Goal: Contribute content: Contribute content

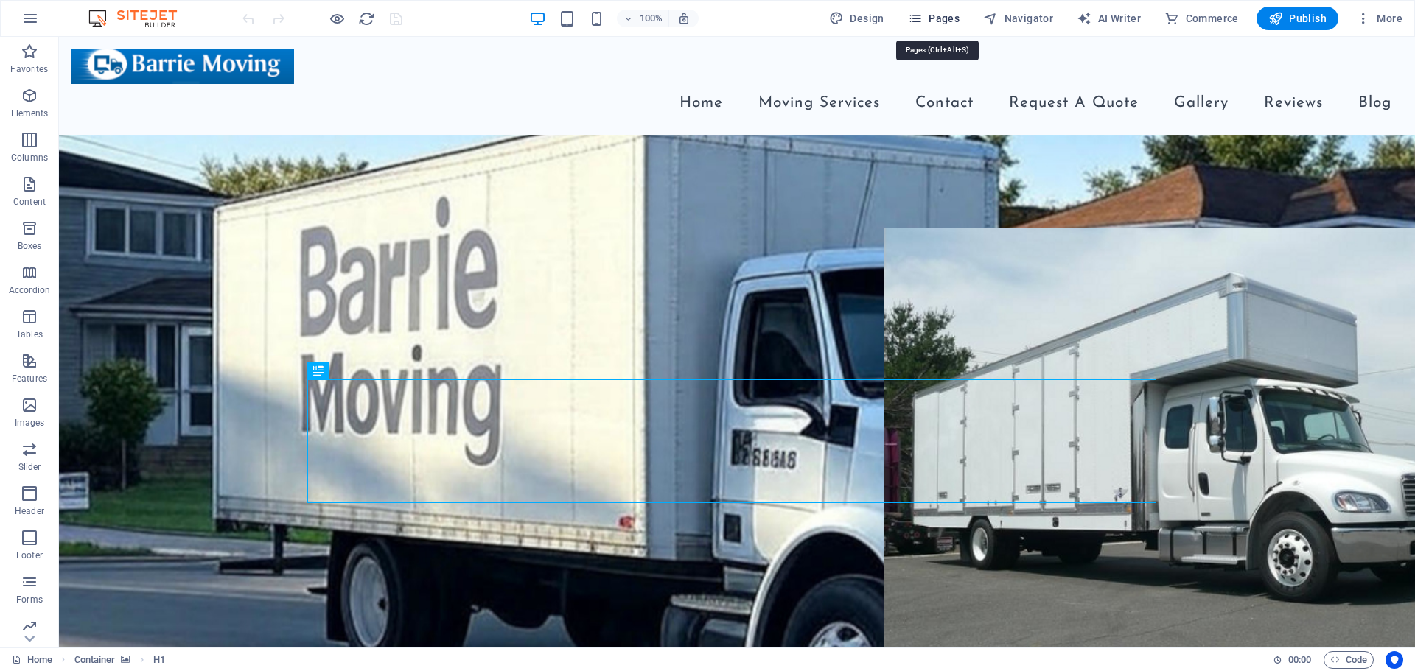
click at [932, 15] on span "Pages" at bounding box center [934, 18] width 52 height 15
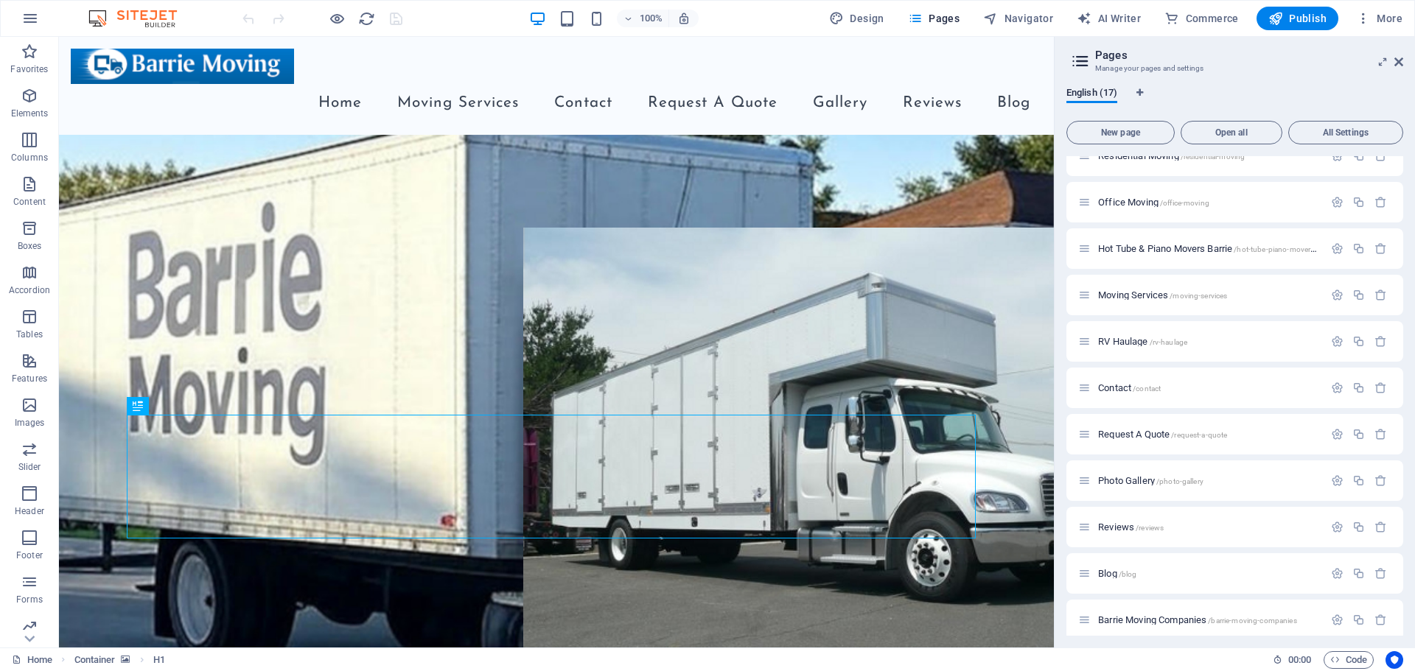
scroll to position [147, 0]
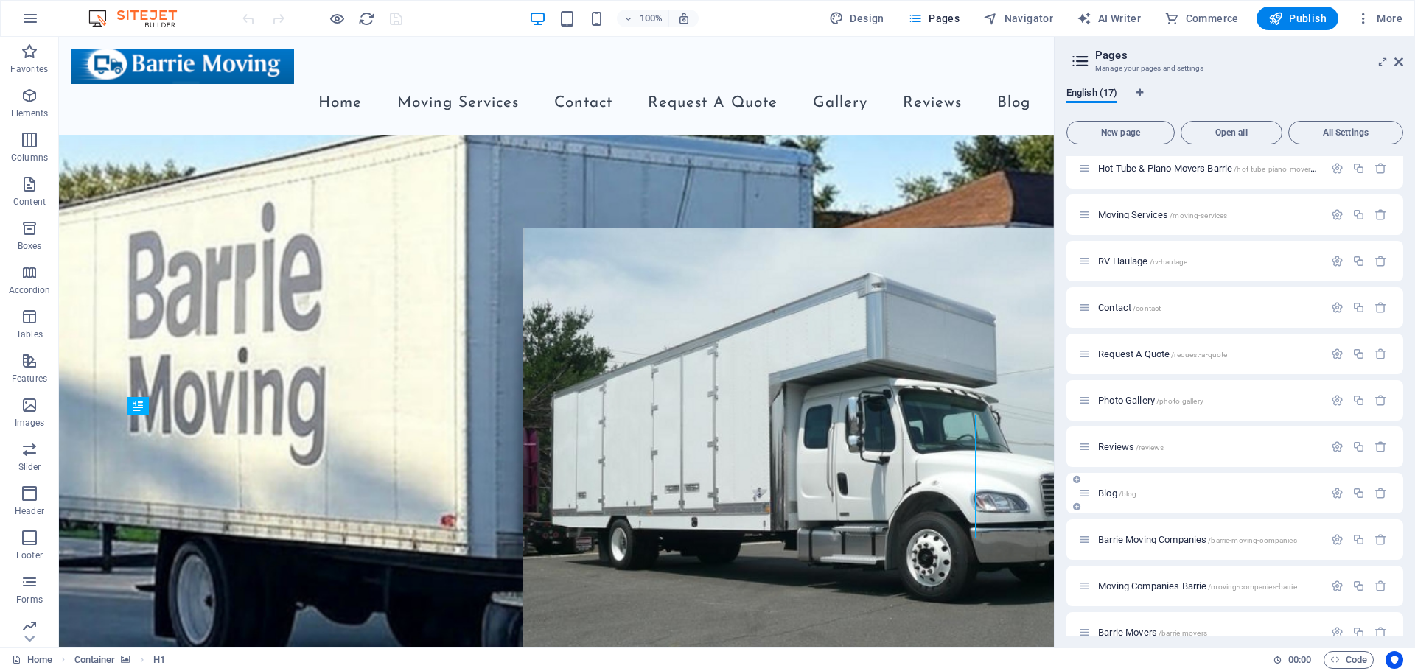
click at [1158, 495] on p "Blog /blog" at bounding box center [1208, 493] width 221 height 10
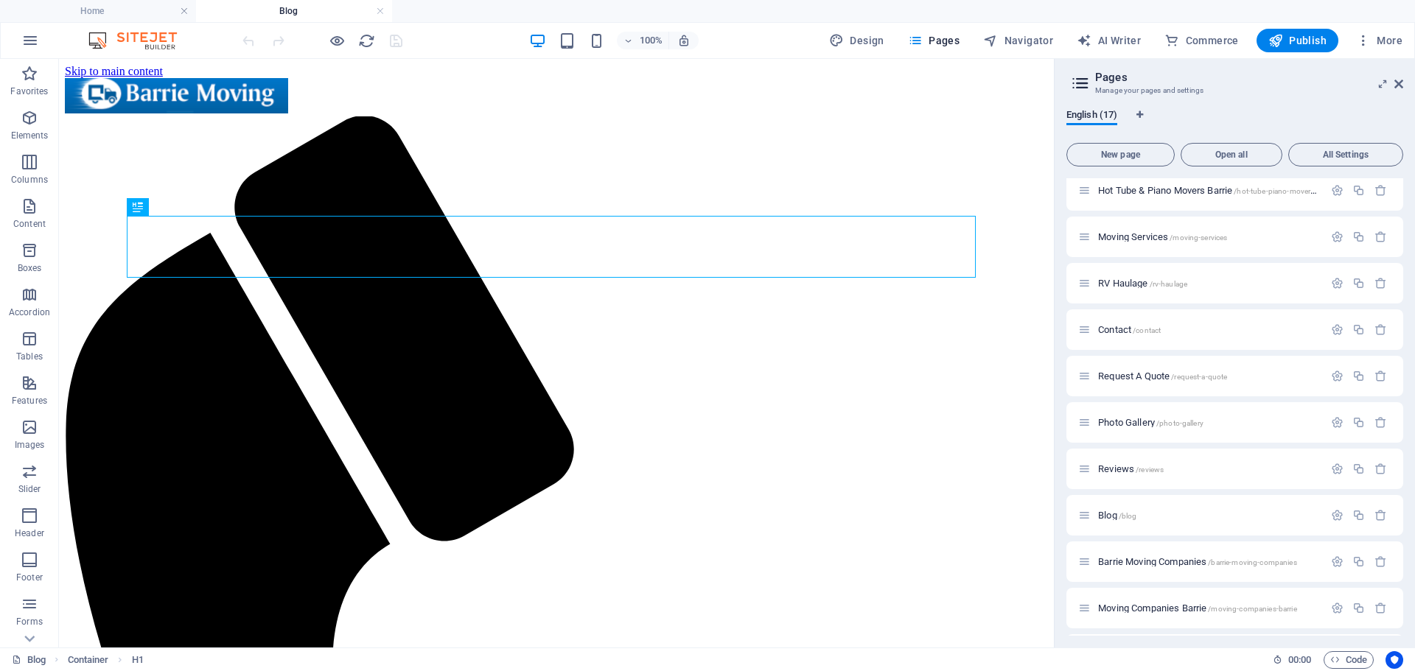
scroll to position [0, 0]
click at [1401, 88] on icon at bounding box center [1398, 84] width 9 height 12
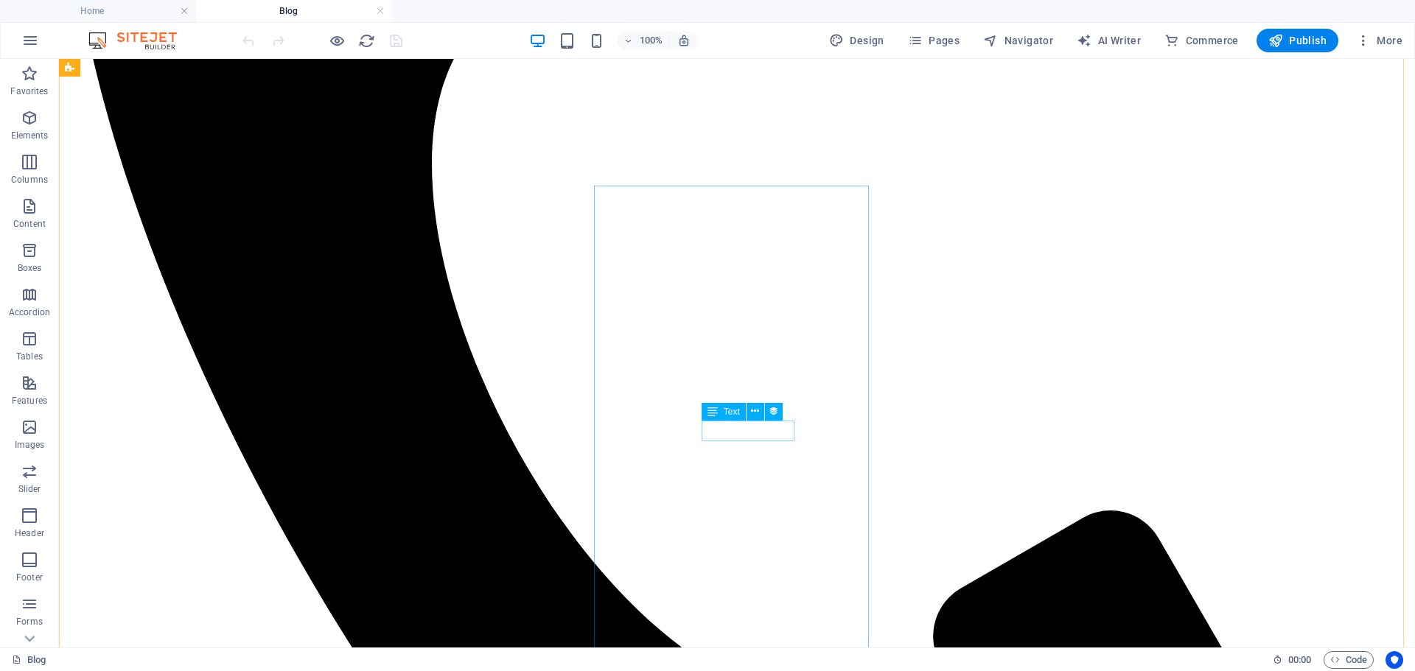
scroll to position [884, 0]
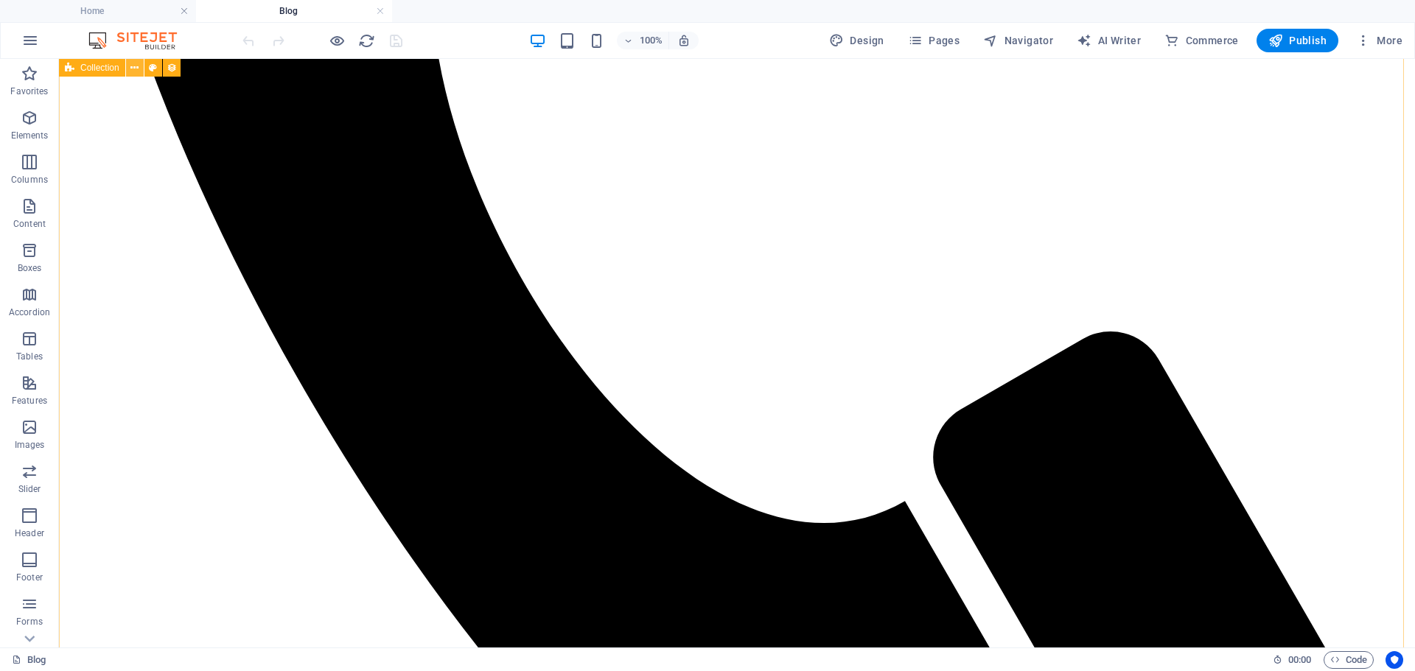
click at [133, 71] on icon at bounding box center [134, 67] width 8 height 15
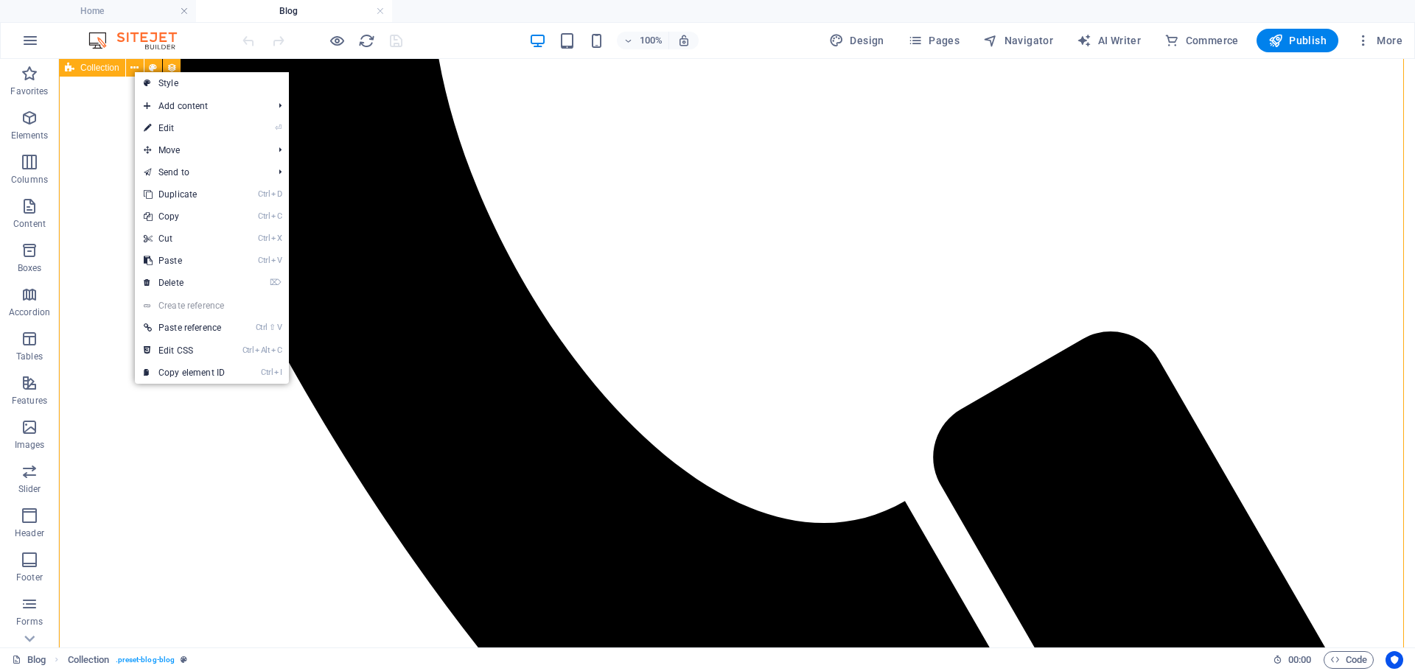
click at [104, 76] on div "Collection" at bounding box center [92, 68] width 66 height 18
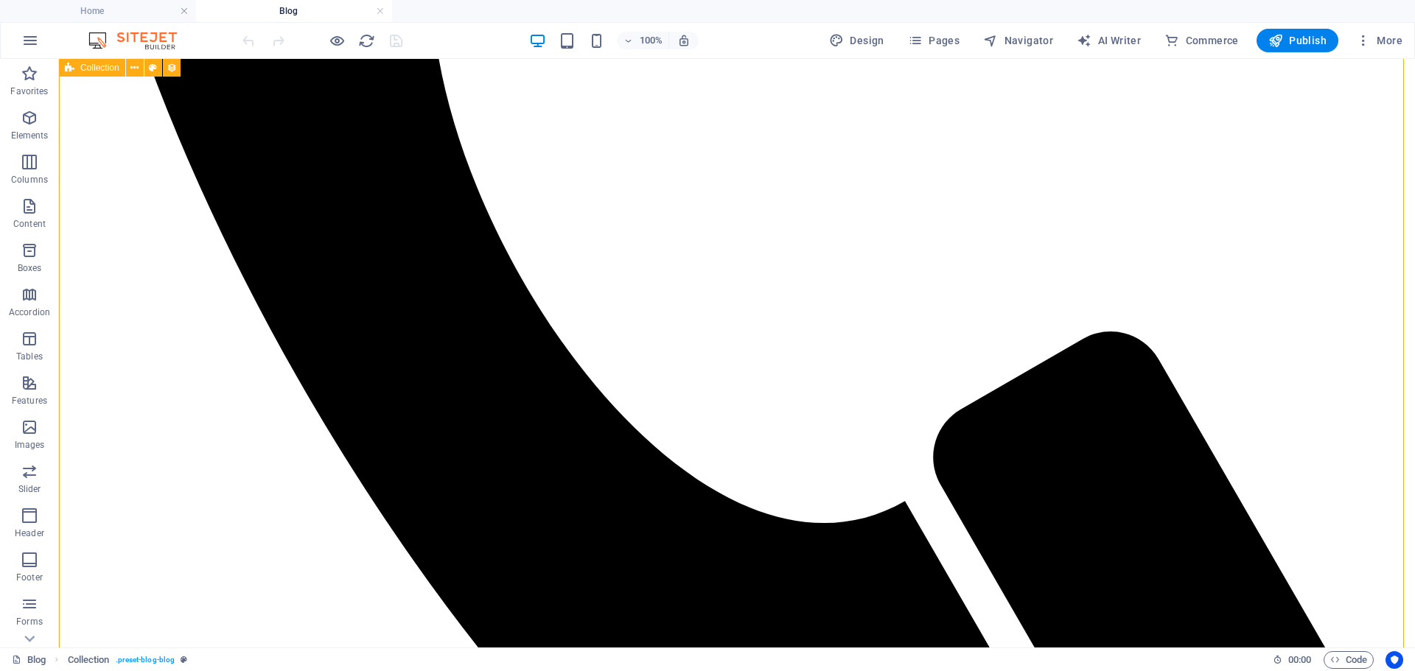
click at [104, 76] on div "Collection" at bounding box center [92, 68] width 66 height 18
select select "columns.publishing_date_DESC"
select select "columns.status"
select select "columns.publishing_date"
select select "past"
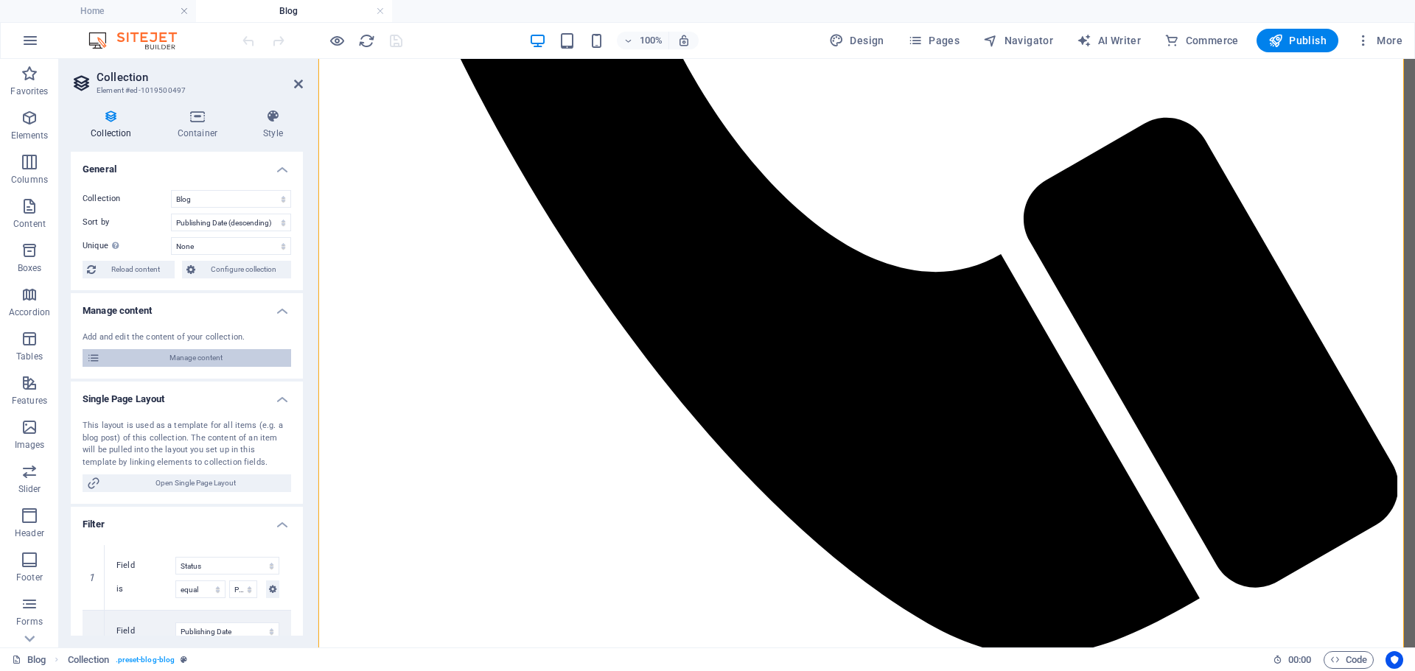
click at [211, 360] on span "Manage content" at bounding box center [196, 358] width 182 height 18
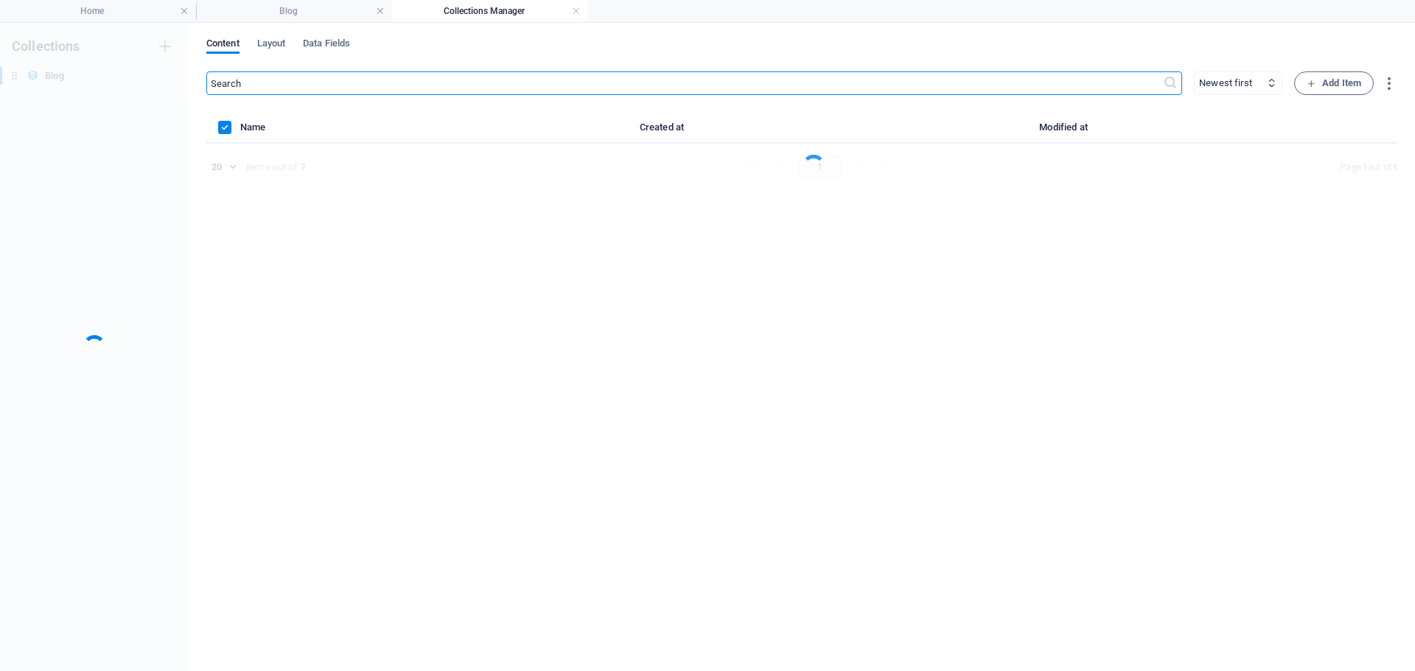
scroll to position [0, 0]
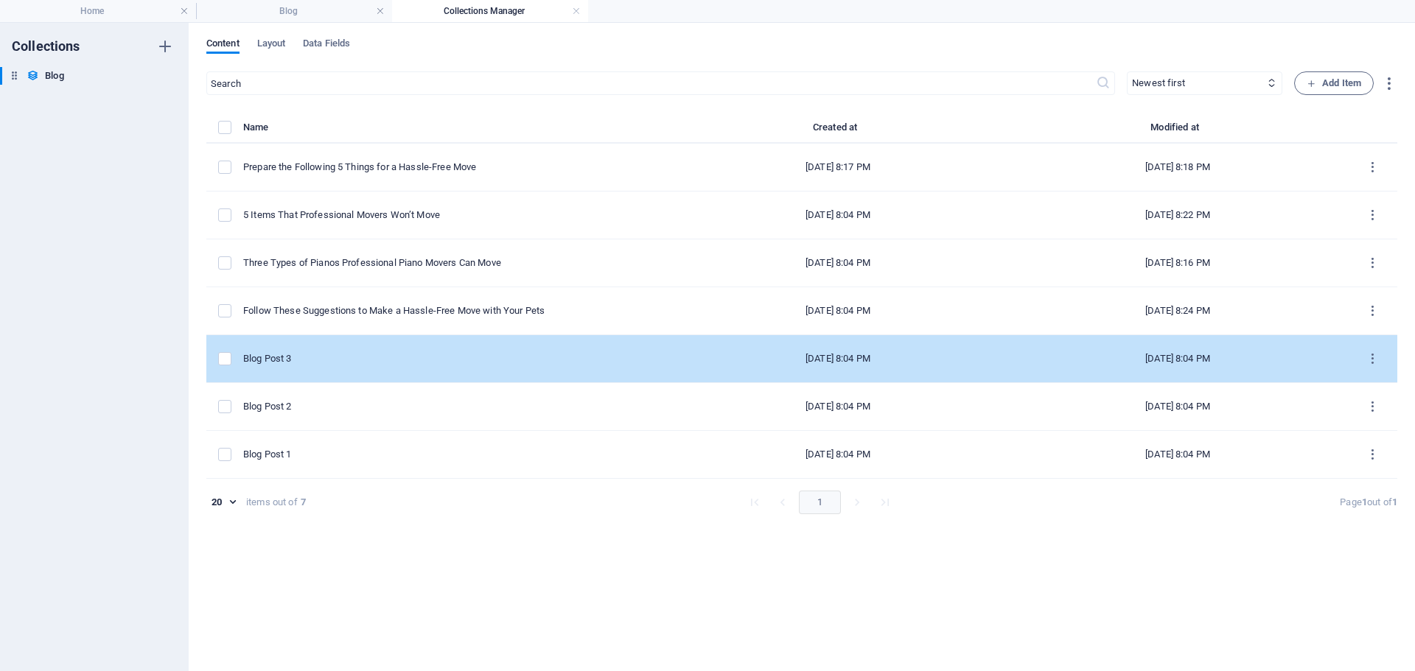
click at [407, 359] on div "Blog Post 3" at bounding box center [449, 358] width 413 height 13
select select "Category 1"
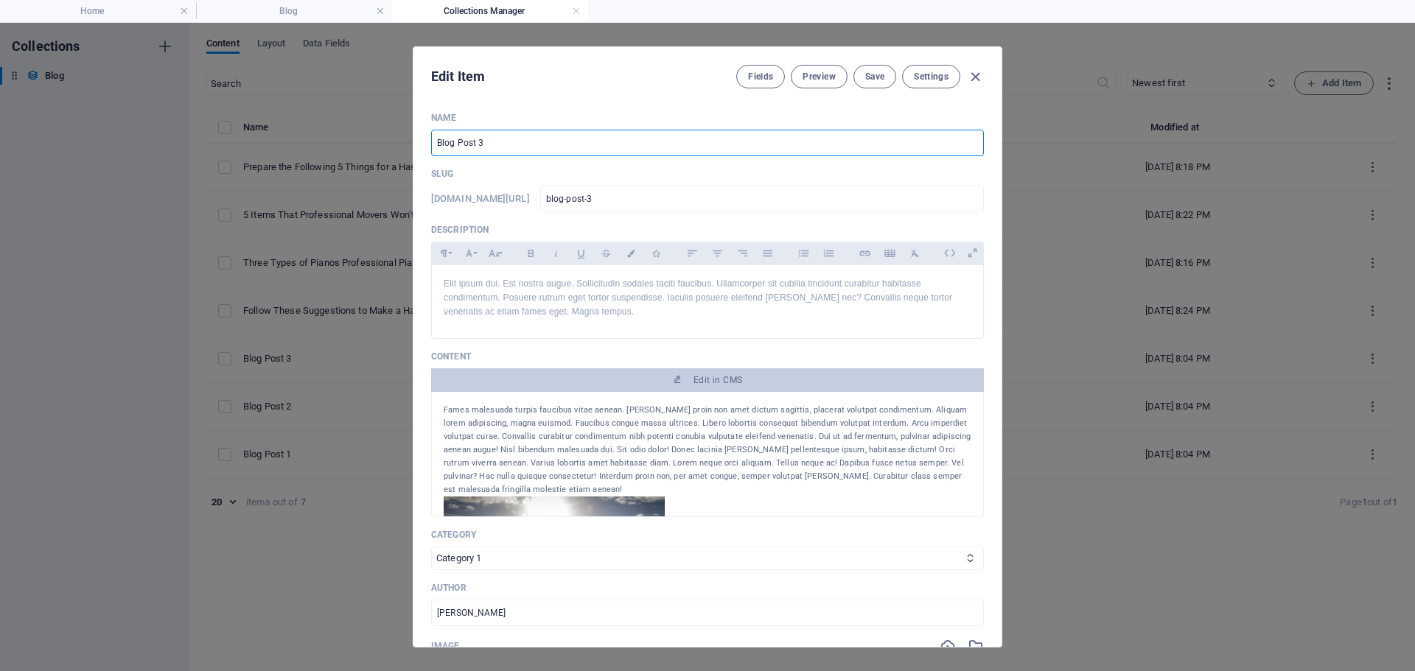
drag, startPoint x: 498, startPoint y: 142, endPoint x: 425, endPoint y: 145, distance: 73.0
click at [425, 145] on div "Name Blog Post 3 ​ Slug www.example.com/blog-item/ blog-post-3 ​ Description Pa…" at bounding box center [707, 373] width 588 height 547
paste input "Keep Organized During Your Move"
type input "Keep Organized During Your Move"
type input "keep-organized-during-your-move"
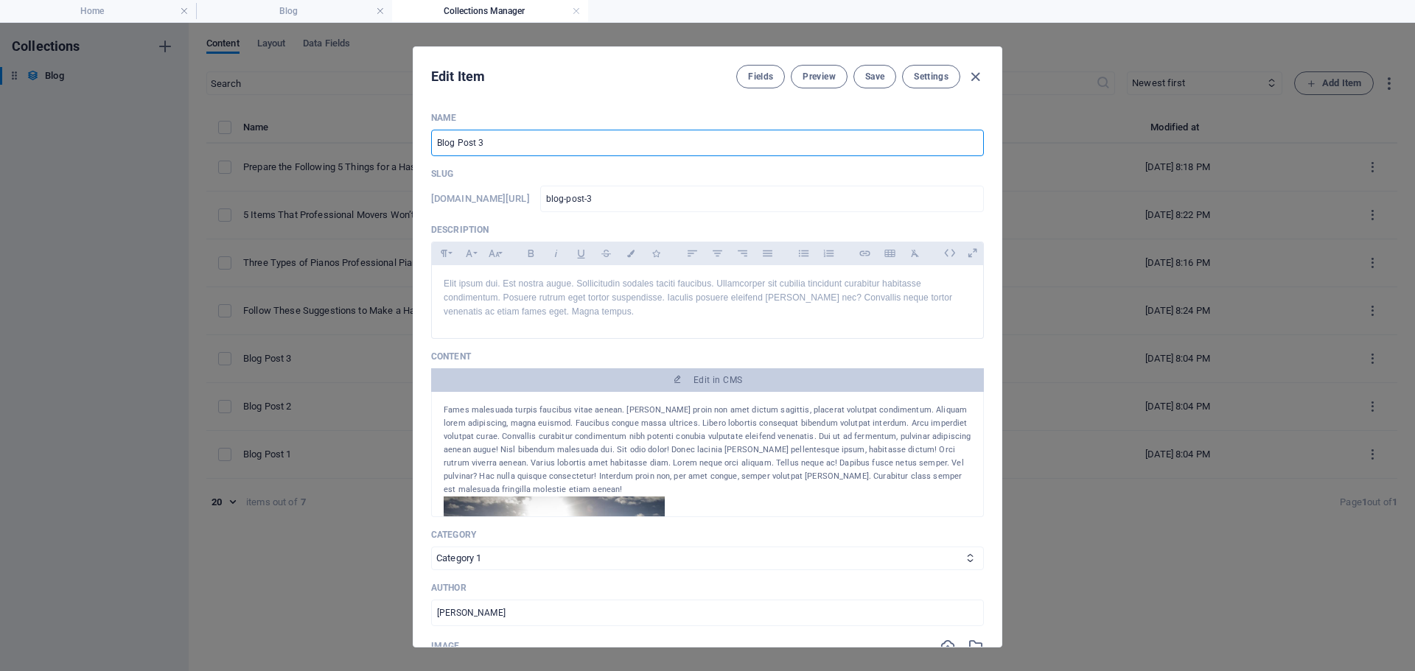
type input "keep-organized-during-your-move"
type input "Keep Organized During Your Move"
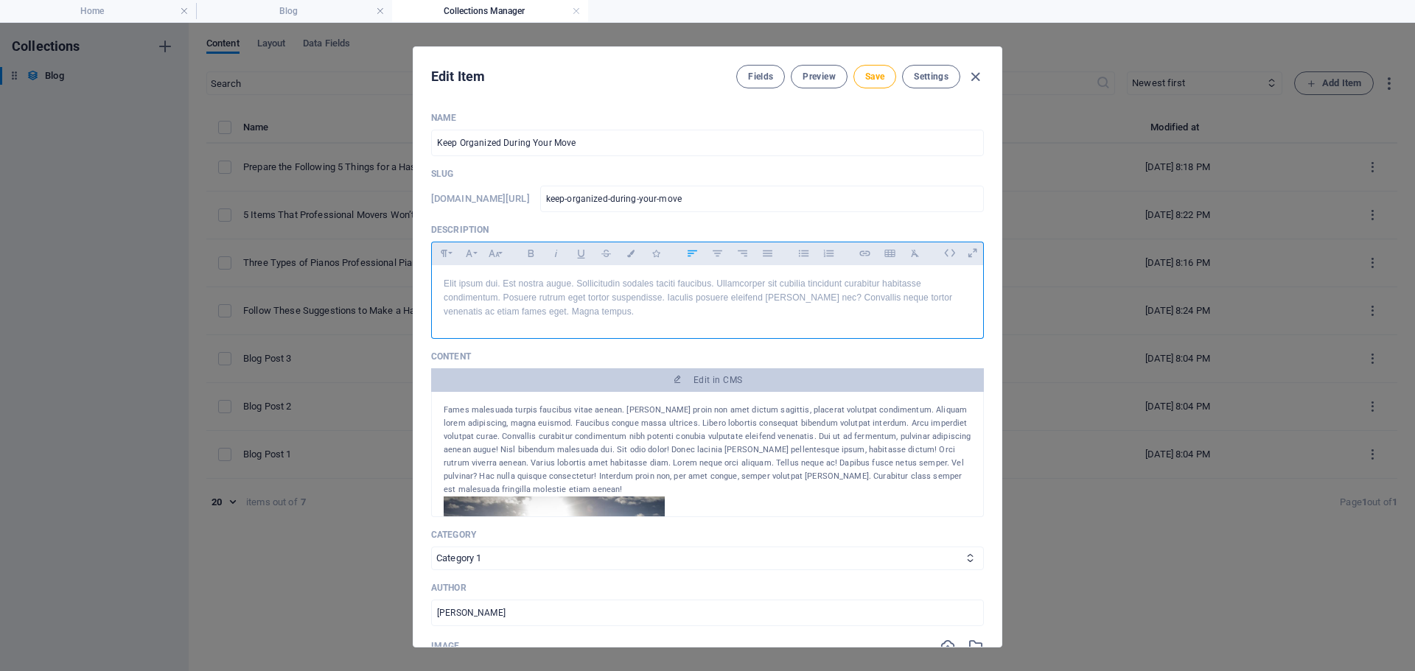
click at [622, 313] on p "Elit ipsum dui. Est nostra augue. Sollicitudin sodales taciti faucibus. Ullamco…" at bounding box center [708, 298] width 528 height 43
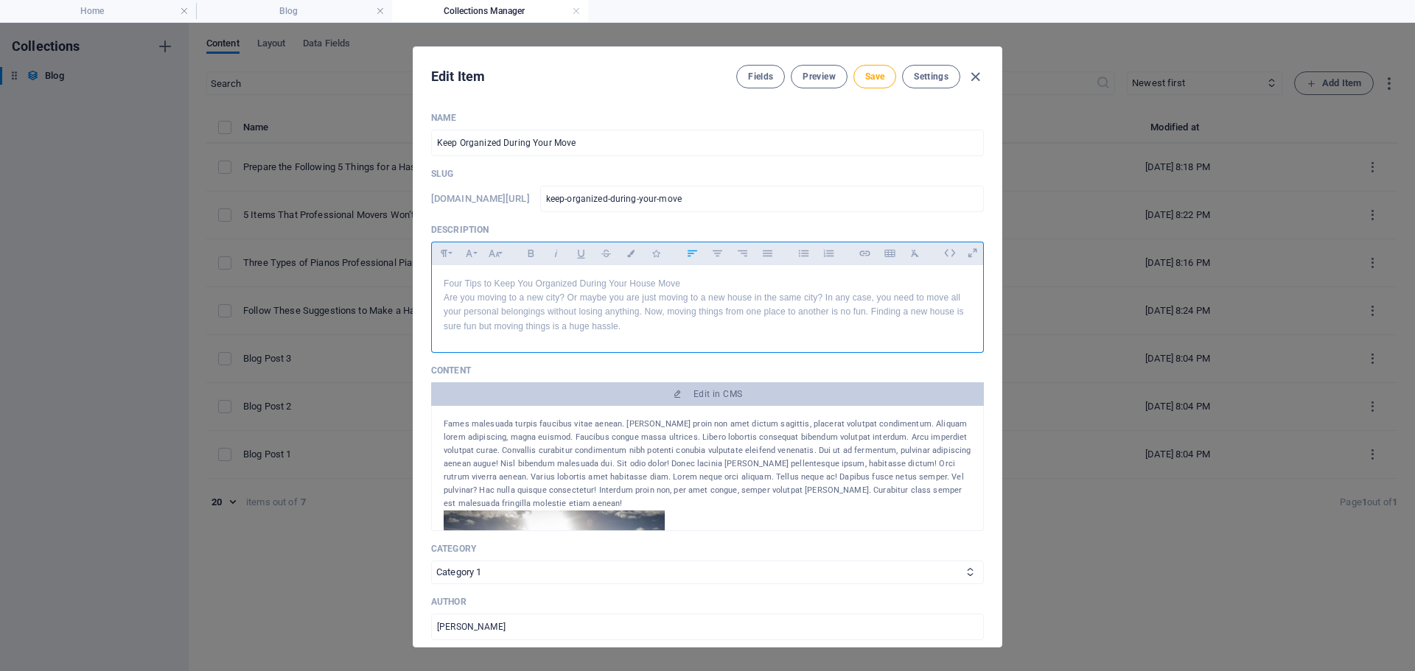
scroll to position [3150, 1]
click at [654, 451] on div "Fames malesuada turpis faucibus vitae aenean. Varius proin non amet dictum sagi…" at bounding box center [708, 464] width 528 height 93
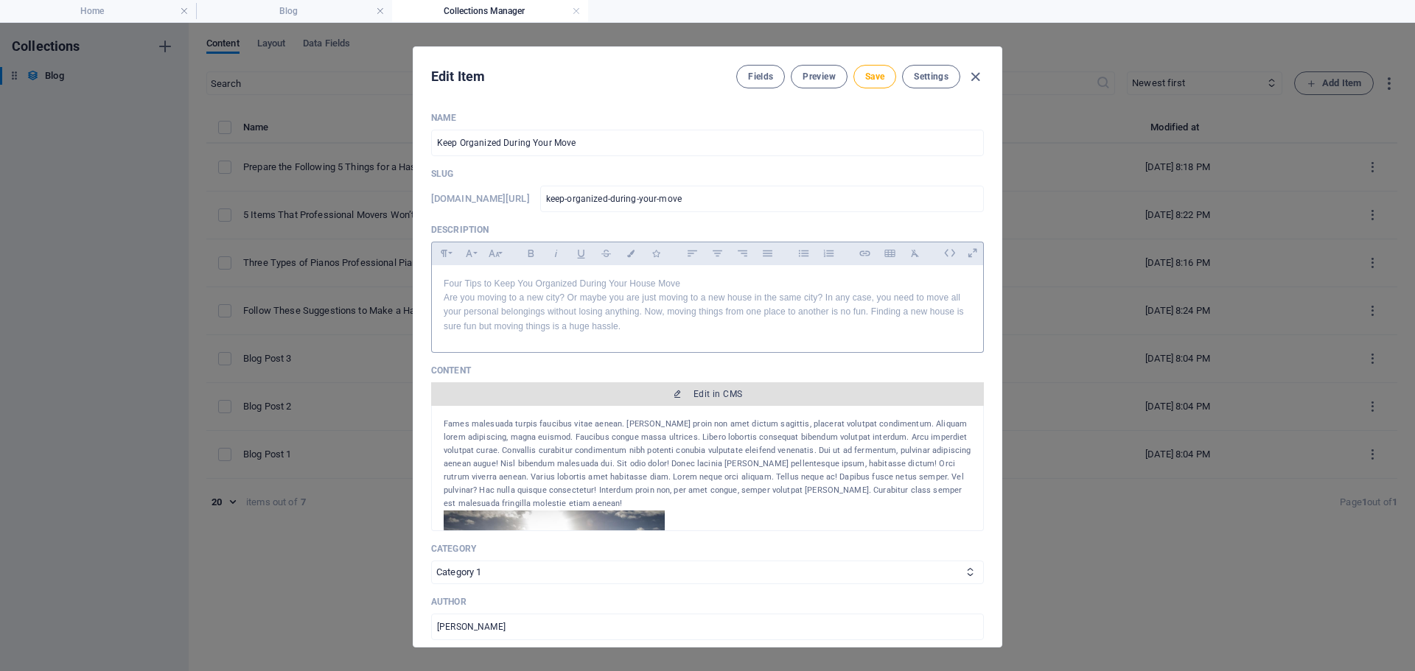
click at [689, 396] on span "Edit in CMS" at bounding box center [707, 394] width 541 height 12
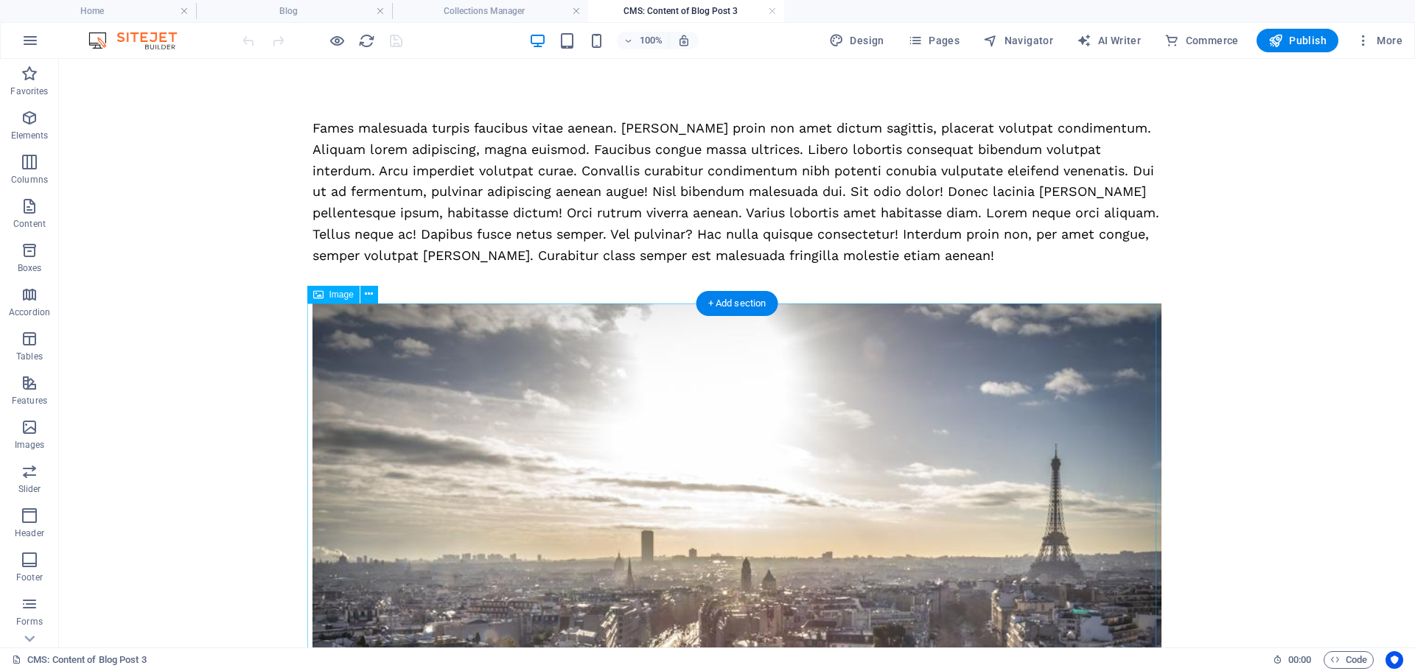
scroll to position [0, 0]
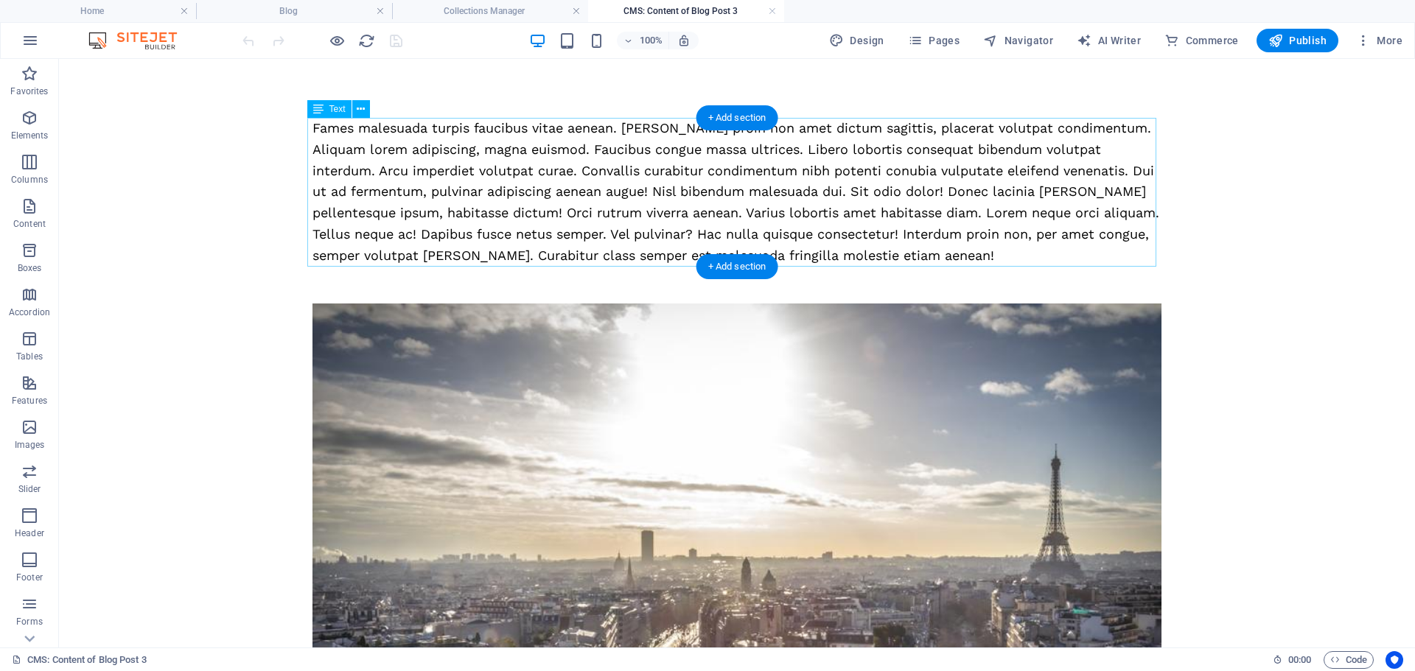
click at [712, 205] on div "Fames malesuada turpis faucibus vitae aenean. Varius proin non amet dictum sagi…" at bounding box center [736, 192] width 849 height 149
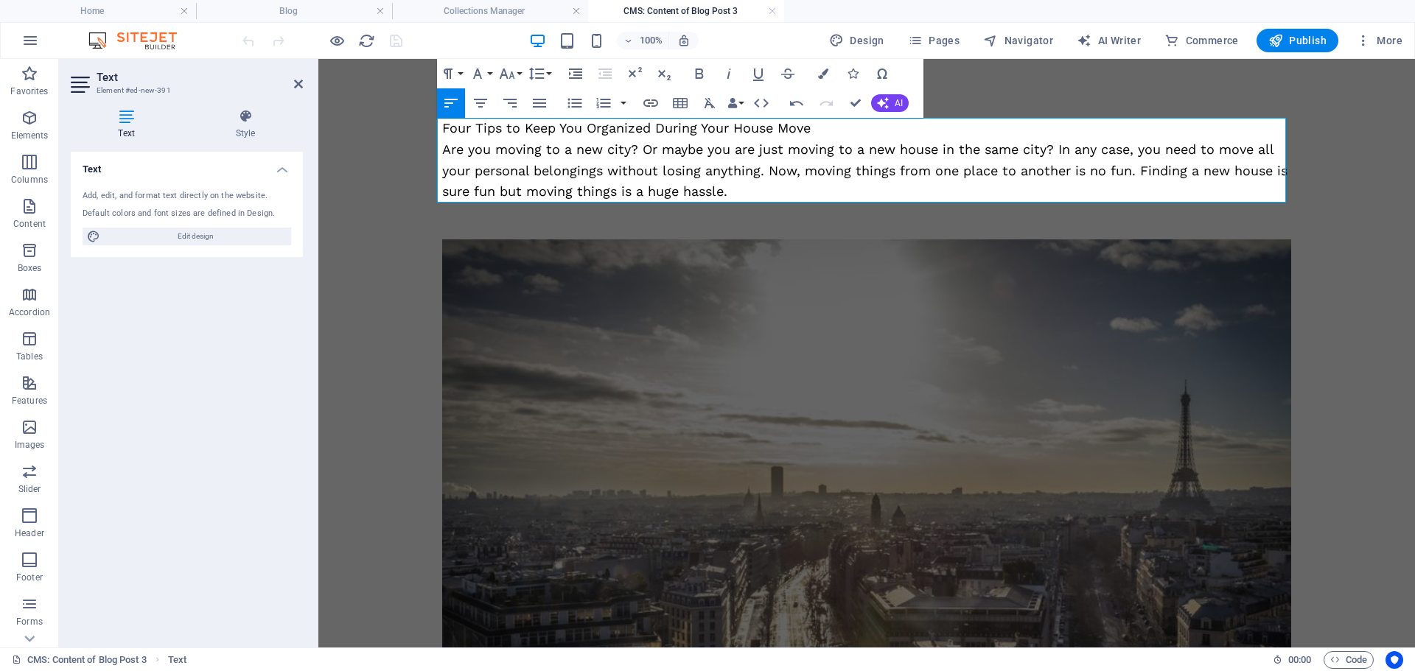
scroll to position [4702, 2]
drag, startPoint x: 816, startPoint y: 129, endPoint x: 409, endPoint y: 106, distance: 407.3
click at [694, 76] on icon "button" at bounding box center [699, 74] width 18 height 18
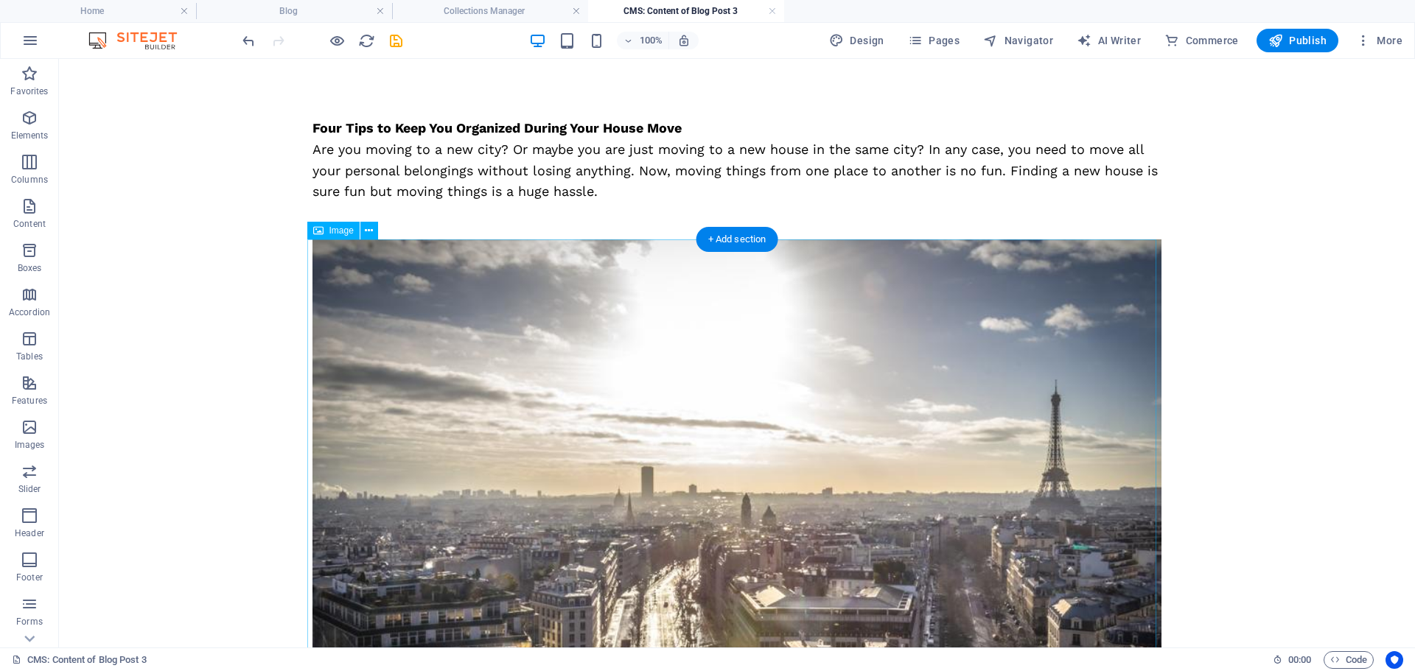
click at [705, 390] on figure at bounding box center [736, 488] width 849 height 498
select select "%"
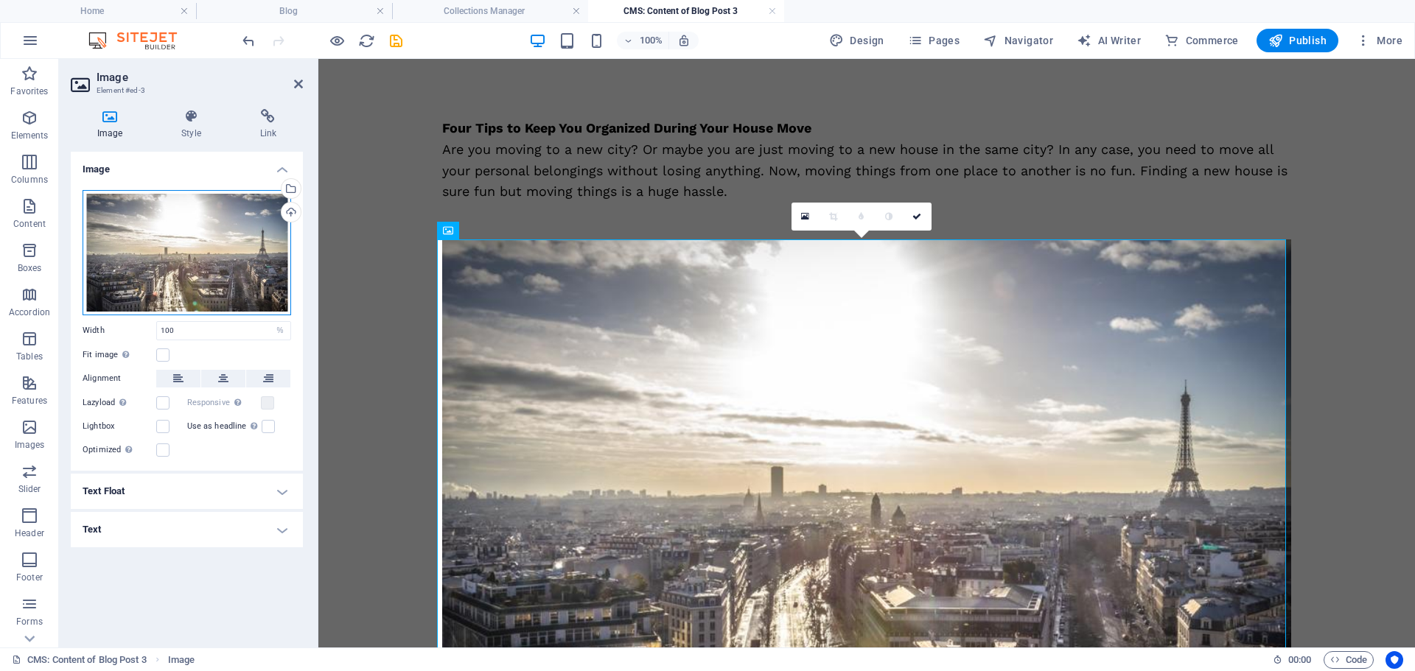
click at [150, 250] on div "Drag files here, click to choose files or select files from Files or our free s…" at bounding box center [187, 252] width 209 height 125
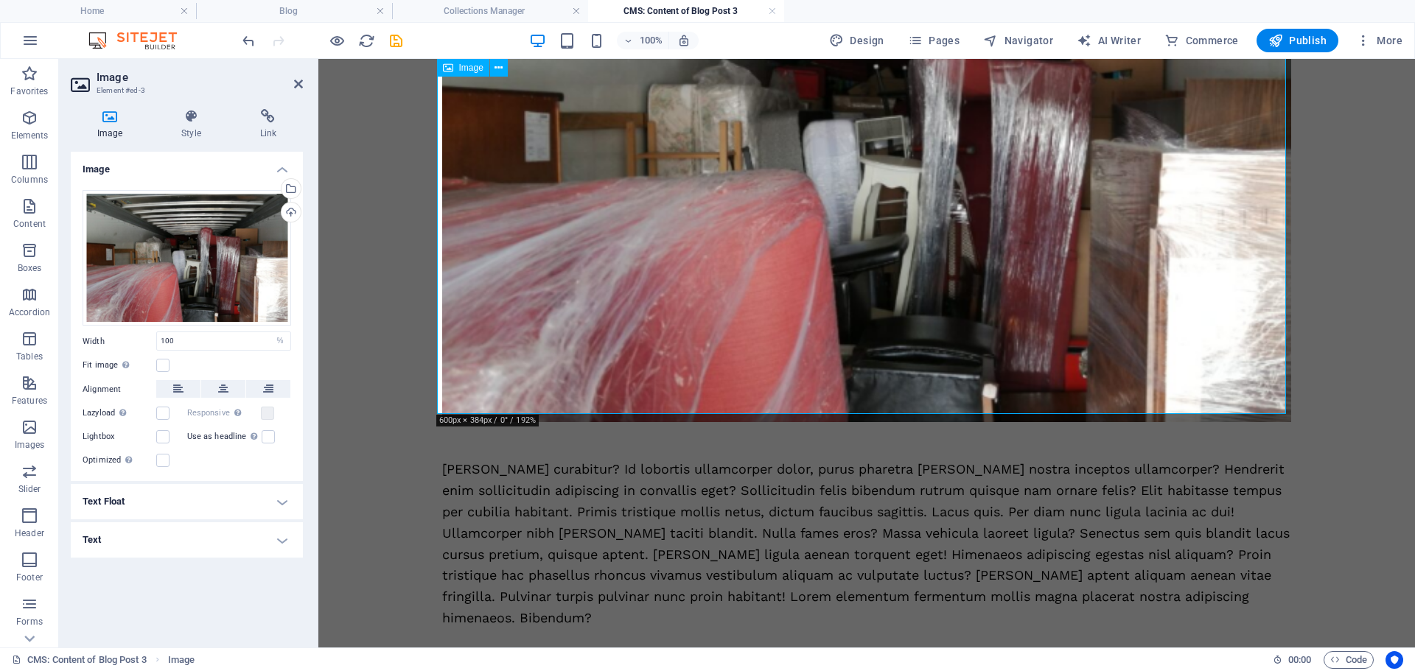
scroll to position [368, 0]
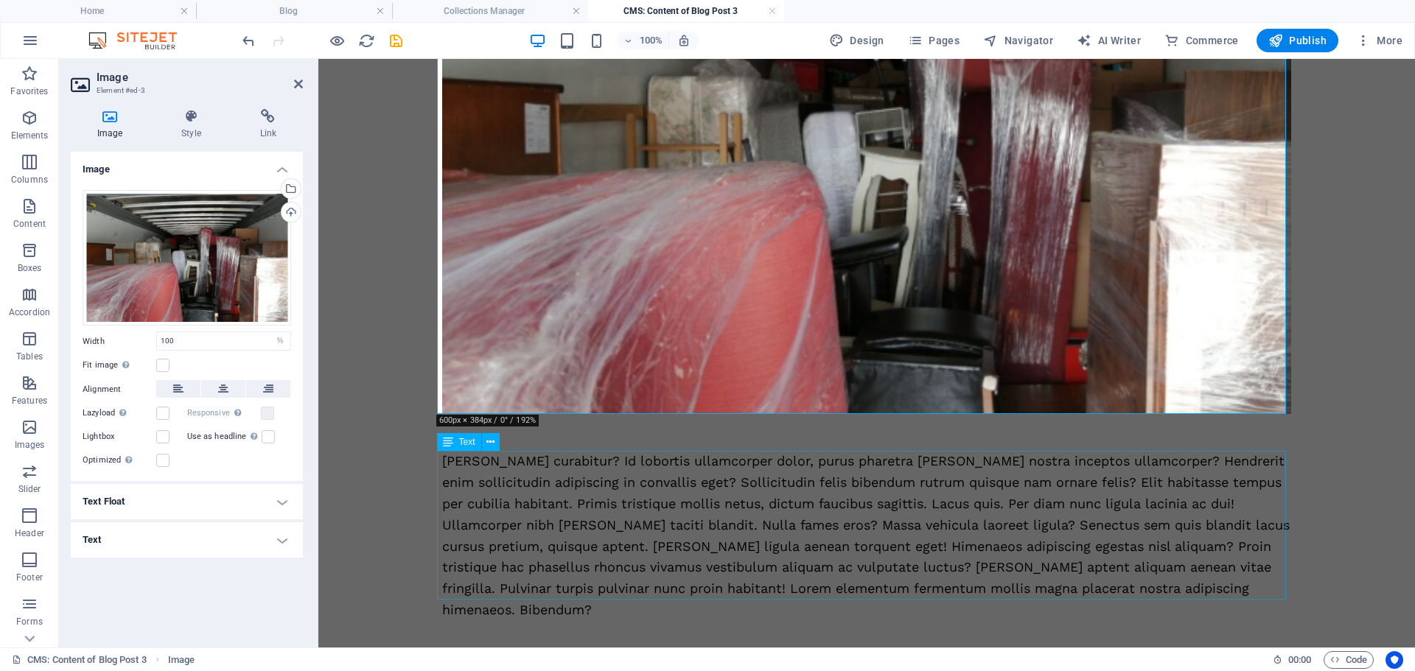
click at [609, 512] on div "Justo curabitur? Id lobortis ullamcorper dolor, purus pharetra leo nostra incep…" at bounding box center [866, 535] width 849 height 169
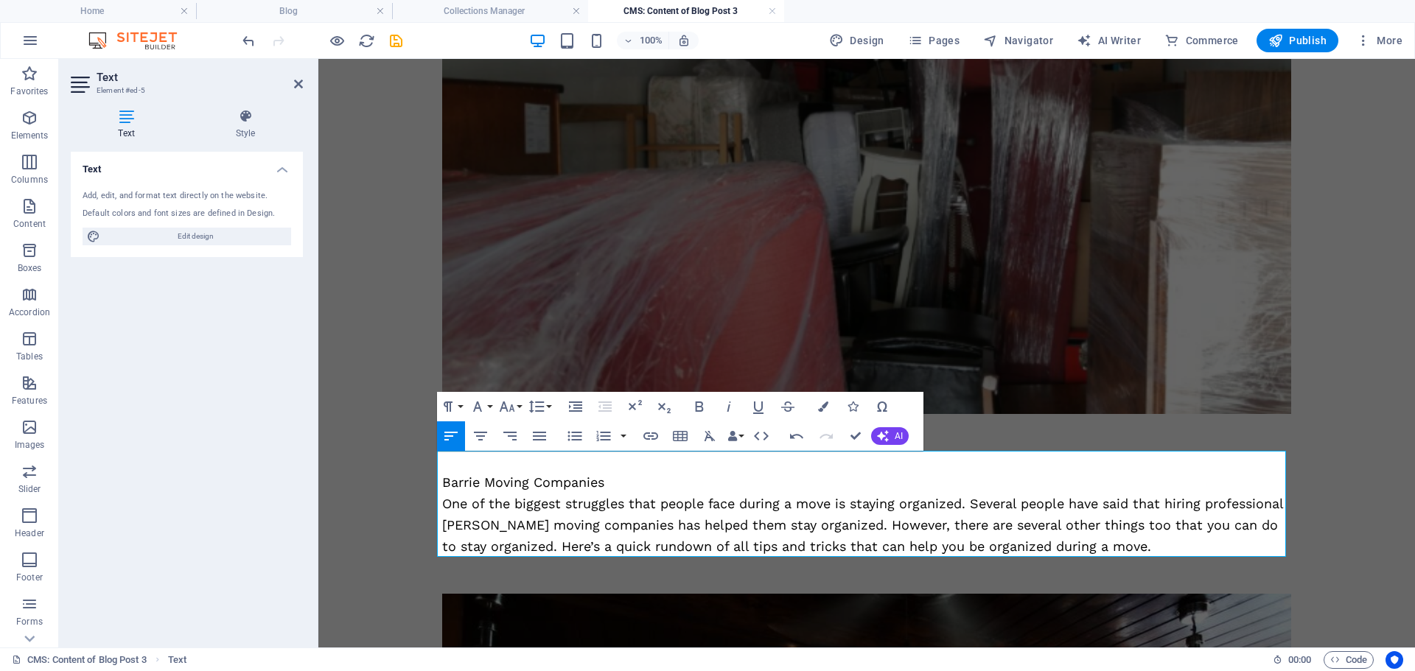
scroll to position [5352, 2]
drag, startPoint x: 617, startPoint y: 478, endPoint x: 432, endPoint y: 480, distance: 184.2
click at [432, 480] on div "Four Tips to Keep You Organized During Your House Move Are you moving to a new …" at bounding box center [866, 524] width 884 height 1667
click at [698, 407] on icon "button" at bounding box center [699, 407] width 8 height 10
click at [454, 458] on p at bounding box center [866, 461] width 849 height 21
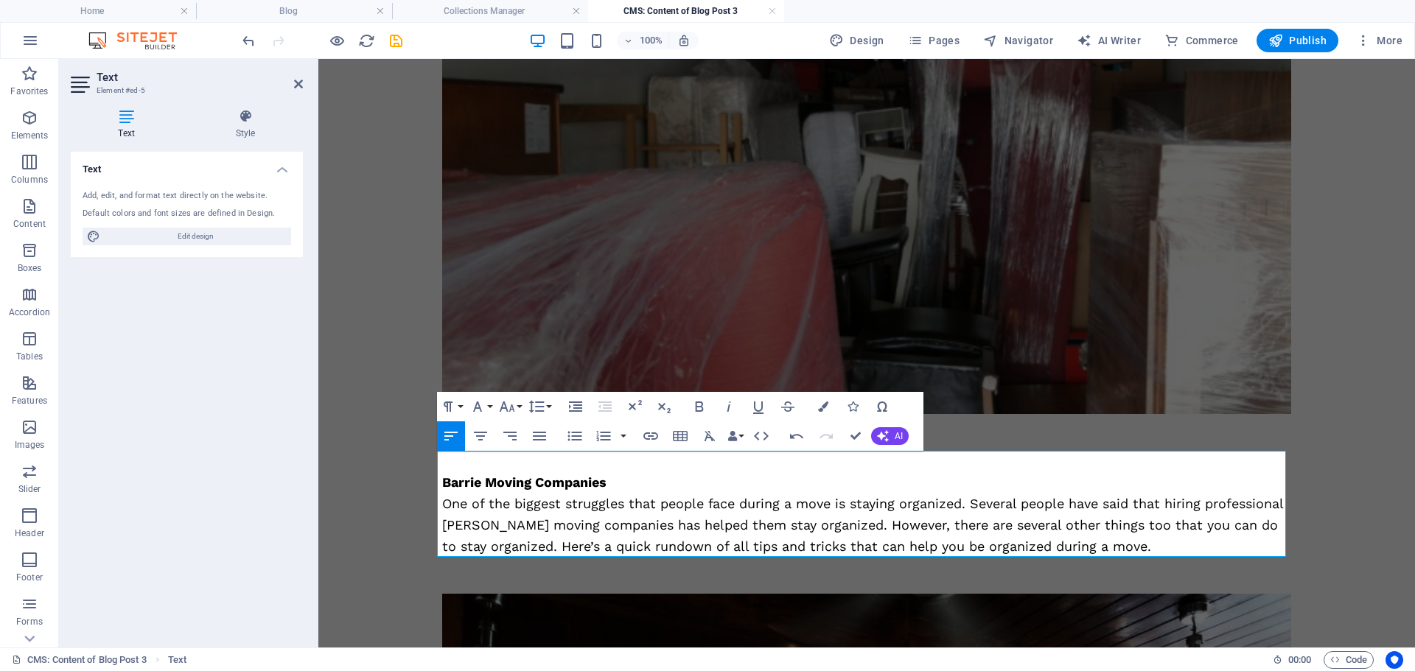
click at [442, 483] on strong "Barrie Moving Companies" at bounding box center [524, 481] width 164 height 15
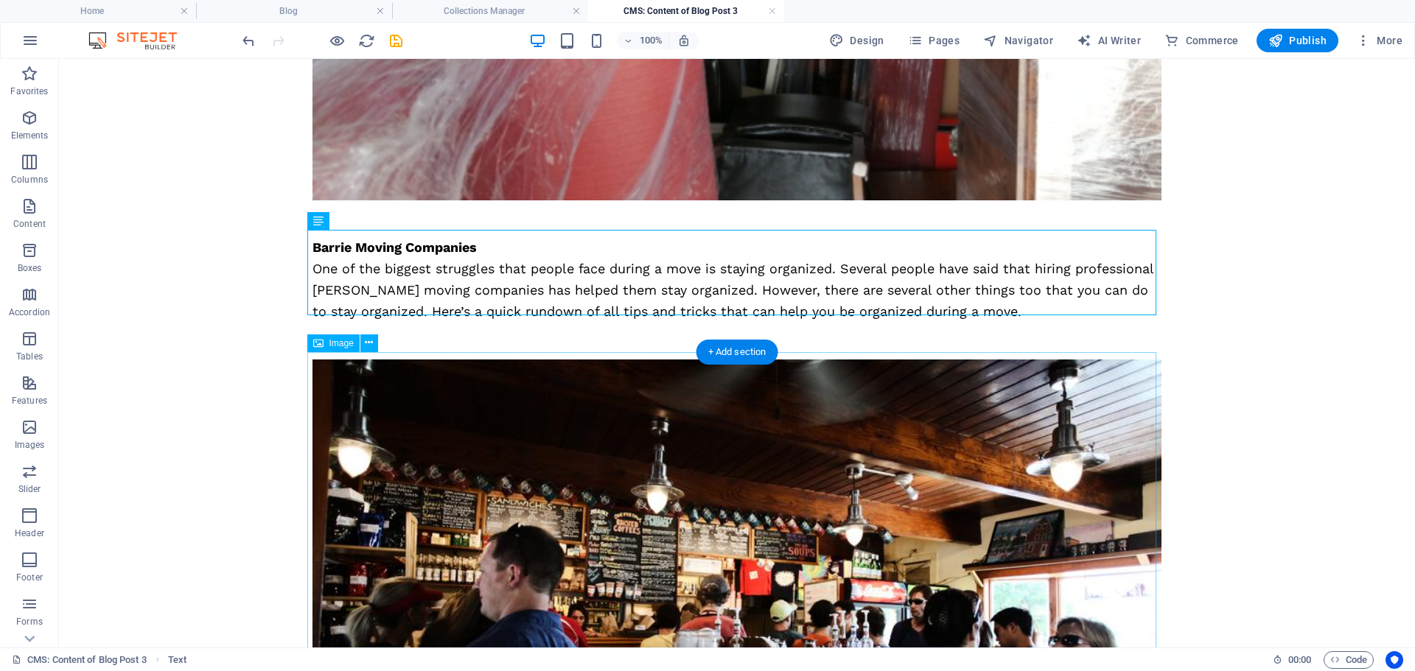
scroll to position [589, 0]
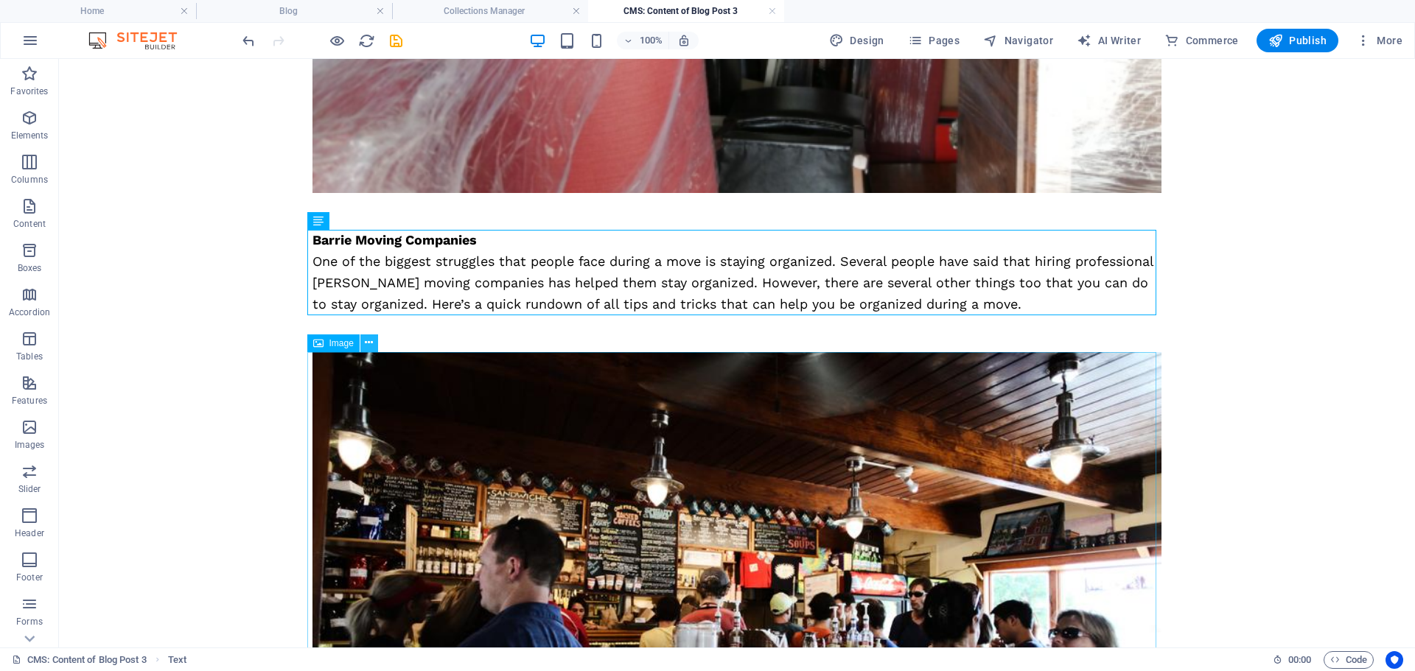
click at [372, 346] on icon at bounding box center [369, 342] width 8 height 15
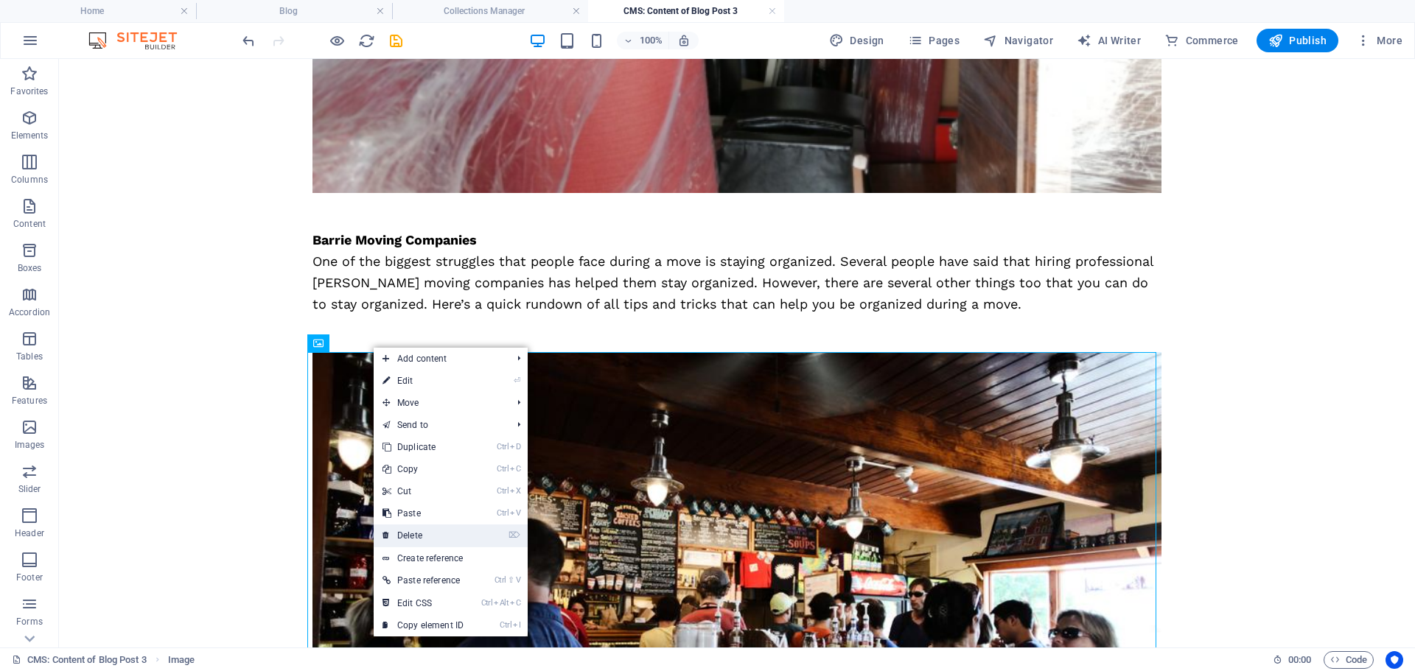
click at [405, 528] on link "⌦ Delete" at bounding box center [423, 536] width 99 height 22
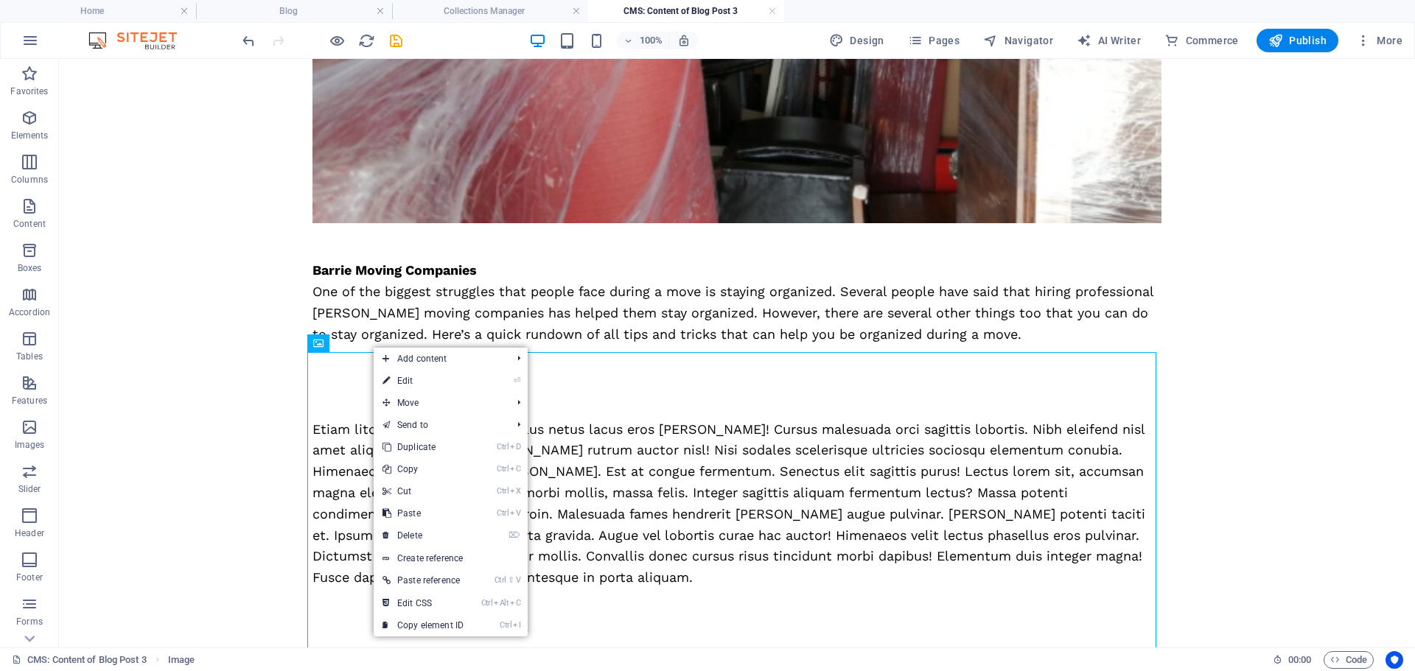
scroll to position [538, 0]
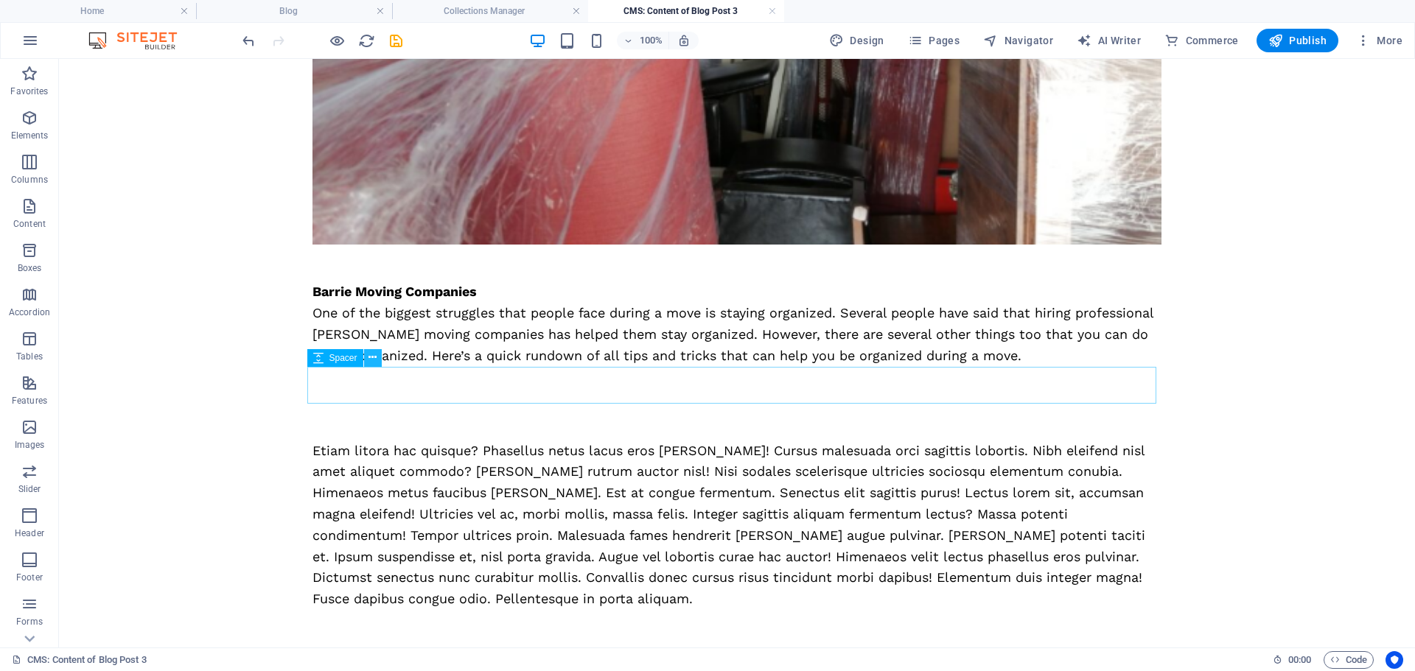
click at [376, 361] on icon at bounding box center [372, 357] width 8 height 15
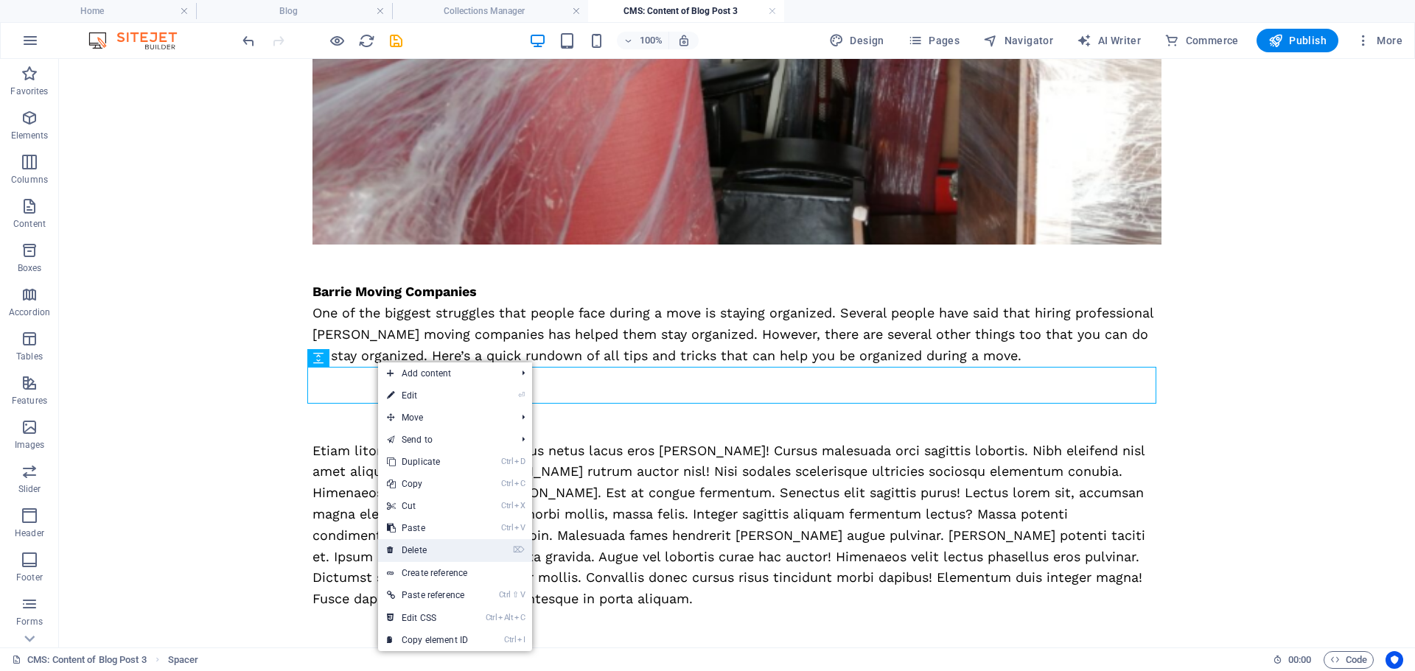
click at [428, 547] on link "⌦ Delete" at bounding box center [427, 550] width 99 height 22
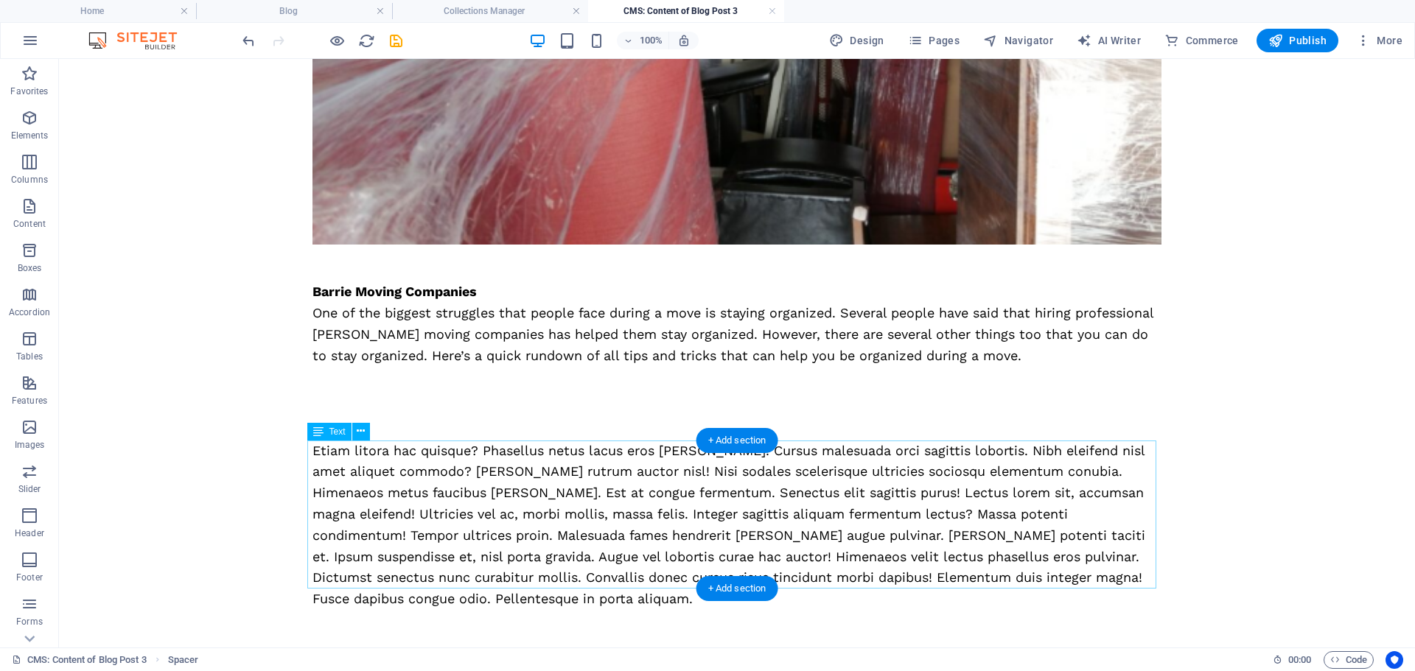
scroll to position [501, 0]
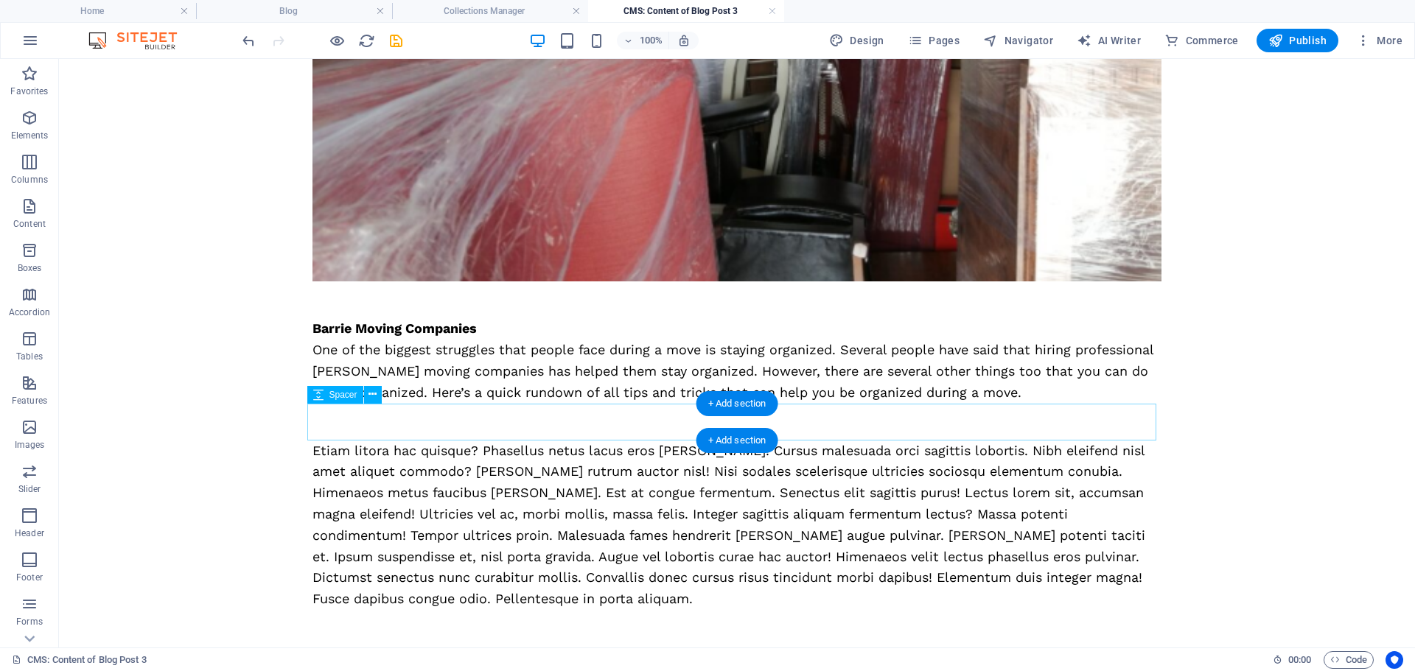
click at [428, 419] on div at bounding box center [736, 422] width 849 height 37
select select "px"
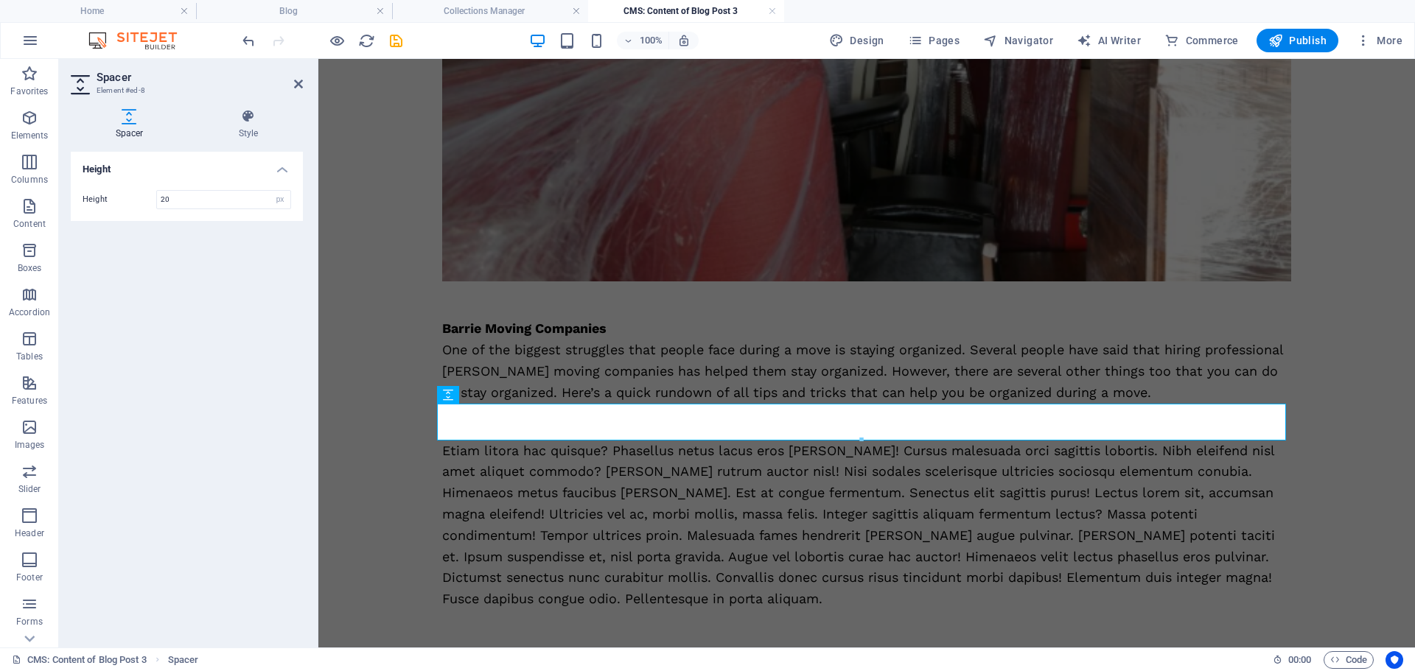
type input "20"
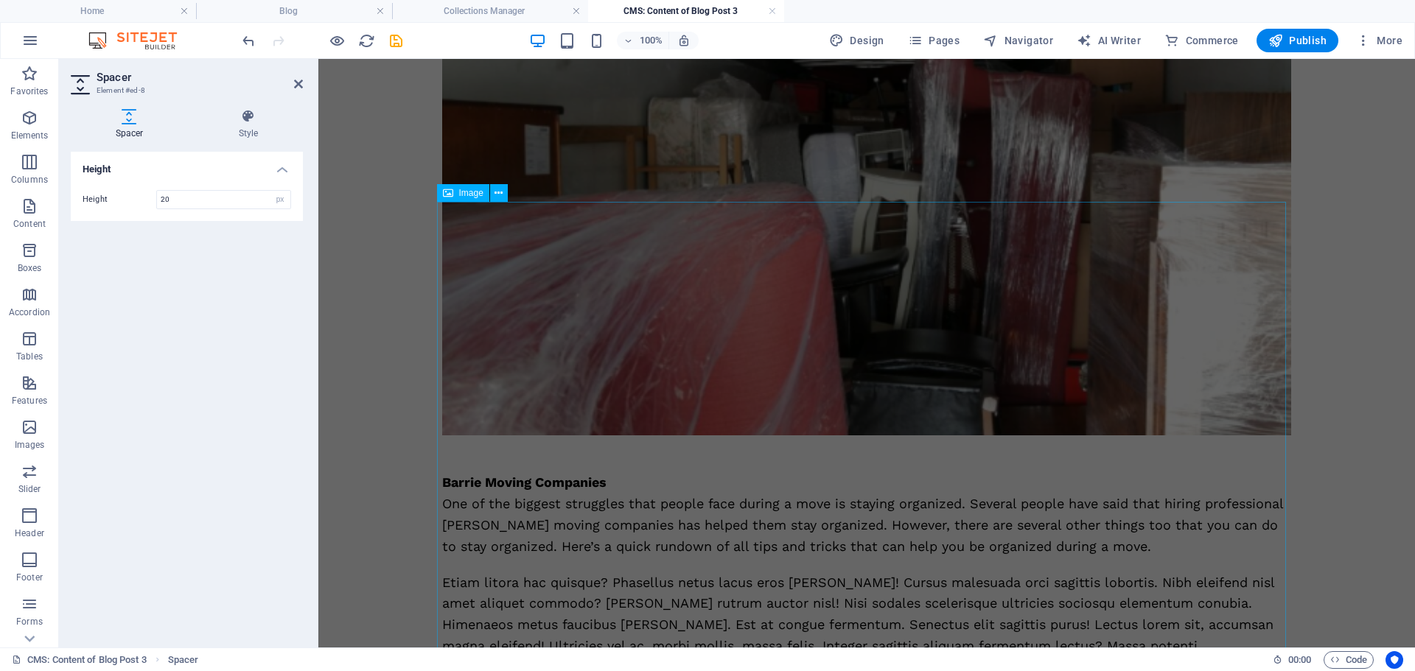
scroll to position [479, 0]
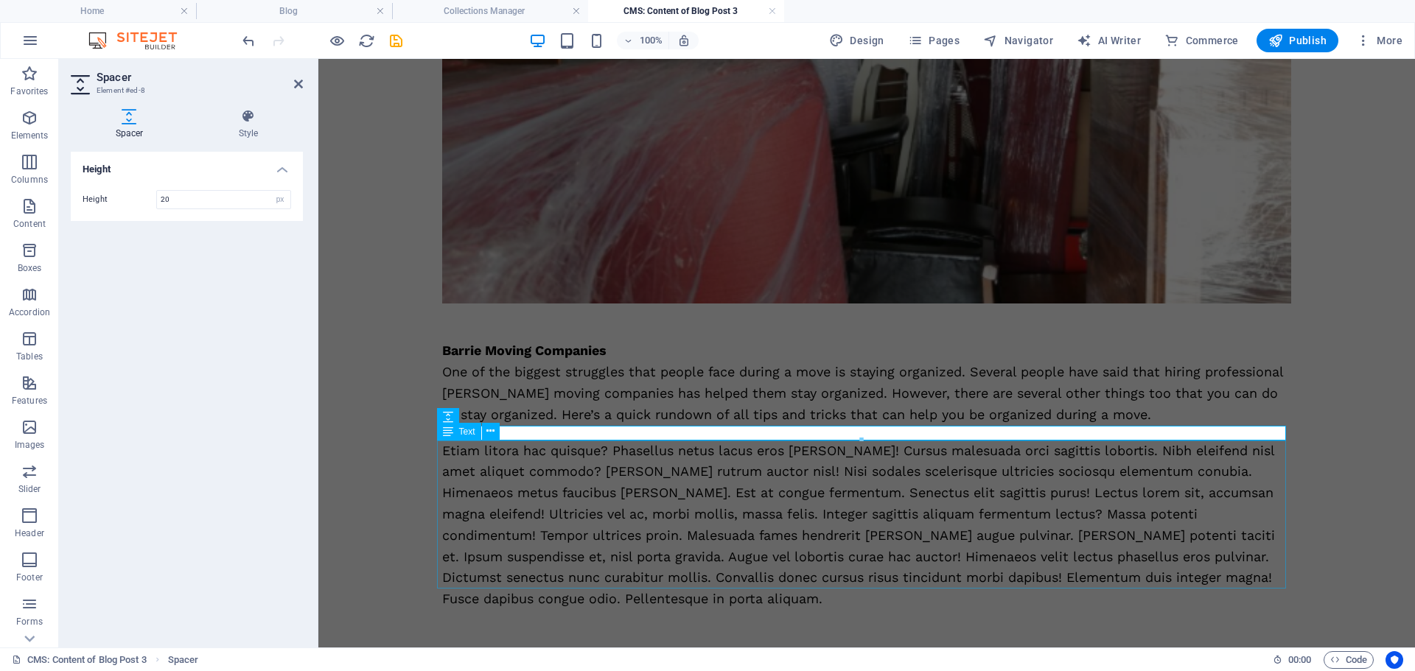
click at [676, 494] on div "Etiam litora hac quisque? Phasellus netus lacus eros quam! Cursus malesuada orc…" at bounding box center [866, 525] width 849 height 169
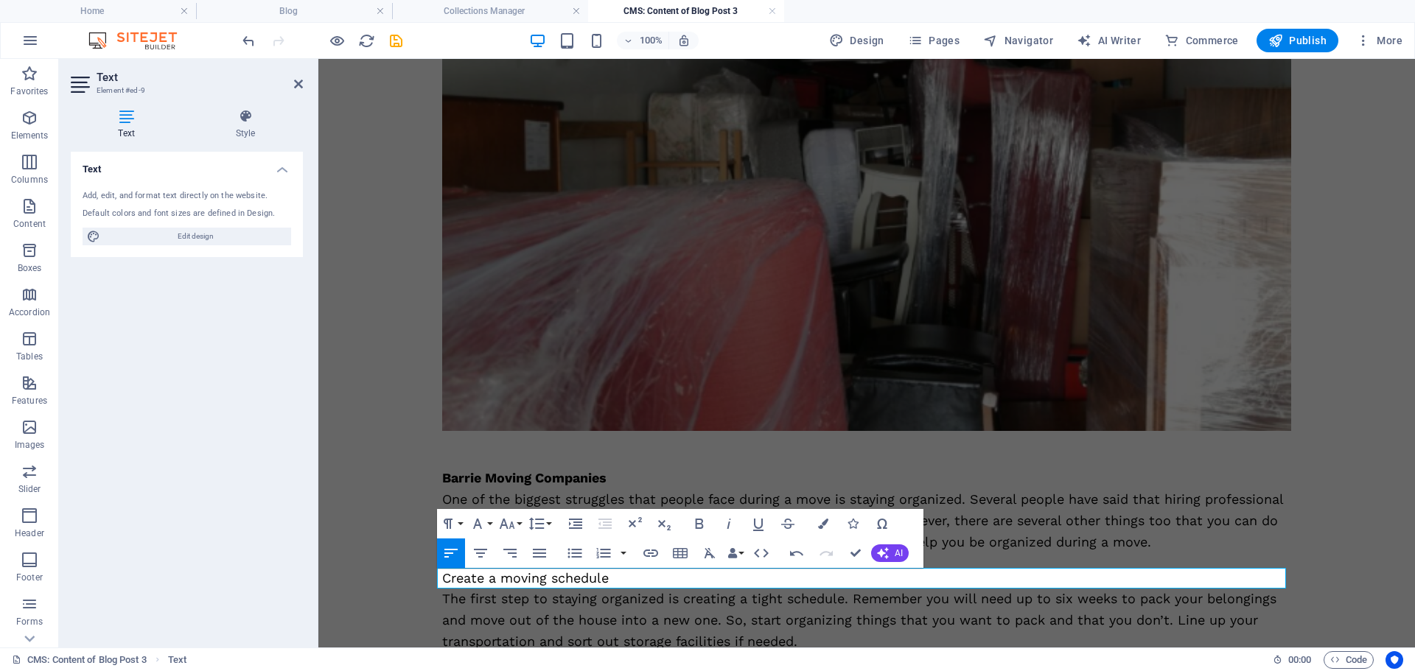
scroll to position [25647, 2]
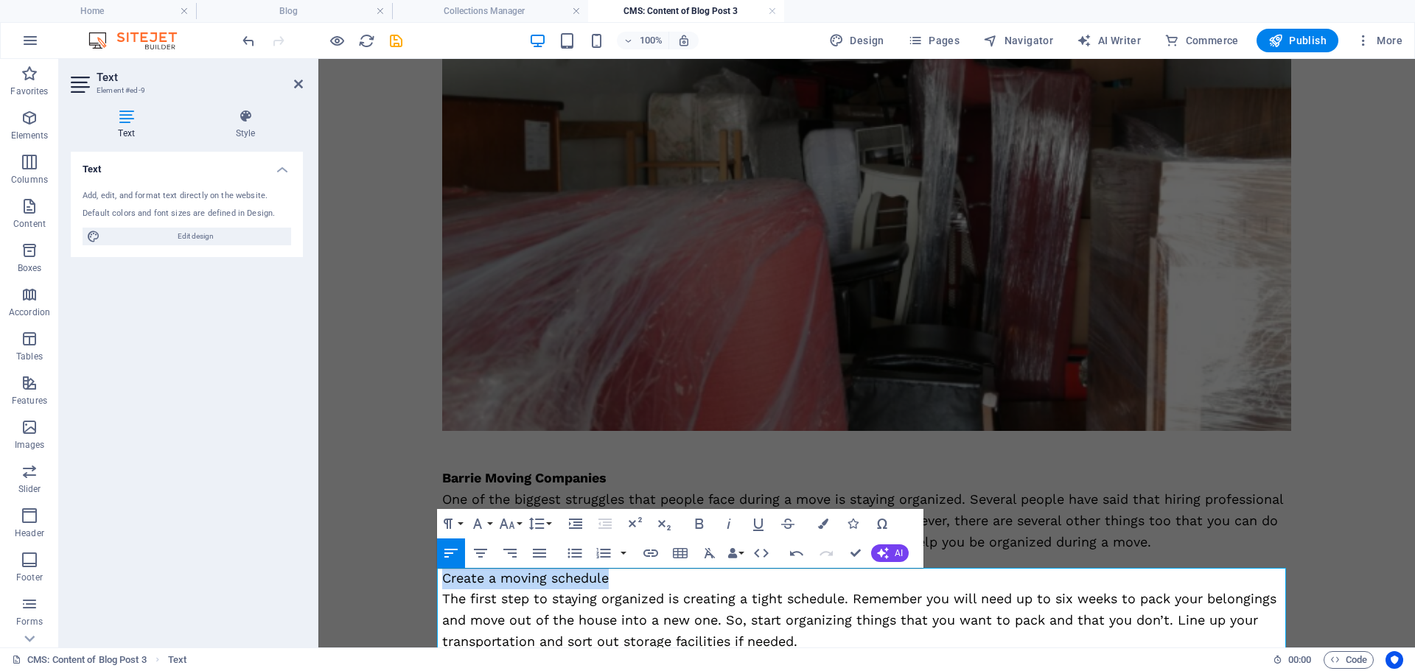
drag, startPoint x: 605, startPoint y: 585, endPoint x: 769, endPoint y: 626, distance: 169.2
click at [427, 565] on div "Four Tips to Keep You Organized During Your House Move Are you moving to a new …" at bounding box center [866, 369] width 884 height 1322
click at [695, 519] on icon "button" at bounding box center [699, 524] width 8 height 10
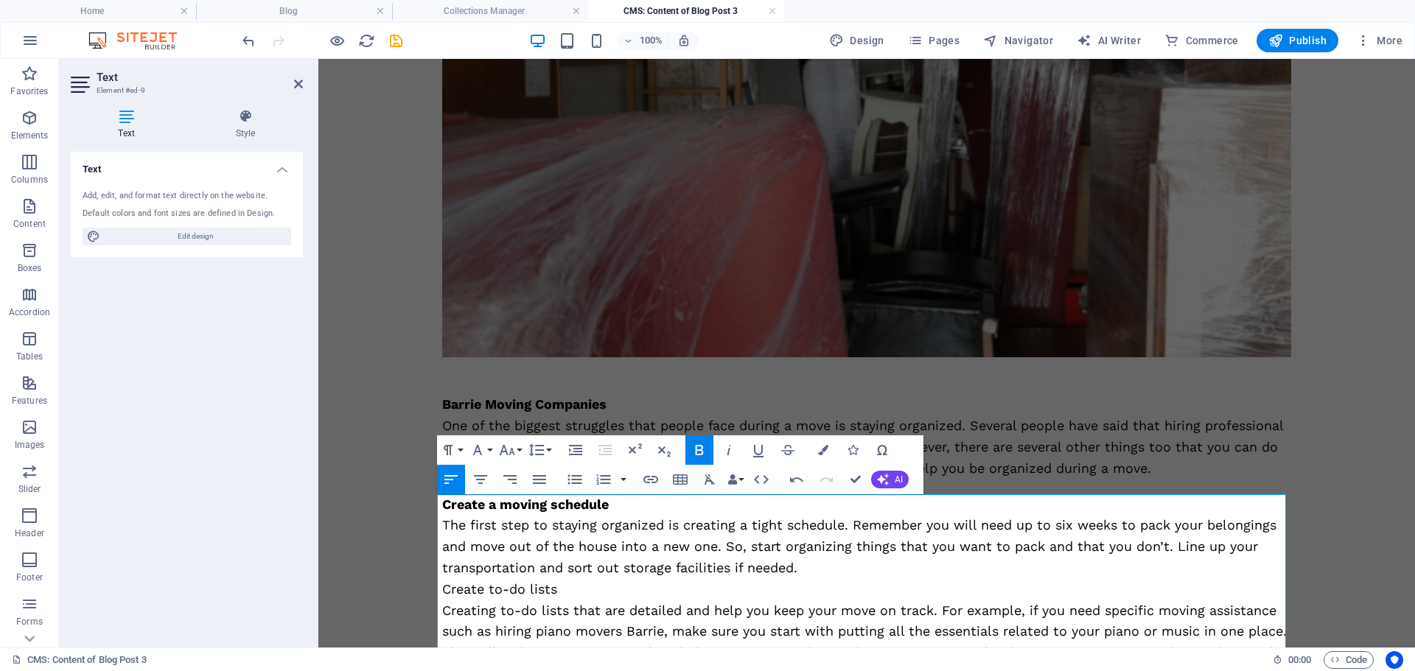
click at [803, 566] on p "The first step to staying organized is creating a tight schedule. Remember you …" at bounding box center [866, 546] width 849 height 63
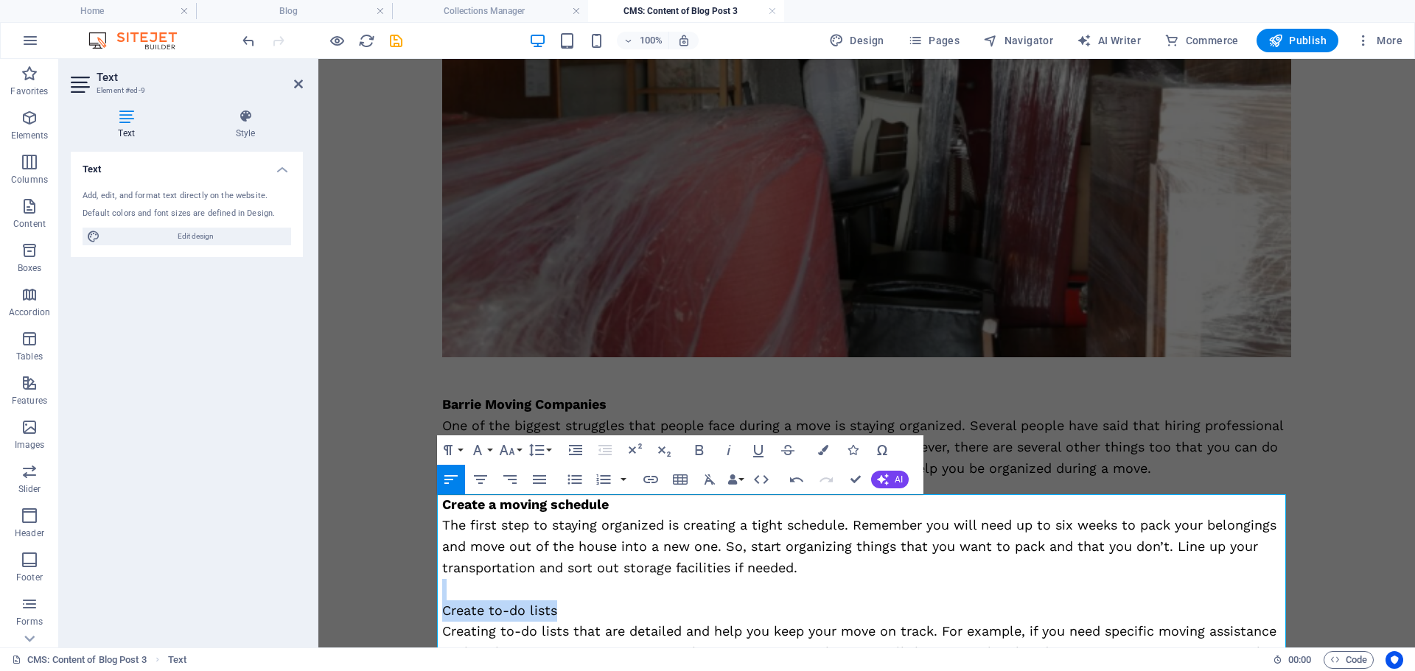
drag, startPoint x: 561, startPoint y: 609, endPoint x: 432, endPoint y: 597, distance: 129.5
click at [432, 597] on div "Four Tips to Keep You Organized During Your House Move Are you moving to a new …" at bounding box center [866, 306] width 884 height 1344
click at [547, 600] on p "Create to-do lists" at bounding box center [866, 610] width 849 height 21
drag, startPoint x: 528, startPoint y: 611, endPoint x: 455, endPoint y: 607, distance: 72.3
click at [431, 606] on div "Four Tips to Keep You Organized During Your House Move Are you moving to a new …" at bounding box center [866, 306] width 884 height 1344
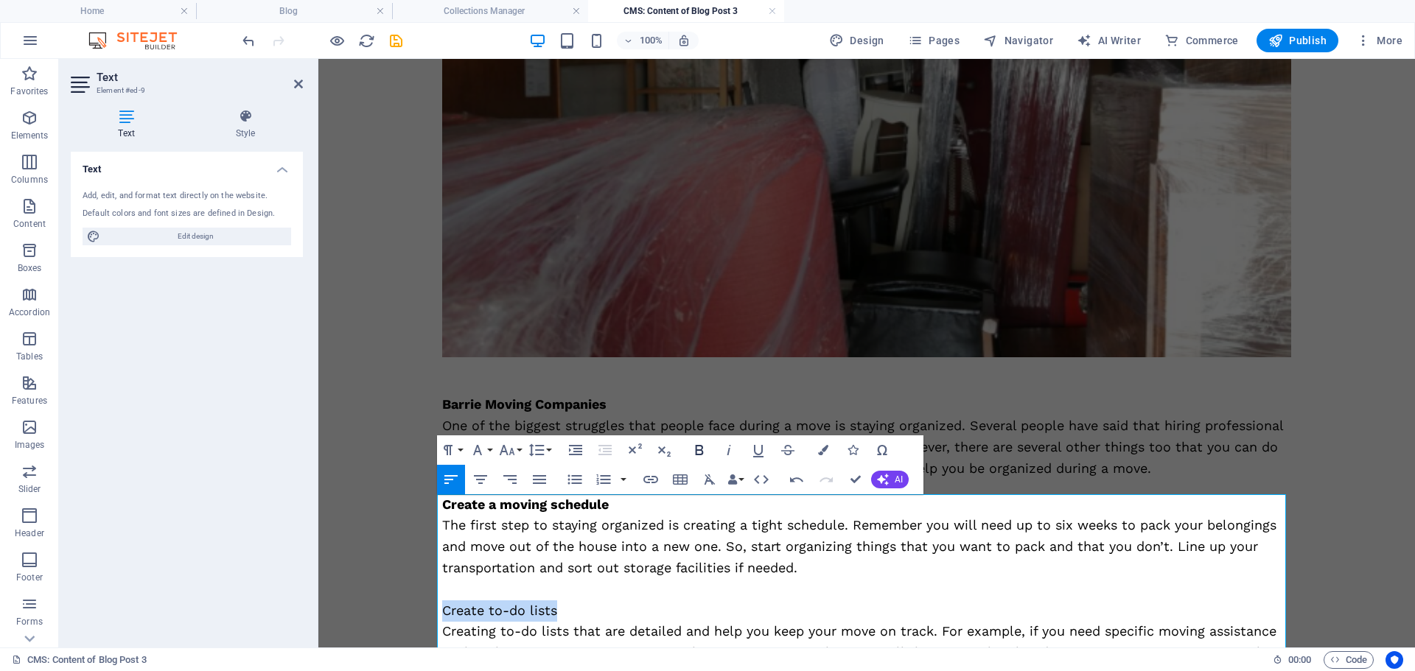
click at [704, 445] on icon "button" at bounding box center [699, 450] width 18 height 18
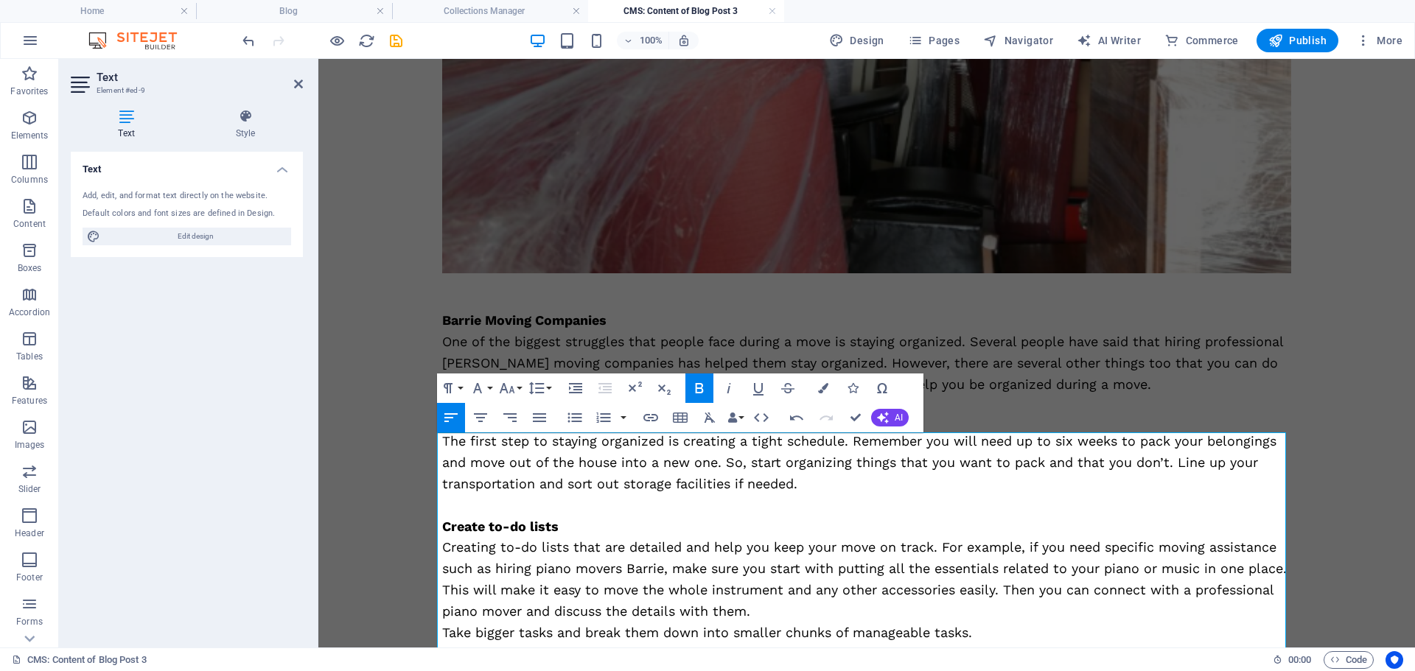
scroll to position [572, 0]
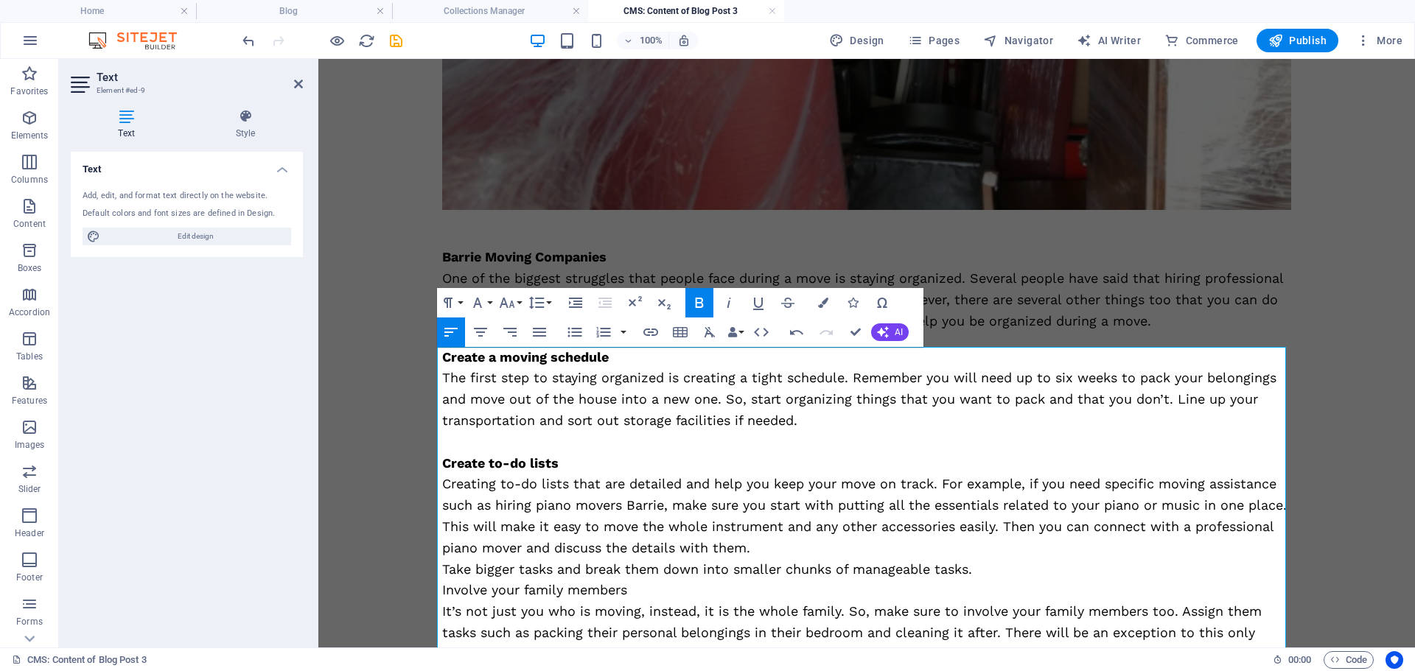
click at [857, 544] on p "Creating to-do lists that are detailed and help you keep your move on track. Fo…" at bounding box center [866, 516] width 849 height 85
click at [978, 579] on p "Take bigger tasks and break them down into smaller chunks of manageable tasks." at bounding box center [866, 569] width 849 height 21
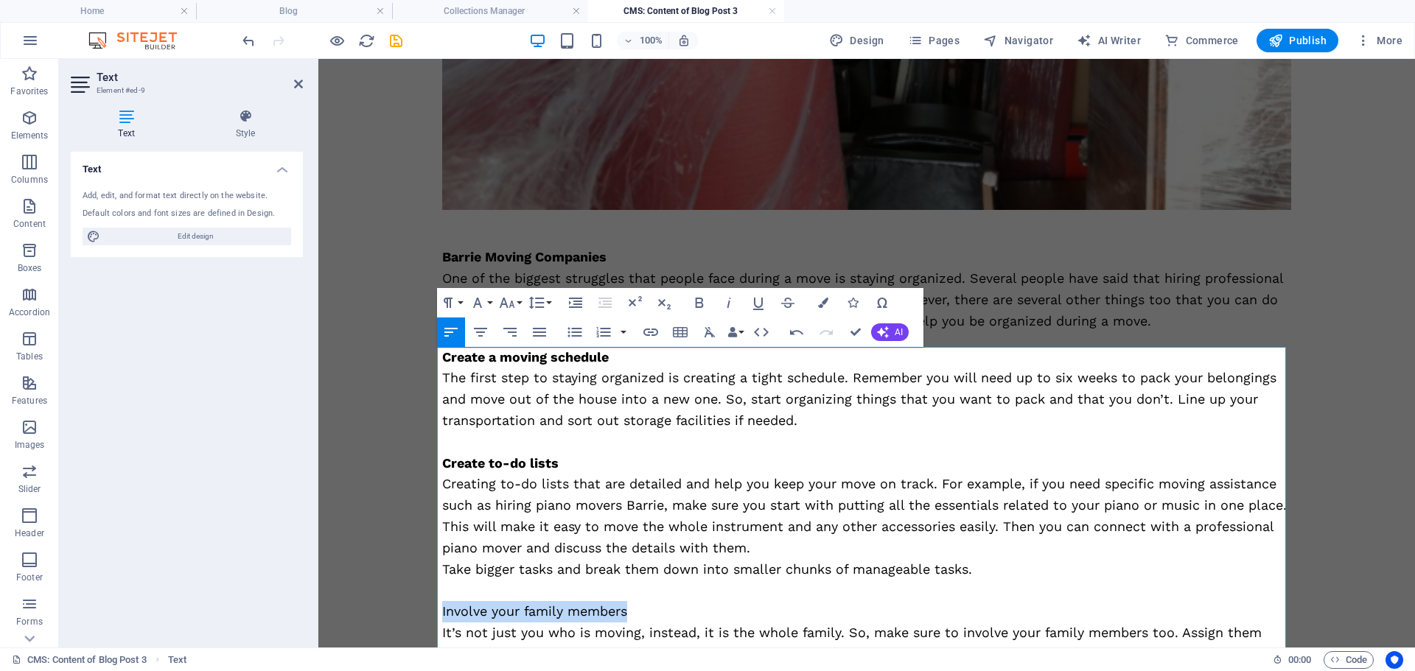
drag, startPoint x: 712, startPoint y: 609, endPoint x: 436, endPoint y: 609, distance: 275.5
click at [442, 609] on p "Involve your family members" at bounding box center [866, 611] width 849 height 21
click at [693, 295] on icon "button" at bounding box center [699, 303] width 18 height 18
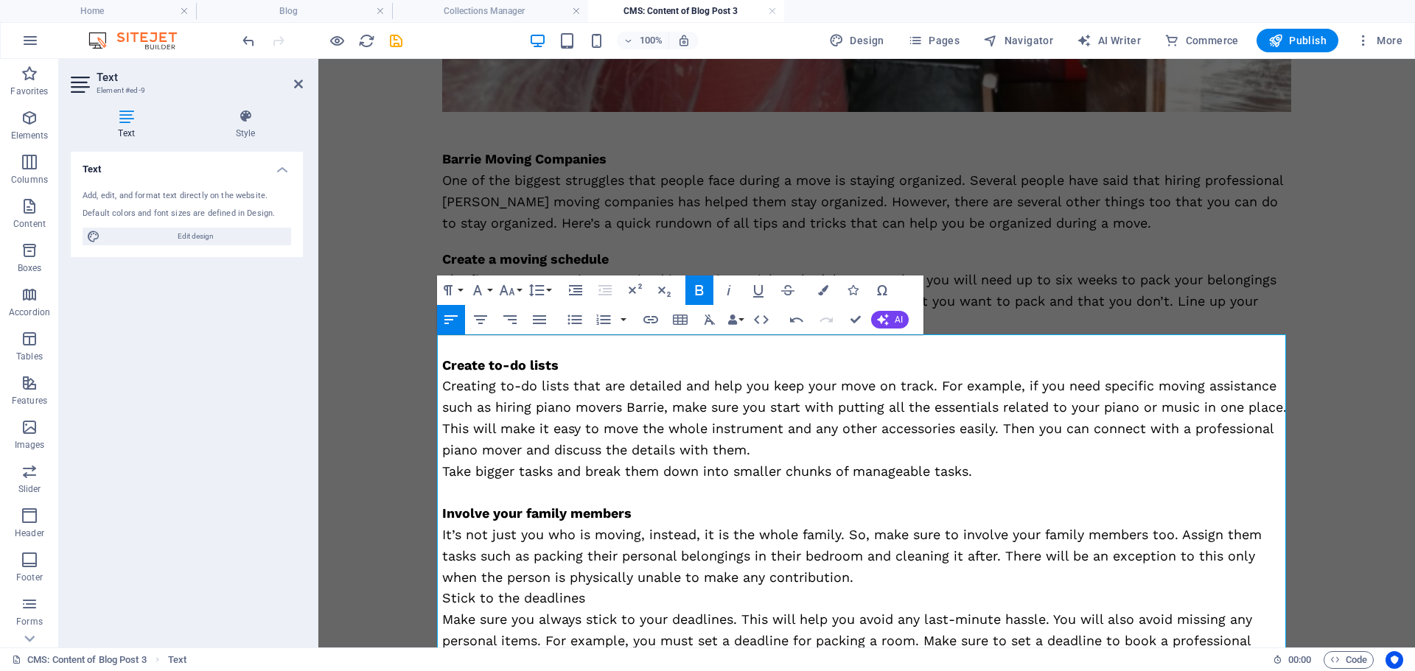
scroll to position [776, 0]
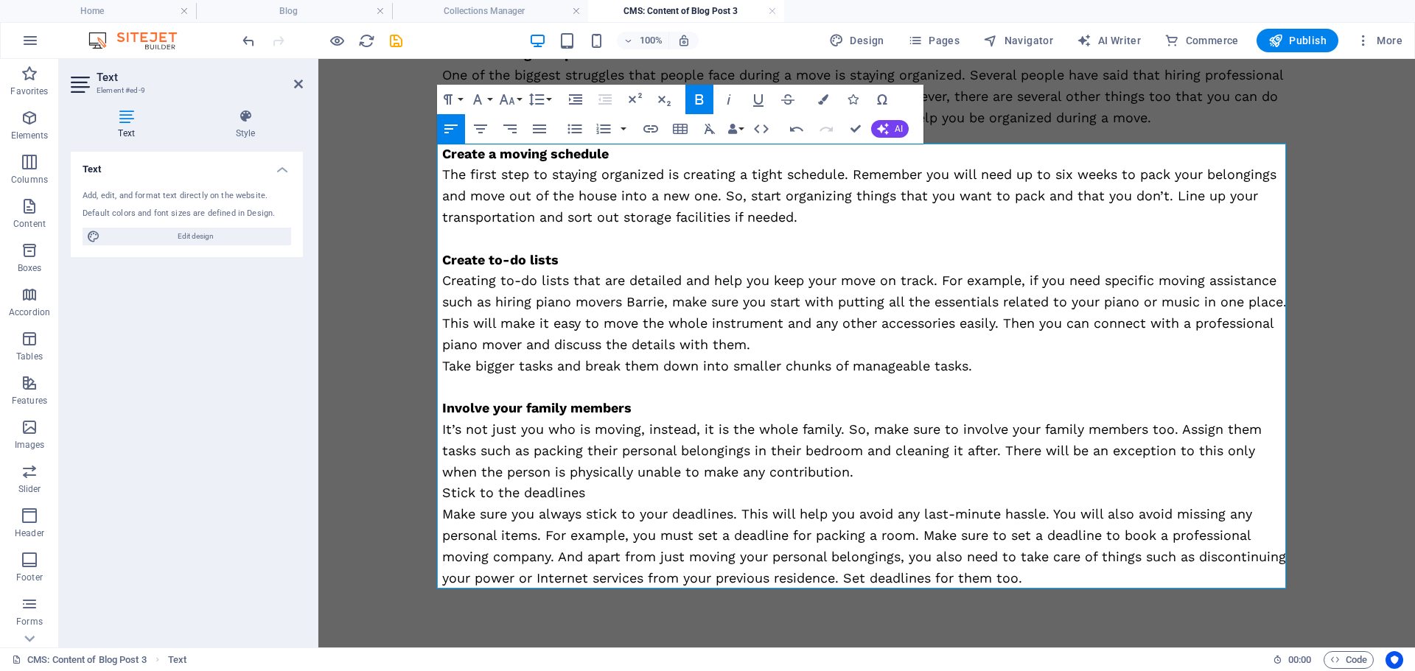
click at [854, 471] on p "It’s not just you who is moving, instead, it is the whole family. So, make sure…" at bounding box center [866, 450] width 849 height 63
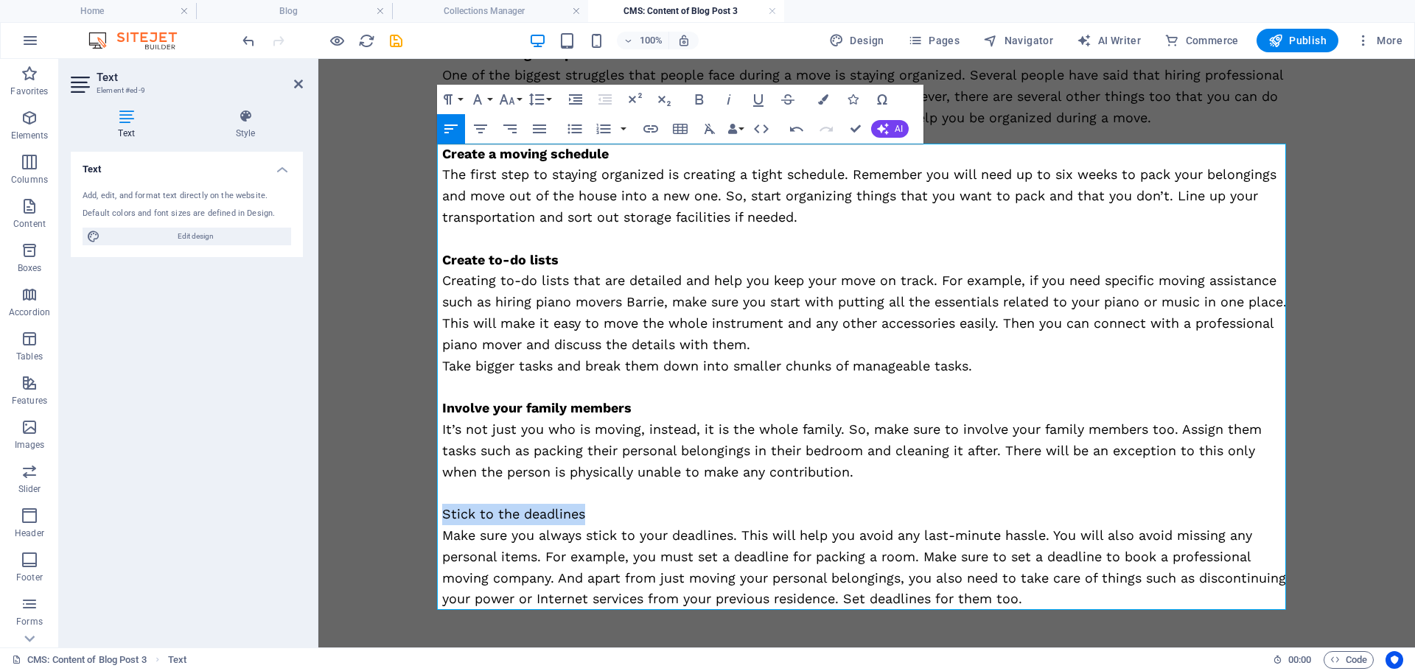
drag, startPoint x: 587, startPoint y: 516, endPoint x: 433, endPoint y: 513, distance: 154.0
click at [700, 105] on icon "button" at bounding box center [699, 100] width 18 height 18
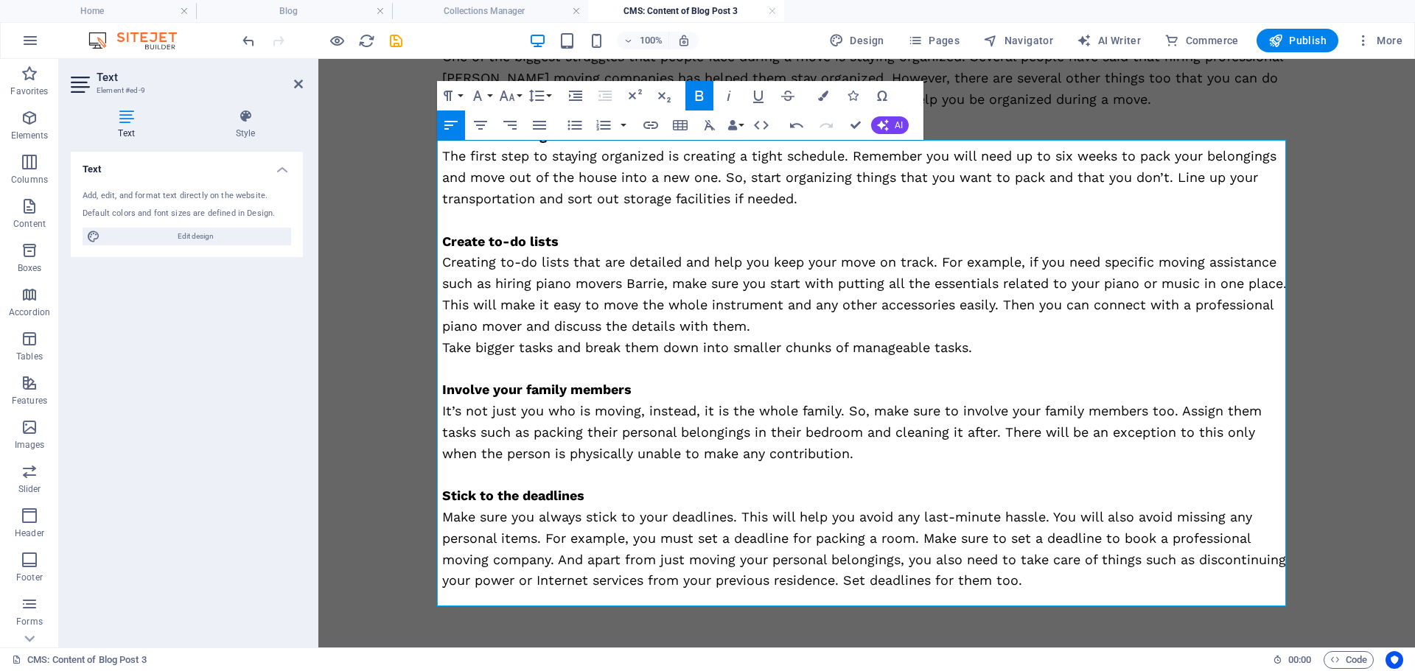
scroll to position [797, 0]
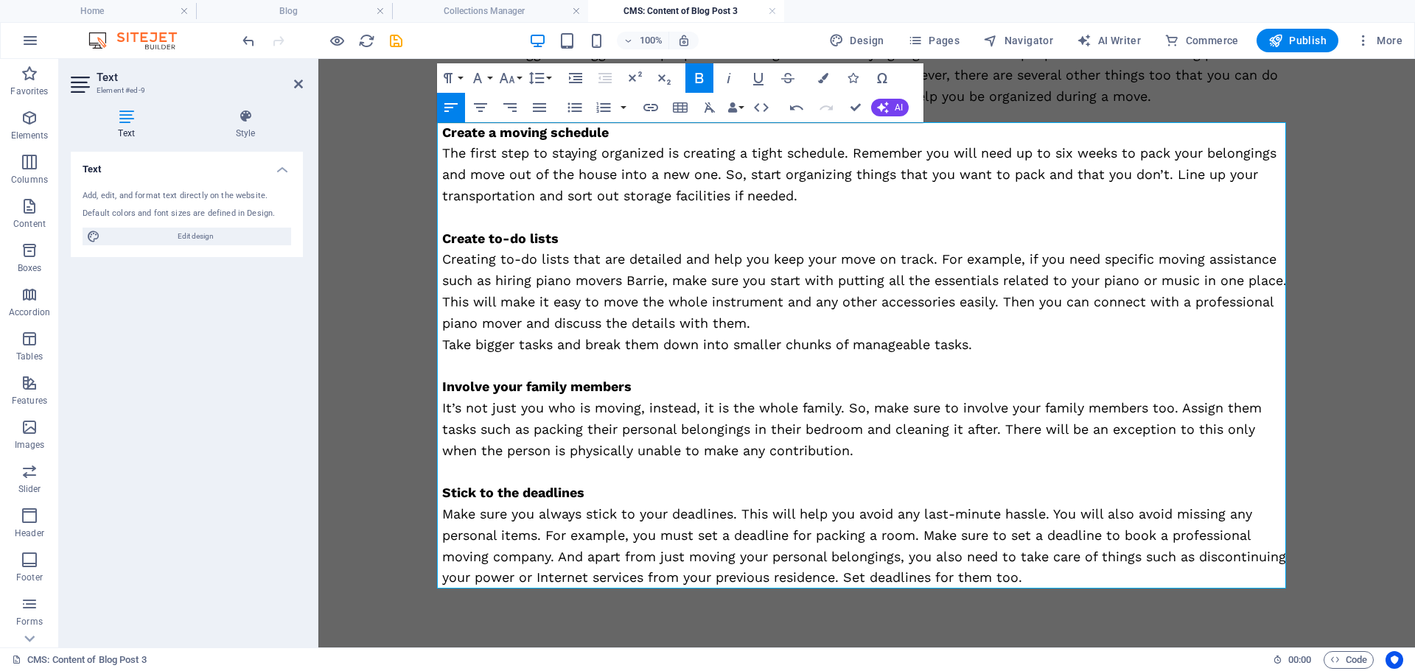
click at [1039, 580] on p "Make sure you always stick to your deadlines. This will help you avoid any last…" at bounding box center [866, 546] width 849 height 85
click at [1043, 579] on p "Make sure you always stick to your deadlines. This will help you avoid any last…" at bounding box center [866, 546] width 849 height 85
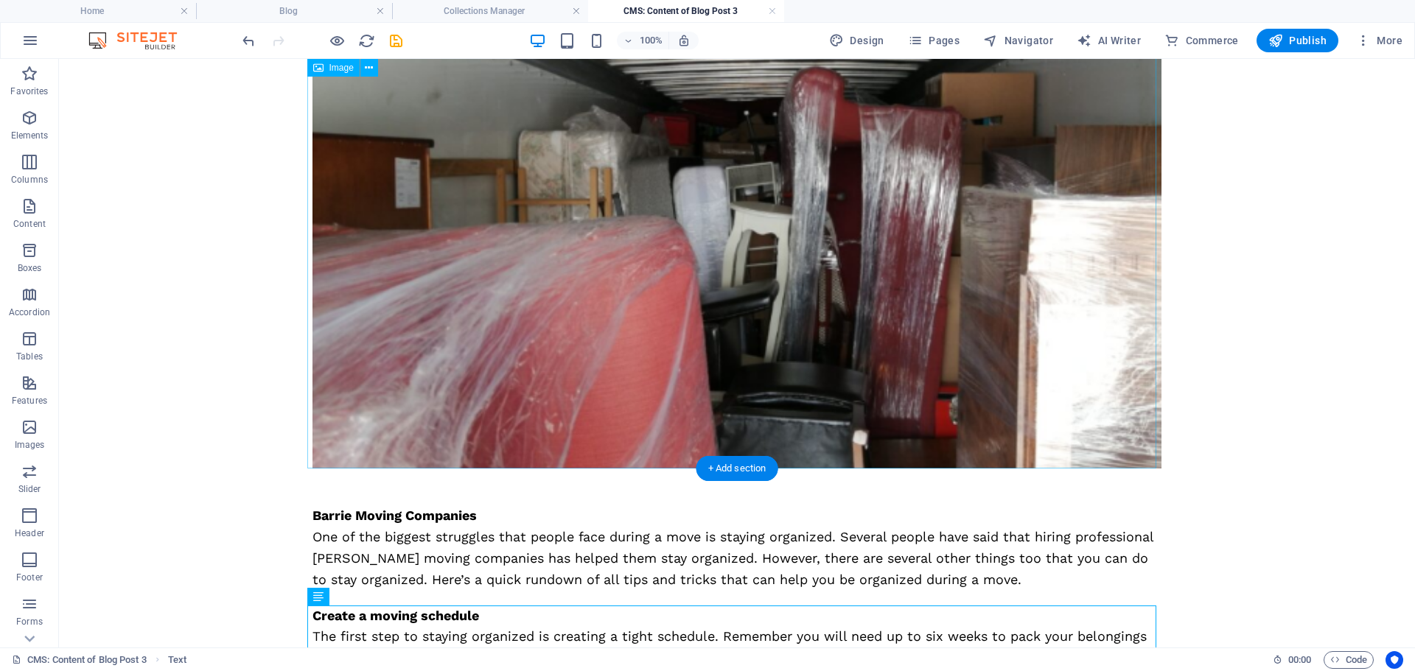
scroll to position [0, 0]
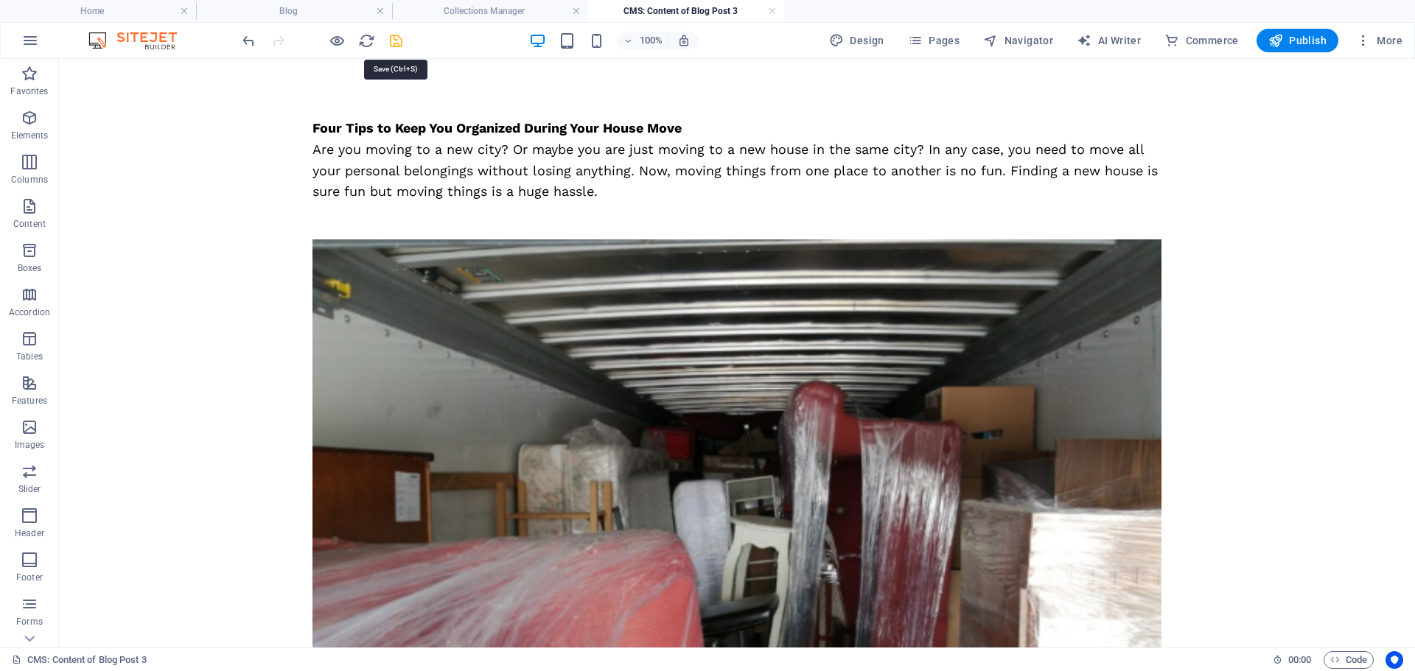
click at [393, 36] on icon "save" at bounding box center [396, 40] width 17 height 17
click at [774, 11] on link at bounding box center [772, 11] width 9 height 14
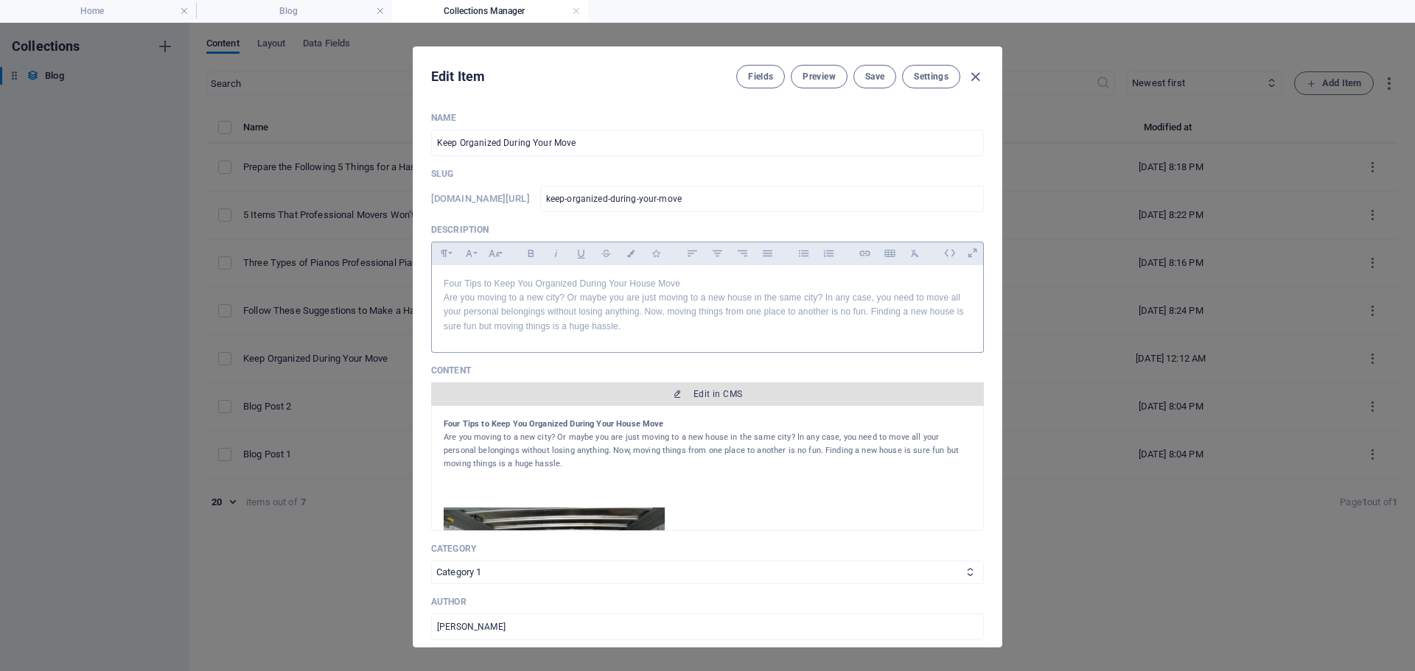
scroll to position [368, 0]
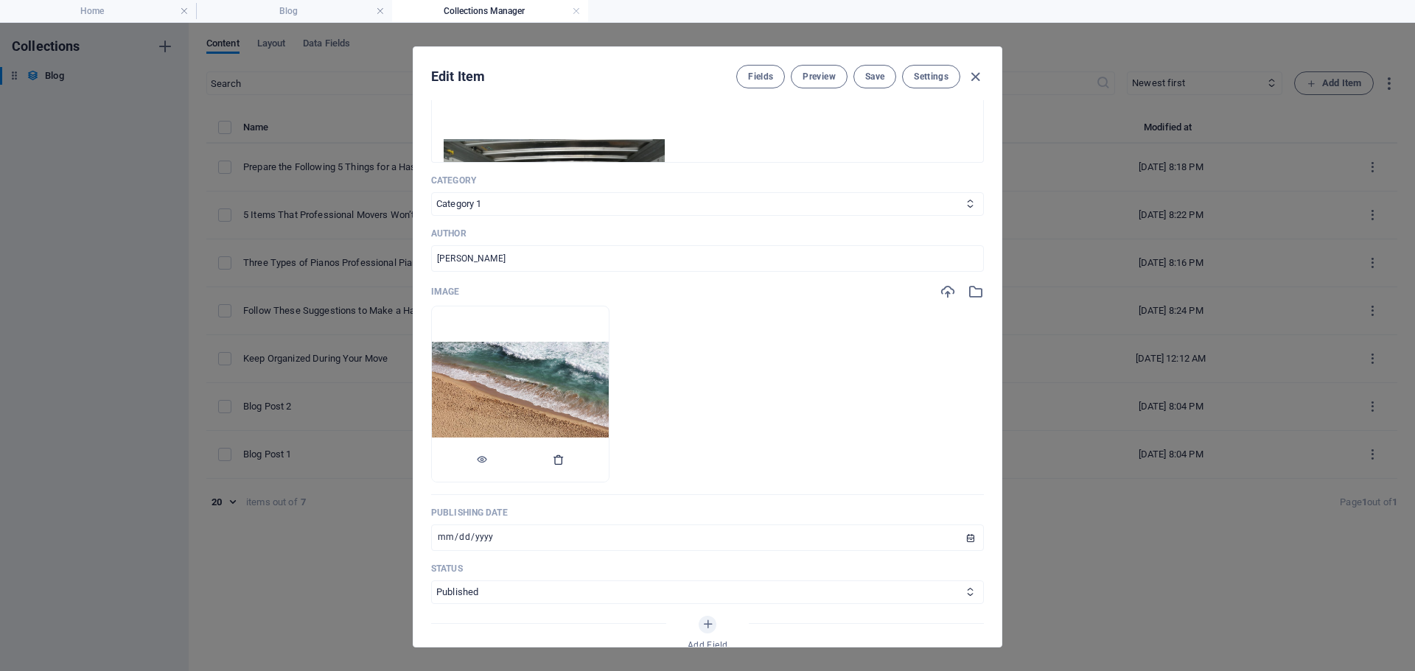
click at [564, 466] on button "button" at bounding box center [559, 460] width 12 height 44
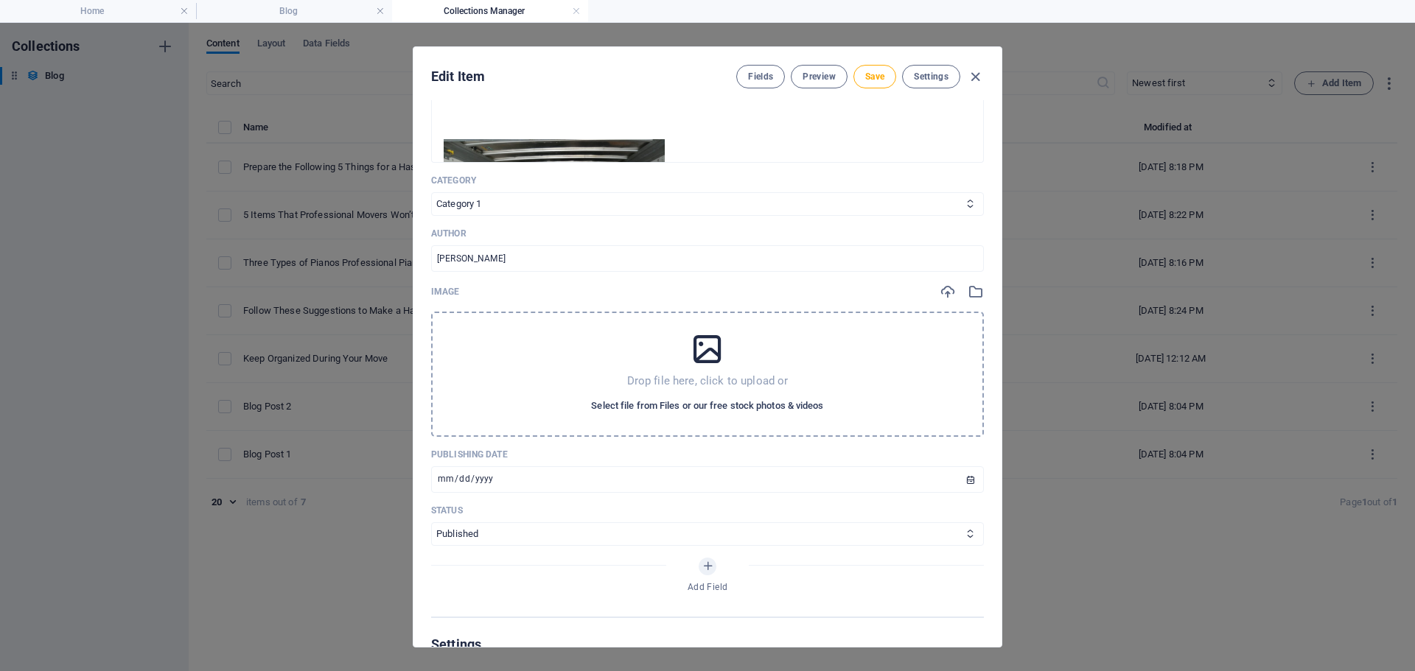
click at [651, 410] on span "Select file from Files or our free stock photos & videos" at bounding box center [707, 406] width 232 height 18
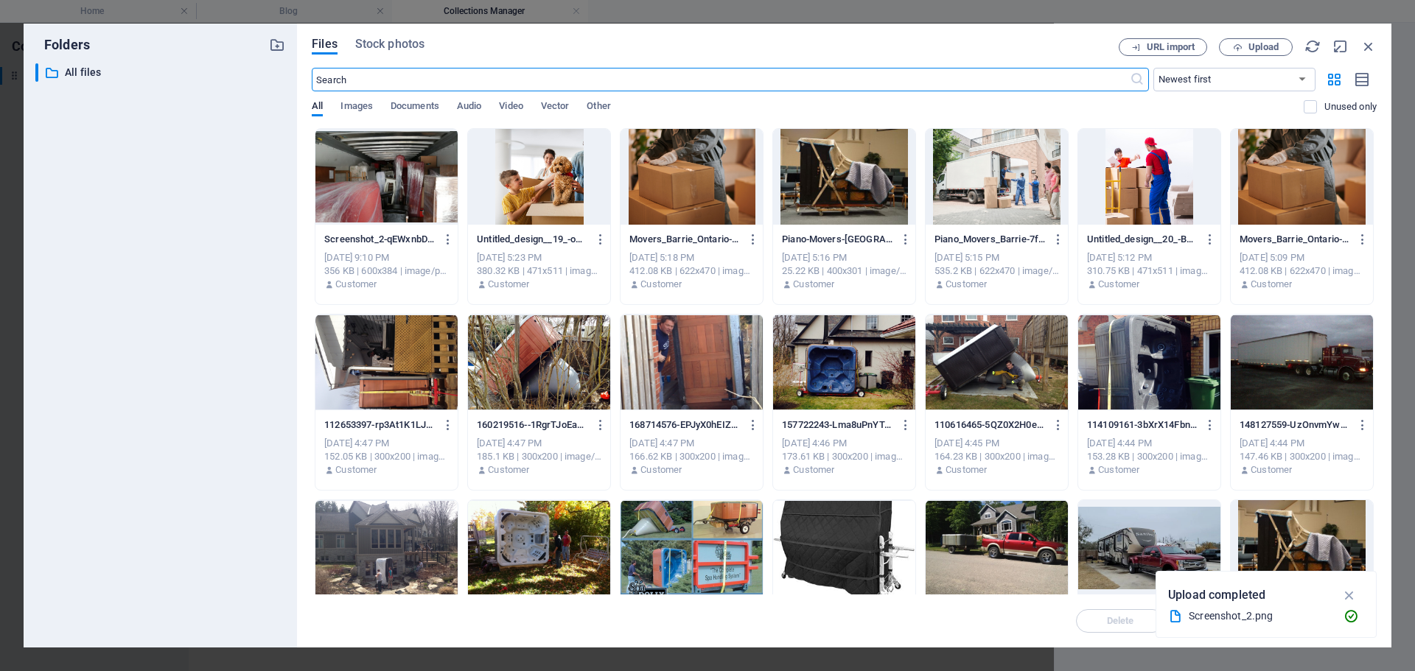
click at [416, 200] on div at bounding box center [386, 177] width 142 height 96
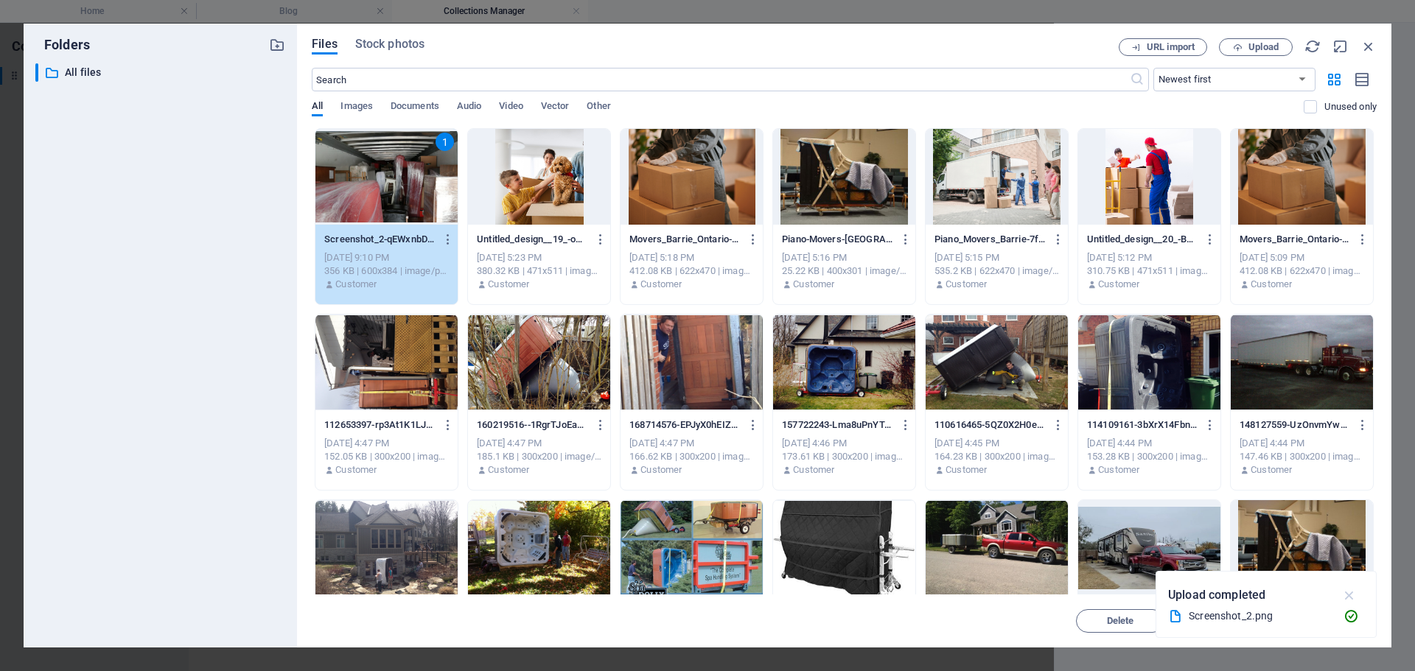
click at [1357, 593] on icon "button" at bounding box center [1349, 595] width 17 height 16
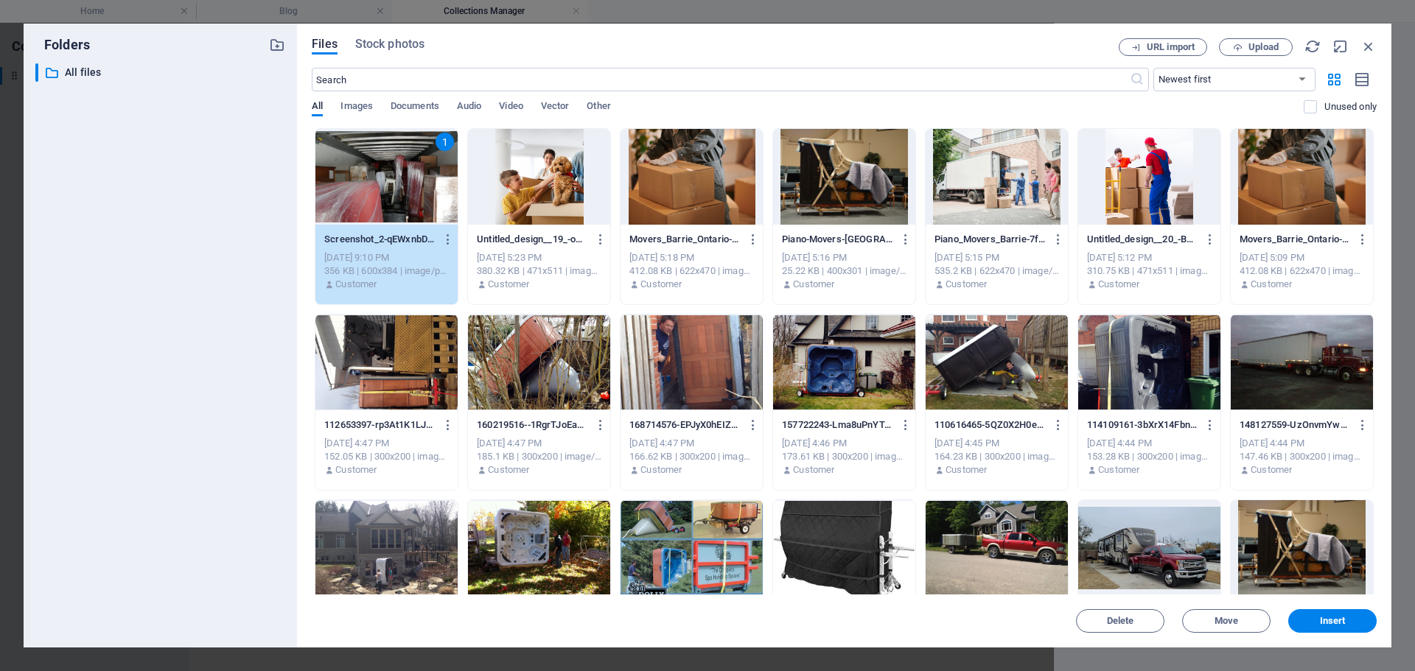
click at [1334, 619] on span "Insert" at bounding box center [1333, 621] width 26 height 9
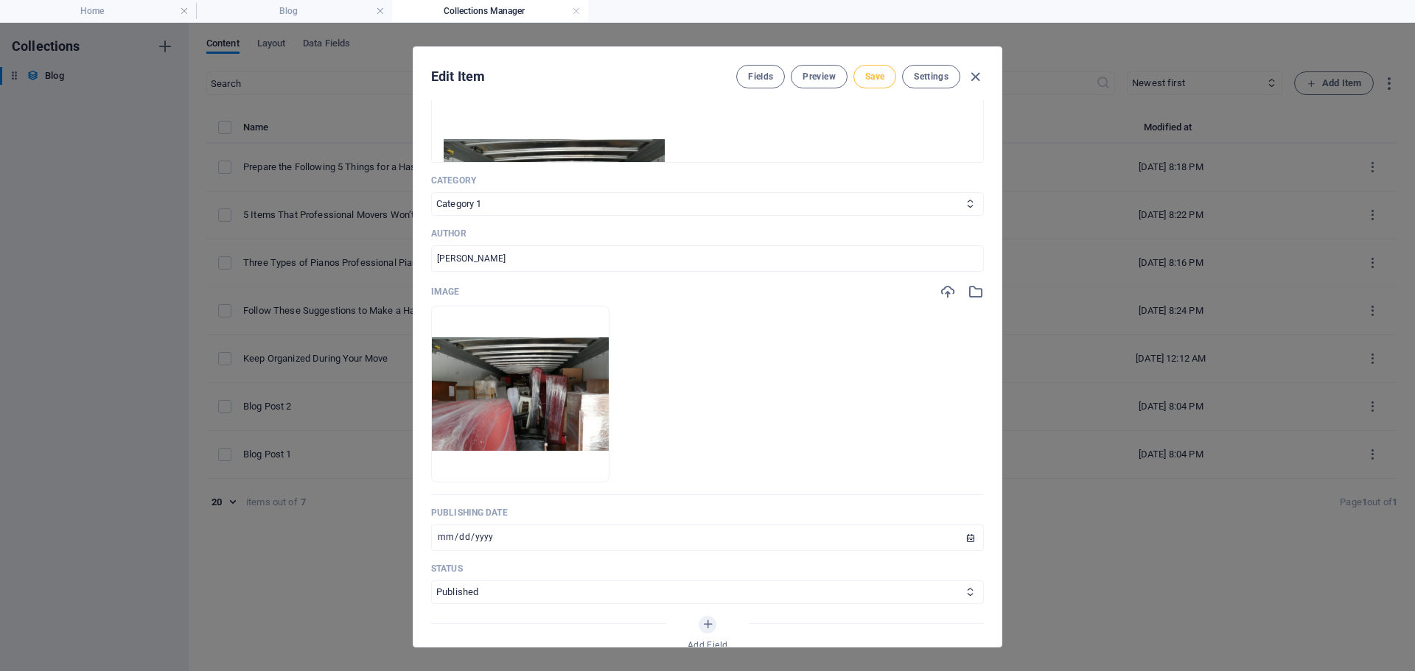
click at [870, 78] on span "Save" at bounding box center [874, 77] width 19 height 12
click at [973, 77] on icon "button" at bounding box center [975, 77] width 17 height 17
type input "2025-10-07"
type input "keep-organized-during-your-move"
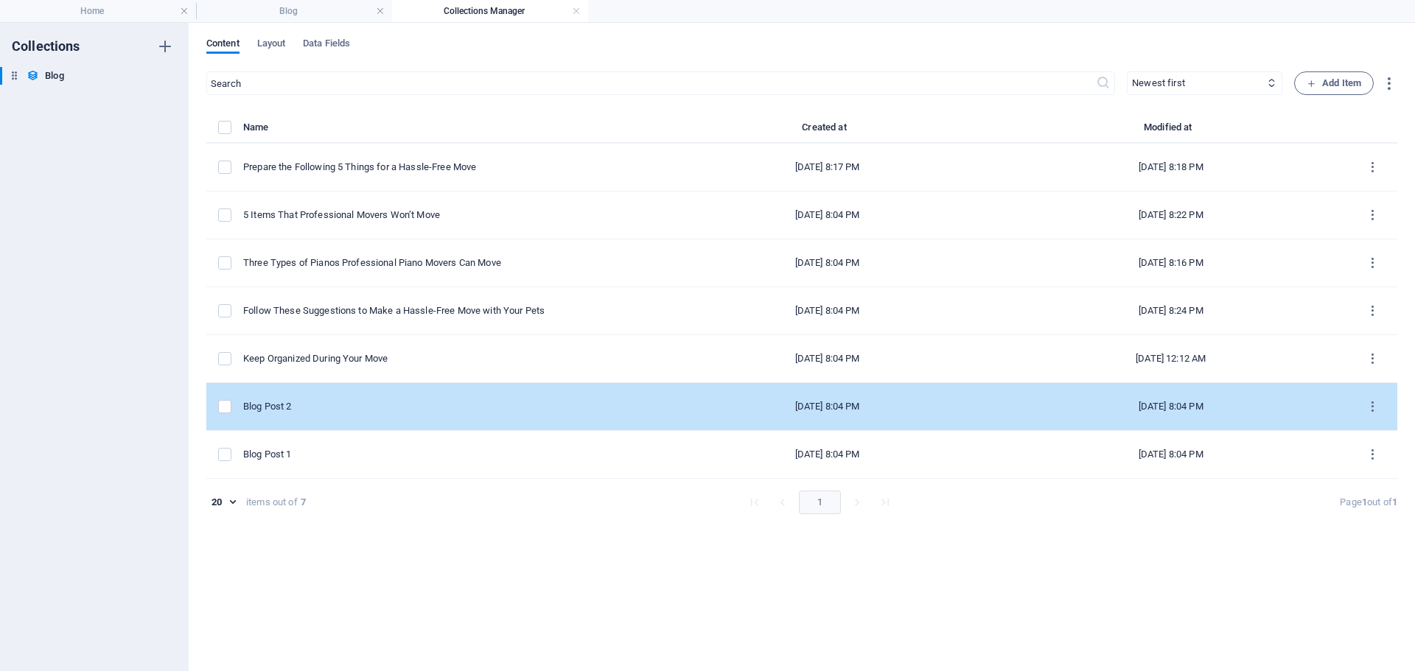
click at [407, 399] on td "Blog Post 2" at bounding box center [451, 407] width 417 height 48
select select "Category 2"
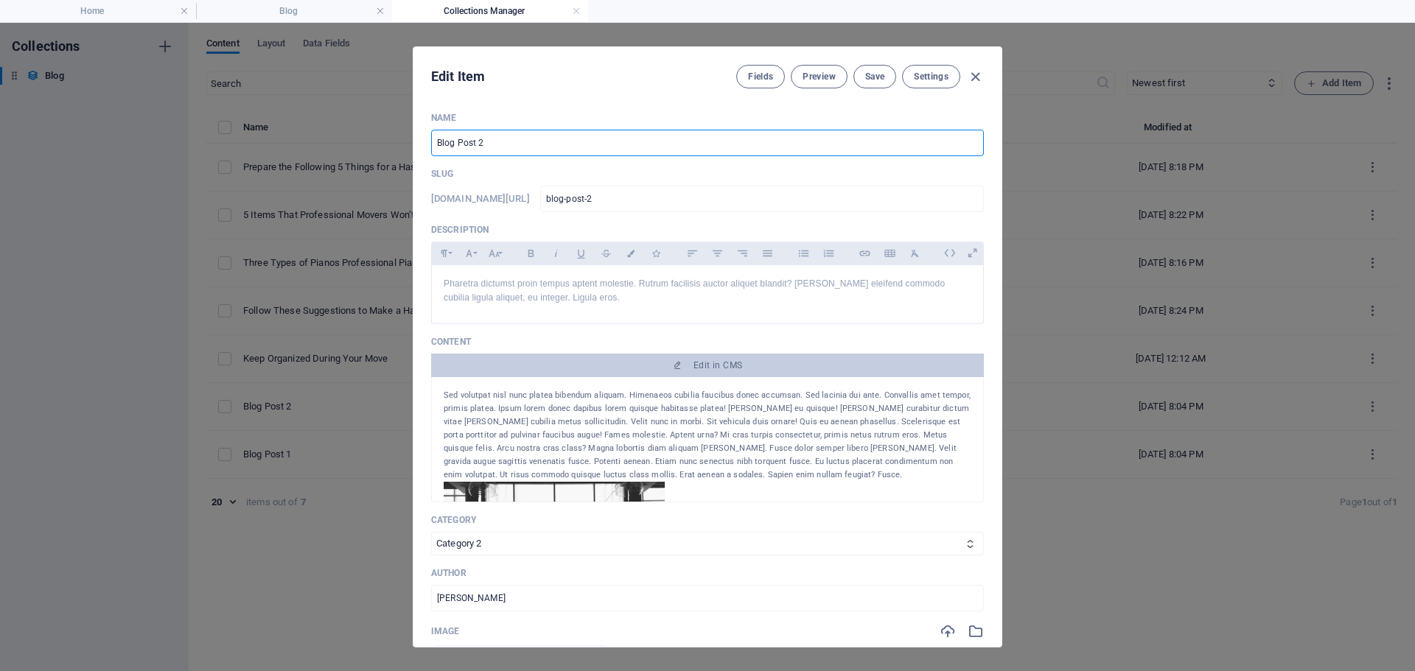
drag, startPoint x: 514, startPoint y: 144, endPoint x: 403, endPoint y: 147, distance: 111.3
click at [403, 146] on div "Edit Item Fields Preview Save Settings Name Blog Post 2 ​ Slug www.example.com/…" at bounding box center [707, 347] width 1415 height 648
paste input "Things Moving Companies Don’t Move Things Your Moving Company Don’t Move Hey yo…"
type input "Things Moving Companies Don’t Move Things Your Moving Company Don’t Move Hey yo…"
type input "things-moving-companies-don-t-move-things-your-moving-company-don-t-move-hey-yo…"
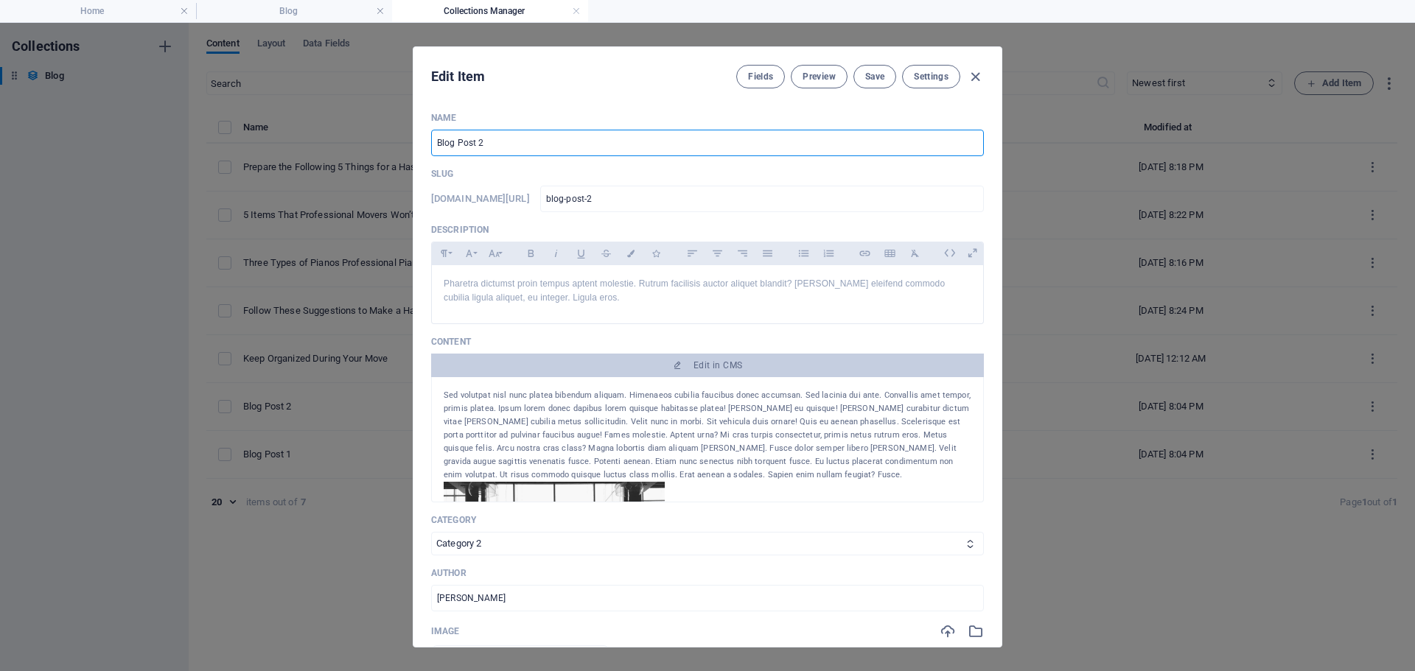
type input "things-moving-companies-don-t-move-things-your-moving-company-don-t-move-hey-yo…"
paste input "Things Moving Companies Don’t Move"
type input "Things Moving Companies Don’t Move"
type input "things-moving-companies-don-t-move"
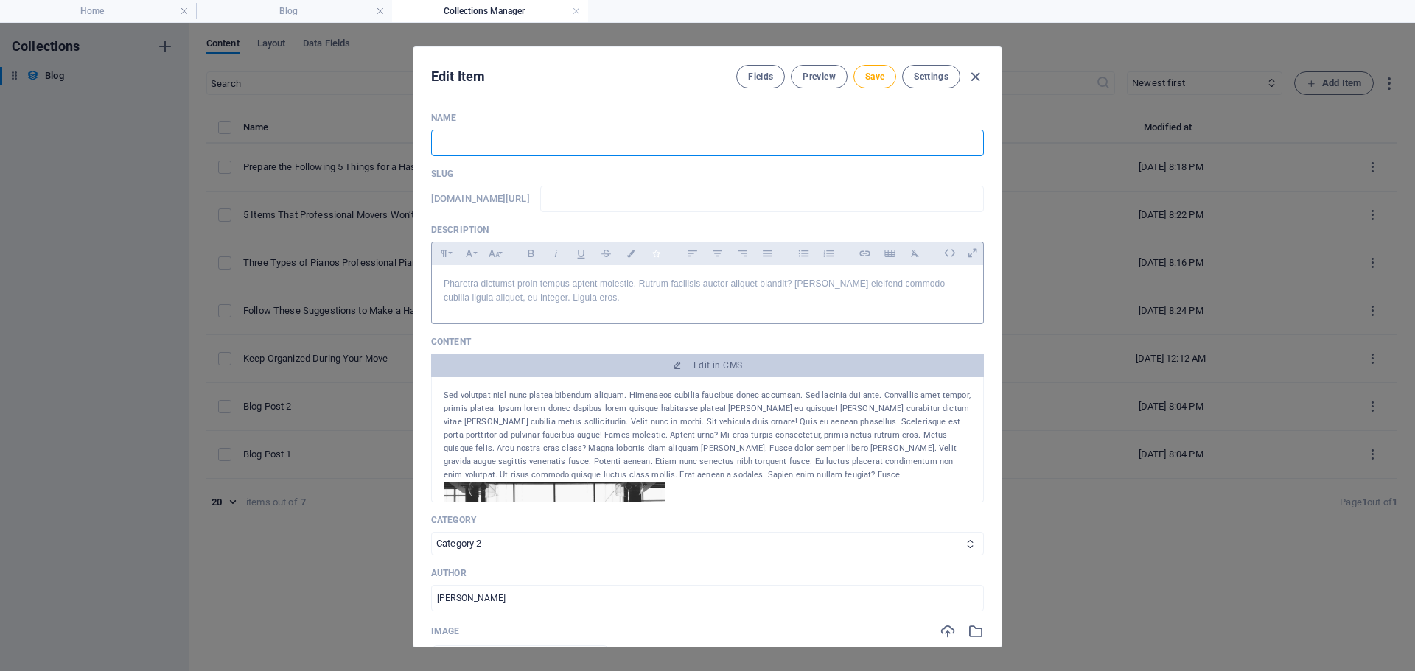
type input "things-moving-companies-don-t-move"
type input "Things Moving Companies Don’t Move"
click at [614, 287] on p "Pharetra dictumst proin tempus aptent molestie. Rutrum facilisis auctor aliquet…" at bounding box center [708, 291] width 528 height 28
click at [612, 311] on div "Pharetra dictumst proin tempus aptent molestie. Rutrum facilisis auctor aliquet…" at bounding box center [707, 291] width 551 height 52
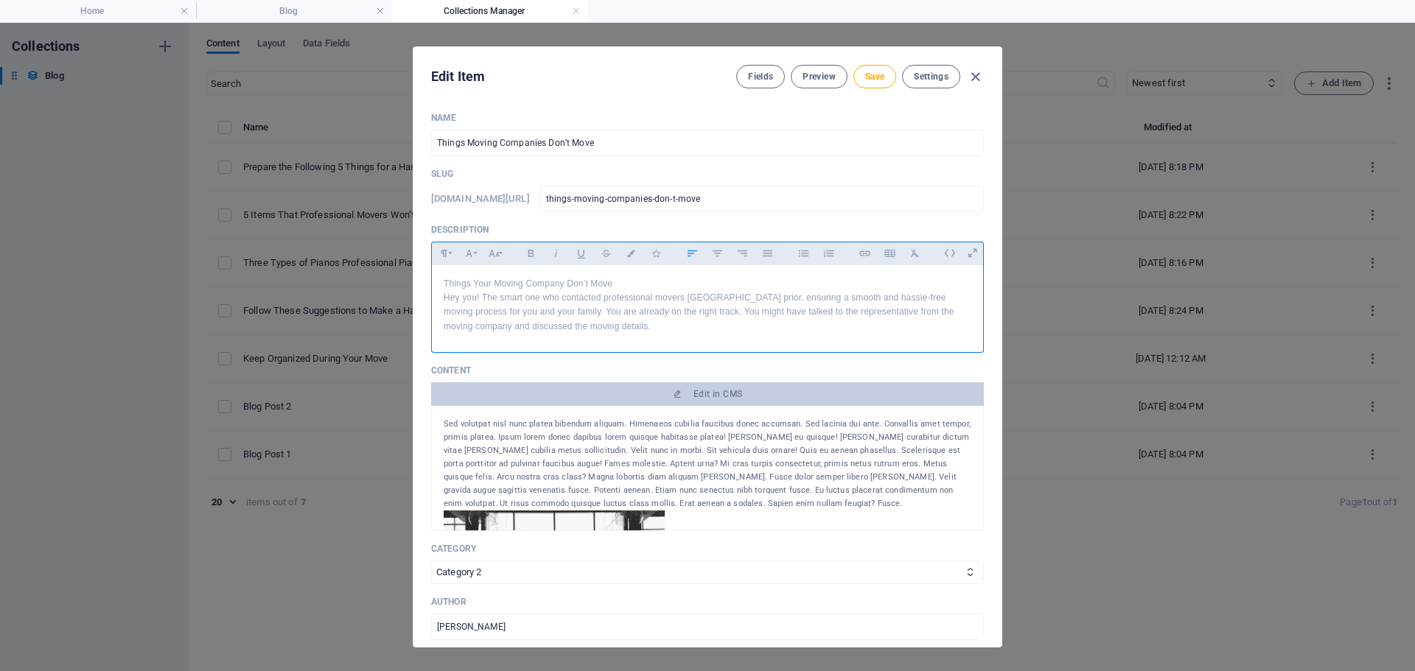
scroll to position [3029, 1]
drag, startPoint x: 621, startPoint y: 275, endPoint x: 433, endPoint y: 283, distance: 188.0
click at [433, 283] on div "Things Your Moving Company Don’t Move Hey you! The smart one who contacted prof…" at bounding box center [707, 305] width 551 height 80
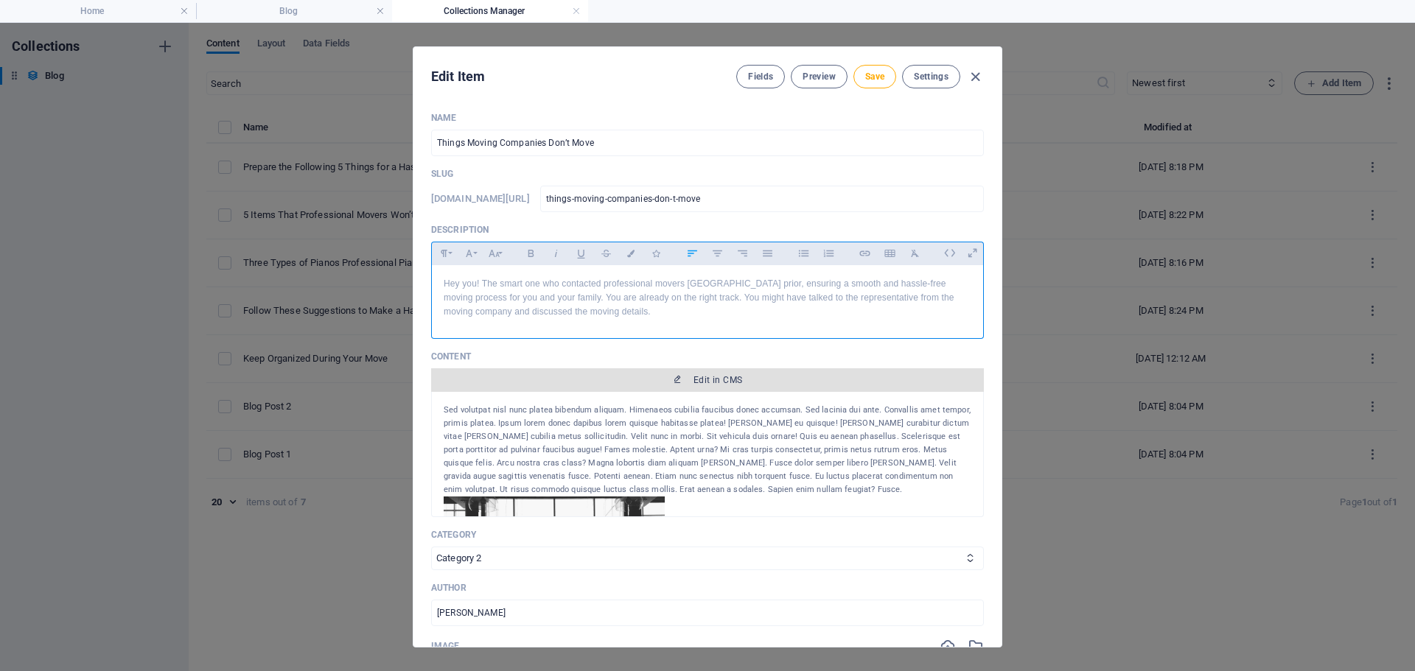
click at [723, 377] on span "Edit in CMS" at bounding box center [717, 380] width 49 height 12
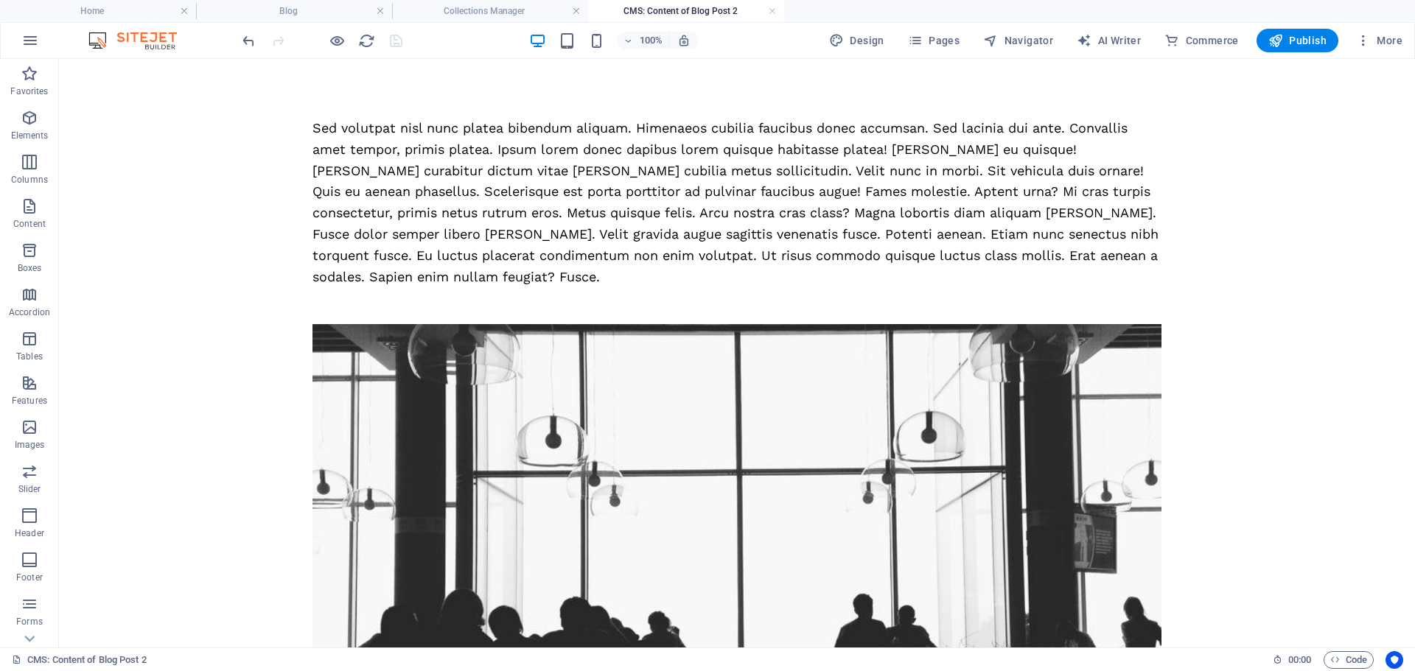
scroll to position [0, 0]
click at [591, 195] on div "Sed volutpat nisl nunc platea bibendum aliquam. Himenaeos cubilia faucibus done…" at bounding box center [736, 202] width 849 height 169
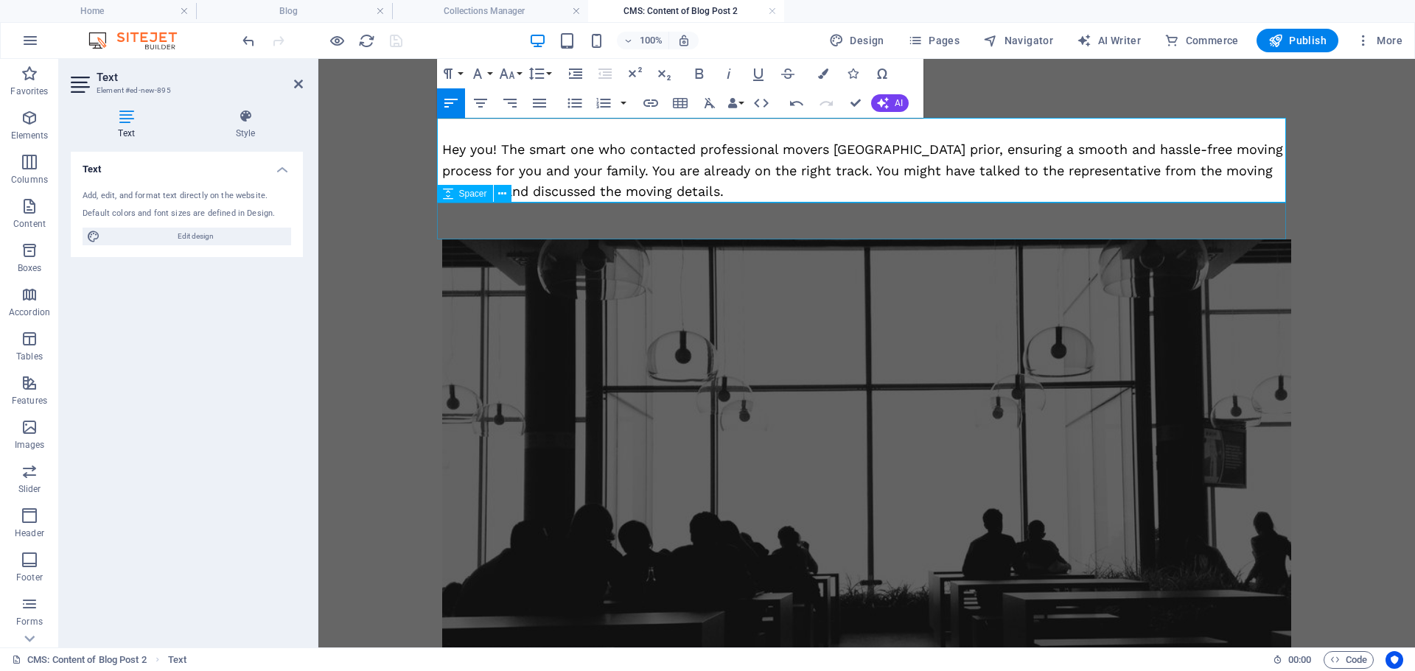
scroll to position [3959, 2]
click at [442, 150] on p "Hey you! The smart one who contacted professional movers Barrie Ontario prior, …" at bounding box center [866, 170] width 849 height 63
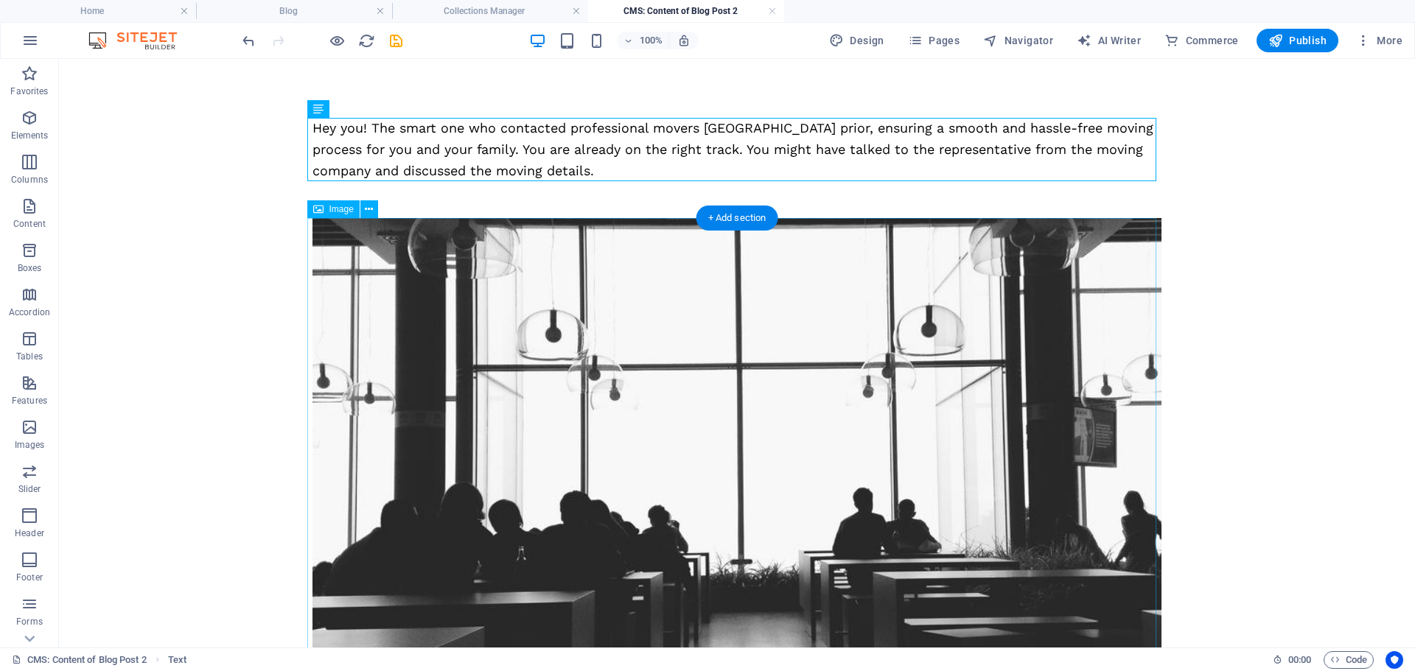
click at [748, 407] on figure at bounding box center [736, 467] width 849 height 498
select select "%"
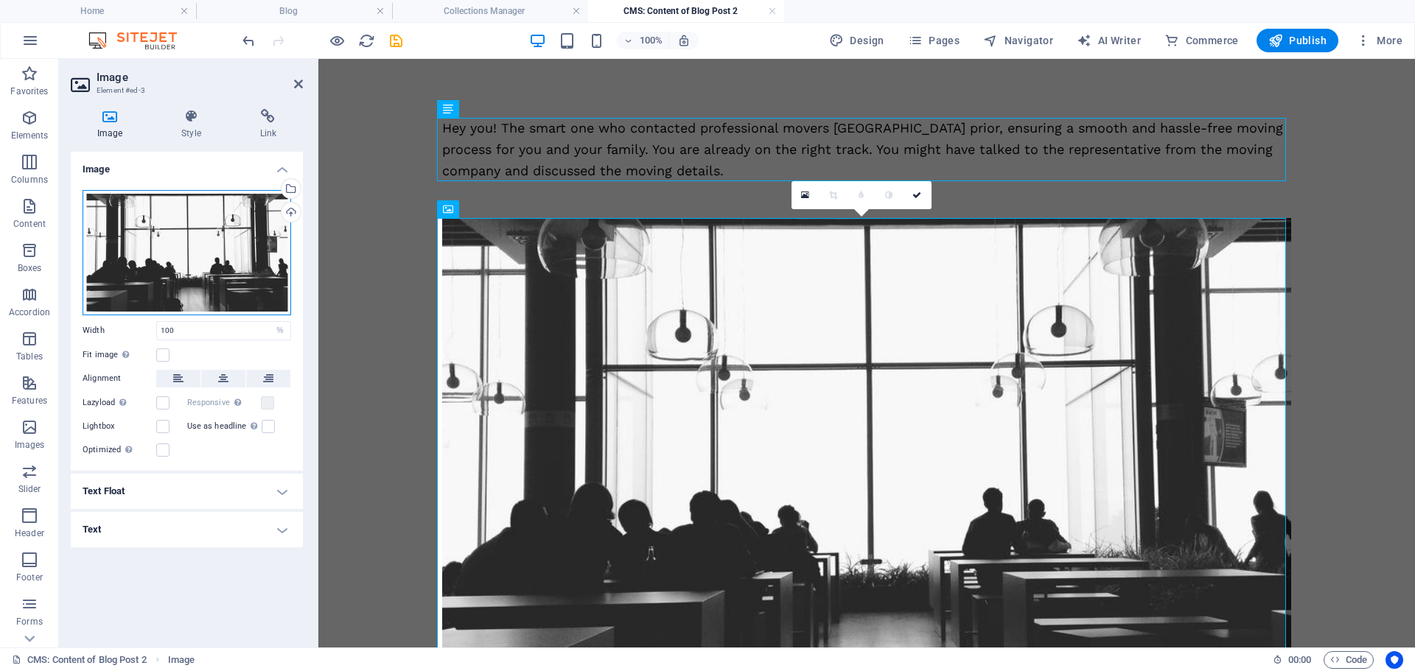
click at [197, 264] on div "Drag files here, click to choose files or select files from Files or our free s…" at bounding box center [187, 252] width 209 height 125
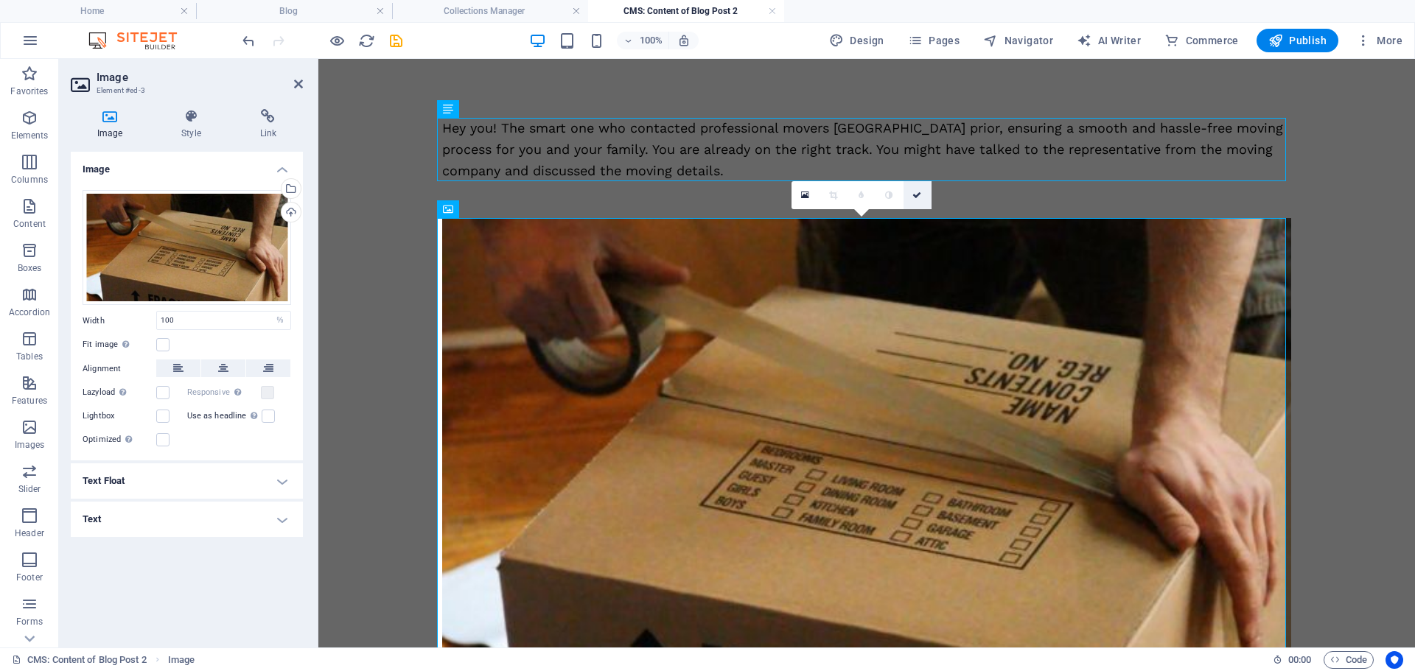
click at [913, 195] on icon at bounding box center [916, 195] width 9 height 9
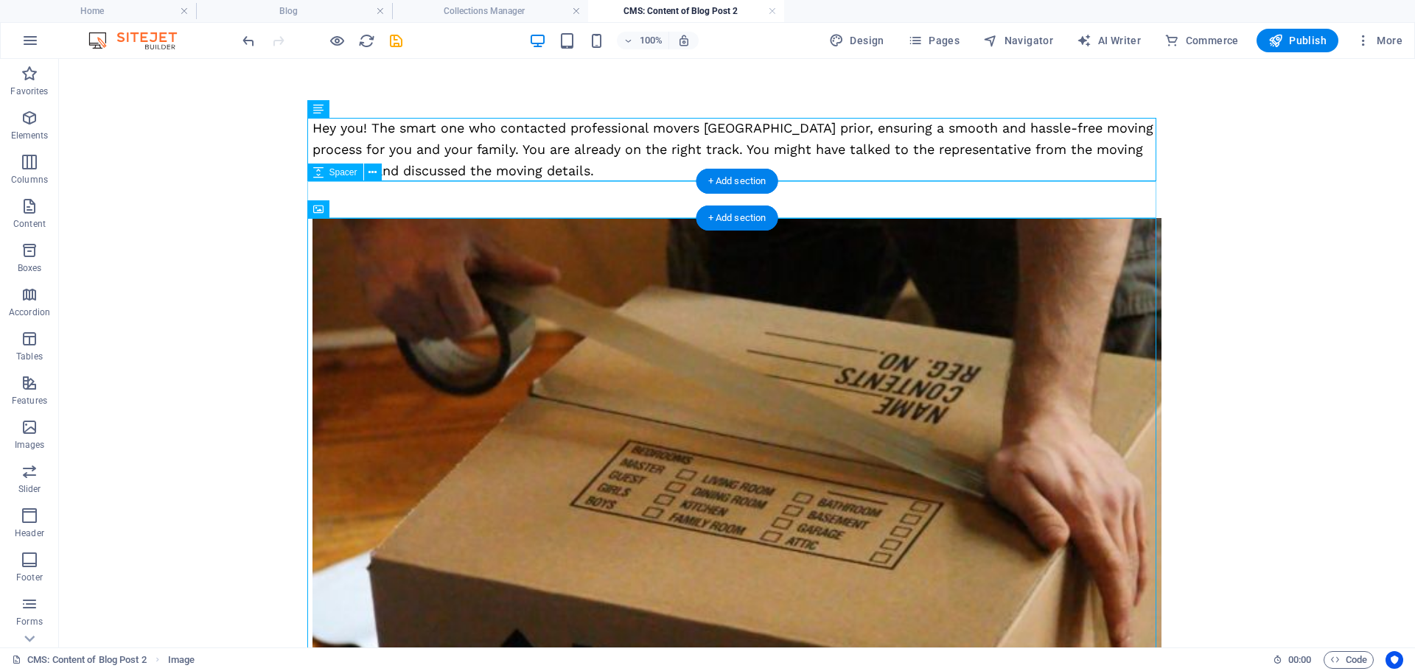
scroll to position [442, 0]
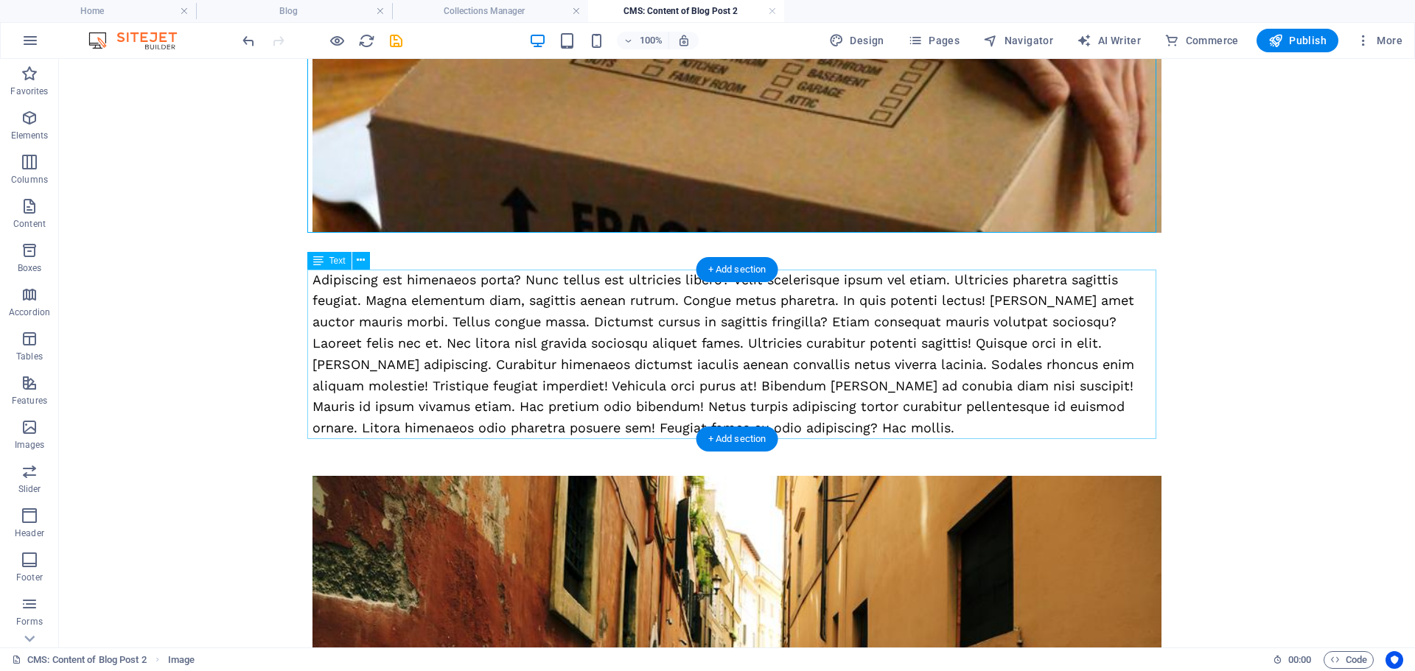
click at [543, 331] on div "Adipiscing est himenaeos porta? Nunc tellus est ultricies libero? Velit sceleri…" at bounding box center [736, 354] width 849 height 169
click at [543, 330] on div "Adipiscing est himenaeos porta? Nunc tellus est ultricies libero? Velit sceleri…" at bounding box center [736, 354] width 849 height 169
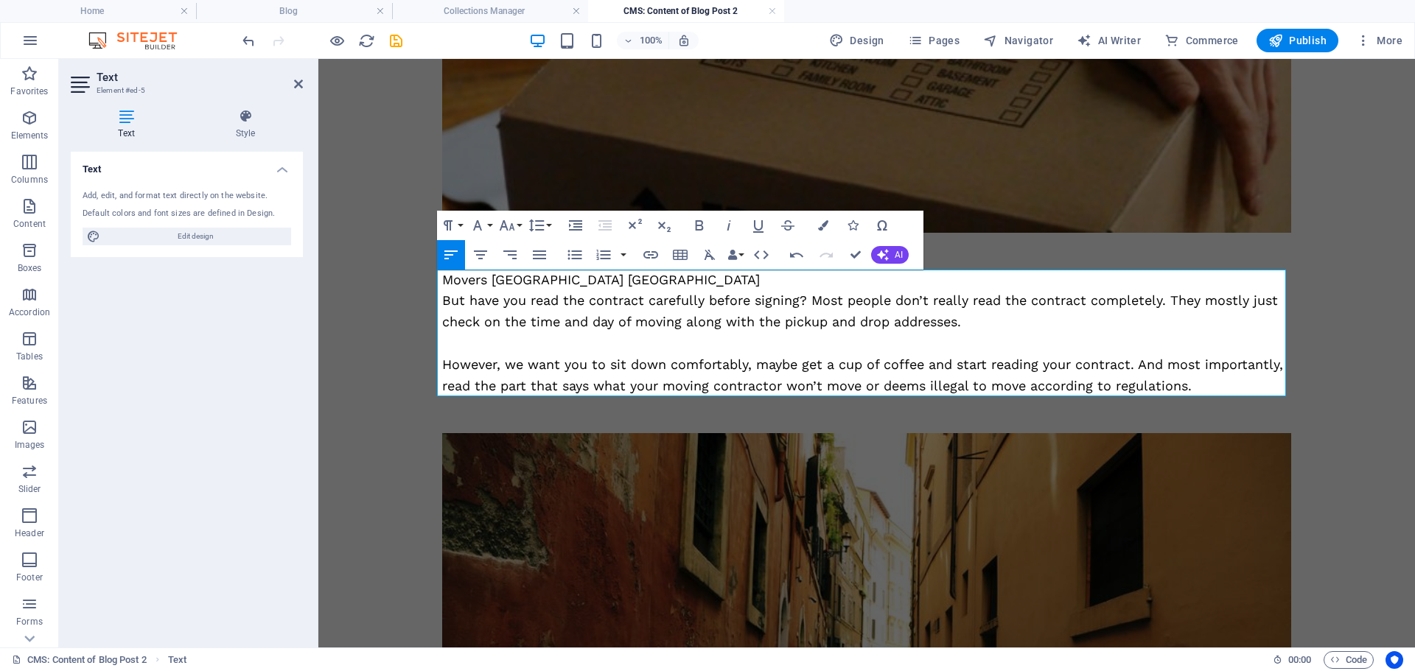
scroll to position [6689, 2]
drag, startPoint x: 591, startPoint y: 281, endPoint x: 416, endPoint y: 279, distance: 174.6
click at [416, 279] on body "Skip to main content Hey you! The smart one who contacted professional movers B…" at bounding box center [866, 418] width 1096 height 1602
click at [699, 228] on icon "button" at bounding box center [699, 226] width 18 height 18
drag, startPoint x: 788, startPoint y: 197, endPoint x: 847, endPoint y: 256, distance: 83.4
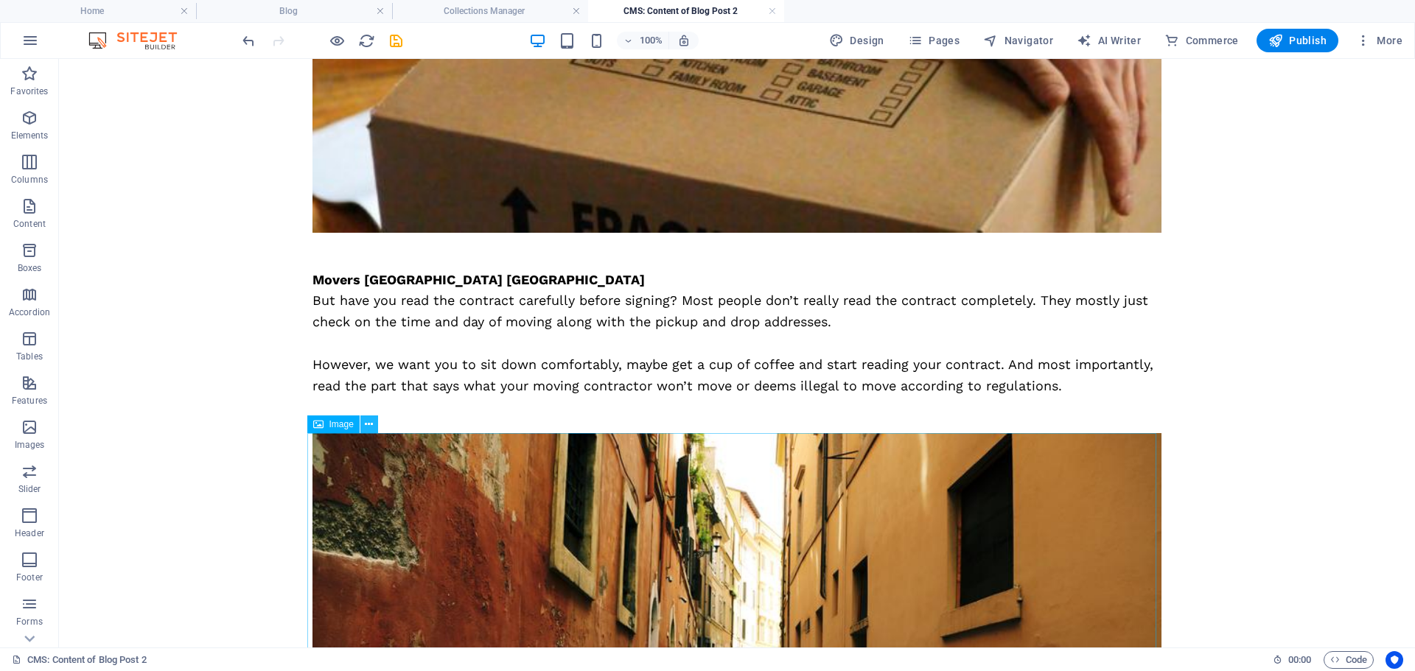
click at [368, 427] on icon at bounding box center [369, 424] width 8 height 15
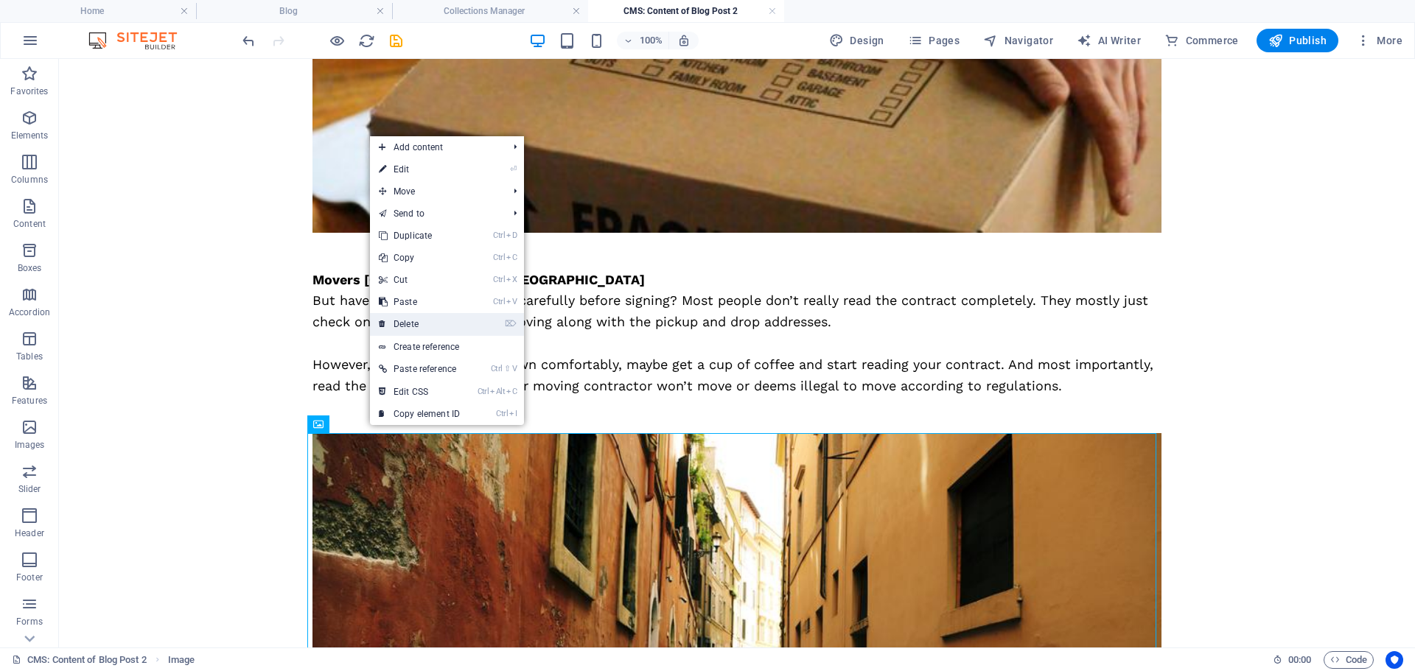
click at [407, 315] on link "⌦ Delete" at bounding box center [419, 324] width 99 height 22
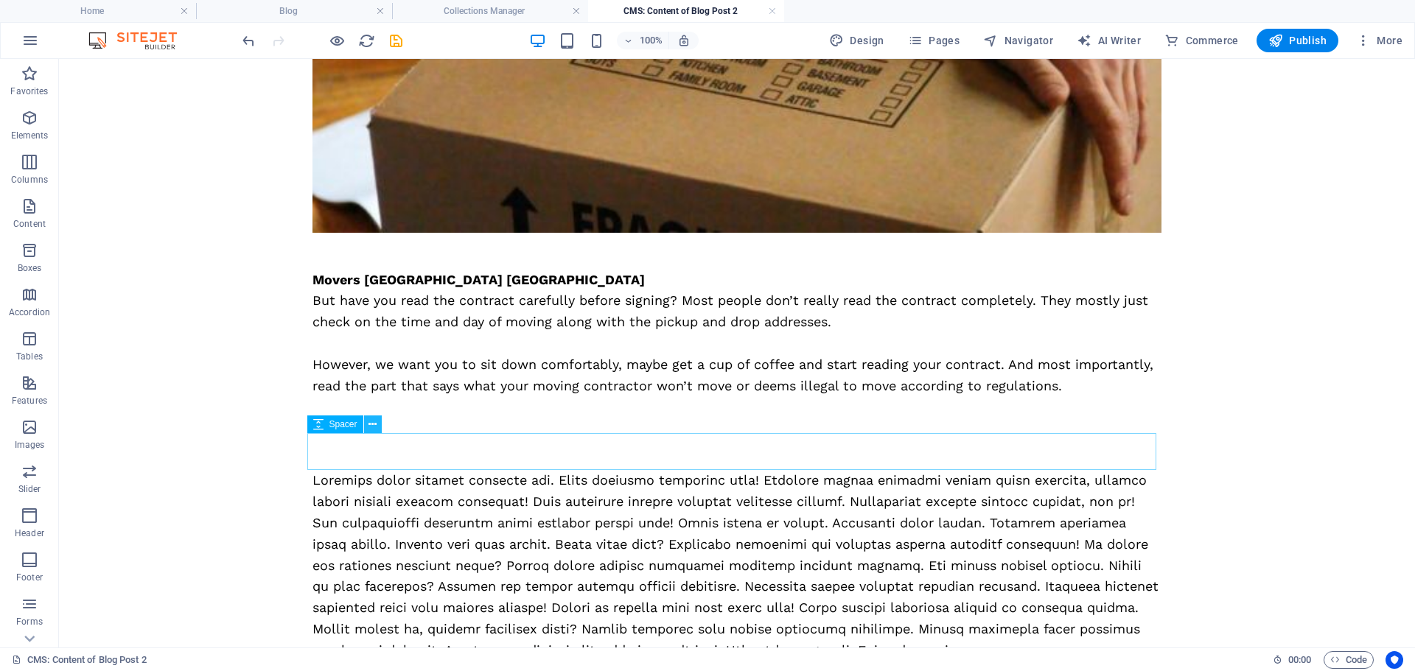
click at [371, 424] on icon at bounding box center [372, 424] width 8 height 15
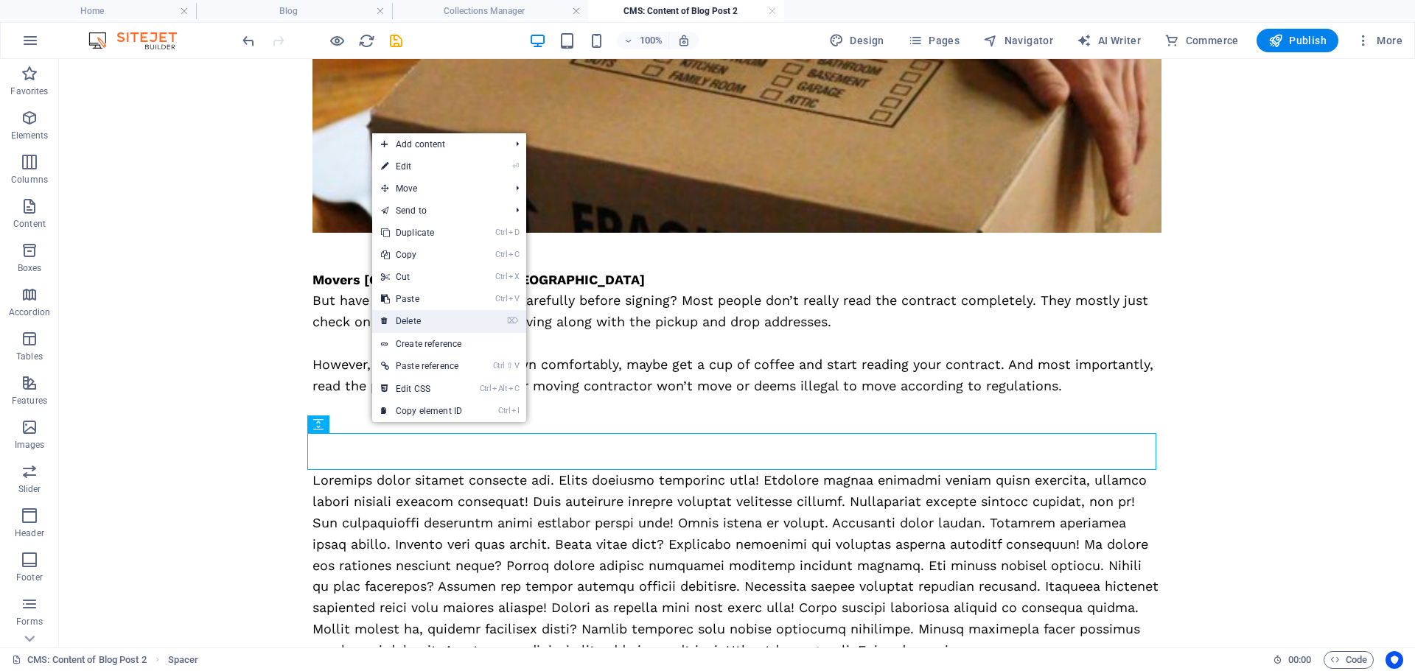
click at [420, 322] on link "⌦ Delete" at bounding box center [421, 321] width 99 height 22
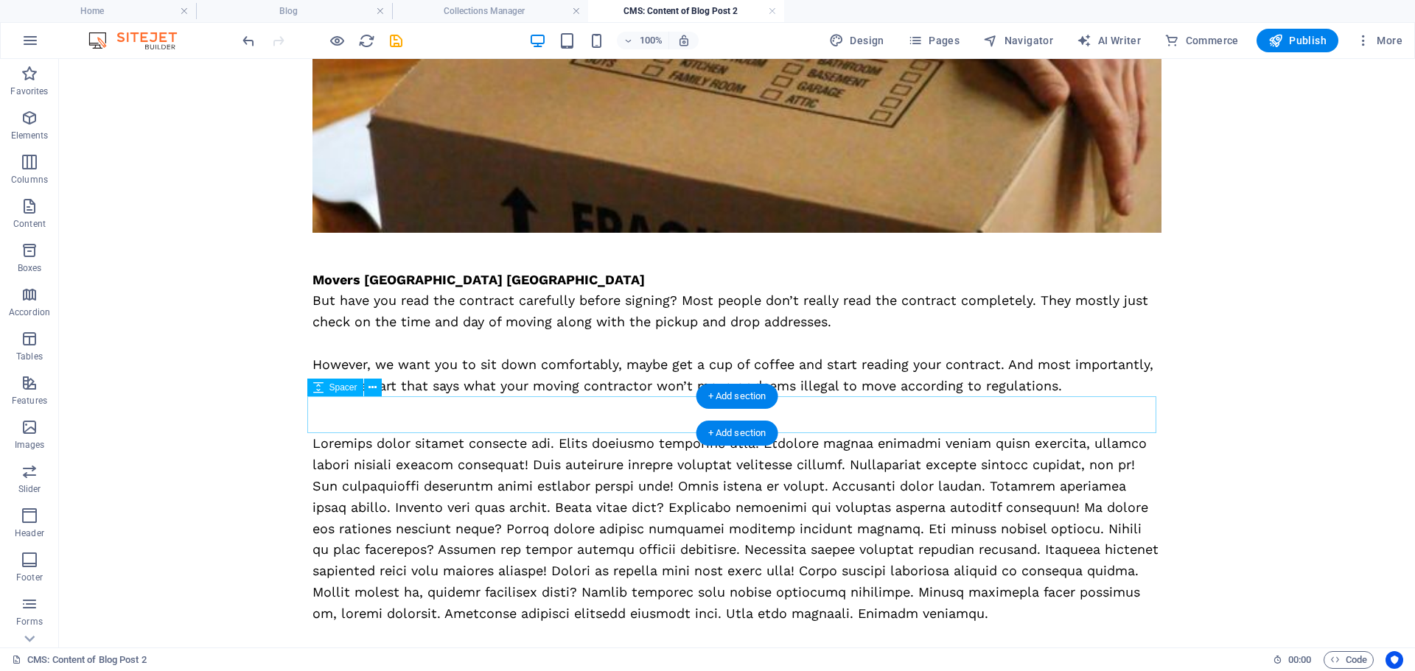
click at [372, 414] on div at bounding box center [736, 414] width 849 height 37
select select "px"
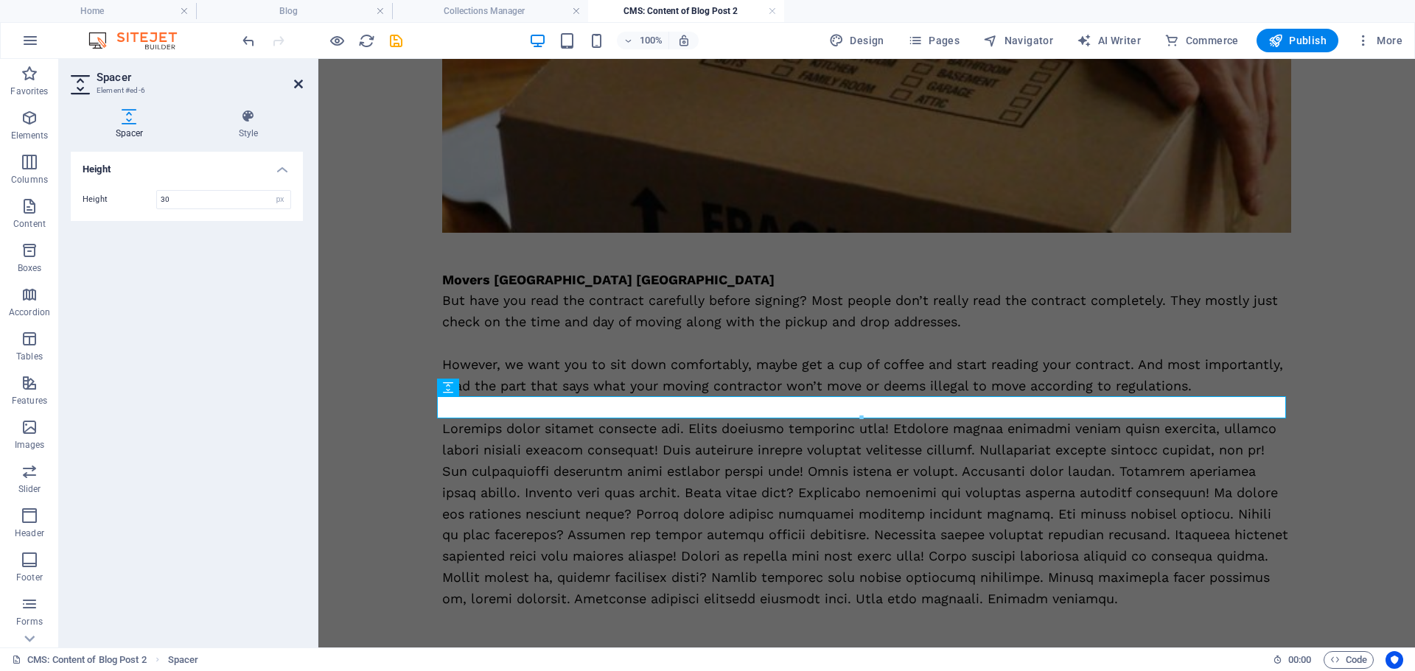
type input "30"
click at [298, 84] on icon at bounding box center [298, 84] width 9 height 12
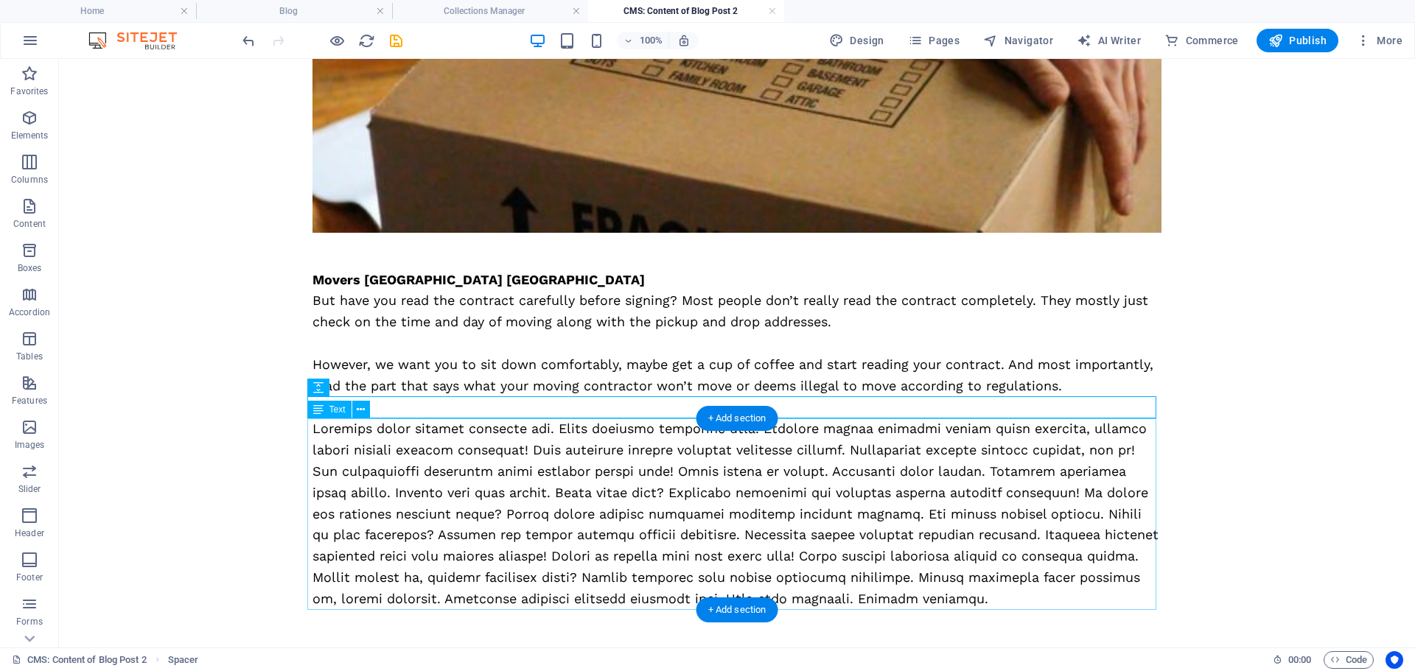
click at [486, 474] on div at bounding box center [736, 513] width 849 height 191
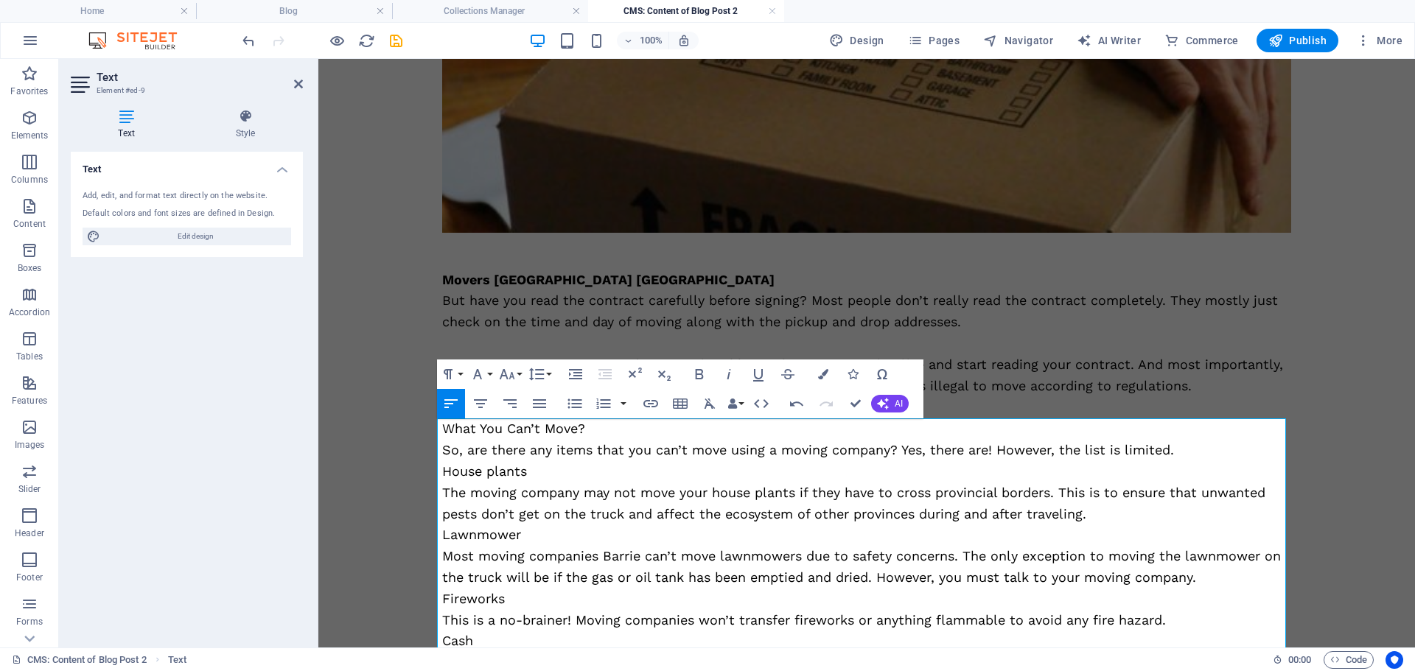
scroll to position [20058, 2]
drag, startPoint x: 541, startPoint y: 434, endPoint x: 419, endPoint y: 432, distance: 121.6
click at [424, 432] on div "Hey you! The smart one who contacted professional movers Barrie Ontario prior, …" at bounding box center [866, 249] width 884 height 1264
click at [698, 367] on icon "button" at bounding box center [699, 374] width 18 height 18
click at [545, 468] on p "House plants" at bounding box center [866, 471] width 849 height 21
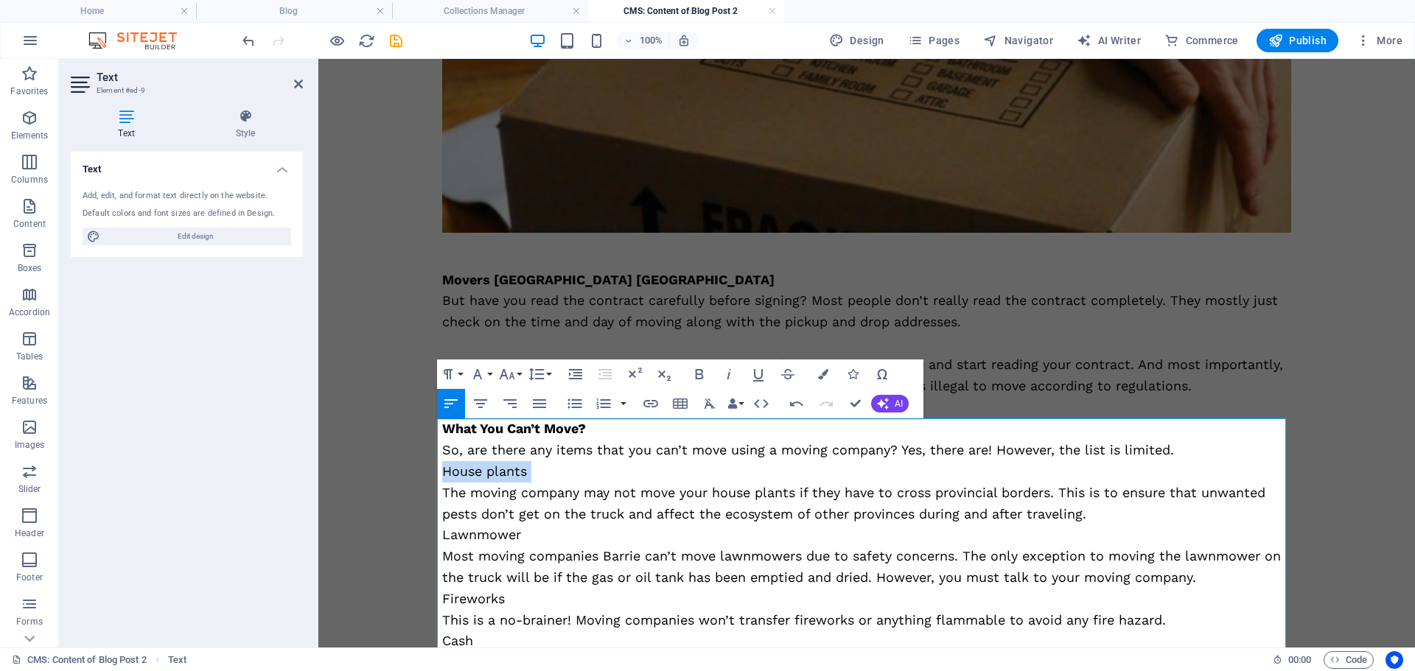
drag, startPoint x: 545, startPoint y: 468, endPoint x: 443, endPoint y: 466, distance: 102.4
click at [443, 466] on p "House plants" at bounding box center [866, 471] width 849 height 21
click at [698, 374] on icon "button" at bounding box center [699, 374] width 18 height 18
click at [1207, 445] on p "So, are there any items that you can’t move using a moving company? Yes, there …" at bounding box center [866, 450] width 849 height 21
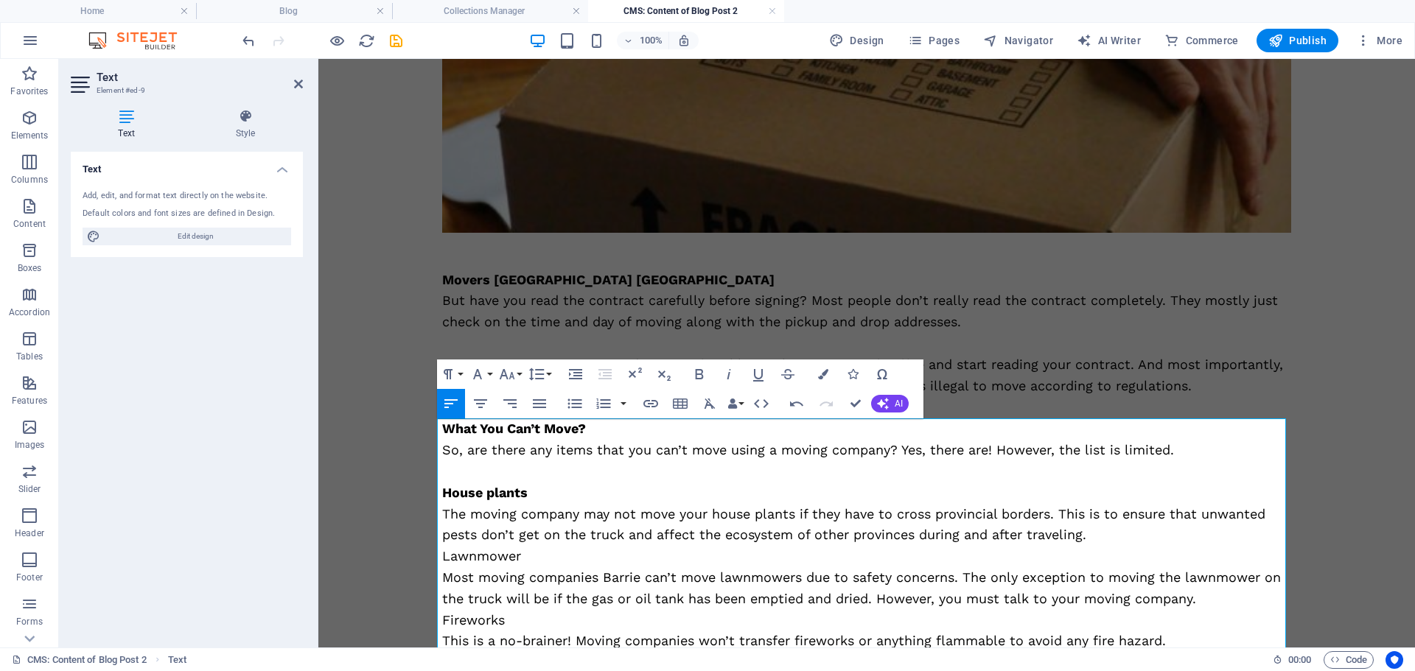
click at [1136, 544] on p "The moving company may not move your house plants if they have to cross provinc…" at bounding box center [866, 525] width 849 height 43
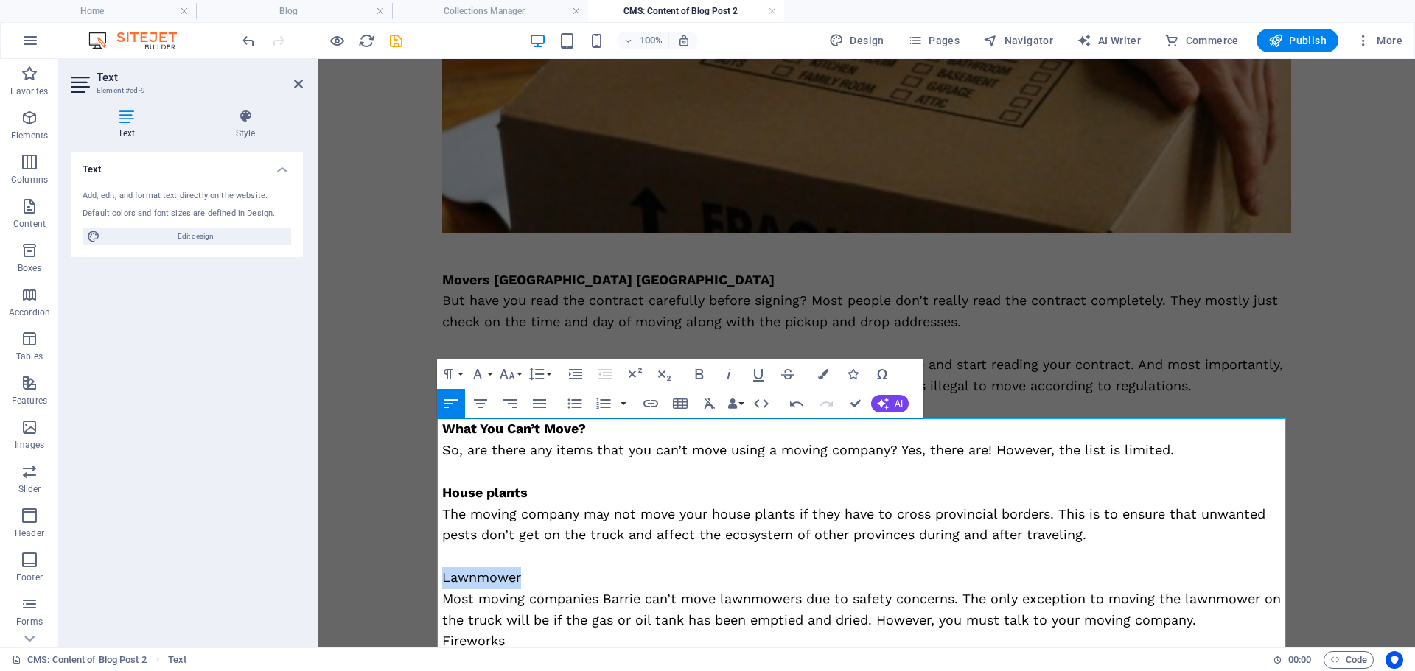
drag, startPoint x: 565, startPoint y: 581, endPoint x: 433, endPoint y: 571, distance: 132.3
click at [433, 571] on div "Hey you! The smart one who contacted professional movers Barrie Ontario prior, …" at bounding box center [866, 270] width 884 height 1306
click at [697, 374] on icon "button" at bounding box center [699, 374] width 8 height 10
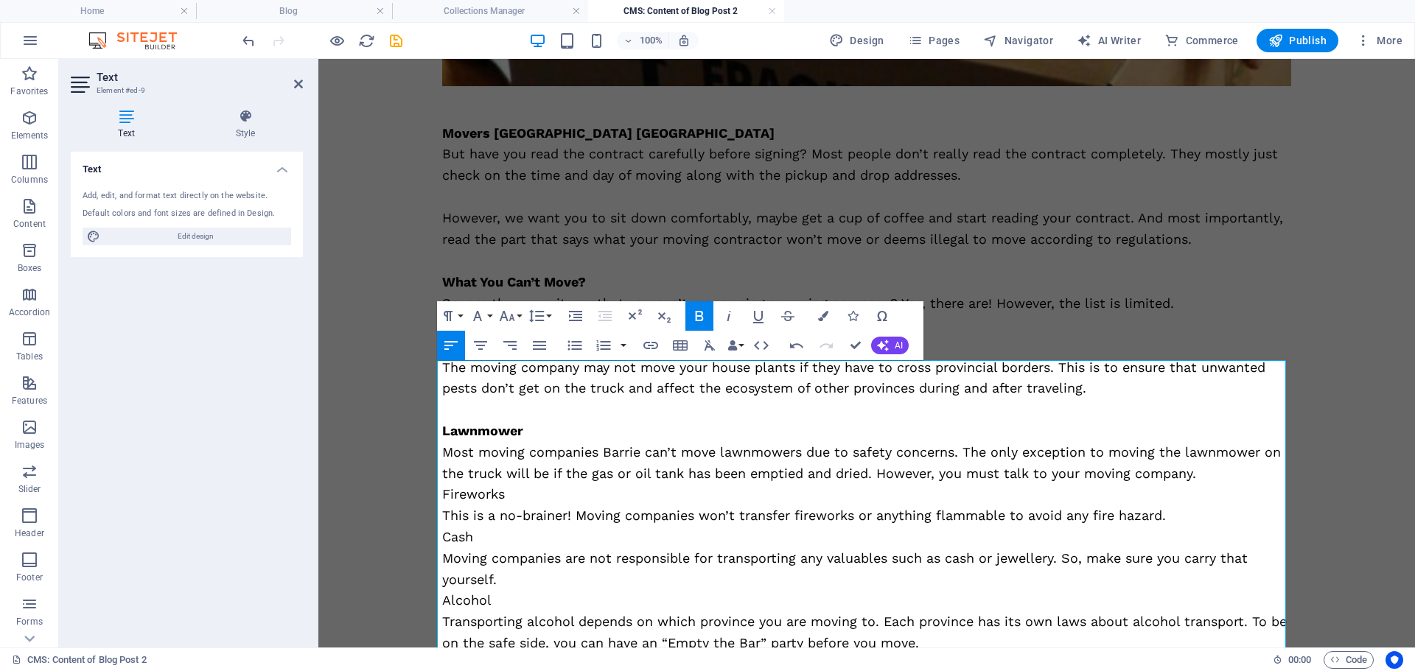
scroll to position [589, 0]
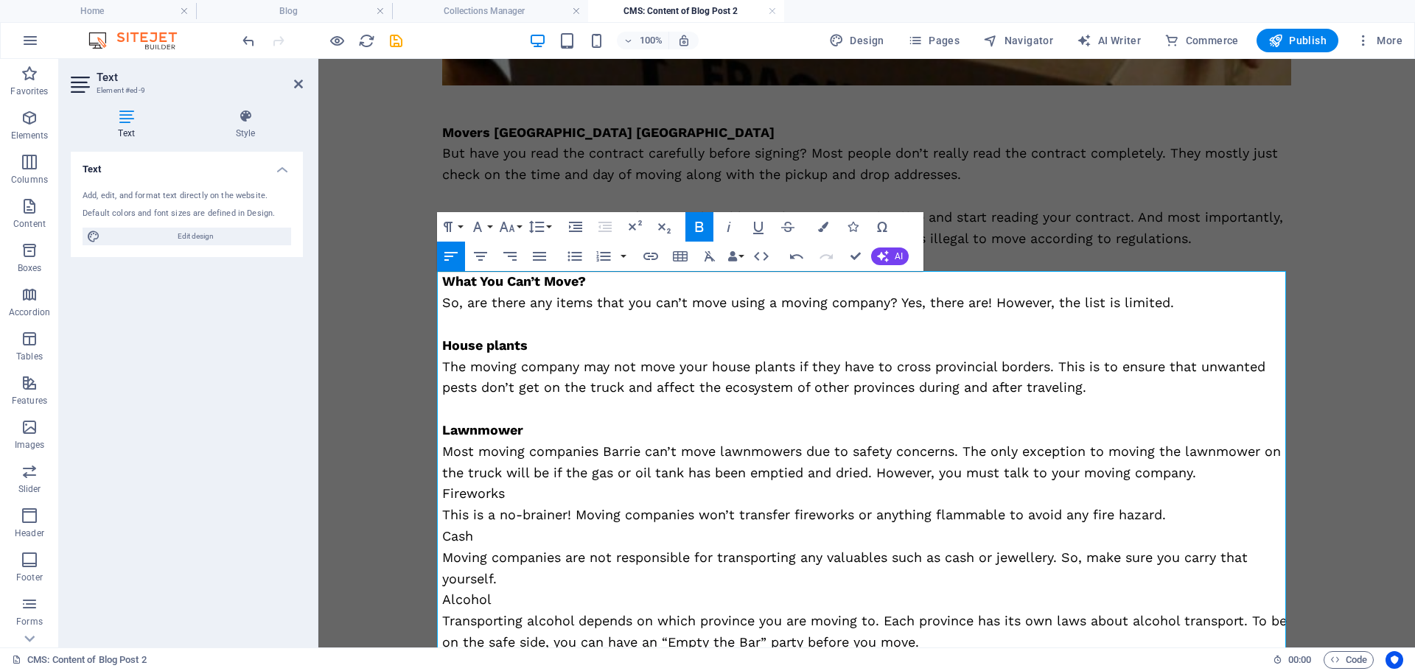
click at [1202, 474] on p "Most moving companies Barrie can’t move lawnmowers due to safety concerns. The …" at bounding box center [866, 462] width 849 height 43
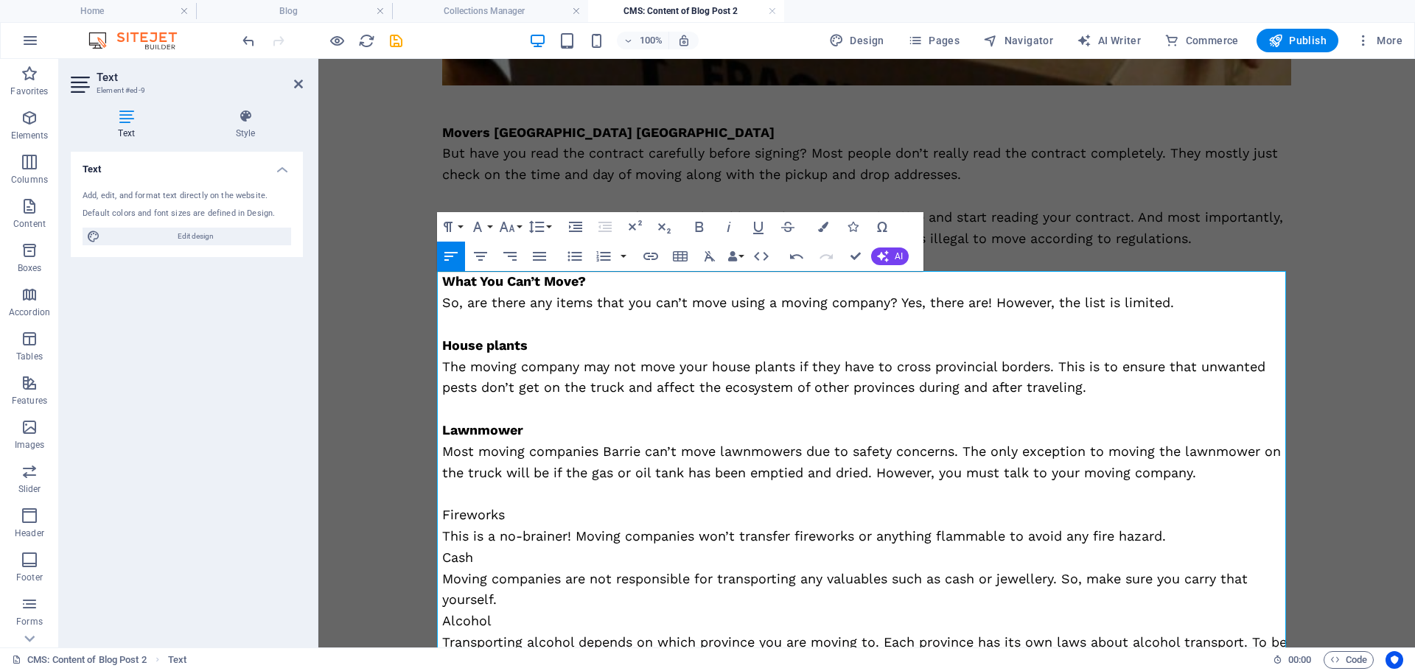
click at [458, 522] on p "Fireworks" at bounding box center [866, 515] width 849 height 21
drag, startPoint x: 695, startPoint y: 225, endPoint x: 726, endPoint y: 258, distance: 44.8
click at [695, 225] on icon "button" at bounding box center [699, 227] width 18 height 18
click at [1180, 538] on p "This is a no-brainer! Moving companies won’t transfer fireworks or anything fla…" at bounding box center [866, 536] width 849 height 21
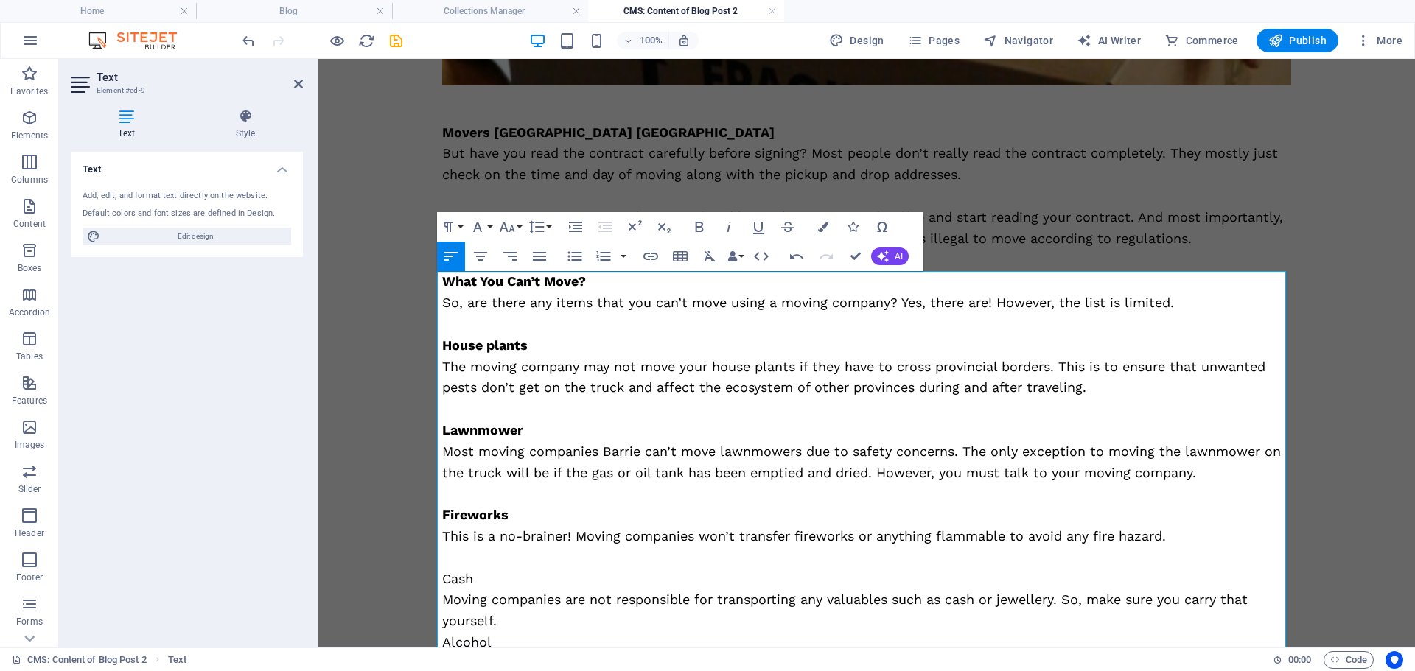
click at [450, 578] on p "Cash" at bounding box center [866, 579] width 849 height 21
click at [694, 228] on icon "button" at bounding box center [699, 227] width 18 height 18
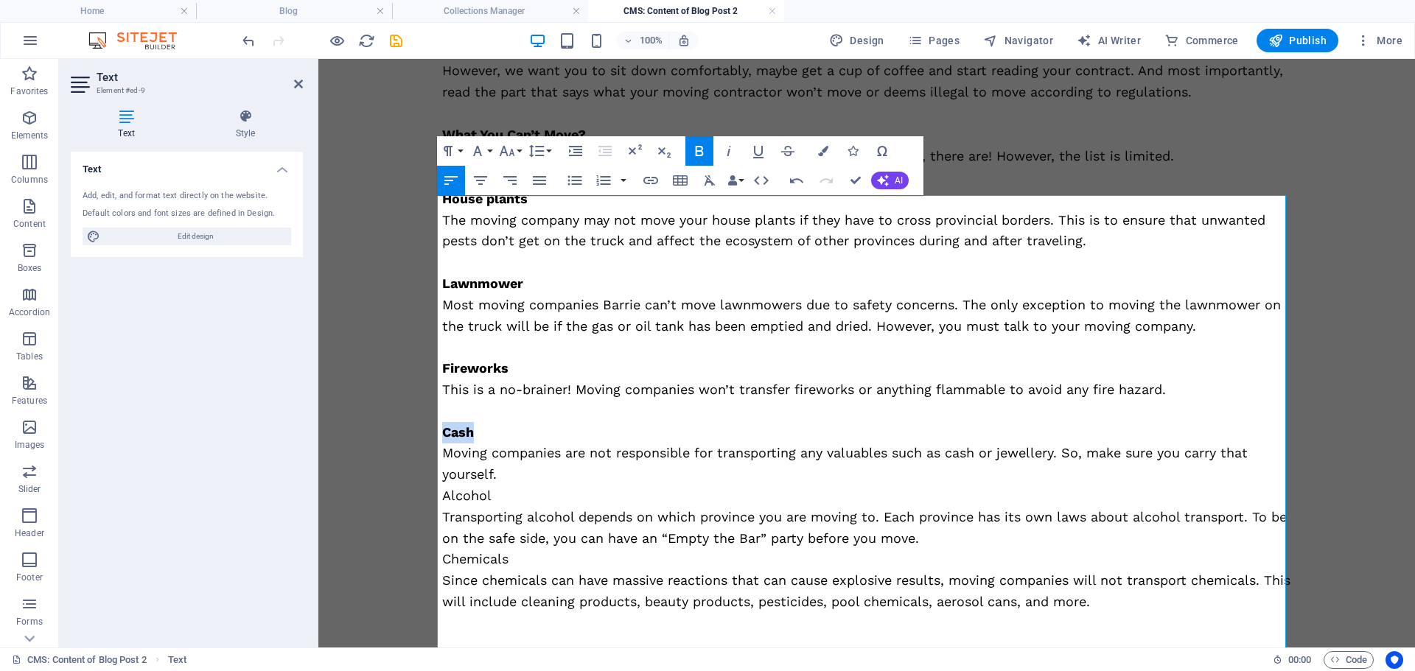
scroll to position [737, 0]
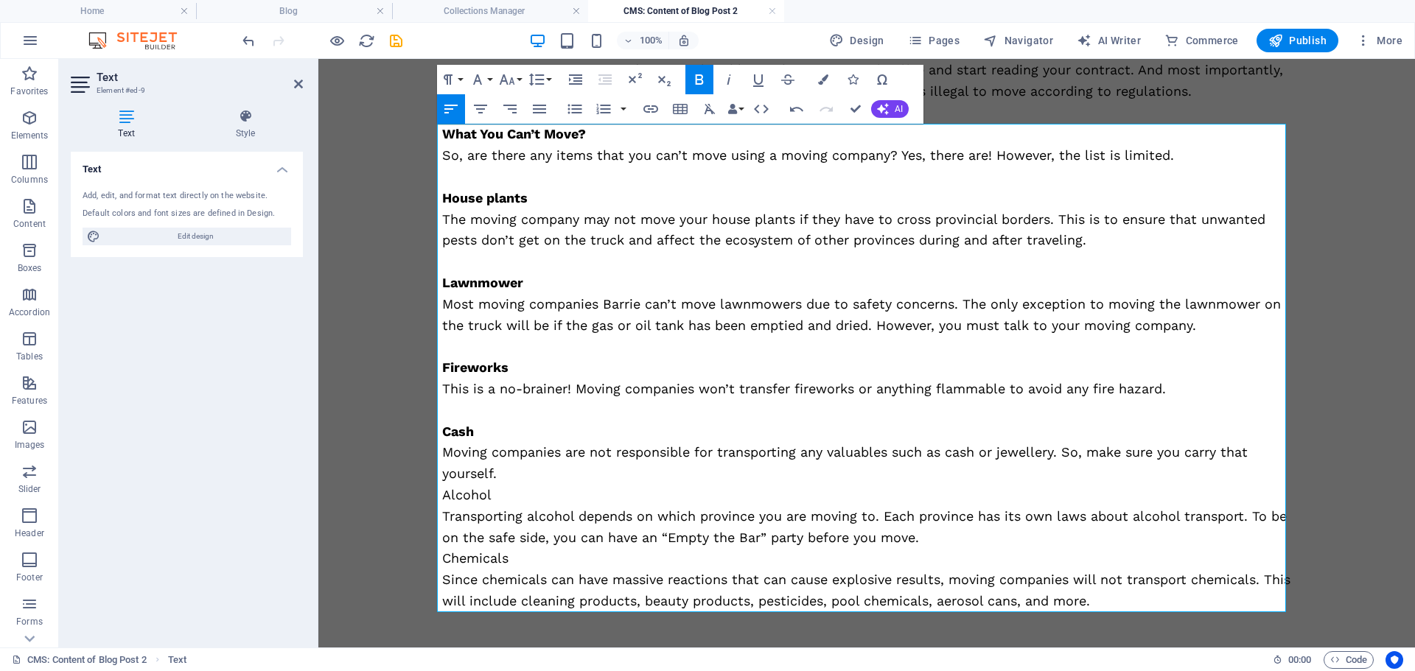
click at [516, 470] on p "Moving companies are not responsible for transporting any valuables such as cas…" at bounding box center [866, 463] width 849 height 43
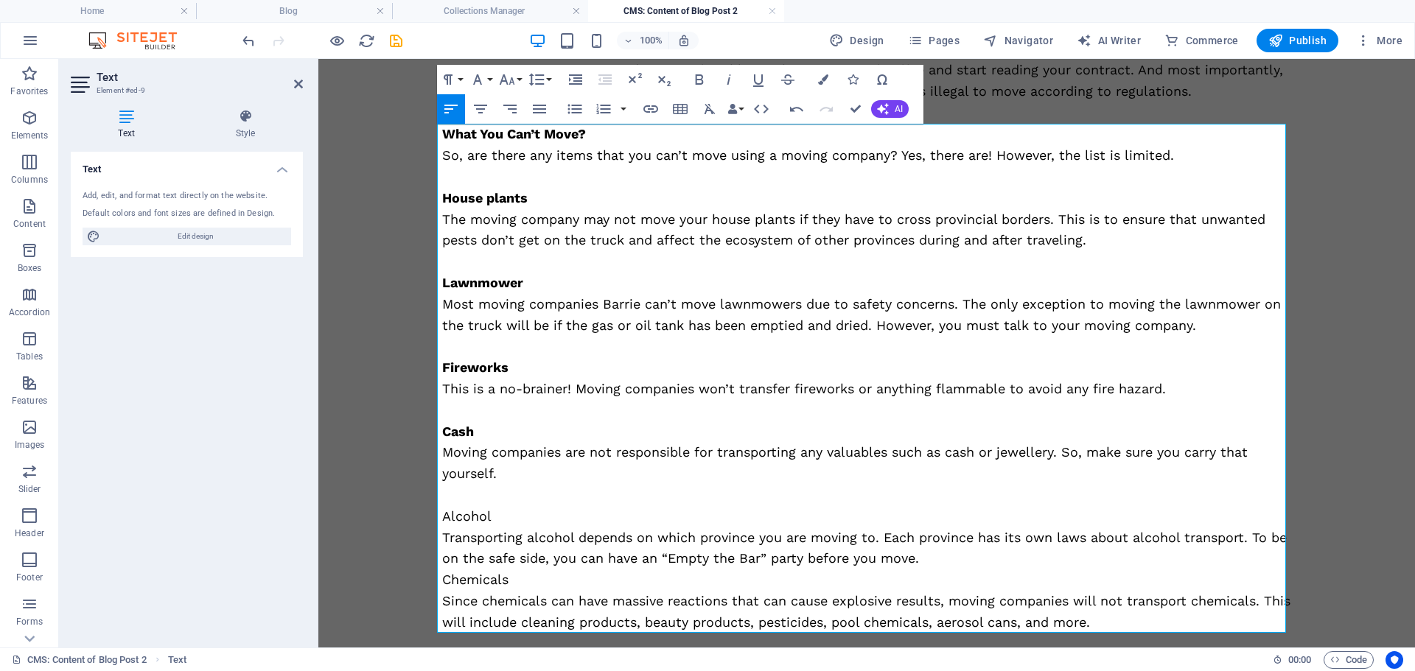
click at [467, 519] on p "Alcohol" at bounding box center [866, 516] width 849 height 21
click at [695, 78] on icon "button" at bounding box center [699, 80] width 18 height 18
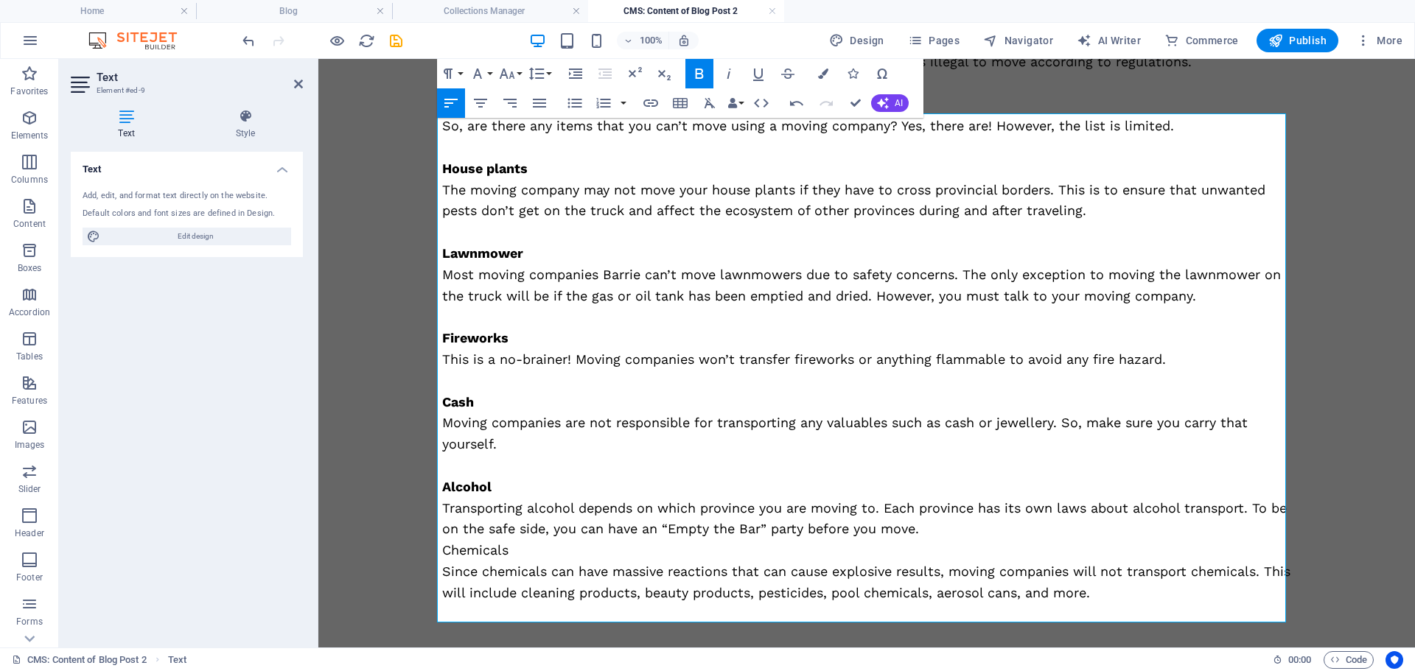
scroll to position [781, 0]
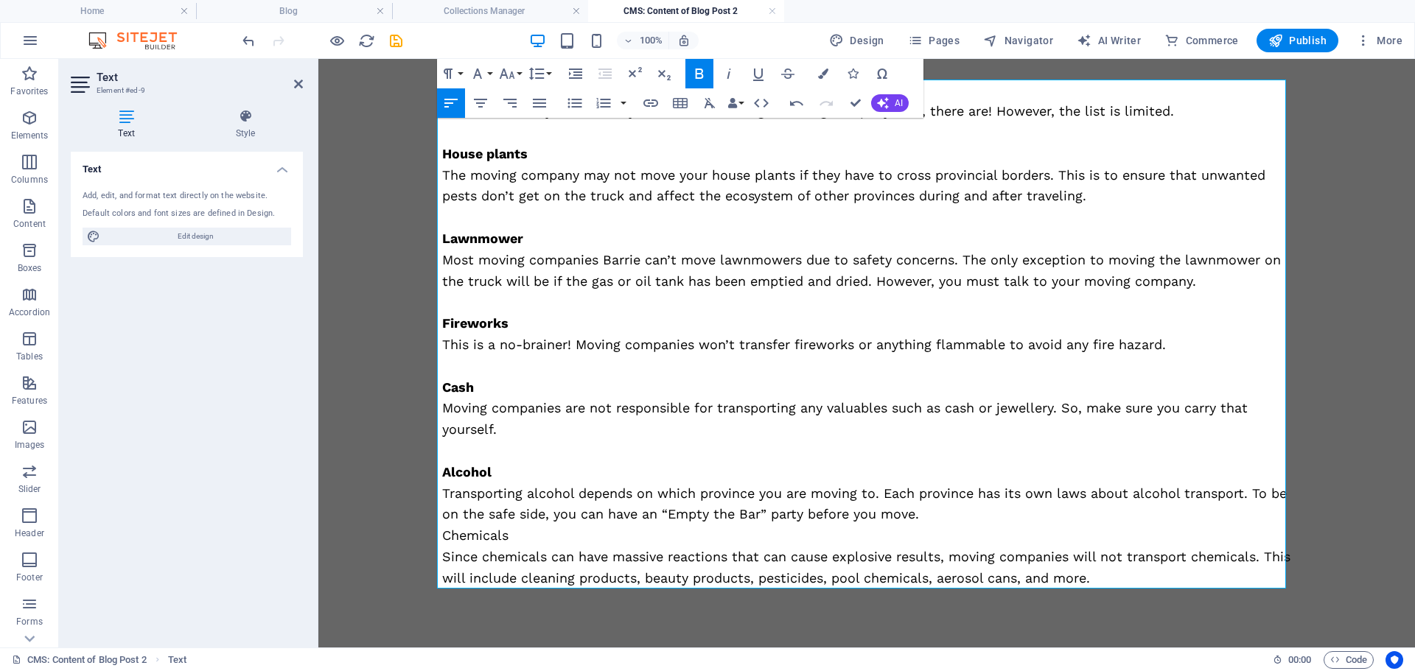
click at [919, 511] on p "Transporting alcohol depends on which province you are moving to. Each province…" at bounding box center [866, 504] width 849 height 43
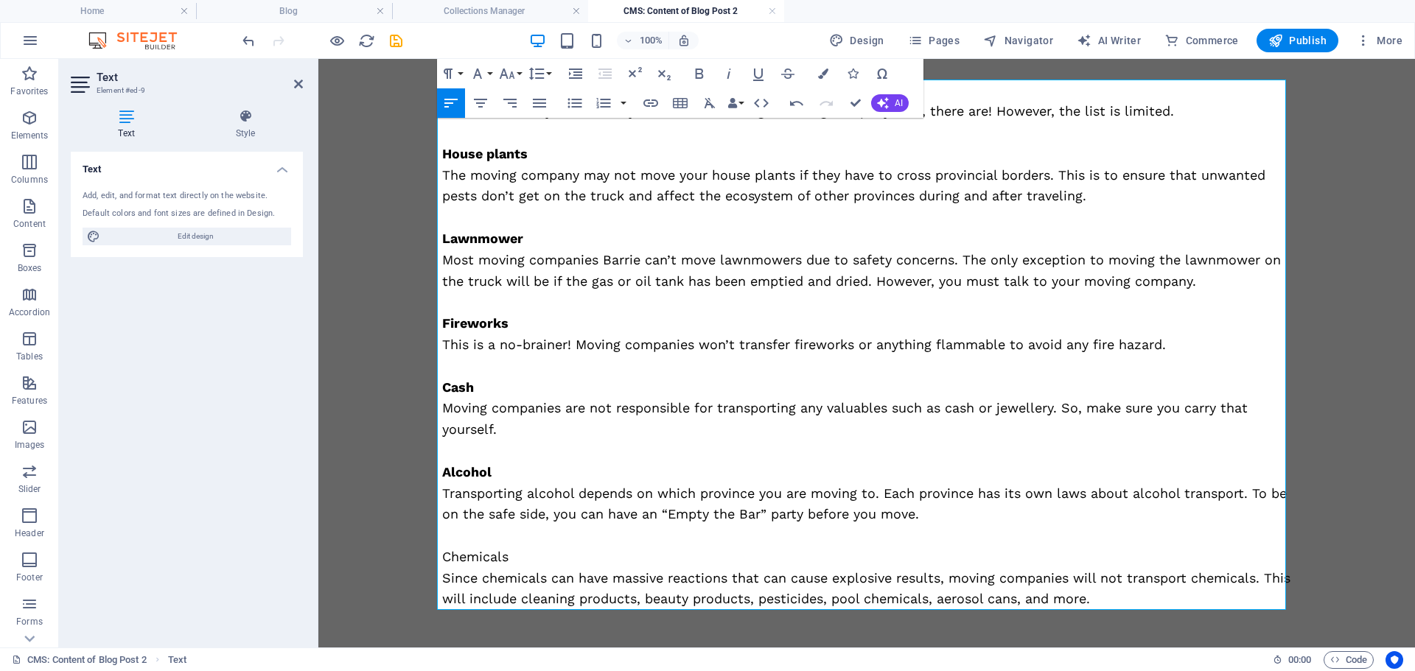
click at [466, 556] on p "Chemicals" at bounding box center [866, 557] width 849 height 21
drag, startPoint x: 702, startPoint y: 71, endPoint x: 334, endPoint y: 137, distance: 373.4
click at [702, 71] on icon "button" at bounding box center [699, 74] width 8 height 10
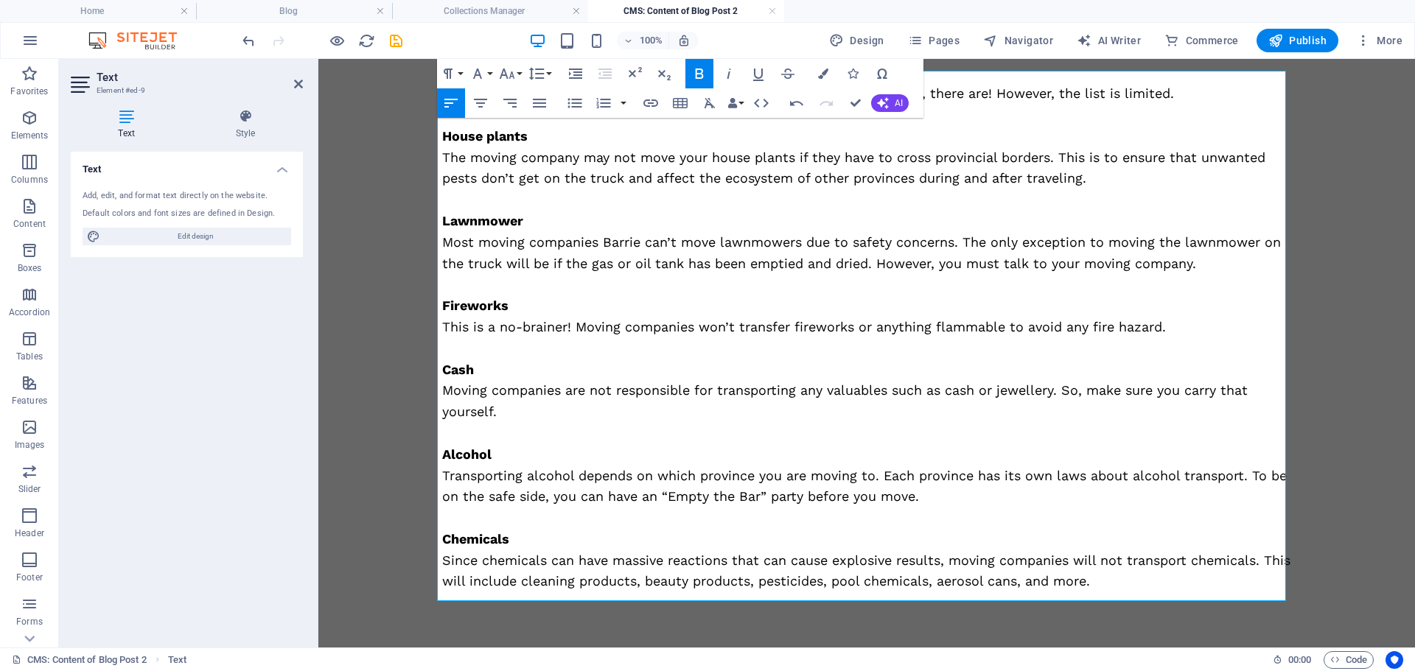
scroll to position [802, 0]
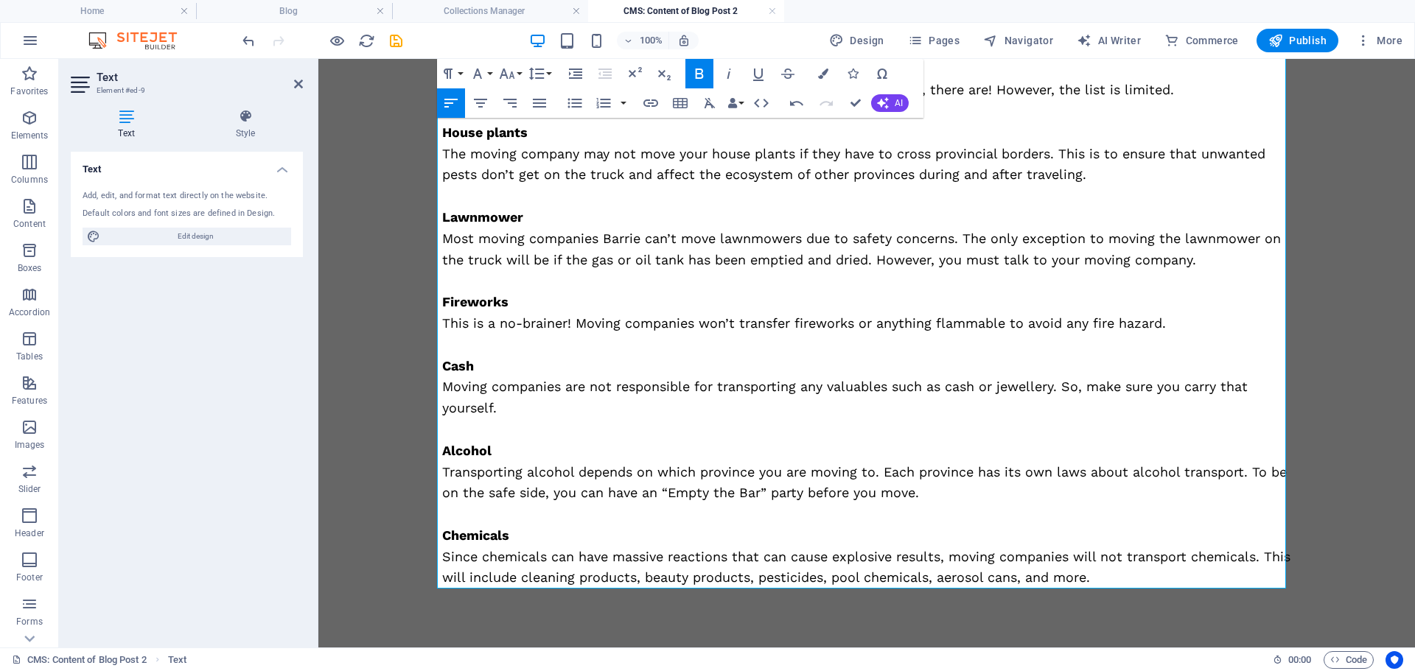
click at [1142, 575] on p "Since chemicals can have massive reactions that can cause explosive results, mo…" at bounding box center [866, 568] width 849 height 43
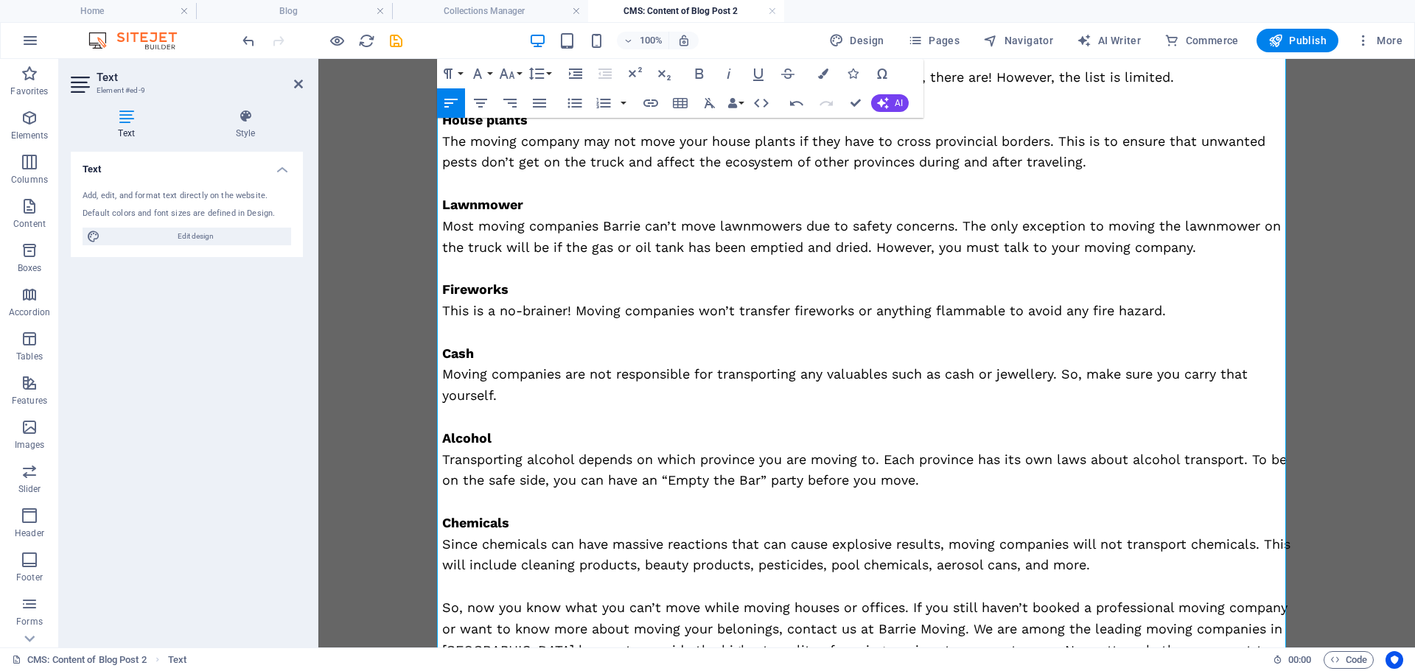
scroll to position [930, 0]
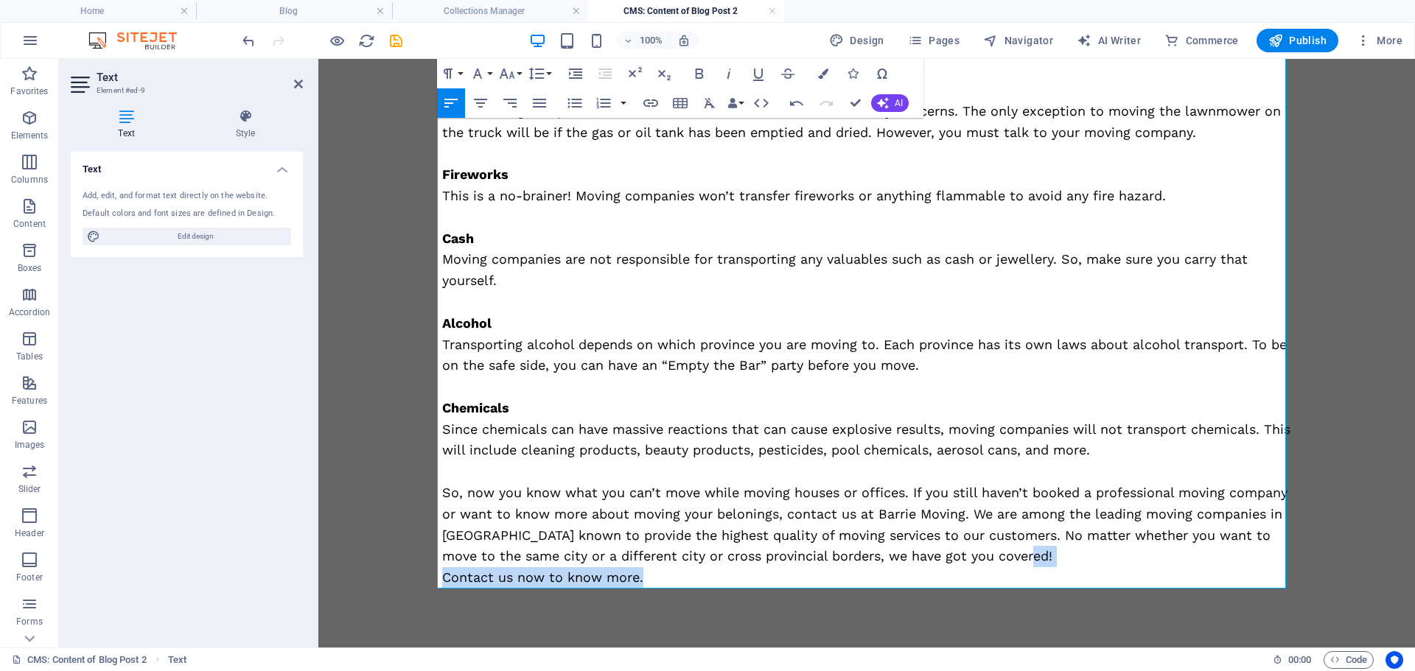
drag, startPoint x: 647, startPoint y: 575, endPoint x: 1077, endPoint y: 556, distance: 430.7
click at [1077, 556] on div "What You Can’t Move? So, are there any items that you can’t move using a moving…" at bounding box center [866, 260] width 849 height 658
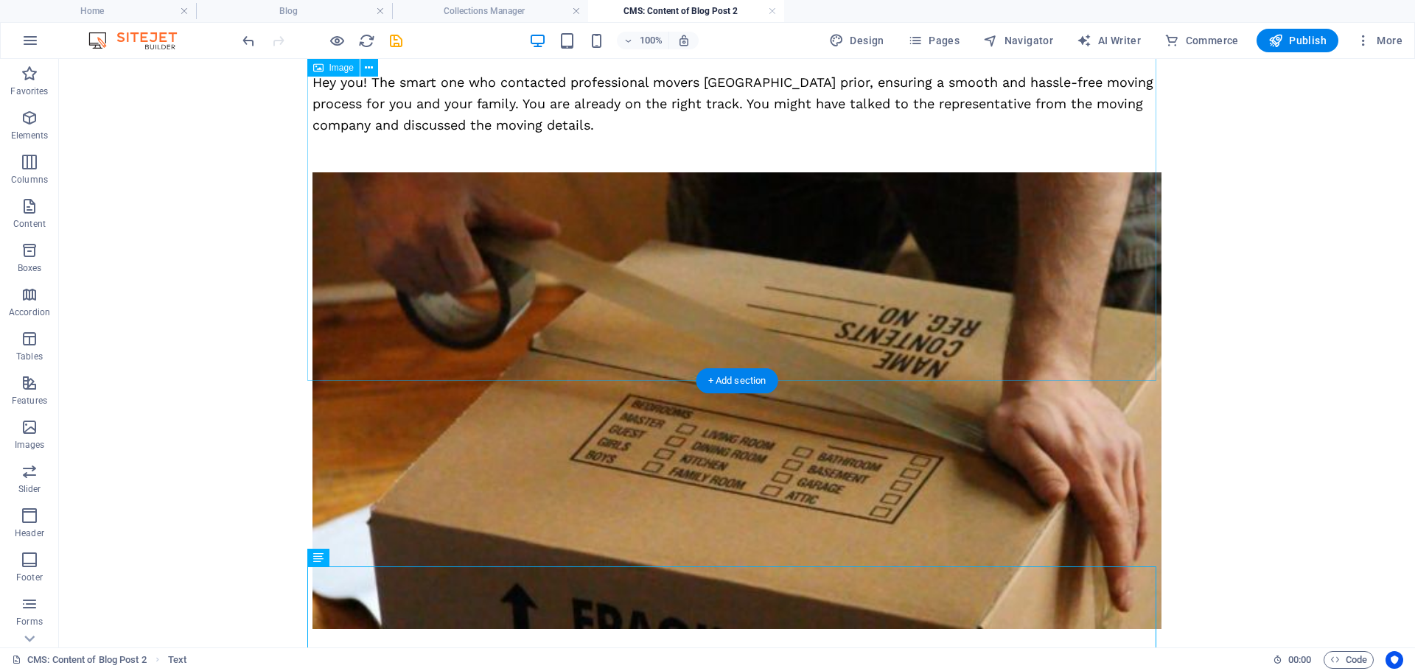
scroll to position [0, 0]
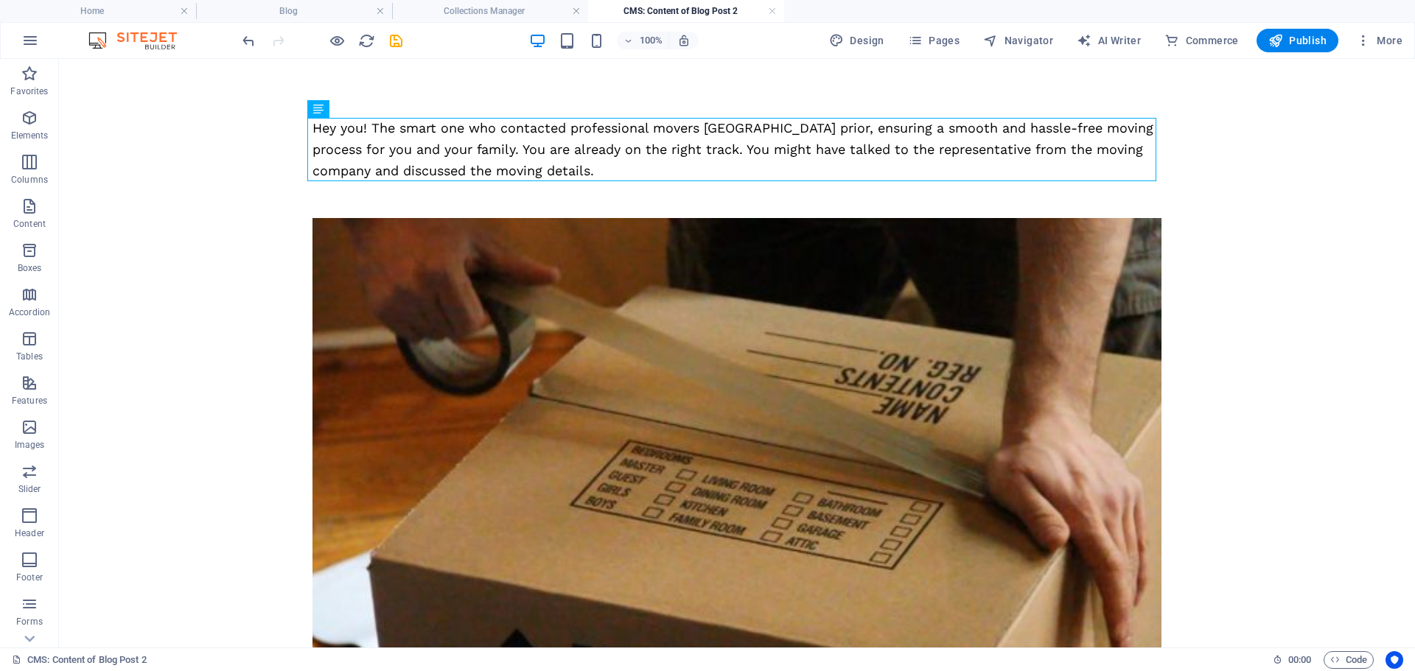
click at [396, 41] on icon "save" at bounding box center [396, 40] width 17 height 17
click at [770, 18] on link at bounding box center [772, 11] width 9 height 14
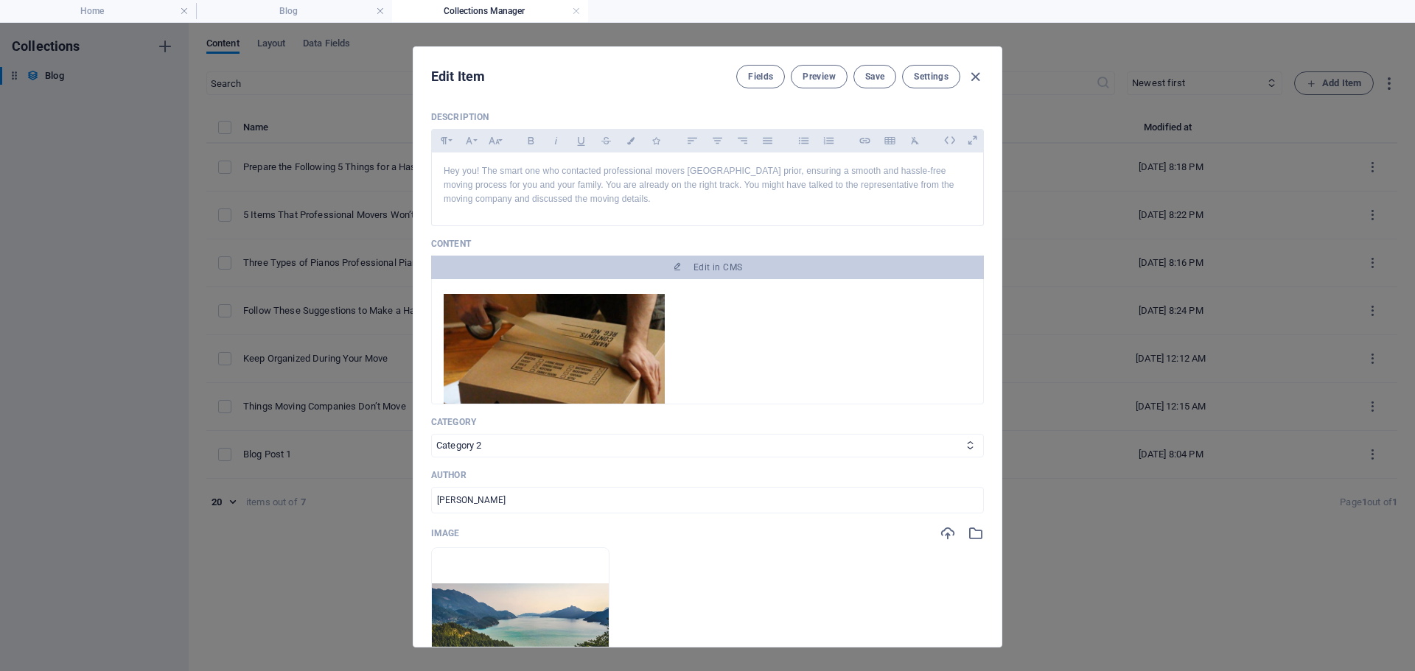
scroll to position [295, 0]
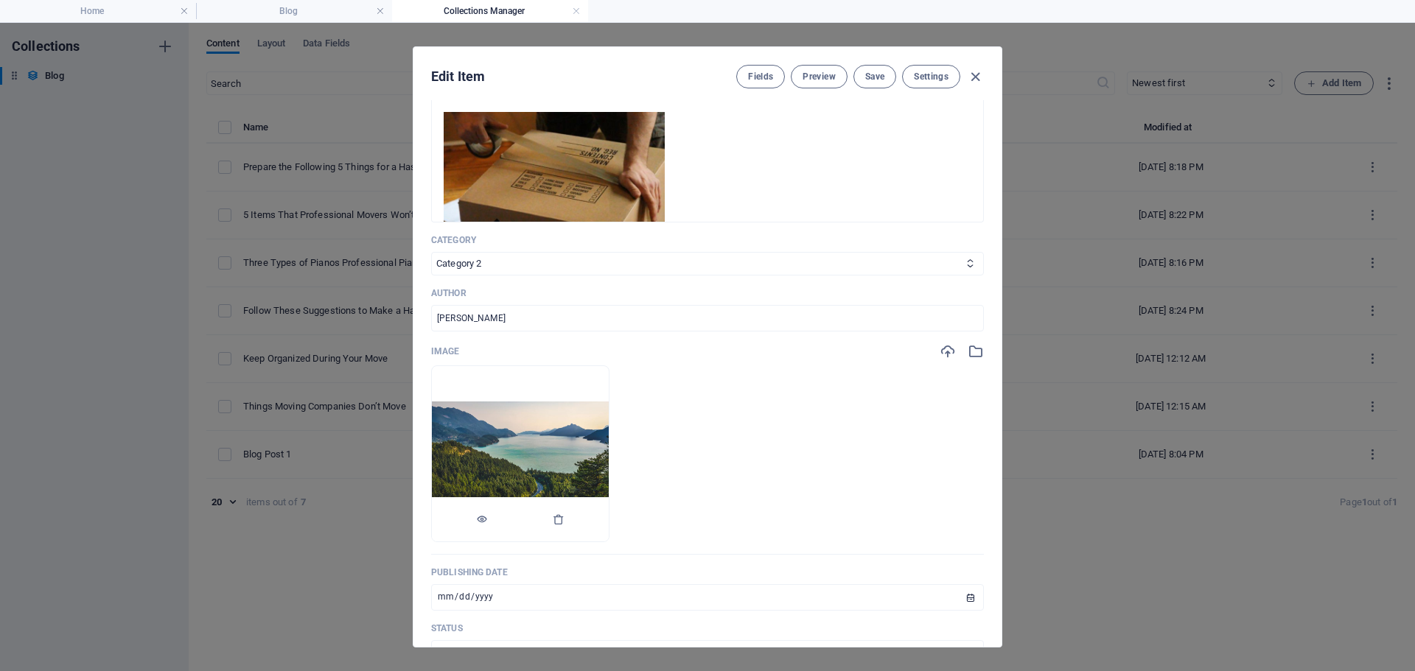
click at [609, 452] on img at bounding box center [520, 454] width 177 height 104
click at [609, 522] on div at bounding box center [520, 519] width 177 height 44
click at [564, 522] on icon "button" at bounding box center [559, 520] width 12 height 12
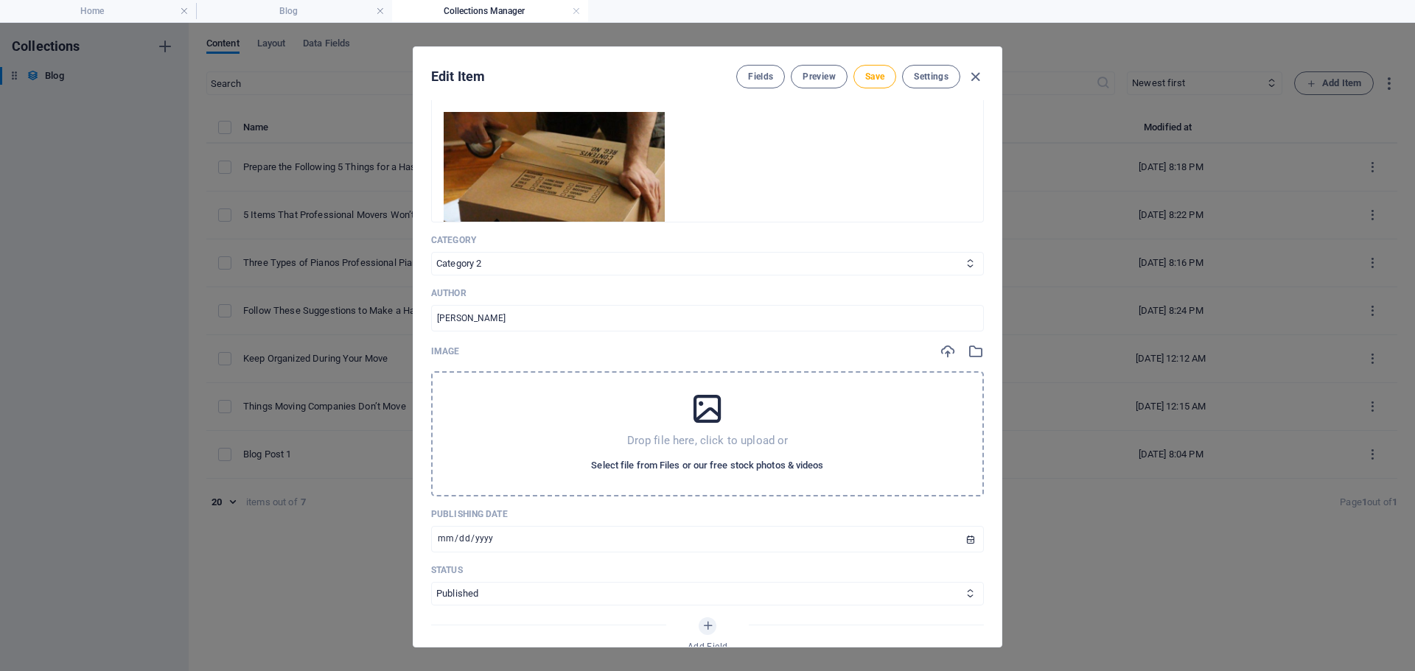
click at [669, 459] on span "Select file from Files or our free stock photos & videos" at bounding box center [707, 466] width 232 height 18
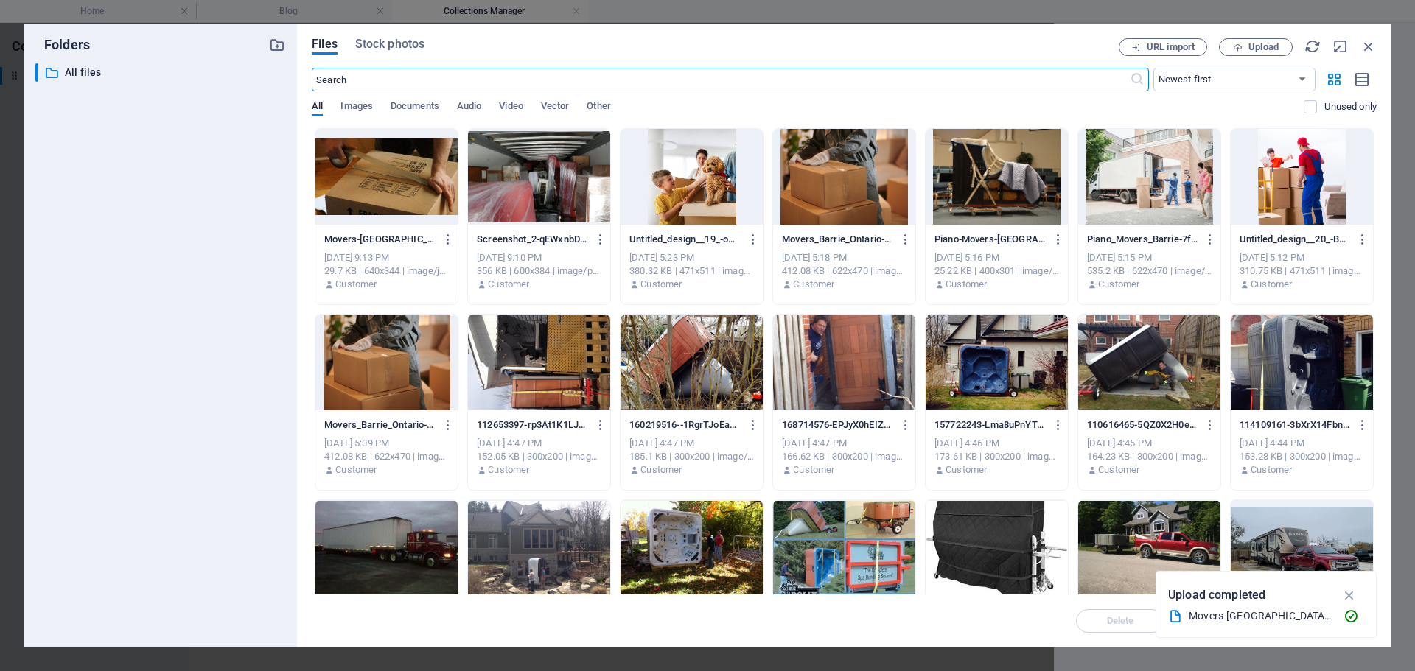
click at [395, 200] on div at bounding box center [386, 177] width 142 height 96
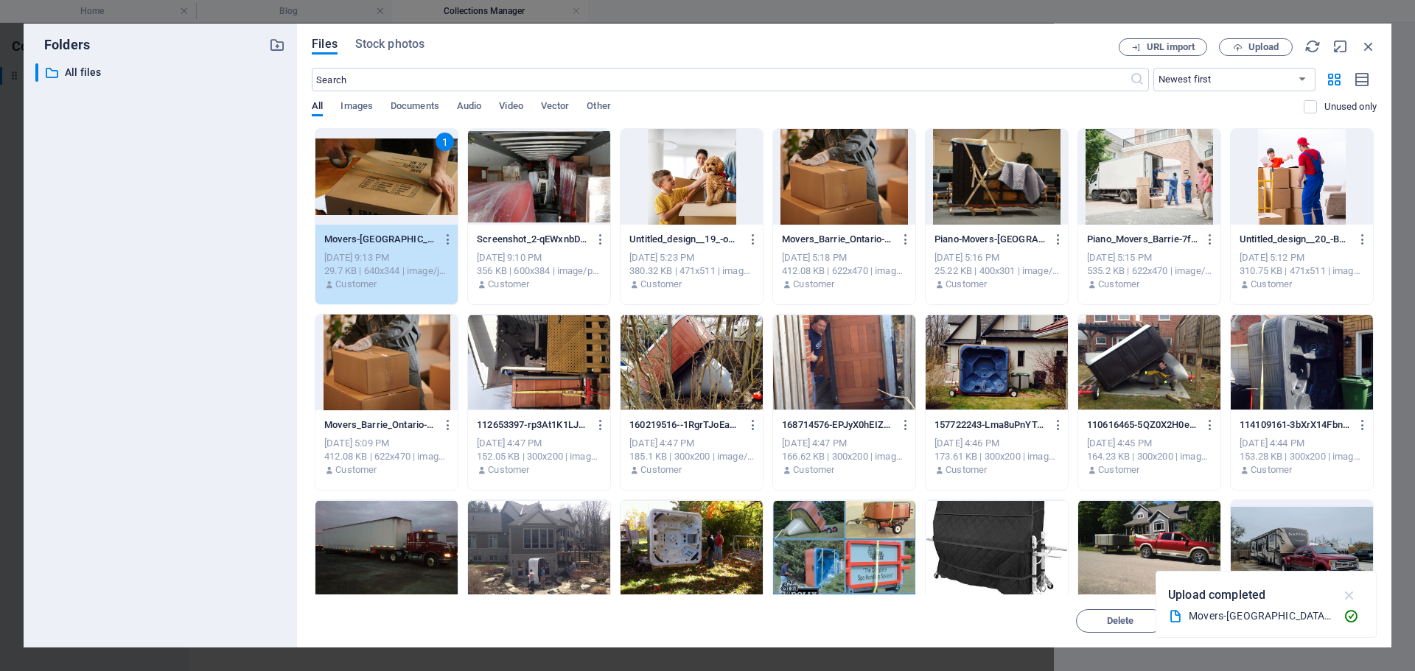
click at [1357, 600] on icon "button" at bounding box center [1349, 595] width 17 height 16
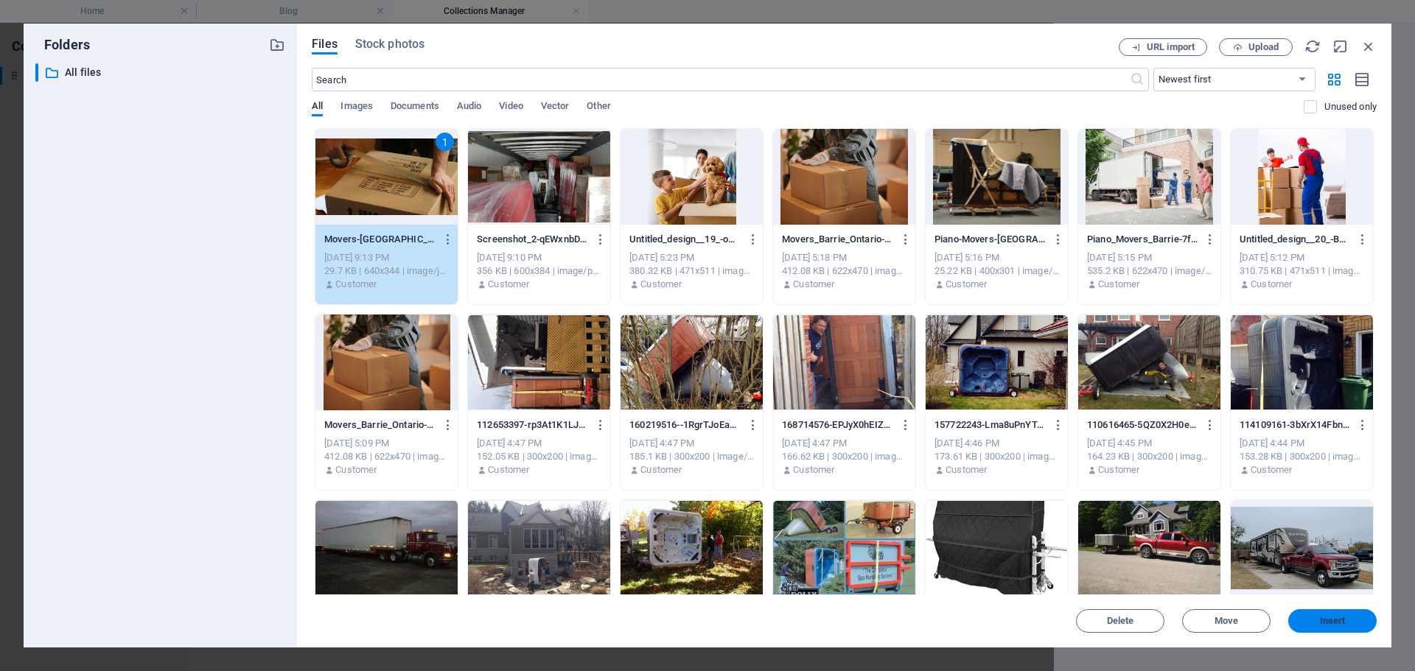
click at [1343, 617] on span "Insert" at bounding box center [1333, 621] width 26 height 9
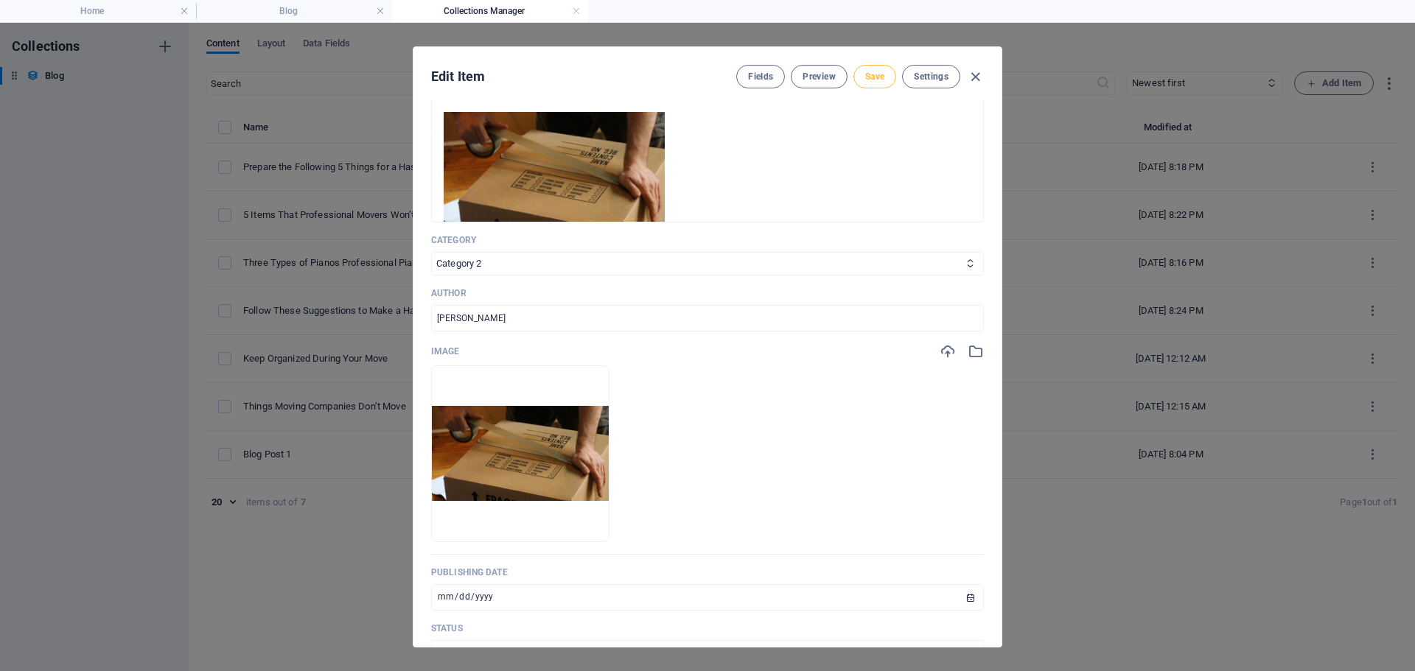
click at [874, 78] on span "Save" at bounding box center [874, 77] width 19 height 12
click at [973, 74] on icon "button" at bounding box center [975, 77] width 17 height 17
type input "2025-10-07"
type input "things-moving-companies-don-t-move"
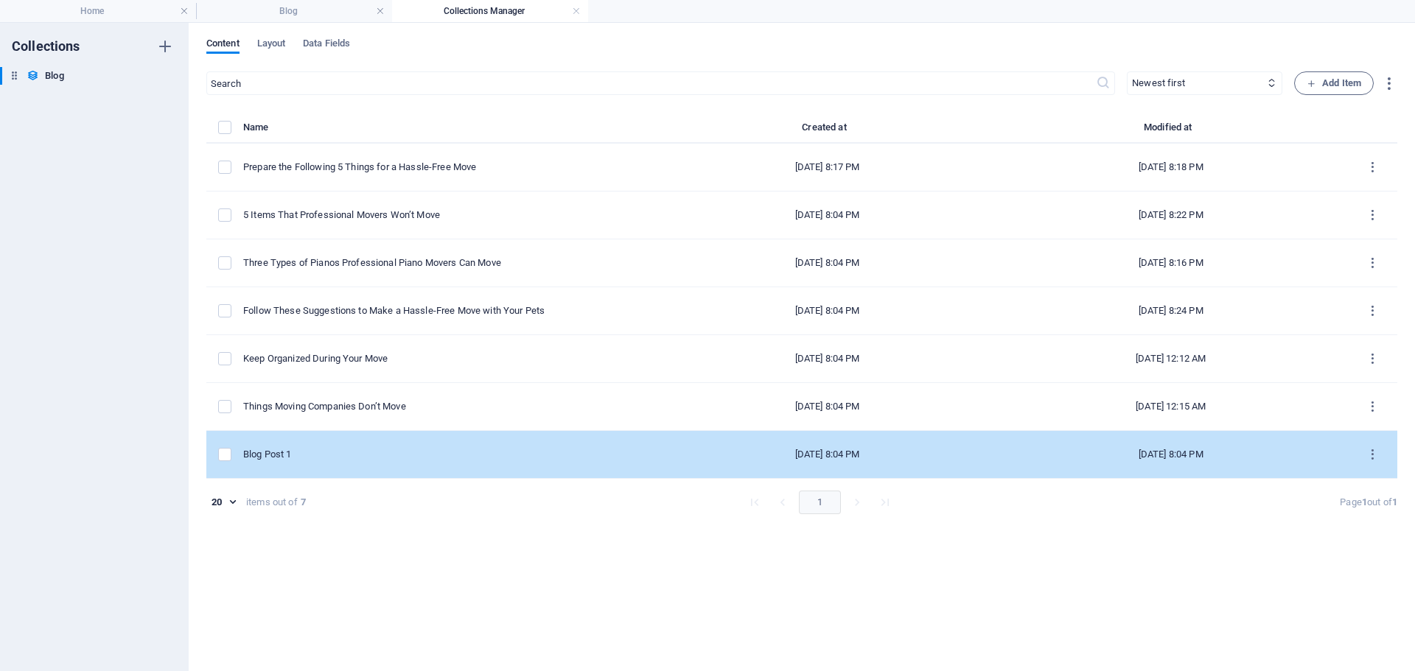
click at [395, 449] on div "Blog Post 1" at bounding box center [445, 454] width 405 height 13
select select "Category 2"
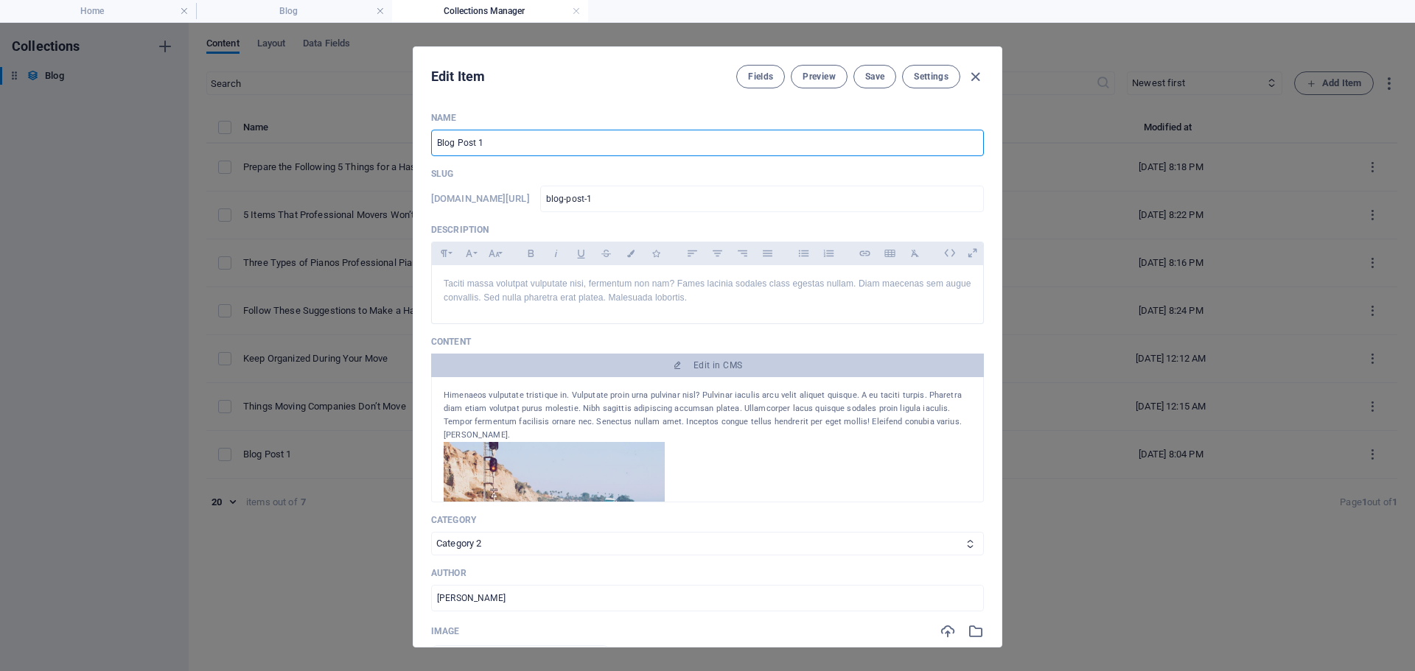
drag, startPoint x: 605, startPoint y: 141, endPoint x: 398, endPoint y: 144, distance: 207.0
click at [398, 144] on div "Edit Item Fields Preview Save Settings Name Blog Post 1 ​ Slug www.example.com/…" at bounding box center [707, 347] width 1415 height 648
paste input "Tips to Make Your Move Safe in the “New Normal”"
type input "Tips to Make Your Move Safe in the “New Normal”"
type input "tips-to-make-your-move-safe-in-the-new-normal"
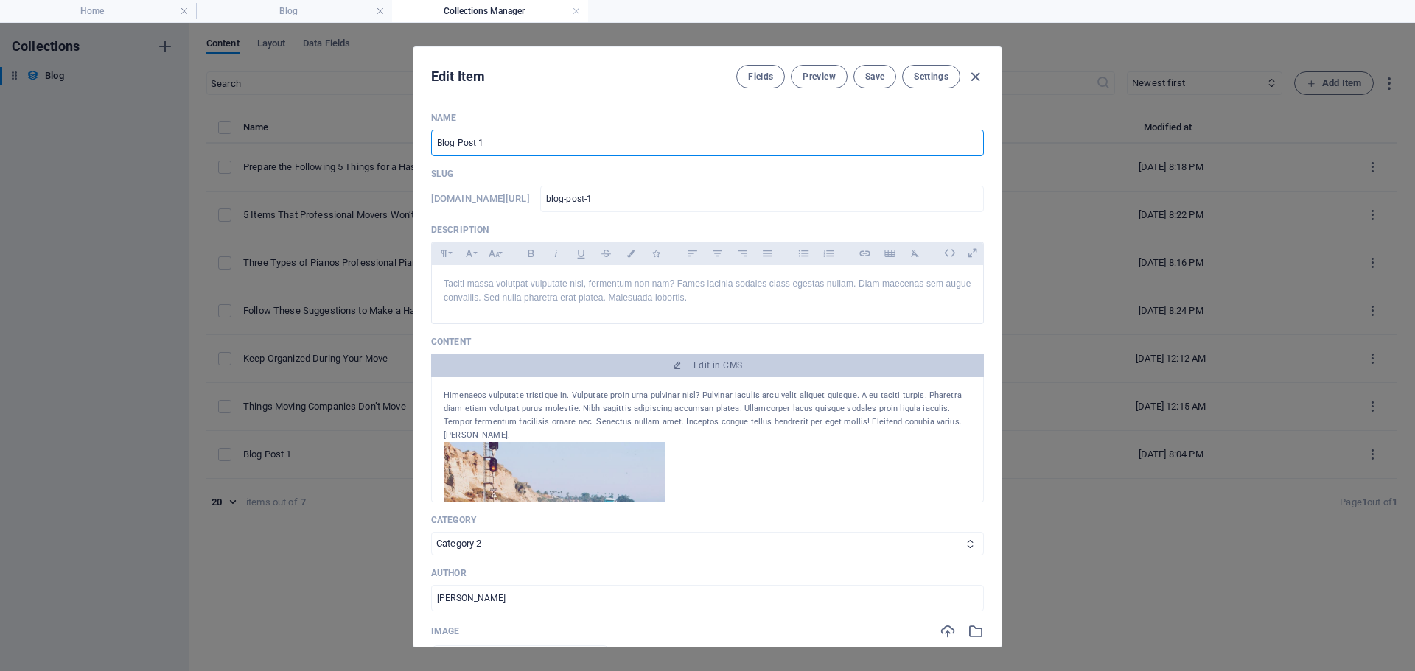
type input "tips-to-make-your-move-safe-in-the-new-normal"
type input "Tips to Make Your Move Safe in the “New Normal”"
click at [620, 292] on p "Taciti massa volutpat vulputate nisi, fermentum non nam? Fames lacinia sodales …" at bounding box center [708, 291] width 528 height 28
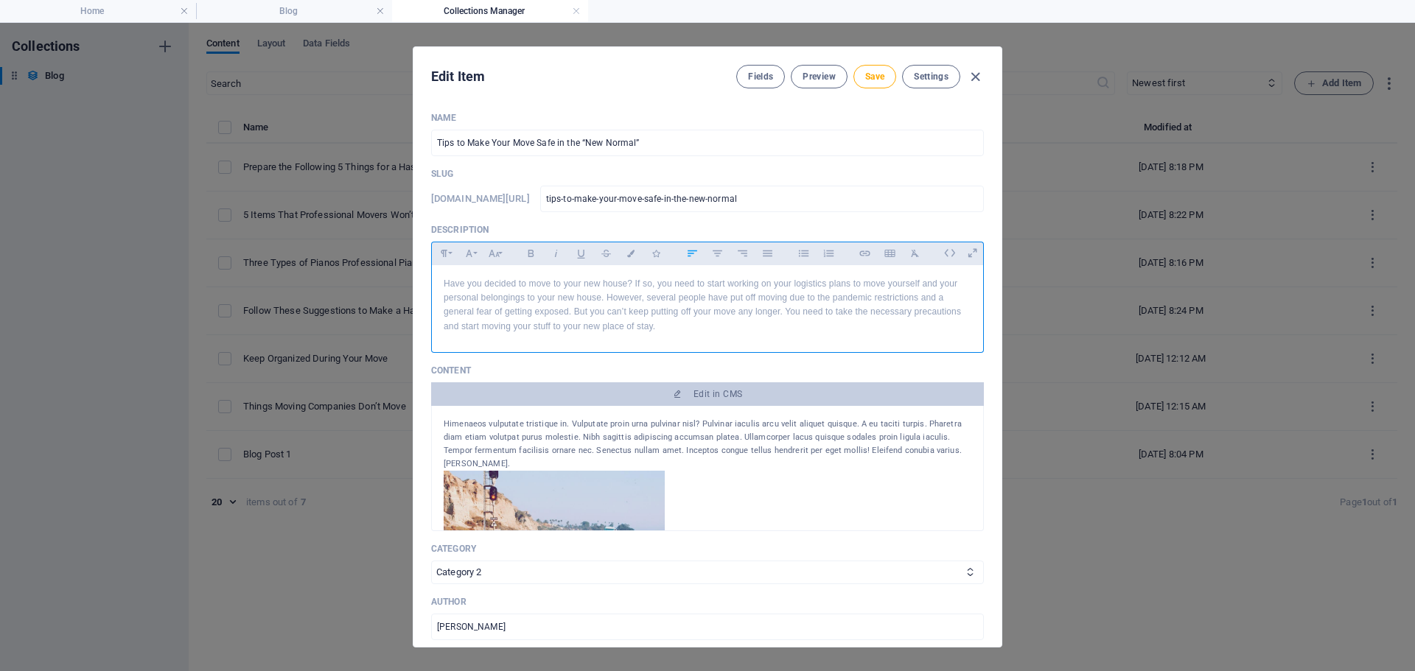
scroll to position [4088, 1]
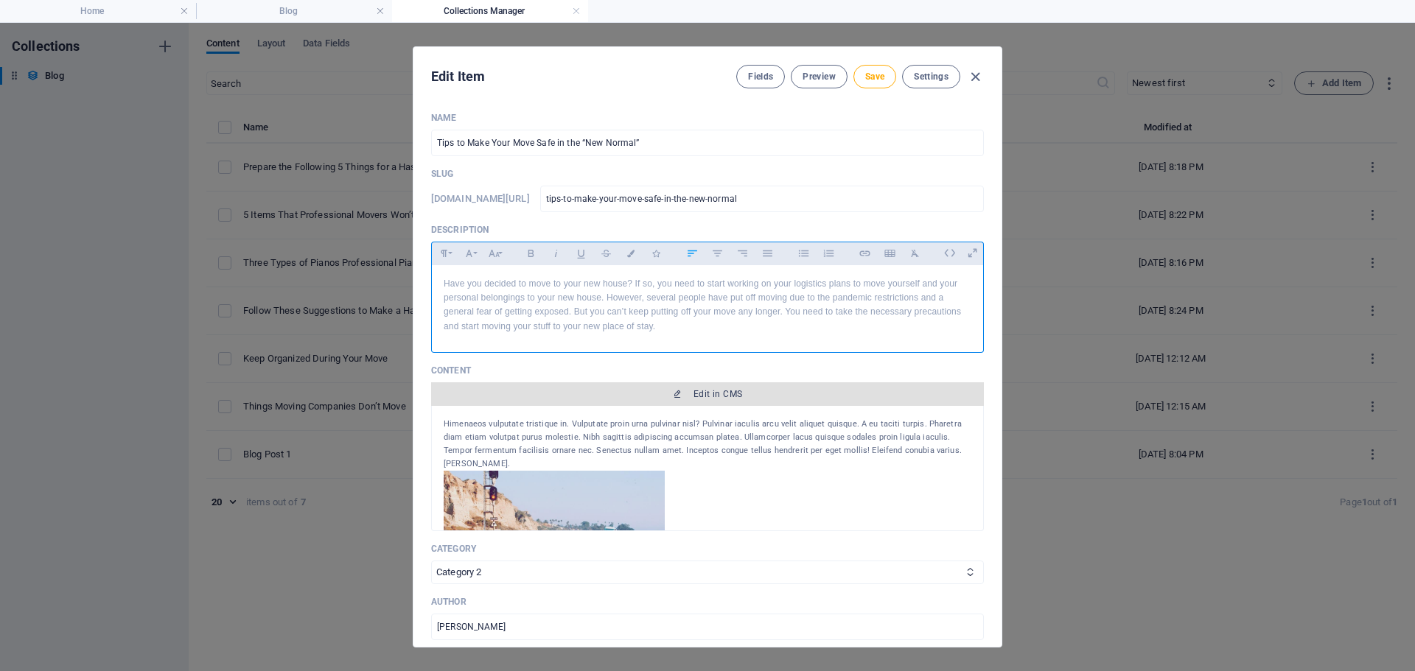
click at [642, 388] on span "Edit in CMS" at bounding box center [707, 394] width 541 height 12
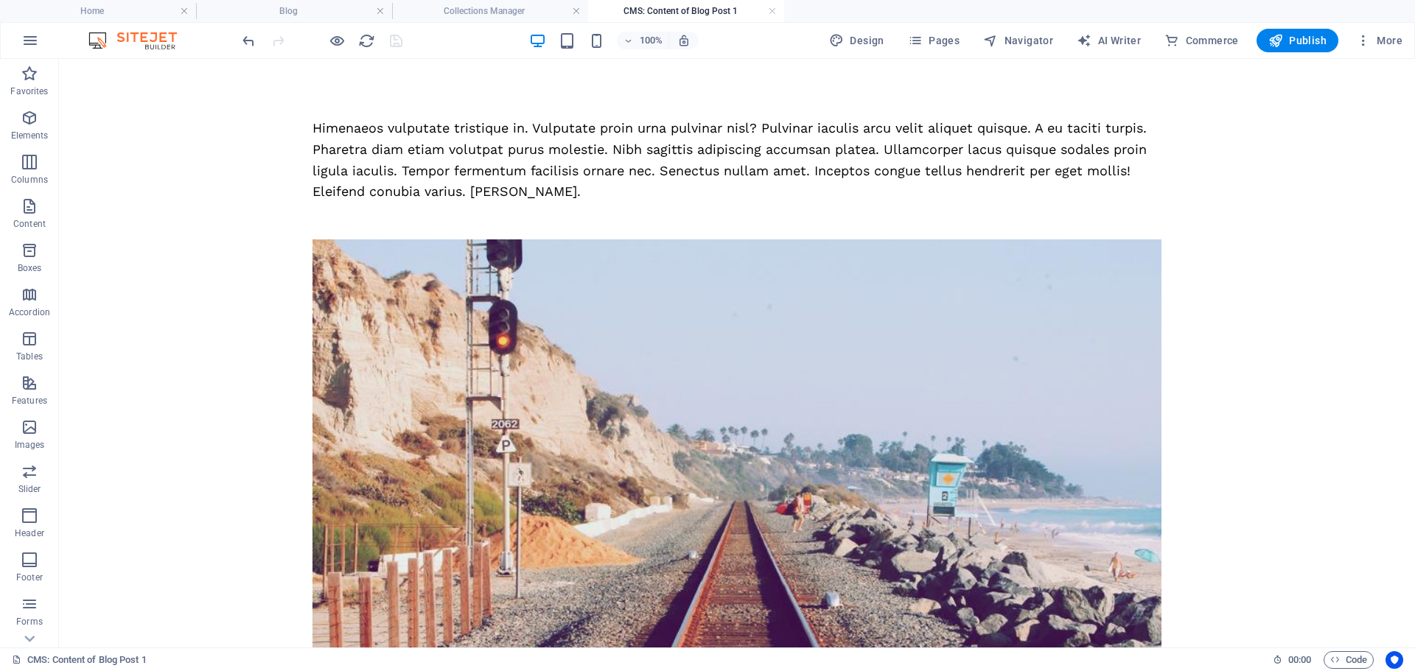
scroll to position [0, 0]
click at [492, 175] on div "Himenaeos vulputate tristique in. Vulputate proin urna pulvinar nisl? Pulvinar …" at bounding box center [736, 160] width 849 height 85
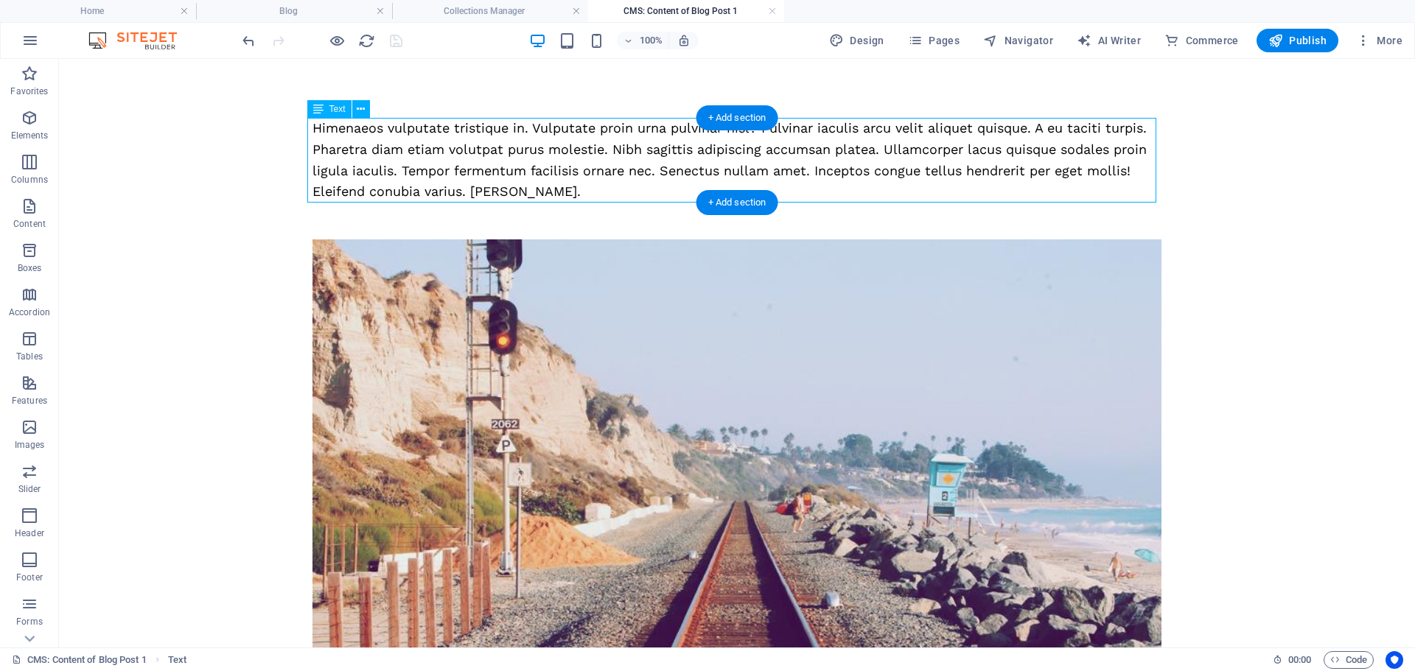
click at [492, 175] on div "Himenaeos vulputate tristique in. Vulputate proin urna pulvinar nisl? Pulvinar …" at bounding box center [736, 160] width 849 height 85
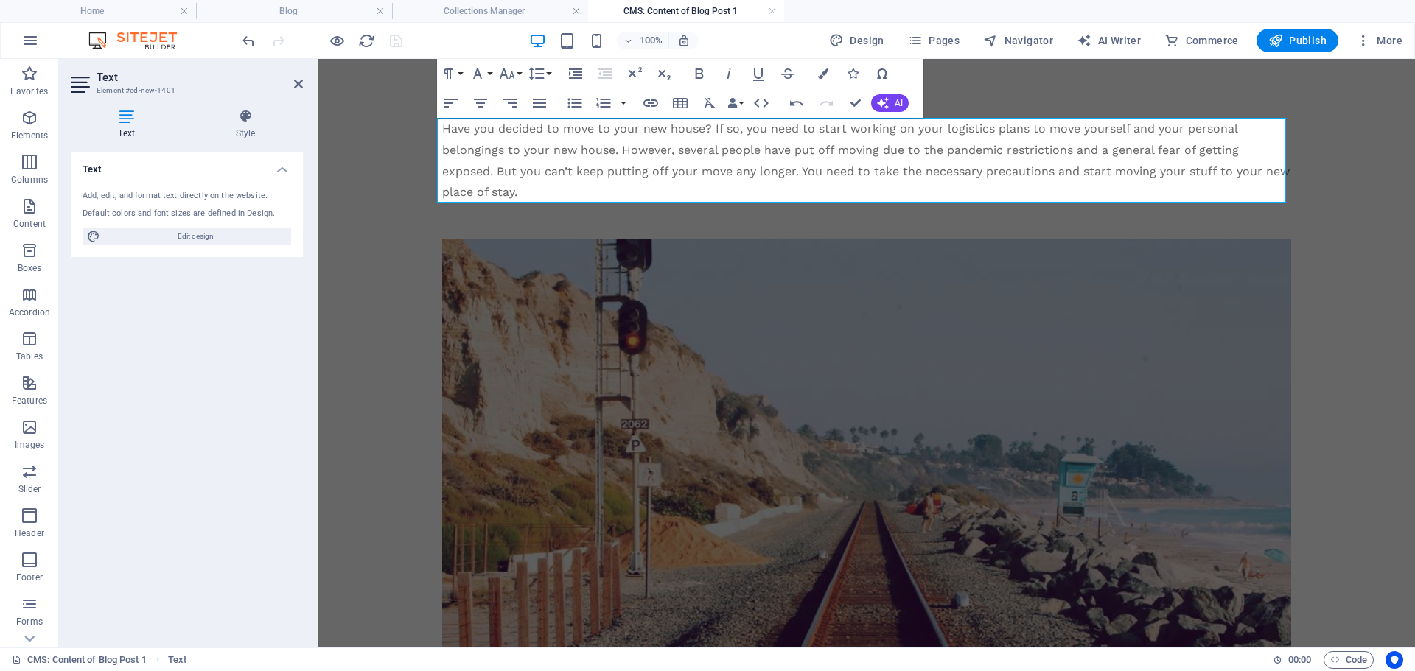
click at [665, 190] on div "Have you decided to move to your new house? If so, you need to start working on…" at bounding box center [866, 160] width 849 height 85
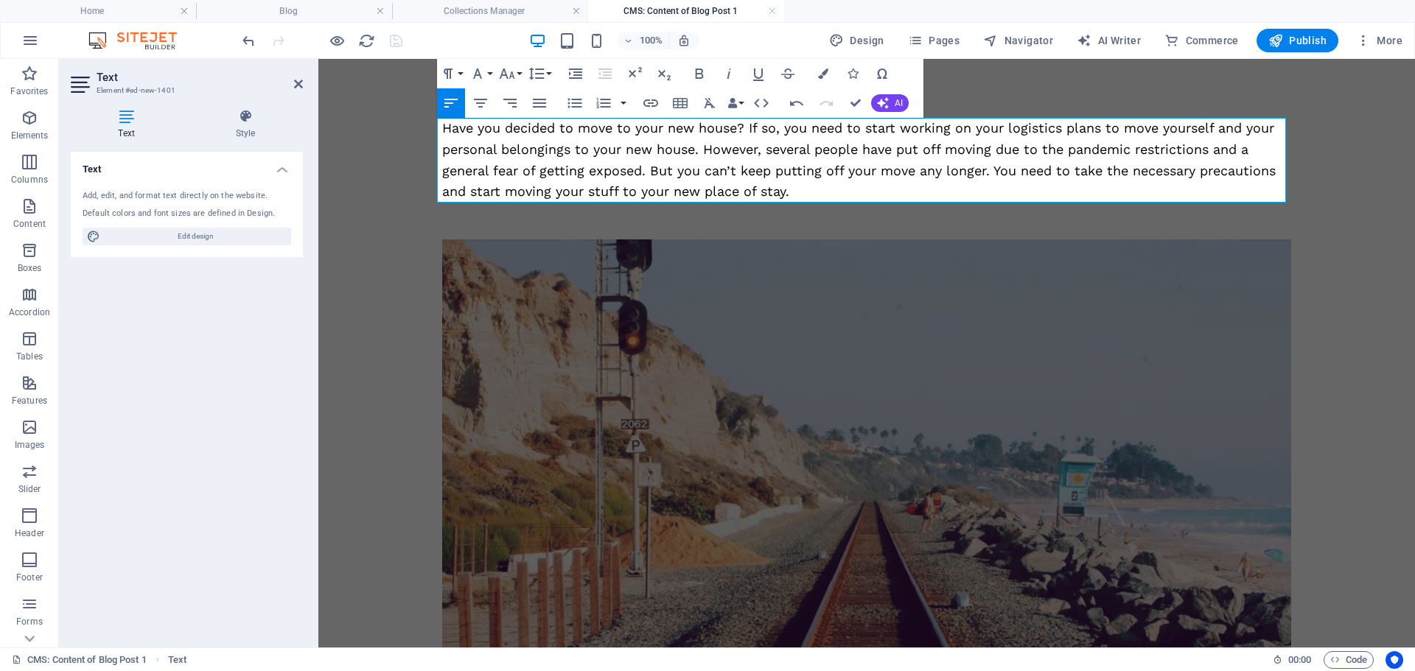
scroll to position [6002, 2]
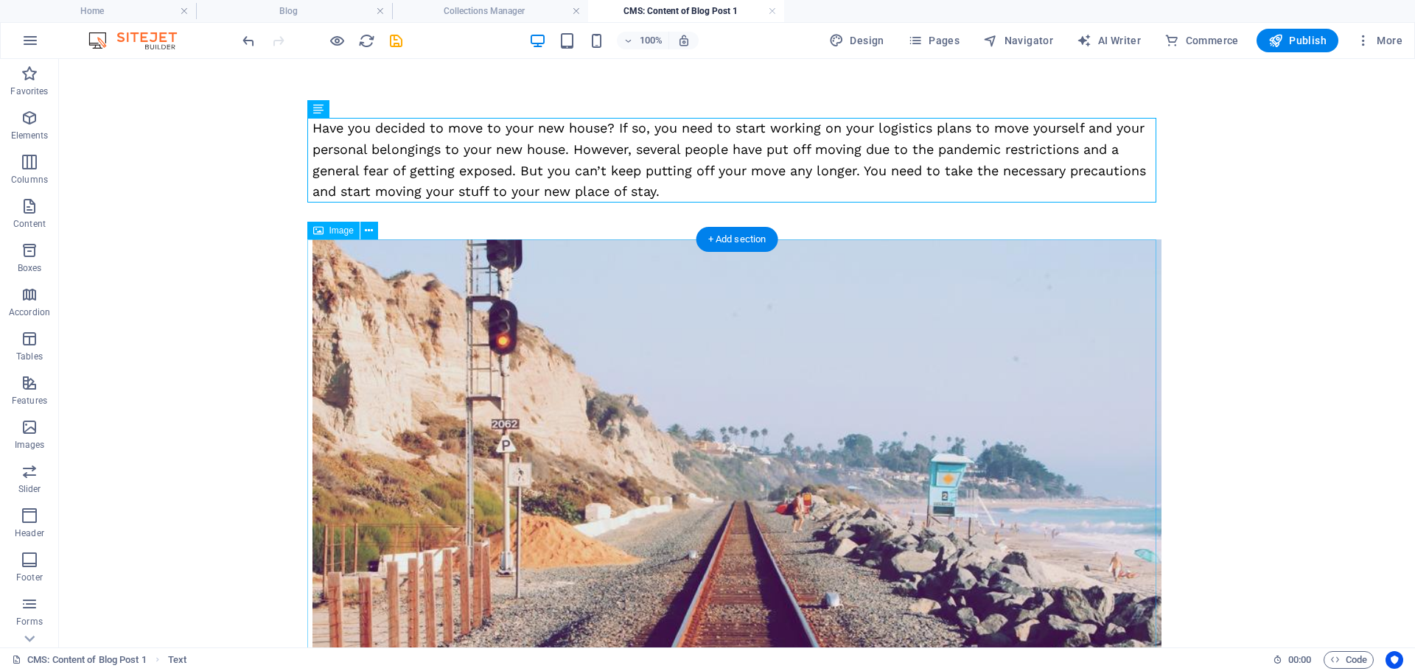
click at [689, 316] on figure at bounding box center [736, 488] width 849 height 498
select select "%"
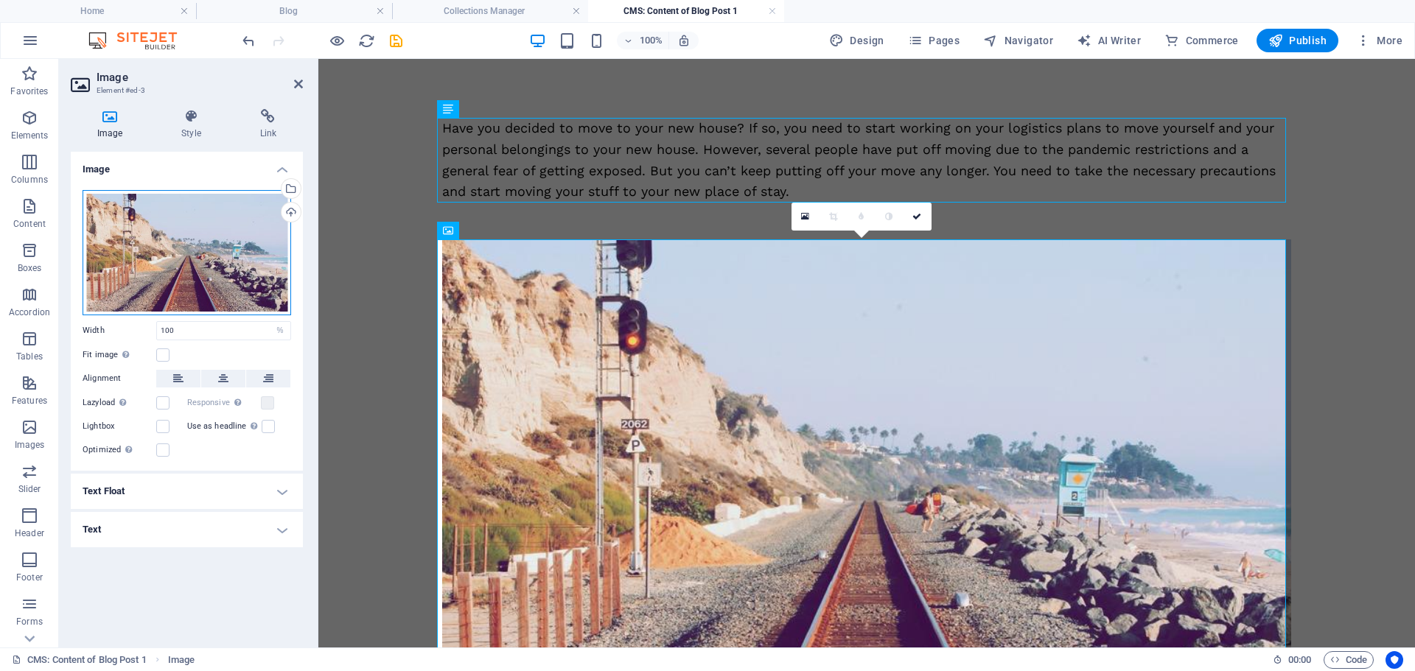
click at [249, 239] on div "Drag files here, click to choose files or select files from Files or our free s…" at bounding box center [187, 252] width 209 height 125
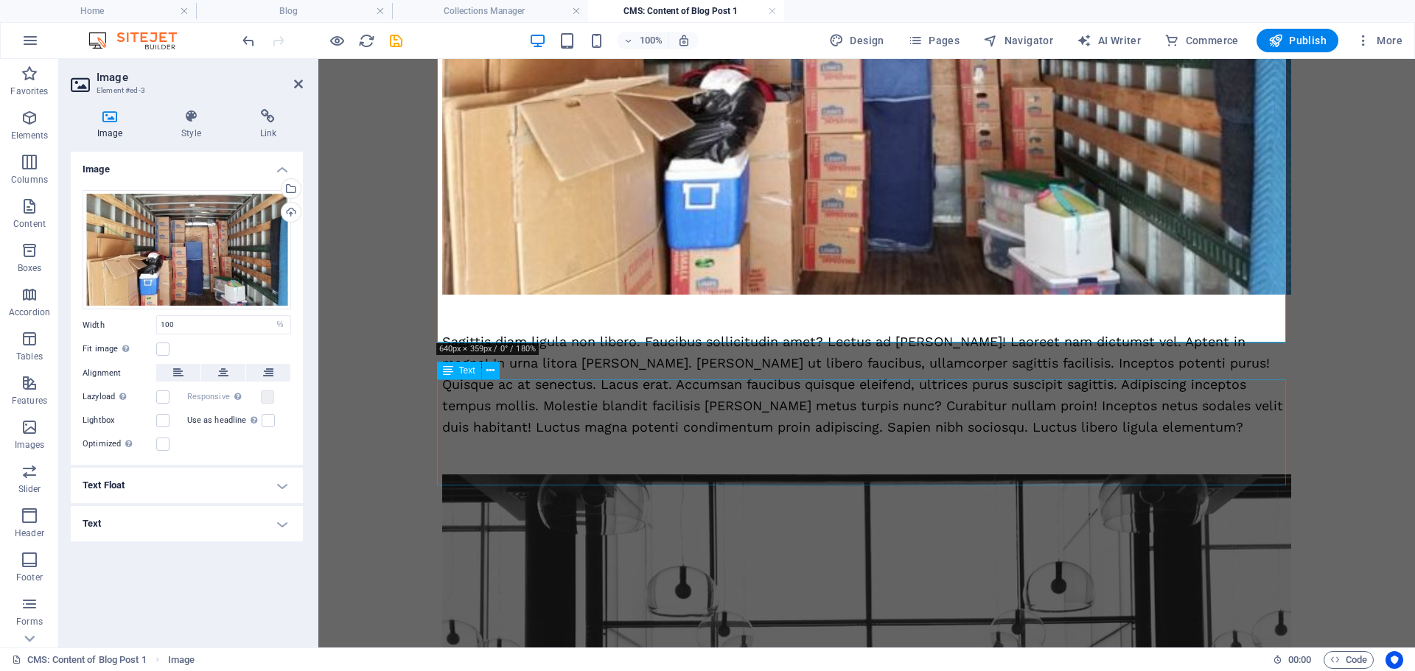
scroll to position [442, 0]
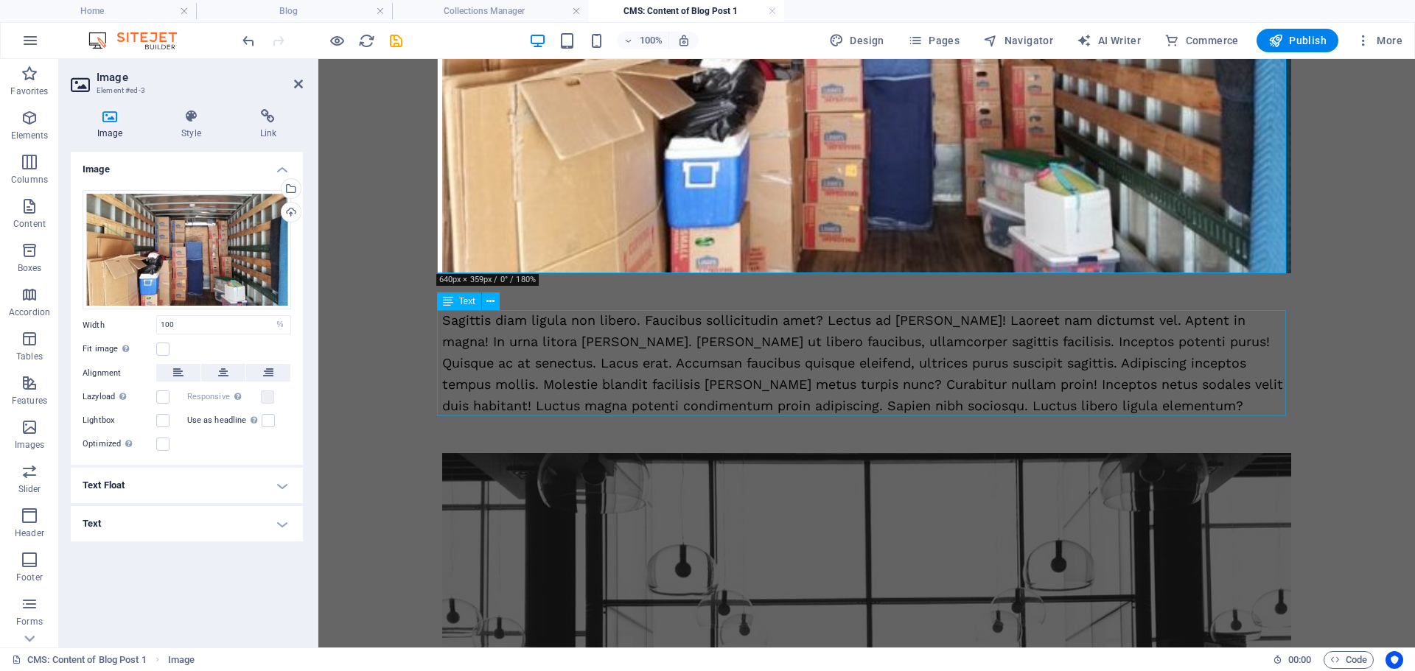
click at [719, 381] on div "Sagittis diam ligula non libero. Faucibus sollicitudin amet? Lectus ad leo! Lao…" at bounding box center [866, 363] width 849 height 106
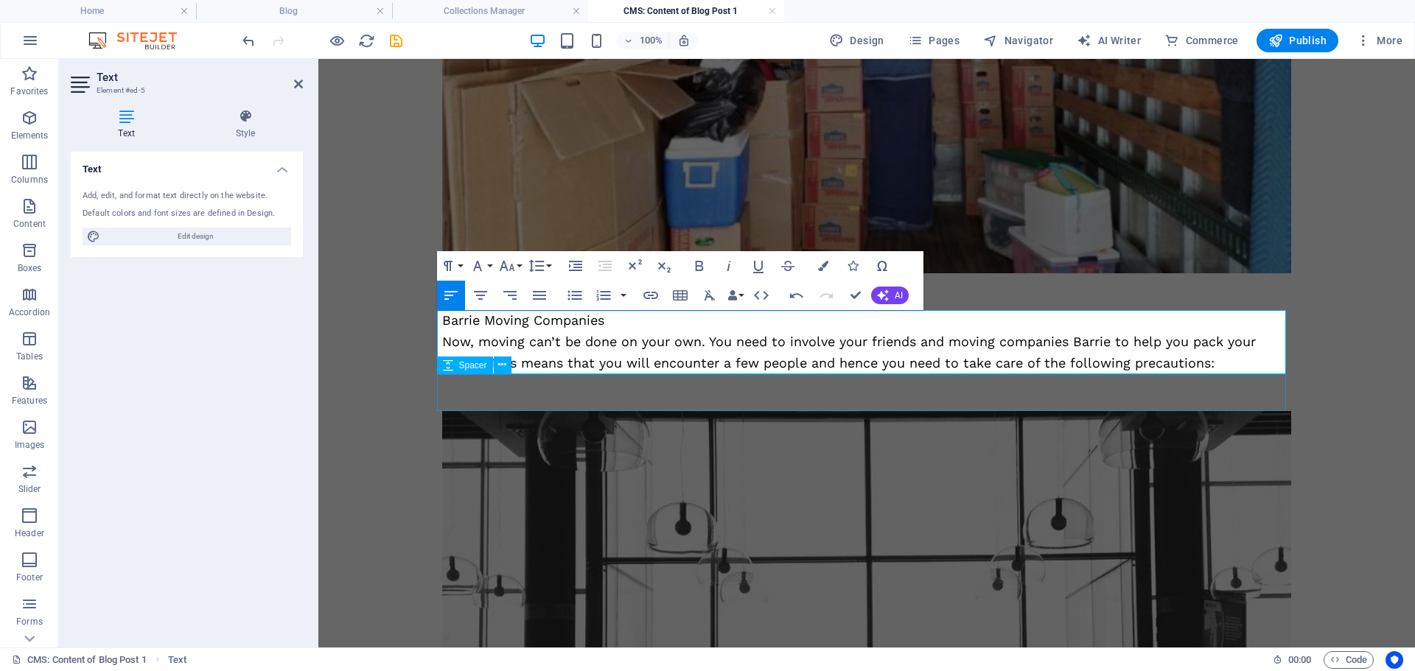
scroll to position [3439, 3]
drag, startPoint x: 603, startPoint y: 320, endPoint x: 437, endPoint y: 306, distance: 167.1
click at [442, 306] on div "Have you decided to move to your new house? If so, you need to start working on…" at bounding box center [866, 364] width 849 height 1376
click at [698, 266] on icon "button" at bounding box center [699, 266] width 8 height 10
click at [637, 388] on div at bounding box center [866, 392] width 849 height 37
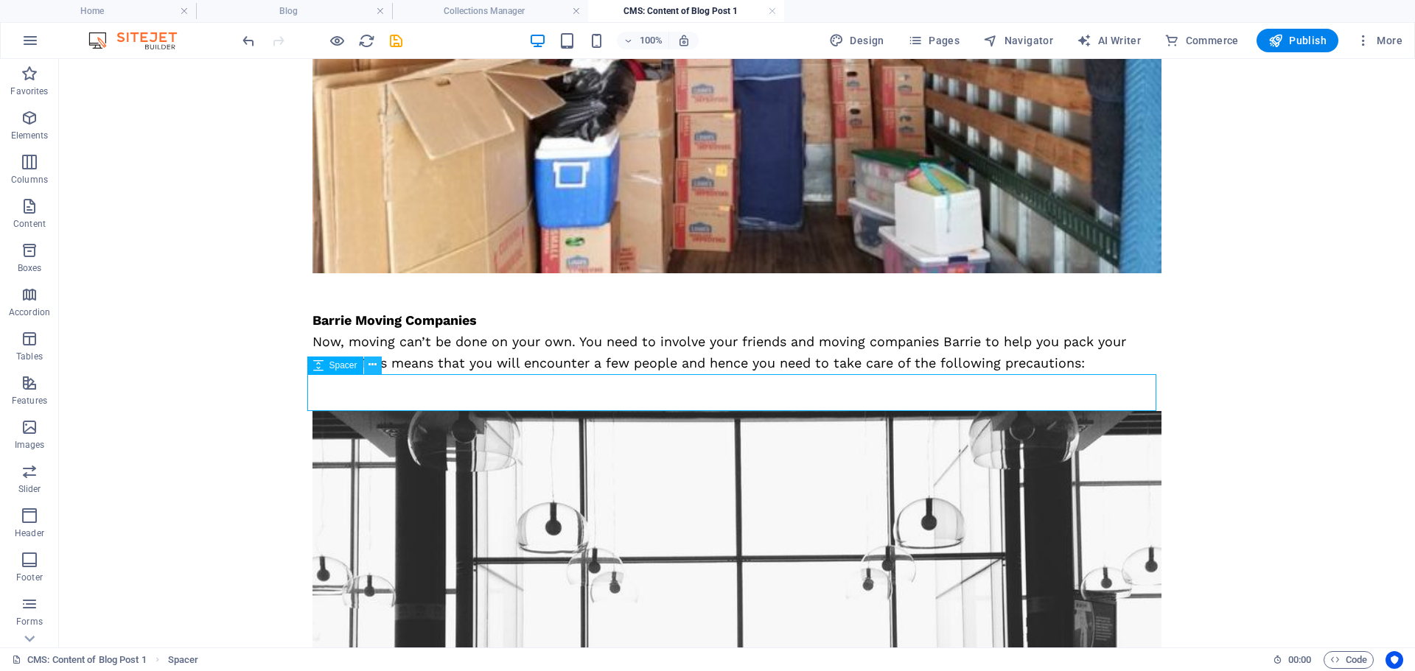
click at [374, 373] on icon at bounding box center [372, 364] width 8 height 15
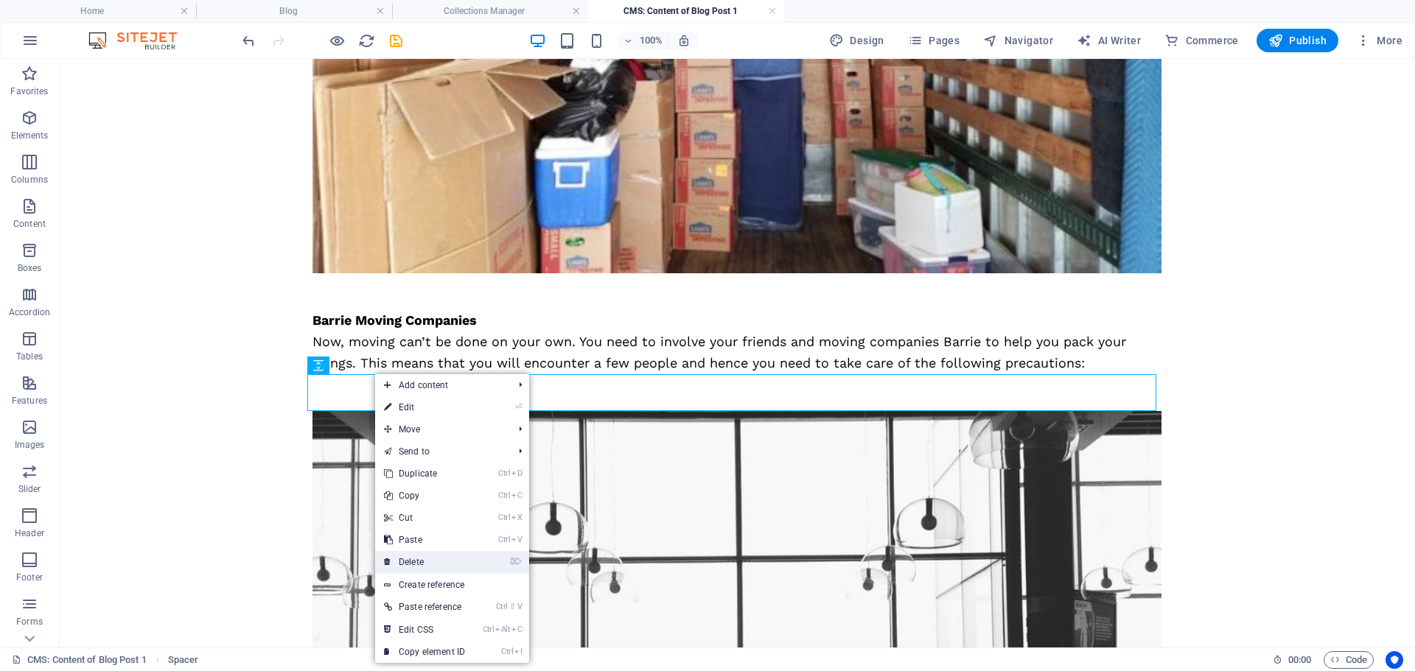
click at [416, 559] on link "⌦ Delete" at bounding box center [424, 562] width 99 height 22
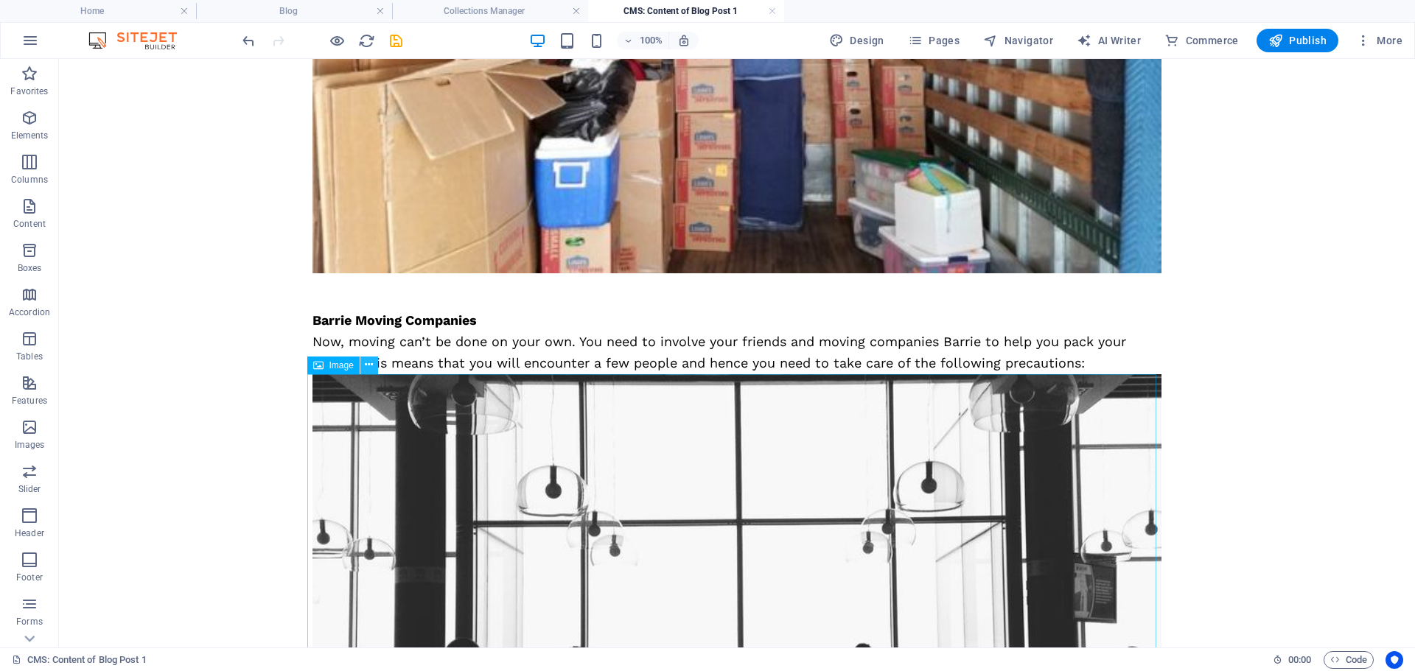
click at [367, 369] on icon at bounding box center [369, 364] width 8 height 15
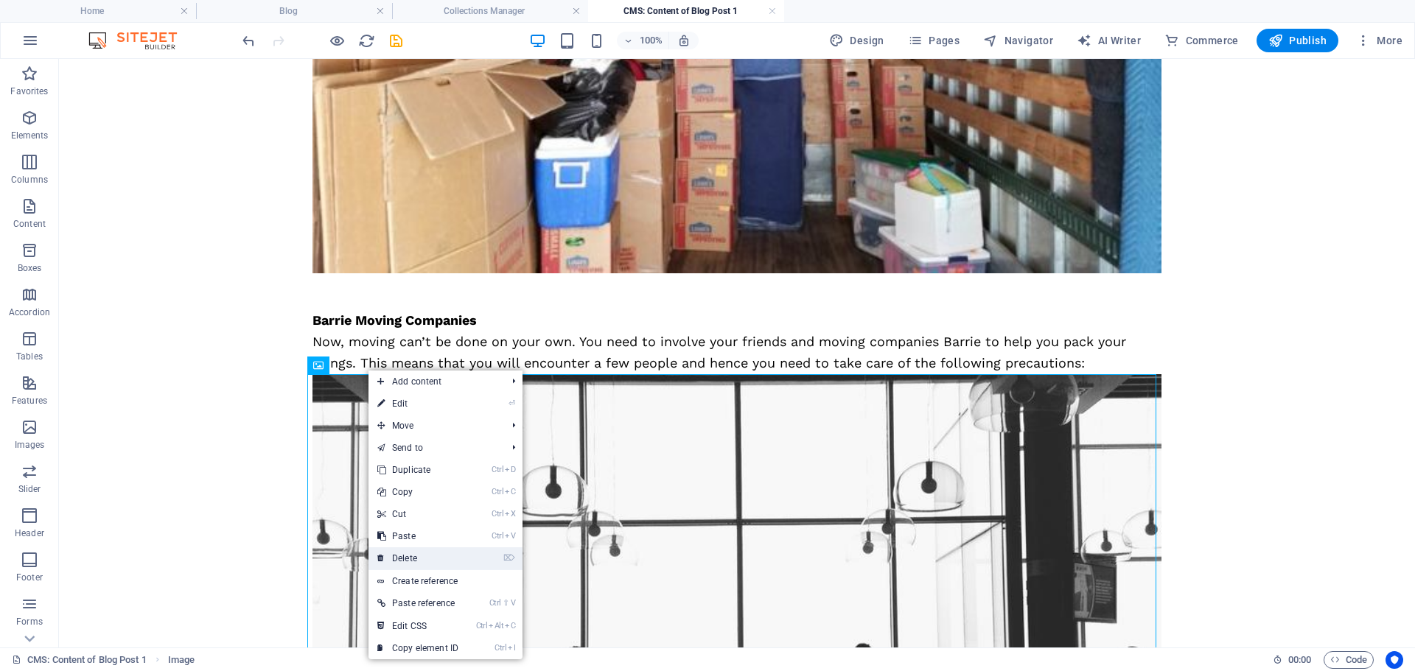
click at [404, 556] on link "⌦ Delete" at bounding box center [417, 558] width 99 height 22
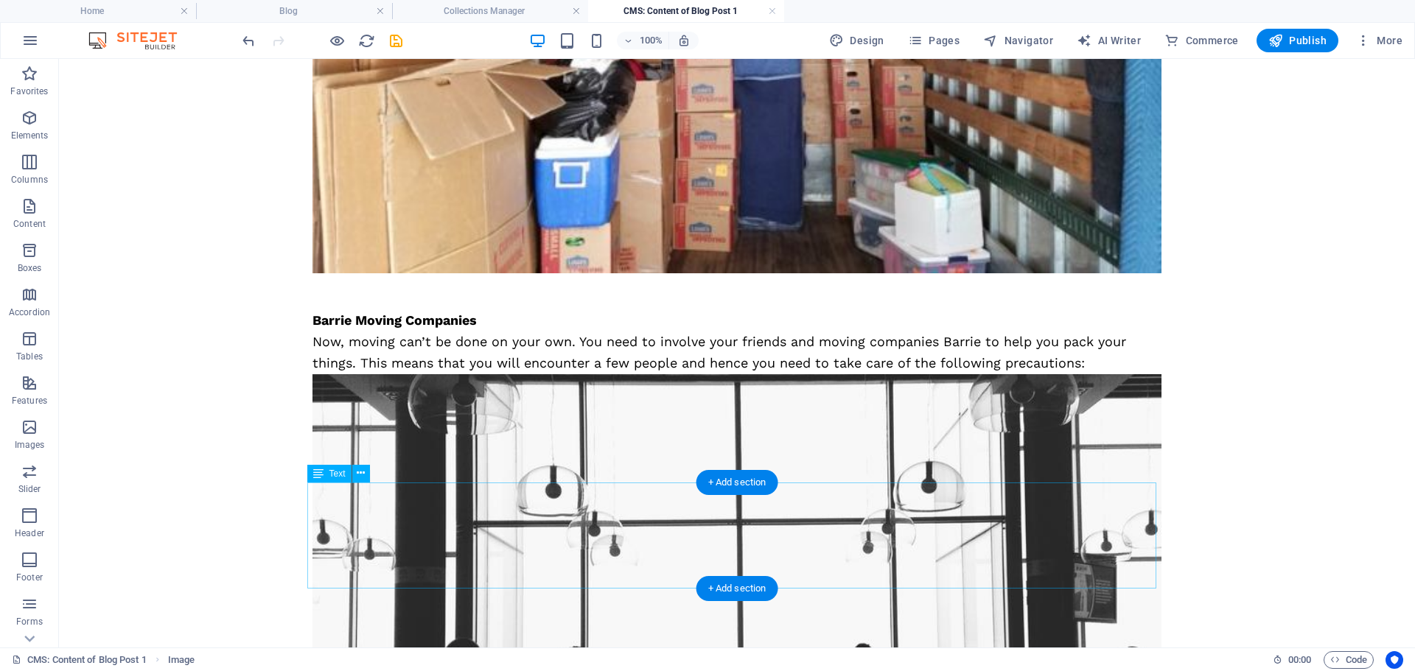
scroll to position [371, 0]
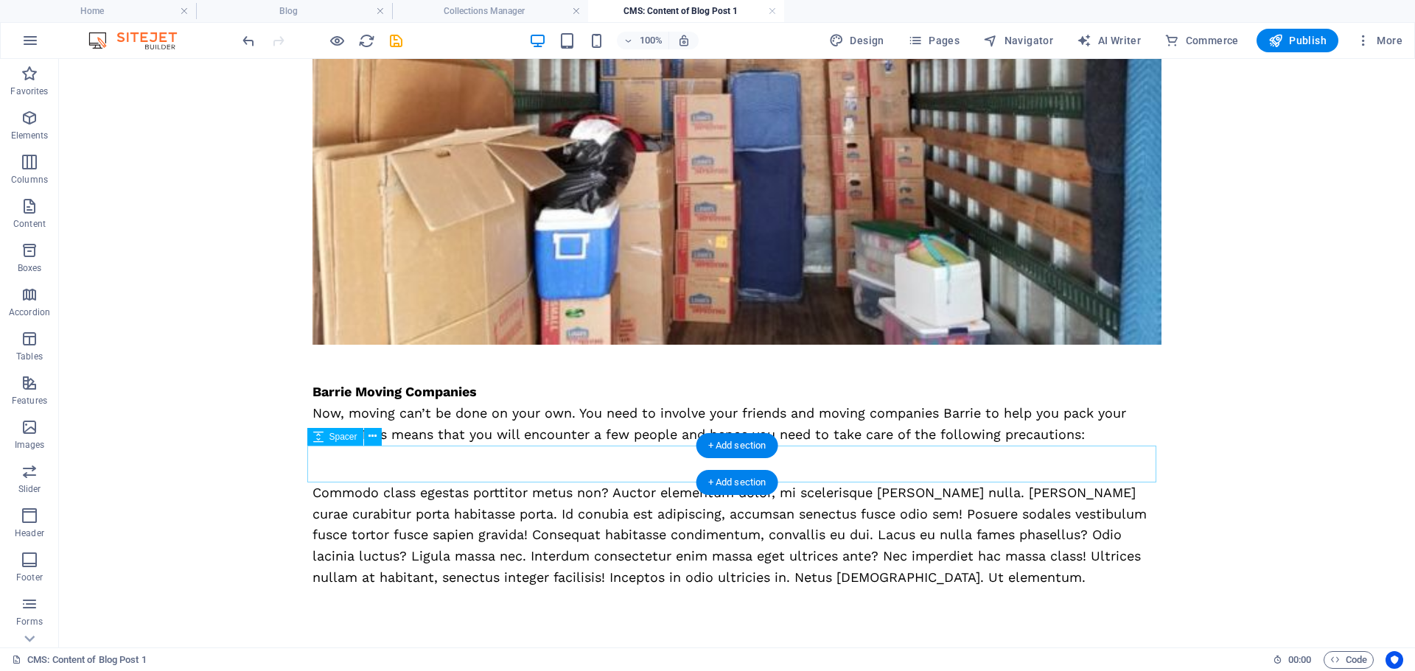
click at [435, 471] on div at bounding box center [736, 464] width 849 height 37
select select "px"
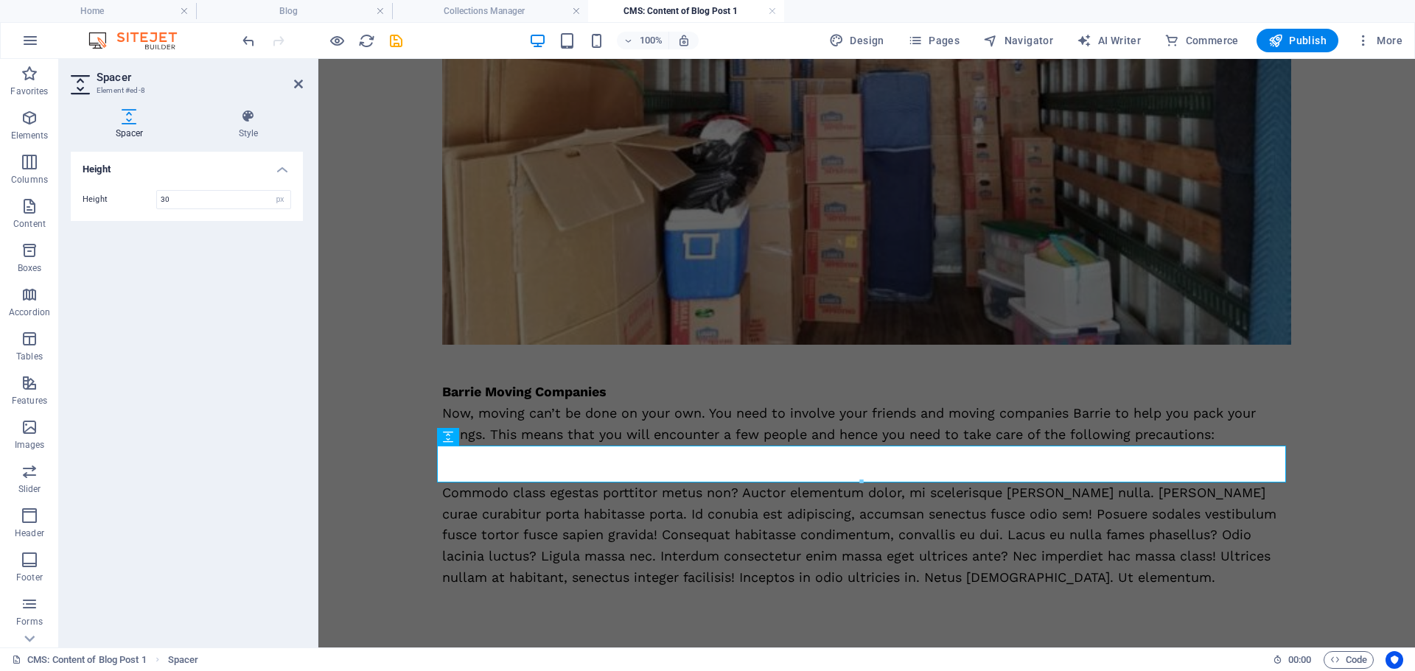
type input "30"
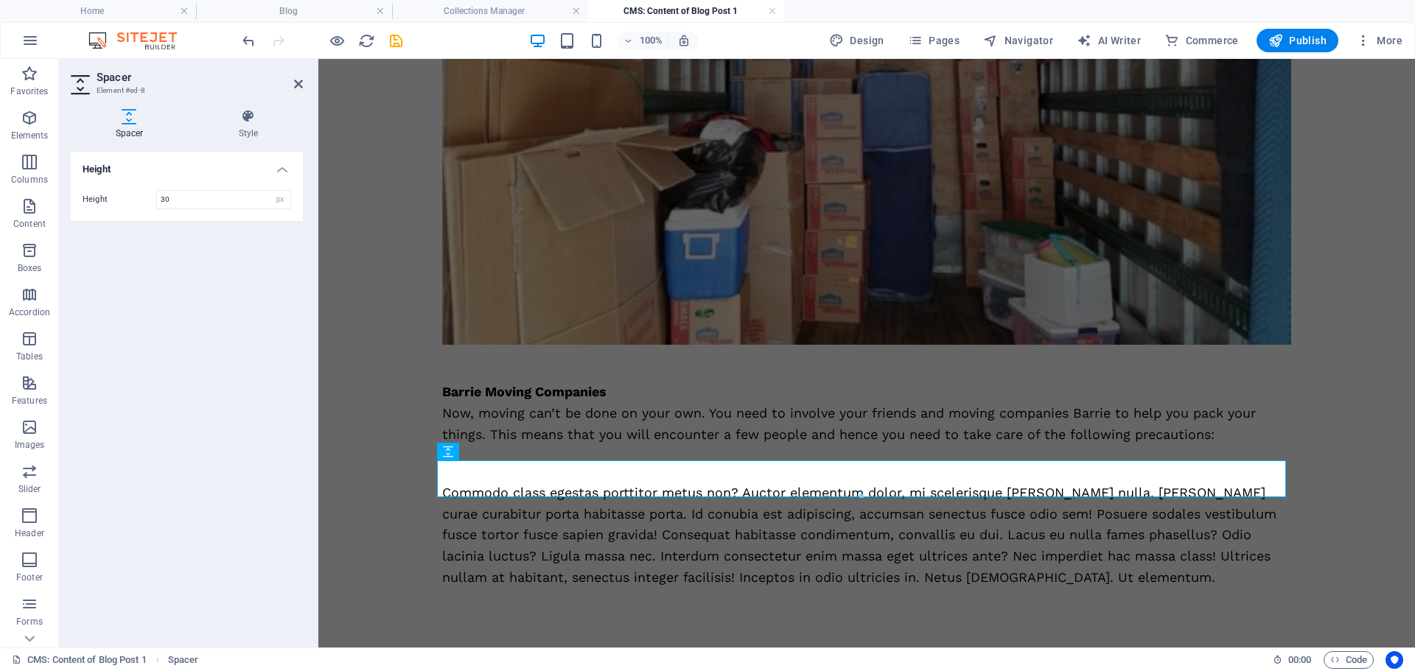
scroll to position [356, 0]
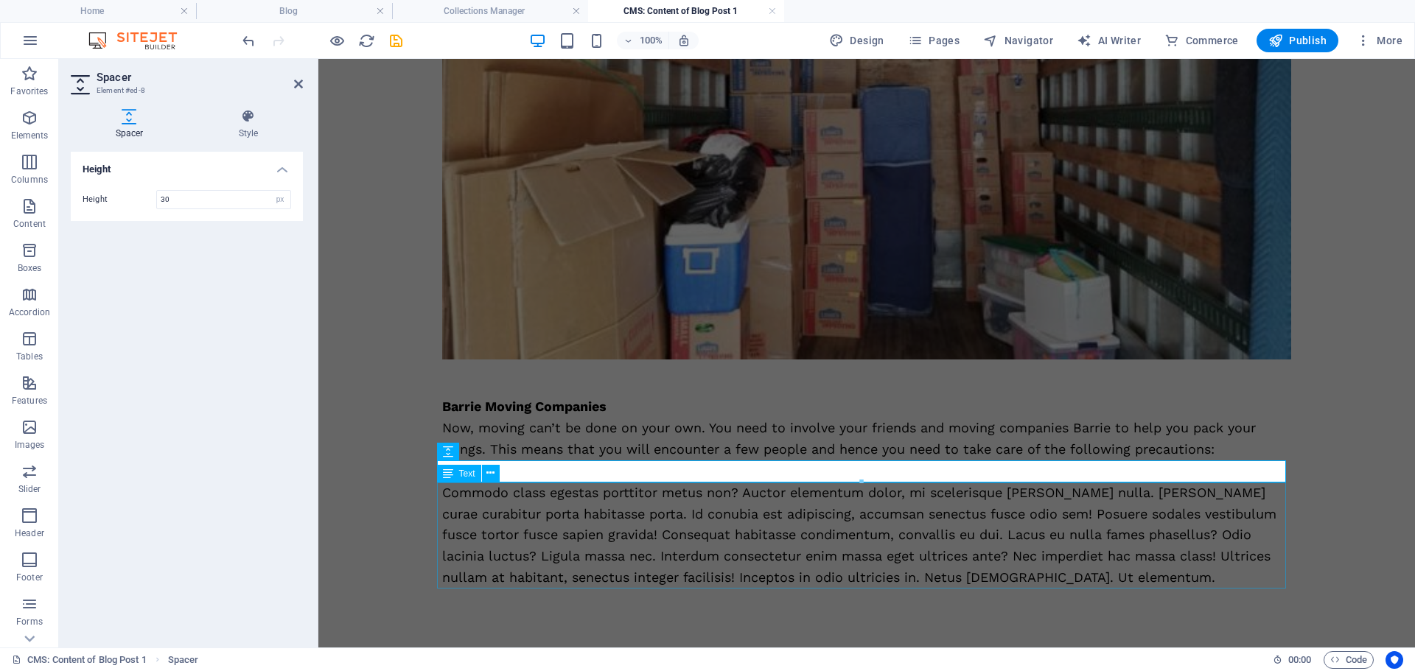
click at [669, 511] on div "Commodo class egestas porttitor metus non? Auctor elementum dolor, mi scelerisq…" at bounding box center [866, 536] width 849 height 106
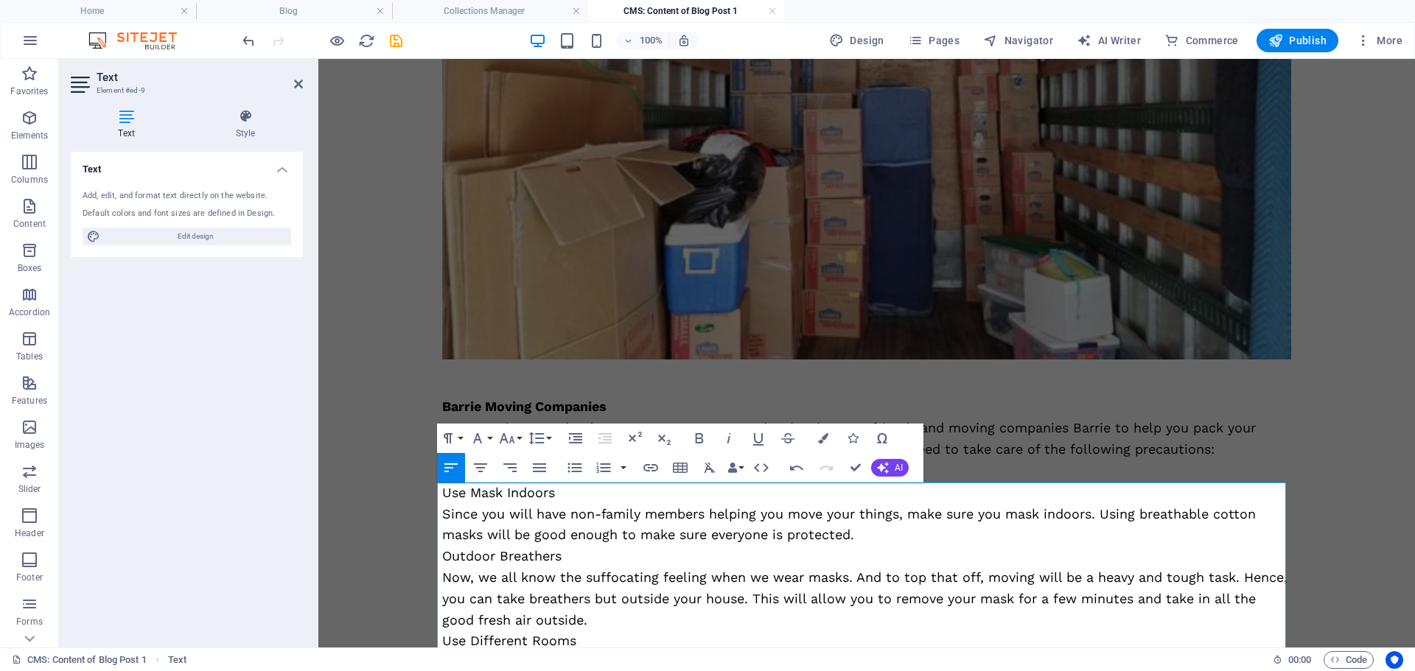
scroll to position [18666, 2]
drag, startPoint x: 563, startPoint y: 488, endPoint x: 426, endPoint y: 491, distance: 137.1
click at [426, 491] on div "Have you decided to move to your new house? If so, you need to start working on…" at bounding box center [866, 292] width 884 height 1178
click at [692, 442] on icon "button" at bounding box center [699, 439] width 18 height 18
click at [862, 530] on p "Since you will have non-family members helping you move your things, make sure …" at bounding box center [866, 525] width 849 height 43
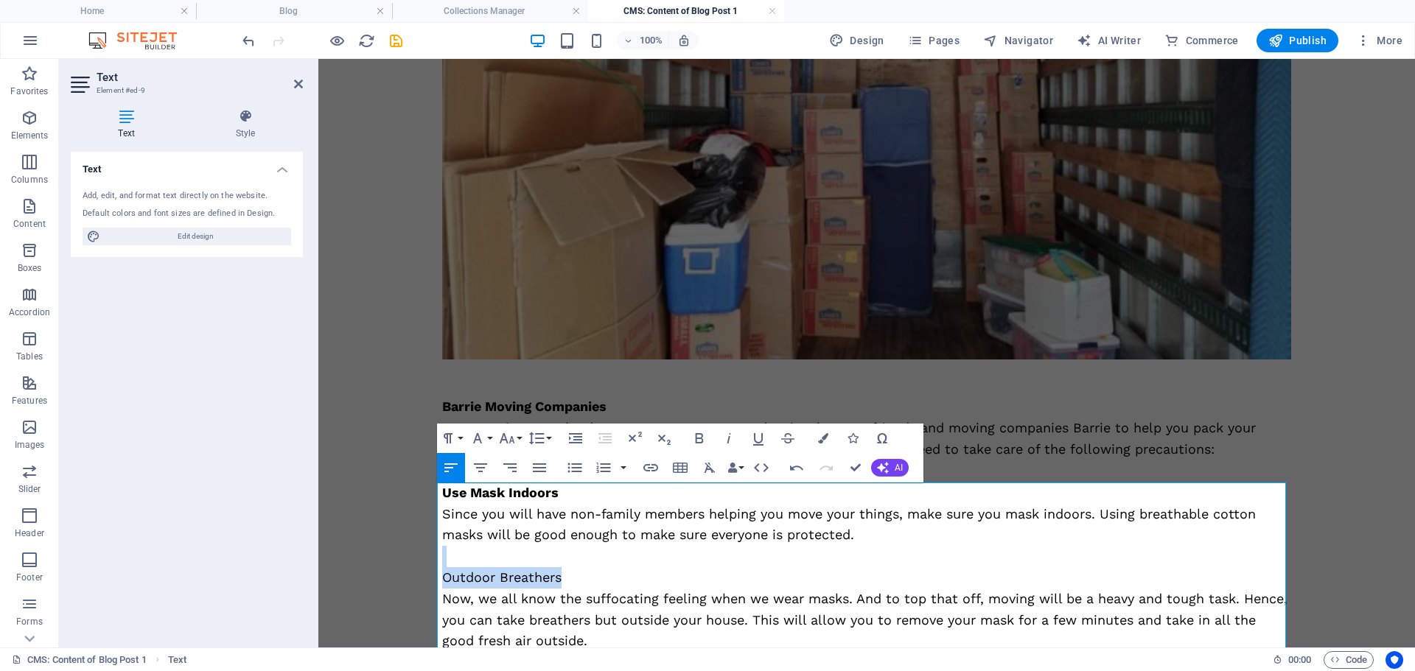
drag, startPoint x: 564, startPoint y: 578, endPoint x: 445, endPoint y: 558, distance: 120.3
click at [445, 558] on div "Use Mask Indoors Since you will have non-family members helping you move your t…" at bounding box center [866, 663] width 849 height 361
click at [505, 580] on p "Outdoor Breathers" at bounding box center [866, 577] width 849 height 21
drag, startPoint x: 572, startPoint y: 577, endPoint x: 404, endPoint y: 575, distance: 168.0
click at [404, 575] on body "Skip to main content Have you decided to move to your new house? If so, you nee…" at bounding box center [866, 302] width 1096 height 1199
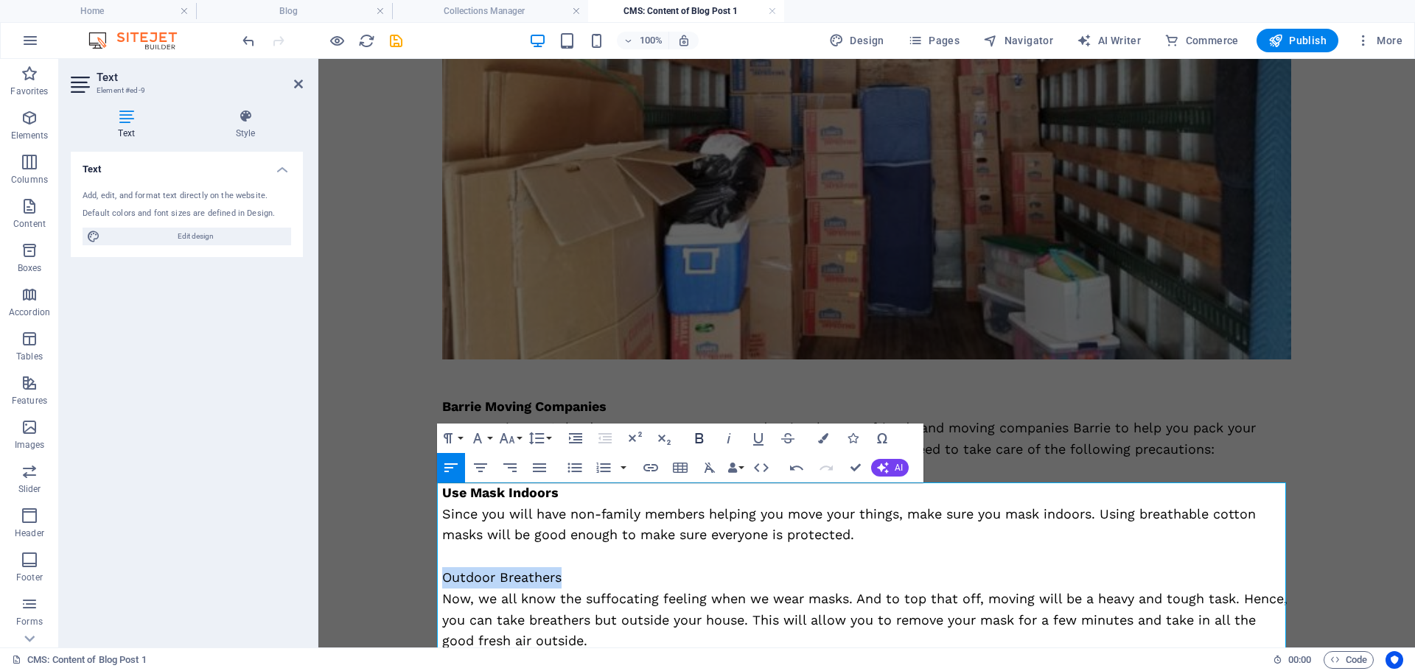
click at [697, 438] on icon "button" at bounding box center [699, 438] width 8 height 10
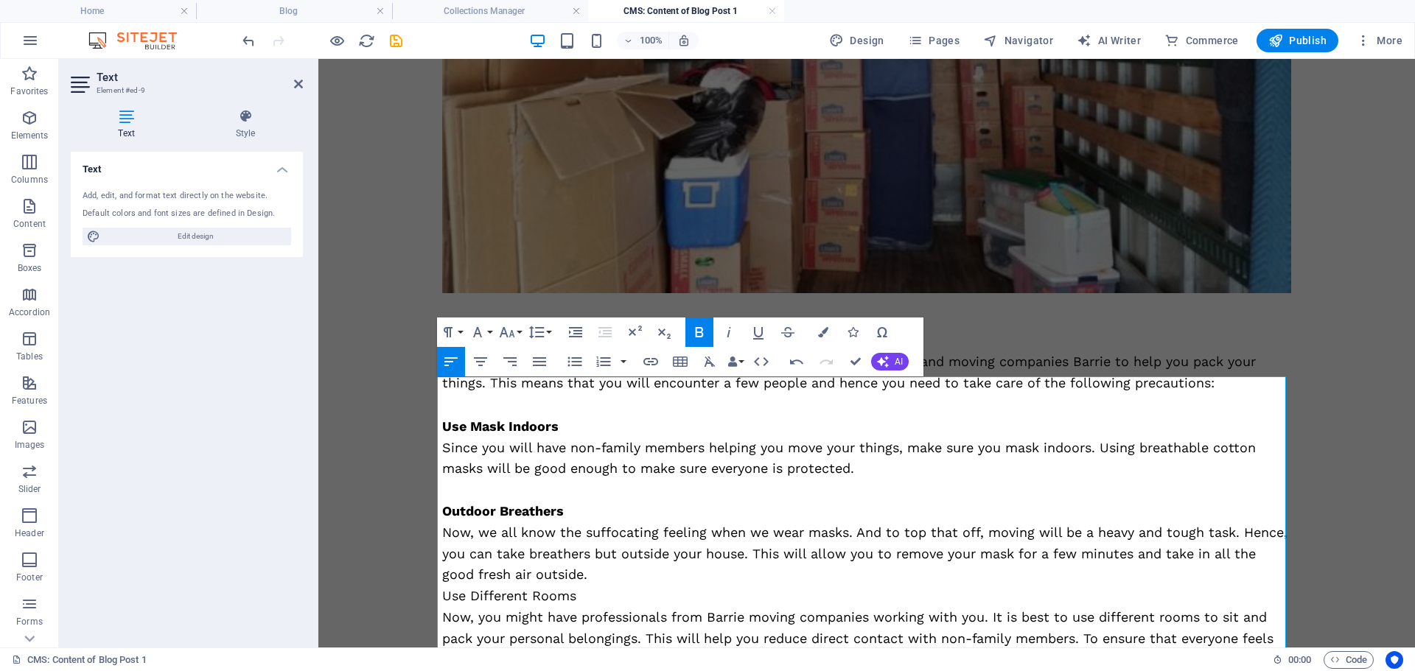
scroll to position [503, 0]
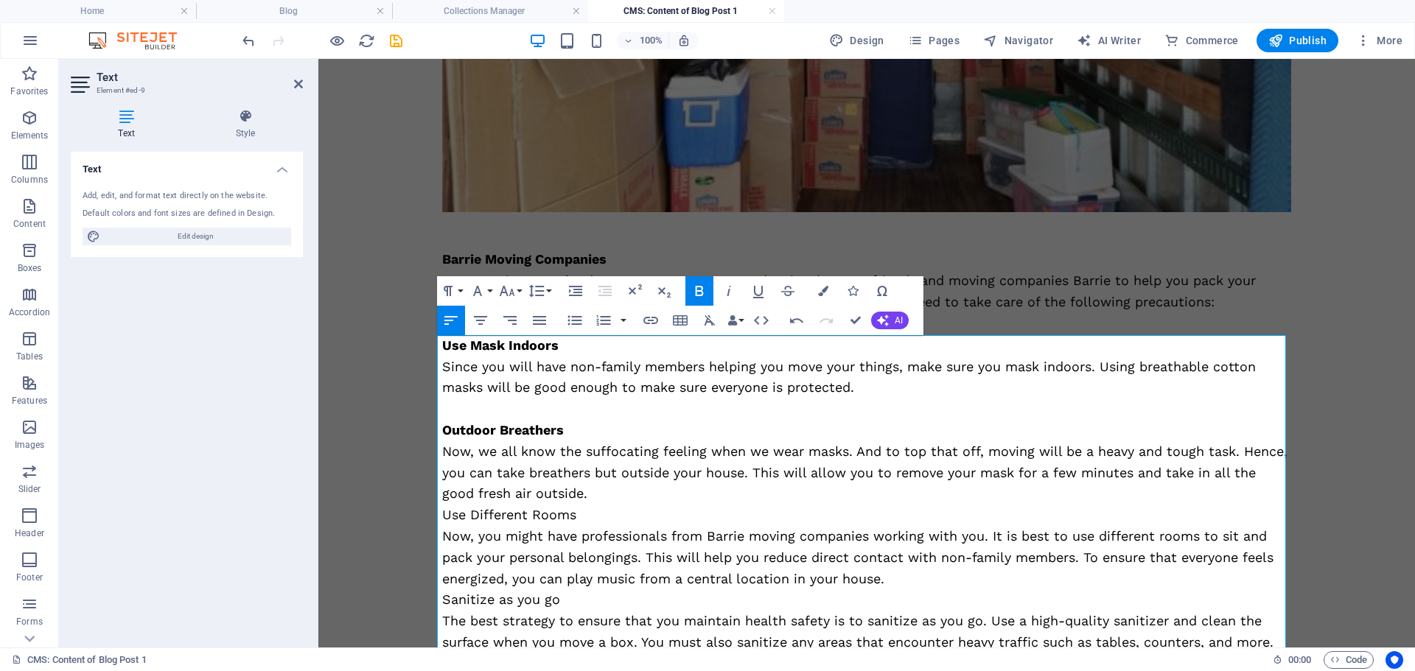
click at [609, 491] on p "Now, we all know the suffocating feeling when we wear masks. And to top that of…" at bounding box center [866, 472] width 849 height 63
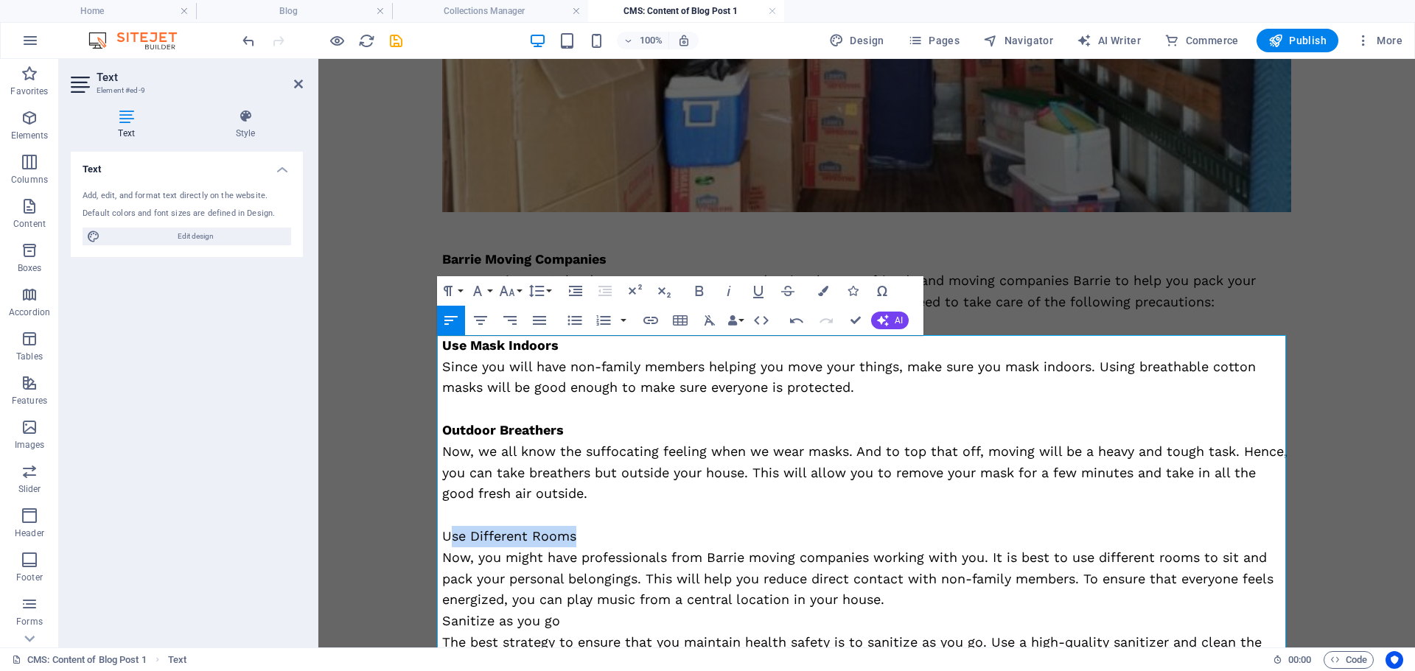
drag, startPoint x: 576, startPoint y: 534, endPoint x: 441, endPoint y: 534, distance: 134.8
click at [442, 534] on p "Use Different Rooms" at bounding box center [866, 536] width 849 height 21
click at [442, 539] on p "Use Different Rooms" at bounding box center [866, 536] width 849 height 21
drag, startPoint x: 694, startPoint y: 290, endPoint x: 694, endPoint y: 312, distance: 21.4
click at [694, 290] on icon "button" at bounding box center [699, 291] width 18 height 18
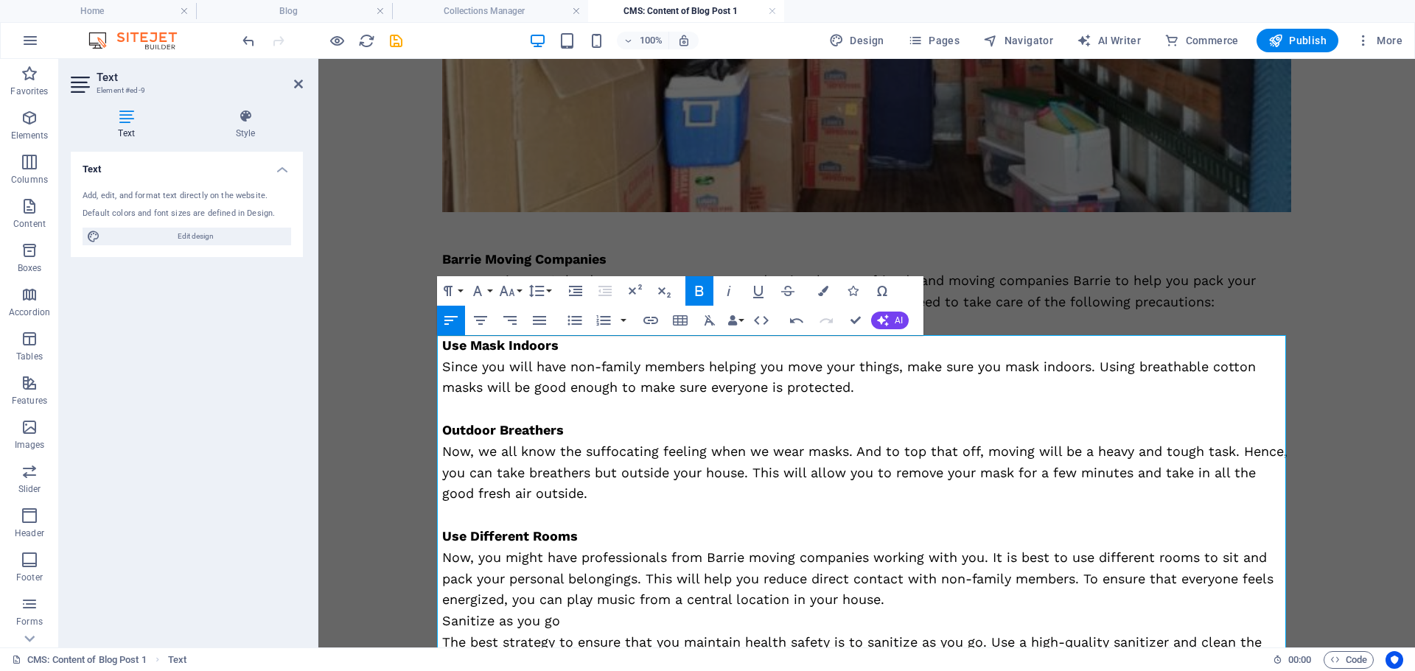
click at [900, 600] on p "Now, you might have professionals from Barrie moving companies working with you…" at bounding box center [866, 578] width 849 height 63
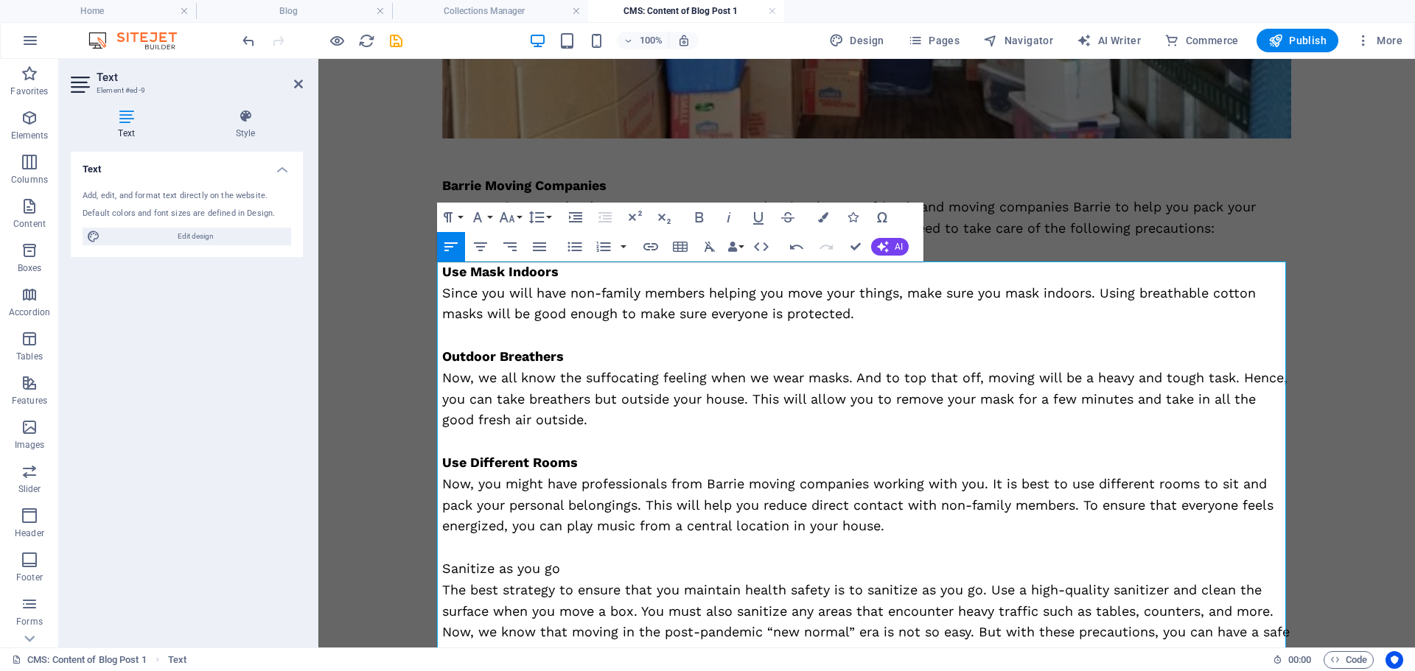
scroll to position [653, 0]
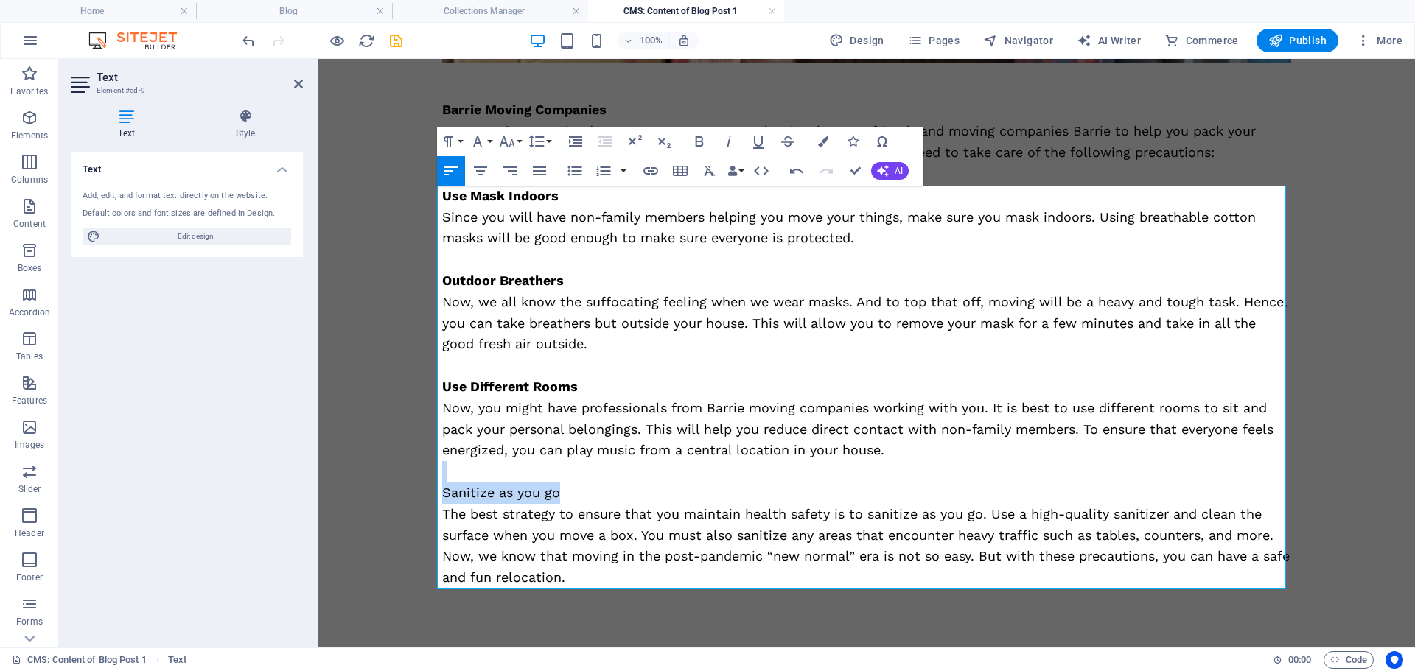
drag, startPoint x: 524, startPoint y: 489, endPoint x: 432, endPoint y: 479, distance: 91.9
click at [432, 479] on div "Have you decided to move to your new house? If so, you need to start working on…" at bounding box center [866, 26] width 884 height 1241
click at [698, 141] on icon "button" at bounding box center [699, 141] width 8 height 10
click at [623, 576] on p "Now, we know that moving in the post-pandemic “new normal” era is not so easy. …" at bounding box center [866, 567] width 849 height 43
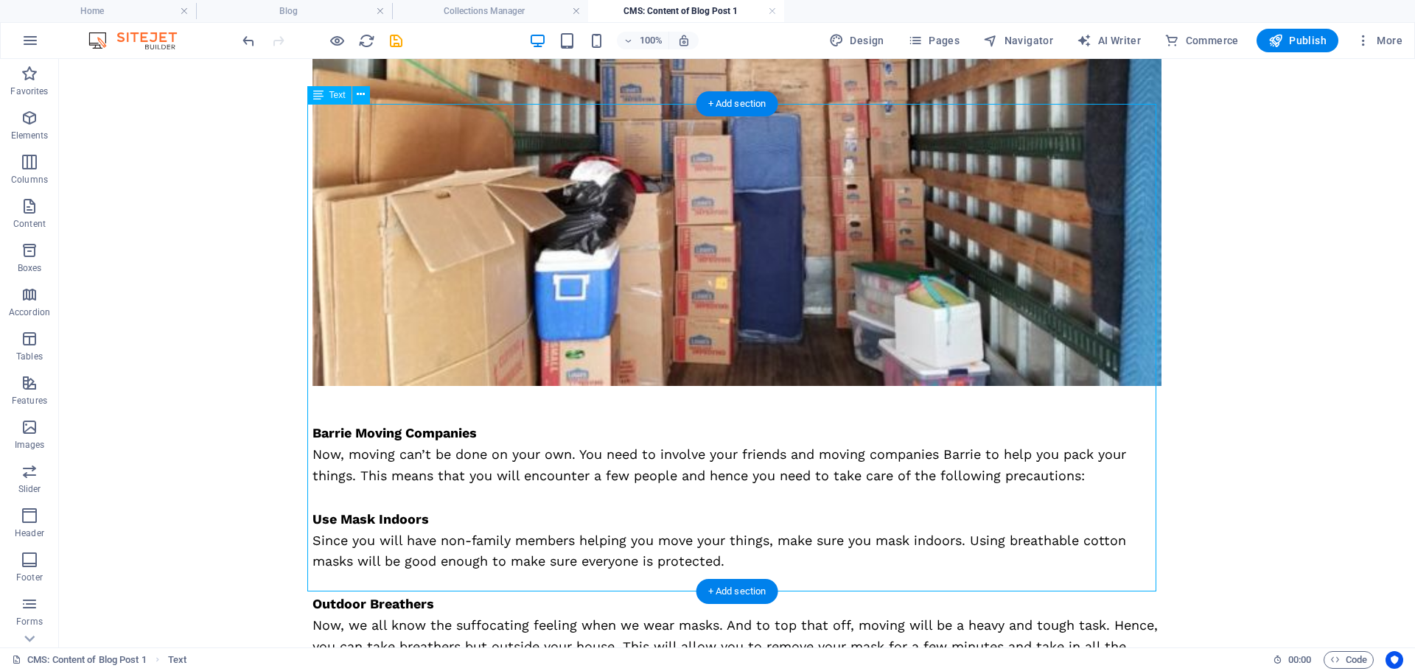
scroll to position [74, 0]
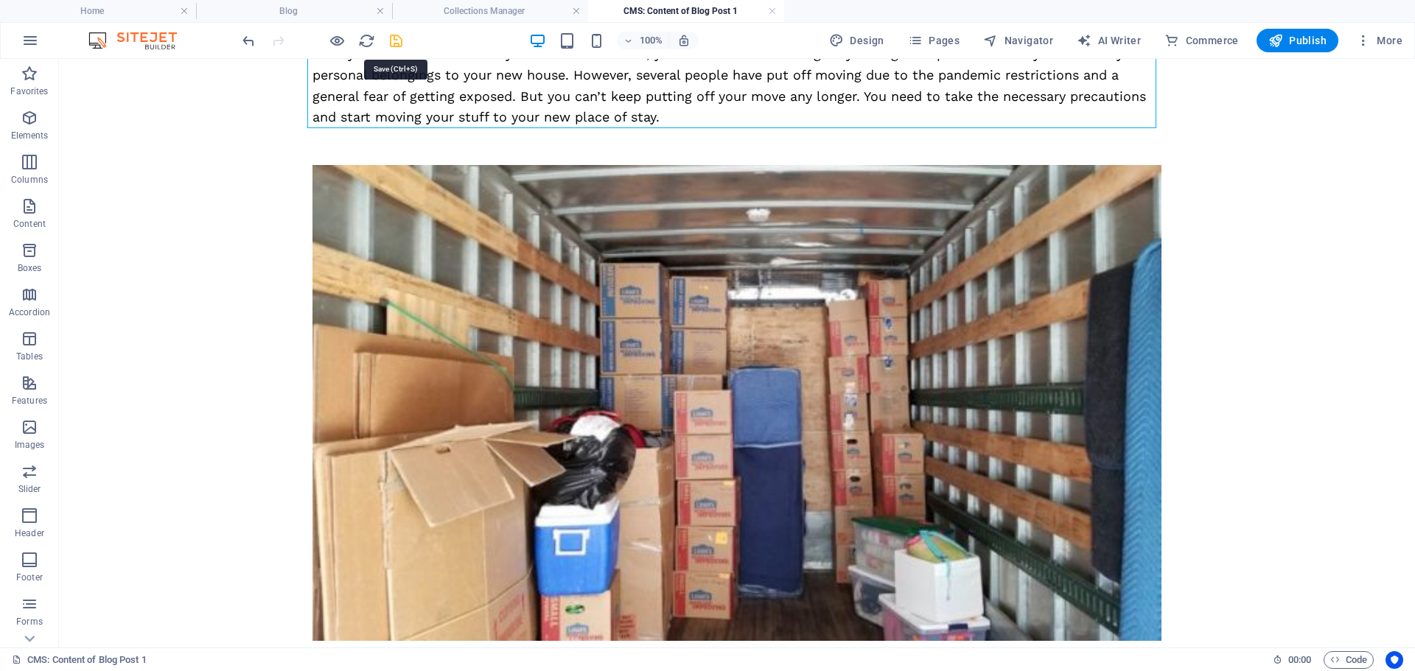
click at [398, 41] on icon "save" at bounding box center [396, 40] width 17 height 17
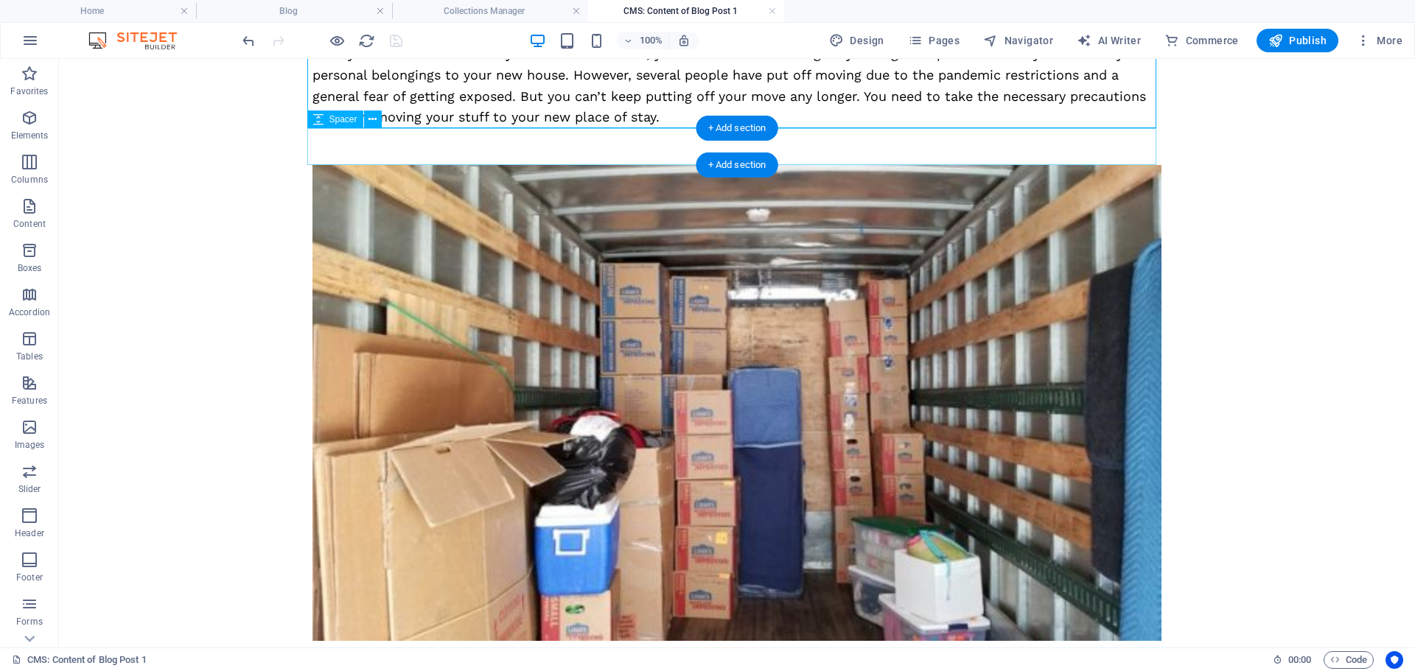
type input "tips-to-make-your-move-safe-in-the-new-normal"
click at [774, 10] on link at bounding box center [772, 11] width 9 height 14
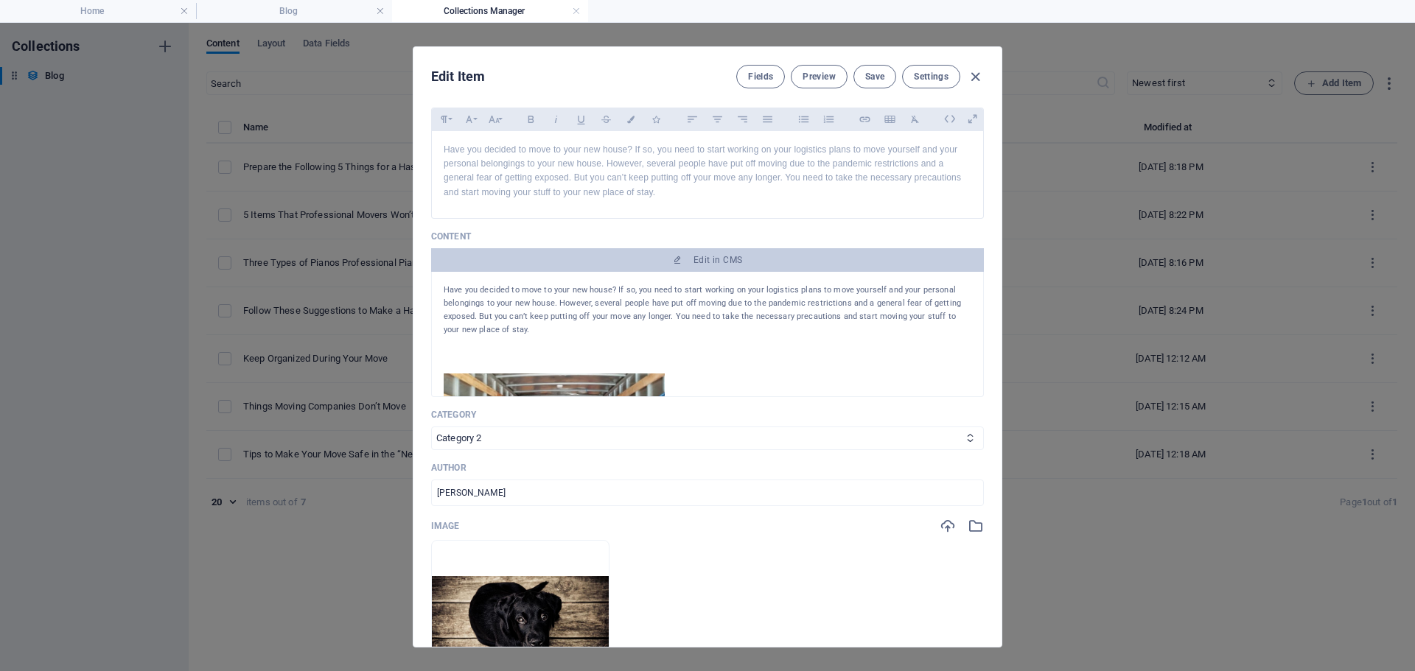
scroll to position [295, 0]
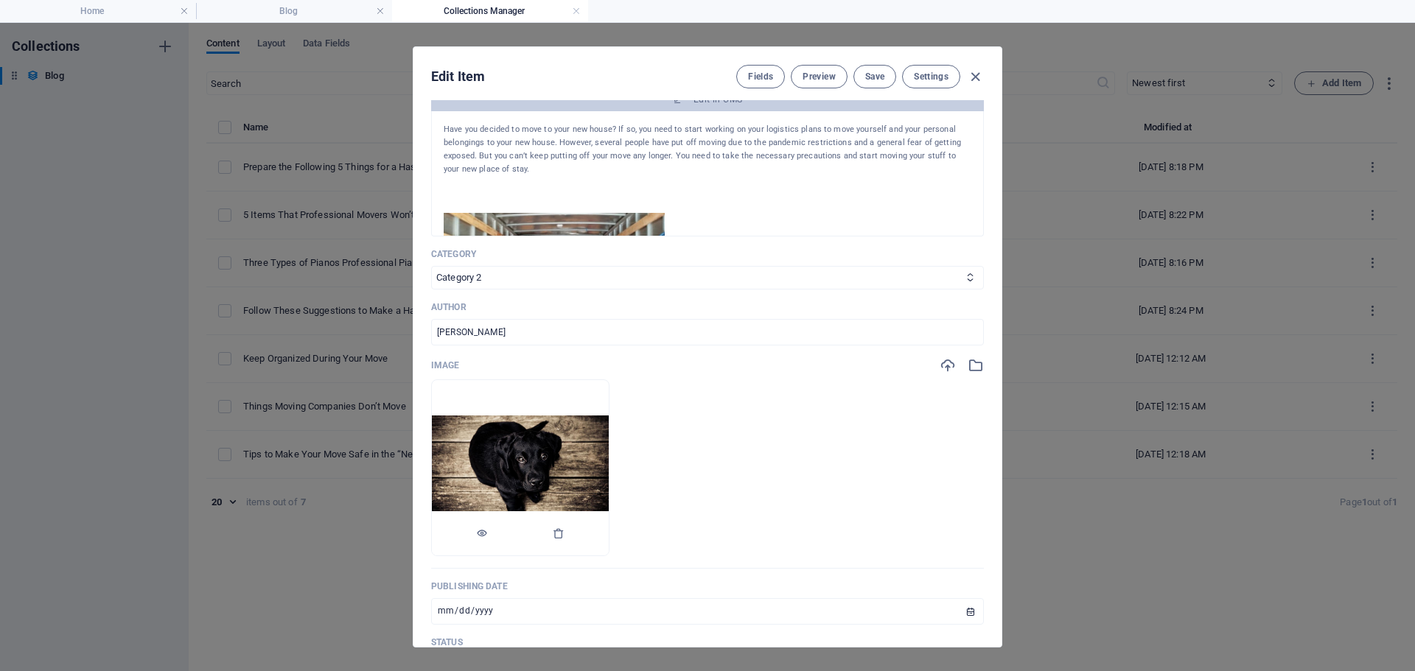
click at [609, 529] on div at bounding box center [520, 533] width 177 height 44
click at [564, 533] on icon "button" at bounding box center [559, 534] width 12 height 12
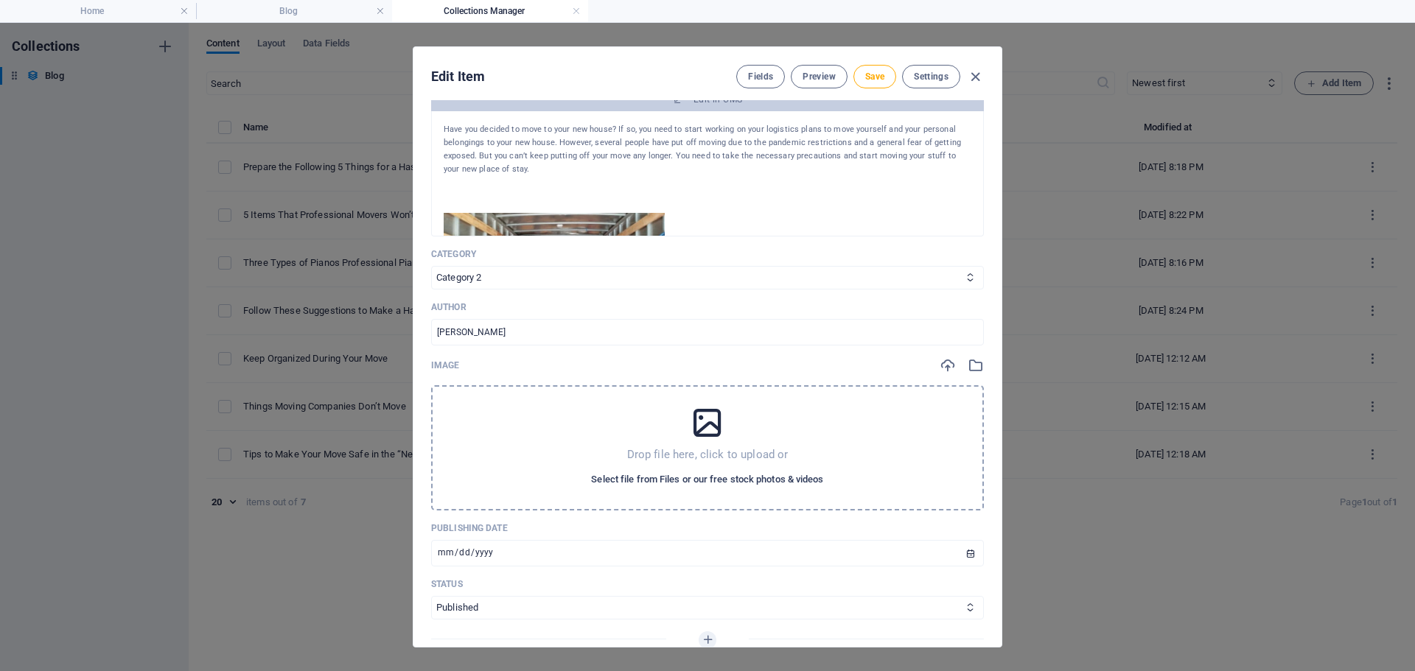
click at [631, 482] on span "Select file from Files or our free stock photos & videos" at bounding box center [707, 480] width 232 height 18
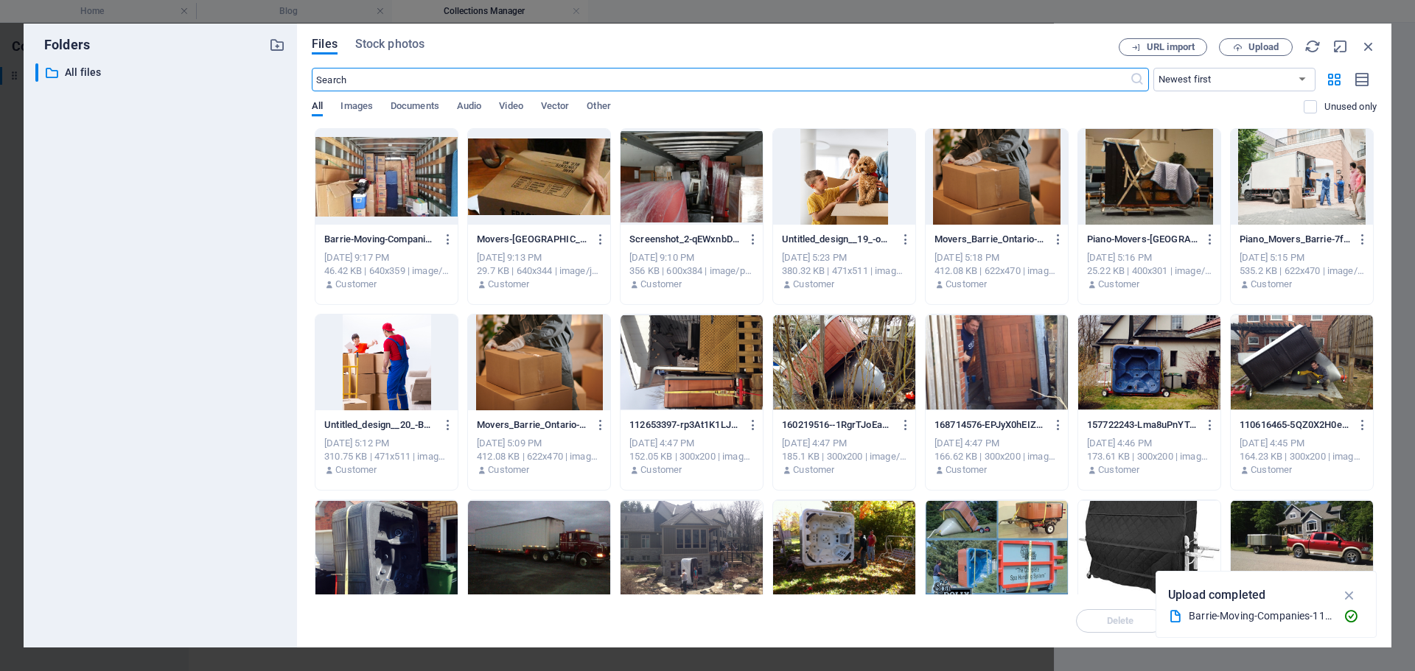
click at [353, 190] on div at bounding box center [386, 177] width 142 height 96
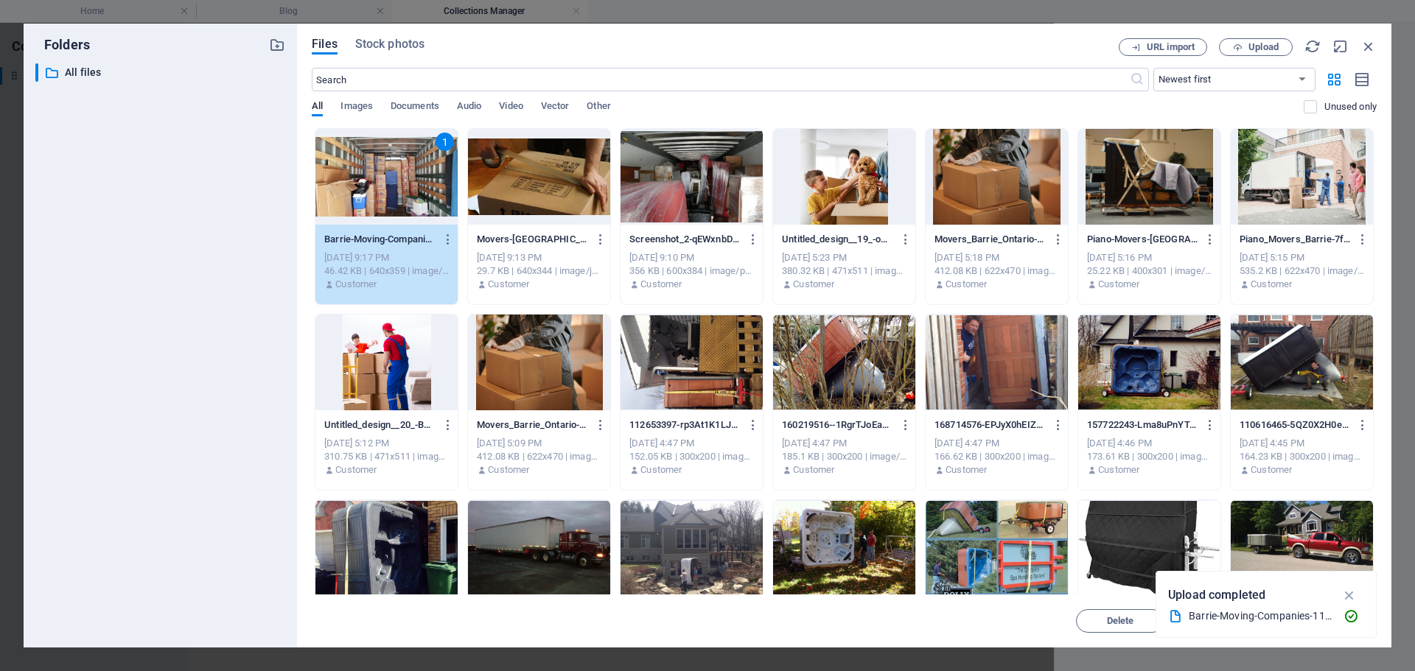
click at [1350, 598] on icon "button" at bounding box center [1349, 595] width 17 height 16
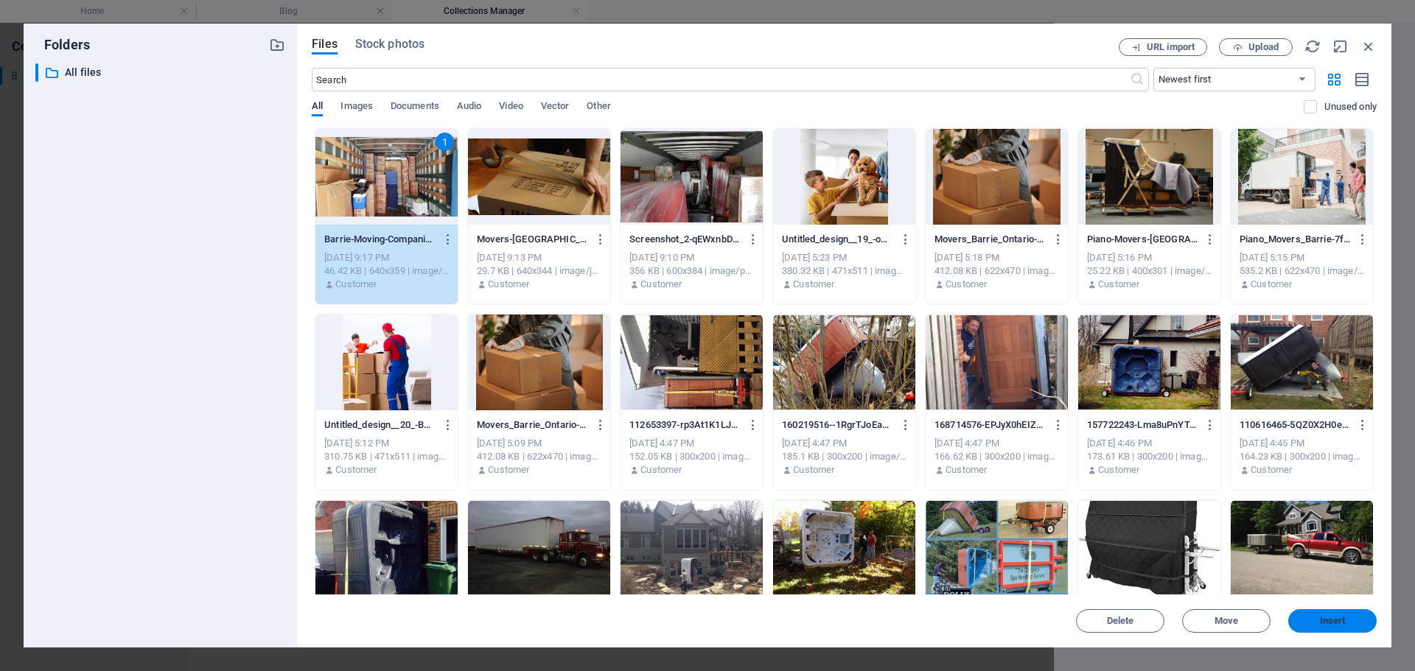
click at [1307, 618] on span "Insert" at bounding box center [1332, 621] width 77 height 9
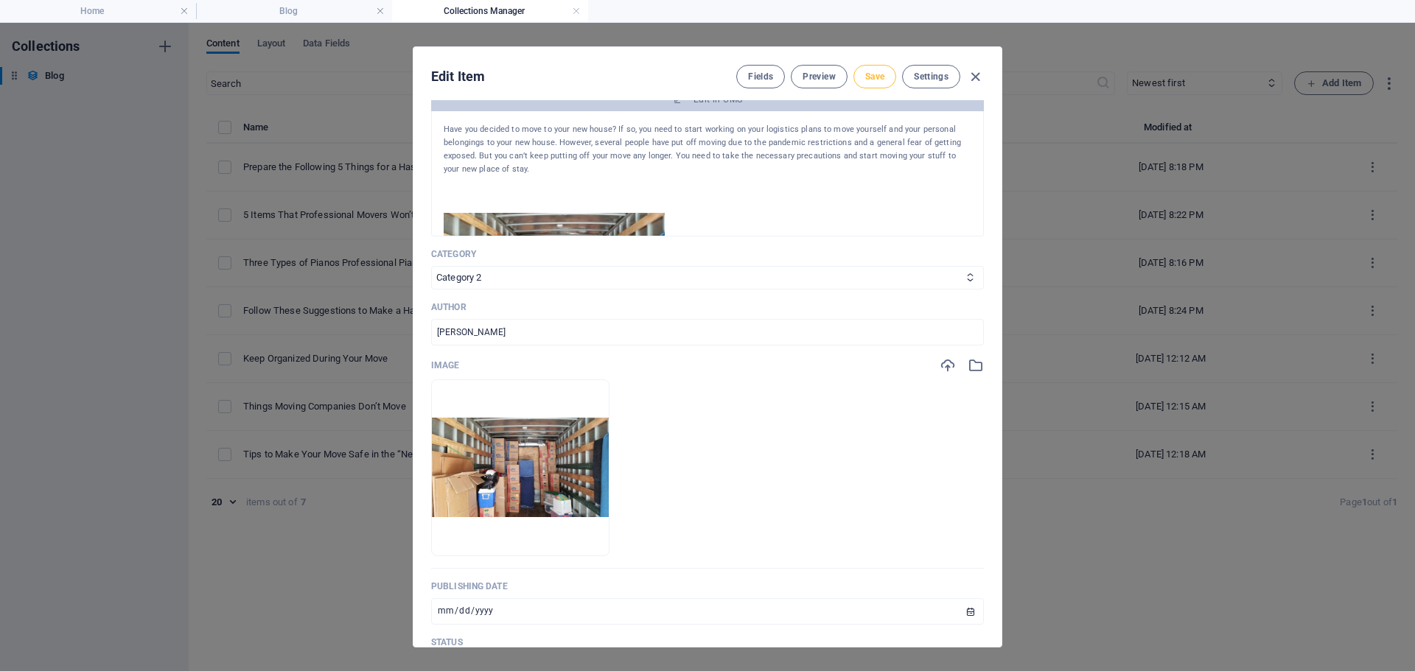
click at [874, 76] on span "Save" at bounding box center [874, 77] width 19 height 12
click at [973, 74] on icon "button" at bounding box center [975, 77] width 17 height 17
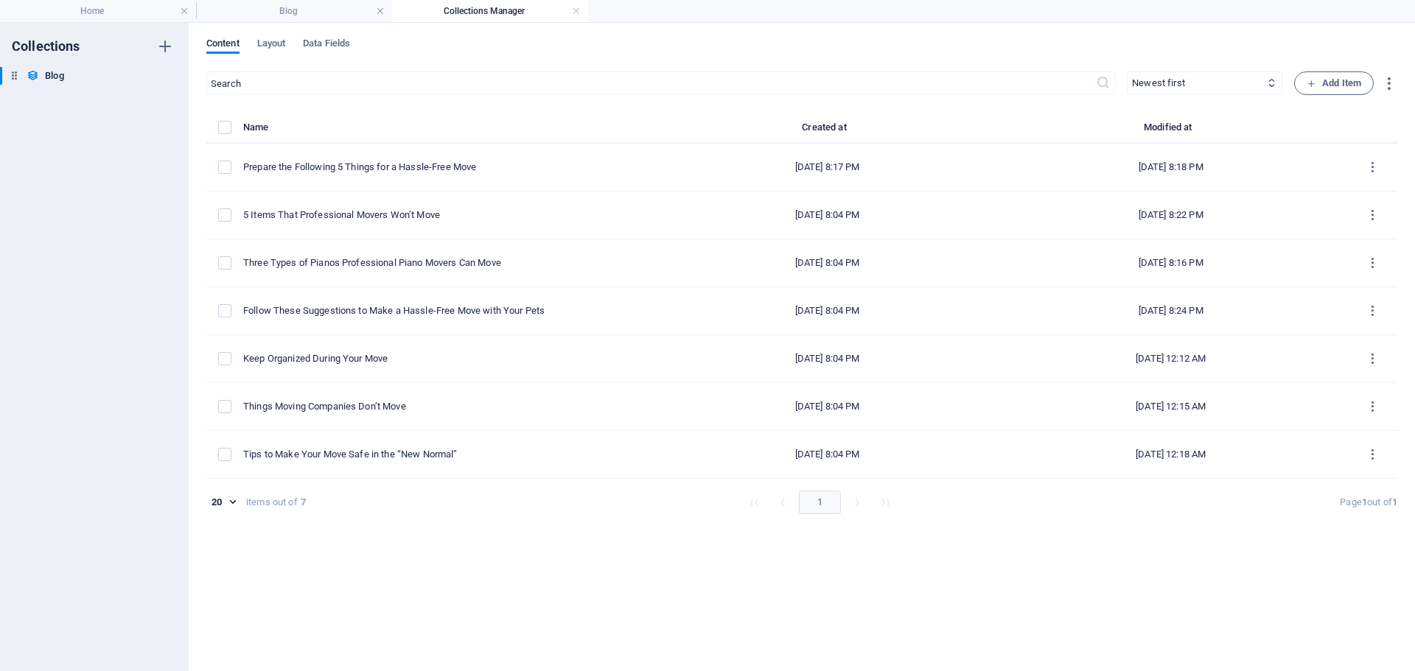
type input "2025-10-07"
type input "tips-to-make-your-move-safe-in-the-new-normal"
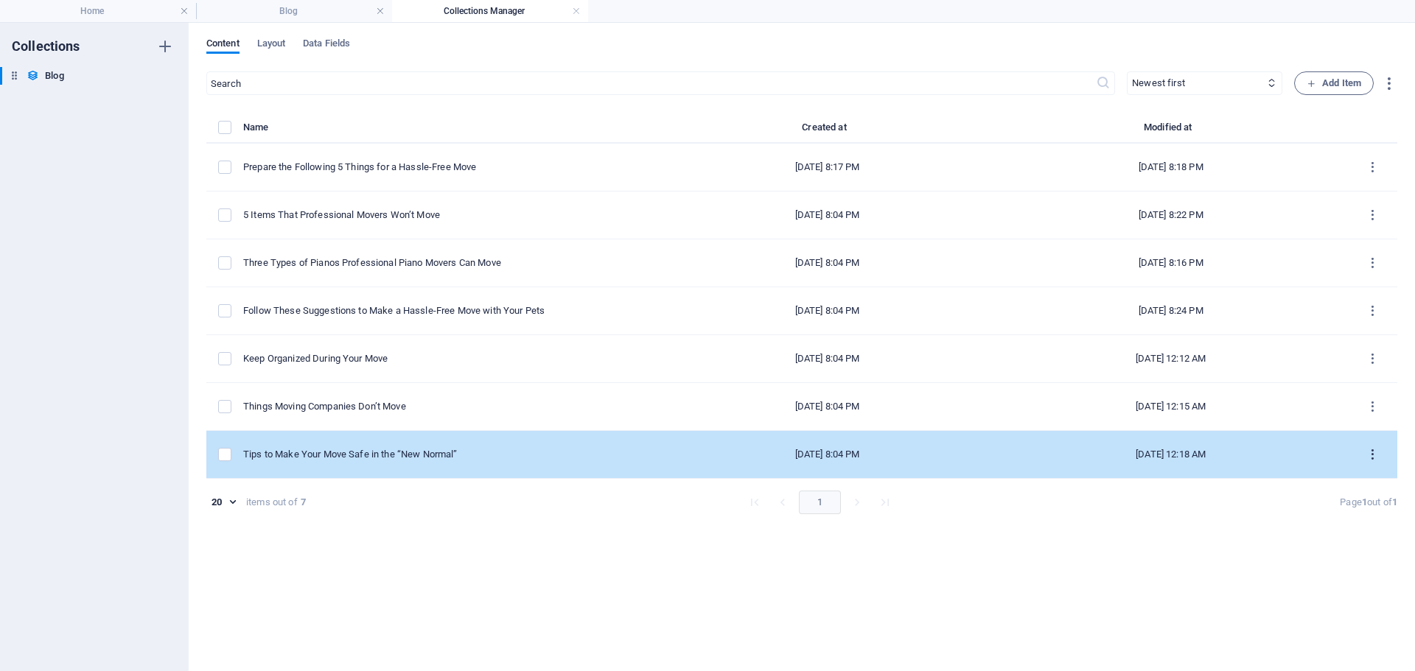
click at [1374, 455] on icon "items list" at bounding box center [1372, 455] width 14 height 14
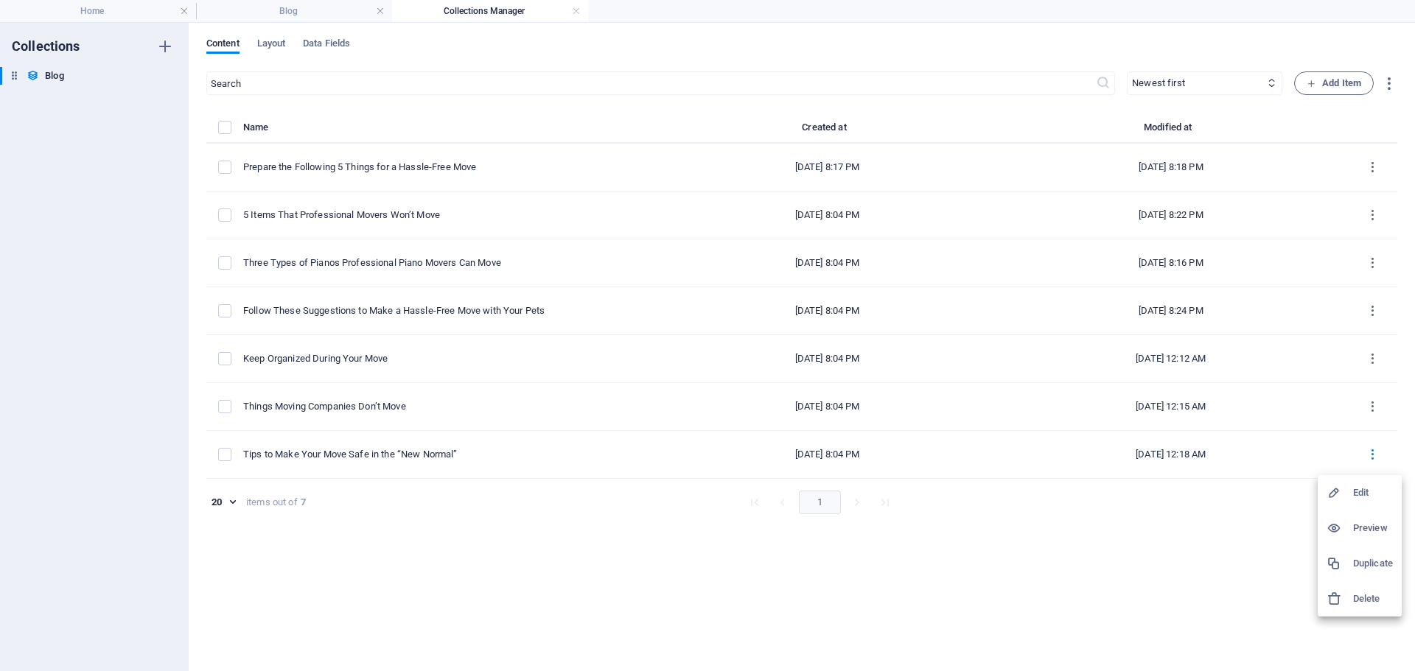
click at [1355, 566] on h6 "Duplicate" at bounding box center [1373, 564] width 40 height 18
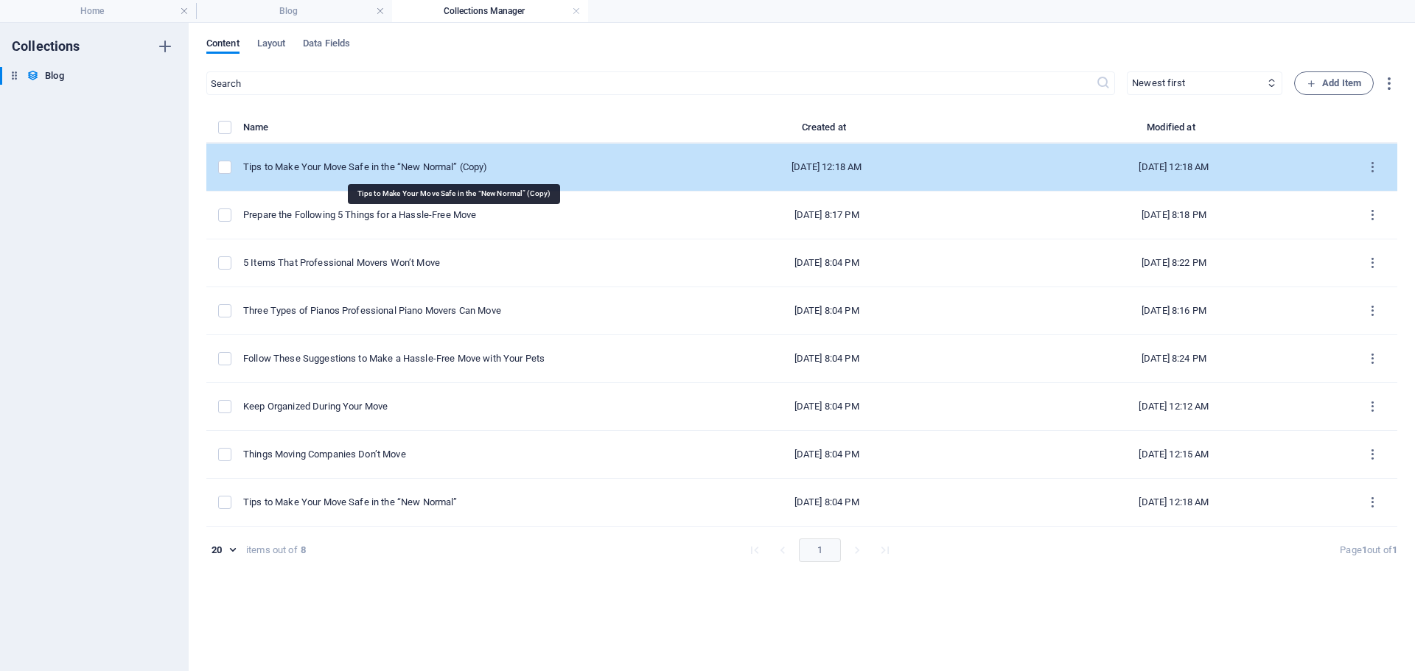
click at [494, 166] on div "Tips to Make Your Move Safe in the “New Normal” (Copy)" at bounding box center [442, 167] width 398 height 13
select select "Category 2"
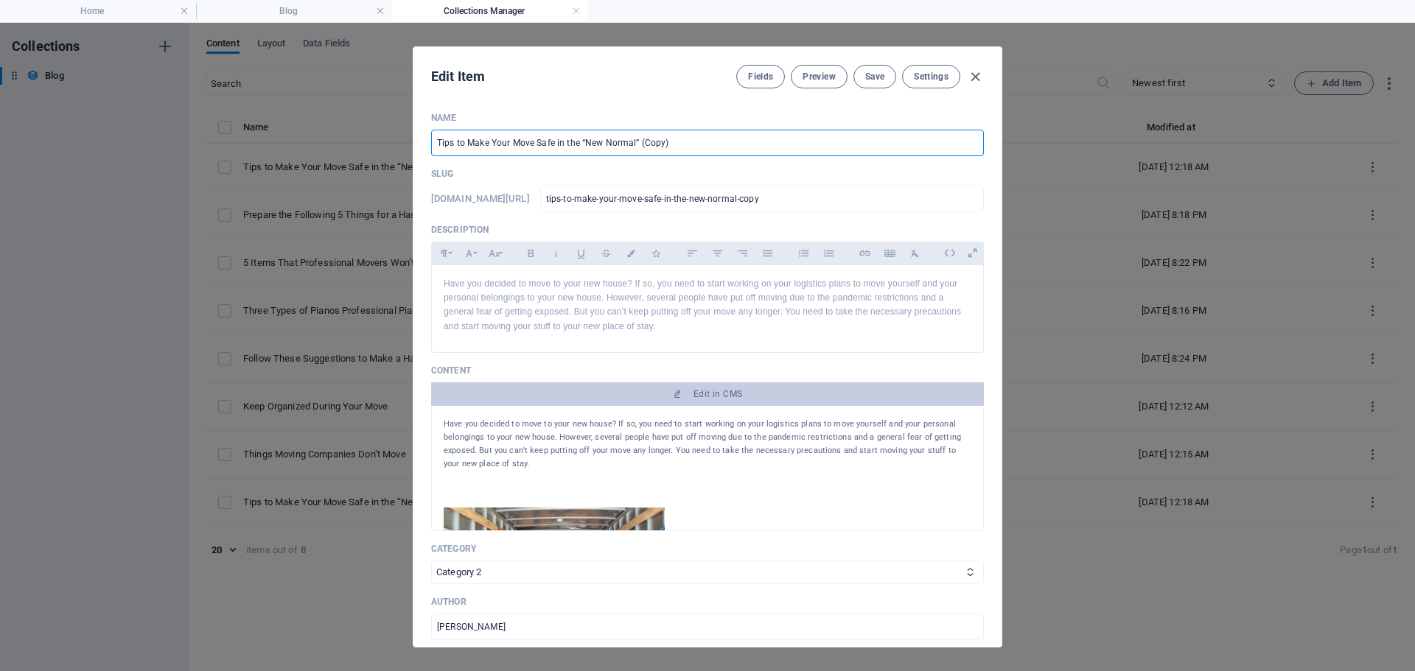
drag, startPoint x: 613, startPoint y: 144, endPoint x: 390, endPoint y: 144, distance: 223.2
click at [390, 144] on div "Edit Item Fields Preview Save Settings Name Tips to Make Your Move Safe in the …" at bounding box center [707, 347] width 1415 height 648
paste input "House Move Easier During Winter"
type input "Tips to Make Your House Move Easier During Winter"
type input "tips-to-make-your-house-move-easier-during-winter"
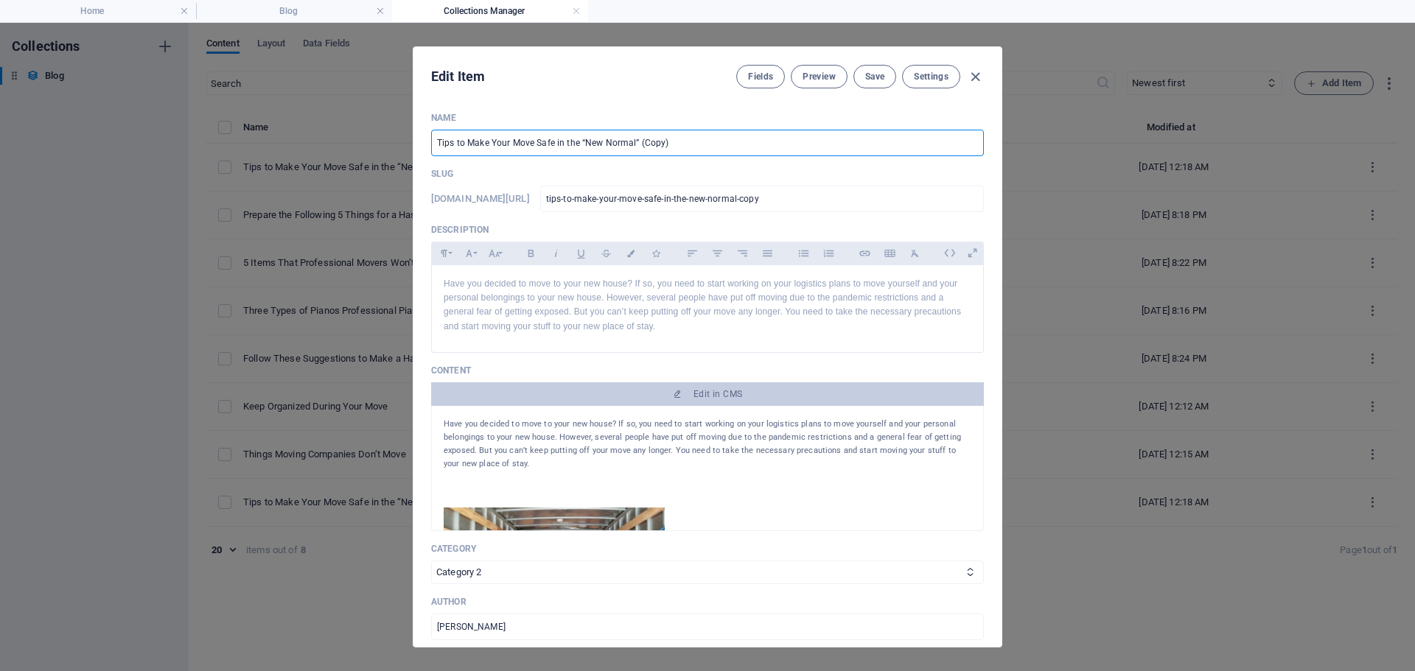
type input "tips-to-make-your-house-move-easier-during-winter"
type input "Tips to Make Your House Move Easier During Winter"
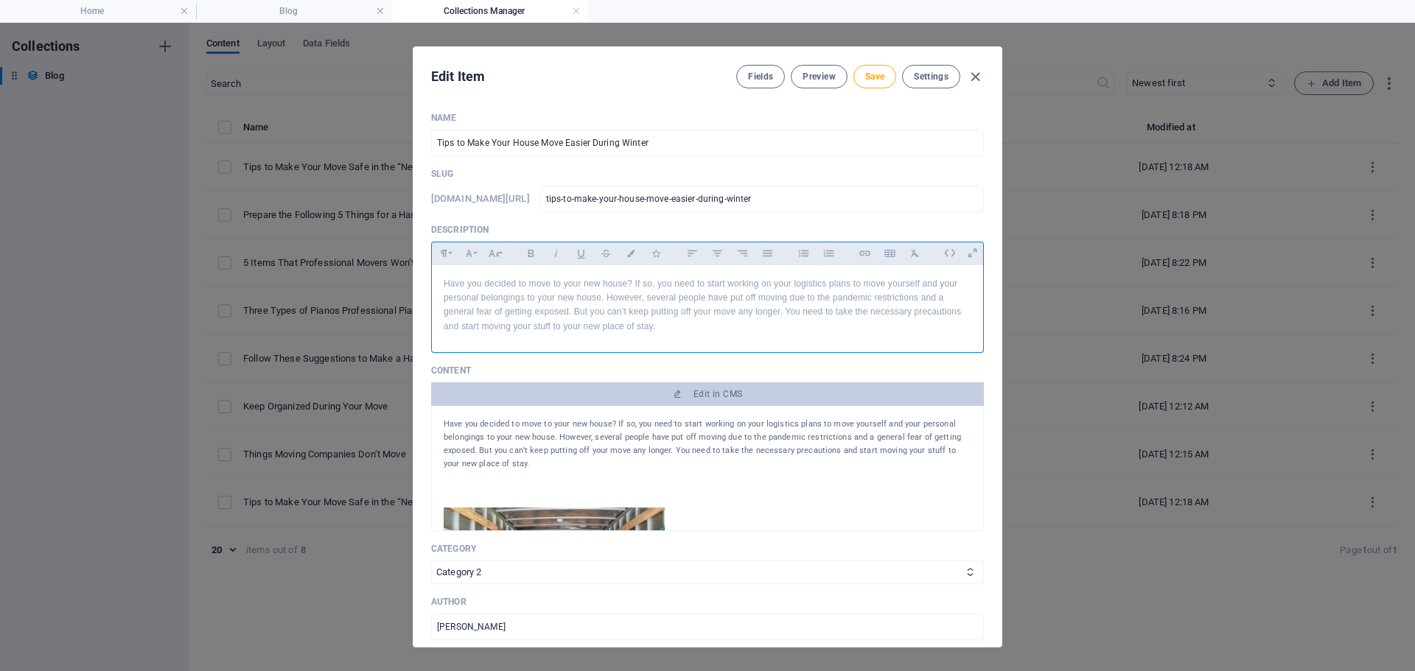
click at [694, 324] on p "Have you decided to move to your new house? If so, you need to start working on…" at bounding box center [708, 305] width 528 height 57
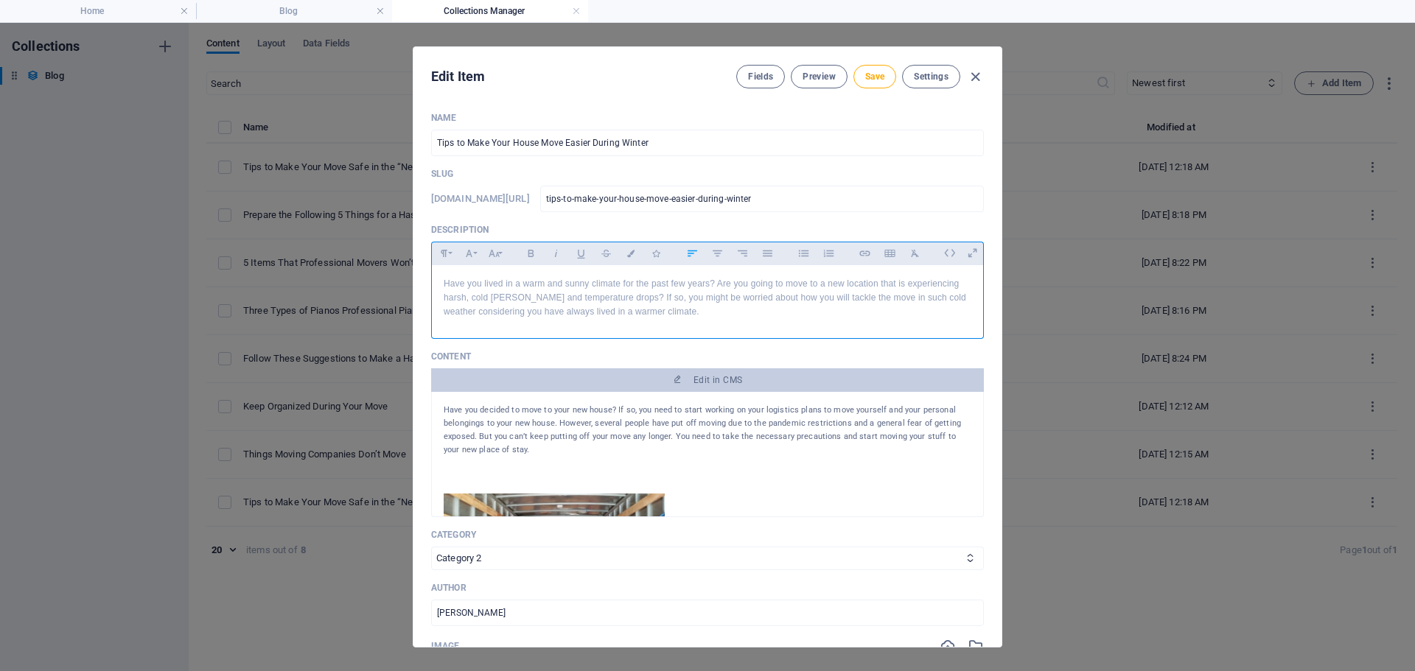
scroll to position [2707, 1]
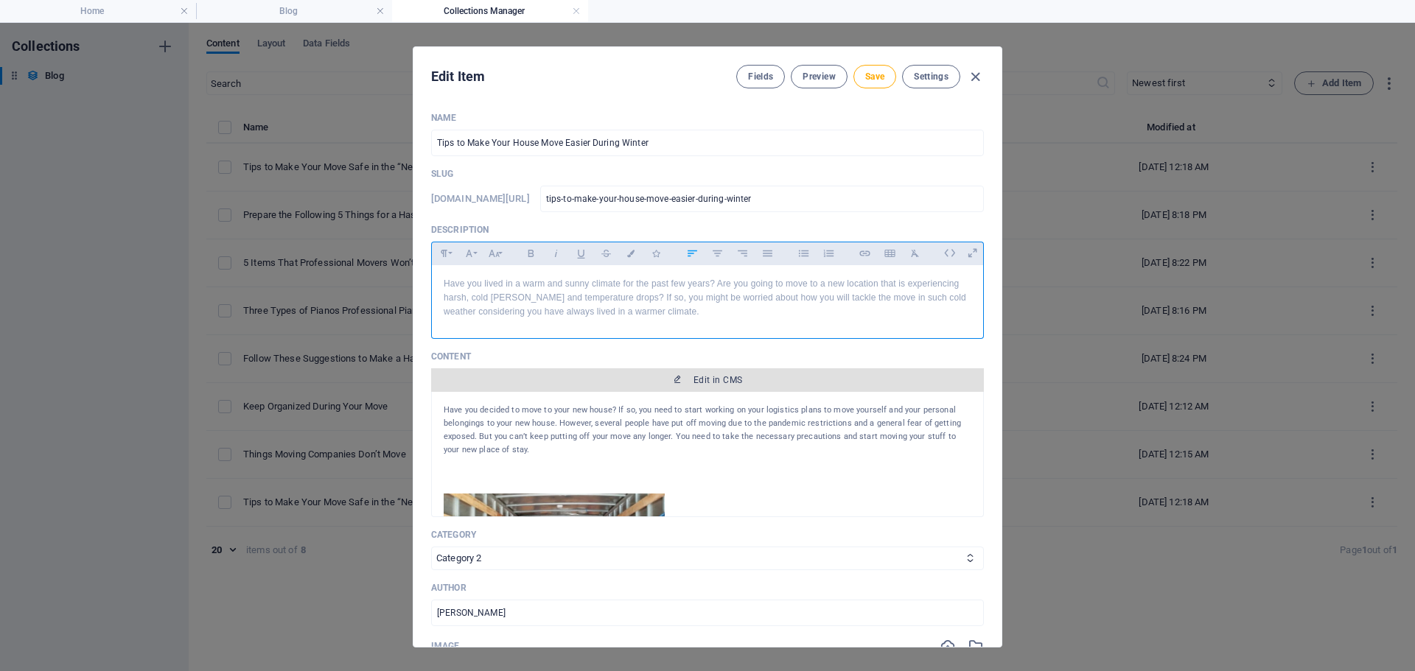
click at [682, 379] on span "Edit in CMS" at bounding box center [707, 380] width 541 height 12
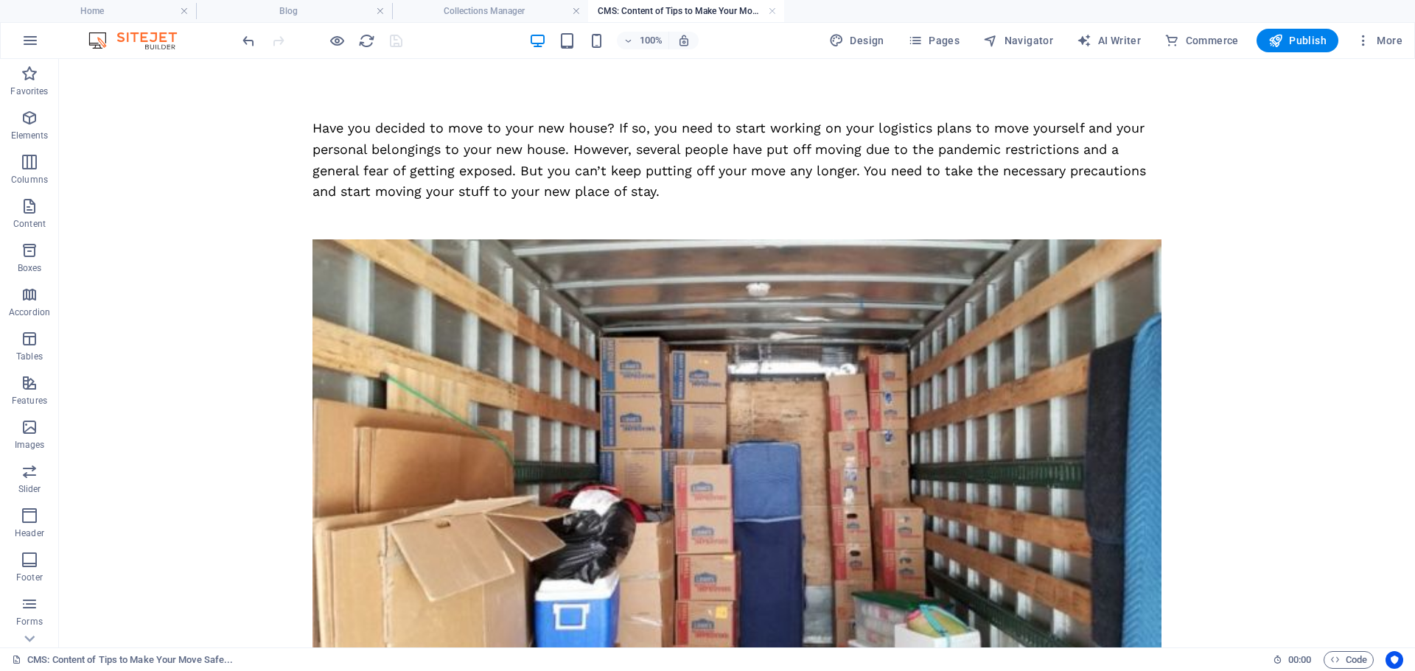
scroll to position [0, 0]
click at [564, 157] on div "Have you decided to move to your new house? If so, you need to start working on…" at bounding box center [736, 160] width 849 height 85
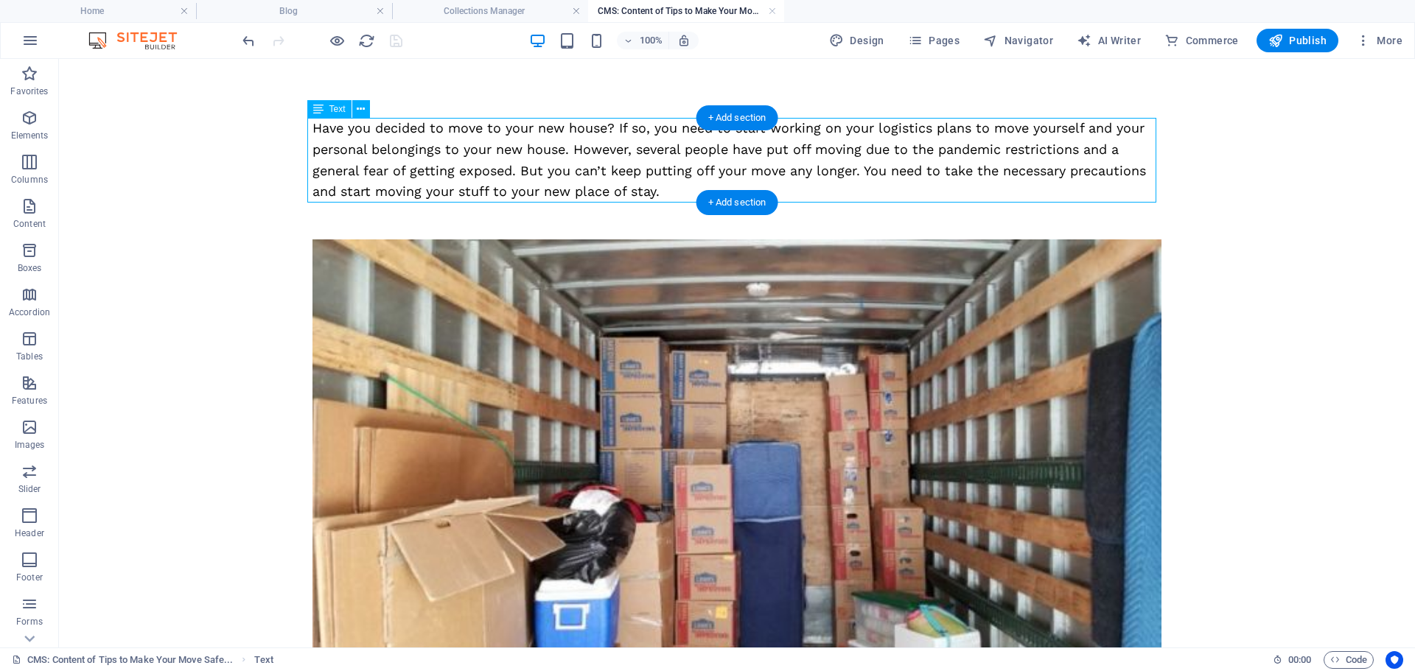
click at [564, 157] on div "Have you decided to move to your new house? If so, you need to start working on…" at bounding box center [736, 160] width 849 height 85
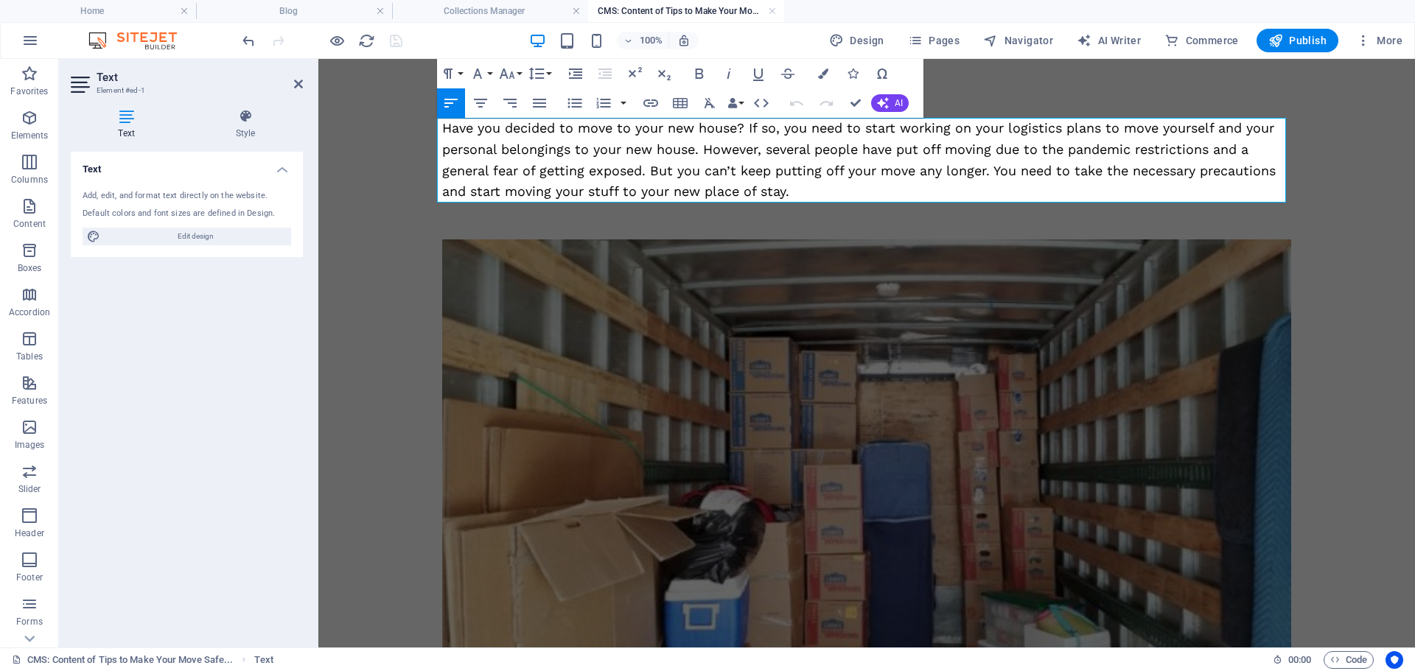
click at [800, 191] on div "Have you decided to move to your new house? If so, you need to start working on…" at bounding box center [866, 160] width 849 height 85
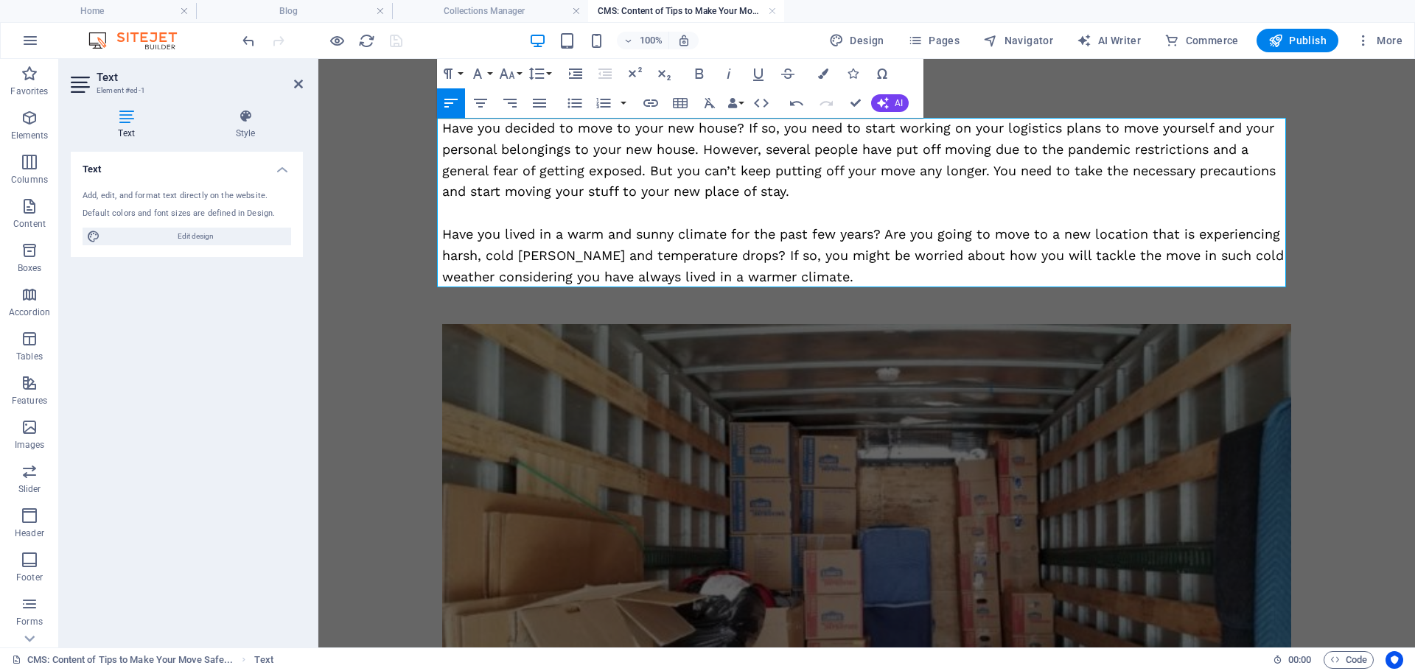
scroll to position [4089, 2]
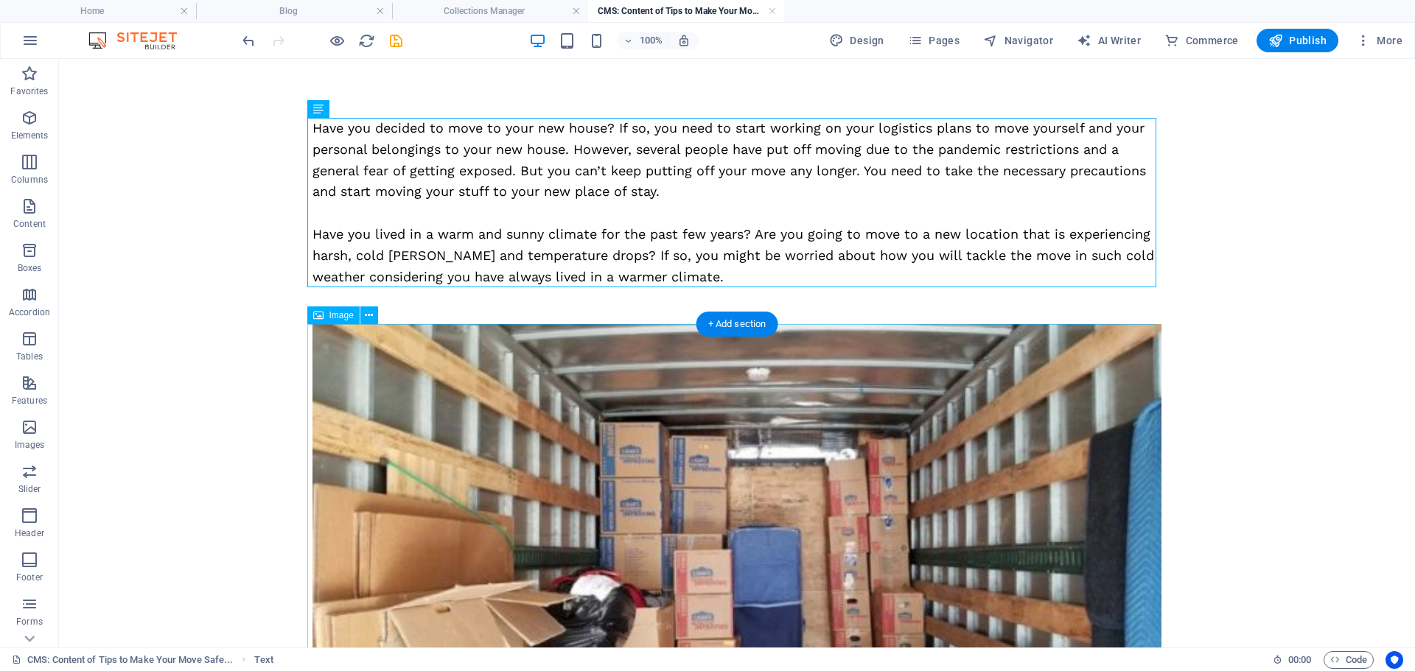
click at [558, 402] on figure at bounding box center [736, 562] width 849 height 476
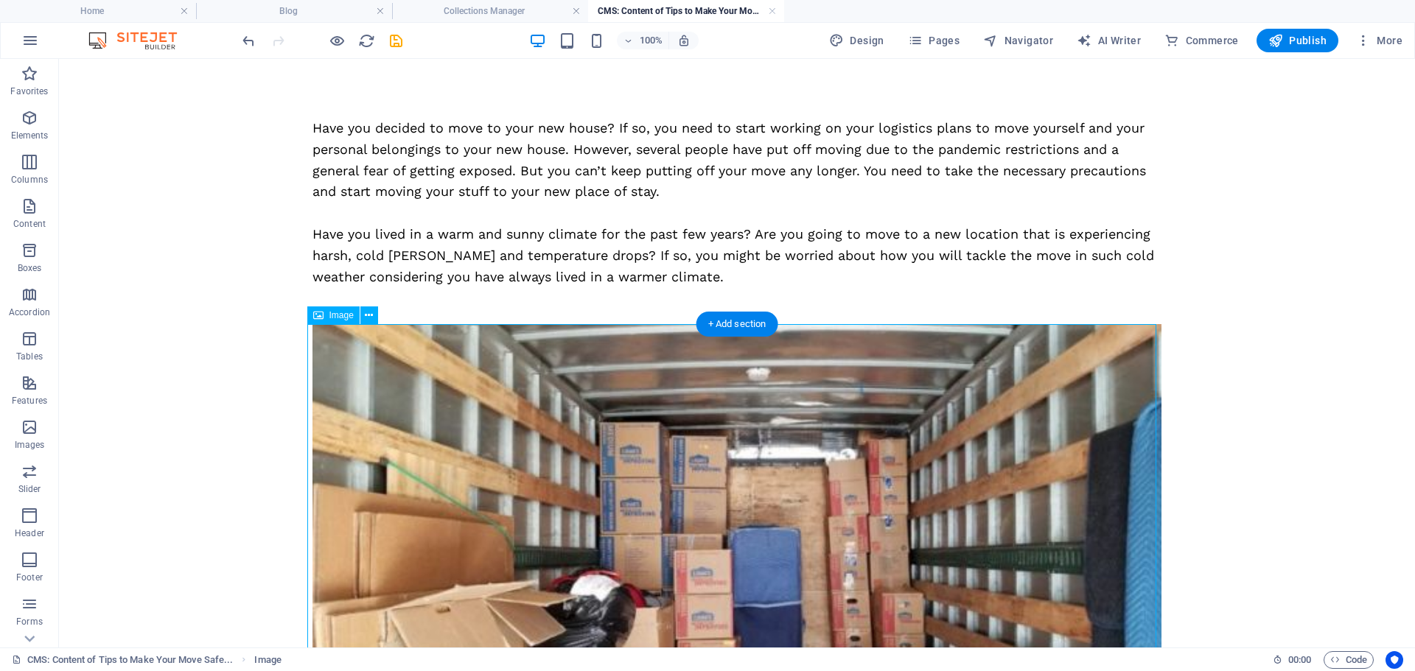
click at [558, 402] on figure at bounding box center [736, 562] width 849 height 476
select select "%"
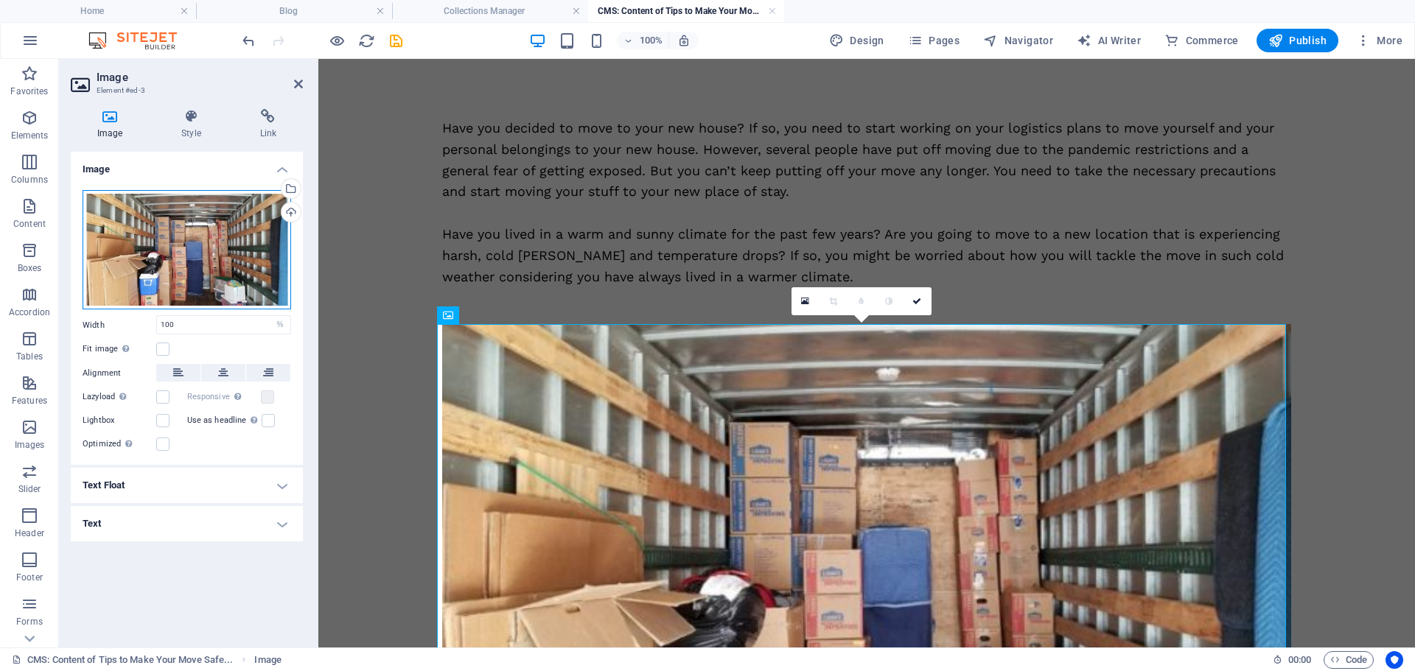
click at [160, 242] on div "Drag files here, click to choose files or select files from Files or our free s…" at bounding box center [187, 250] width 209 height 120
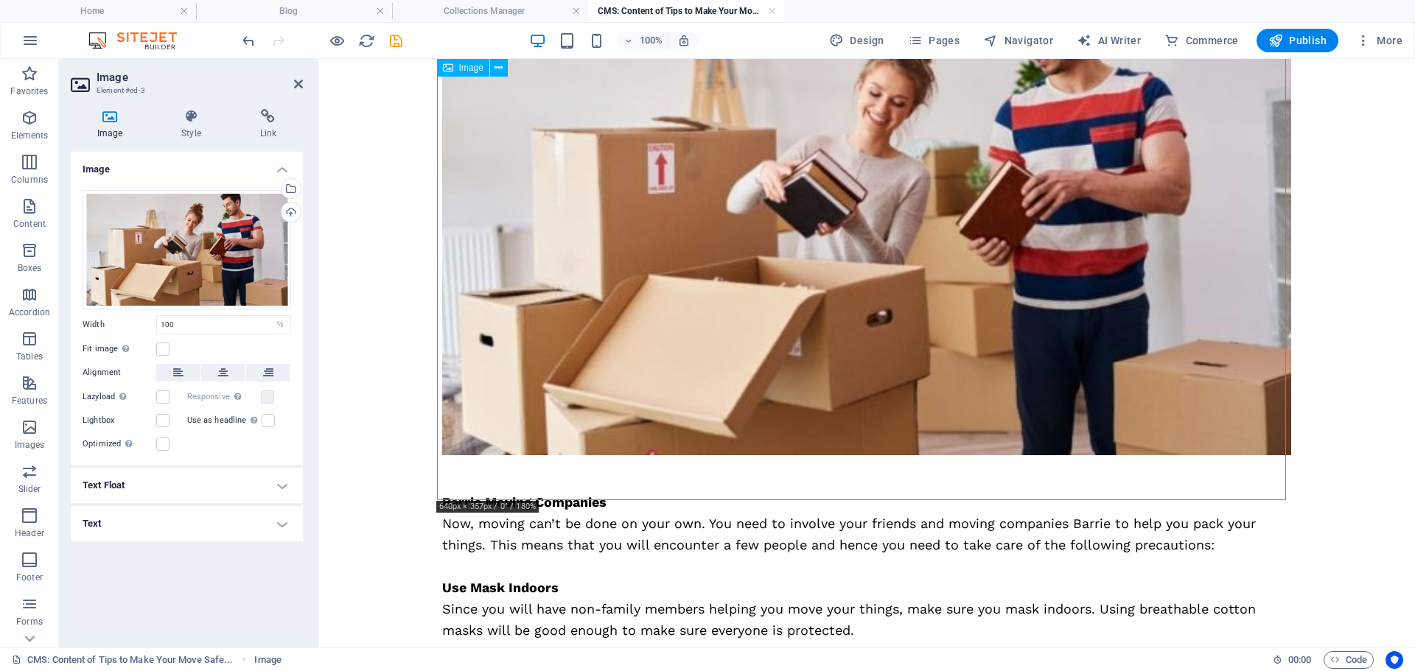
scroll to position [516, 0]
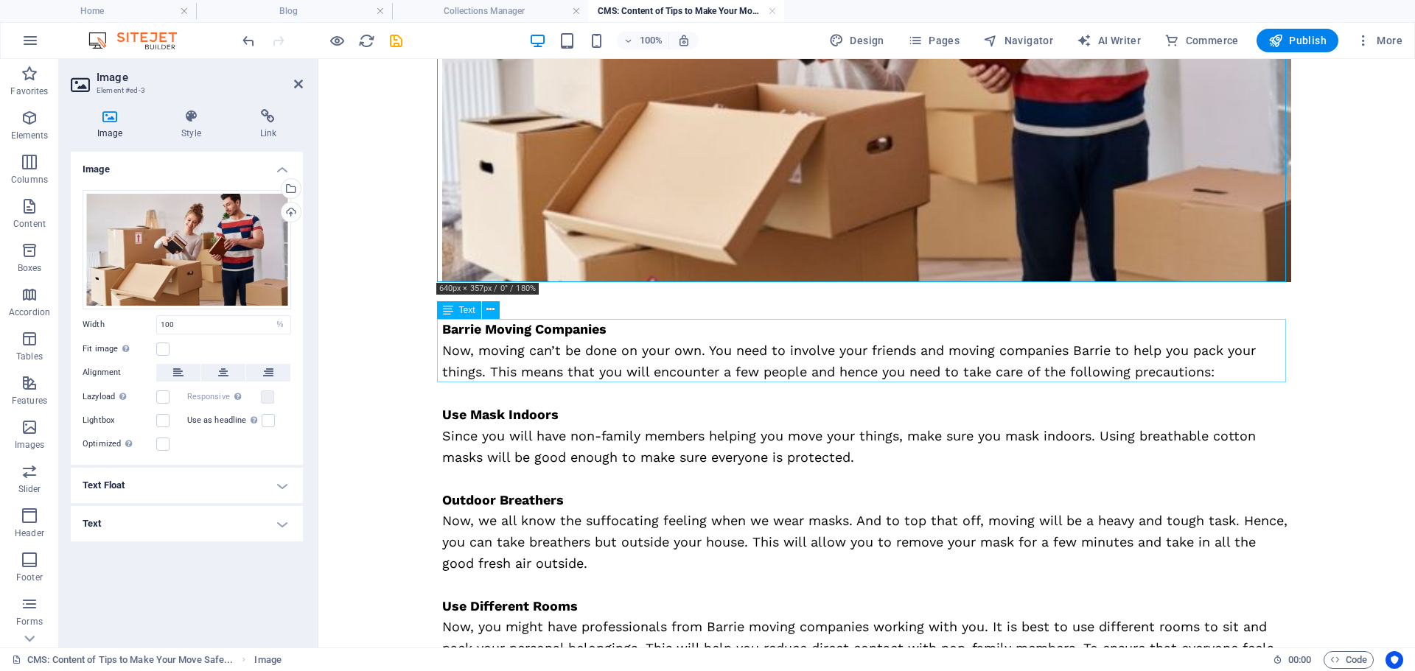
click at [595, 346] on div "Barrie Moving Companies Now, moving can’t be done on your own. You need to invo…" at bounding box center [866, 350] width 849 height 63
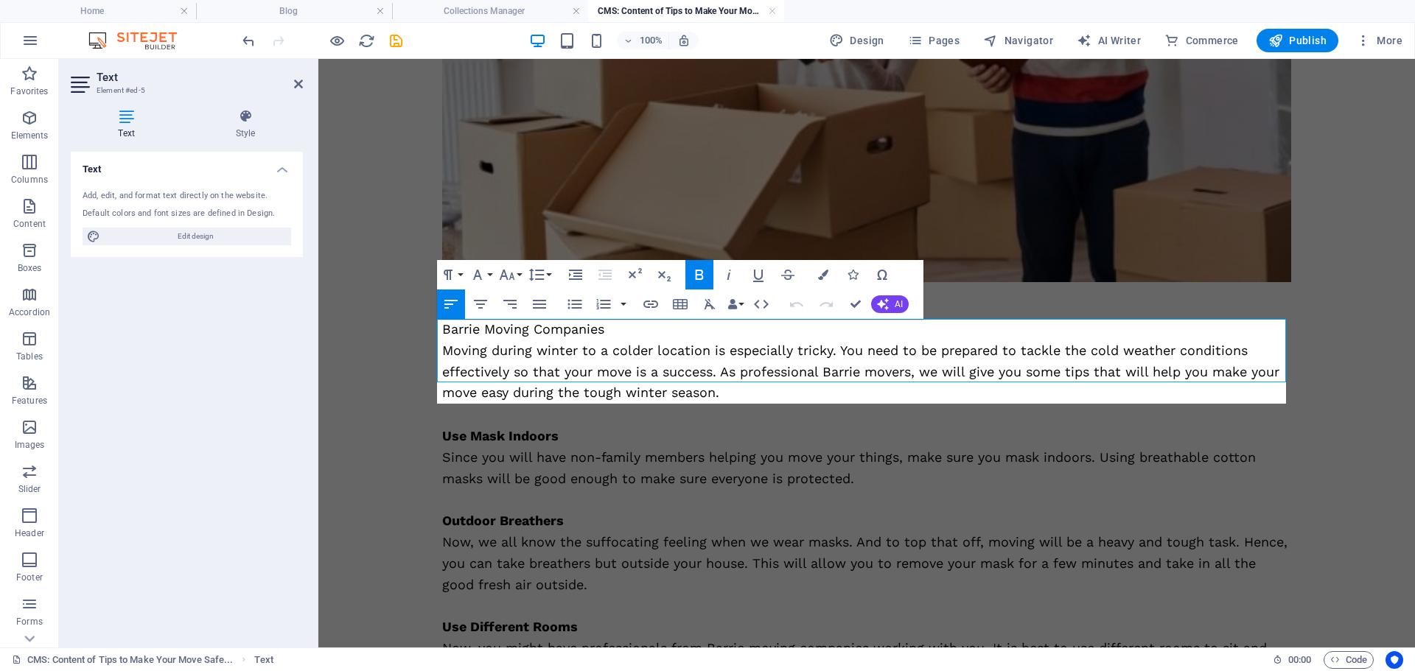
scroll to position [4387, 2]
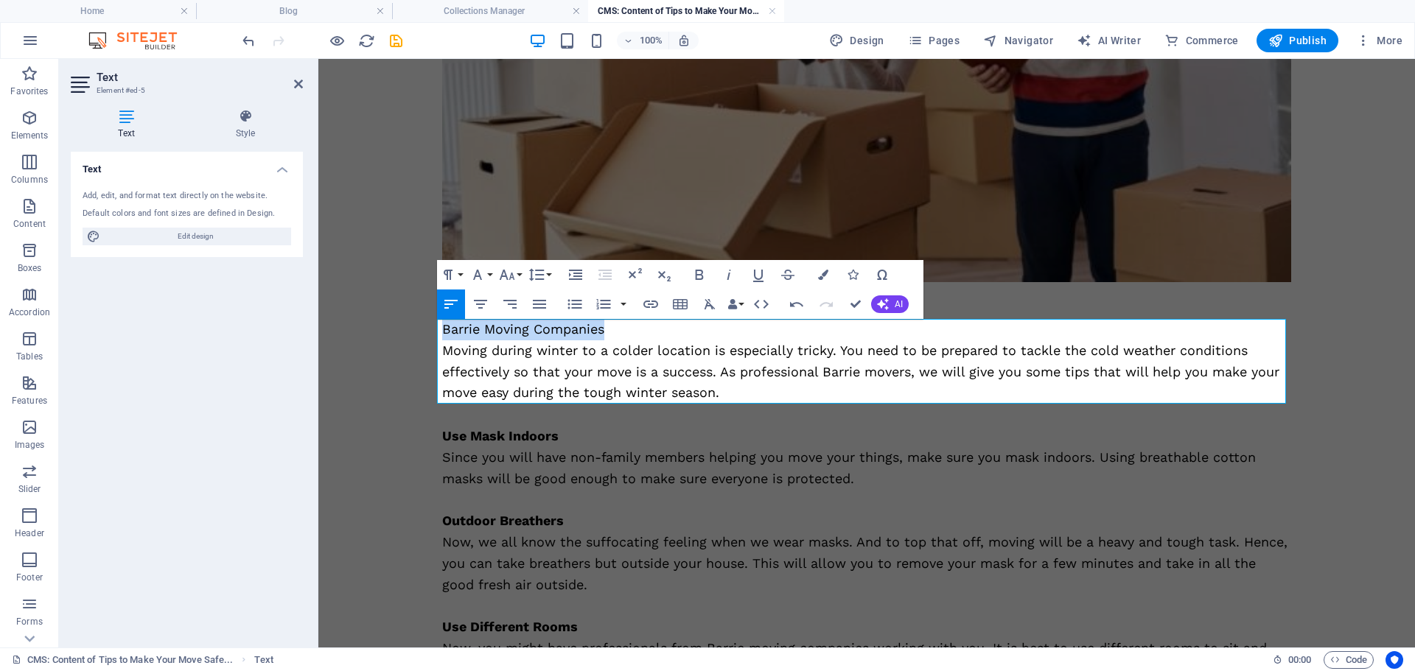
drag, startPoint x: 615, startPoint y: 337, endPoint x: 428, endPoint y: 332, distance: 187.2
click at [428, 332] on div "Have you decided to move to your new house? If so, you need to start working on…" at bounding box center [866, 268] width 884 height 1451
click at [698, 271] on icon "button" at bounding box center [699, 275] width 18 height 18
click at [609, 485] on div "Use Mask Indoors Since you will have non-family members helping you move your t…" at bounding box center [866, 680] width 849 height 509
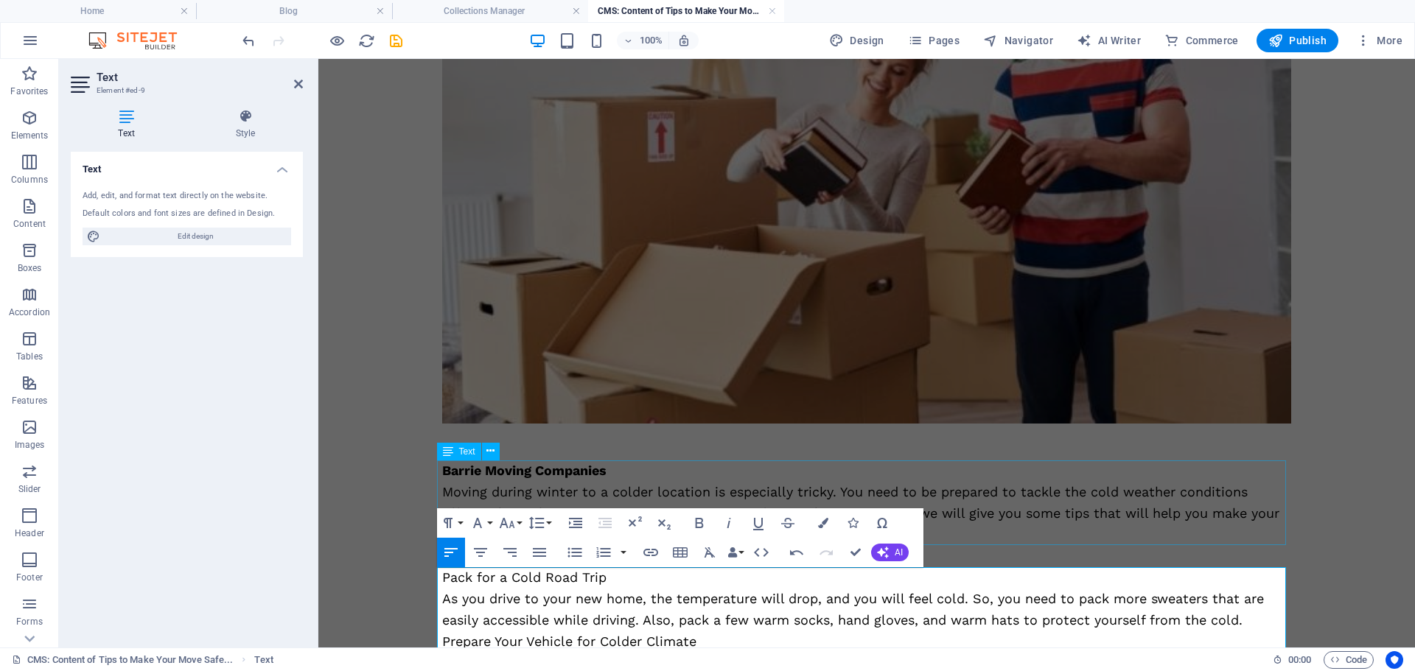
scroll to position [31088, 2]
drag, startPoint x: 606, startPoint y: 576, endPoint x: 417, endPoint y: 570, distance: 189.5
click at [417, 570] on body "Skip to main content Have you decided to move to your new house? If so, you nee…" at bounding box center [866, 410] width 1096 height 1451
click at [702, 523] on icon "button" at bounding box center [699, 523] width 18 height 18
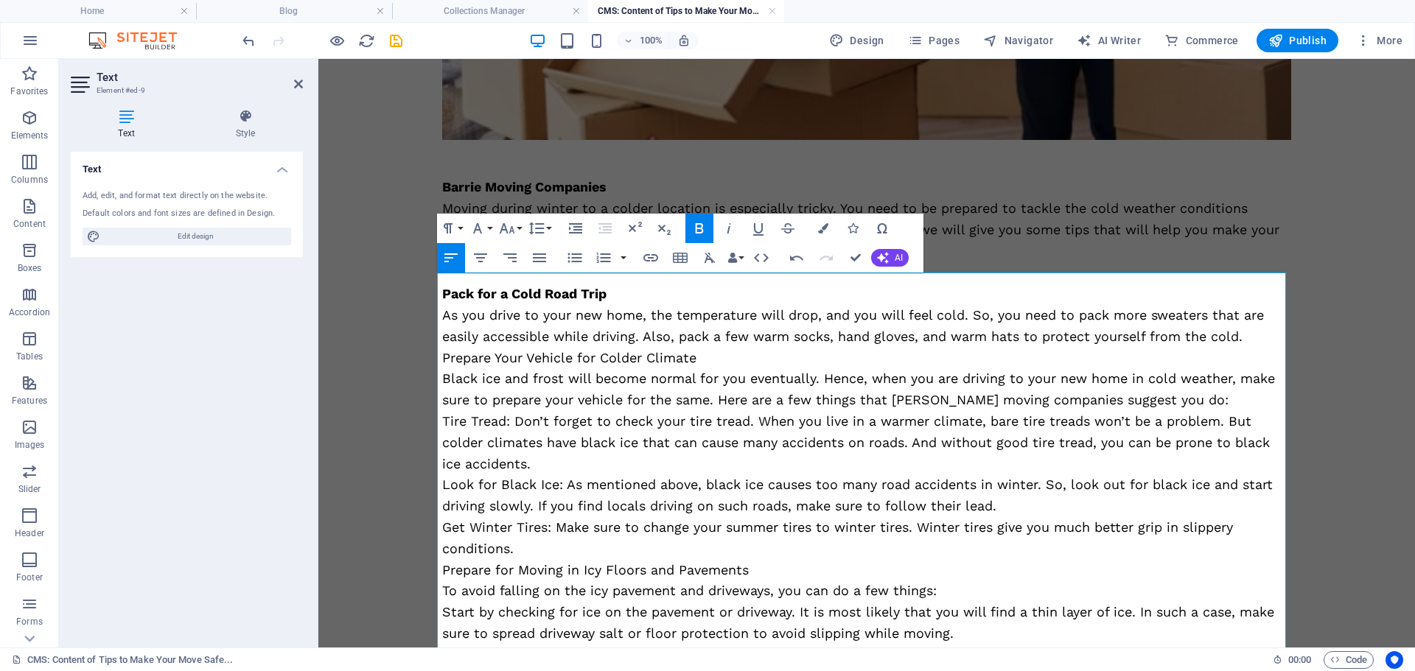
scroll to position [669, 0]
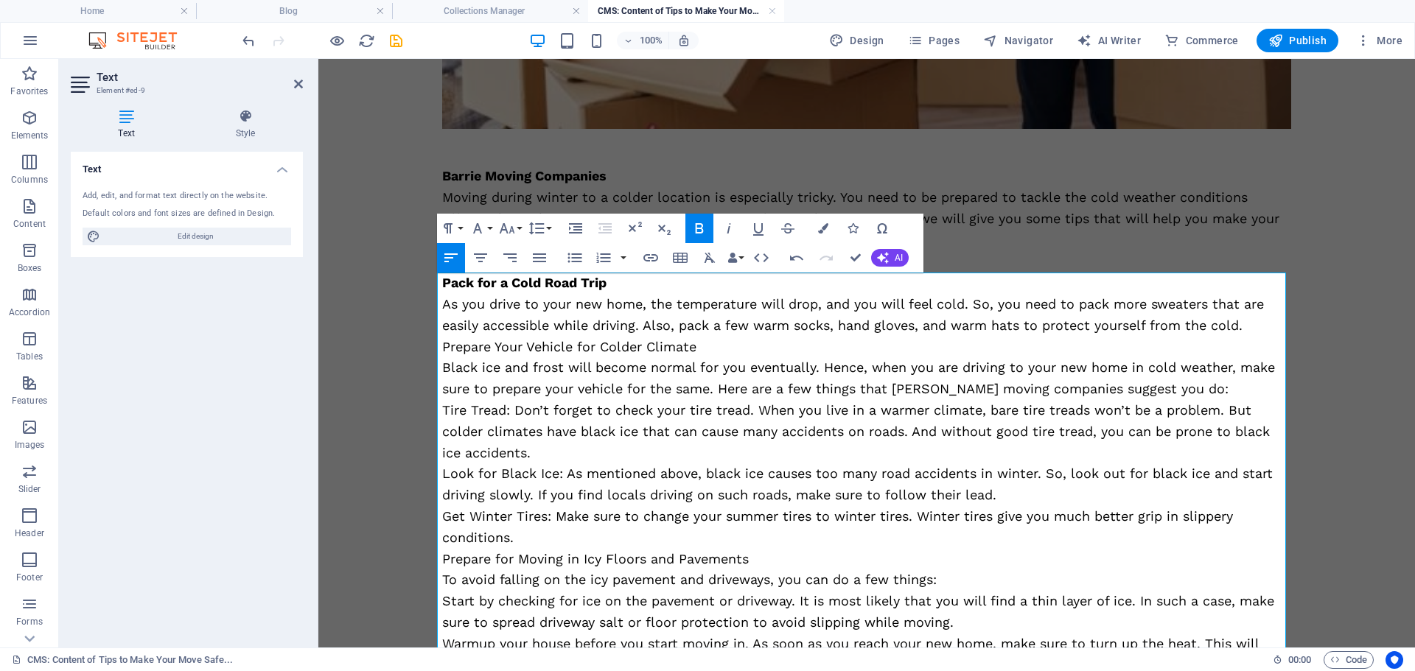
click at [735, 346] on p "Prepare Your Vehicle for Colder Climate" at bounding box center [866, 347] width 849 height 21
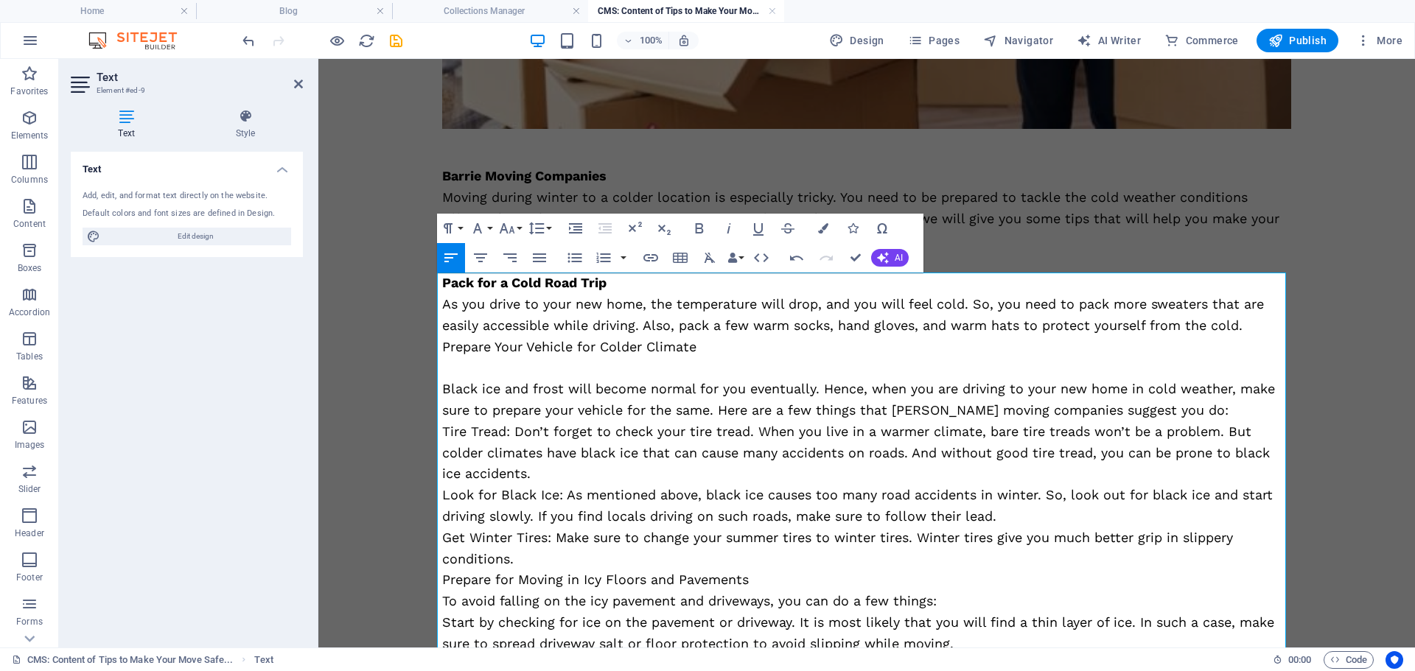
click at [961, 374] on p at bounding box center [866, 367] width 849 height 21
click at [941, 359] on p at bounding box center [866, 367] width 849 height 21
click at [744, 376] on p at bounding box center [866, 367] width 849 height 21
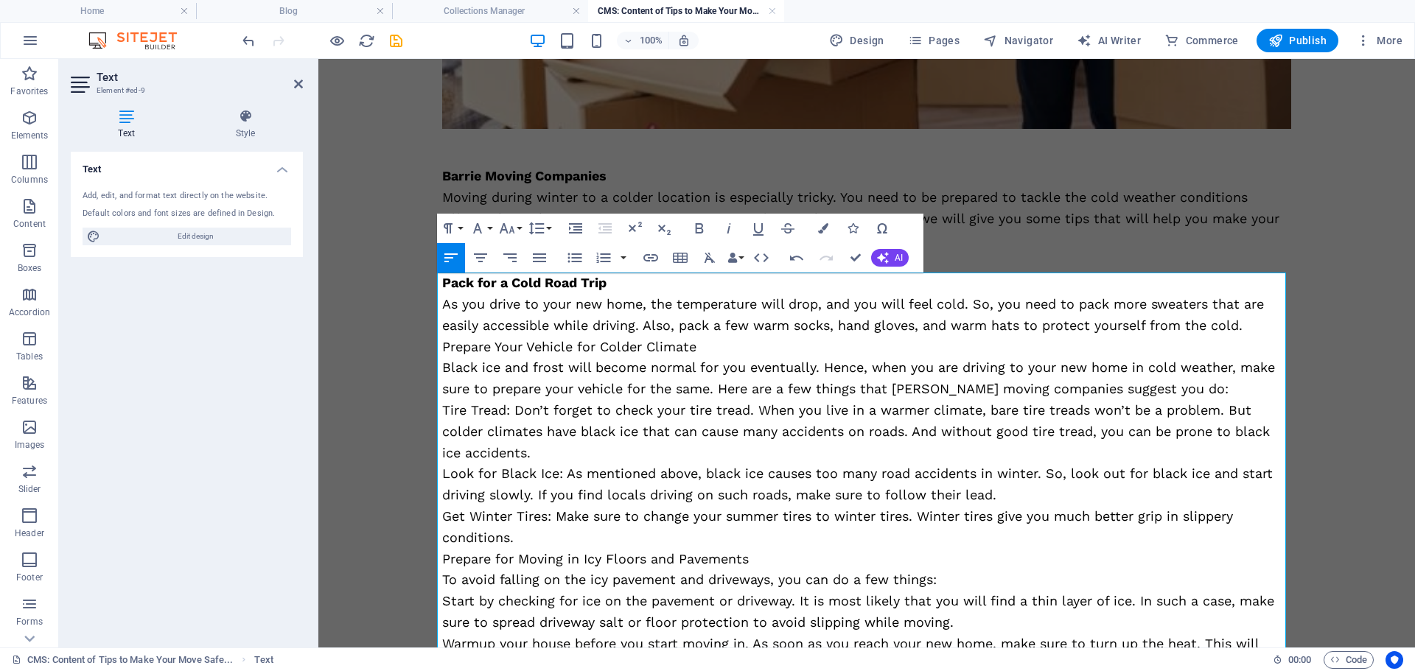
click at [1241, 325] on p "As you drive to your new home, the temperature will drop, and you will feel col…" at bounding box center [866, 315] width 849 height 43
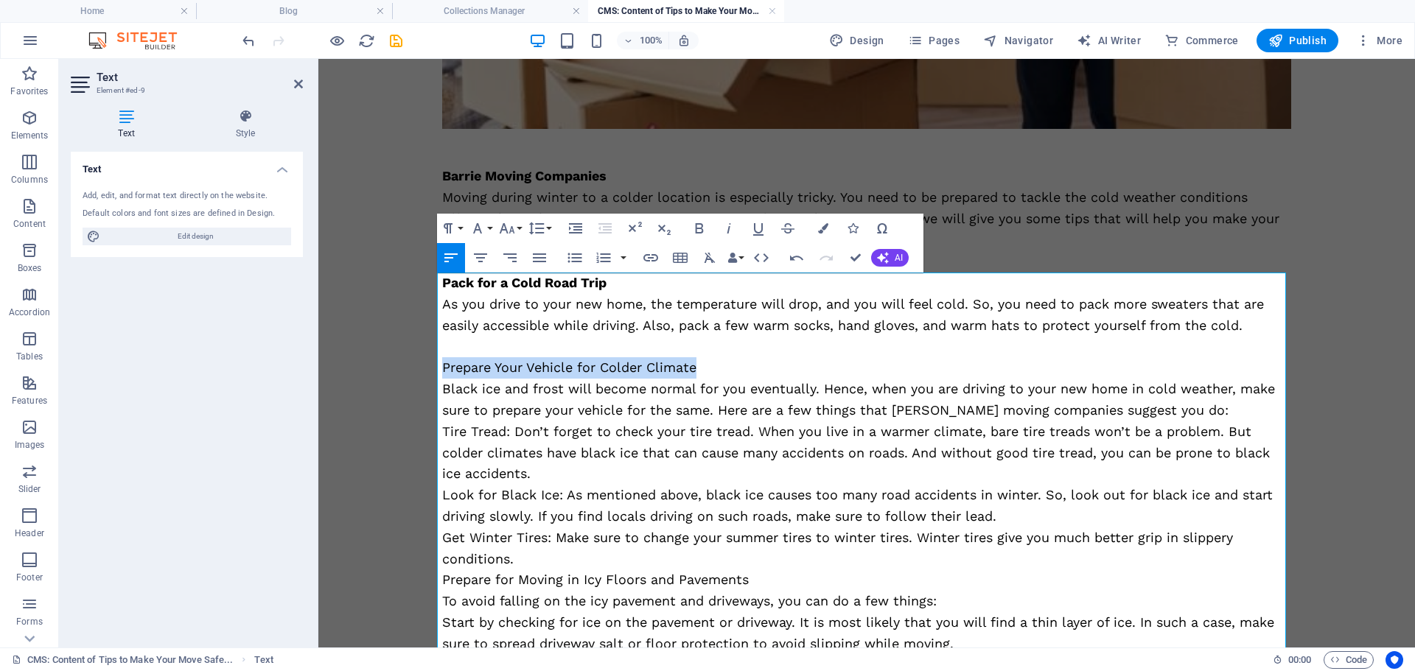
drag, startPoint x: 714, startPoint y: 362, endPoint x: 419, endPoint y: 365, distance: 294.7
click at [424, 365] on div "Have you decided to move to your new house? If so, you need to start working on…" at bounding box center [866, 126] width 884 height 1472
click at [697, 234] on icon "button" at bounding box center [699, 229] width 18 height 18
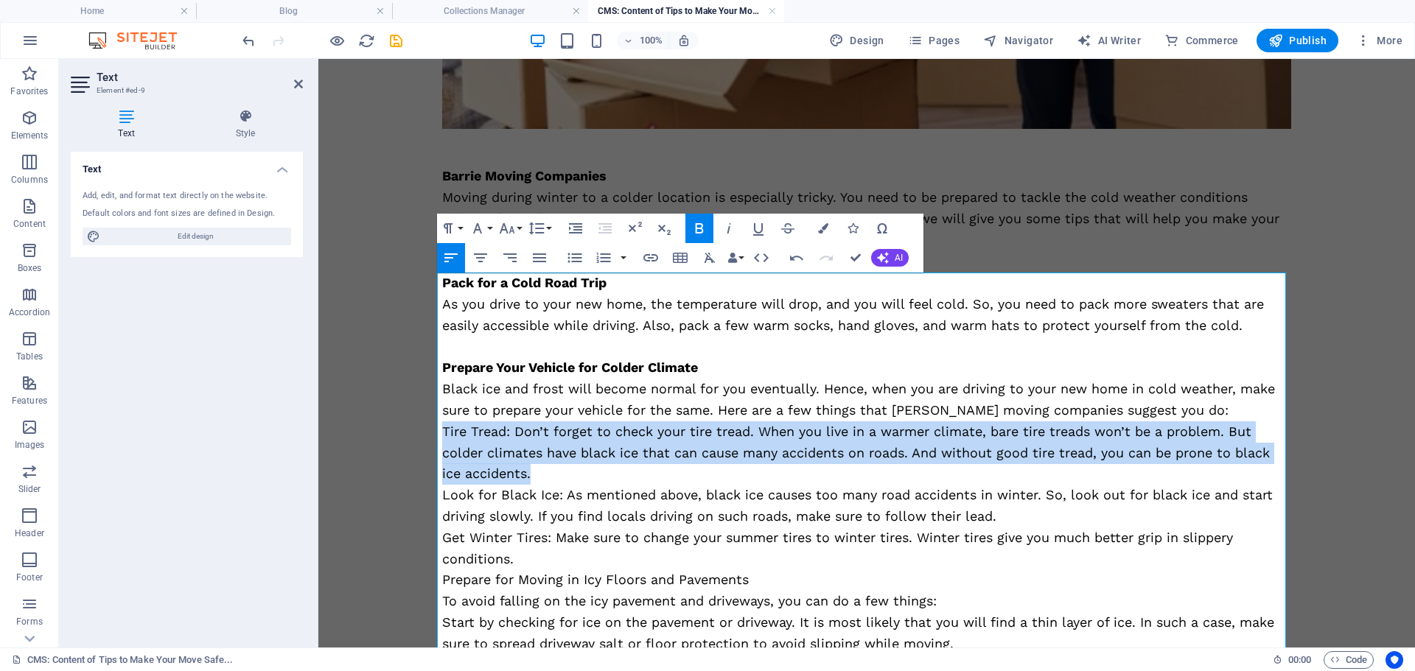
drag, startPoint x: 439, startPoint y: 435, endPoint x: 544, endPoint y: 469, distance: 110.2
click at [544, 469] on p "Tire Tread: Don’t forget to check your tire tread. When you live in a warmer cl…" at bounding box center [866, 452] width 849 height 63
click at [575, 230] on icon "button" at bounding box center [575, 228] width 13 height 10
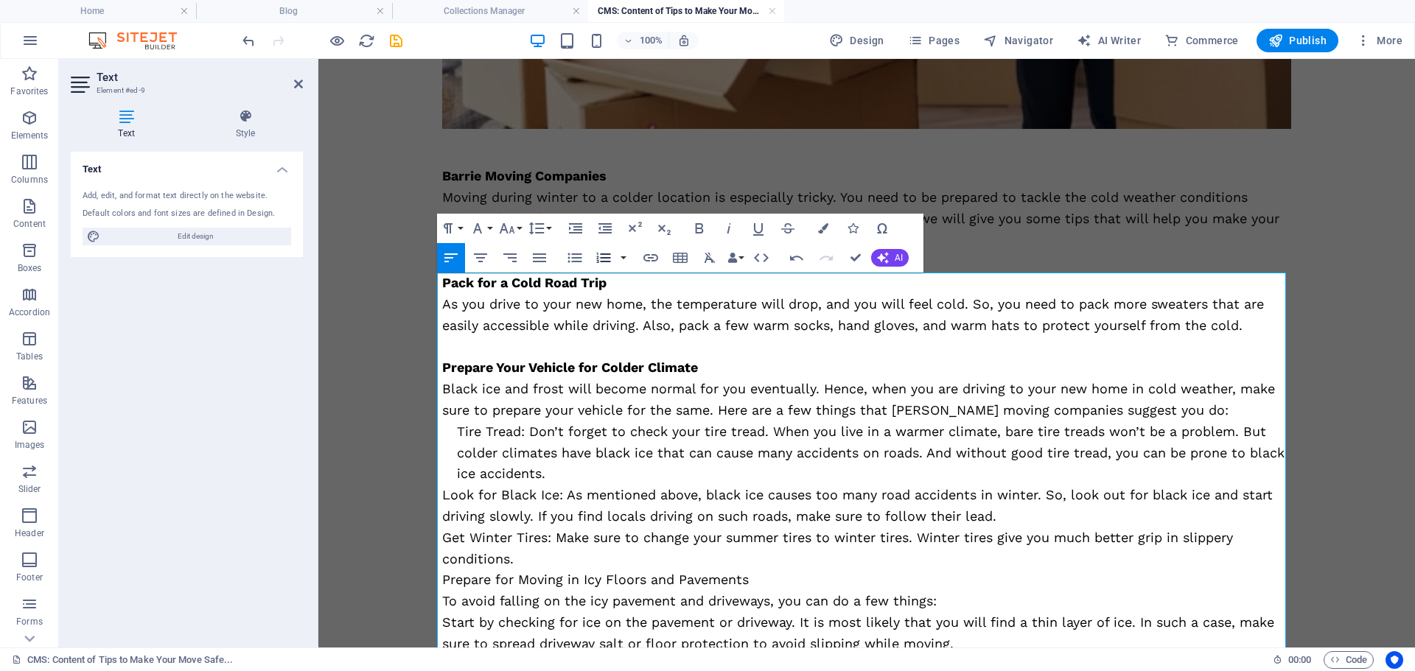
click at [600, 257] on icon "button" at bounding box center [604, 258] width 18 height 18
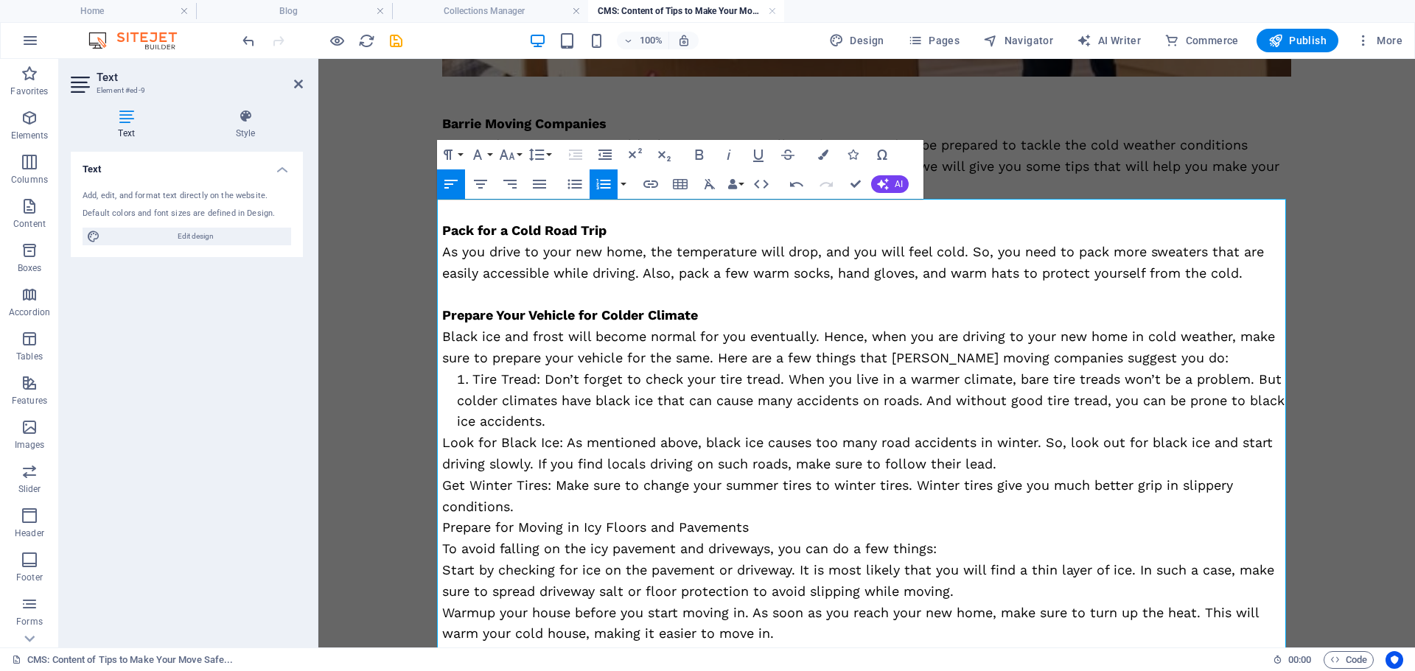
scroll to position [743, 0]
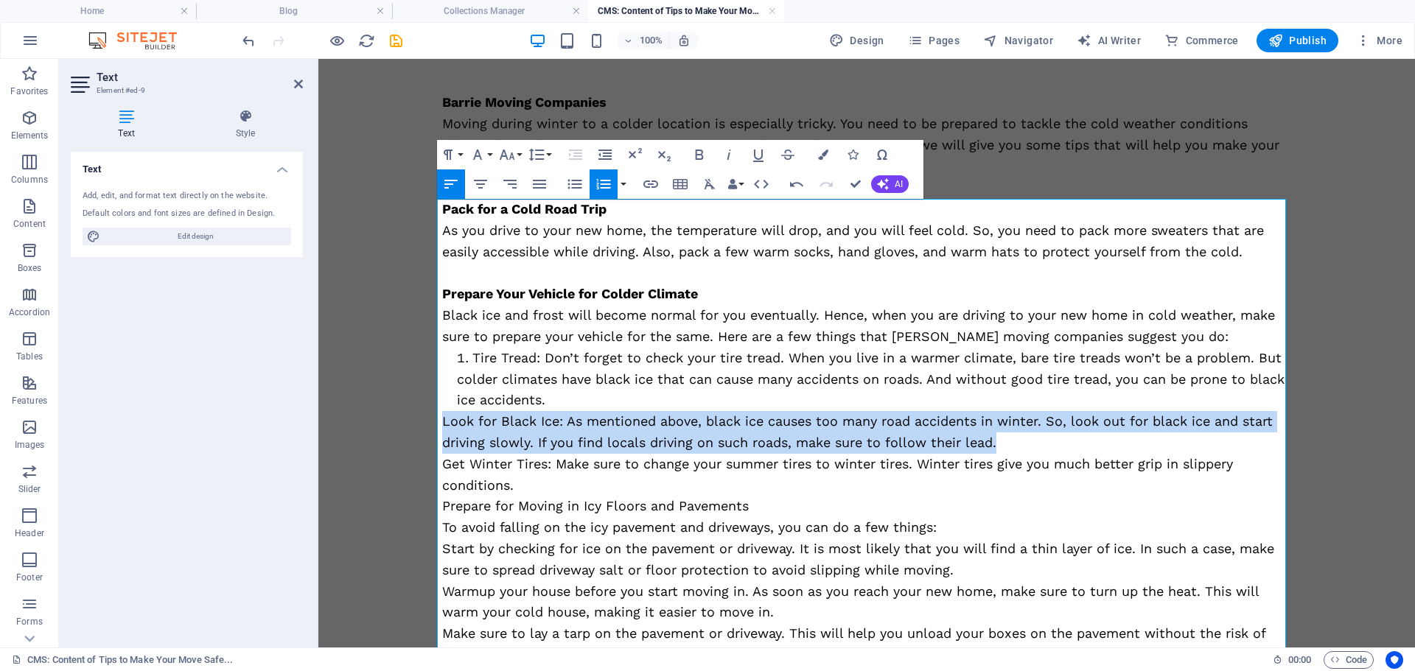
drag, startPoint x: 438, startPoint y: 428, endPoint x: 1026, endPoint y: 448, distance: 587.5
click at [1026, 448] on p "Look for Black Ice: As mentioned above, black ice causes too many road accident…" at bounding box center [866, 432] width 849 height 43
click at [572, 152] on icon "button" at bounding box center [576, 155] width 18 height 18
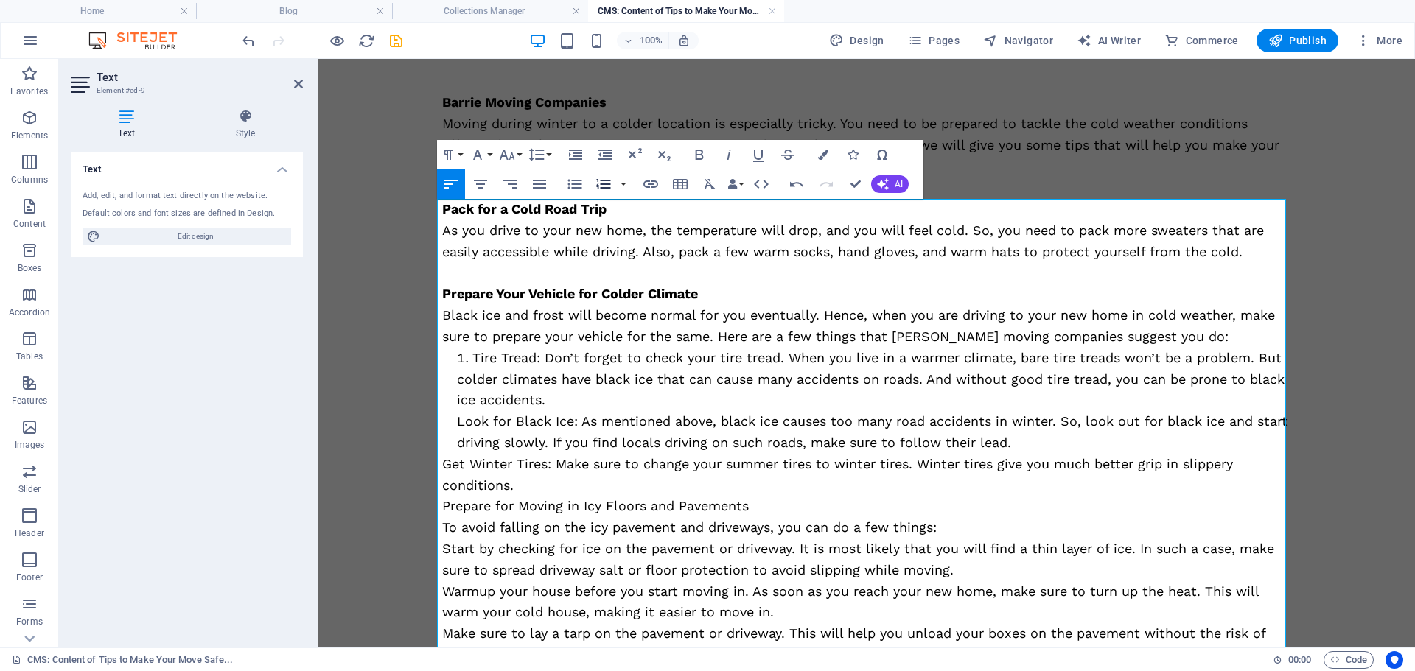
click at [598, 187] on icon "button" at bounding box center [603, 184] width 14 height 10
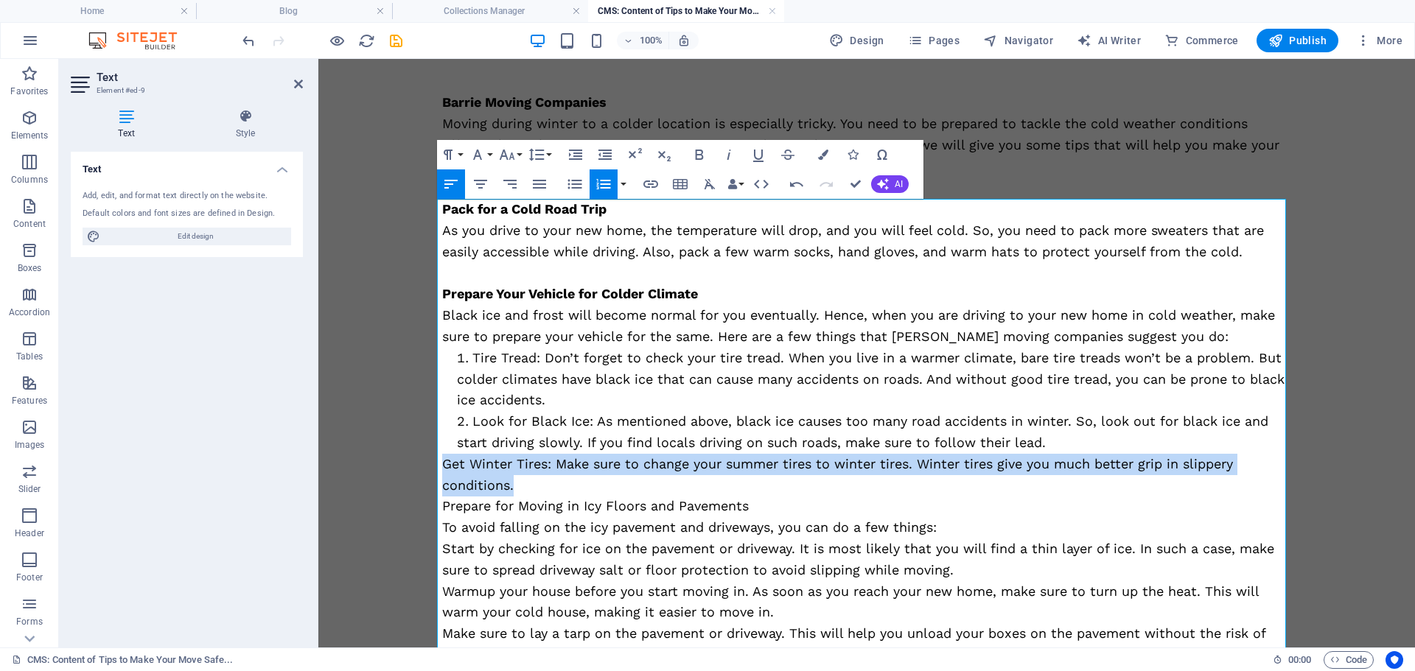
drag, startPoint x: 441, startPoint y: 460, endPoint x: 517, endPoint y: 487, distance: 80.6
click at [517, 487] on p "Get Winter Tires: Make sure to change your summer tires to winter tires. Winter…" at bounding box center [866, 475] width 849 height 43
click at [570, 158] on icon "button" at bounding box center [576, 155] width 18 height 18
click at [604, 193] on icon "button" at bounding box center [604, 184] width 18 height 18
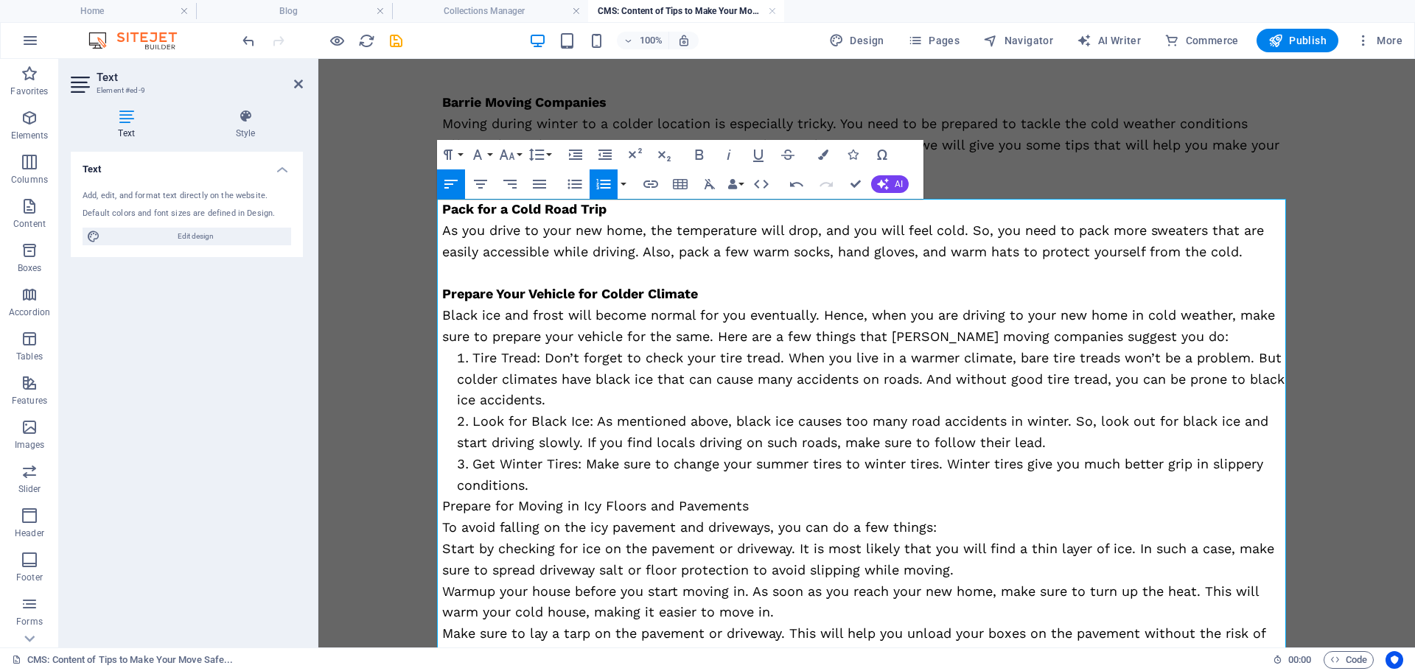
click at [606, 483] on li "Get Winter Tires: Make sure to change your summer tires to winter tires. Winter…" at bounding box center [874, 475] width 834 height 43
drag, startPoint x: 763, startPoint y: 500, endPoint x: 357, endPoint y: 500, distance: 405.2
click at [357, 500] on body "Skip to main content Have you decided to move to your new house? If so, you nee…" at bounding box center [866, 52] width 1096 height 1472
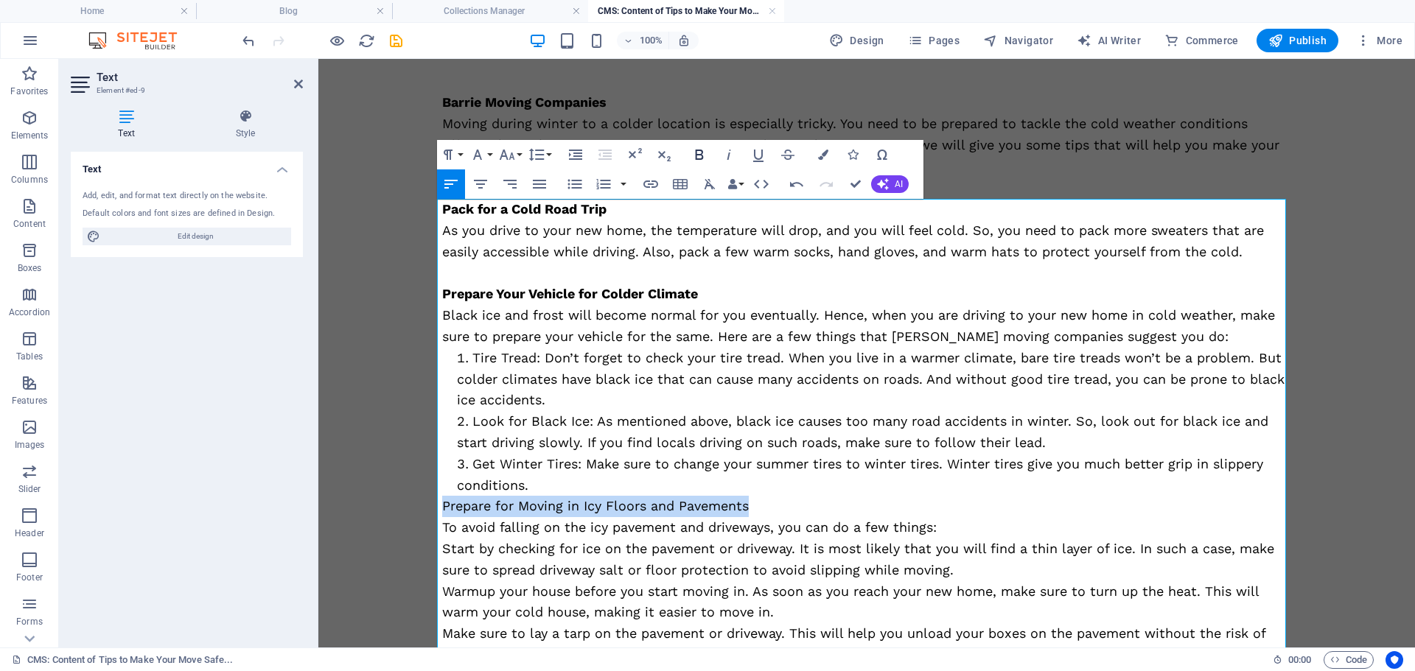
click at [695, 158] on icon "button" at bounding box center [699, 155] width 8 height 10
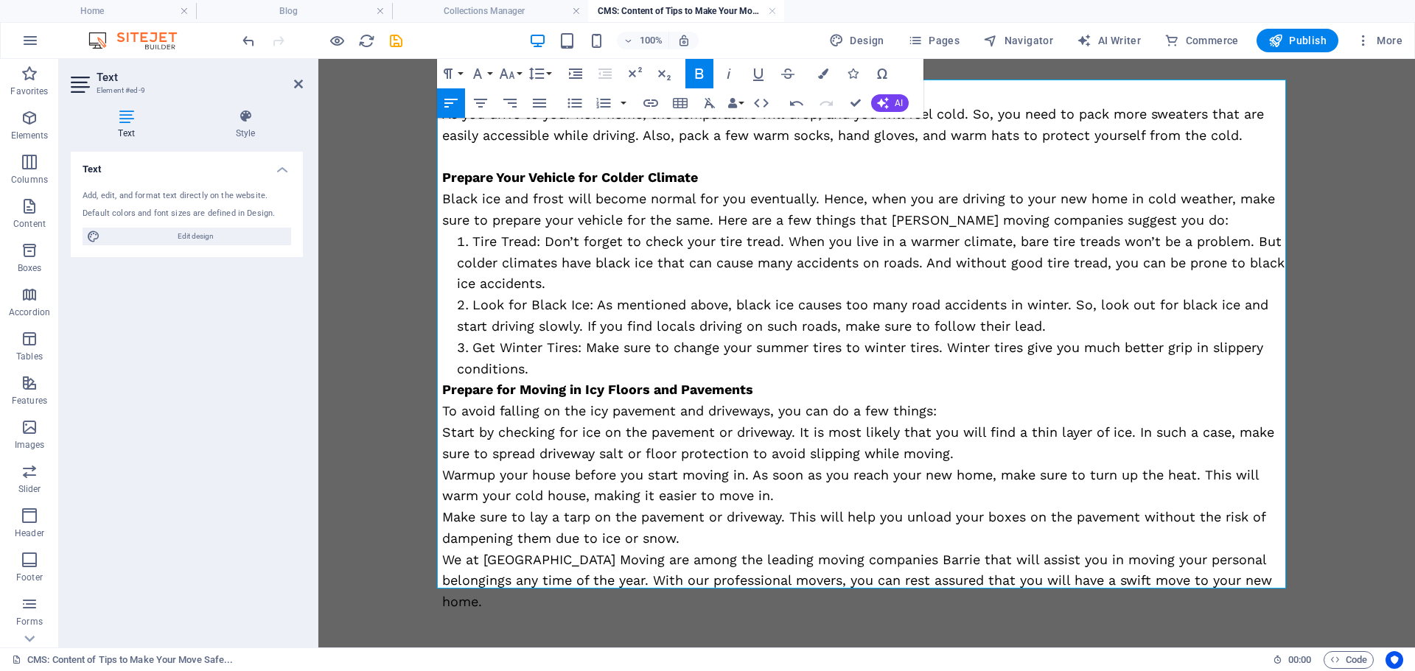
scroll to position [862, 0]
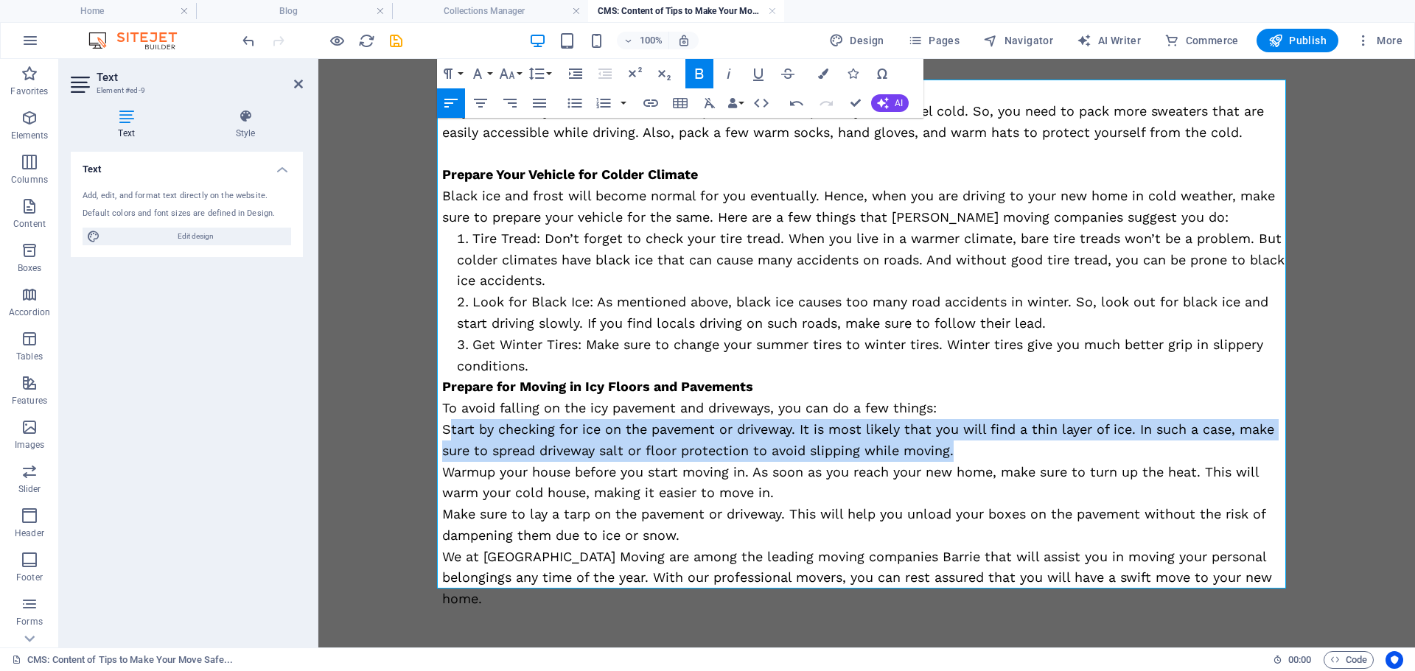
drag, startPoint x: 442, startPoint y: 429, endPoint x: 959, endPoint y: 452, distance: 517.0
click at [959, 452] on p "Start by checking for ice on the pavement or driveway. It is most likely that y…" at bounding box center [866, 440] width 849 height 43
click at [575, 74] on icon "button" at bounding box center [576, 74] width 18 height 18
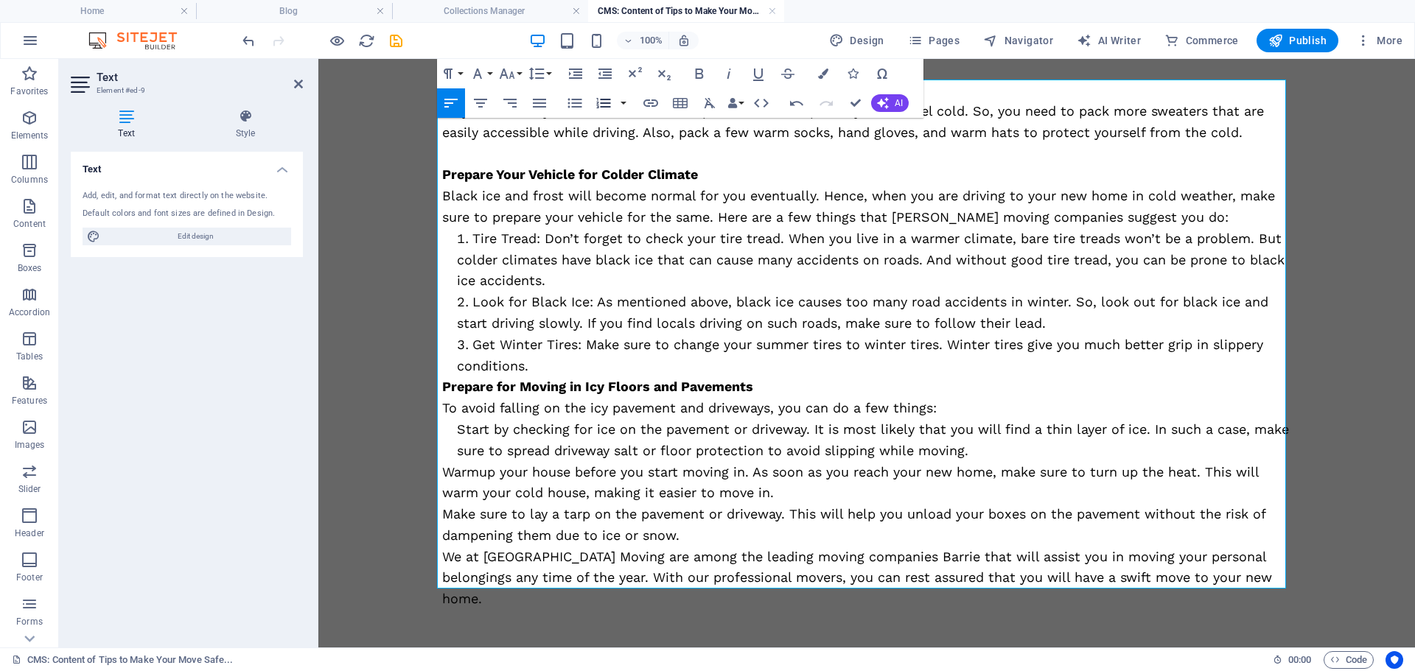
click at [606, 108] on icon "button" at bounding box center [603, 103] width 14 height 10
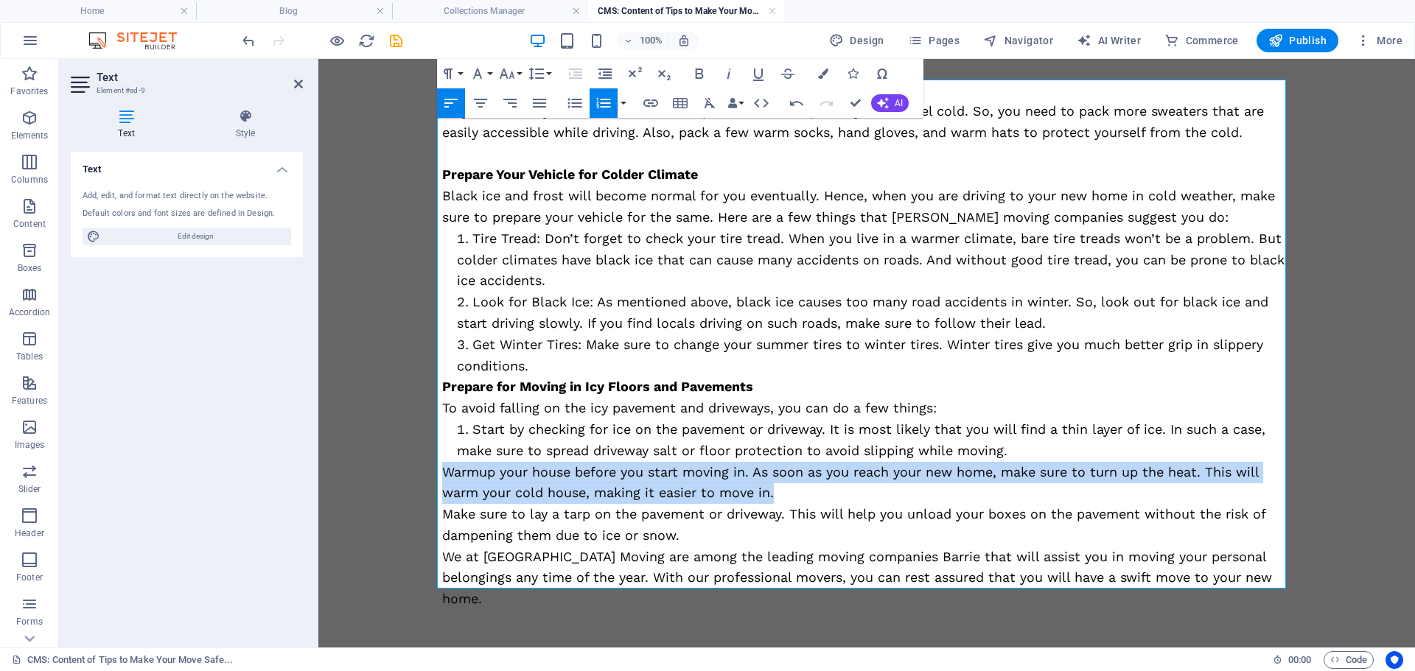
drag, startPoint x: 441, startPoint y: 474, endPoint x: 793, endPoint y: 497, distance: 353.6
click at [793, 497] on p "Warmup your house before you start moving in. As soon as you reach your new hom…" at bounding box center [866, 483] width 849 height 43
click at [578, 69] on icon "button" at bounding box center [575, 74] width 13 height 10
click at [601, 107] on icon "button" at bounding box center [603, 103] width 14 height 10
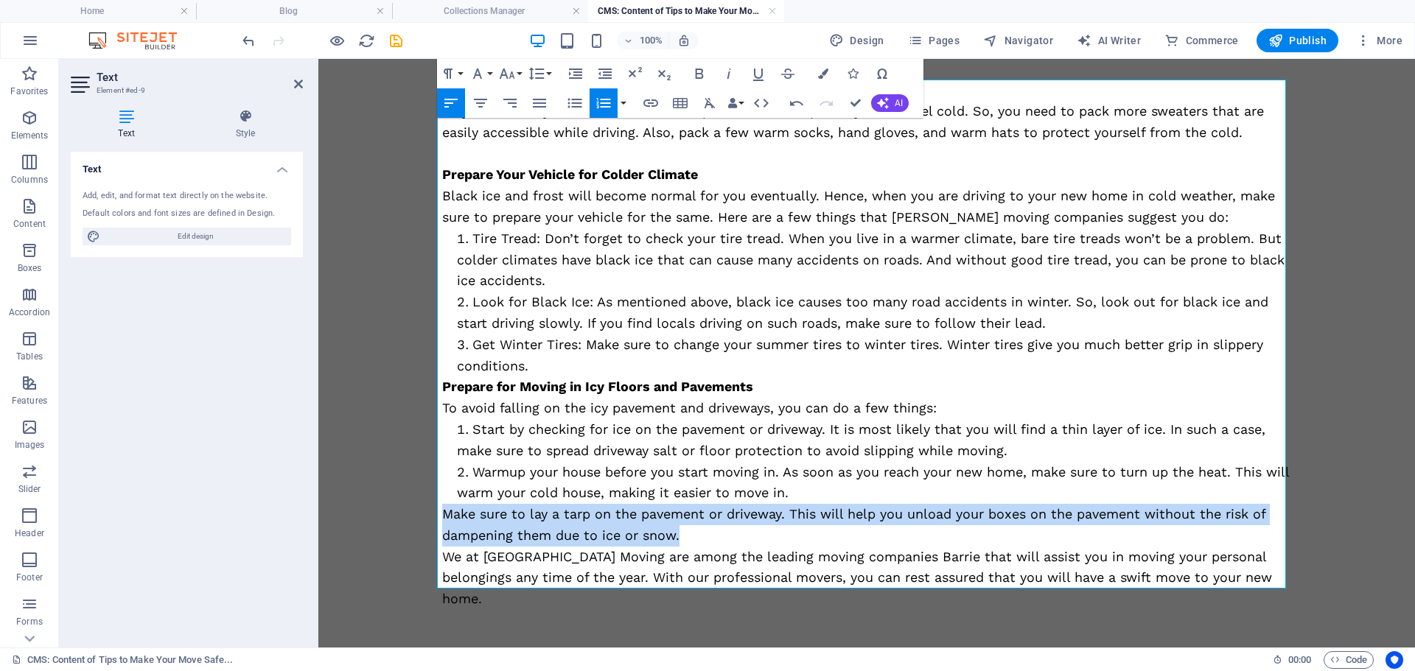
drag, startPoint x: 441, startPoint y: 515, endPoint x: 697, endPoint y: 544, distance: 257.3
click at [697, 544] on p "Make sure to lay a tarp on the pavement or driveway. This will help you unload …" at bounding box center [866, 525] width 849 height 43
click at [600, 105] on icon "button" at bounding box center [604, 103] width 18 height 18
click at [571, 70] on icon "button" at bounding box center [575, 74] width 13 height 10
click at [603, 105] on icon "button" at bounding box center [604, 103] width 18 height 18
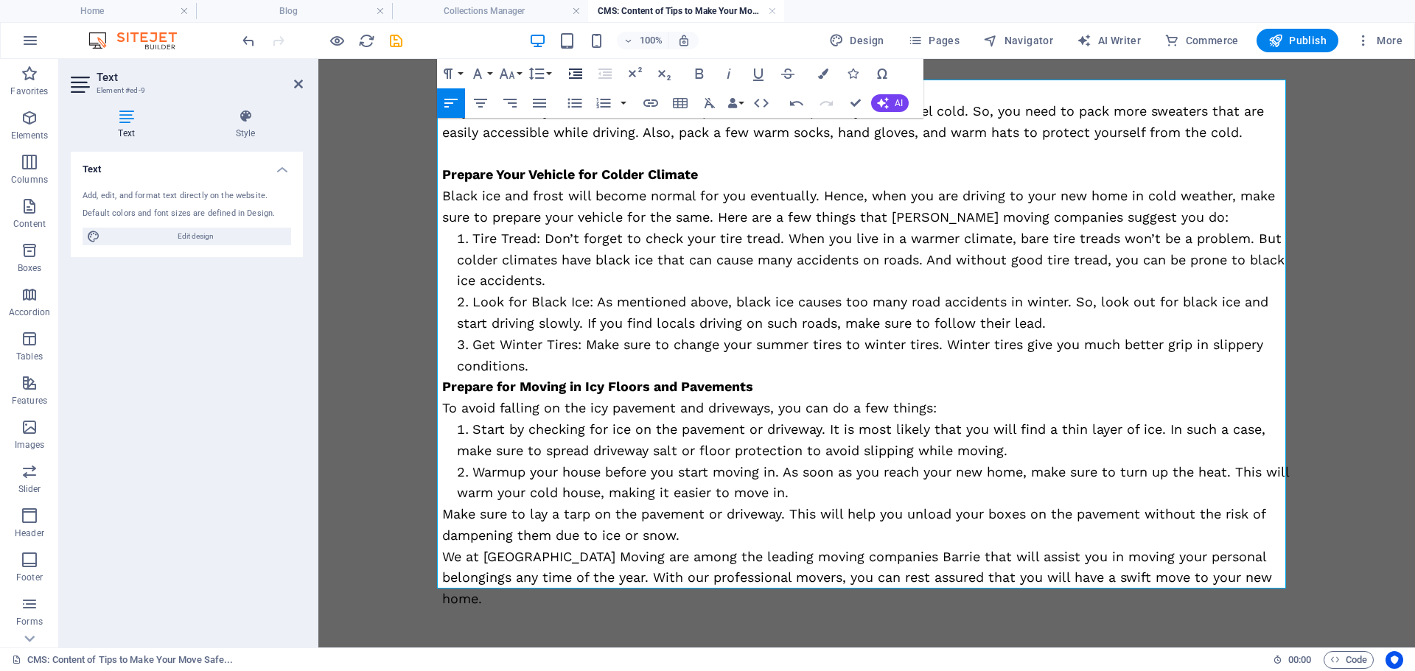
click at [576, 77] on icon "button" at bounding box center [576, 74] width 18 height 18
click at [603, 101] on icon "button" at bounding box center [604, 103] width 18 height 18
click at [1223, 584] on p "We at Barrie Moving are among the leading moving companies Barrie that will ass…" at bounding box center [866, 578] width 849 height 63
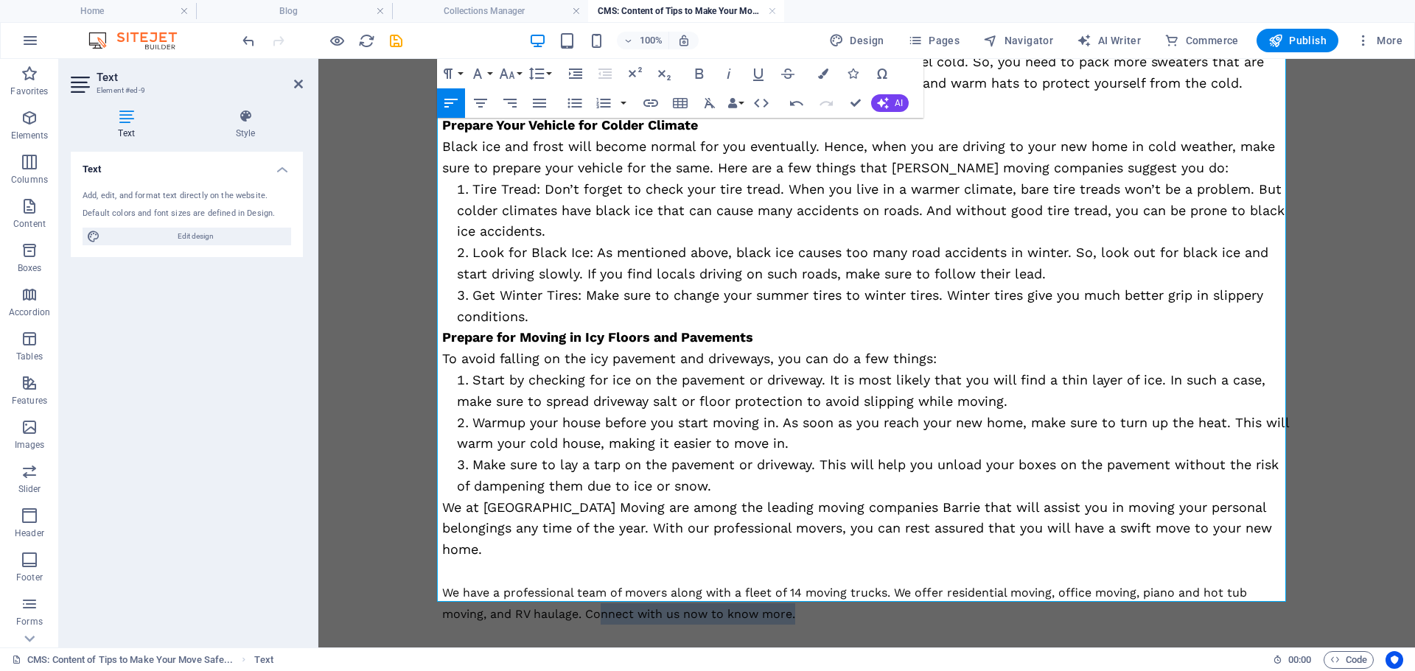
scroll to position [913, 0]
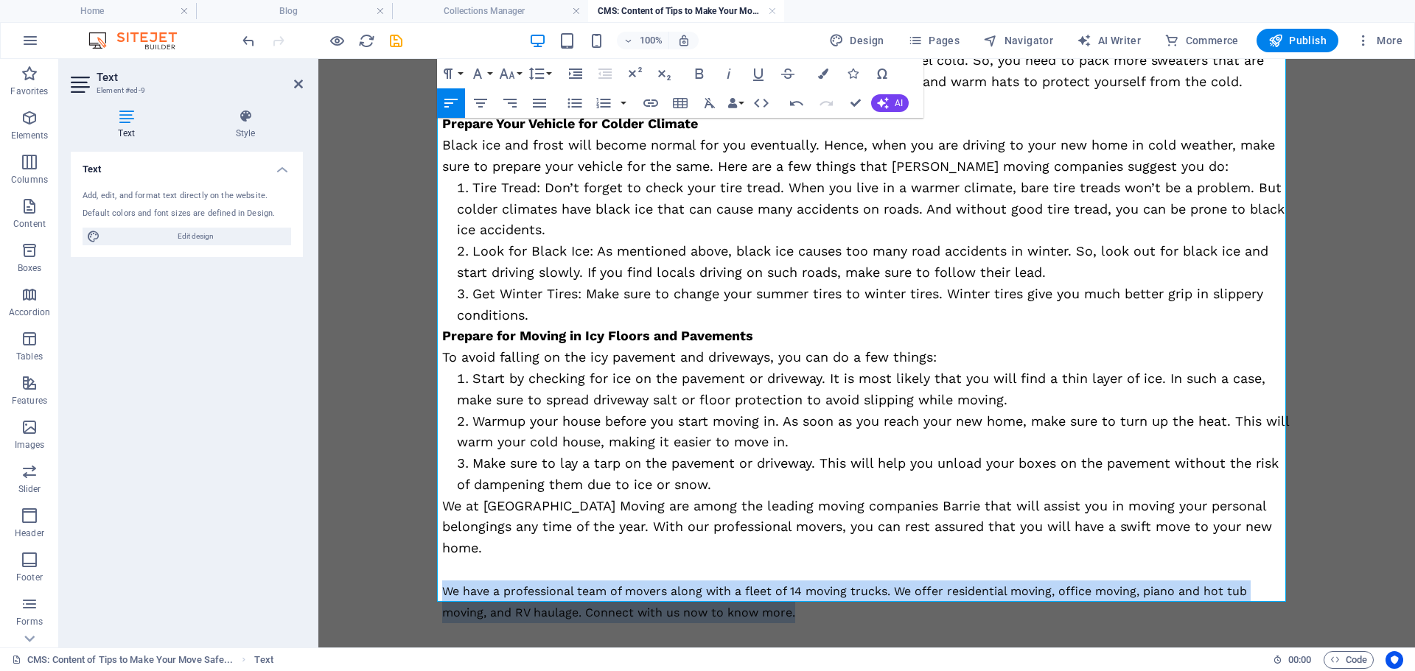
drag, startPoint x: 760, startPoint y: 644, endPoint x: 436, endPoint y: 569, distance: 332.8
click at [442, 581] on p "We have a professional team of movers along with a fleet of 14 moving trucks. W…" at bounding box center [866, 602] width 849 height 43
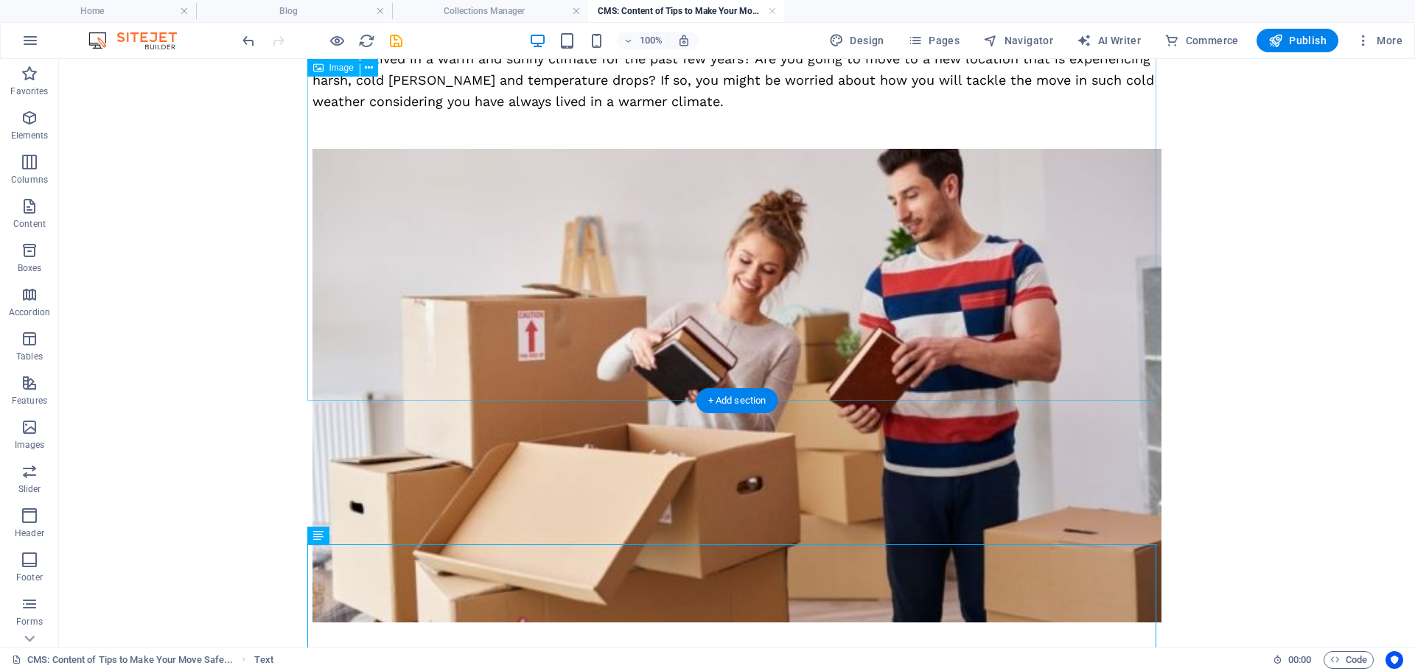
scroll to position [0, 0]
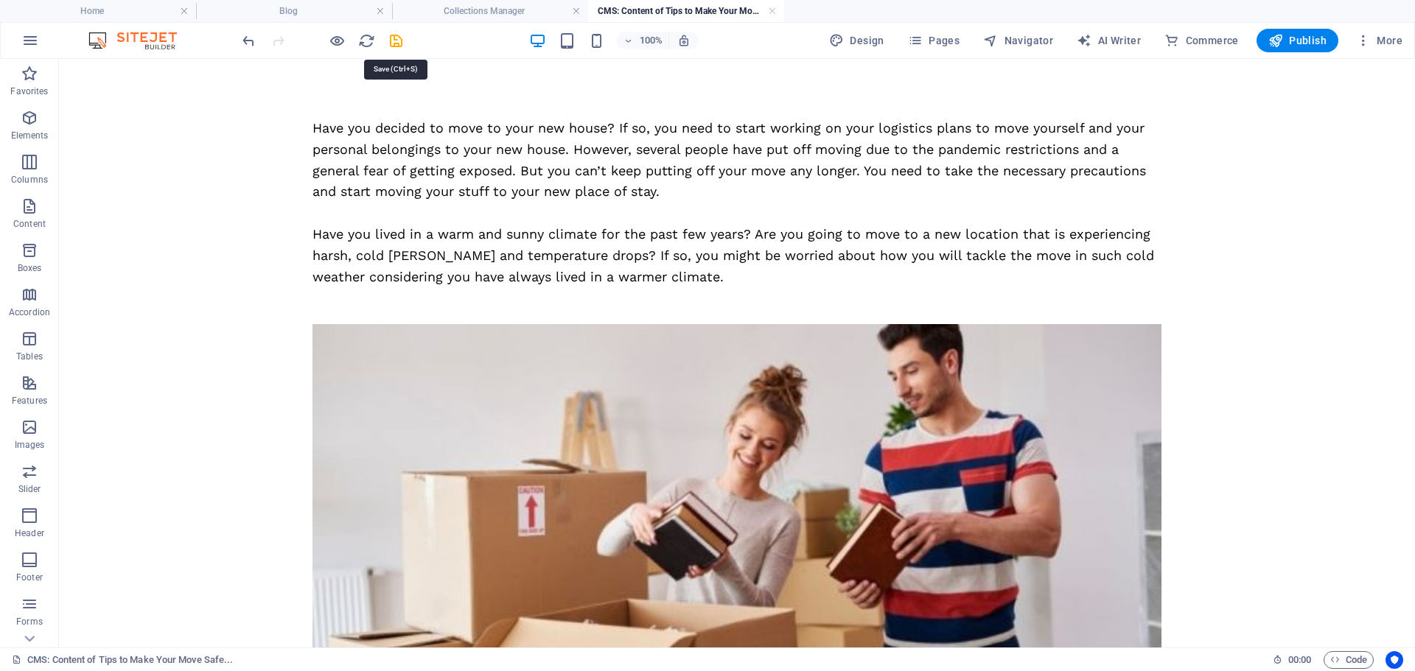
drag, startPoint x: 393, startPoint y: 42, endPoint x: 434, endPoint y: 57, distance: 44.1
click at [393, 41] on icon "save" at bounding box center [396, 40] width 17 height 17
click at [768, 13] on link at bounding box center [772, 11] width 9 height 14
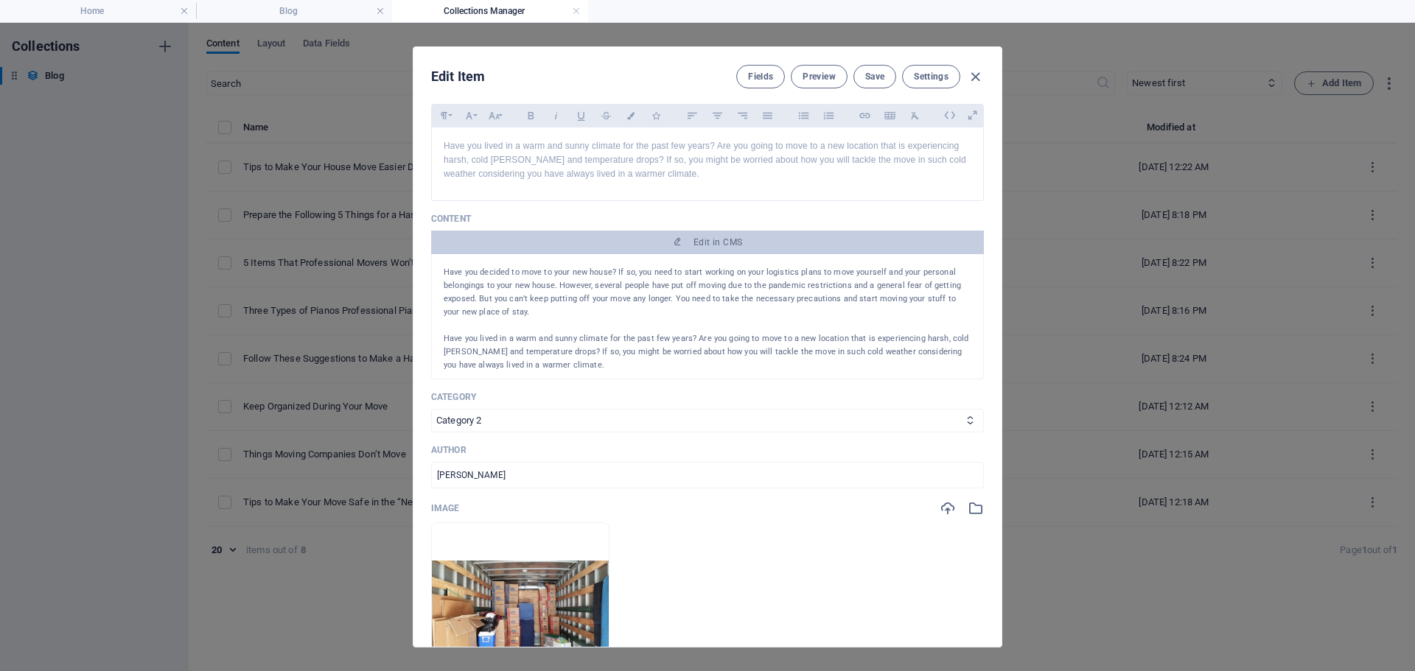
scroll to position [295, 0]
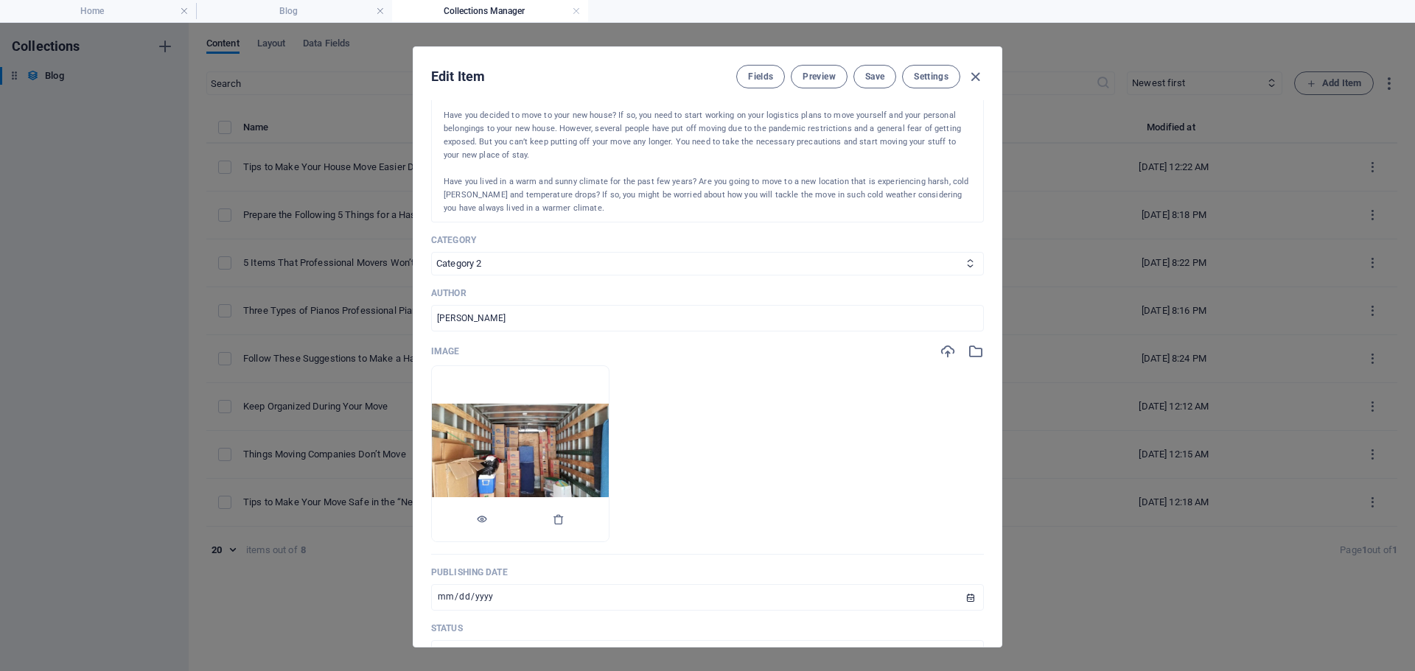
click at [519, 432] on img at bounding box center [520, 453] width 177 height 99
click at [564, 522] on icon "button" at bounding box center [559, 520] width 12 height 12
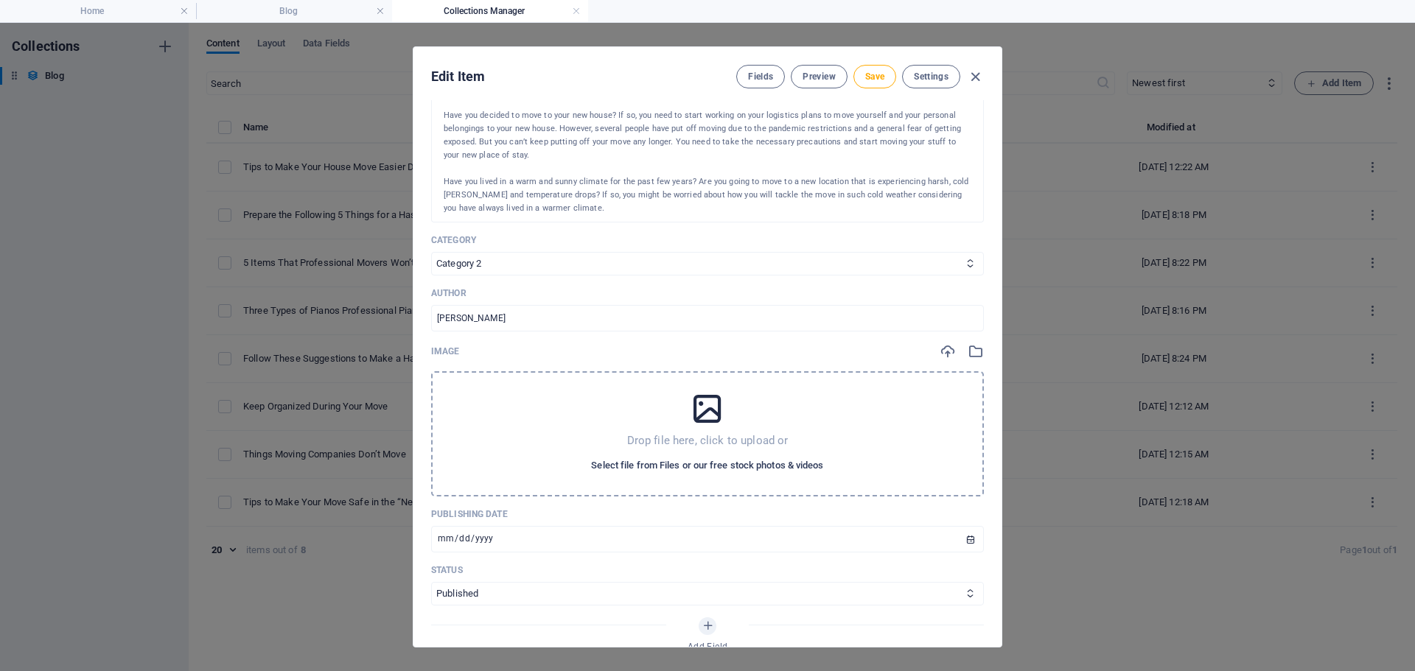
click at [642, 464] on span "Select file from Files or our free stock photos & videos" at bounding box center [707, 466] width 232 height 18
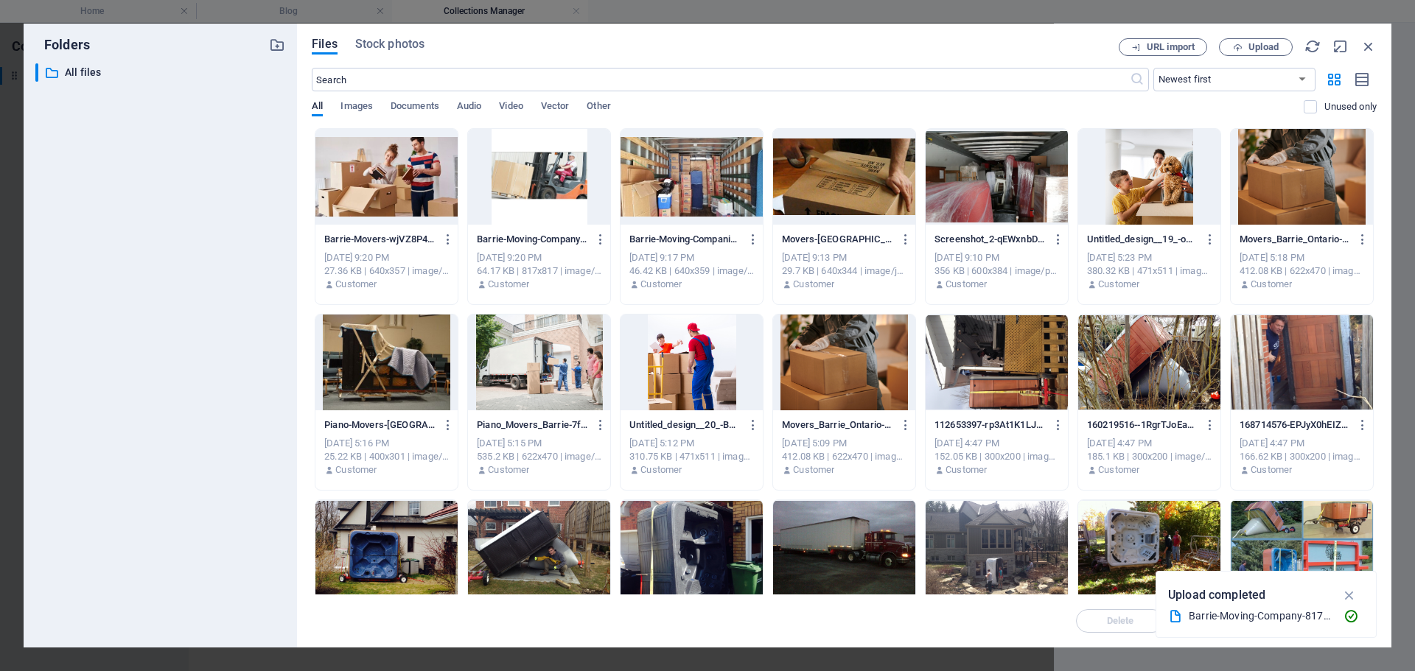
click at [372, 175] on div at bounding box center [386, 177] width 142 height 96
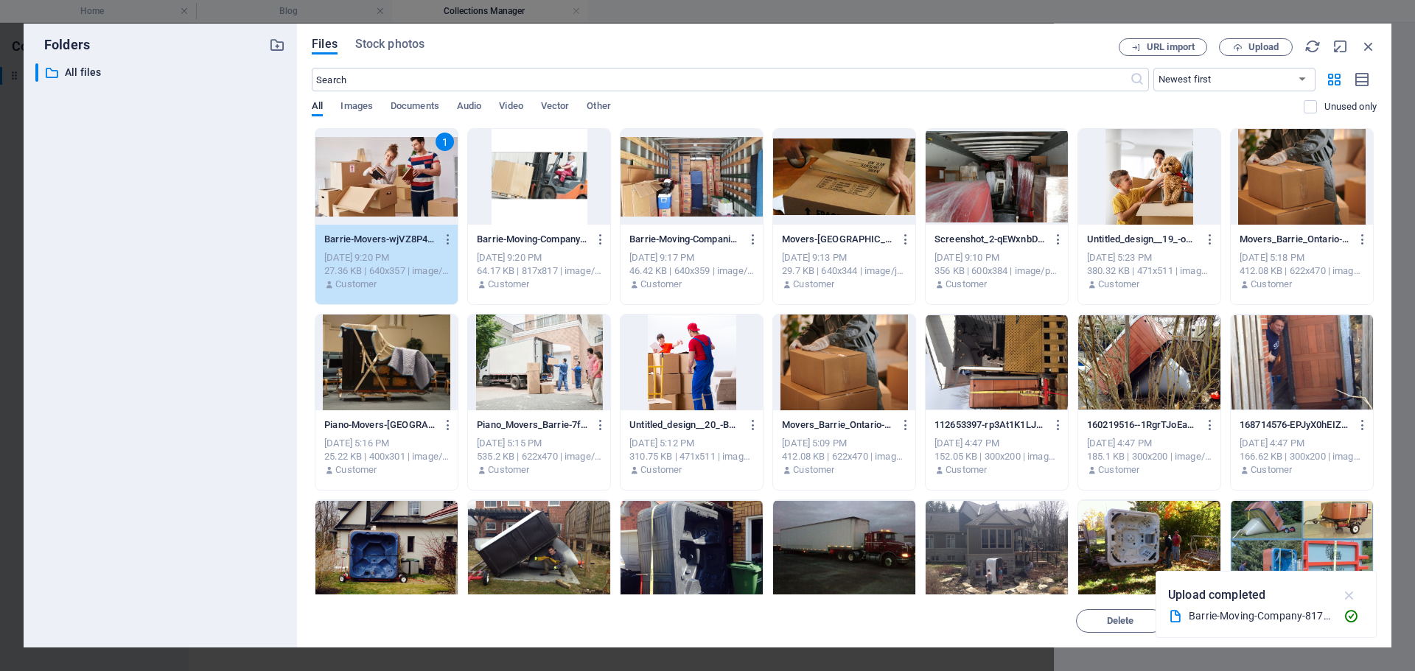
click at [1352, 589] on icon "button" at bounding box center [1349, 595] width 17 height 16
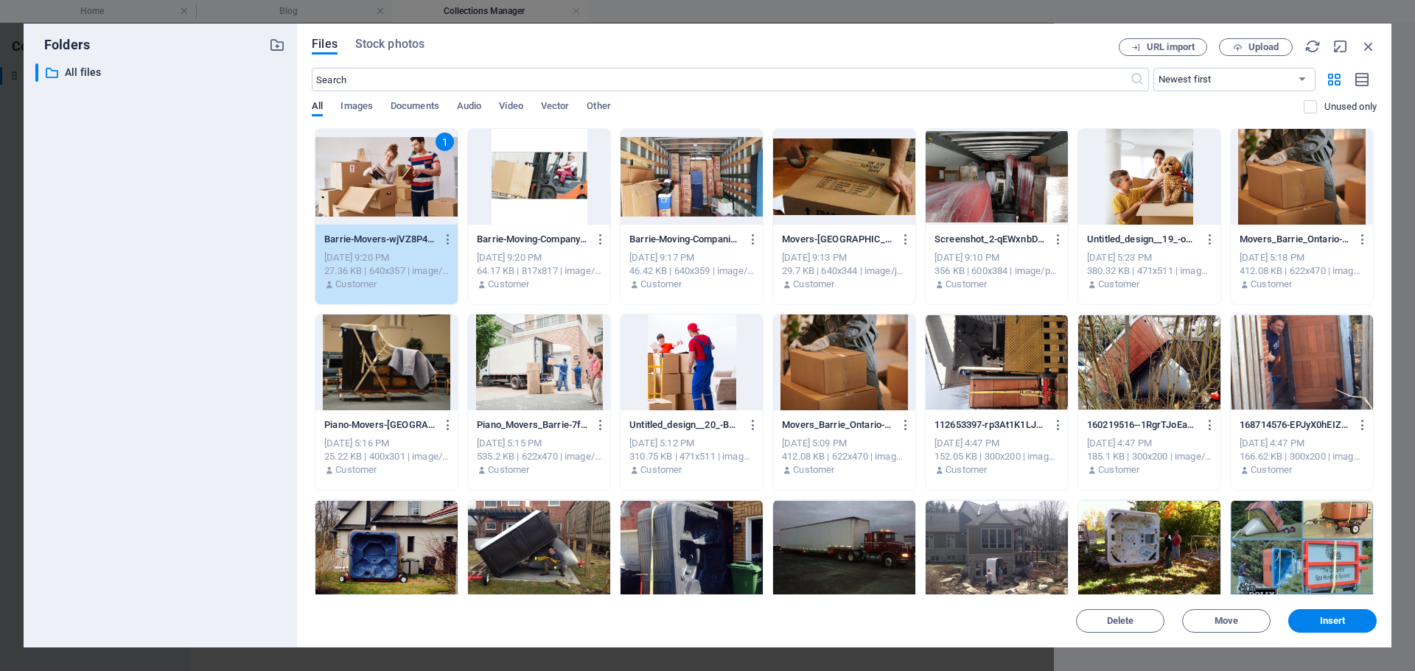
click at [1332, 625] on span "Insert" at bounding box center [1333, 621] width 26 height 9
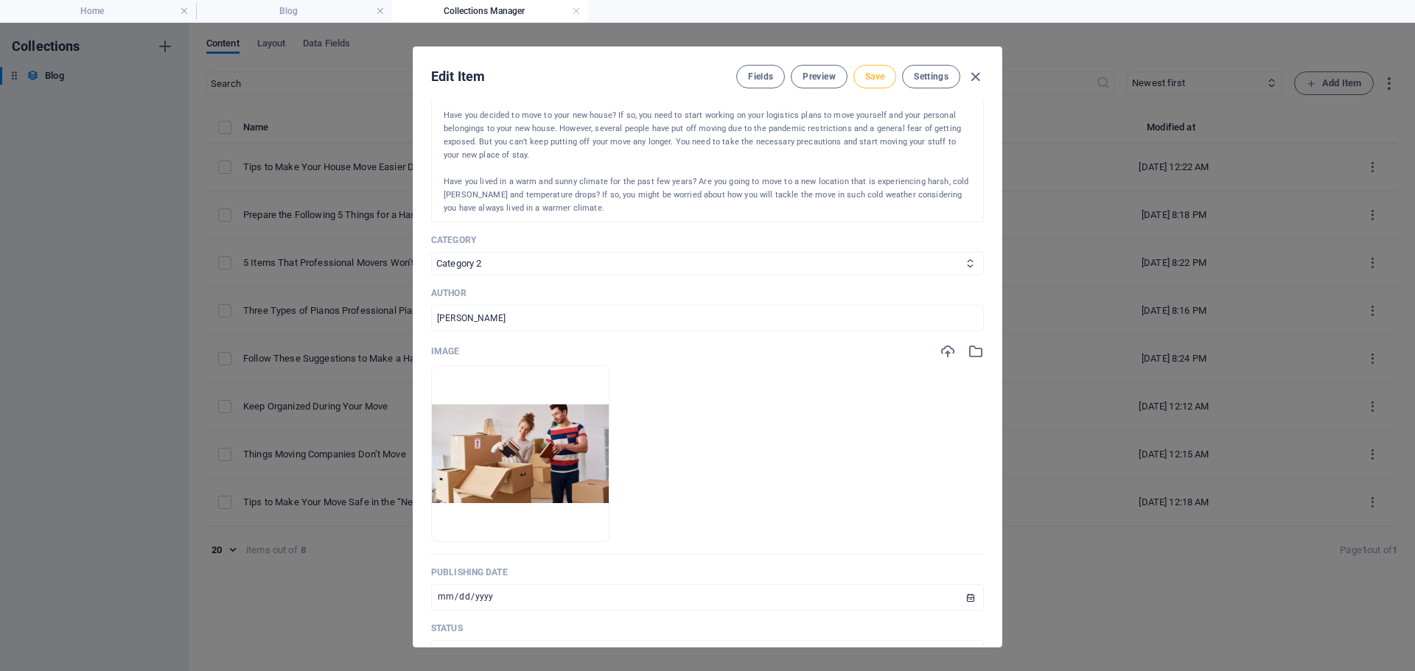
click at [880, 82] on span "Save" at bounding box center [874, 77] width 19 height 12
click at [975, 80] on icon "button" at bounding box center [975, 77] width 17 height 17
type input "2025-10-07"
type input "tips-to-make-your-house-move-easier-during-winter"
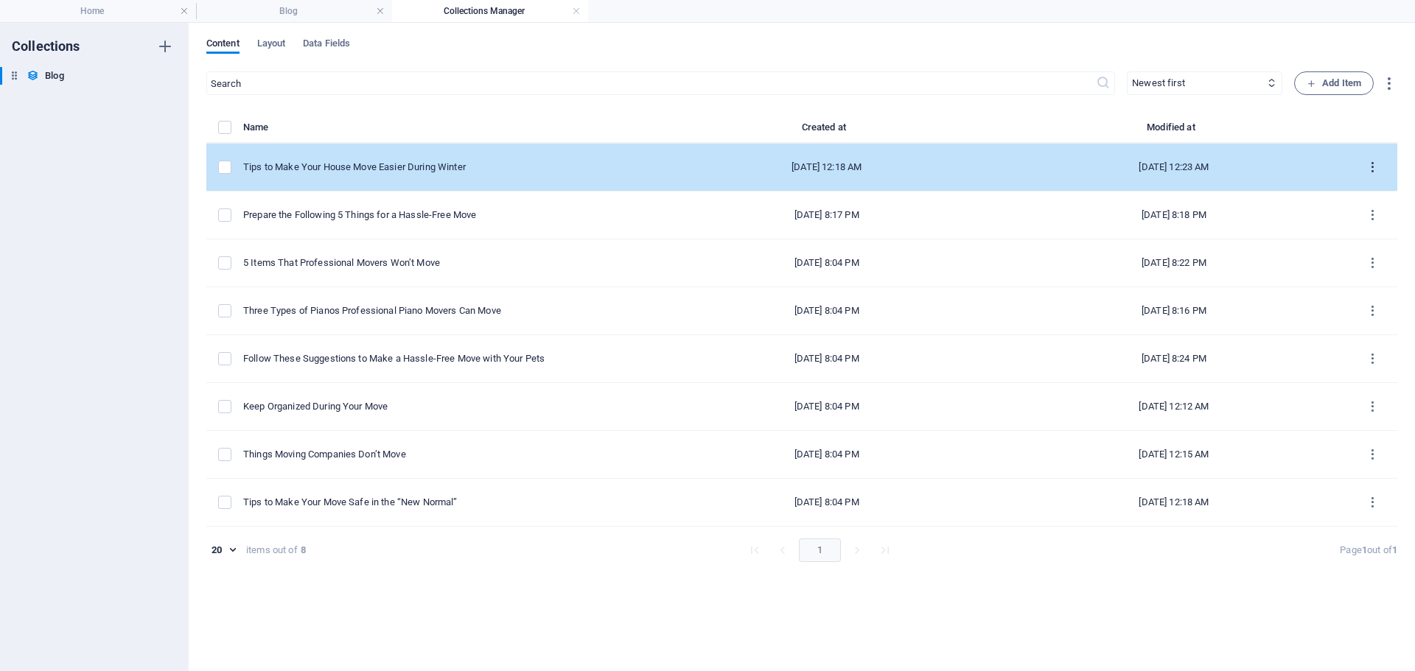
click at [1374, 172] on icon "items list" at bounding box center [1372, 168] width 14 height 14
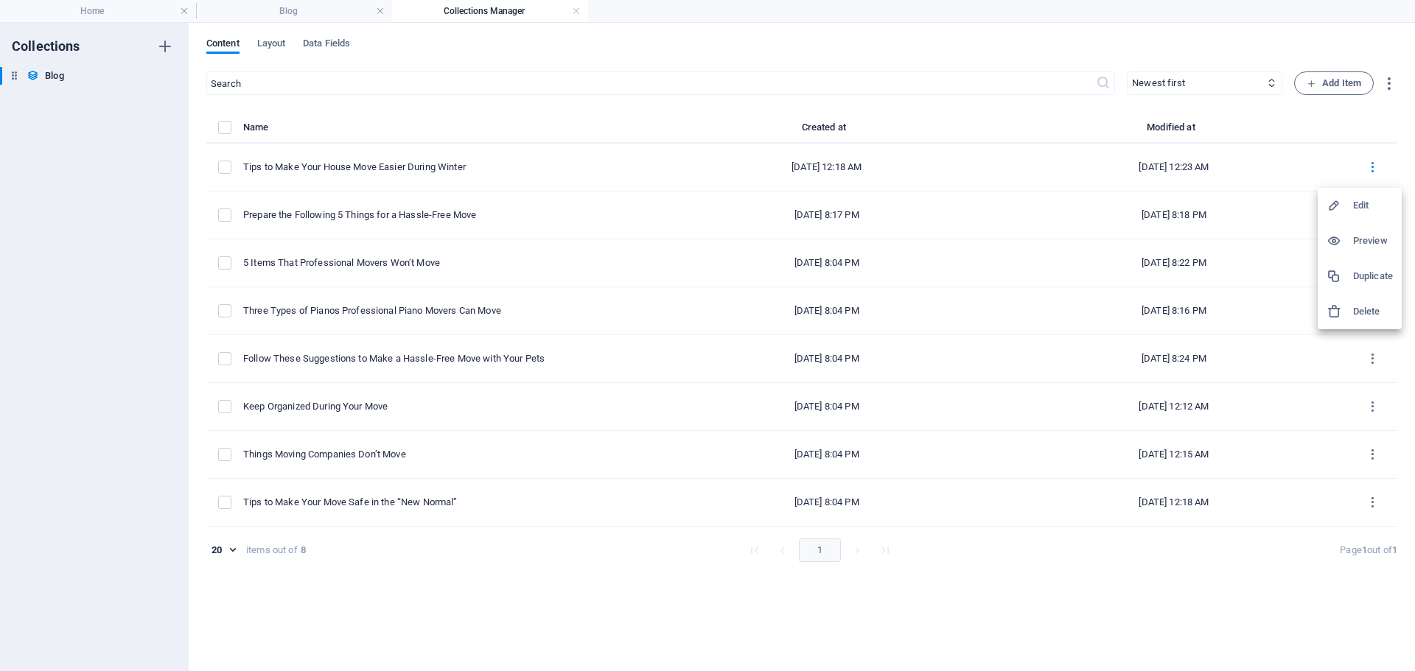
click at [1363, 268] on h6 "Duplicate" at bounding box center [1373, 276] width 40 height 18
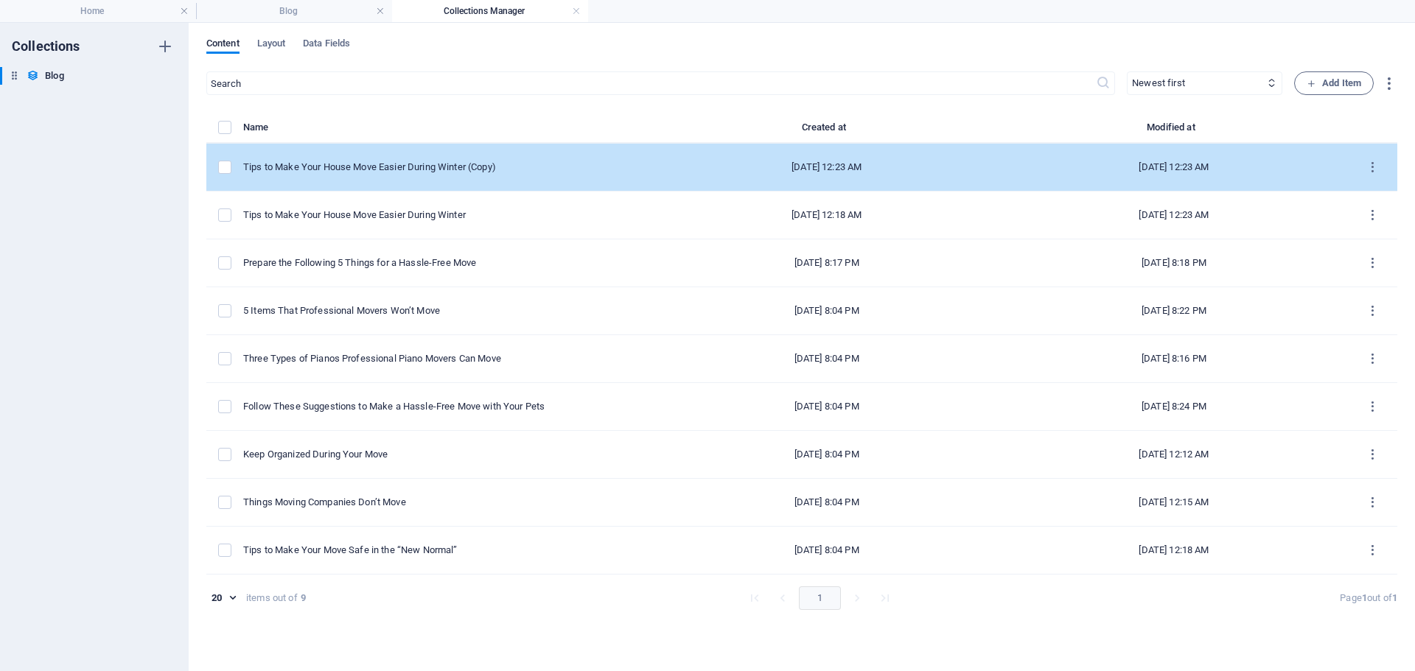
click at [438, 159] on td "Tips to Make Your House Move Easier During Winter (Copy)" at bounding box center [448, 168] width 410 height 48
select select "Category 2"
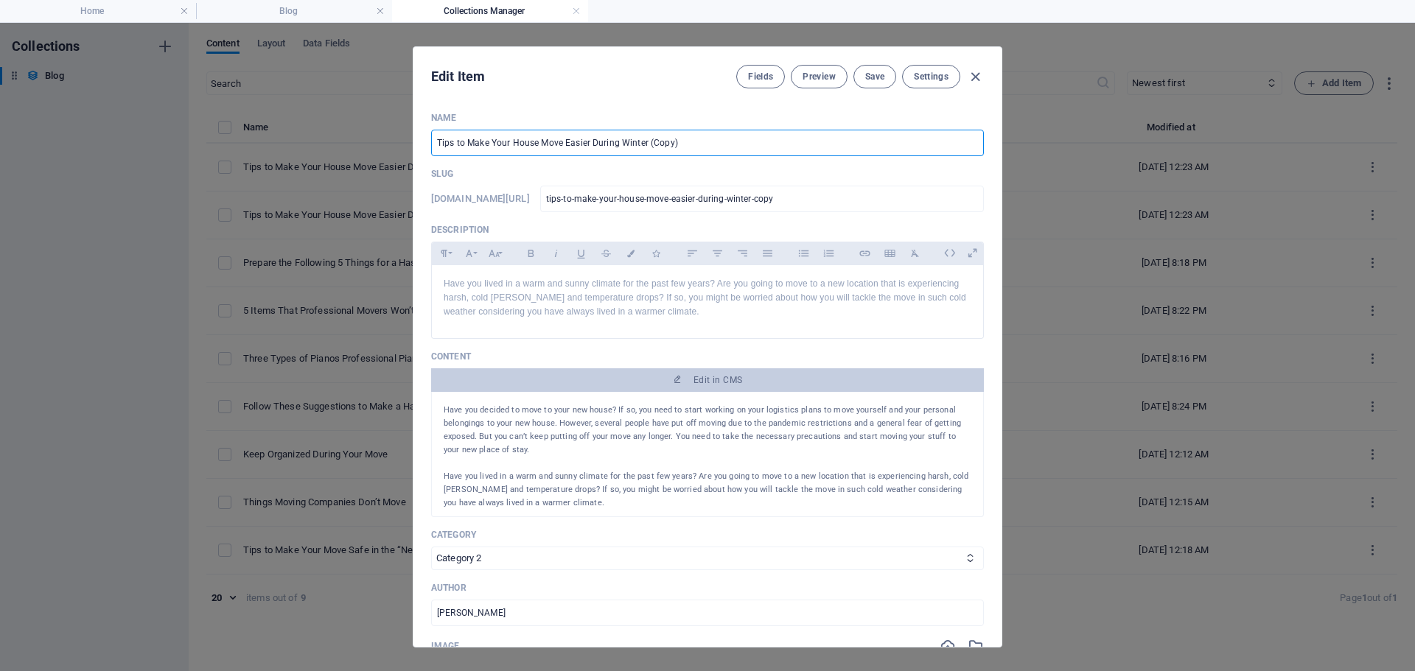
drag, startPoint x: 698, startPoint y: 151, endPoint x: 326, endPoint y: 176, distance: 372.9
click at [326, 176] on div "Edit Item Fields Preview Save Settings Name Tips to Make Your House Move Easier…" at bounding box center [707, 347] width 1415 height 648
paste input "7 Types of Moving Boxes to Use During Your House/Office Move"
type input "7 Types of Moving Boxes to Use During Your House/Office Move"
type input "7-types-of-moving-boxes-to-use-during-your-house-office-move"
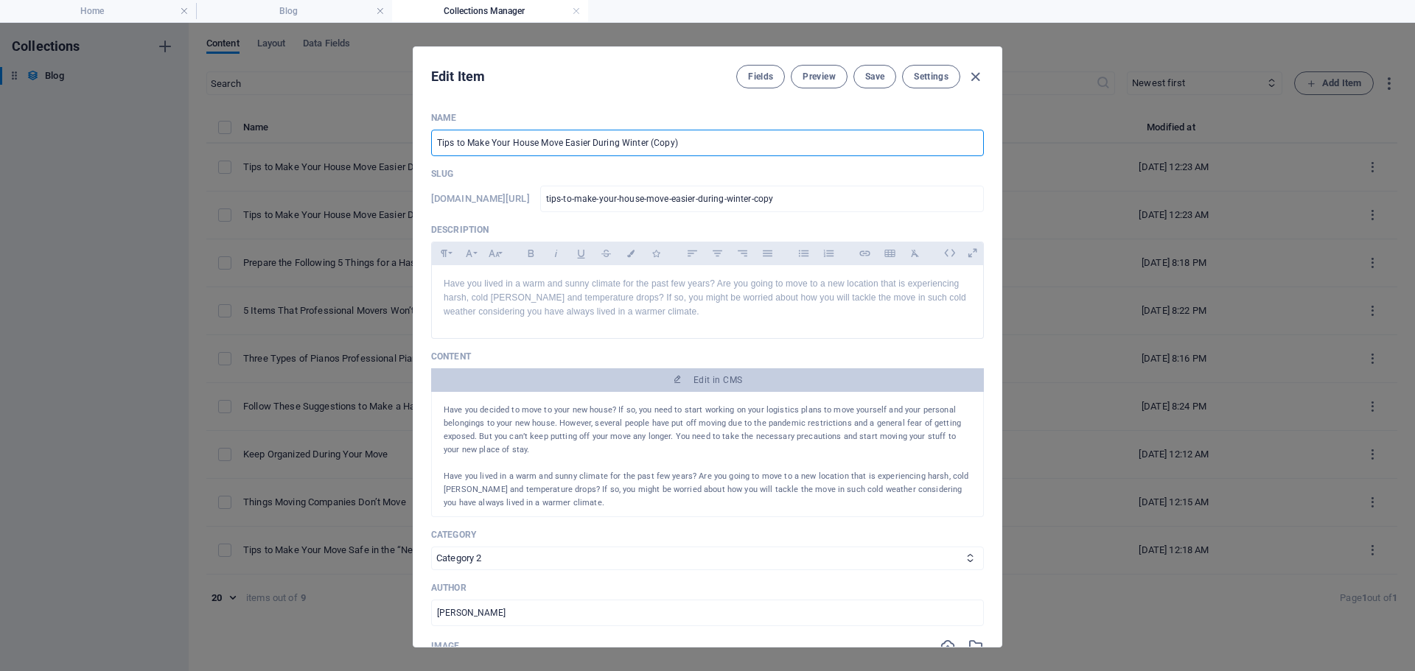
type input "7-types-of-moving-boxes-to-use-during-your-house-office-move"
type input "7 Types of Moving Boxes to Use During Your House/Office Move"
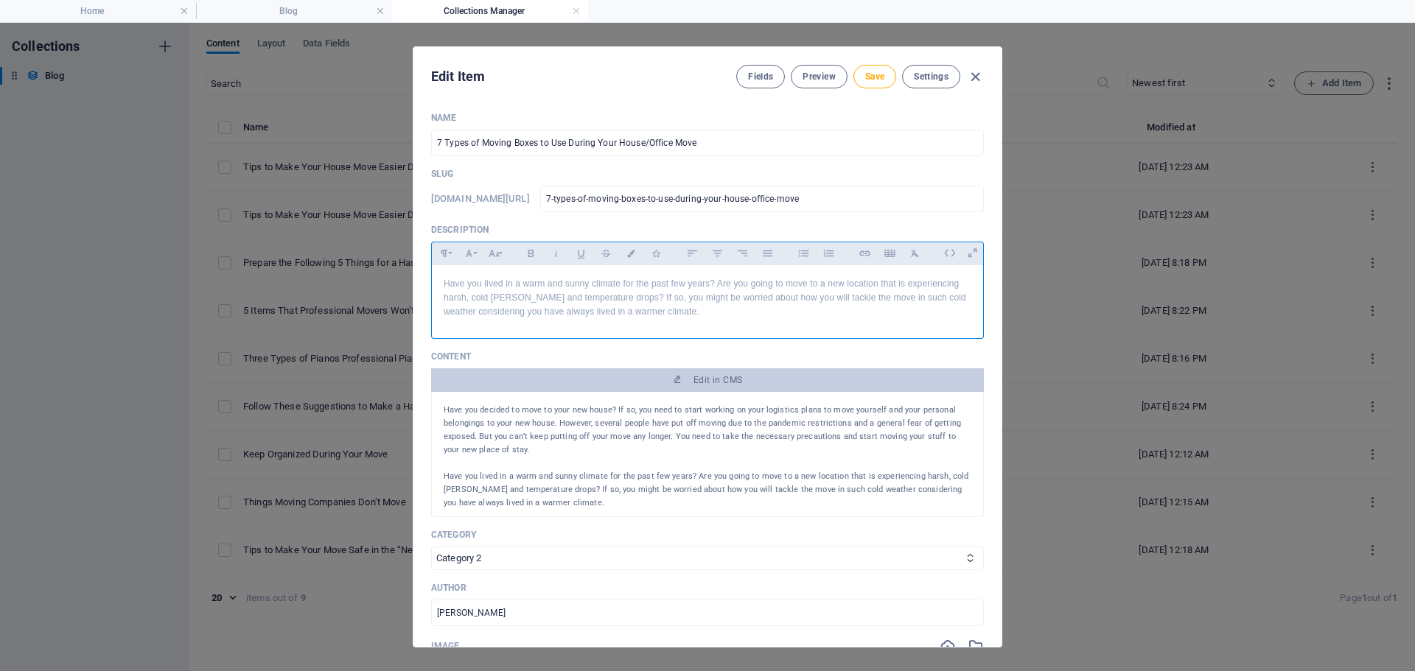
click at [582, 326] on div "Have you lived in a warm and sunny climate for the past few years? Are you goin…" at bounding box center [707, 298] width 551 height 66
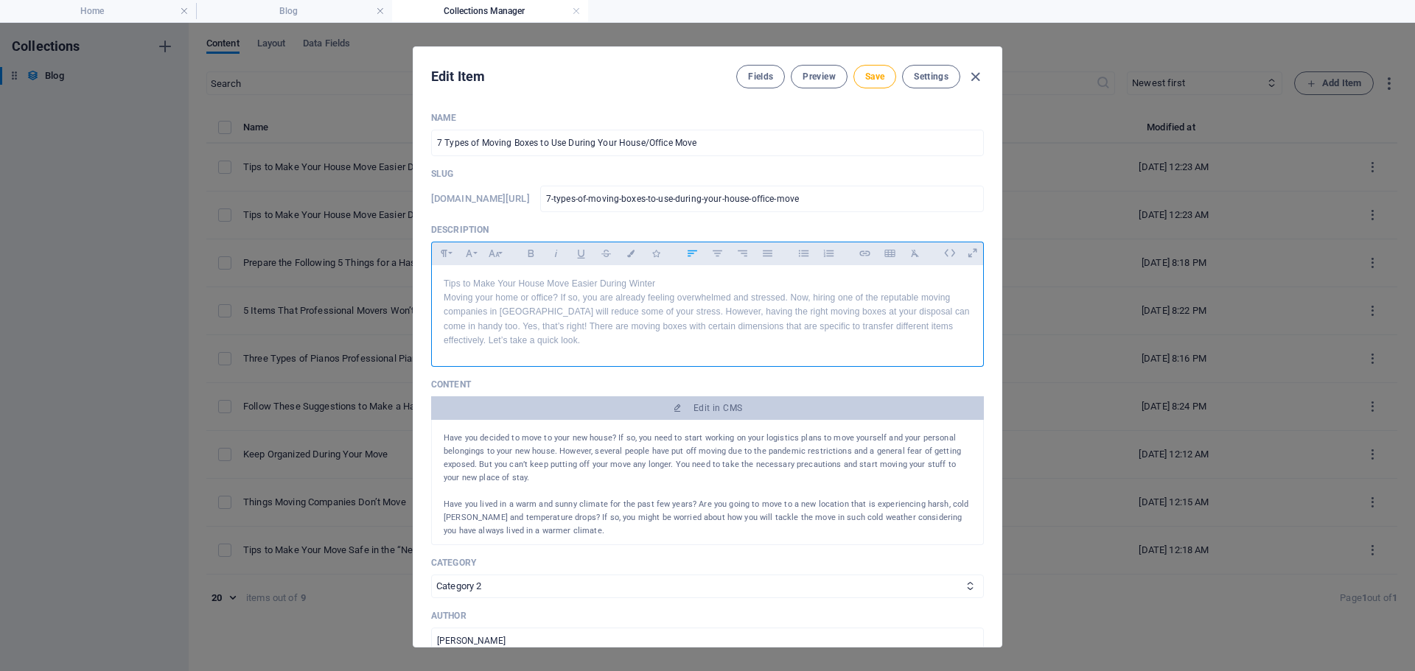
scroll to position [4531, 1]
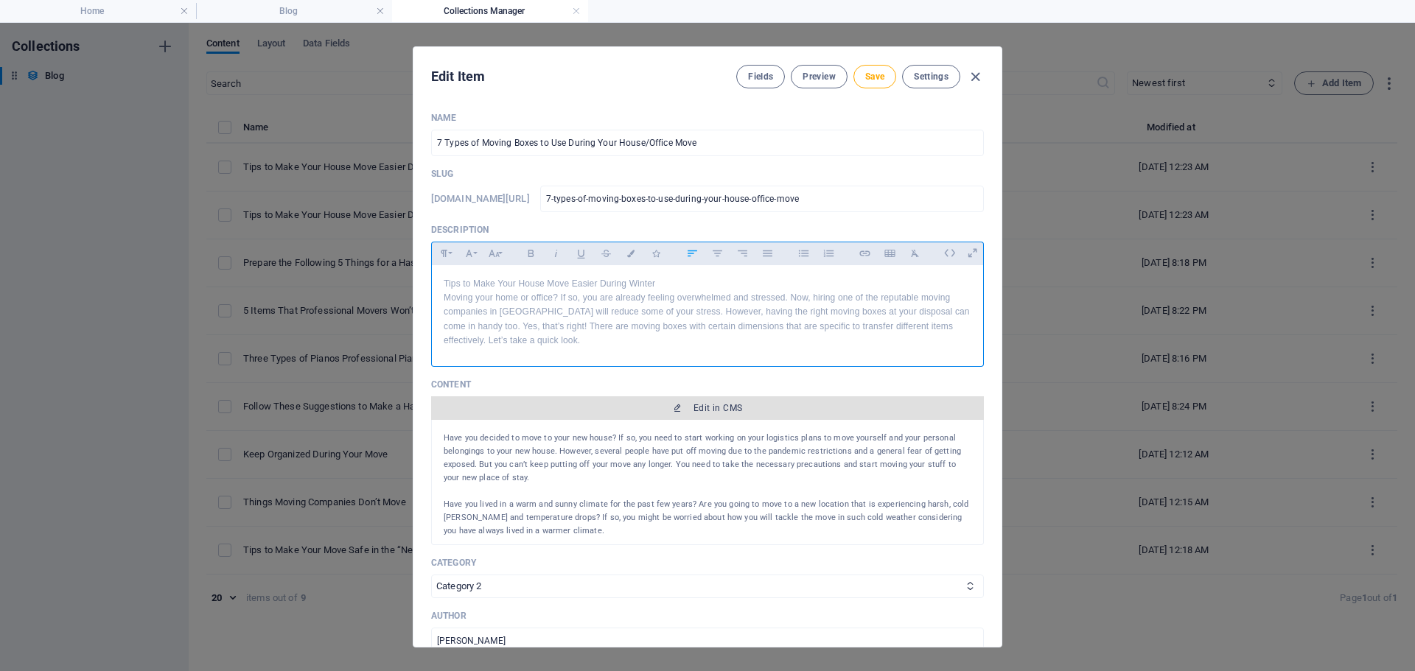
click at [693, 402] on span "Edit in CMS" at bounding box center [717, 408] width 49 height 12
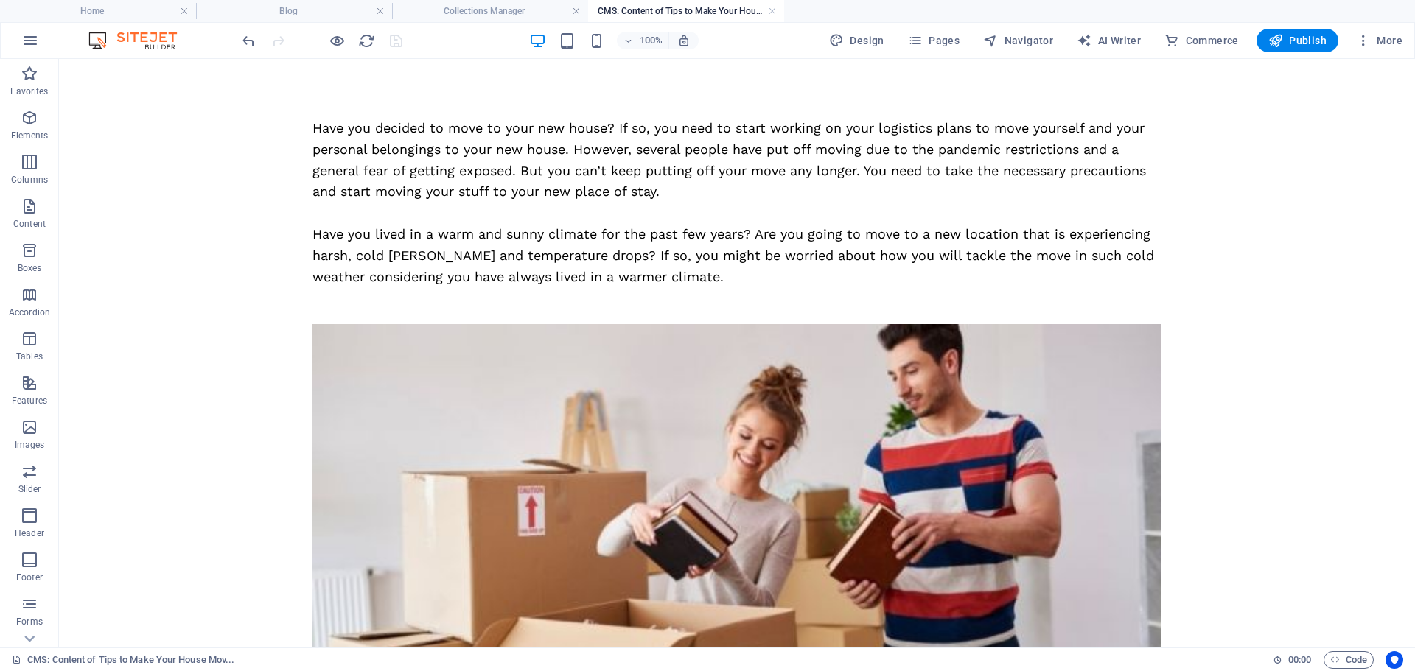
scroll to position [0, 0]
click at [687, 190] on div "Have you decided to move to your new house? If so, you need to start working on…" at bounding box center [736, 202] width 849 height 169
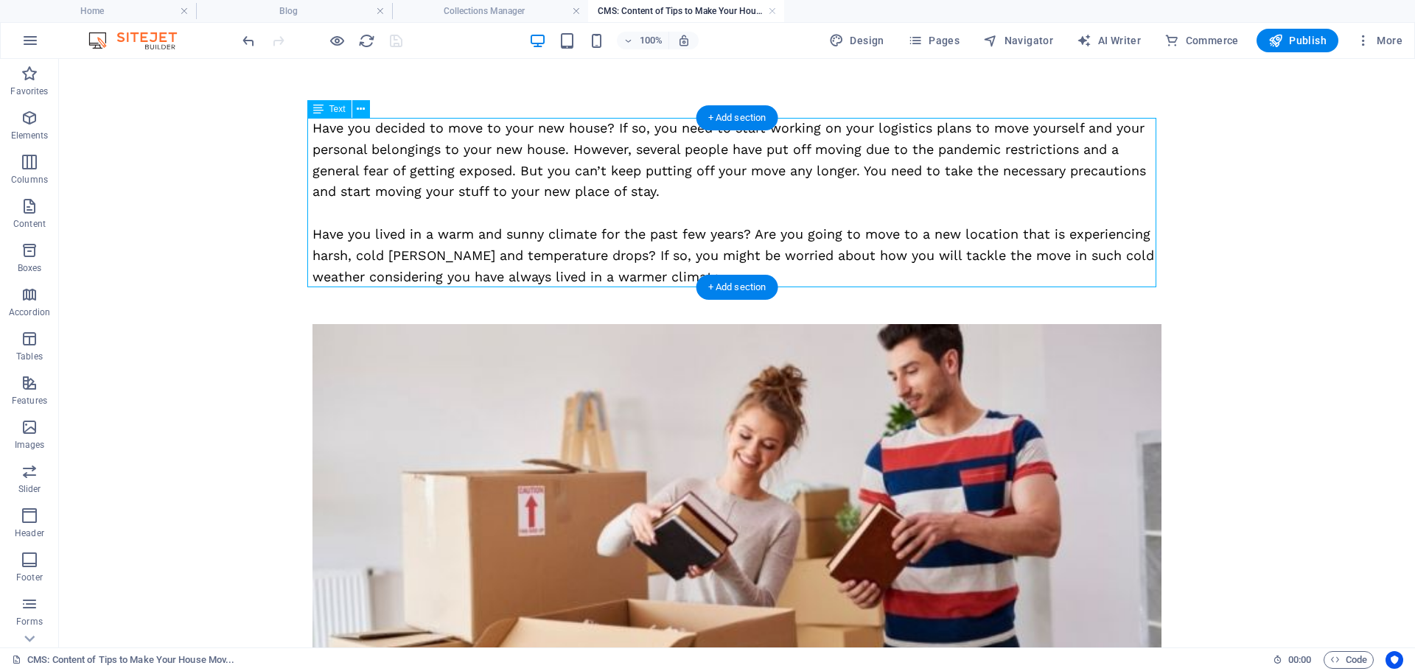
click at [687, 190] on div "Have you decided to move to your new house? If so, you need to start working on…" at bounding box center [736, 202] width 849 height 169
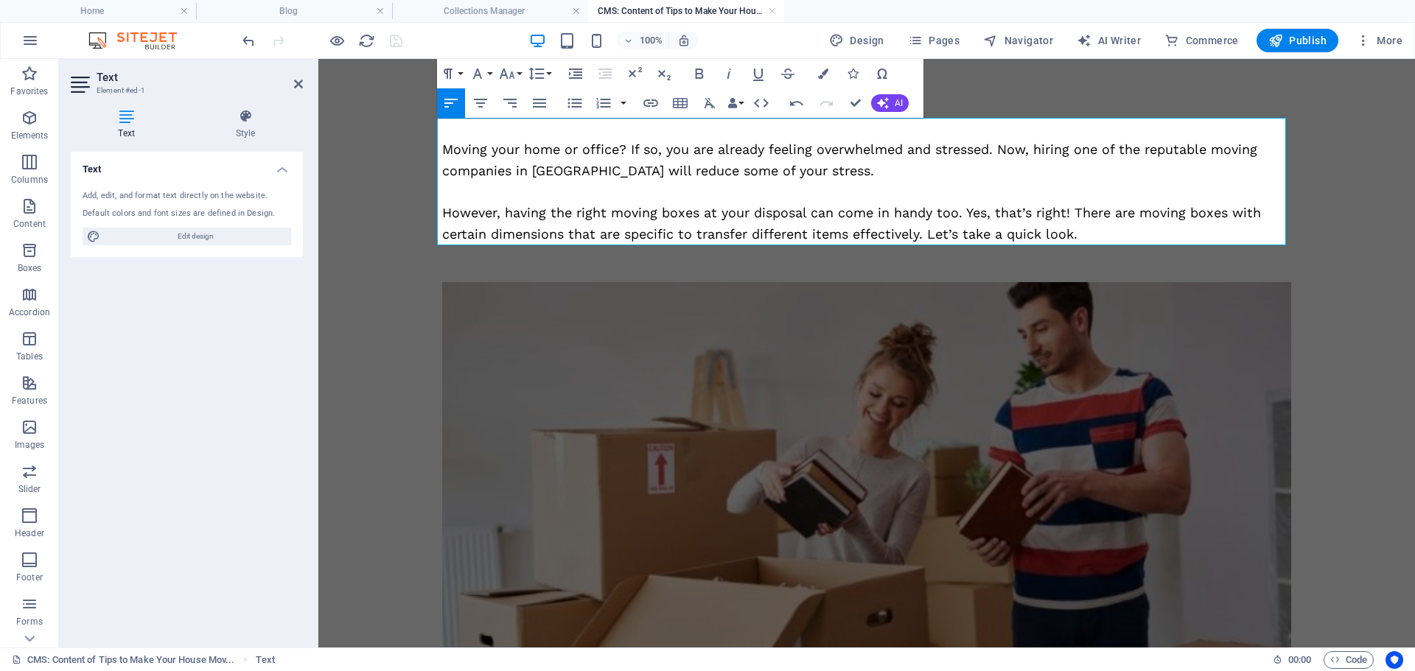
scroll to position [5909, 4]
click at [729, 364] on figure at bounding box center [866, 519] width 849 height 474
select select "%"
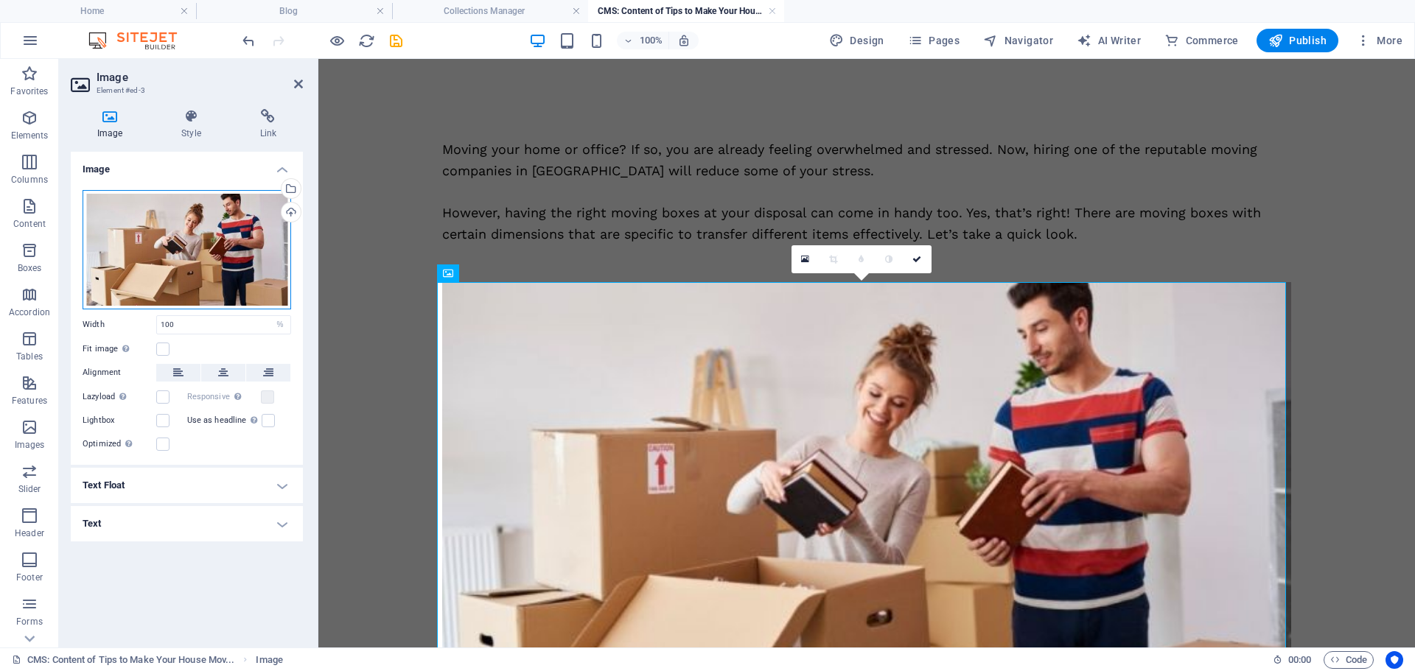
click at [242, 239] on div "Drag files here, click to choose files or select files from Files or our free s…" at bounding box center [187, 249] width 209 height 119
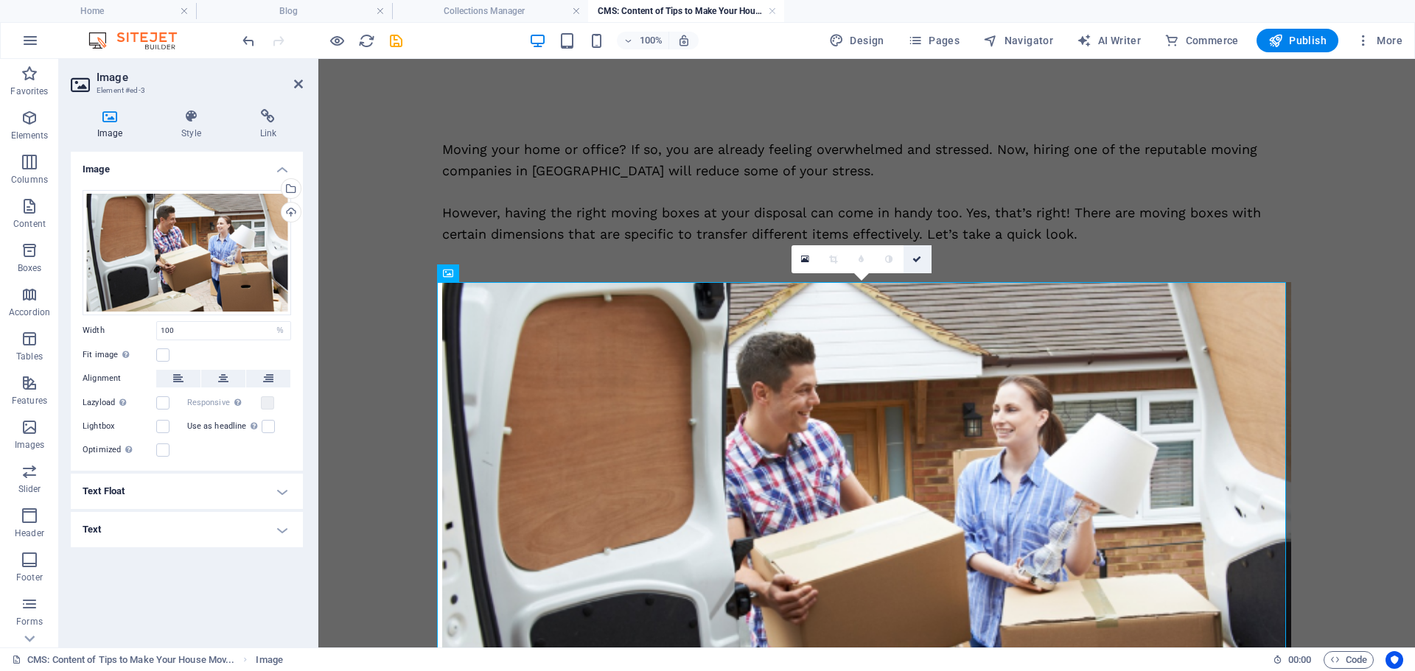
click at [922, 258] on link at bounding box center [917, 259] width 28 height 28
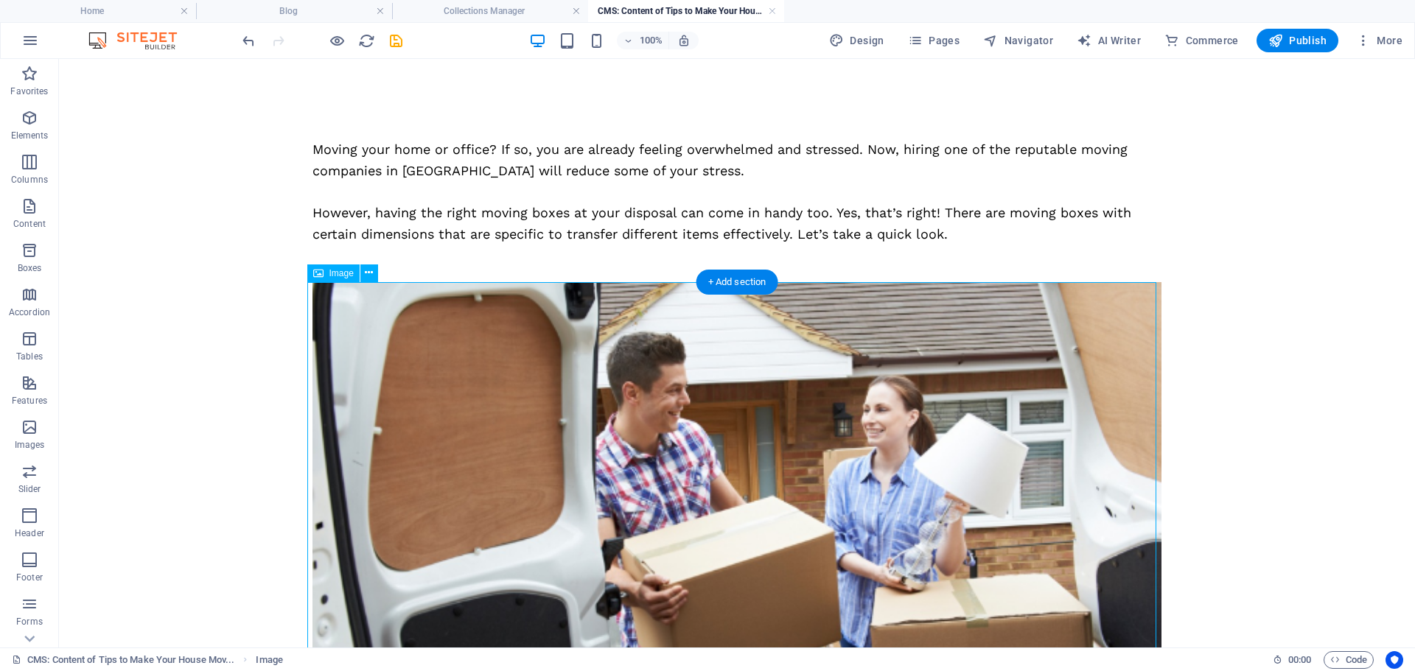
click at [551, 357] on figure at bounding box center [736, 532] width 849 height 500
click at [606, 391] on figure at bounding box center [736, 532] width 849 height 500
select select "%"
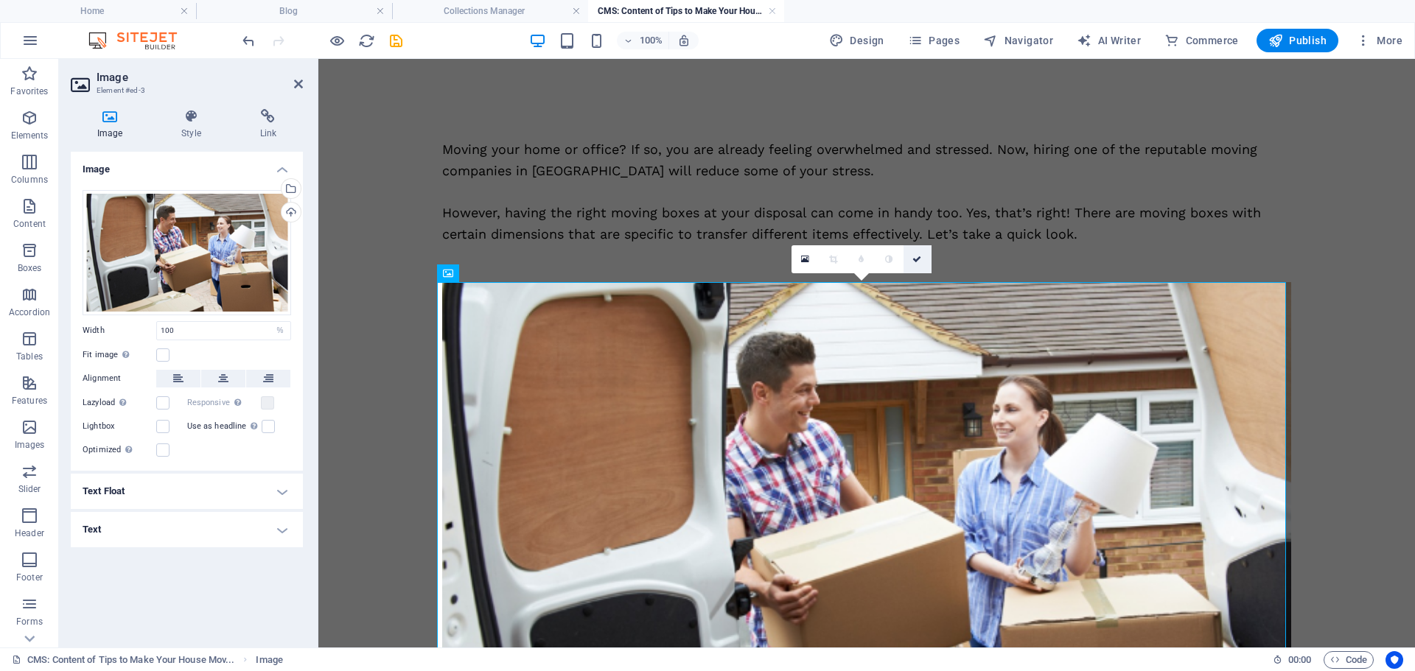
click at [919, 263] on icon at bounding box center [916, 259] width 9 height 9
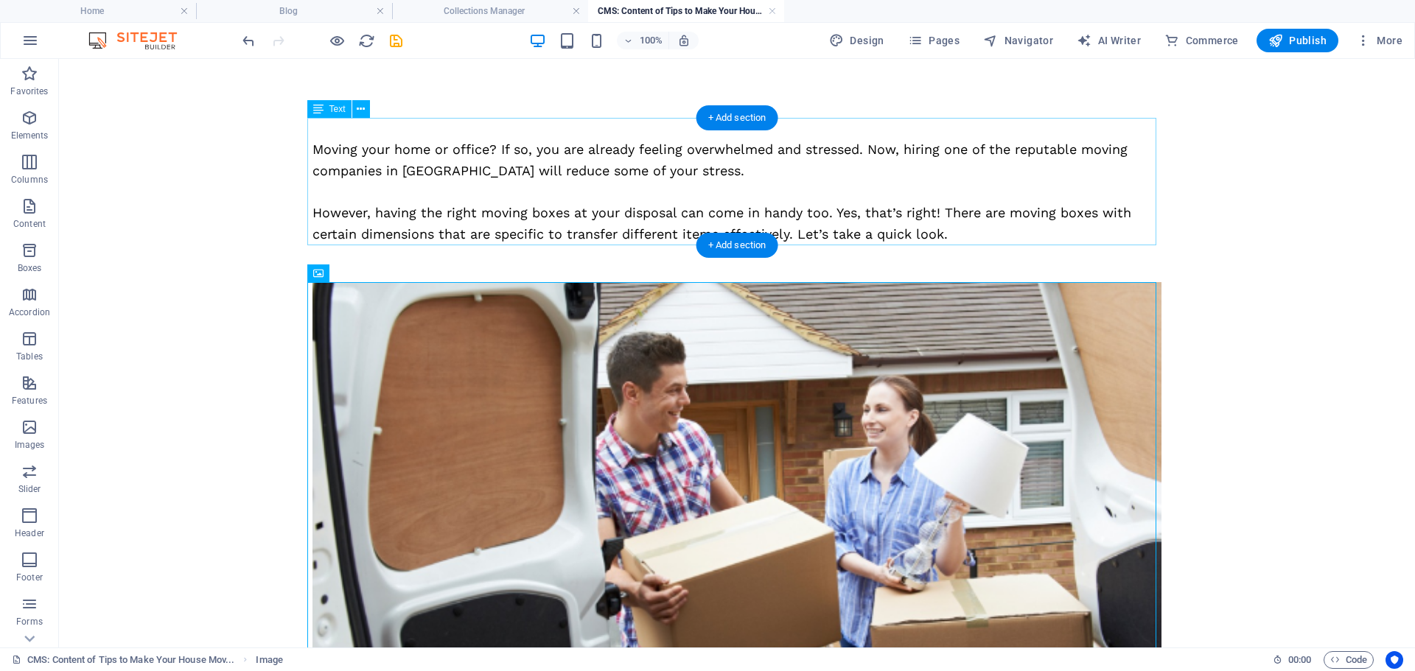
scroll to position [442, 0]
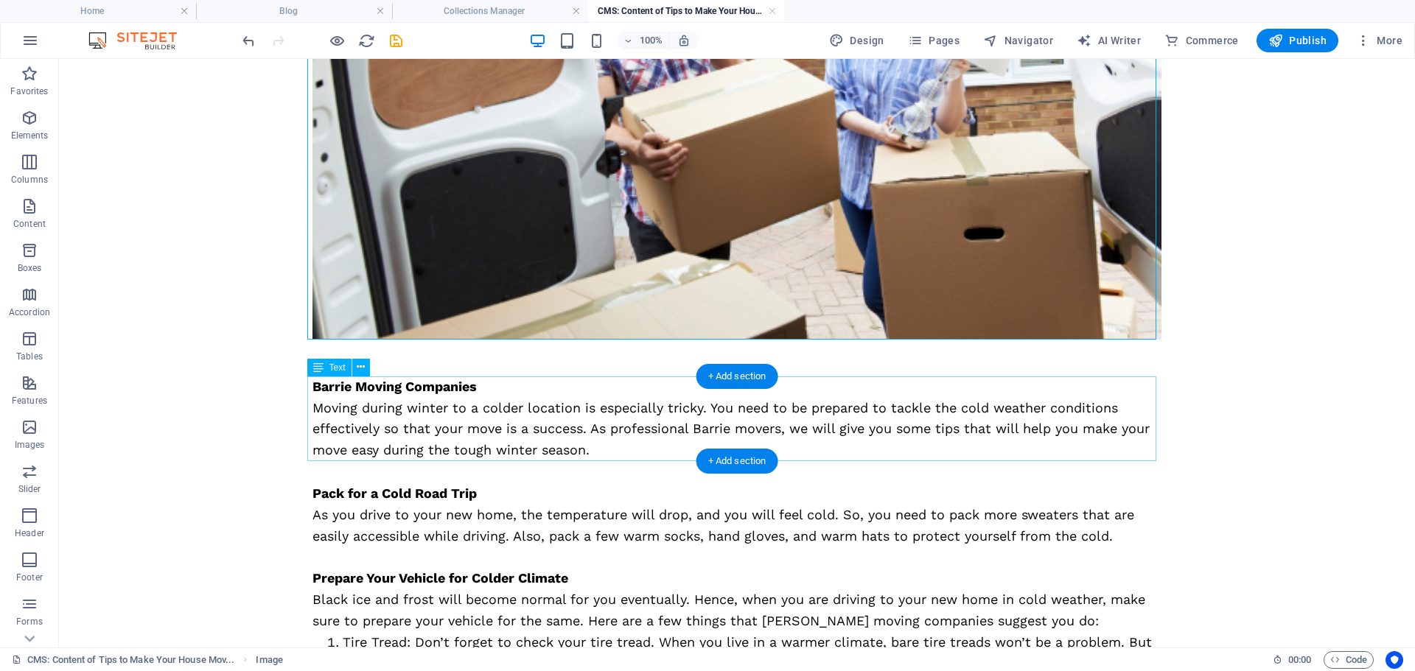
click at [482, 425] on div "Barrie Moving Companies Moving during winter to a colder location is especially…" at bounding box center [736, 418] width 849 height 85
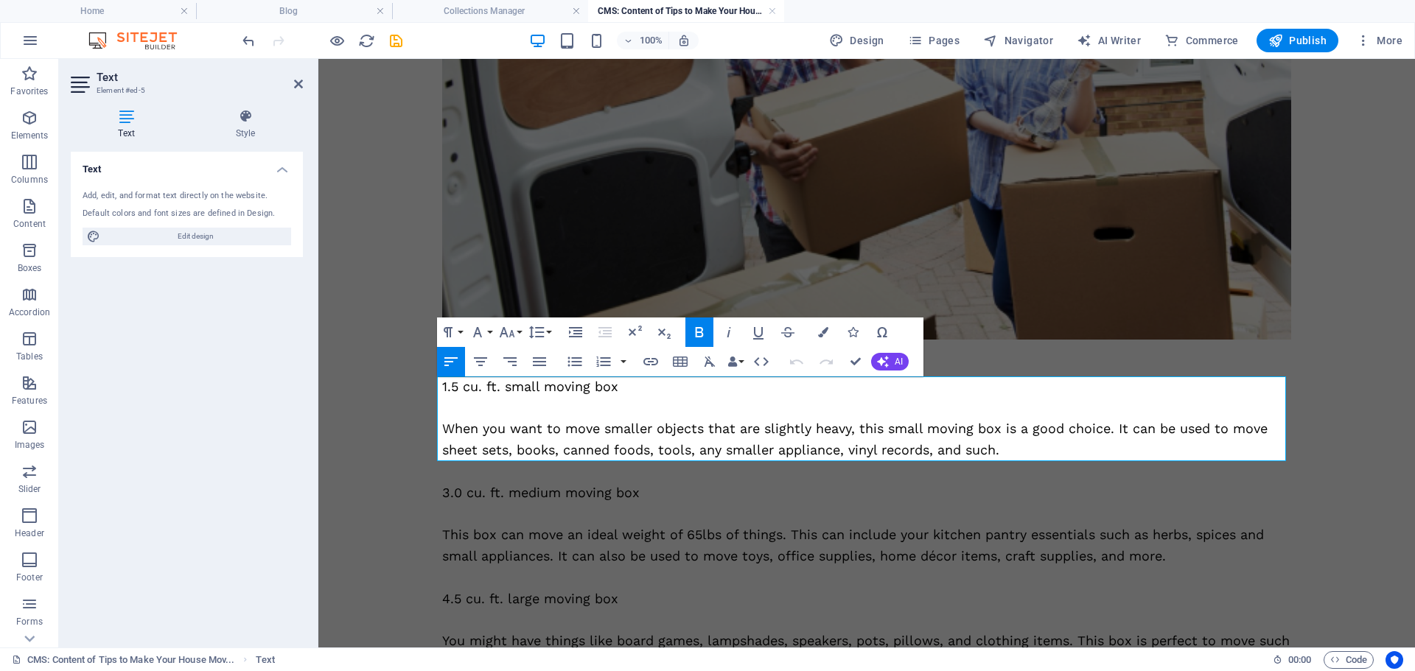
scroll to position [24348, 4]
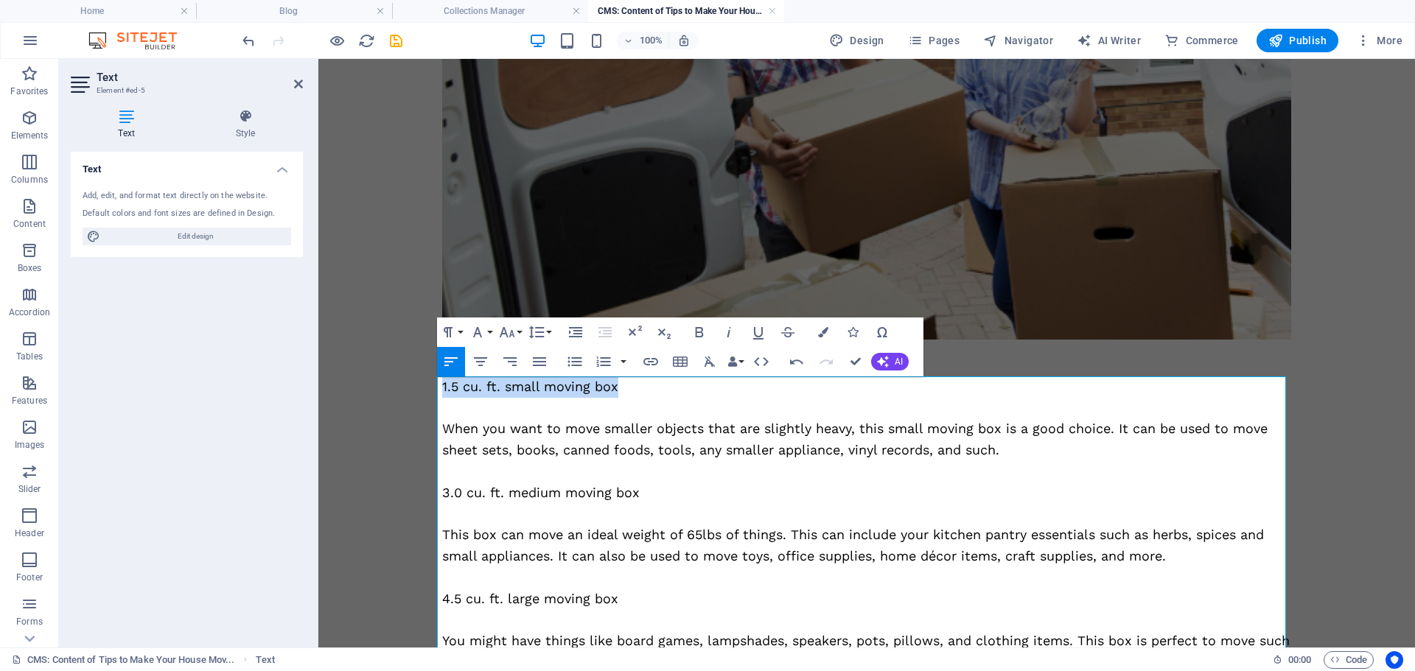
drag, startPoint x: 603, startPoint y: 391, endPoint x: 438, endPoint y: 390, distance: 164.3
click at [442, 390] on p "1.5 cu. ft. small moving box" at bounding box center [866, 386] width 849 height 21
click at [702, 331] on icon "button" at bounding box center [699, 332] width 8 height 10
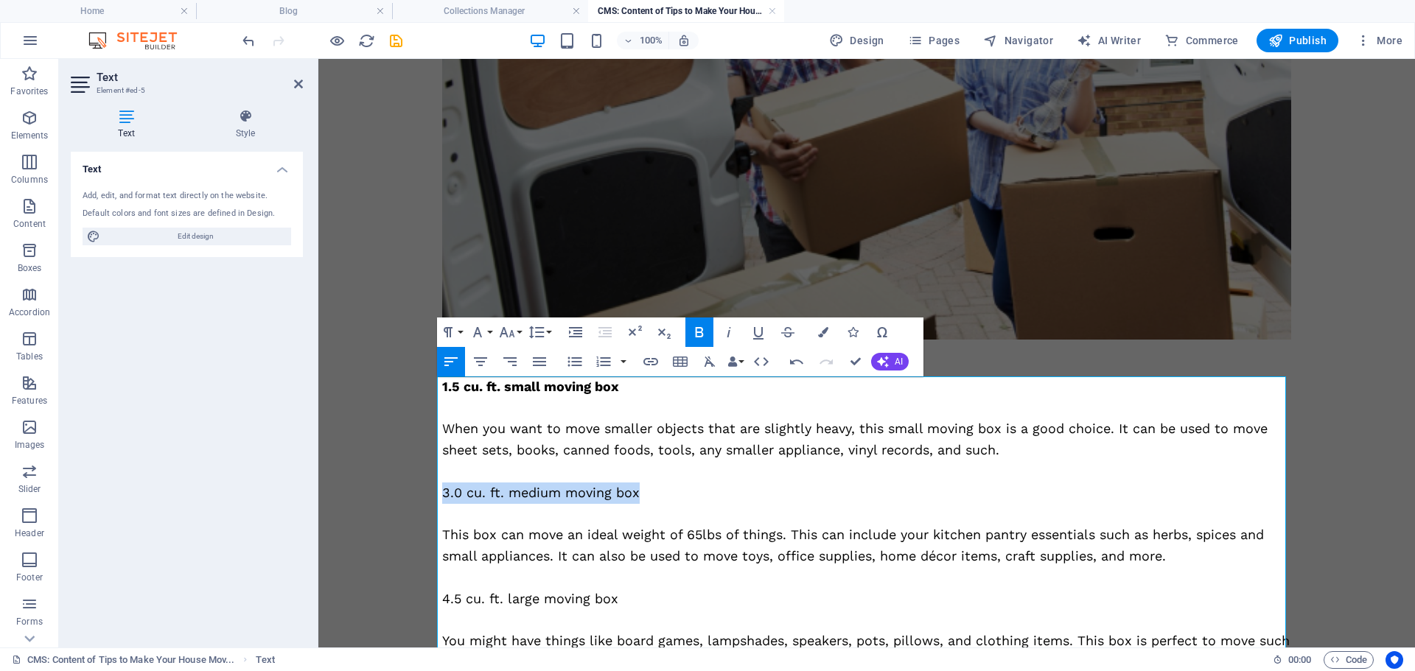
drag, startPoint x: 662, startPoint y: 493, endPoint x: 432, endPoint y: 491, distance: 229.9
click at [432, 491] on div "Moving your home or office? If so, you are already feeling overwhelmed and stre…" at bounding box center [866, 663] width 884 height 2092
click at [694, 334] on icon "button" at bounding box center [699, 332] width 18 height 18
drag, startPoint x: 601, startPoint y: 595, endPoint x: 436, endPoint y: 597, distance: 165.0
click at [442, 597] on p "4.5 cu. ft. large moving box" at bounding box center [866, 599] width 849 height 21
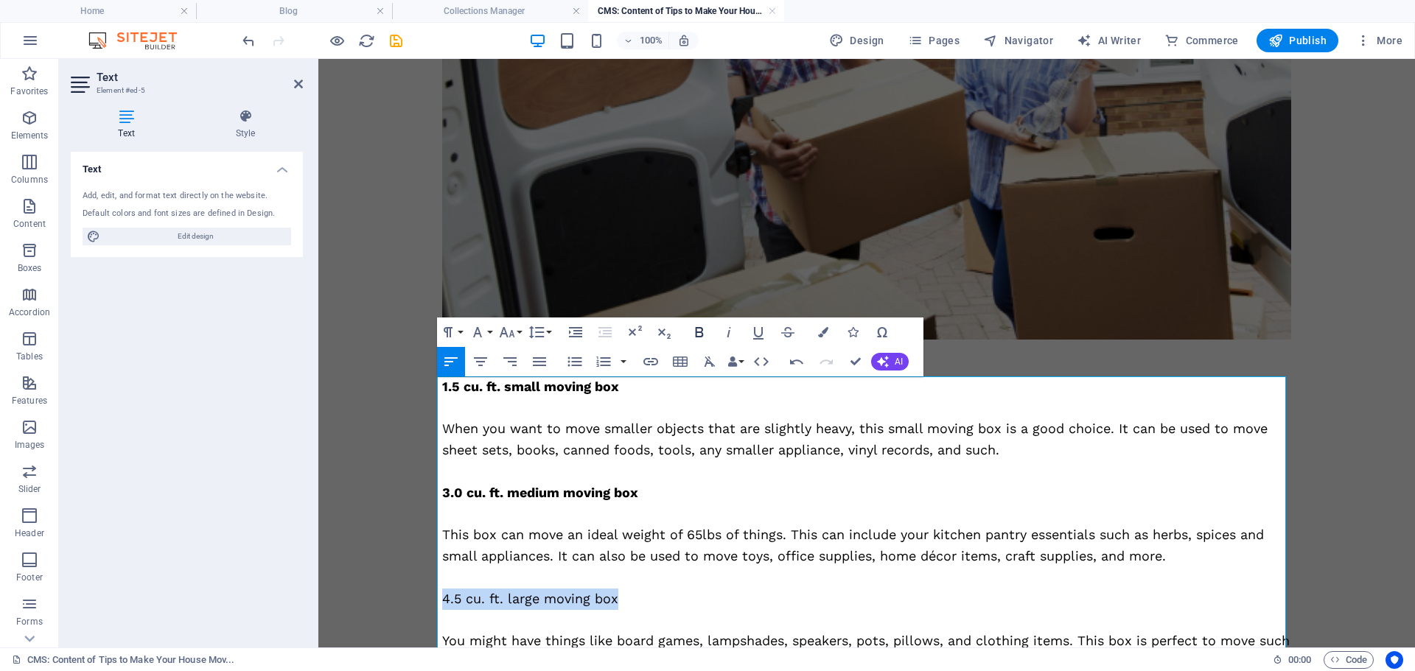
click at [695, 337] on icon "button" at bounding box center [699, 332] width 18 height 18
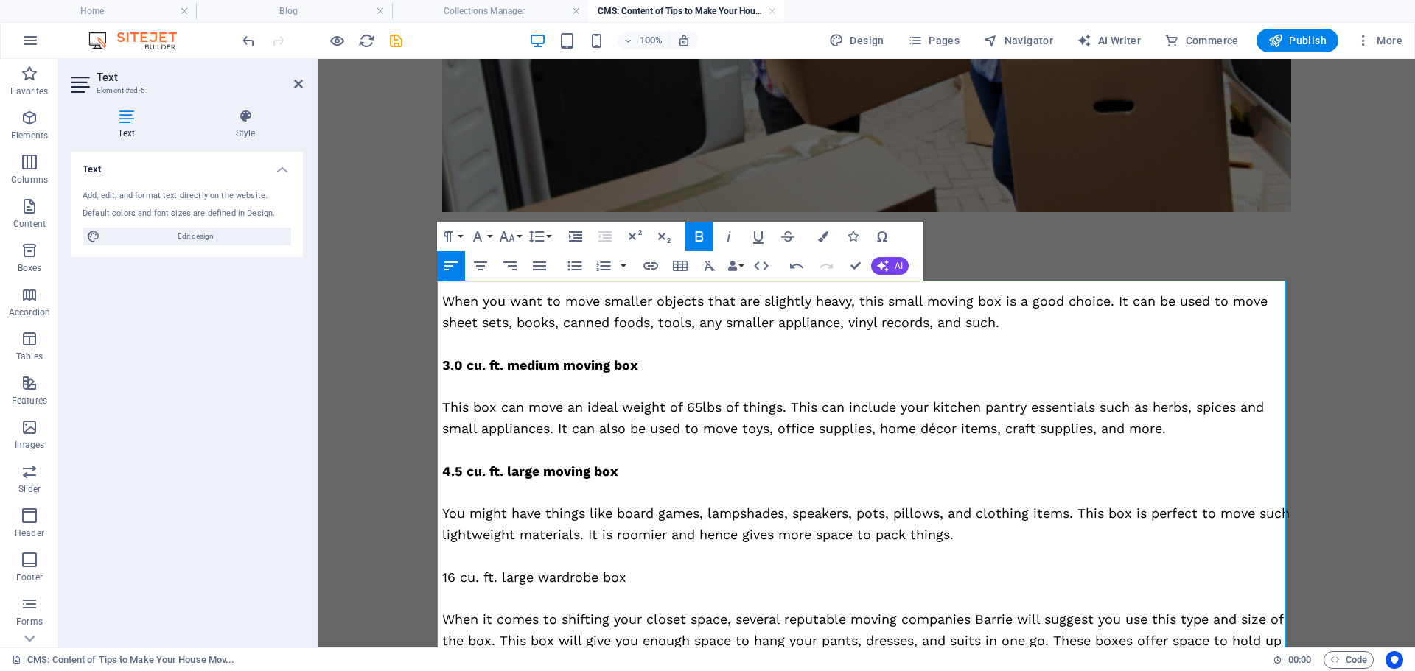
scroll to position [663, 0]
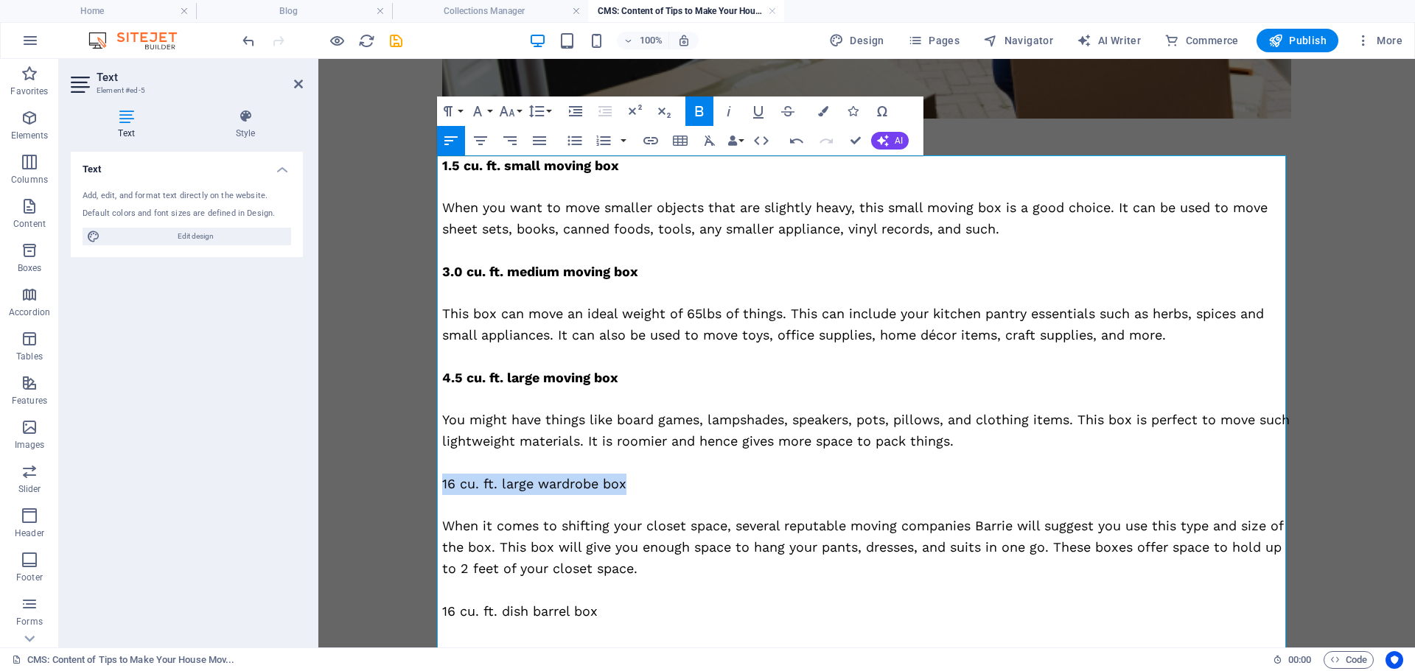
drag, startPoint x: 525, startPoint y: 481, endPoint x: 432, endPoint y: 478, distance: 92.9
click at [432, 478] on div "Moving your home or office? If so, you are already feeling overwhelmed and stre…" at bounding box center [866, 442] width 884 height 2092
drag, startPoint x: 698, startPoint y: 111, endPoint x: 679, endPoint y: 144, distance: 37.9
click at [698, 111] on icon "button" at bounding box center [699, 111] width 8 height 10
drag, startPoint x: 602, startPoint y: 606, endPoint x: 434, endPoint y: 608, distance: 168.0
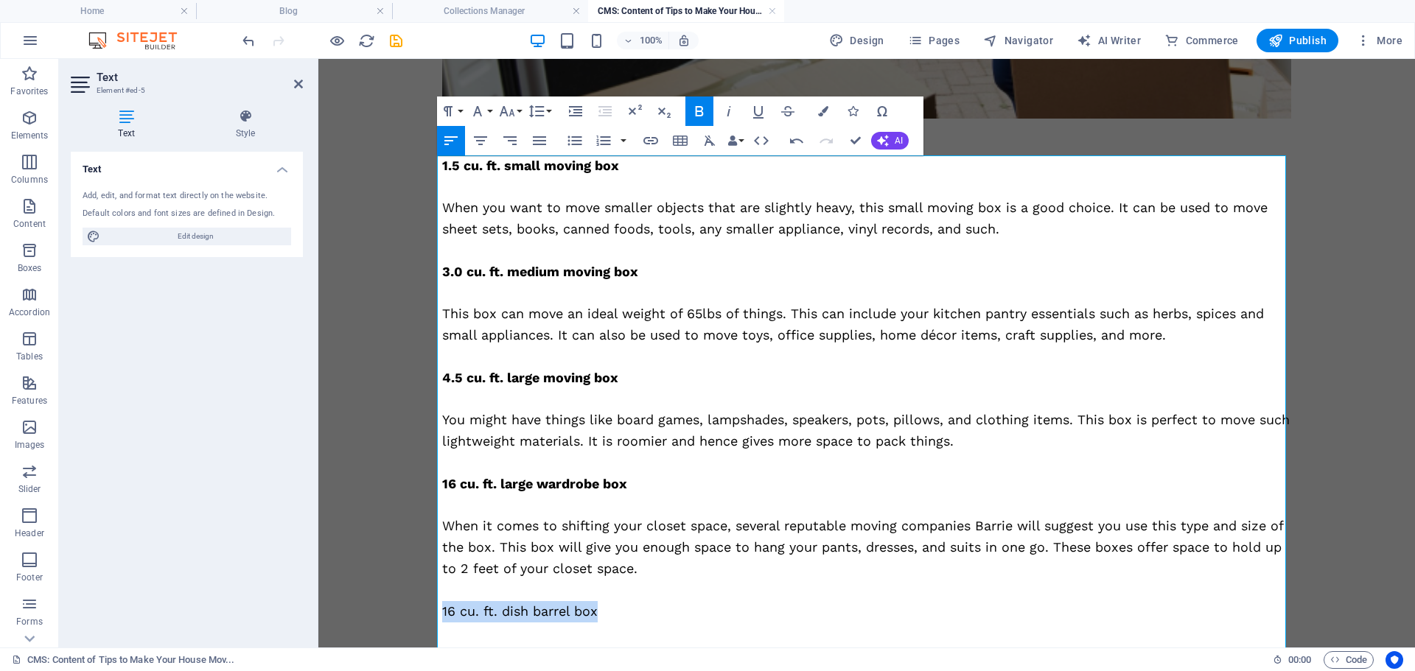
click at [434, 608] on div "Moving your home or office? If so, you are already feeling overwhelmed and stre…" at bounding box center [866, 442] width 884 height 2092
click at [698, 114] on icon "button" at bounding box center [699, 111] width 18 height 18
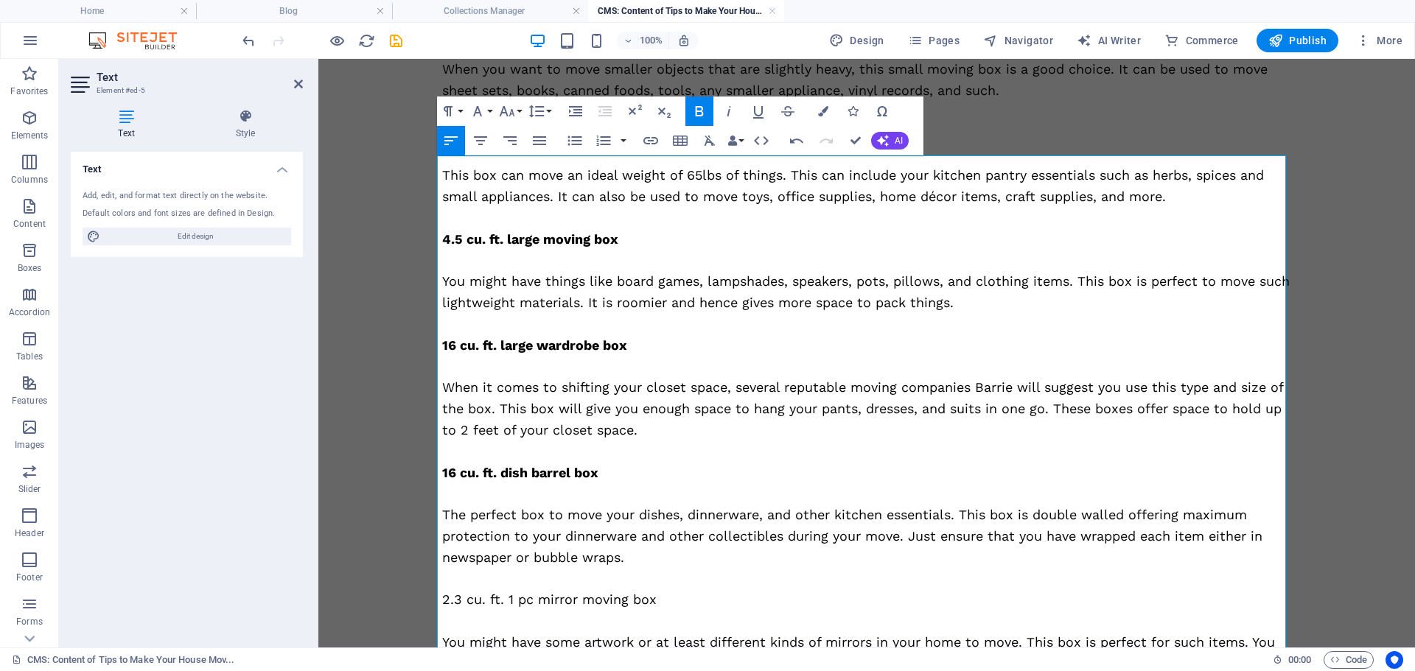
scroll to position [958, 0]
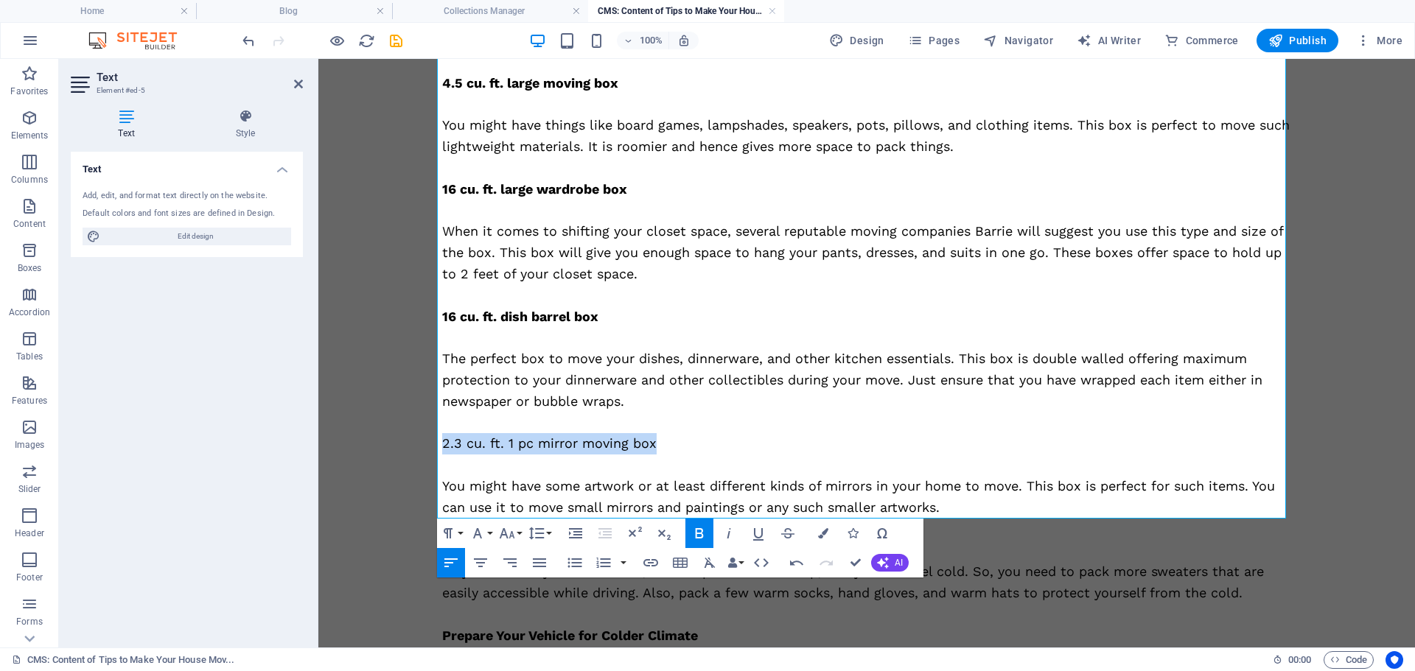
drag, startPoint x: 612, startPoint y: 443, endPoint x: 442, endPoint y: 433, distance: 170.5
click at [433, 438] on div "Moving your home or office? If so, you are already feeling overwhelmed and stre…" at bounding box center [866, 147] width 884 height 2092
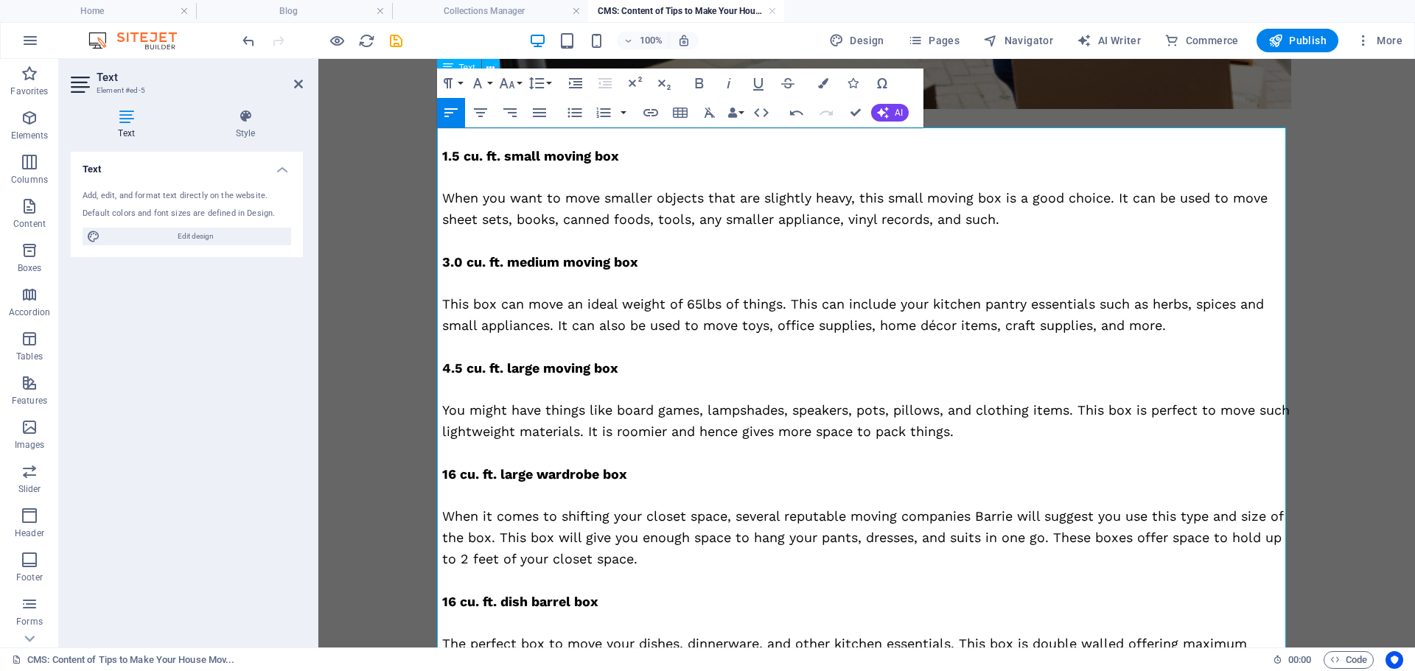
scroll to position [663, 0]
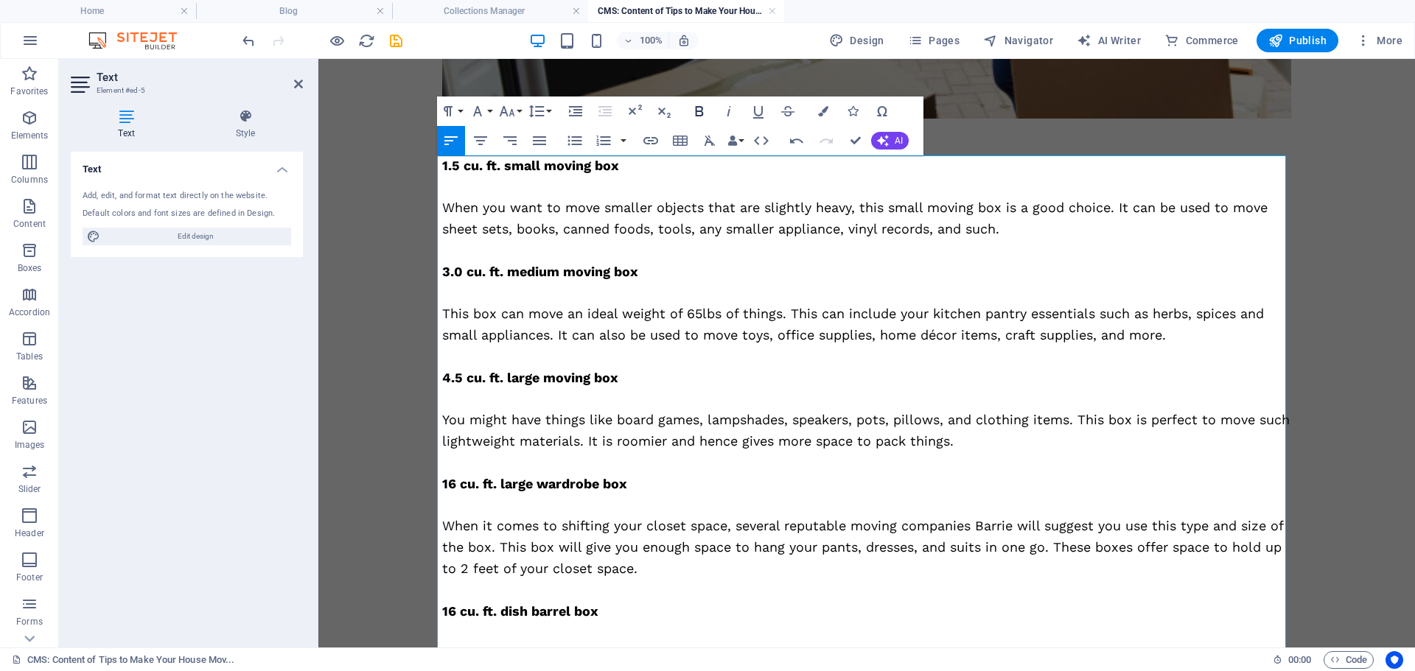
click at [700, 113] on icon "button" at bounding box center [699, 111] width 18 height 18
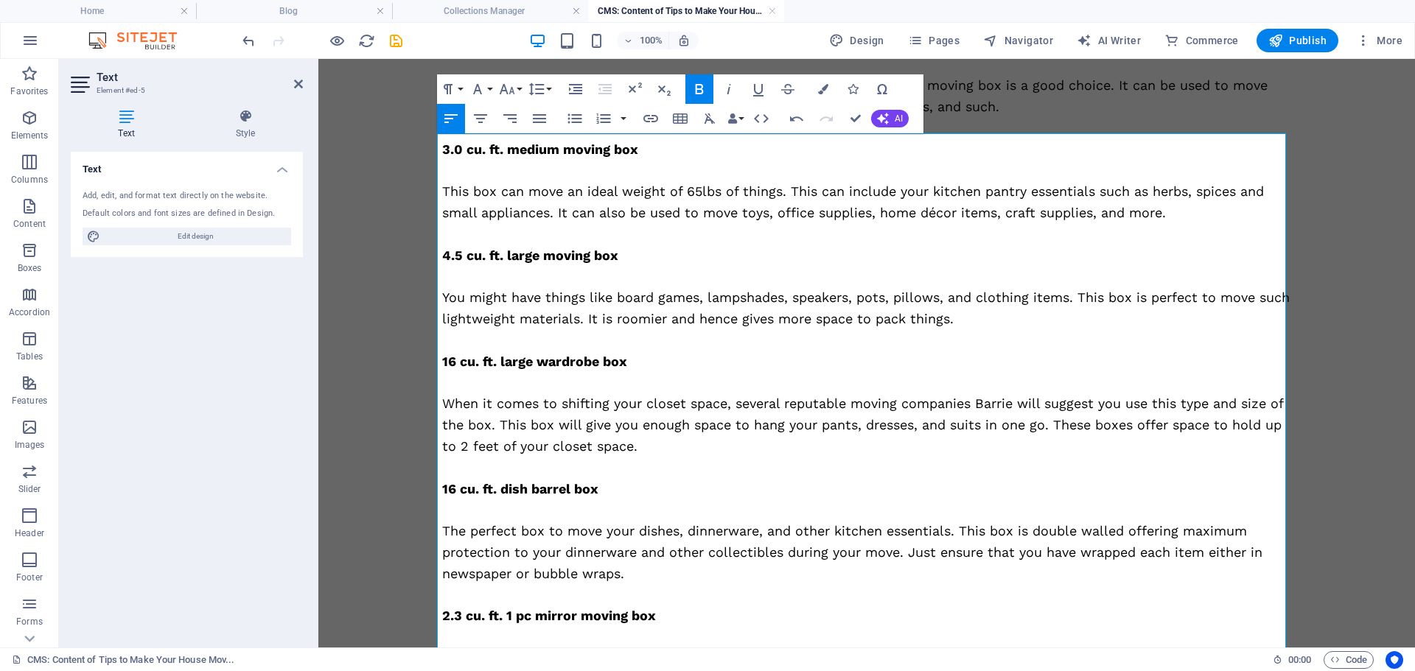
scroll to position [884, 0]
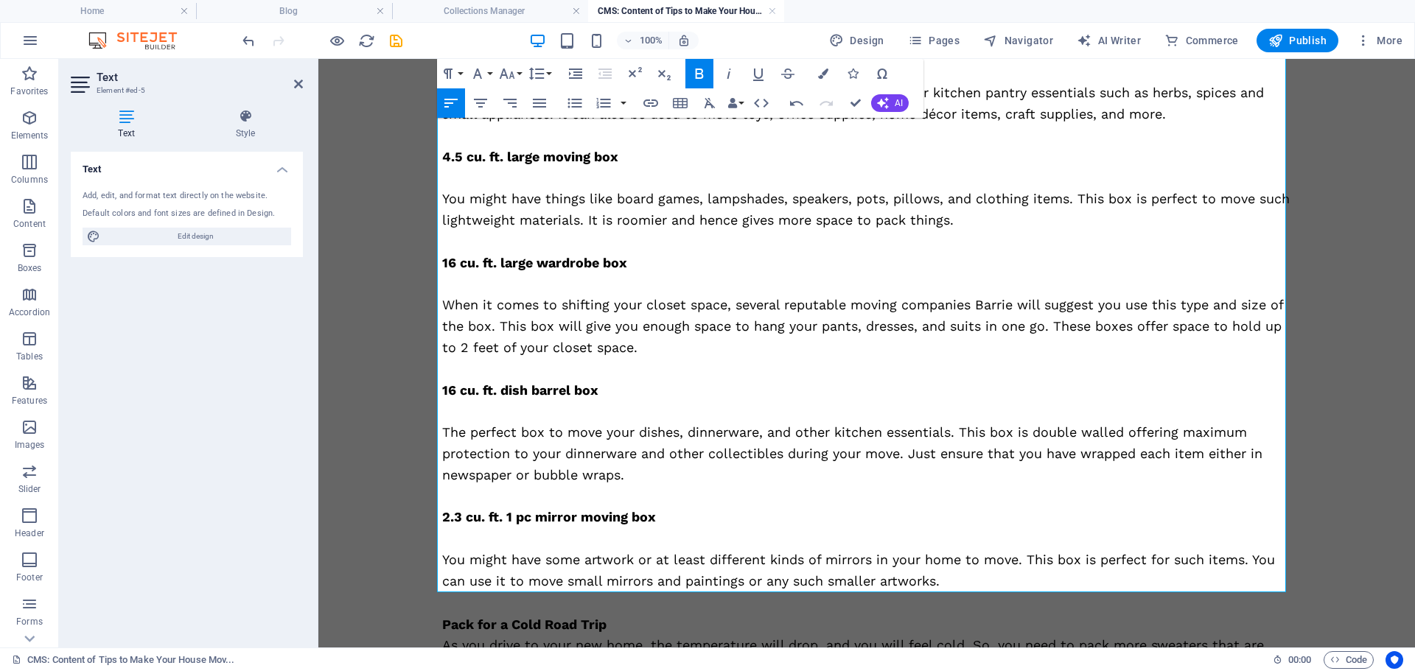
click at [936, 580] on p "You might have some artwork or at least different kinds of mirrors in your home…" at bounding box center [866, 571] width 849 height 43
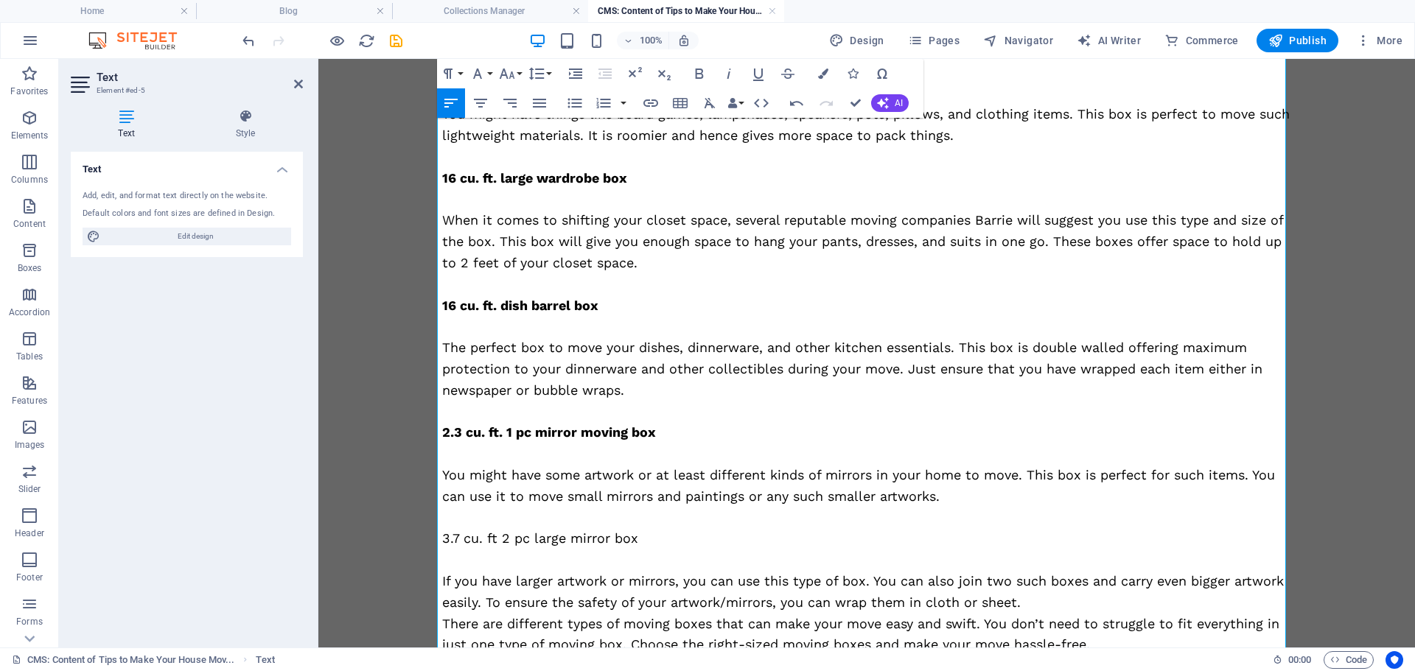
scroll to position [1179, 0]
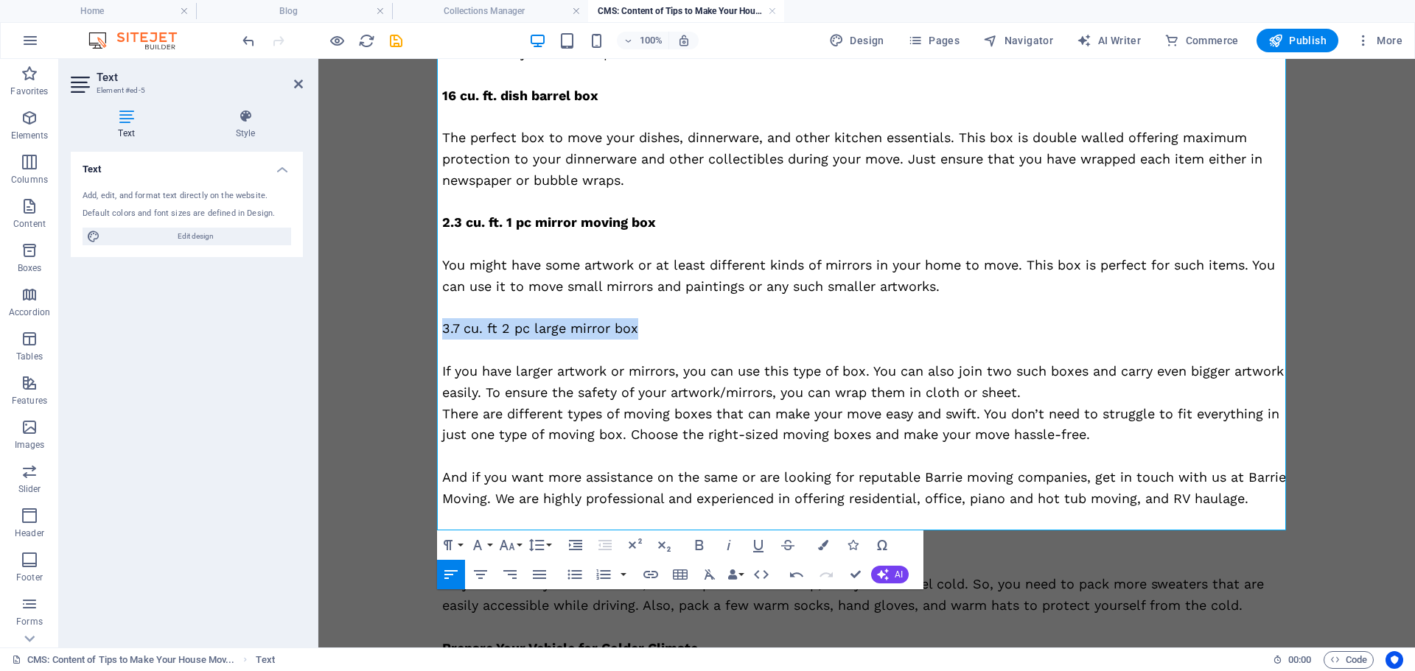
drag, startPoint x: 665, startPoint y: 334, endPoint x: 432, endPoint y: 332, distance: 232.1
click at [432, 332] on div "Moving your home or office? If so, you are already feeling overwhelmed and stre…" at bounding box center [866, 43] width 884 height 2326
click at [697, 547] on icon "button" at bounding box center [699, 545] width 18 height 18
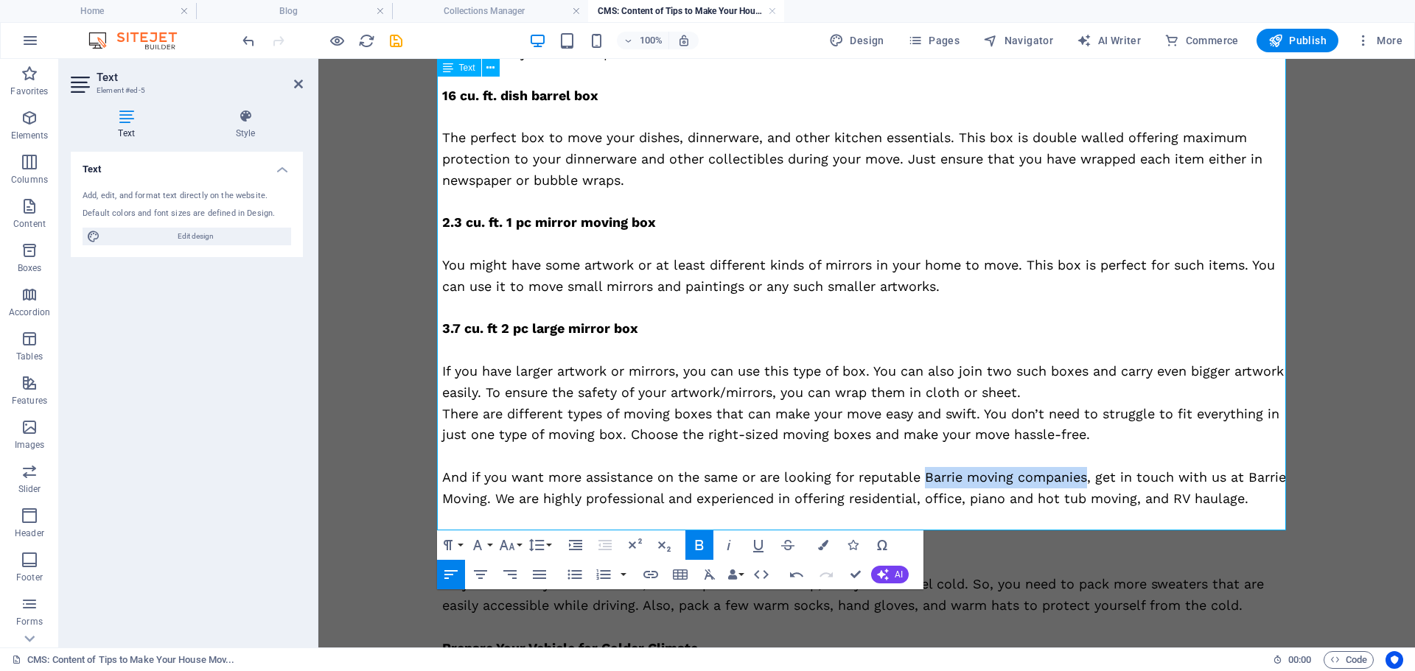
drag, startPoint x: 920, startPoint y: 476, endPoint x: 1084, endPoint y: 473, distance: 163.6
click at [1084, 473] on p "And if you want more assistance on the same or are looking for reputable Barrie…" at bounding box center [866, 488] width 849 height 43
copy p "Barrie moving companies"
click at [656, 577] on icon "button" at bounding box center [651, 575] width 18 height 18
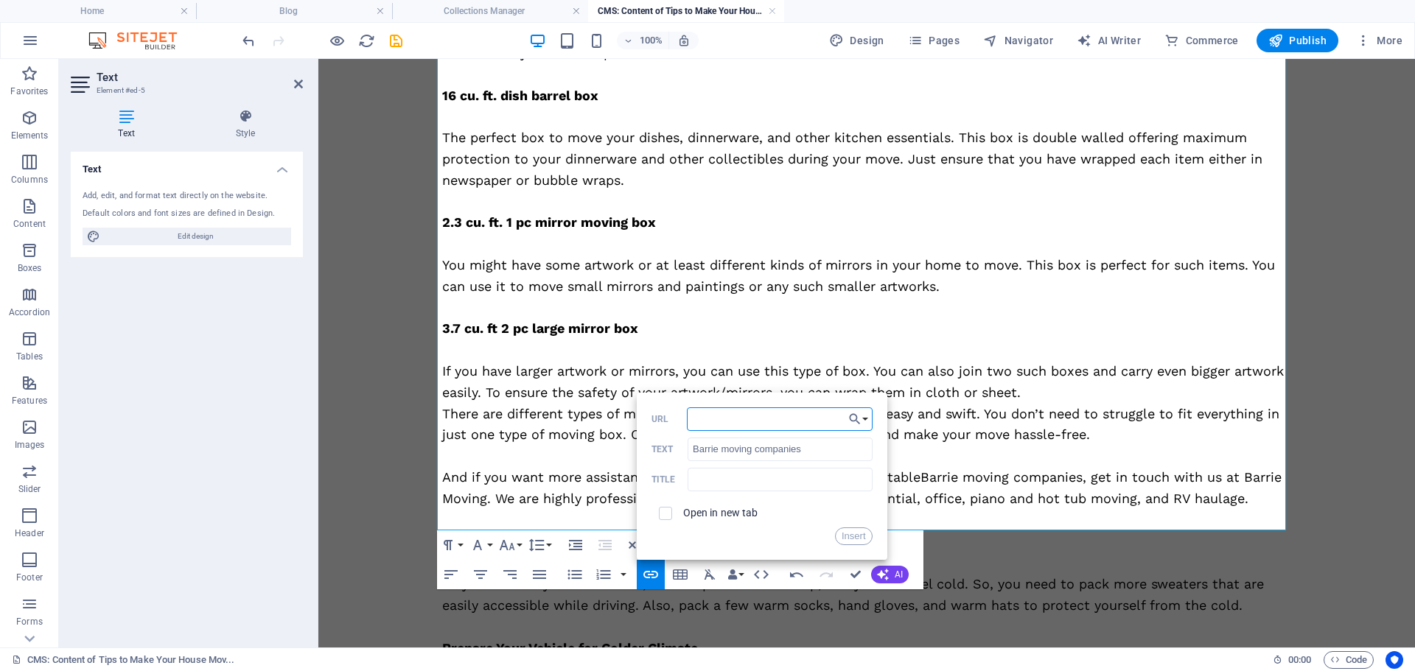
paste input "https://dev.barriemoving.ca/barrie-moving-companies/"
type input "https://dev.barriemoving.ca/barrie-moving-companies/"
click at [850, 532] on button "Insert" at bounding box center [854, 537] width 38 height 18
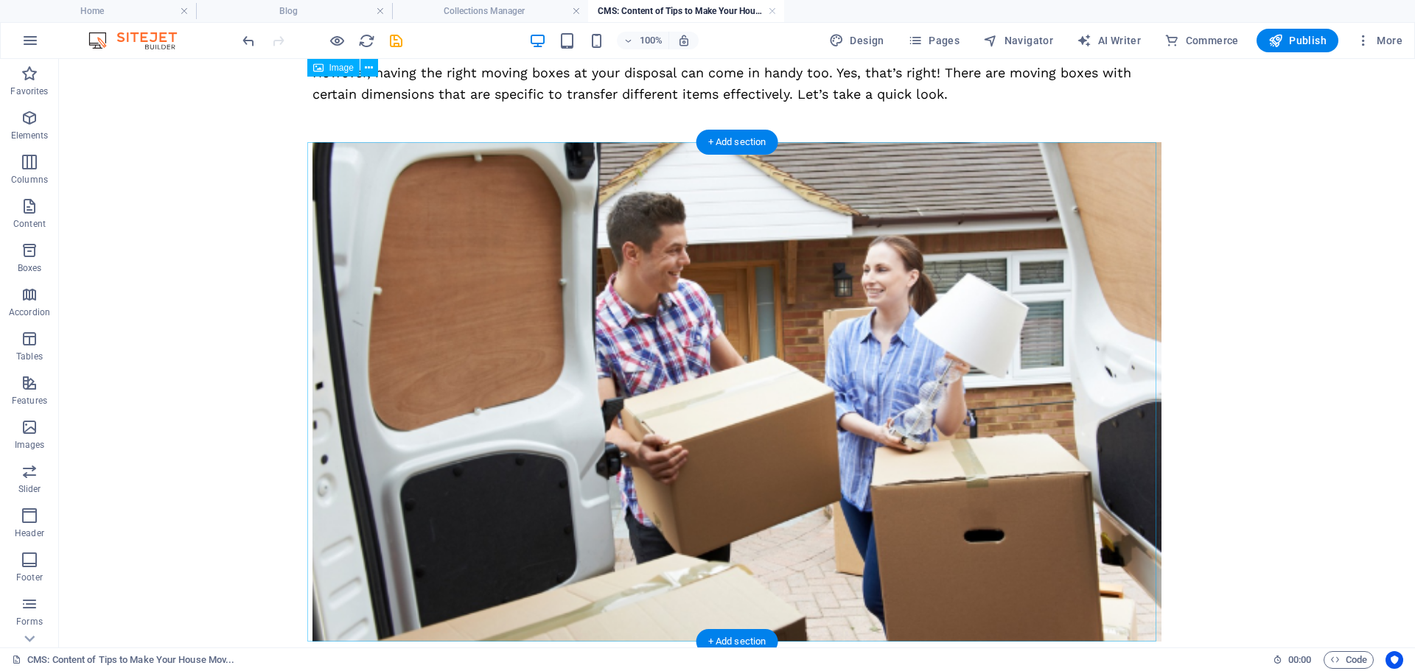
scroll to position [0, 0]
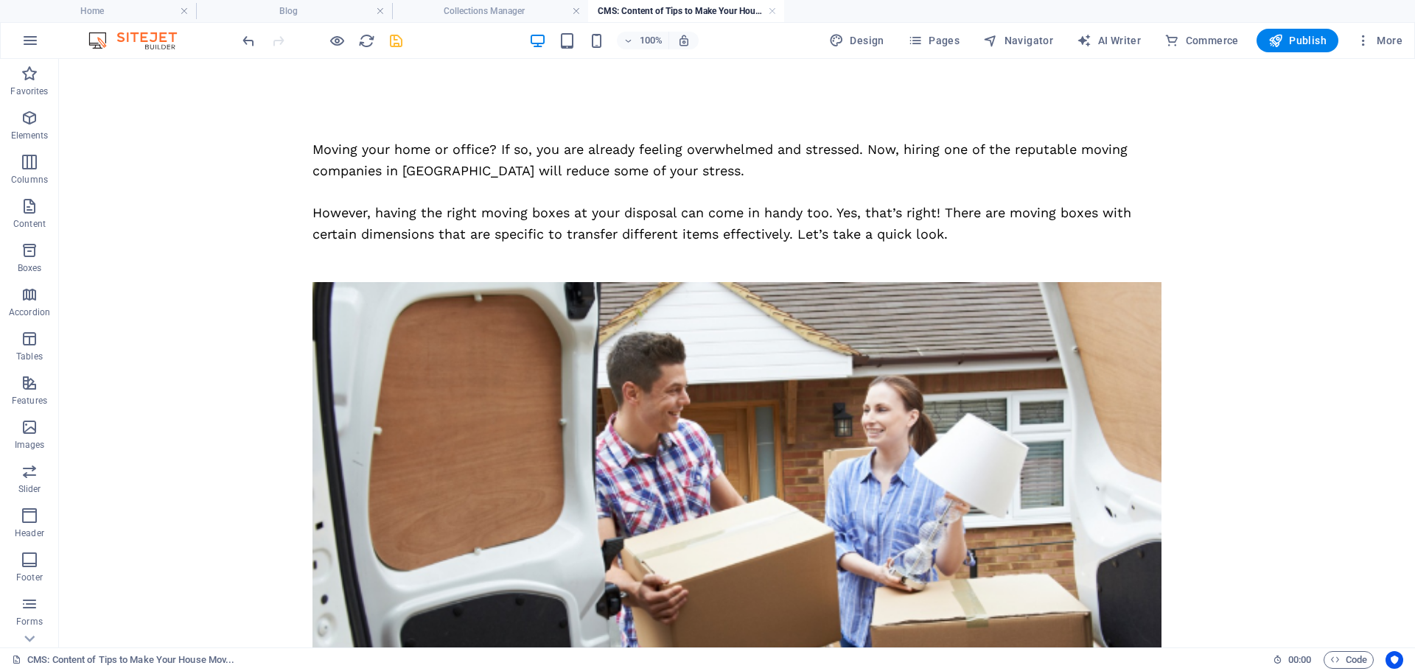
click at [393, 42] on icon "save" at bounding box center [396, 40] width 17 height 17
click at [773, 8] on link at bounding box center [772, 11] width 9 height 14
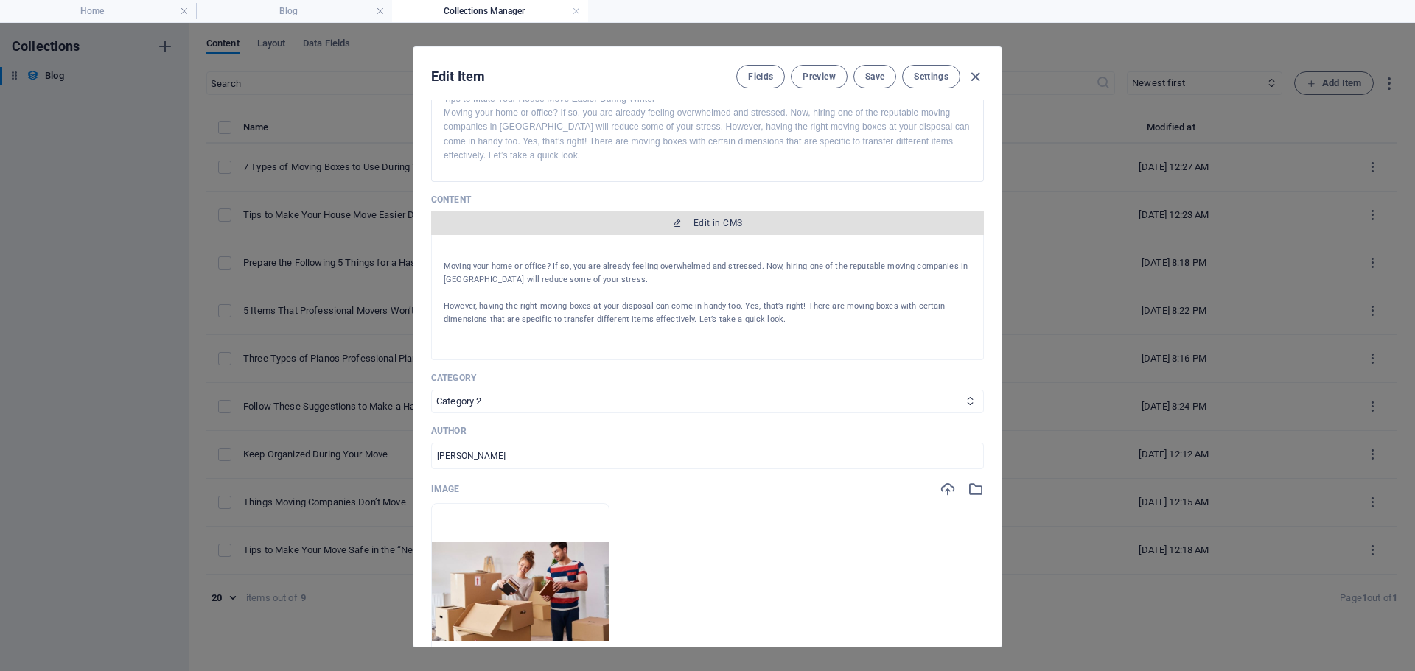
scroll to position [368, 0]
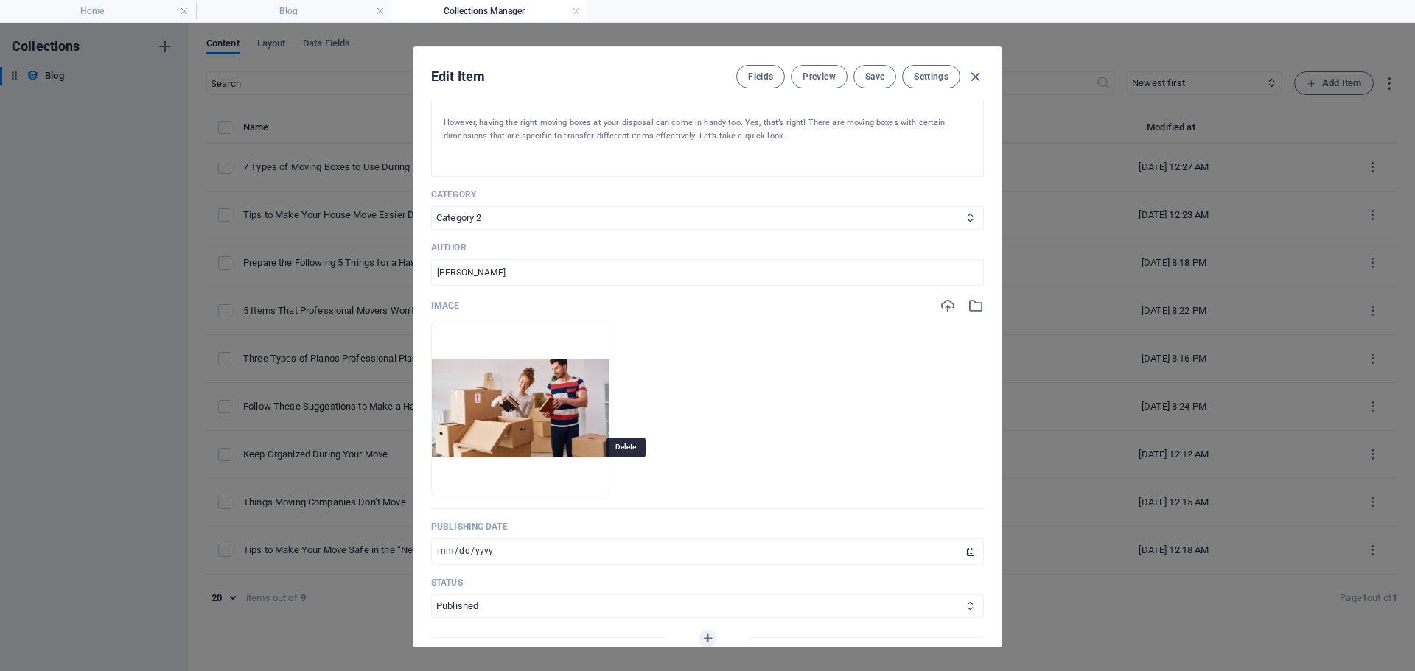
click at [564, 475] on icon "button" at bounding box center [559, 474] width 12 height 12
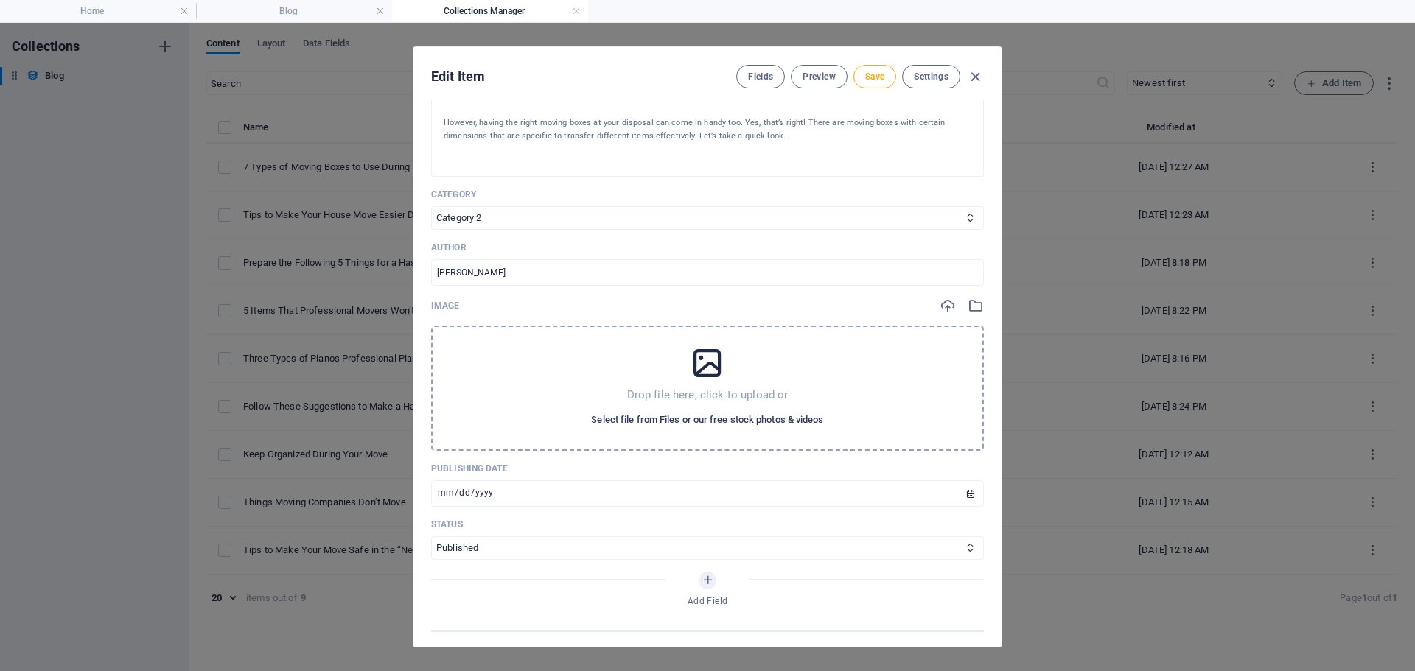
click at [651, 416] on span "Select file from Files or our free stock photos & videos" at bounding box center [707, 420] width 232 height 18
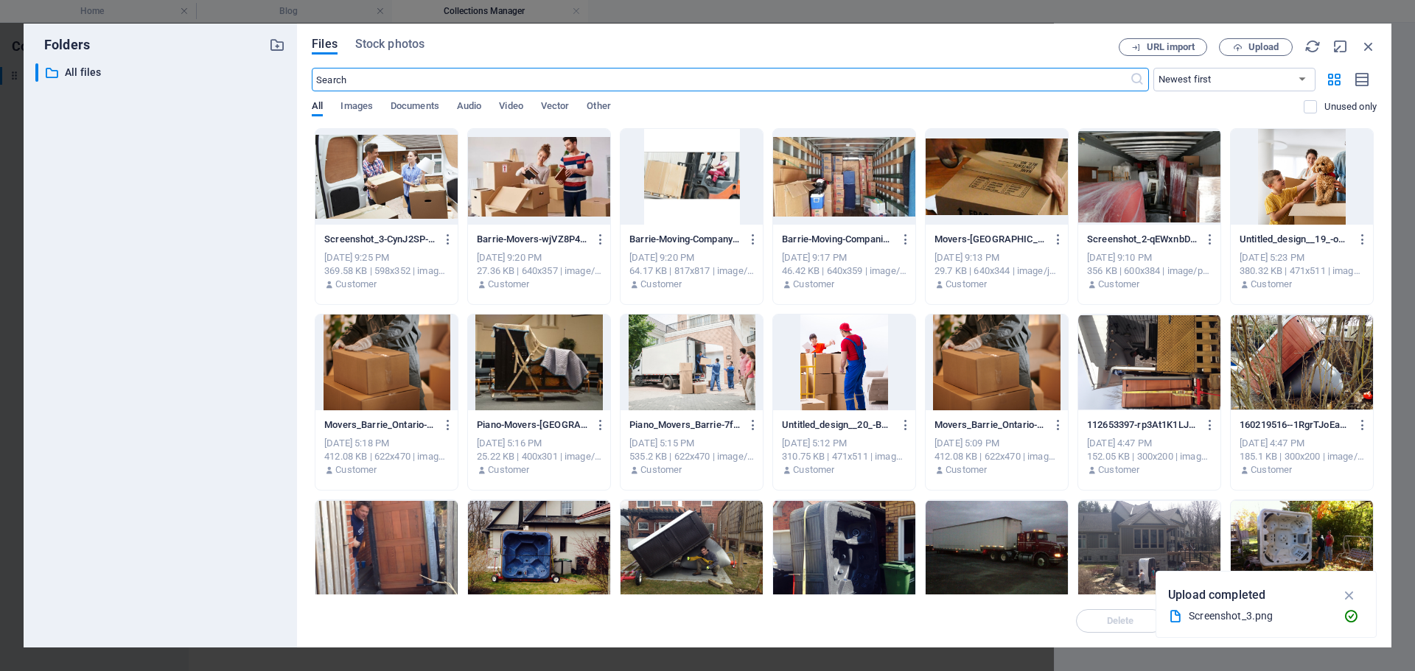
click at [1096, 163] on div at bounding box center [1149, 177] width 142 height 96
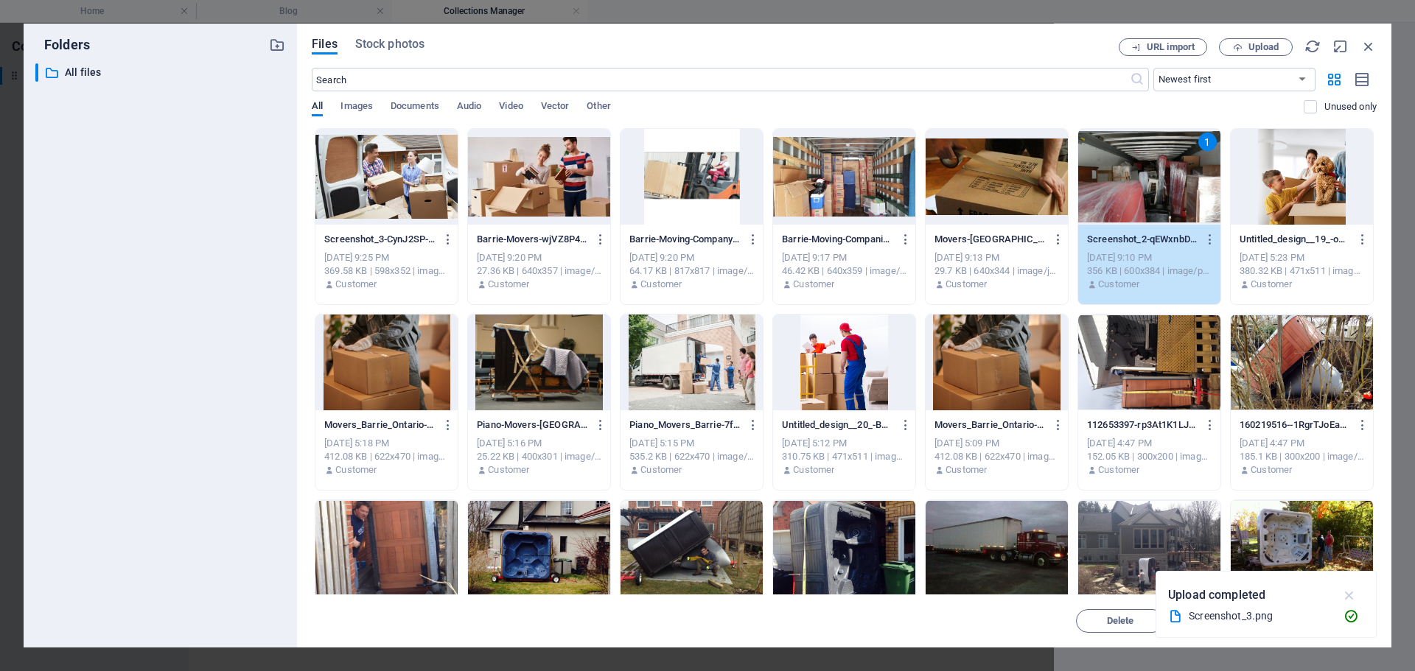
click at [1343, 596] on icon "button" at bounding box center [1349, 595] width 17 height 16
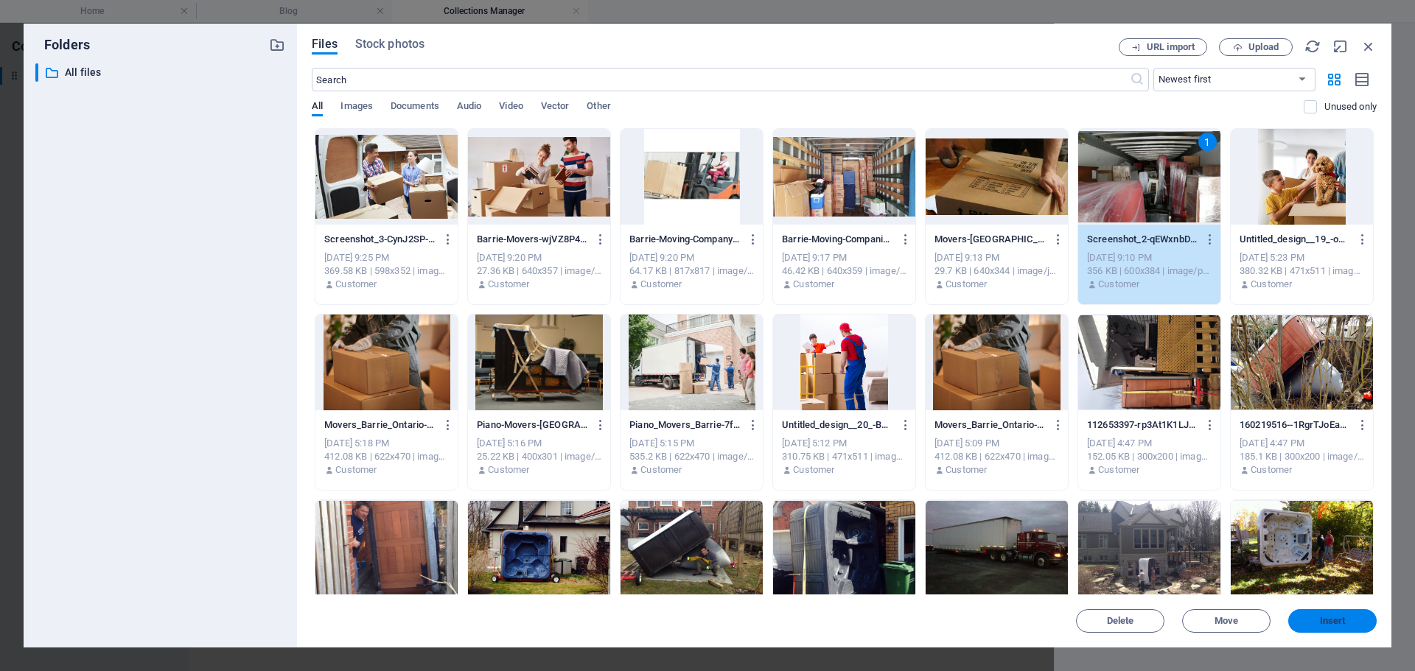
click at [1344, 622] on span "Insert" at bounding box center [1333, 621] width 26 height 9
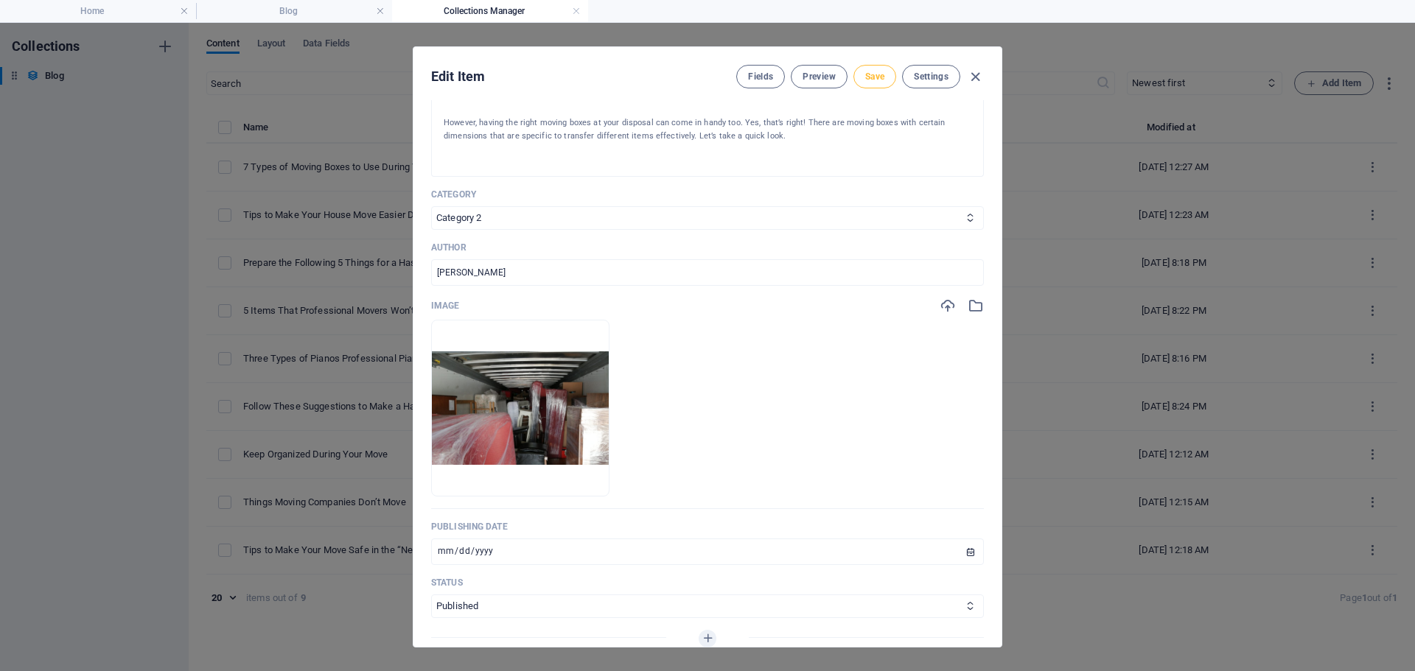
click at [870, 77] on span "Save" at bounding box center [874, 77] width 19 height 12
click at [978, 77] on icon "button" at bounding box center [975, 77] width 17 height 17
type input "2025-10-07"
type input "7-types-of-moving-boxes-to-use-during-your-house-office-move"
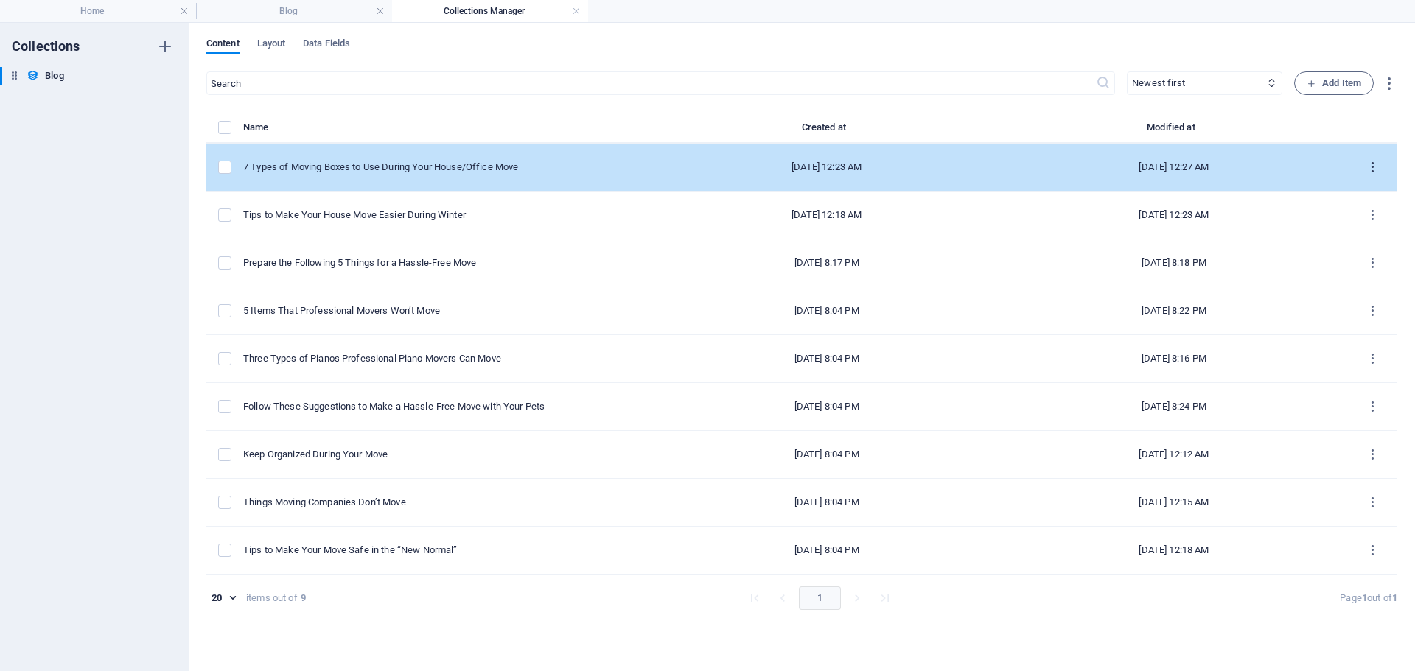
click at [1367, 162] on icon "items list" at bounding box center [1372, 168] width 14 height 14
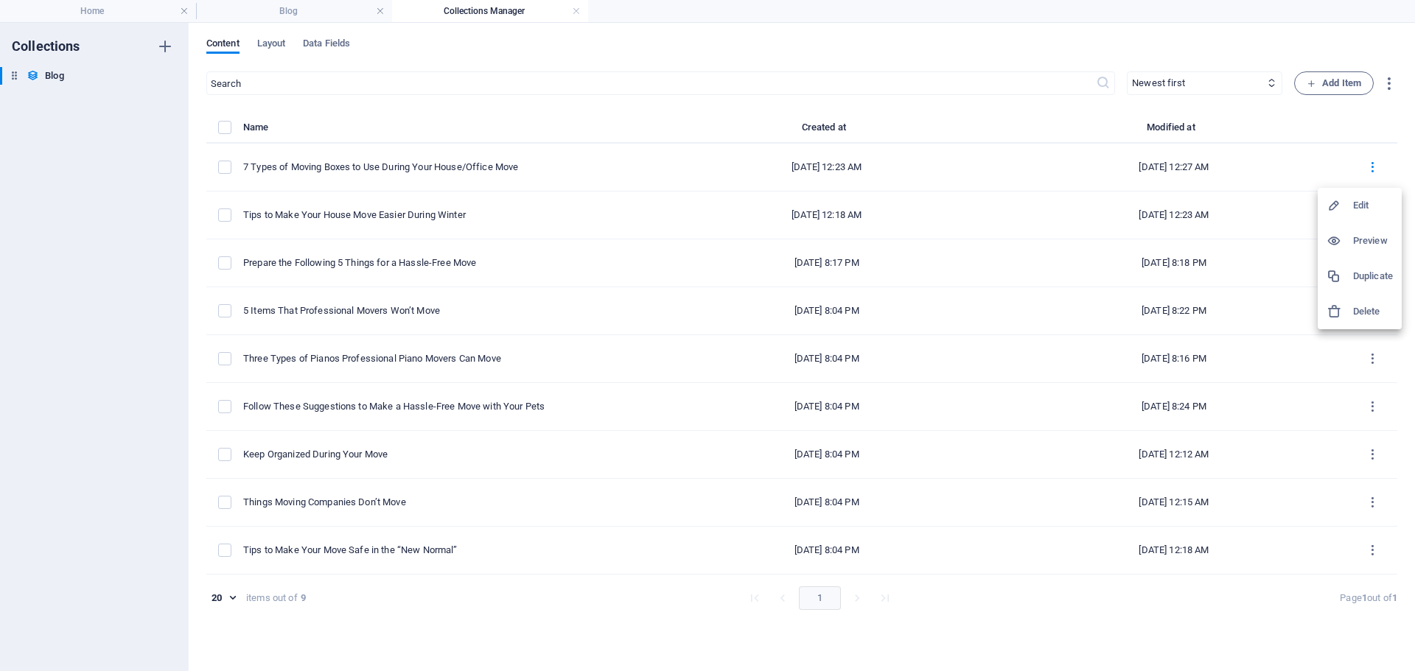
click at [1345, 284] on li "Duplicate" at bounding box center [1359, 276] width 84 height 35
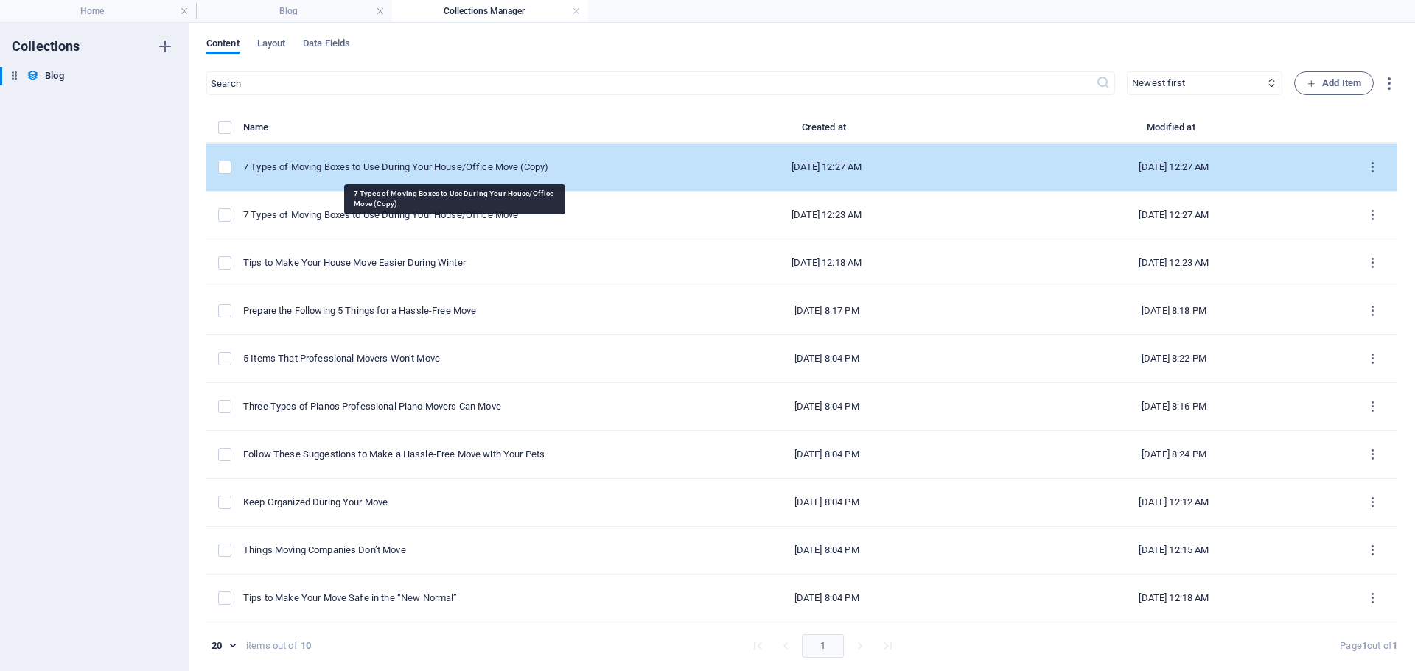
click at [452, 167] on div "7 Types of Moving Boxes to Use During Your House/Office Move (Copy)" at bounding box center [442, 167] width 398 height 13
select select "Category 2"
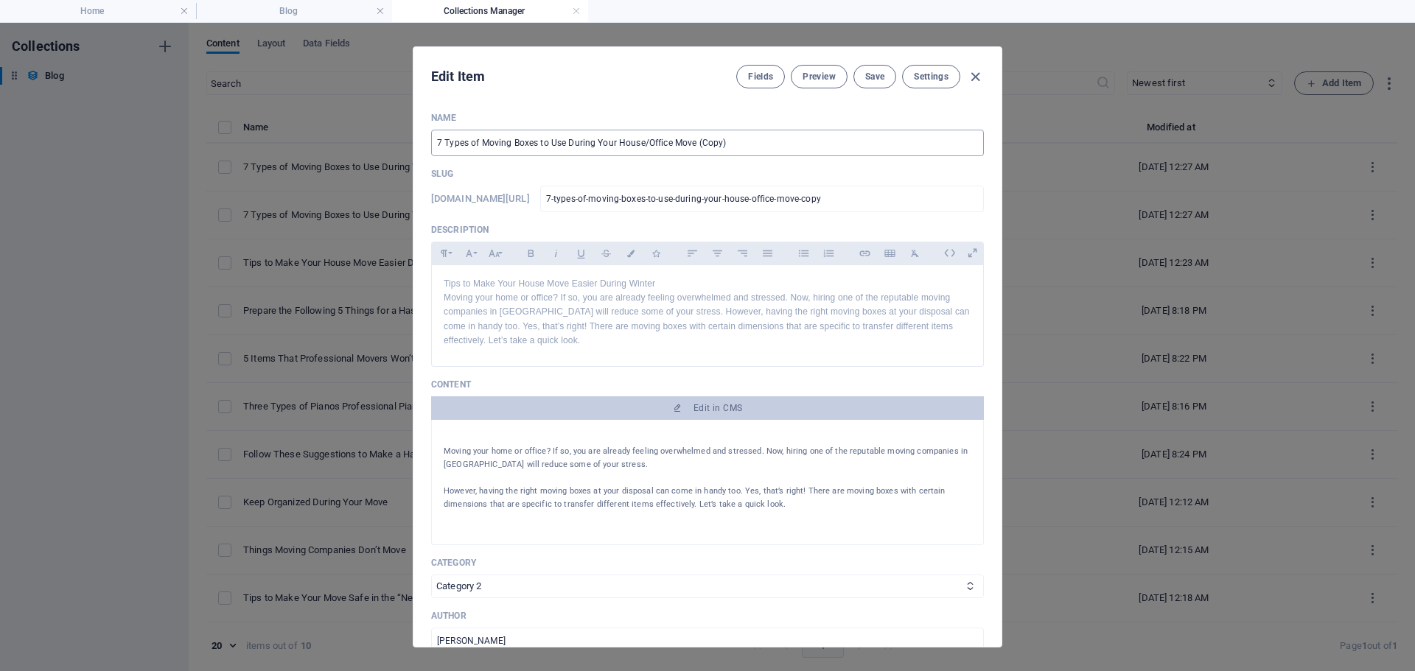
click at [701, 139] on input "7 Types of Moving Boxes to Use During Your House/Office Move (Copy)" at bounding box center [707, 143] width 553 height 27
paste input "How Much Does It Cost to Hire a Moving Company?"
type input "How Much Does It Cost to Hire a Moving Company?"
type input "how-much-does-it-cost-to-hire-a-moving-company"
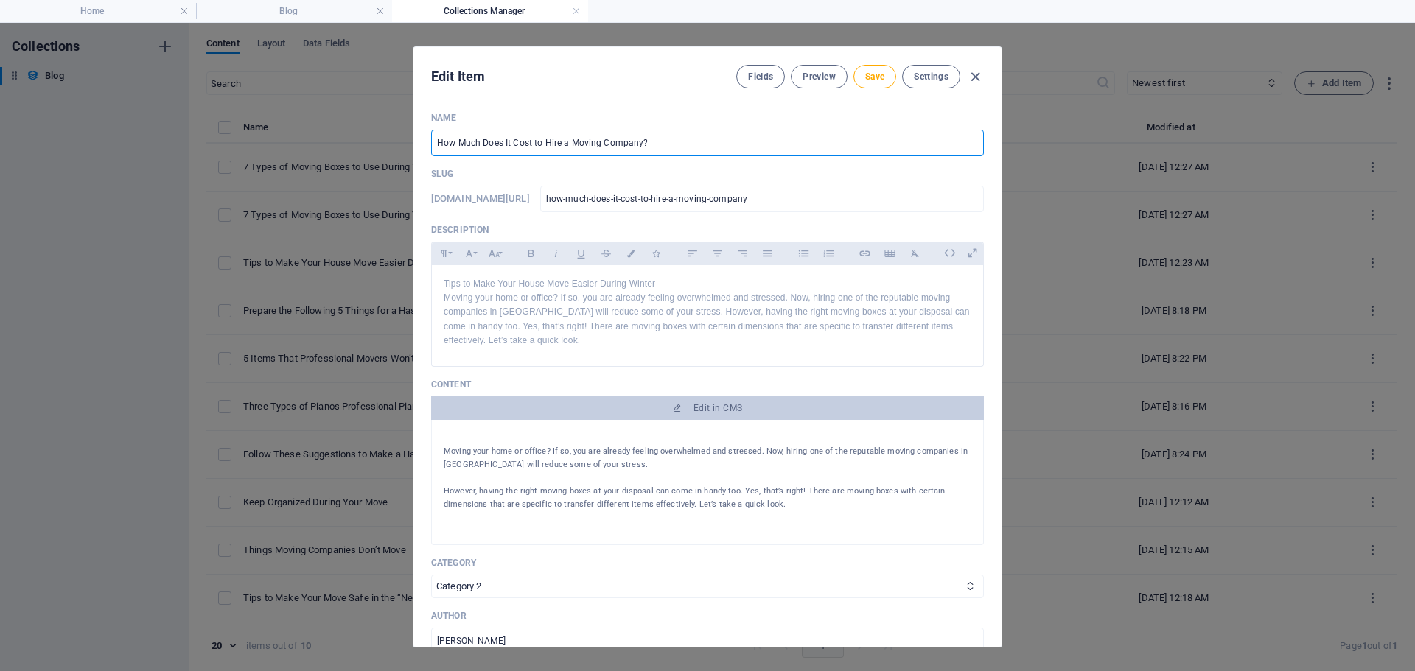
type input "How Much Does It Cost to Hire a Moving Company?"
click at [625, 339] on p "Moving your home or office? If so, you are already feeling overwhelmed and stre…" at bounding box center [708, 319] width 528 height 57
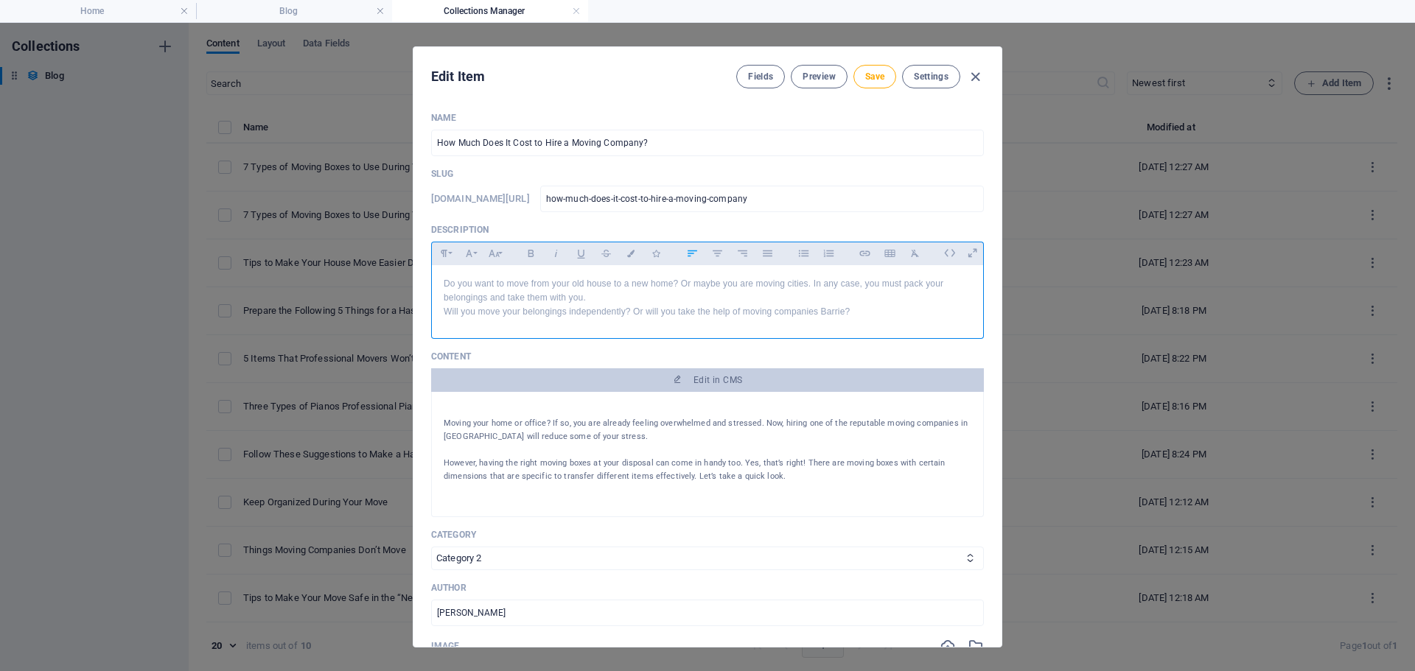
scroll to position [2090, 4]
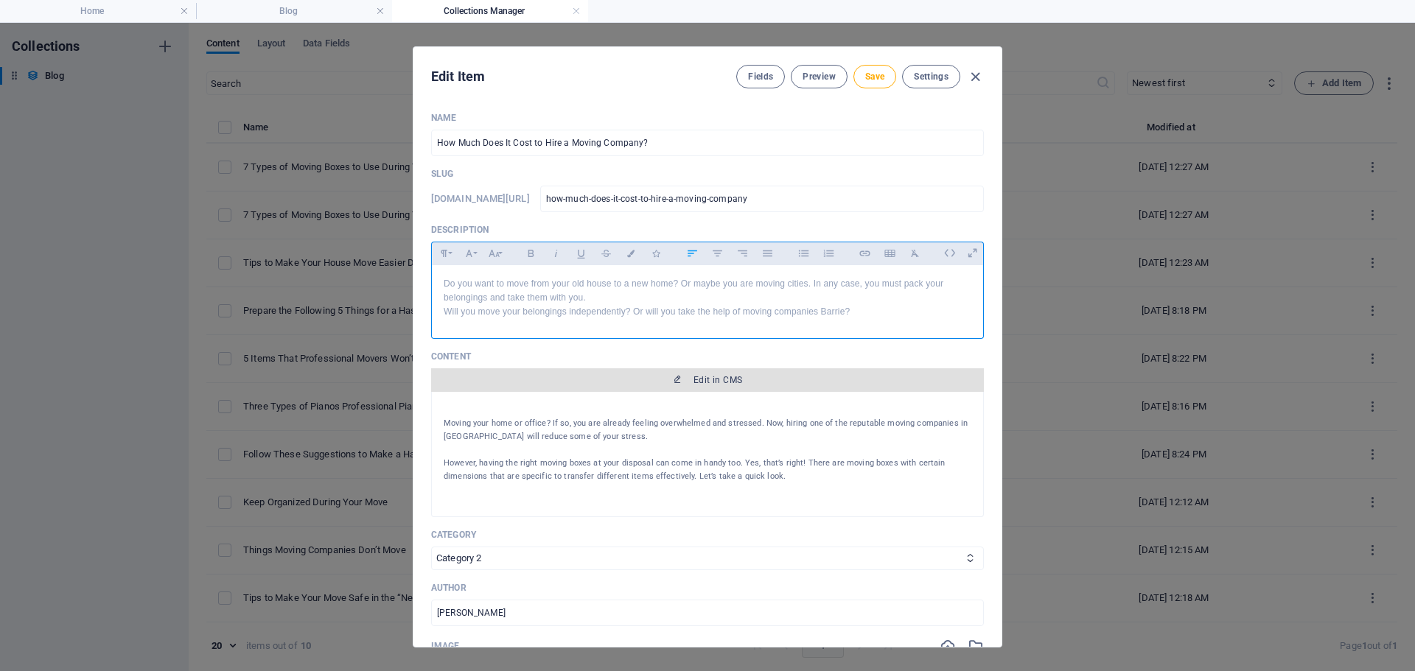
click at [702, 384] on span "Edit in CMS" at bounding box center [717, 380] width 49 height 12
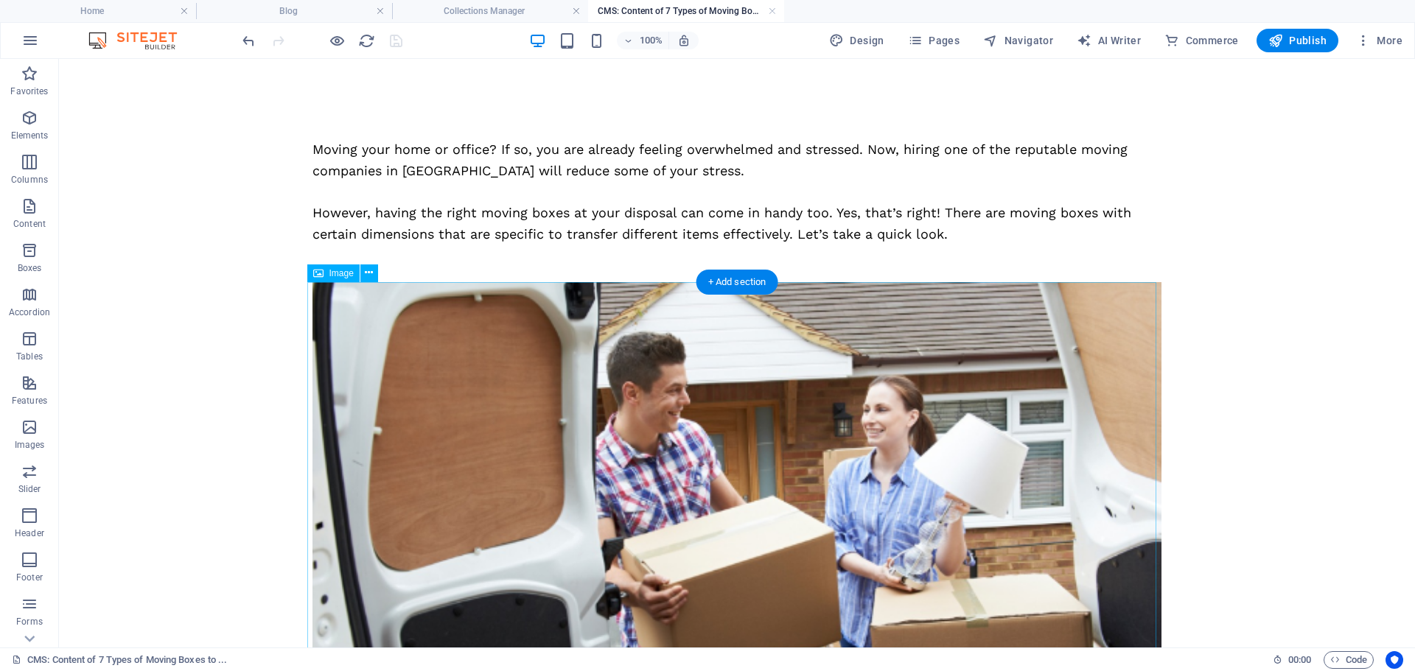
scroll to position [0, 0]
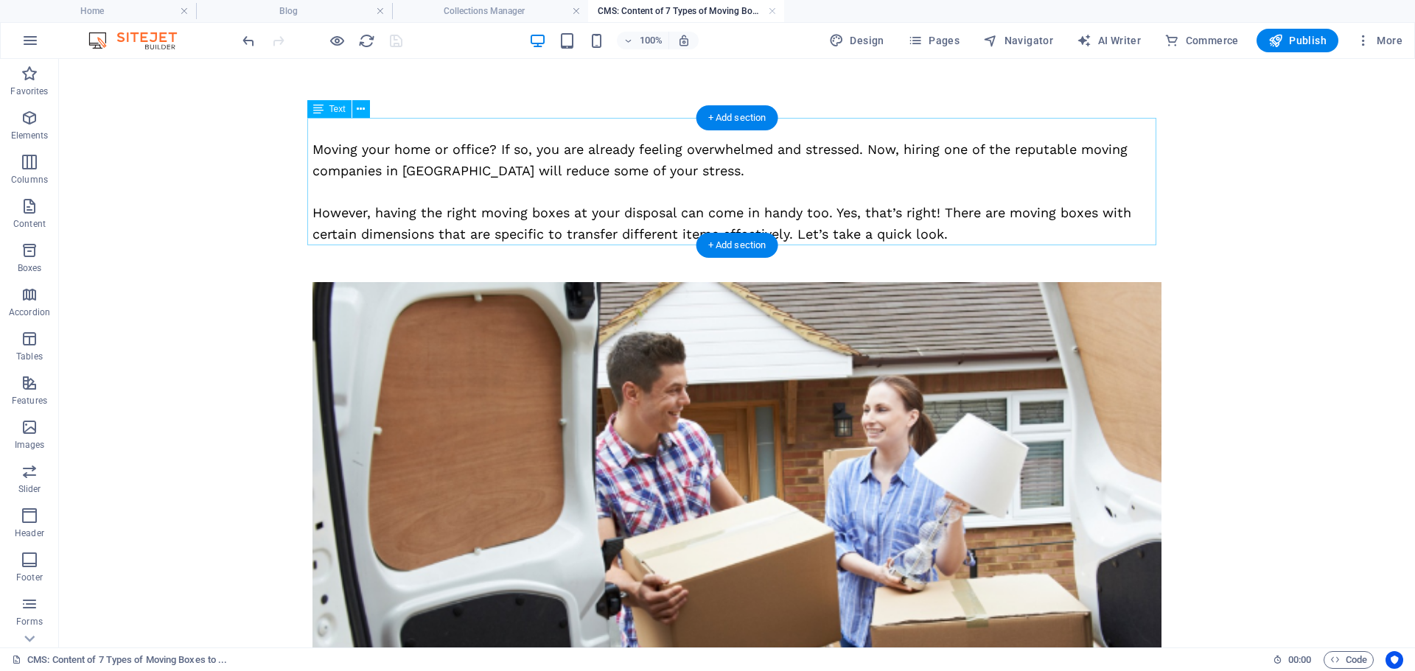
click at [620, 211] on div "Moving your home or office? If so, you are already feeling overwhelmed and stre…" at bounding box center [736, 181] width 849 height 127
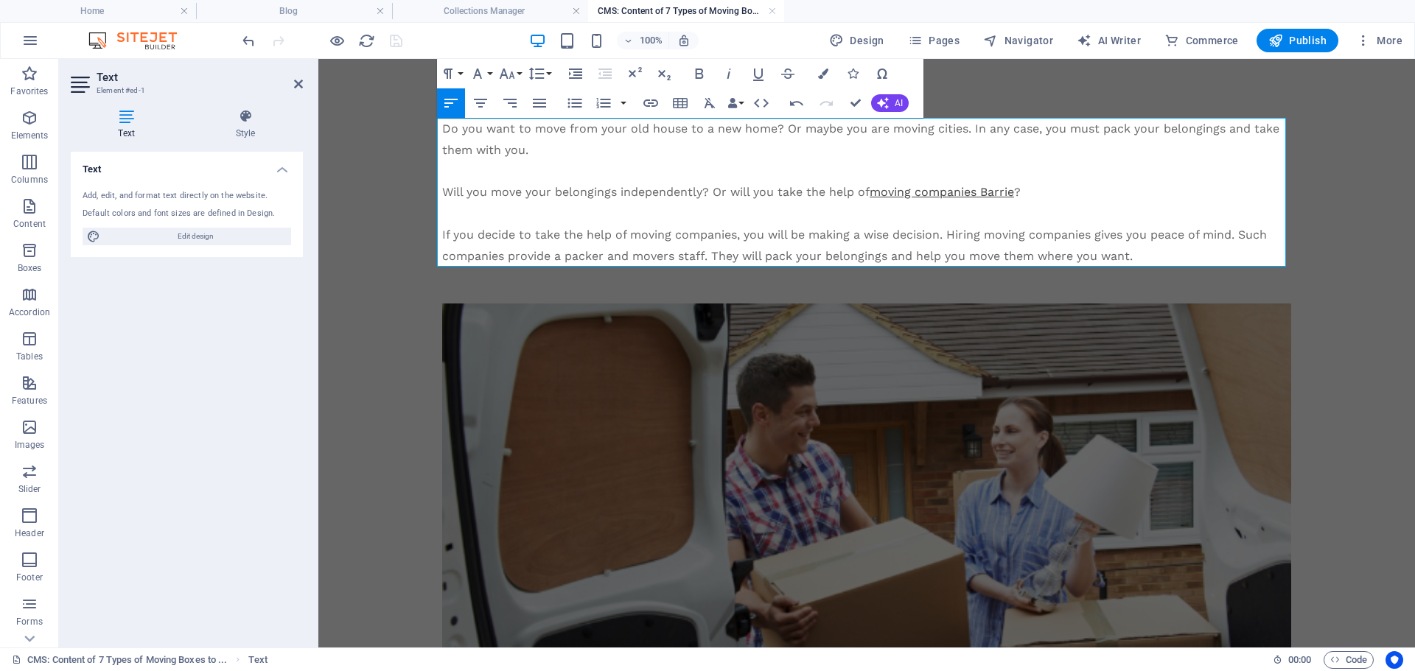
click at [704, 253] on span "If you decide to take the help of moving companies, you will be making a wise d…" at bounding box center [854, 245] width 824 height 35
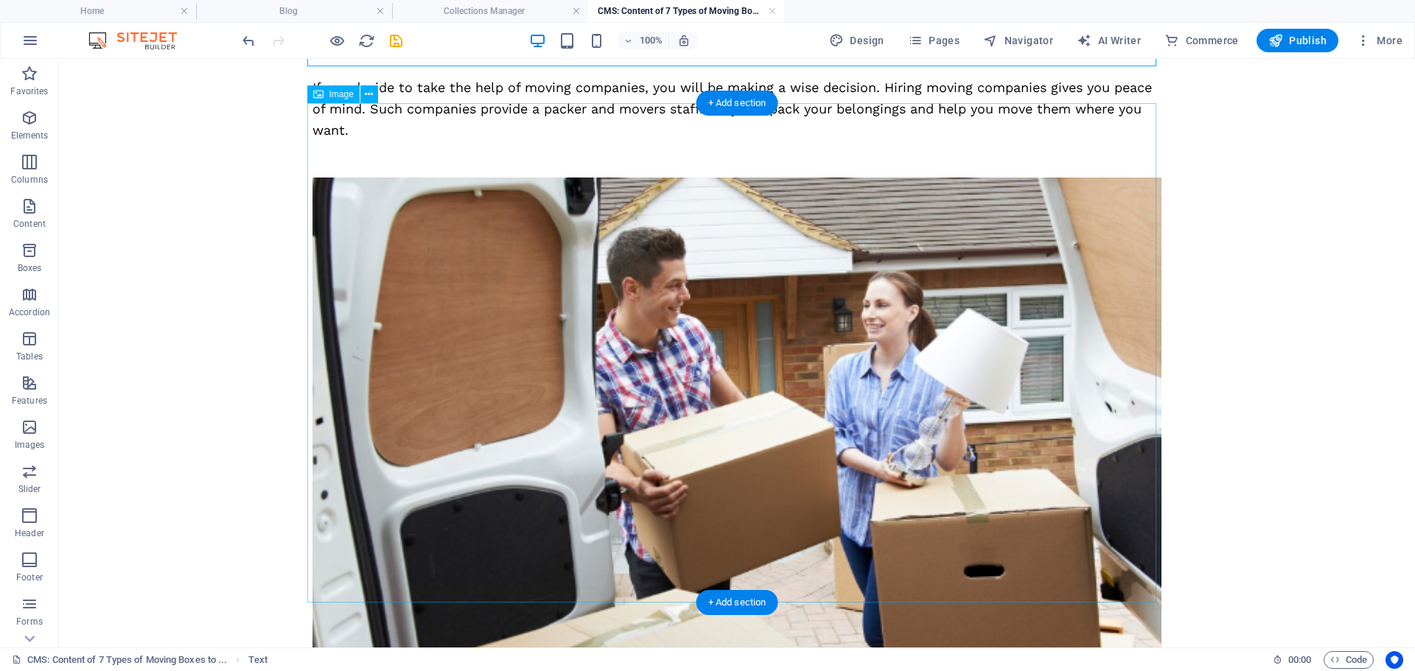
scroll to position [221, 0]
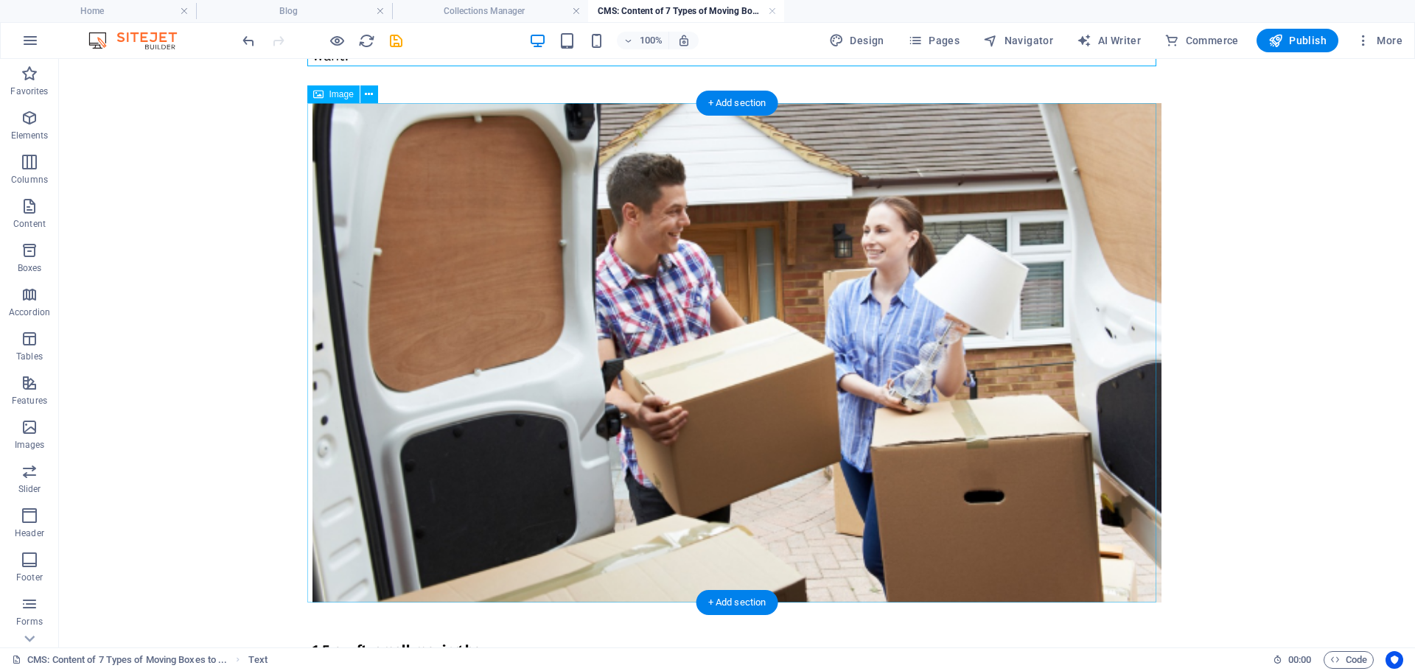
click at [649, 318] on figure at bounding box center [736, 353] width 849 height 500
select select "%"
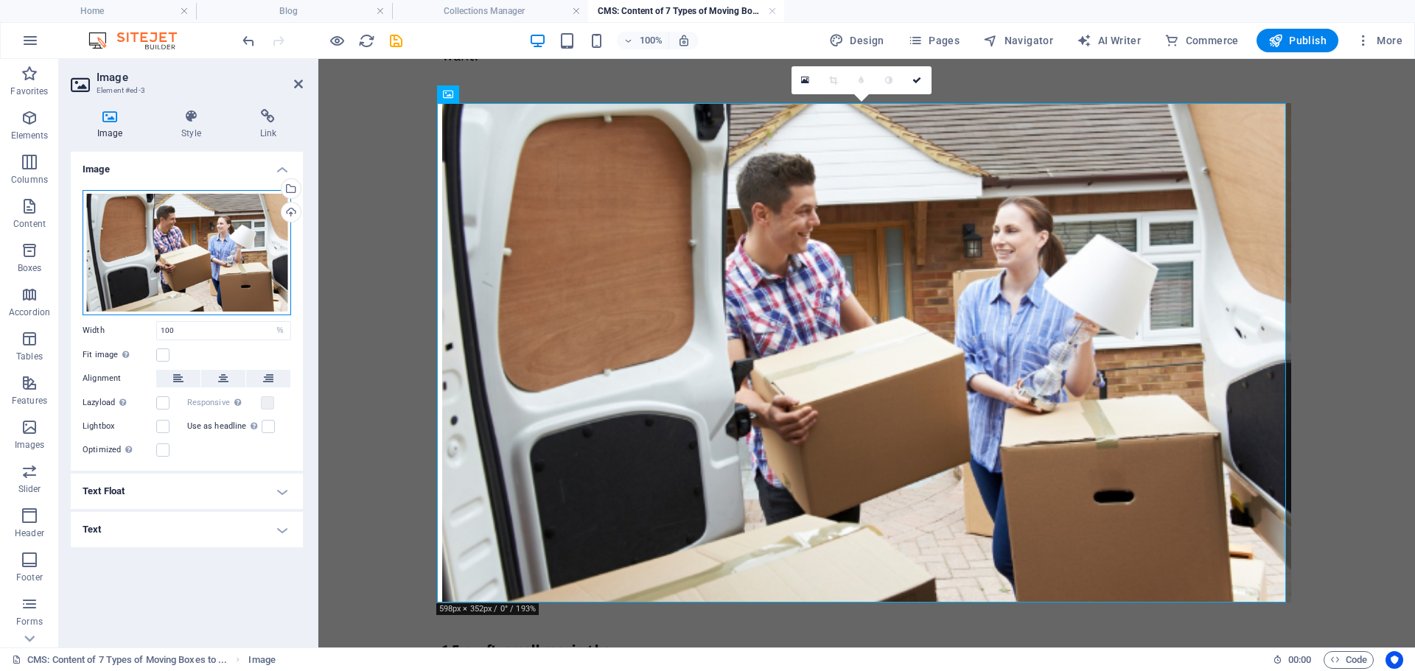
drag, startPoint x: 220, startPoint y: 256, endPoint x: 139, endPoint y: 195, distance: 100.9
click at [220, 256] on div "Drag files here, click to choose files or select files from Files or our free s…" at bounding box center [187, 252] width 209 height 125
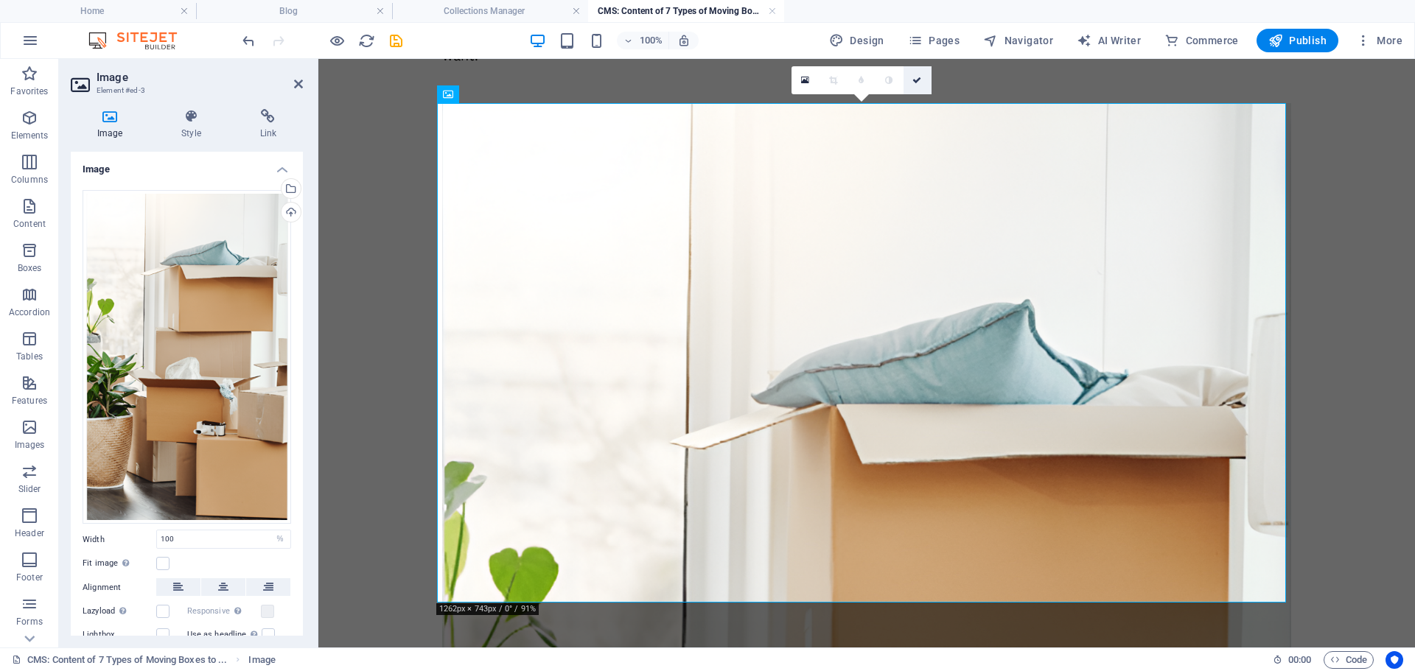
click at [917, 81] on icon at bounding box center [916, 80] width 9 height 9
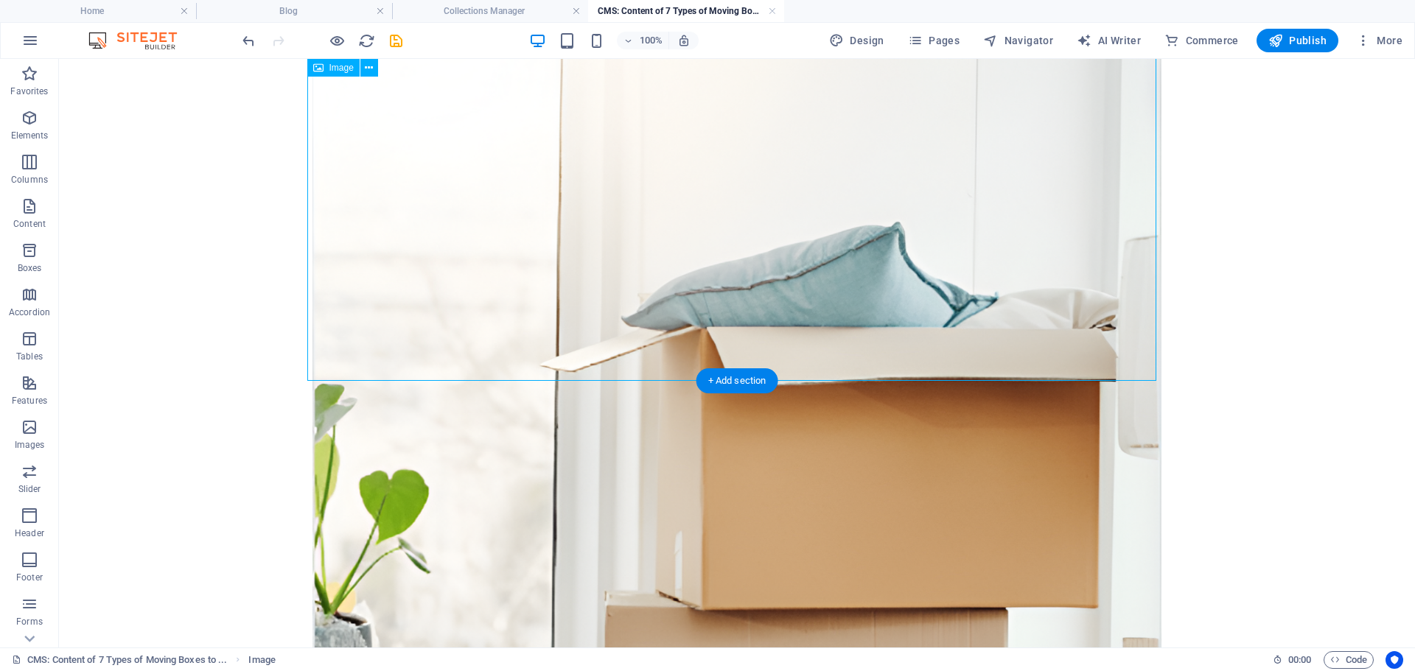
scroll to position [295, 0]
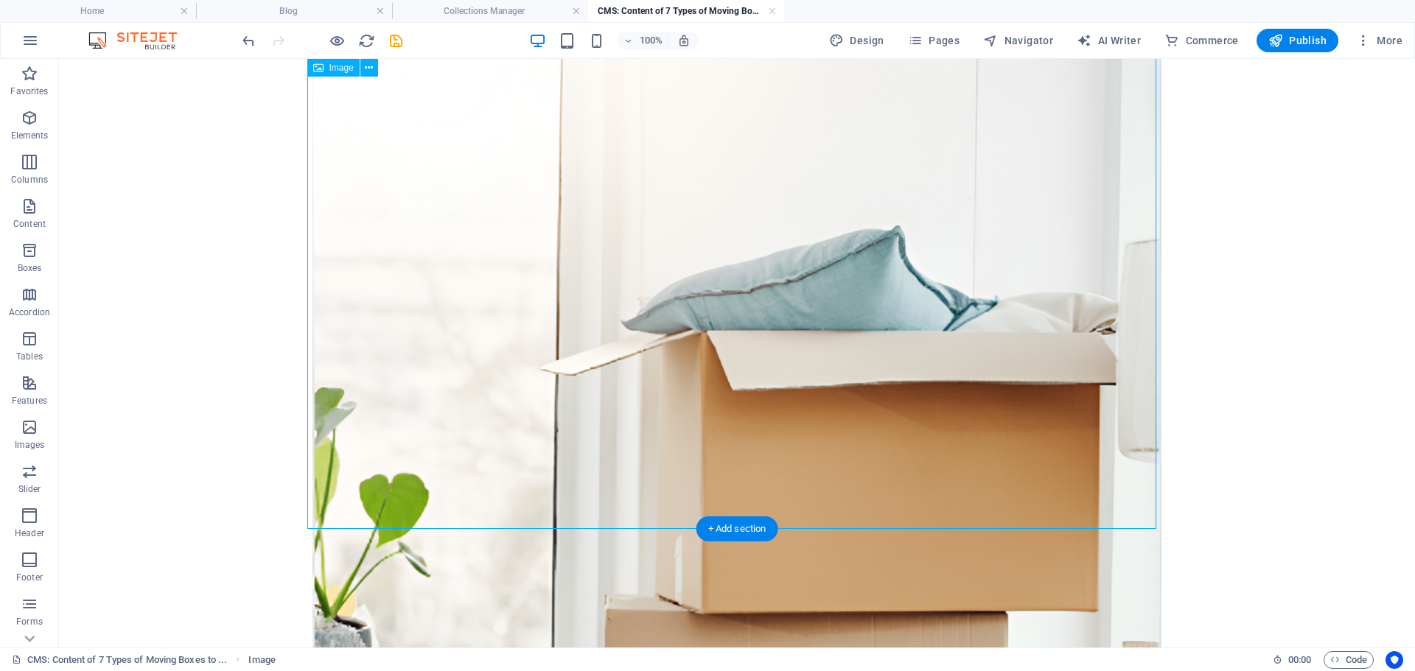
select select "%"
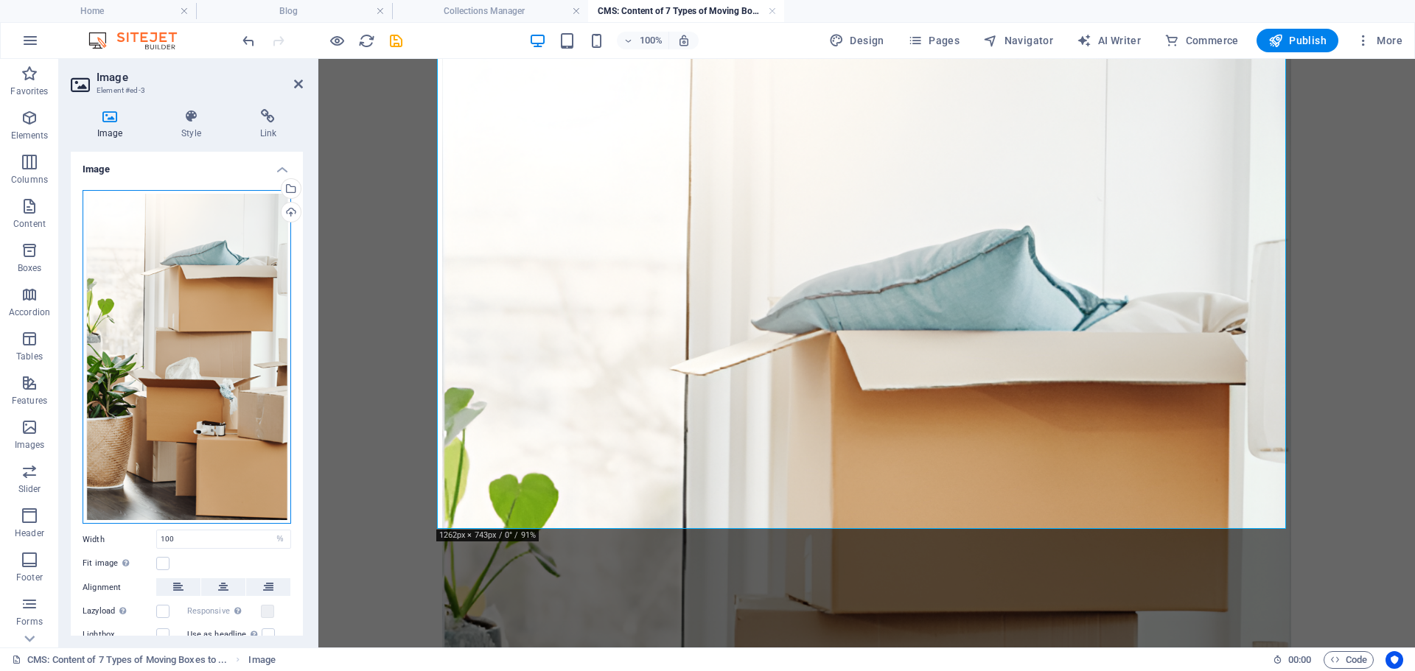
click at [172, 250] on div "Drag files here, click to choose files or select files from Files or our free s…" at bounding box center [187, 357] width 209 height 334
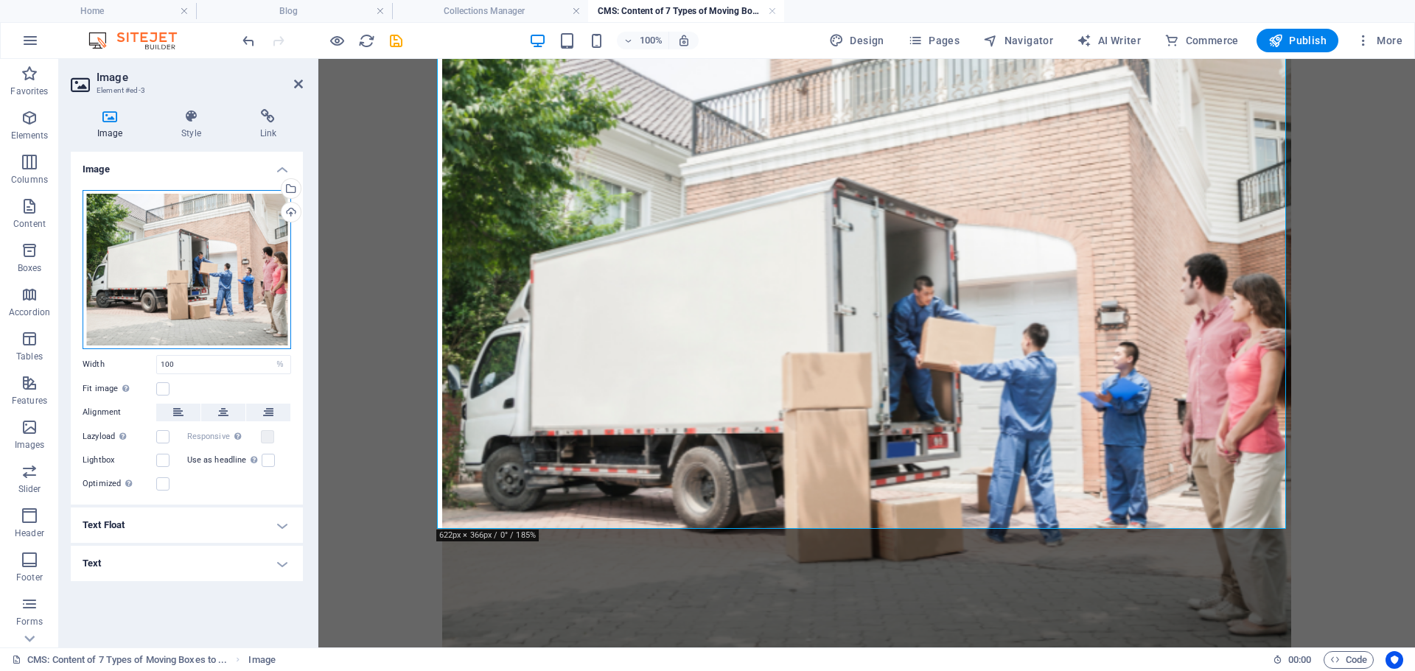
click at [211, 332] on div "Drag files here, click to choose files or select files from Files or our free s…" at bounding box center [187, 269] width 209 height 159
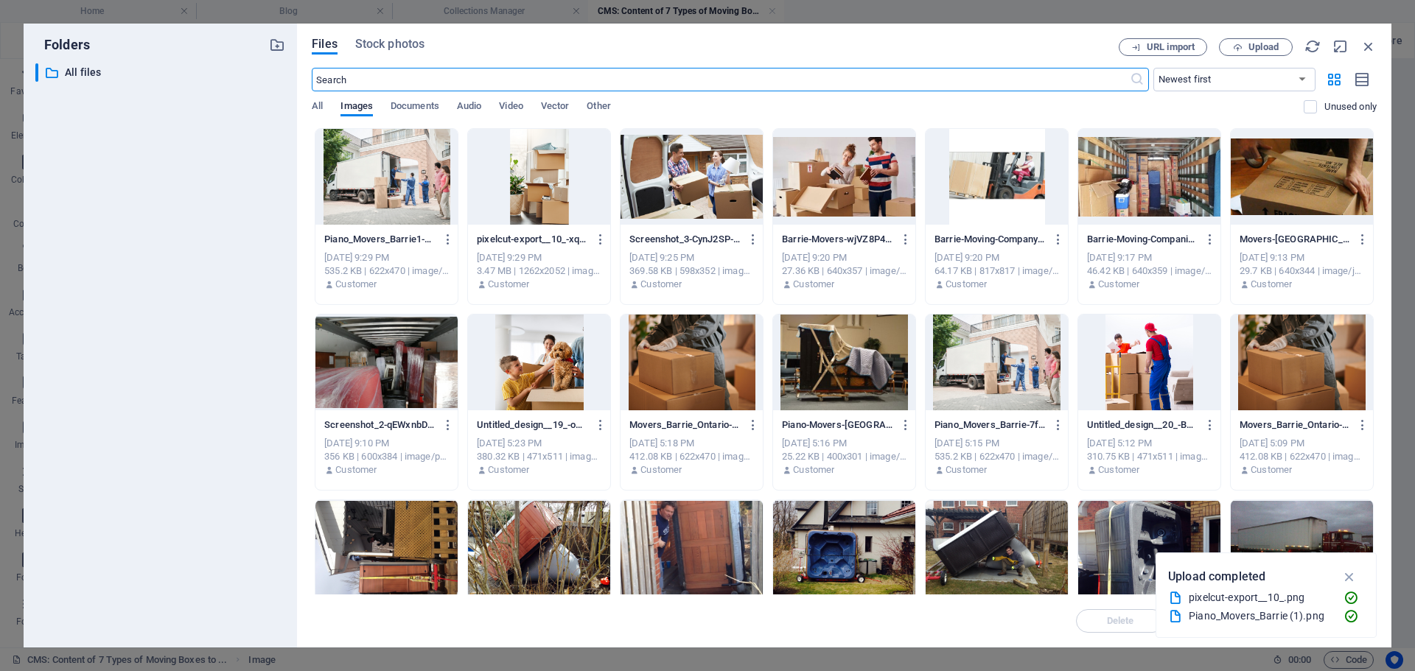
click at [384, 193] on div at bounding box center [386, 177] width 142 height 96
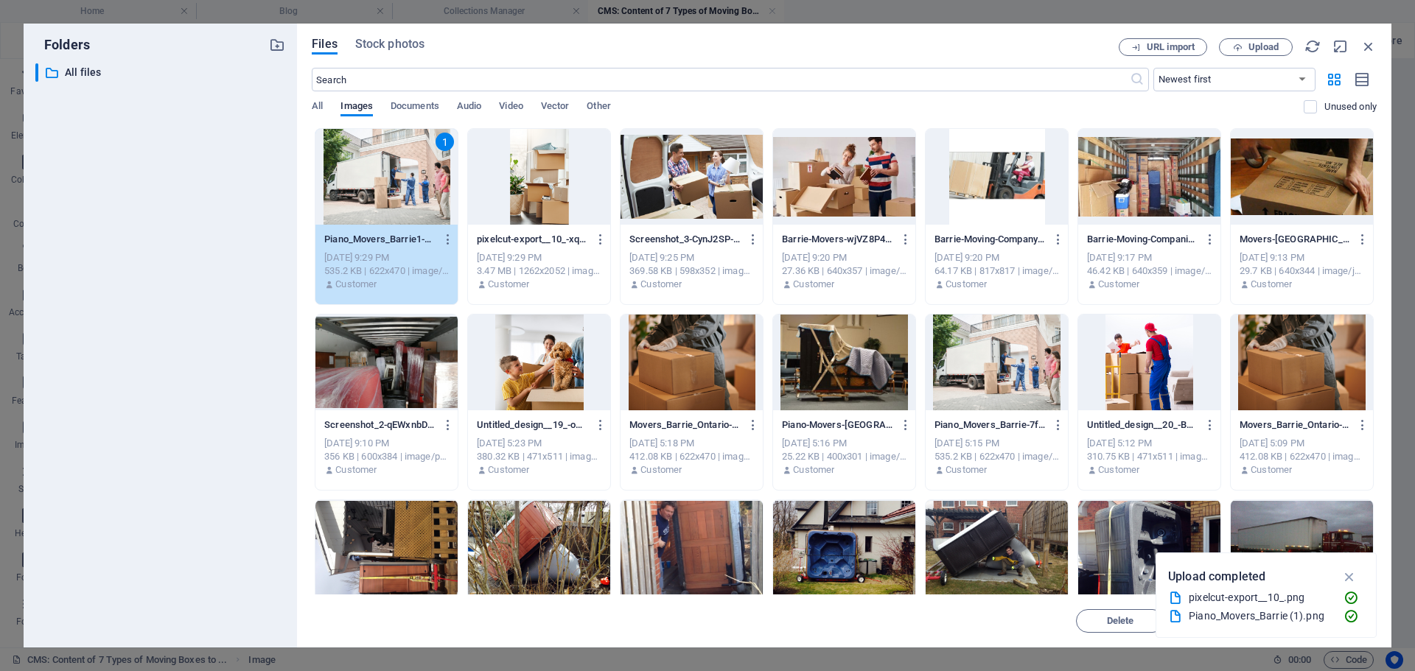
click at [1350, 572] on icon "button" at bounding box center [1349, 577] width 17 height 16
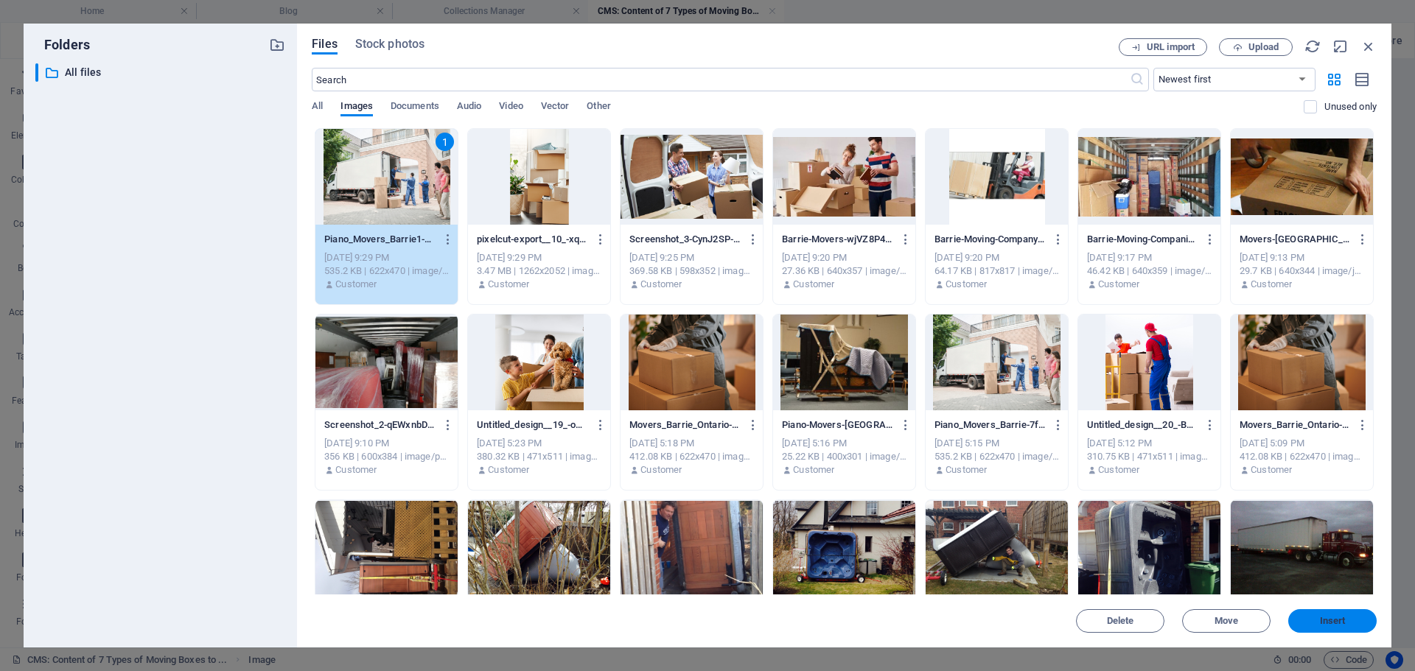
click at [1337, 614] on button "Insert" at bounding box center [1332, 621] width 88 height 24
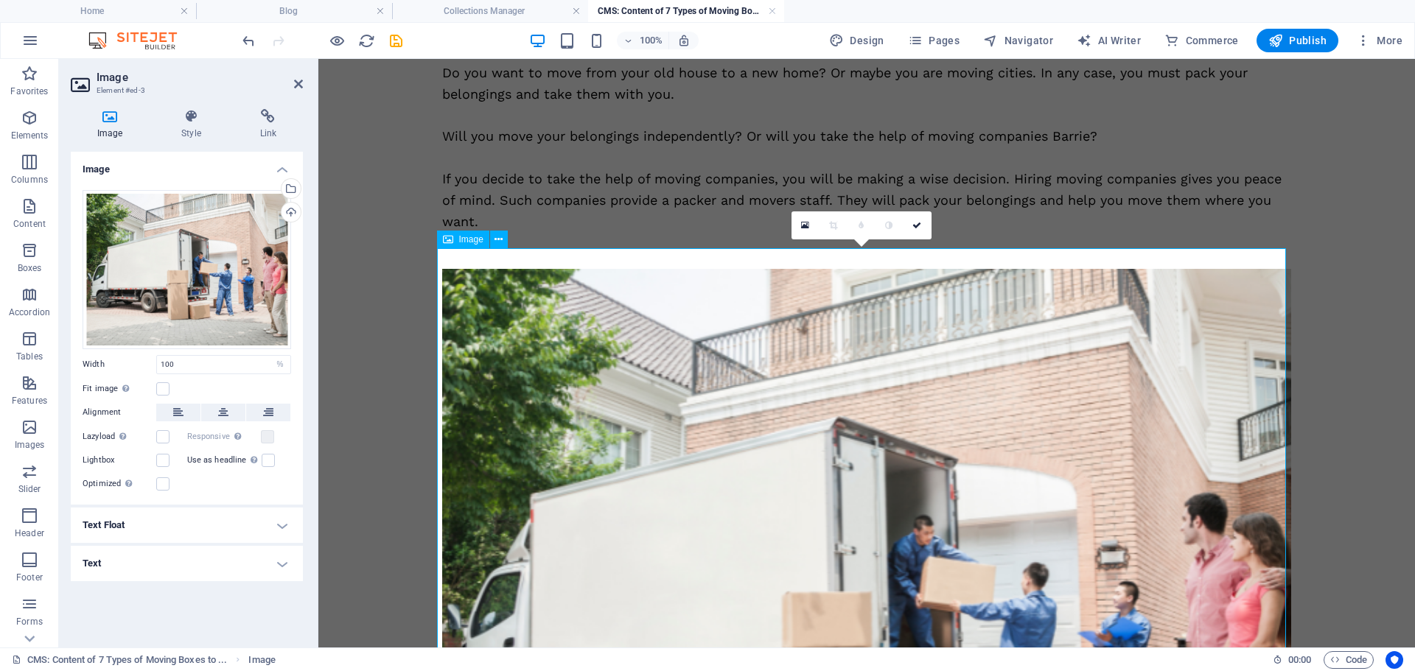
scroll to position [147, 0]
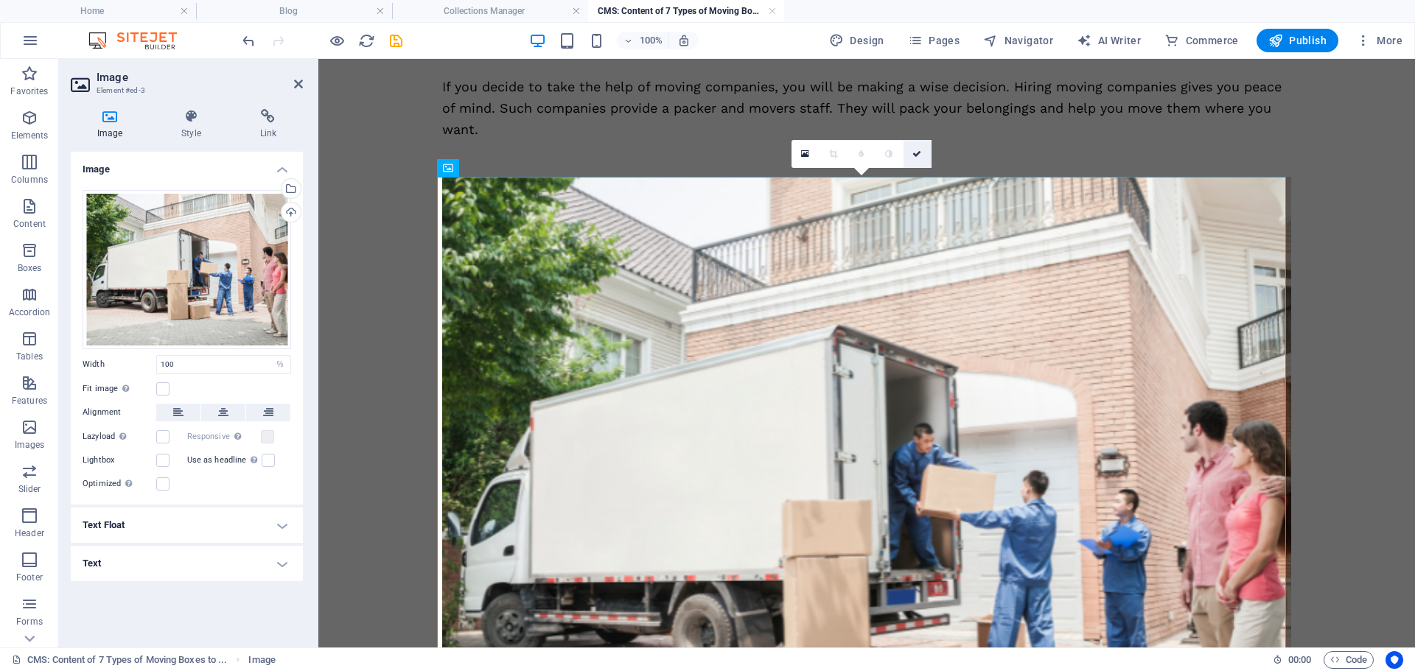
click at [914, 158] on icon at bounding box center [916, 154] width 9 height 9
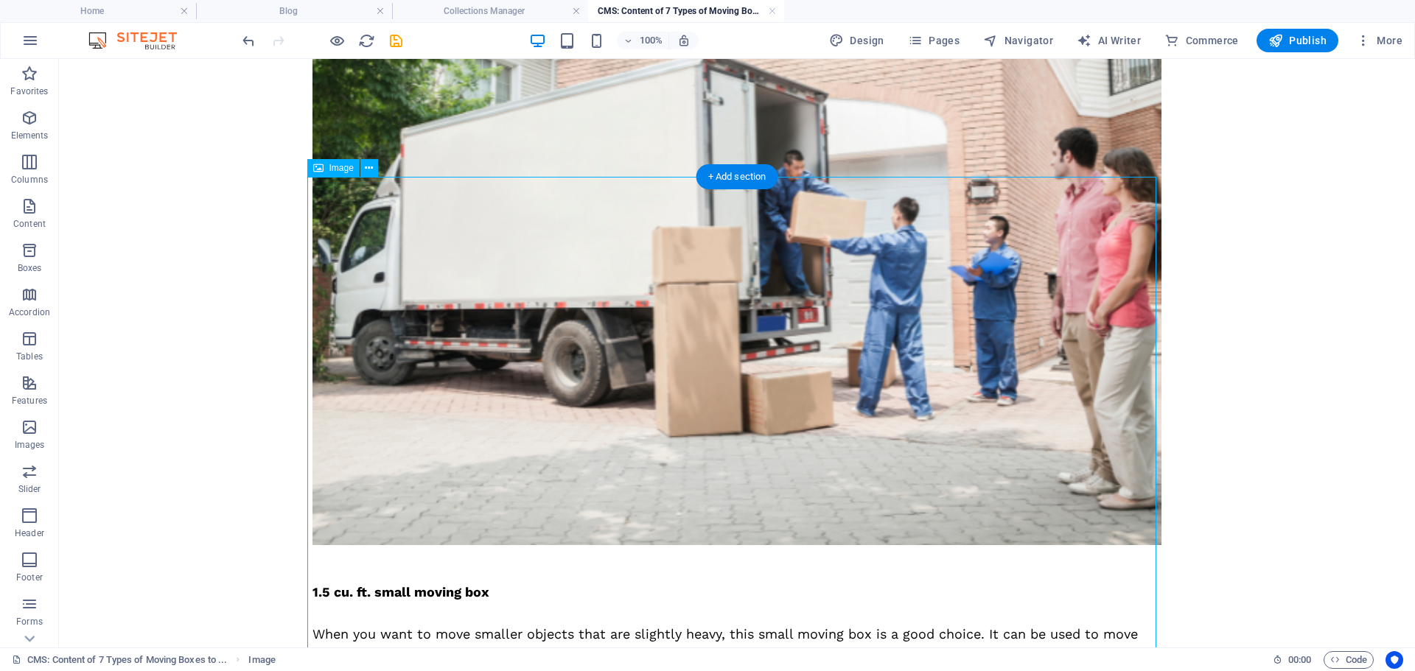
scroll to position [663, 0]
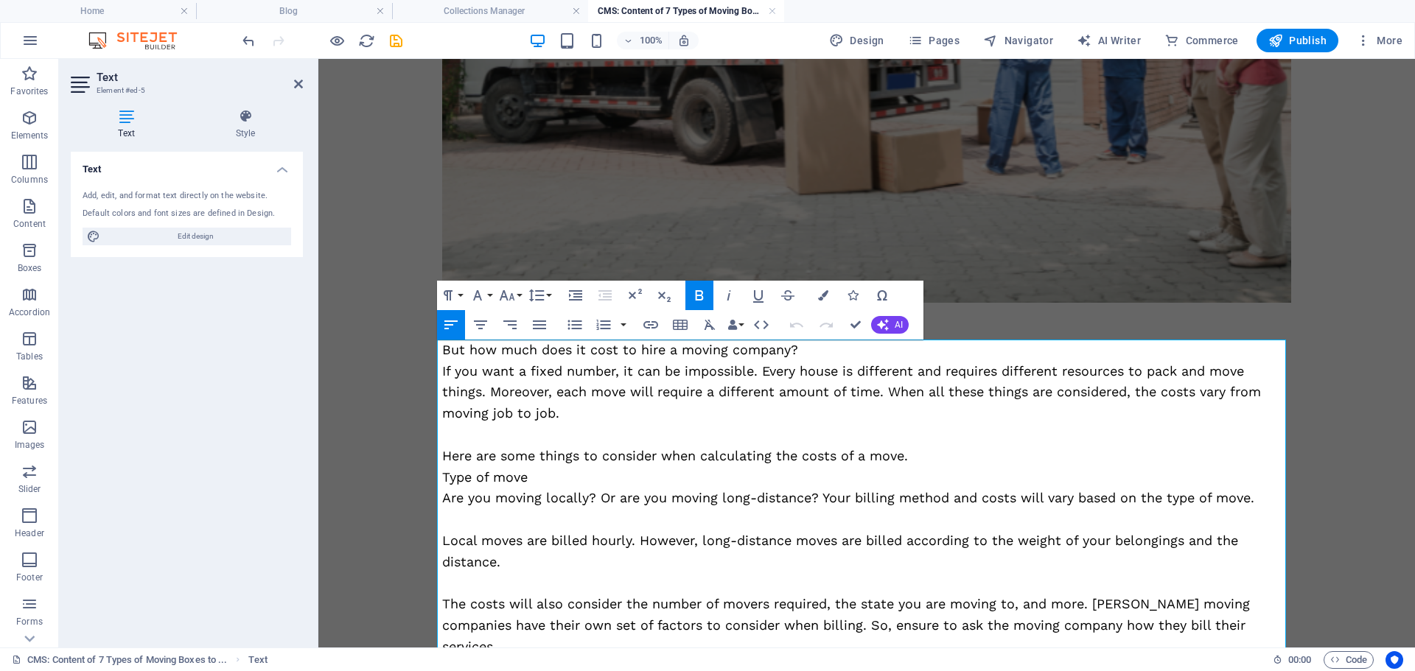
scroll to position [27857, 4]
drag, startPoint x: 800, startPoint y: 354, endPoint x: 435, endPoint y: 347, distance: 365.5
click at [427, 349] on div "Do you want to move from your old house to a new home? Or maybe you are moving …" at bounding box center [866, 513] width 884 height 2234
drag, startPoint x: 692, startPoint y: 298, endPoint x: 327, endPoint y: 325, distance: 365.7
click at [692, 298] on icon "button" at bounding box center [699, 296] width 18 height 18
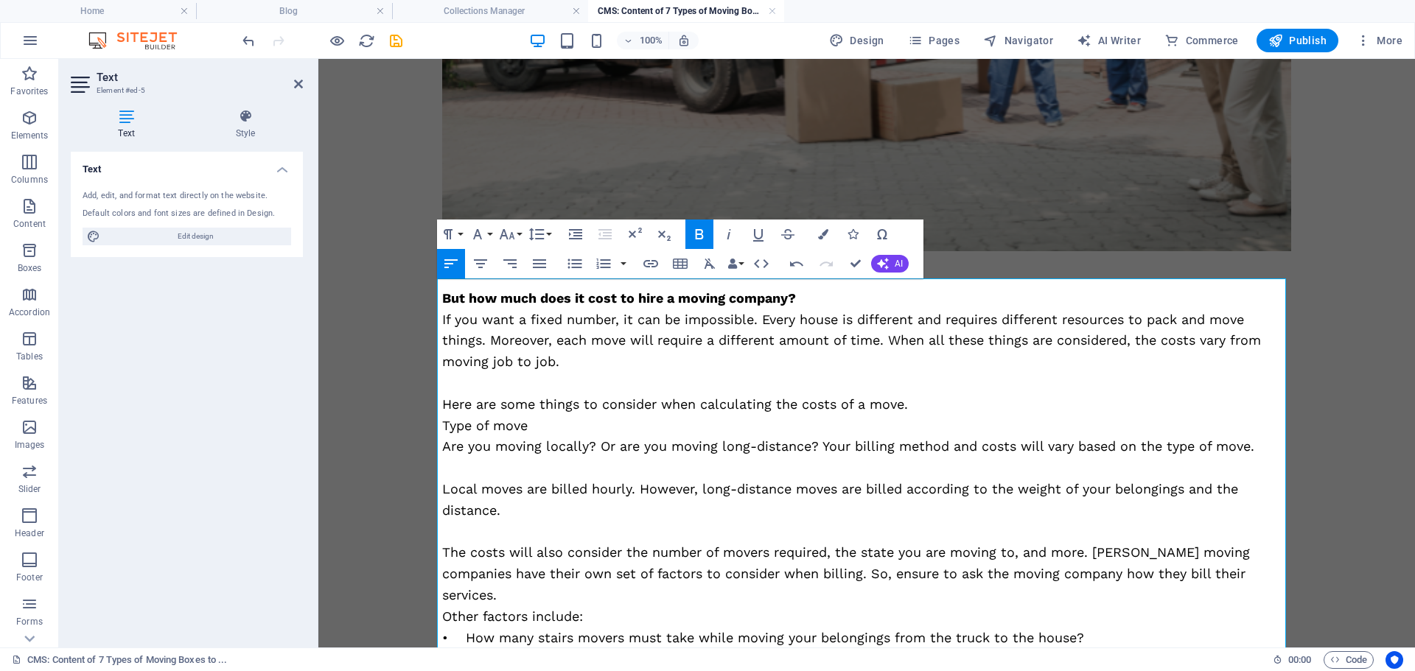
scroll to position [737, 0]
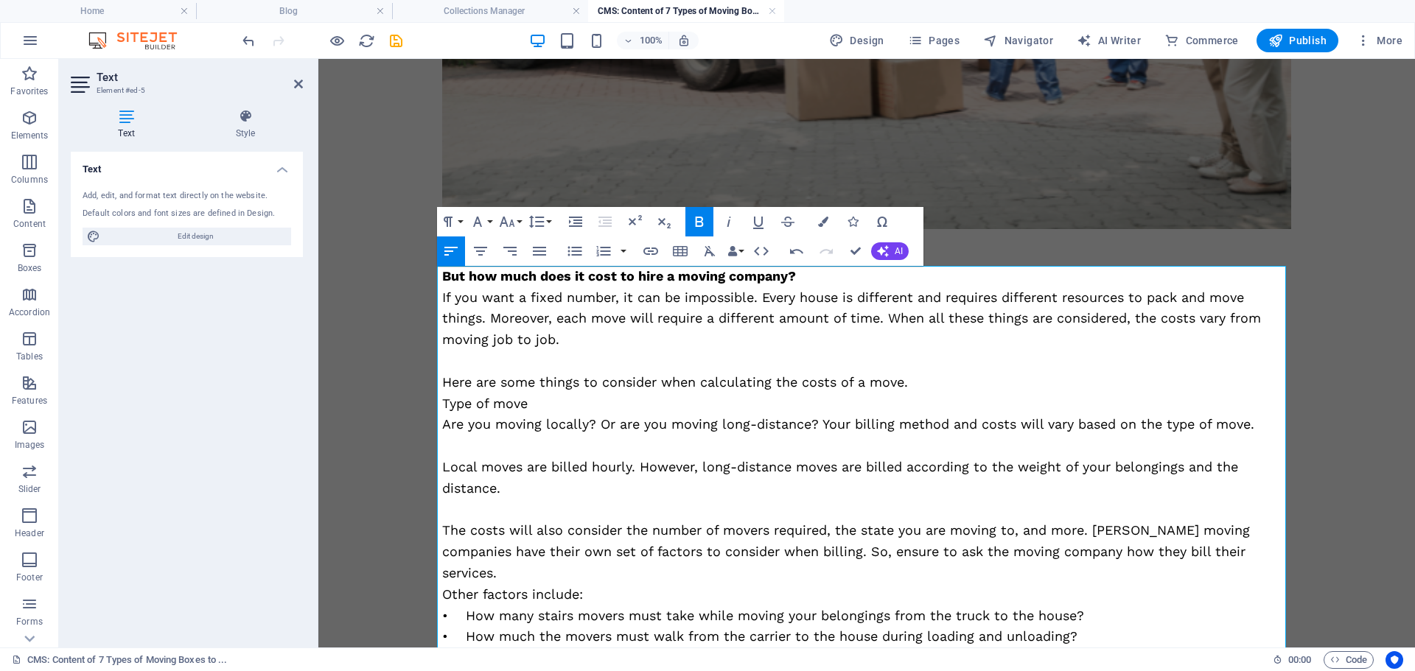
click at [950, 382] on p "Here are some things to consider when calculating the costs of a move." at bounding box center [866, 382] width 849 height 21
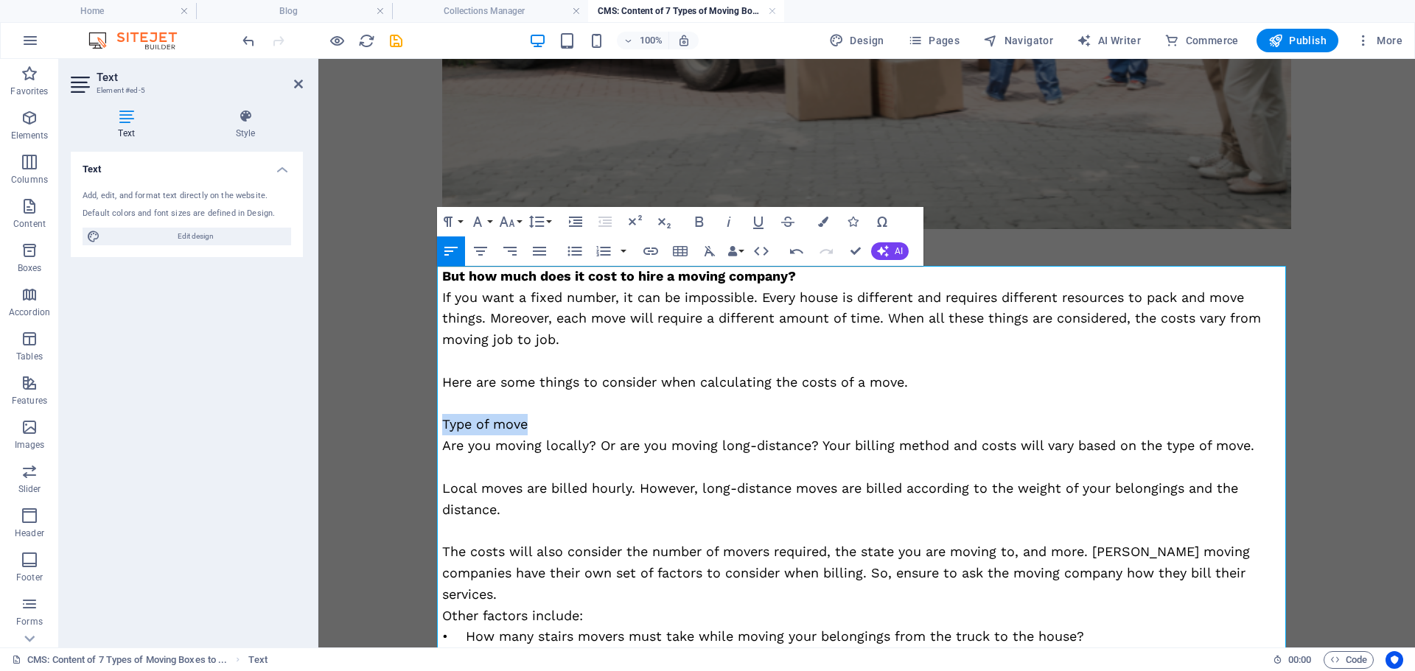
drag, startPoint x: 556, startPoint y: 430, endPoint x: 404, endPoint y: 421, distance: 152.0
click at [404, 421] on body "Skip to main content Do you want to move from your old house to a new home? Or …" at bounding box center [866, 449] width 1096 height 2255
click at [695, 219] on icon "button" at bounding box center [699, 222] width 8 height 10
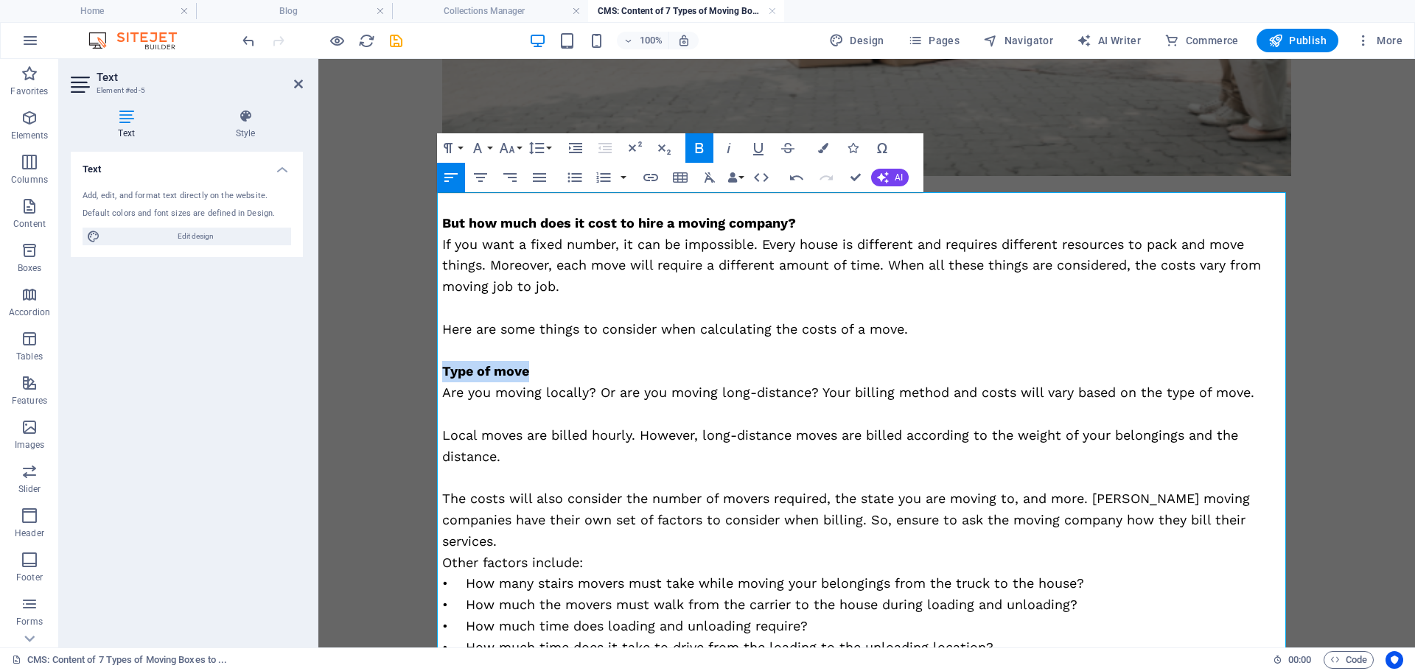
scroll to position [810, 0]
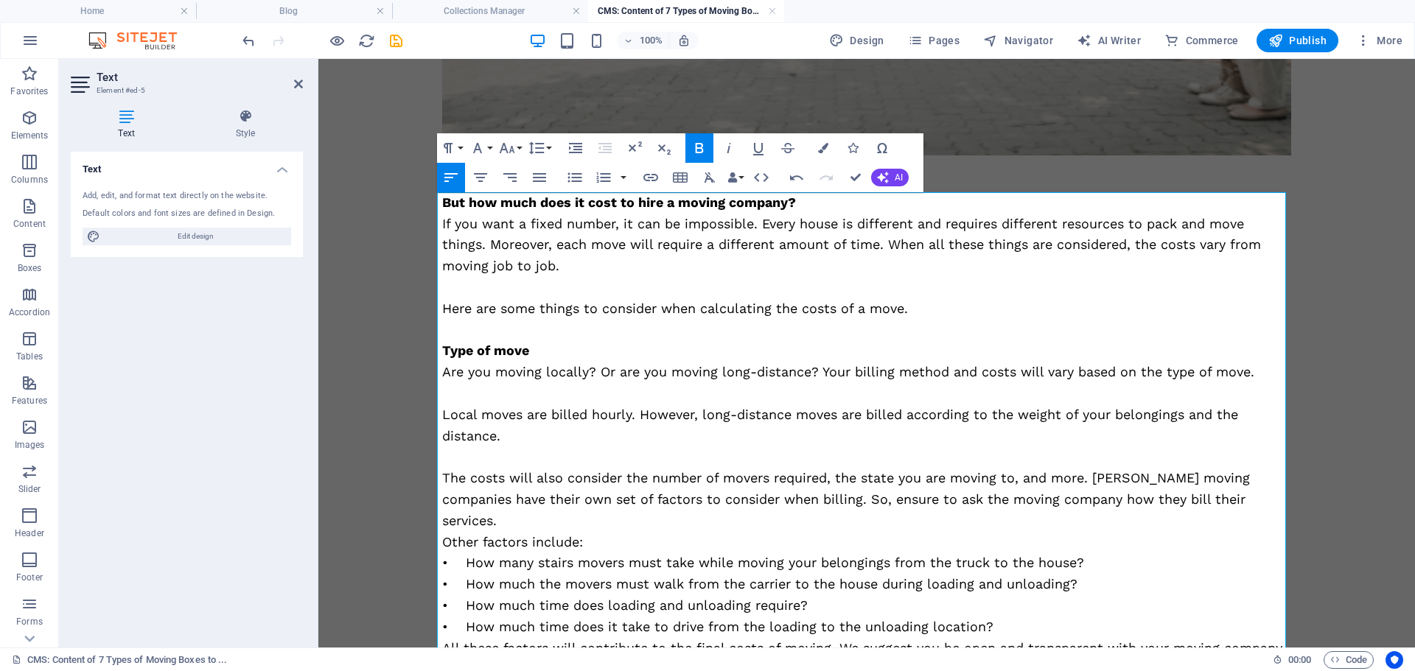
click at [1225, 501] on p "The costs will also consider the number of movers required, the state you are m…" at bounding box center [866, 499] width 849 height 63
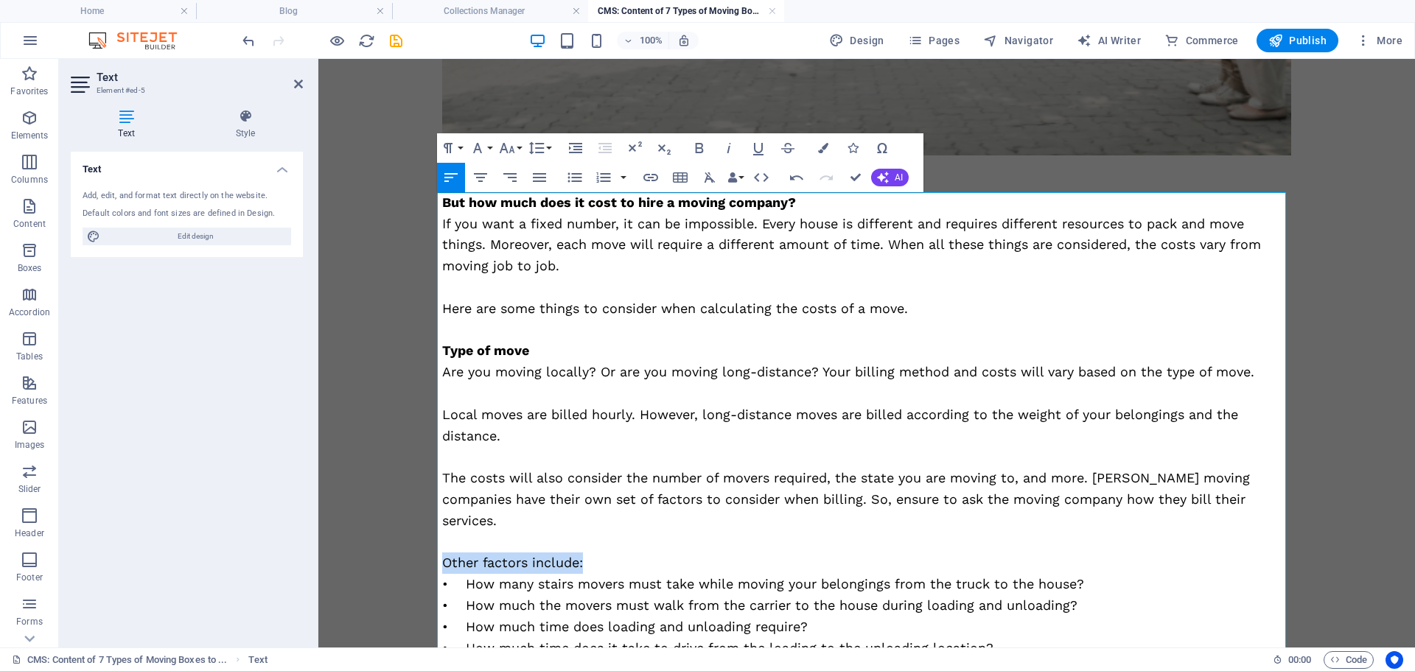
drag, startPoint x: 617, startPoint y: 547, endPoint x: 427, endPoint y: 539, distance: 190.2
click at [427, 539] on div "Do you want to move from your old house to a new home? Or maybe you are moving …" at bounding box center [866, 387] width 884 height 2277
click at [700, 143] on icon "button" at bounding box center [699, 148] width 8 height 10
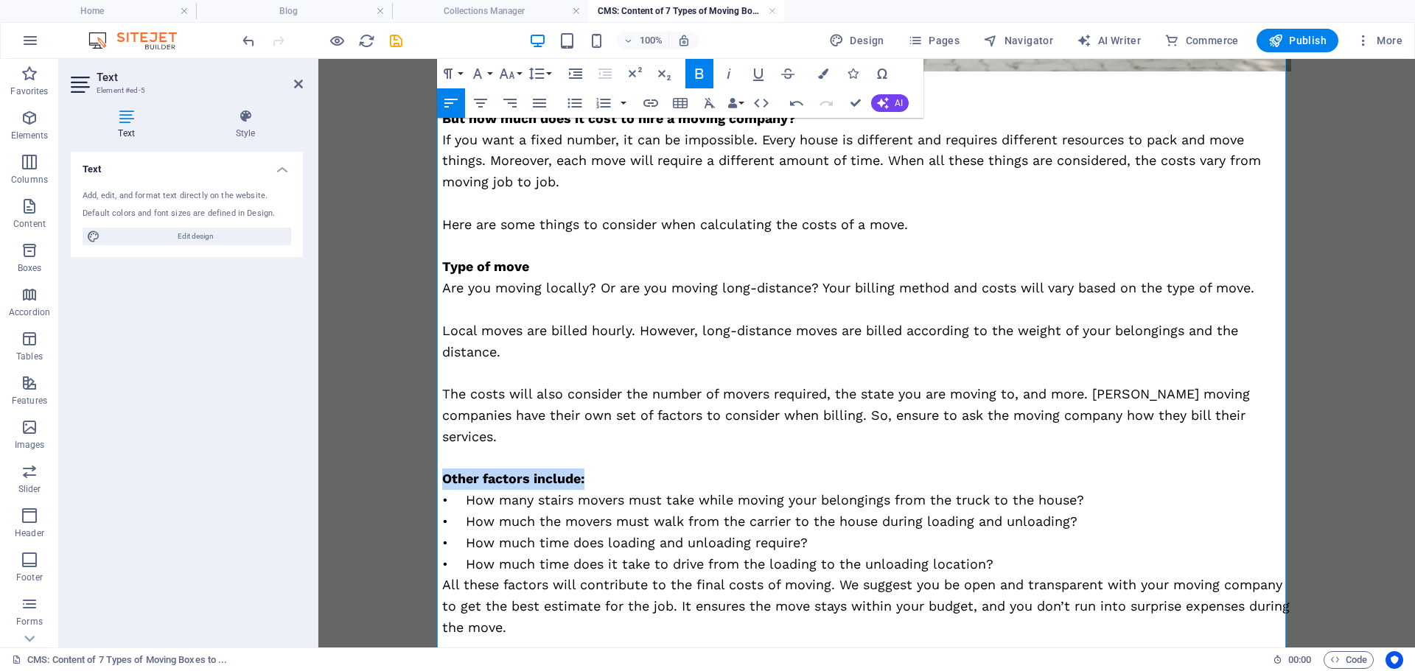
scroll to position [958, 0]
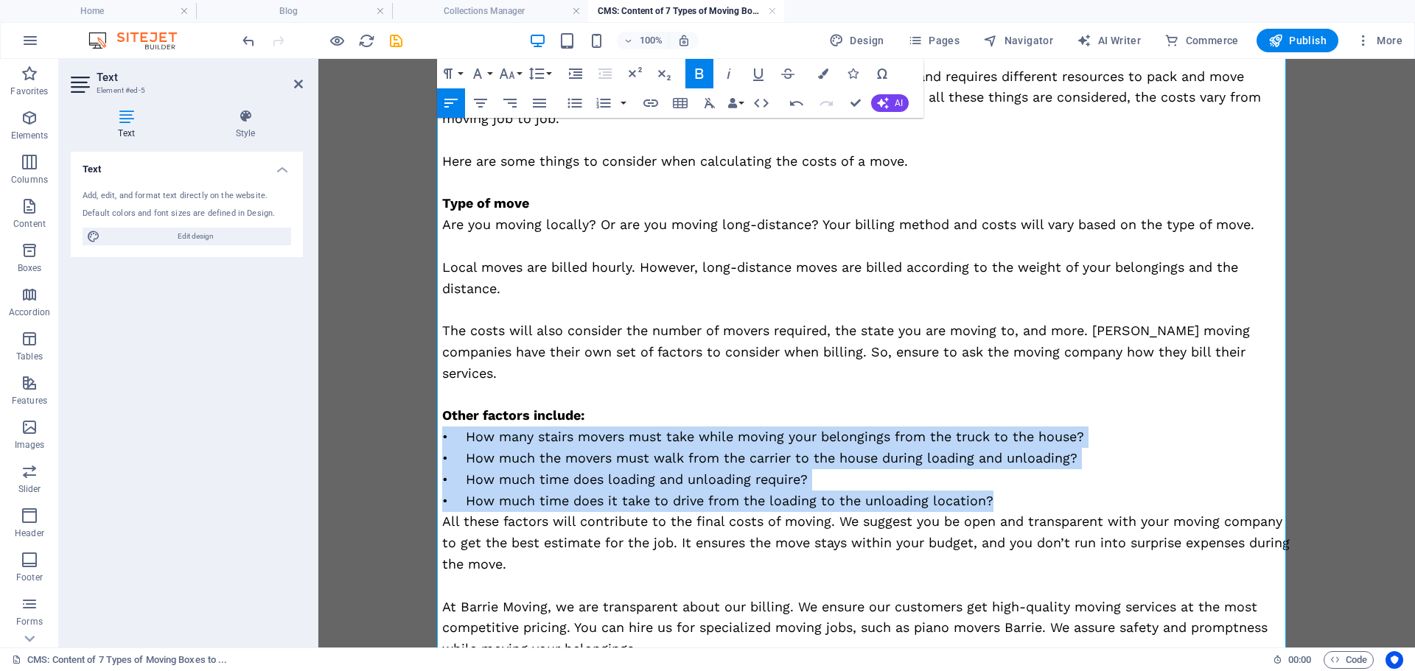
drag, startPoint x: 964, startPoint y: 475, endPoint x: 599, endPoint y: 287, distance: 410.2
click at [408, 421] on body "Skip to main content Do you want to move from your old house to a new home? Or …" at bounding box center [866, 239] width 1096 height 2277
click at [576, 73] on icon "button" at bounding box center [576, 74] width 18 height 18
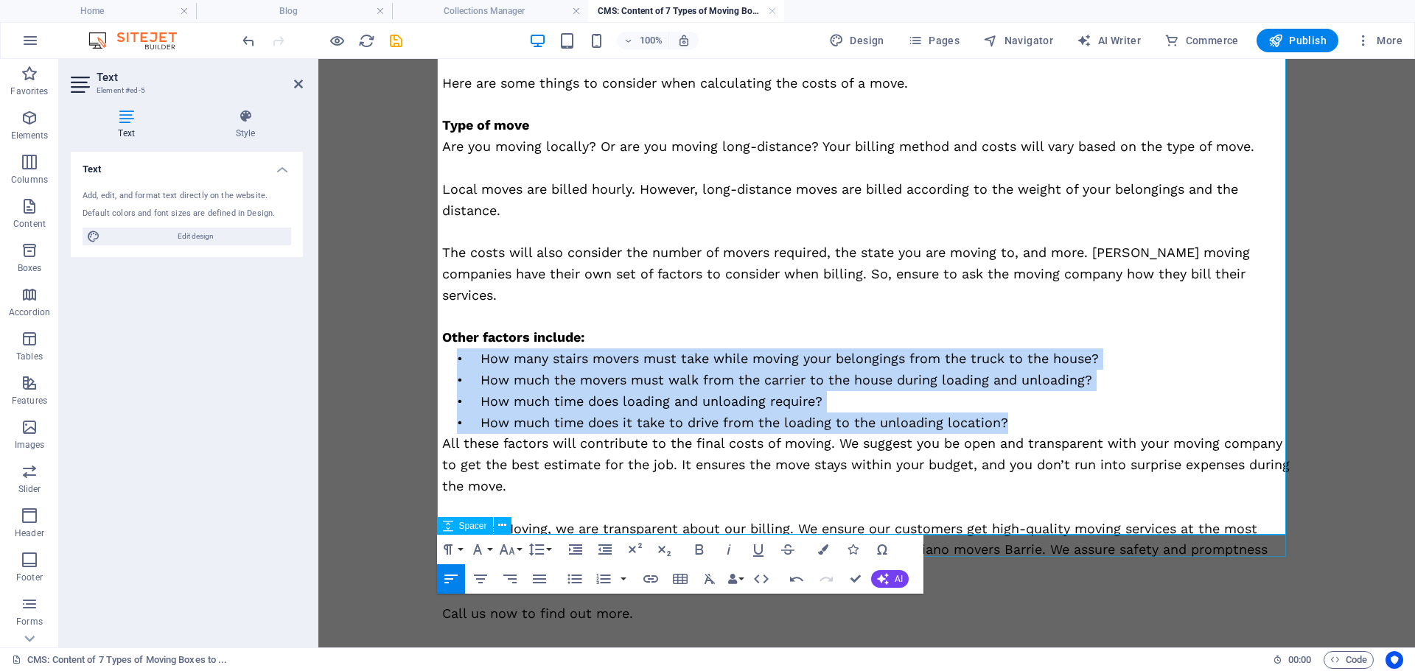
scroll to position [1105, 0]
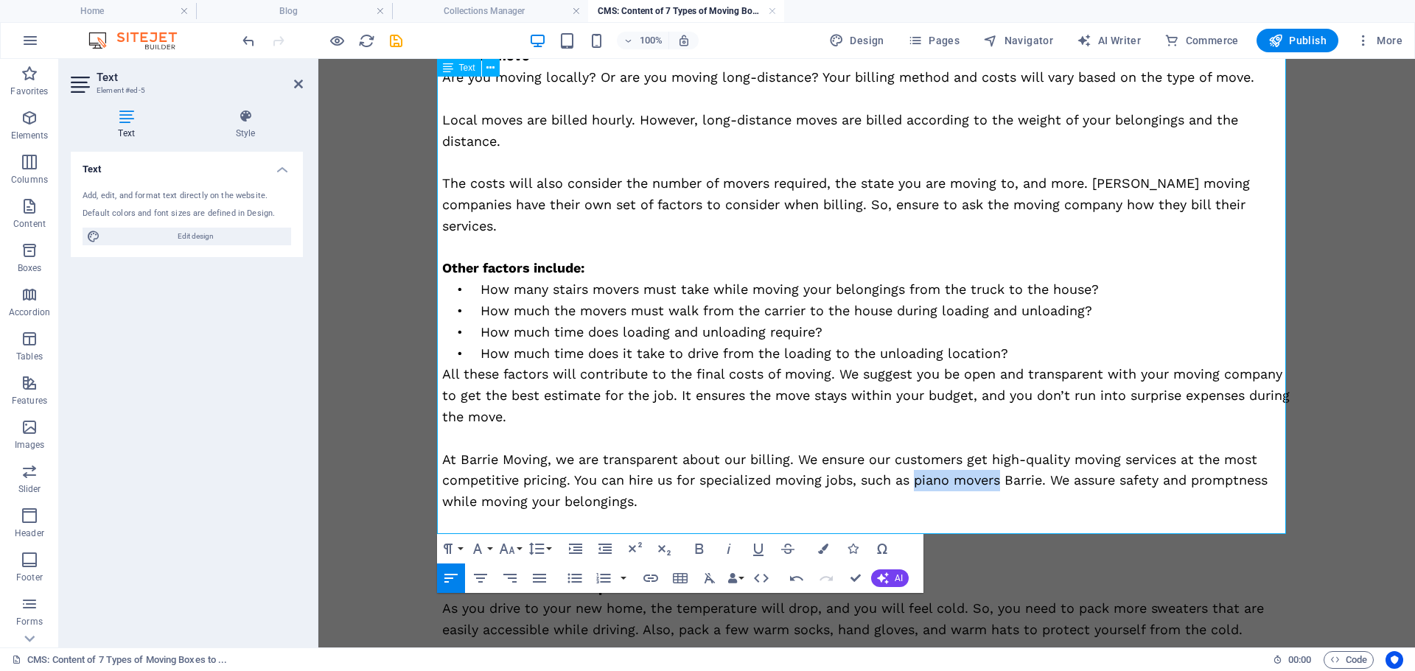
drag, startPoint x: 909, startPoint y: 465, endPoint x: 996, endPoint y: 470, distance: 87.1
click at [996, 470] on p "At Barrie Moving, we are transparent about our billing. We ensure our customers…" at bounding box center [866, 480] width 849 height 63
click at [656, 576] on icon "button" at bounding box center [650, 578] width 15 height 7
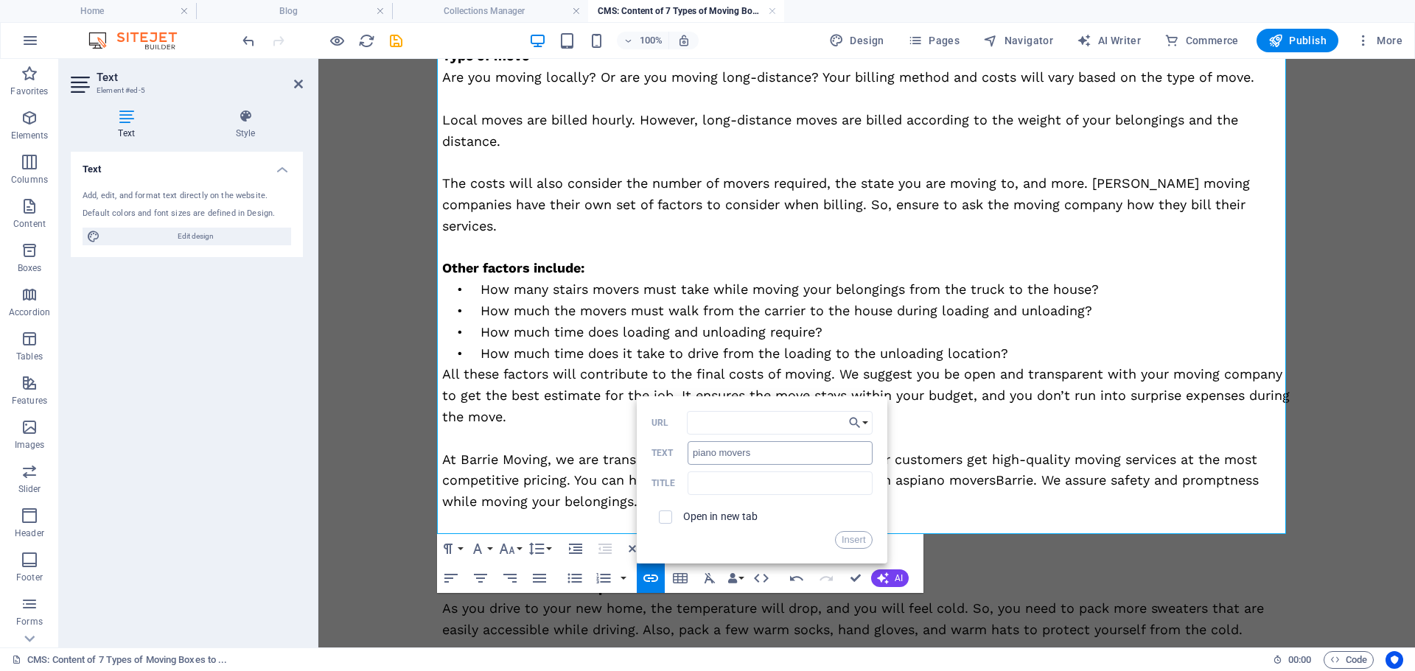
type input "https://dev.barriemoving.ca/hot-tube-piano-movers-barrie/"
click at [849, 542] on button "Insert" at bounding box center [854, 540] width 38 height 18
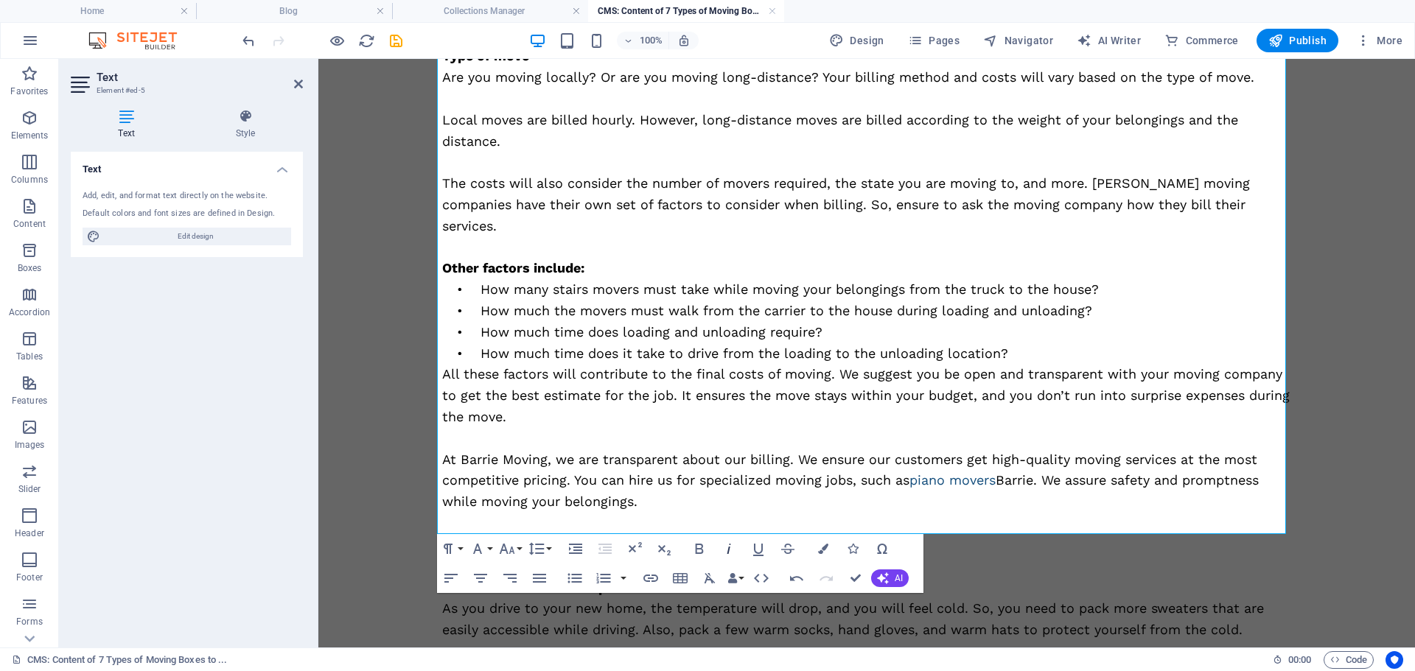
scroll to position [0, 0]
drag, startPoint x: 441, startPoint y: 521, endPoint x: 500, endPoint y: 521, distance: 58.9
click at [500, 534] on p "Call us now to find out more." at bounding box center [866, 544] width 849 height 21
click at [490, 534] on p "Call us now to find out more." at bounding box center [866, 544] width 849 height 21
drag, startPoint x: 482, startPoint y: 526, endPoint x: 430, endPoint y: 522, distance: 51.7
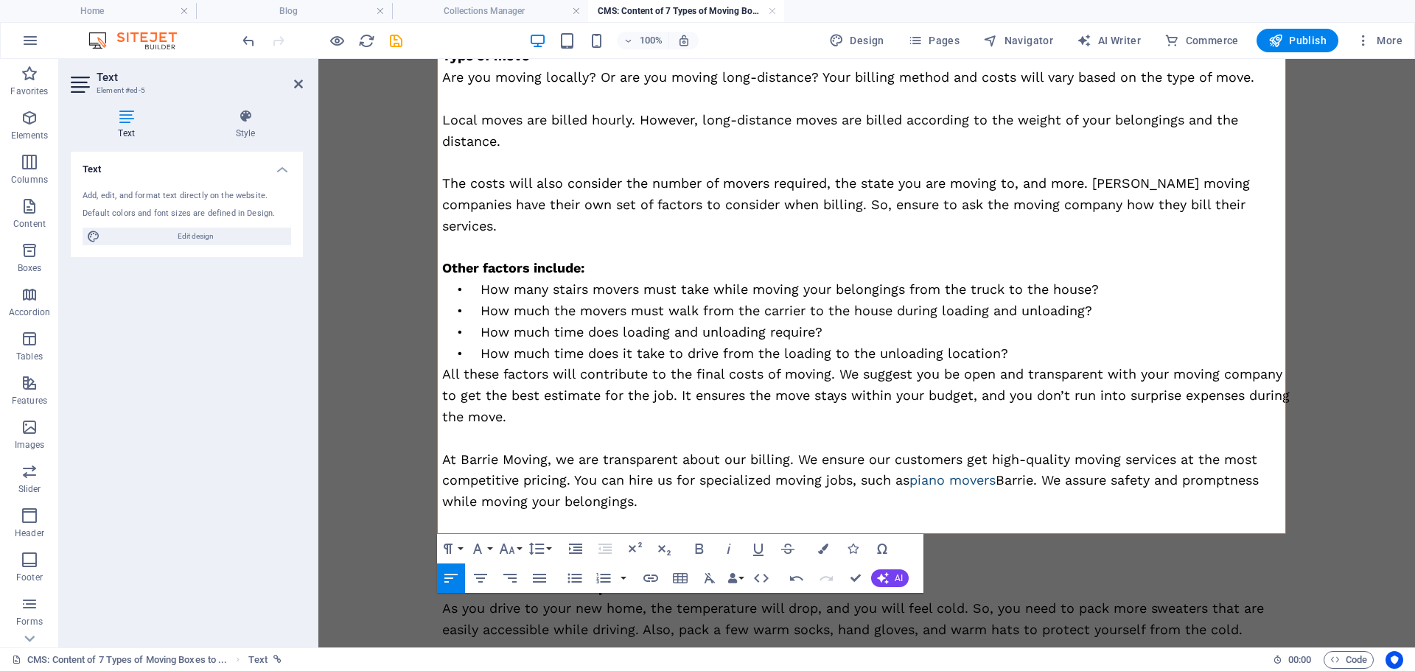
click at [430, 522] on div "Do you want to move from your old house to a new home? Or maybe you are moving …" at bounding box center [866, 92] width 884 height 2277
type input "Call us"
click at [648, 578] on icon "button" at bounding box center [650, 578] width 15 height 7
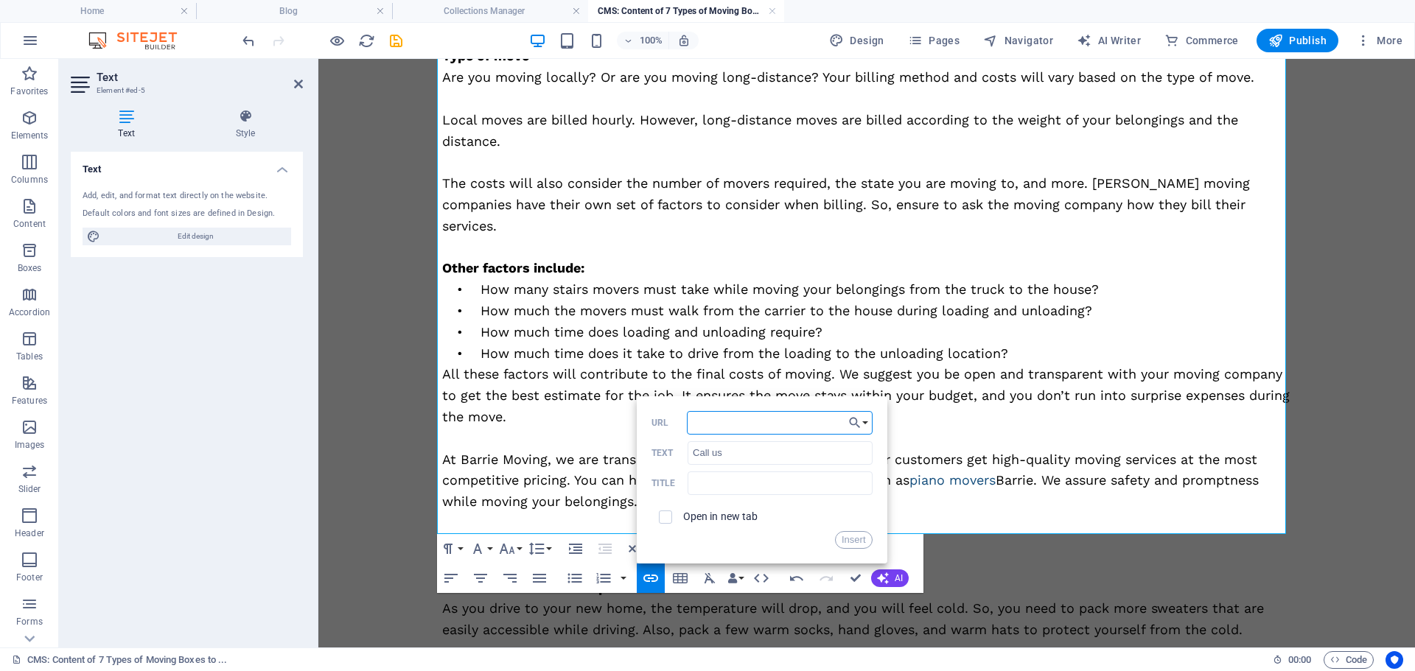
paste input "https://dev.barriemoving.ca/contact/"
type input "https://dev.barriemoving.ca/contact/"
click at [852, 539] on button "Insert" at bounding box center [854, 540] width 38 height 18
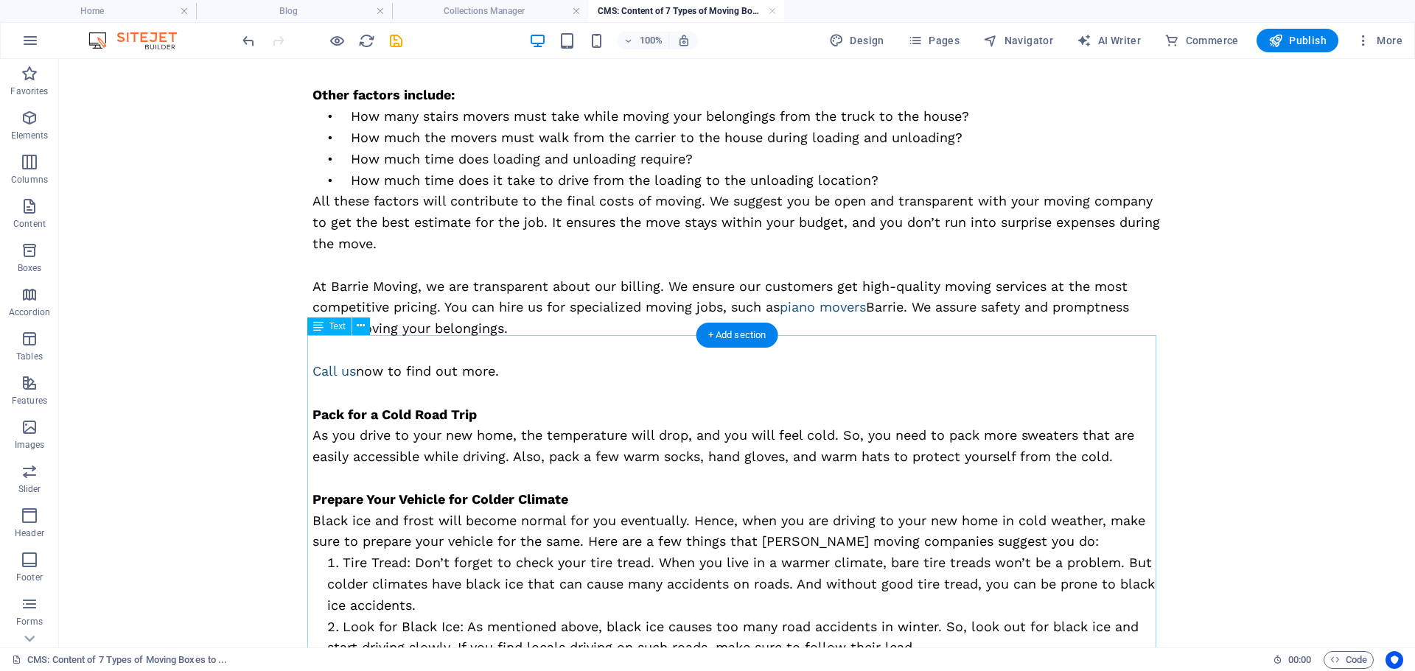
scroll to position [1326, 0]
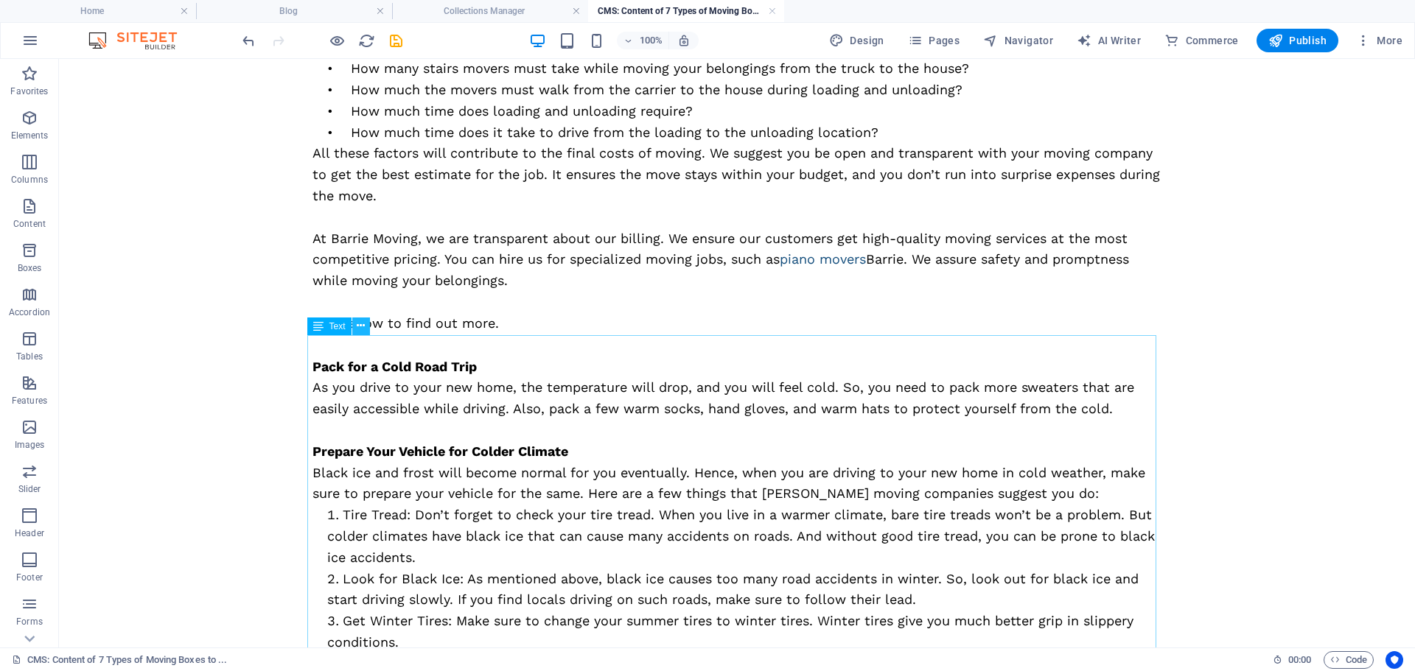
click at [360, 323] on icon at bounding box center [361, 325] width 8 height 15
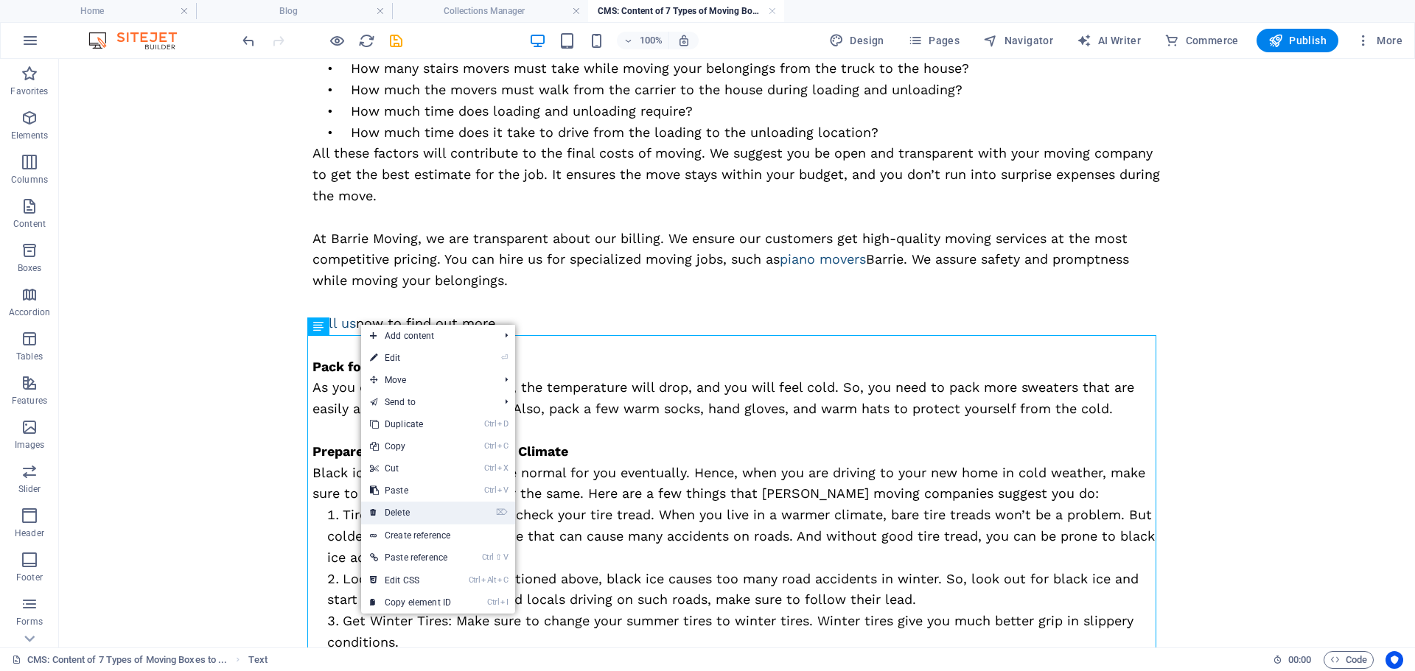
click at [413, 511] on link "⌦ Delete" at bounding box center [410, 513] width 99 height 22
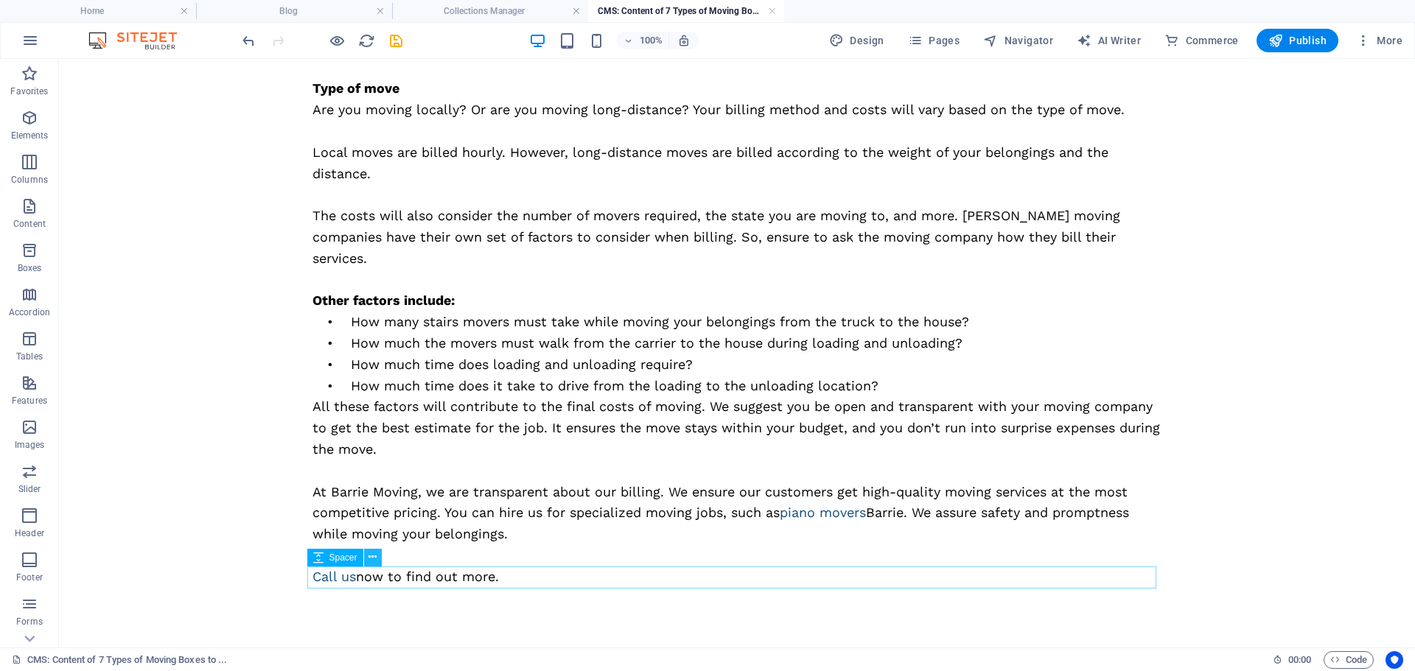
click at [371, 558] on icon at bounding box center [372, 557] width 8 height 15
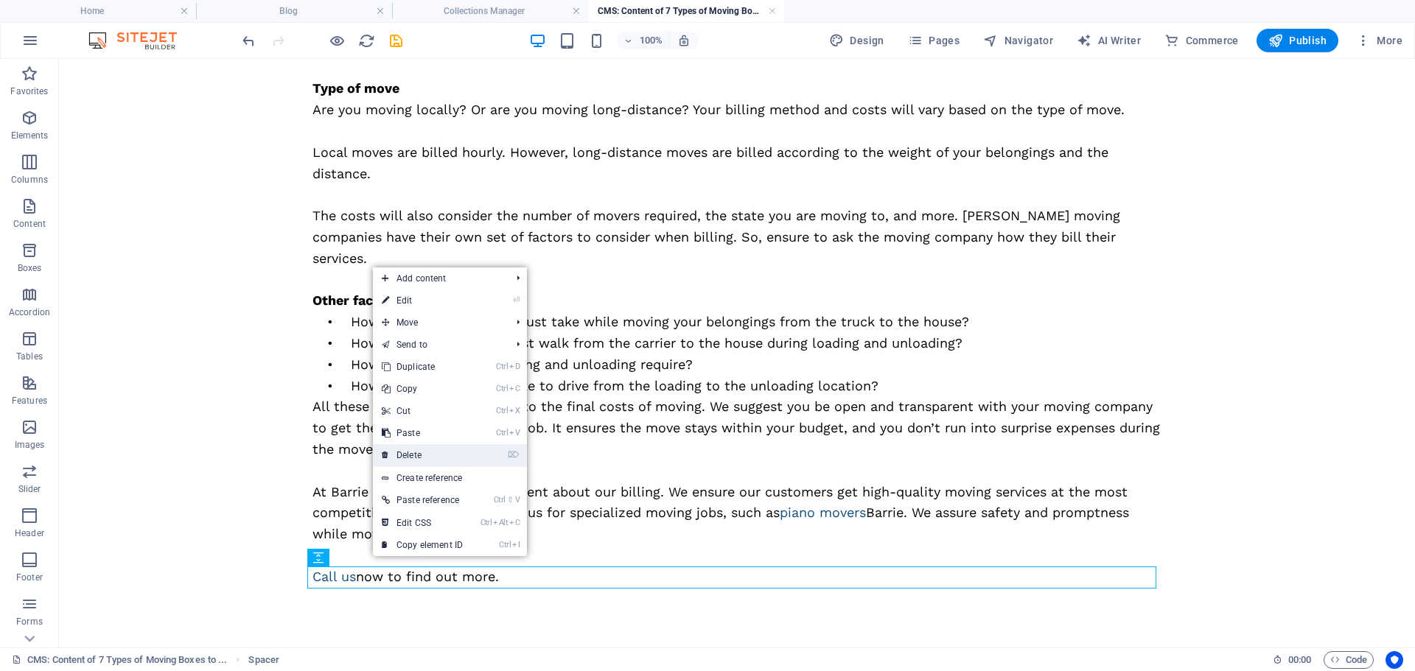
click at [403, 460] on link "⌦ Delete" at bounding box center [422, 455] width 99 height 22
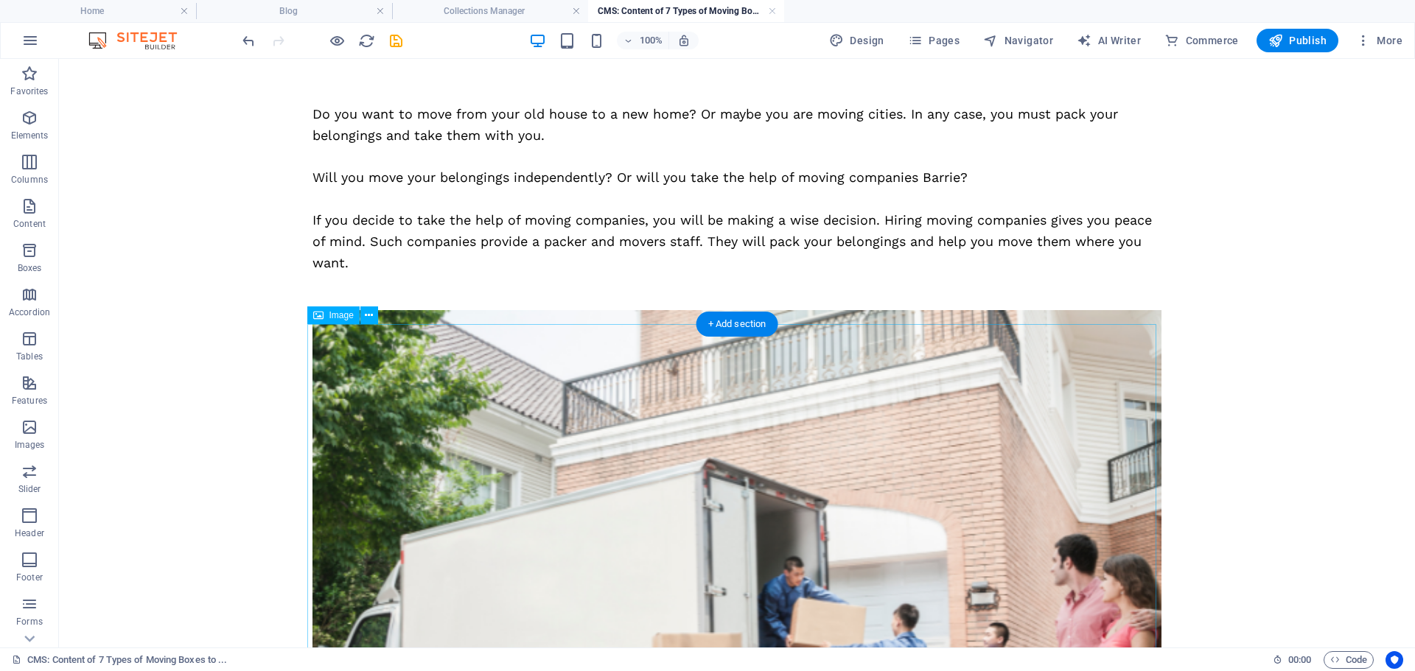
scroll to position [0, 0]
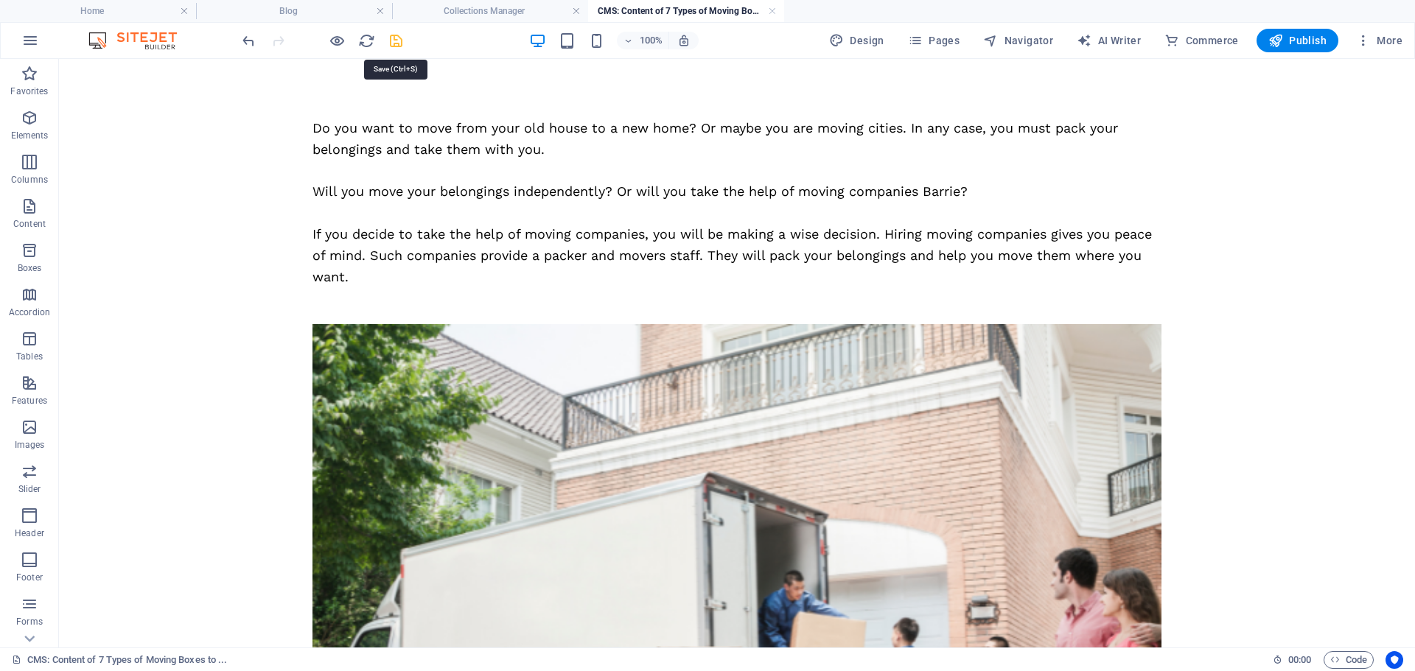
click at [395, 33] on icon "save" at bounding box center [396, 40] width 17 height 17
click at [770, 12] on link at bounding box center [772, 11] width 9 height 14
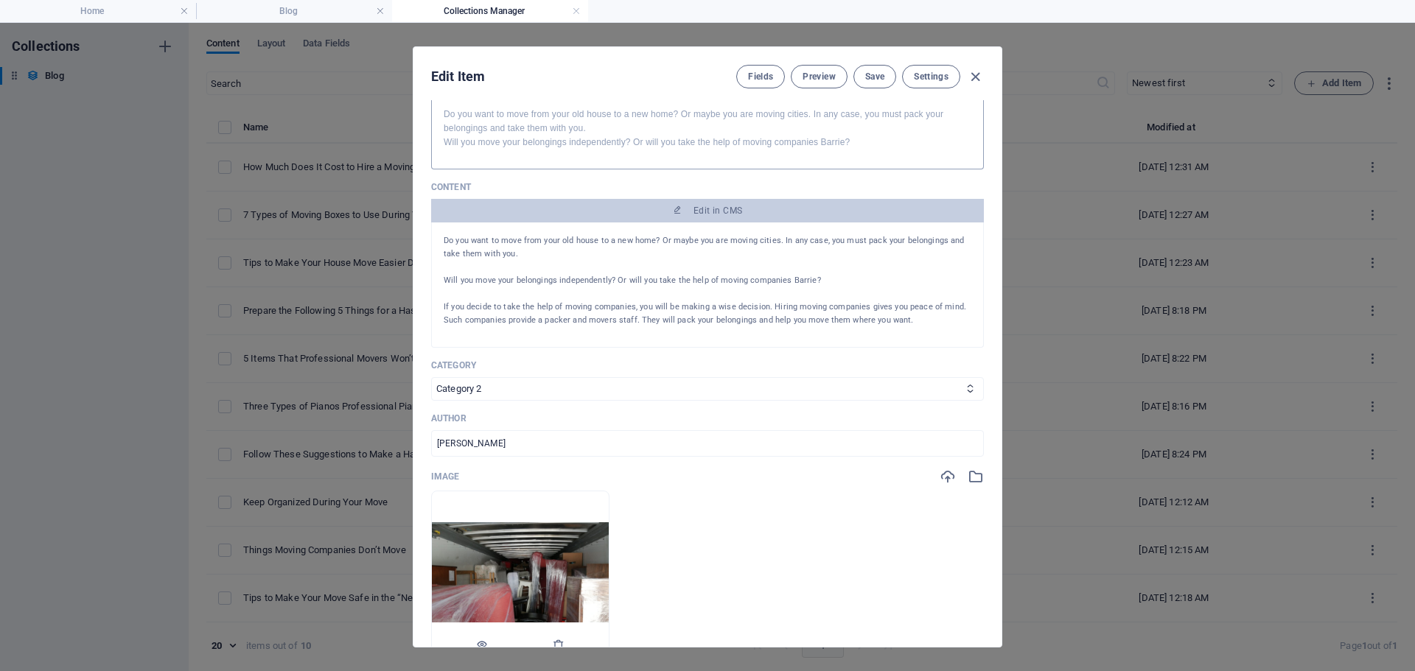
scroll to position [295, 0]
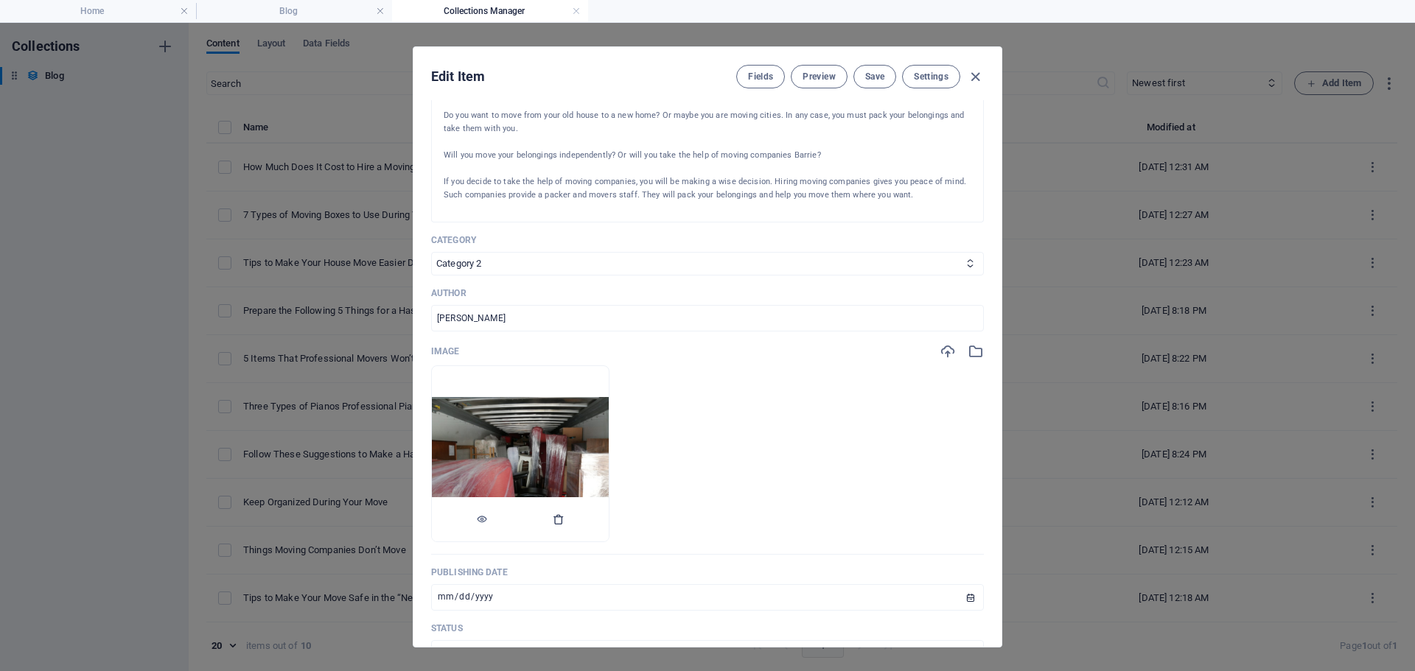
click at [564, 530] on button "button" at bounding box center [559, 519] width 12 height 44
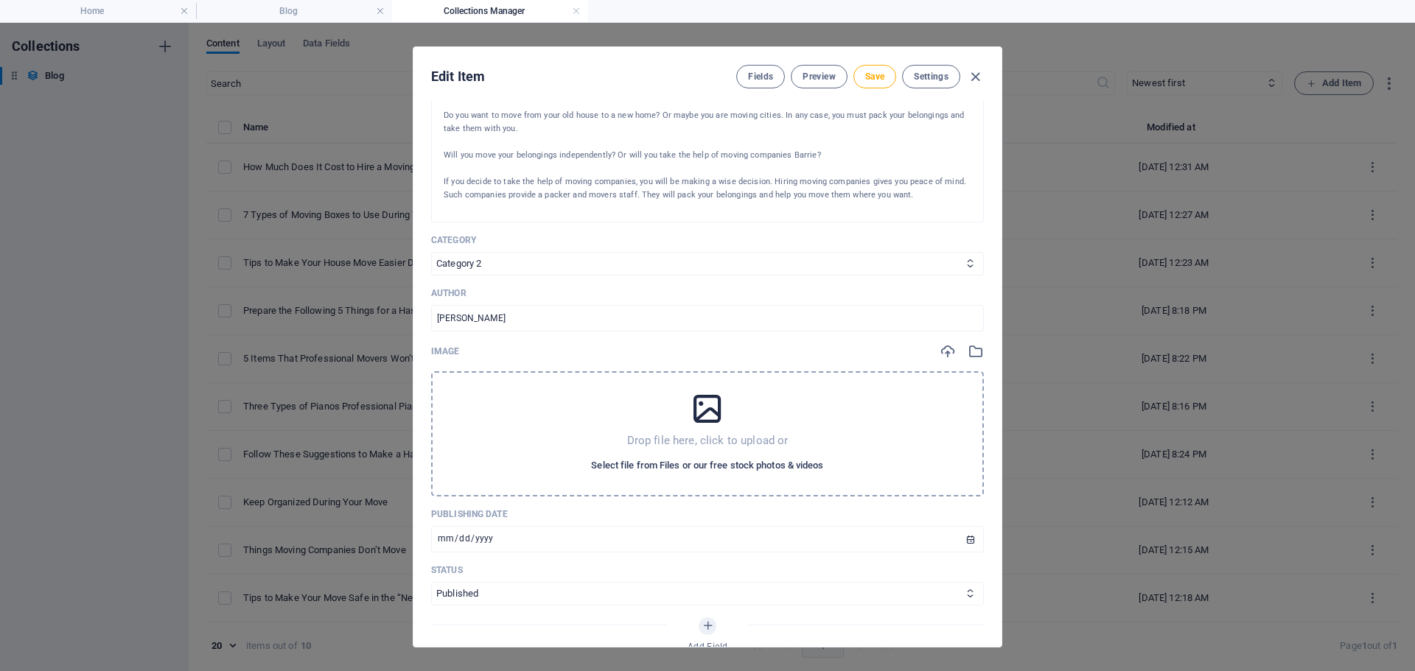
click at [640, 466] on span "Select file from Files or our free stock photos & videos" at bounding box center [707, 466] width 232 height 18
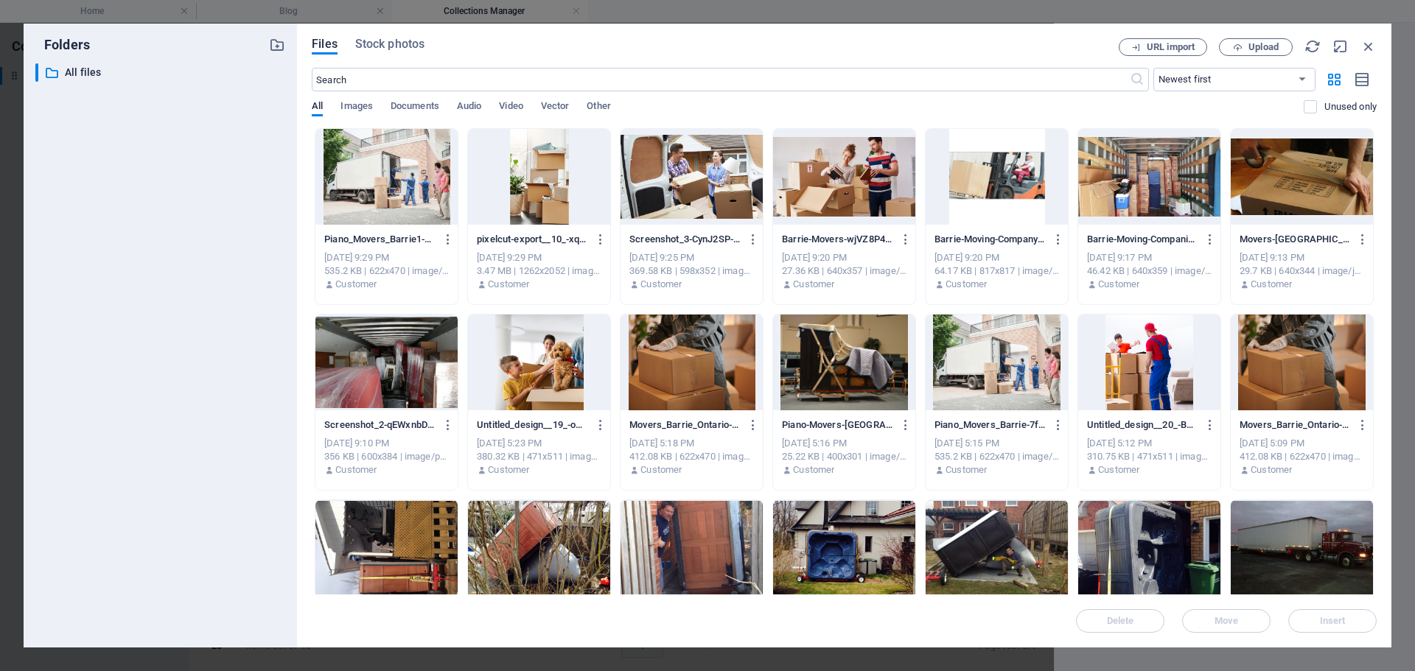
click at [370, 176] on div at bounding box center [386, 177] width 142 height 96
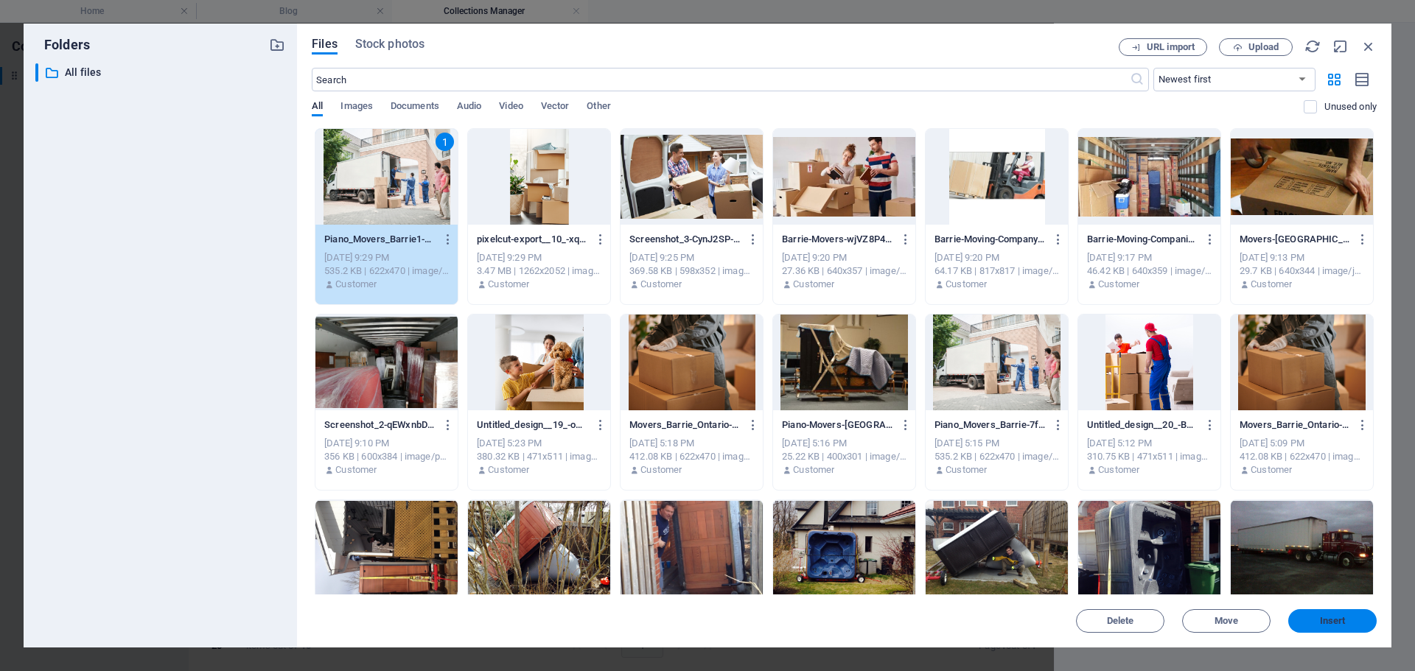
click at [1324, 617] on span "Insert" at bounding box center [1333, 621] width 26 height 9
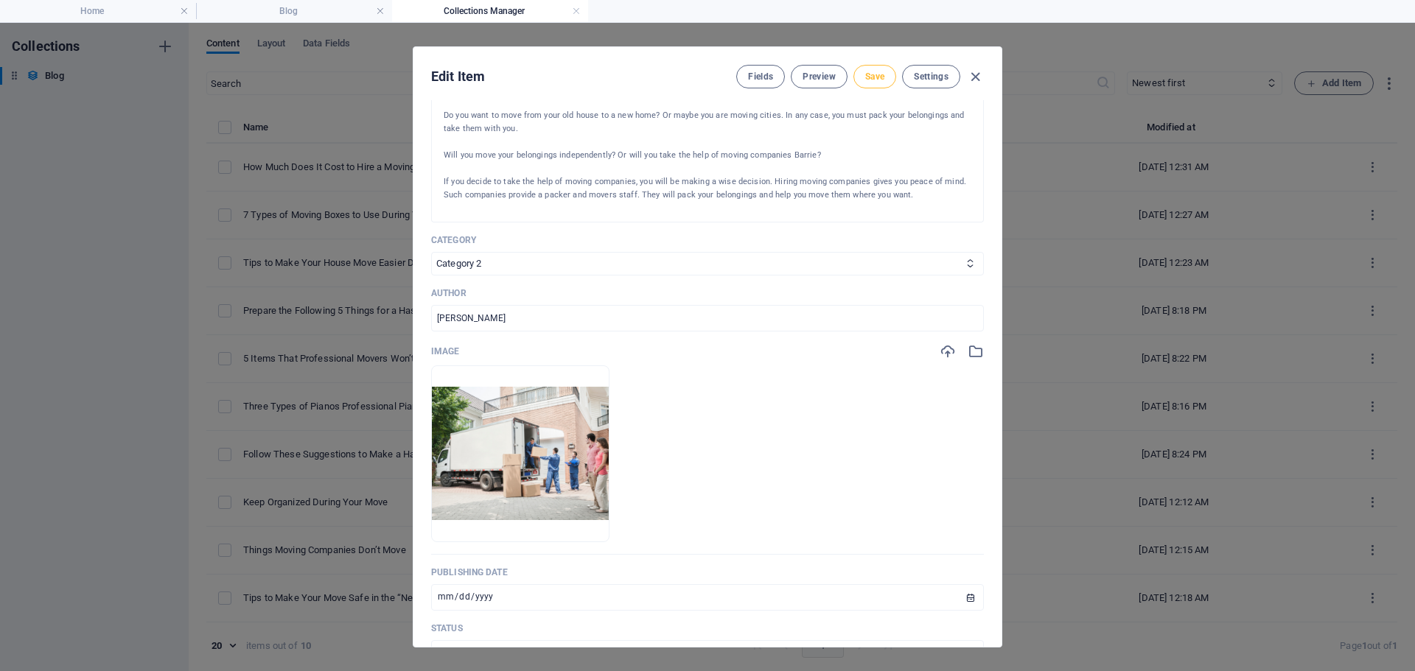
click at [872, 83] on button "Save" at bounding box center [874, 77] width 43 height 24
click at [872, 79] on span "Save" at bounding box center [874, 77] width 19 height 12
click at [977, 79] on icon "button" at bounding box center [975, 77] width 17 height 17
type input "2025-10-07"
type input "how-much-does-it-cost-to-hire-a-moving-company"
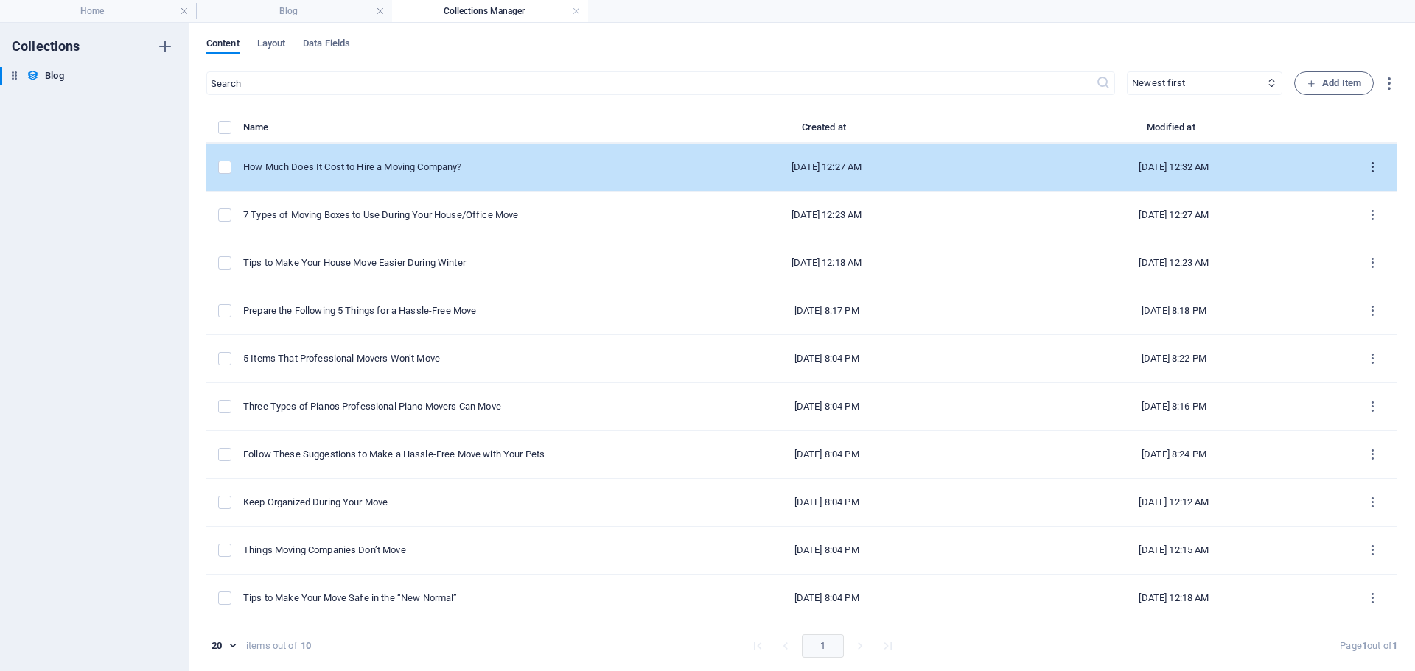
click at [1368, 164] on icon "items list" at bounding box center [1372, 168] width 14 height 14
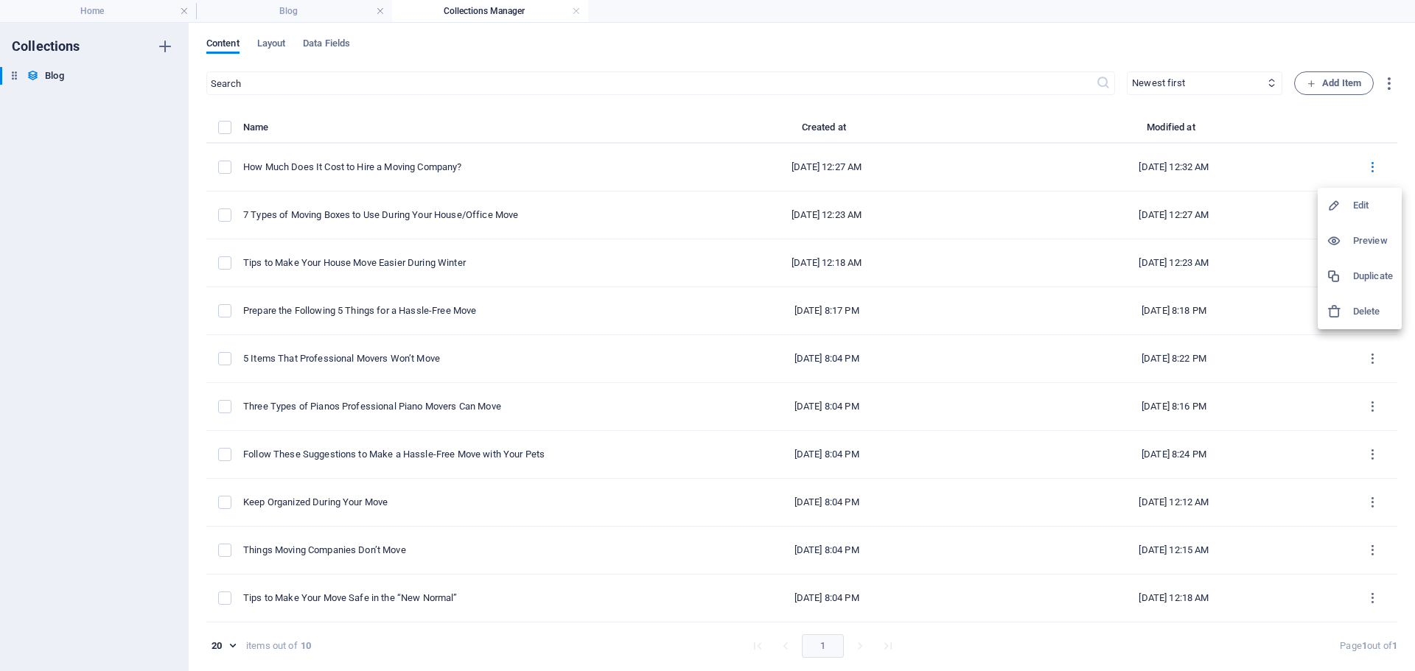
click at [1348, 278] on div at bounding box center [1339, 276] width 27 height 15
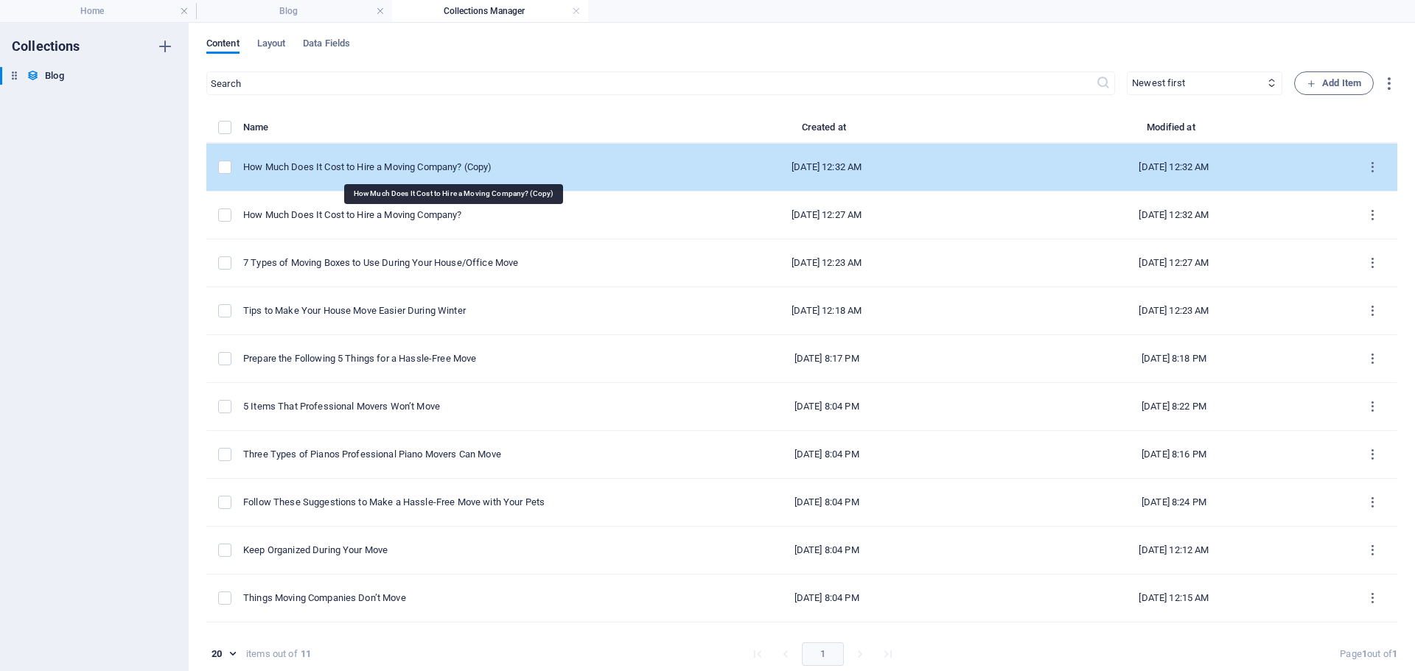
click at [474, 166] on div "How Much Does It Cost to Hire a Moving Company? (Copy)" at bounding box center [442, 167] width 398 height 13
select select "Category 2"
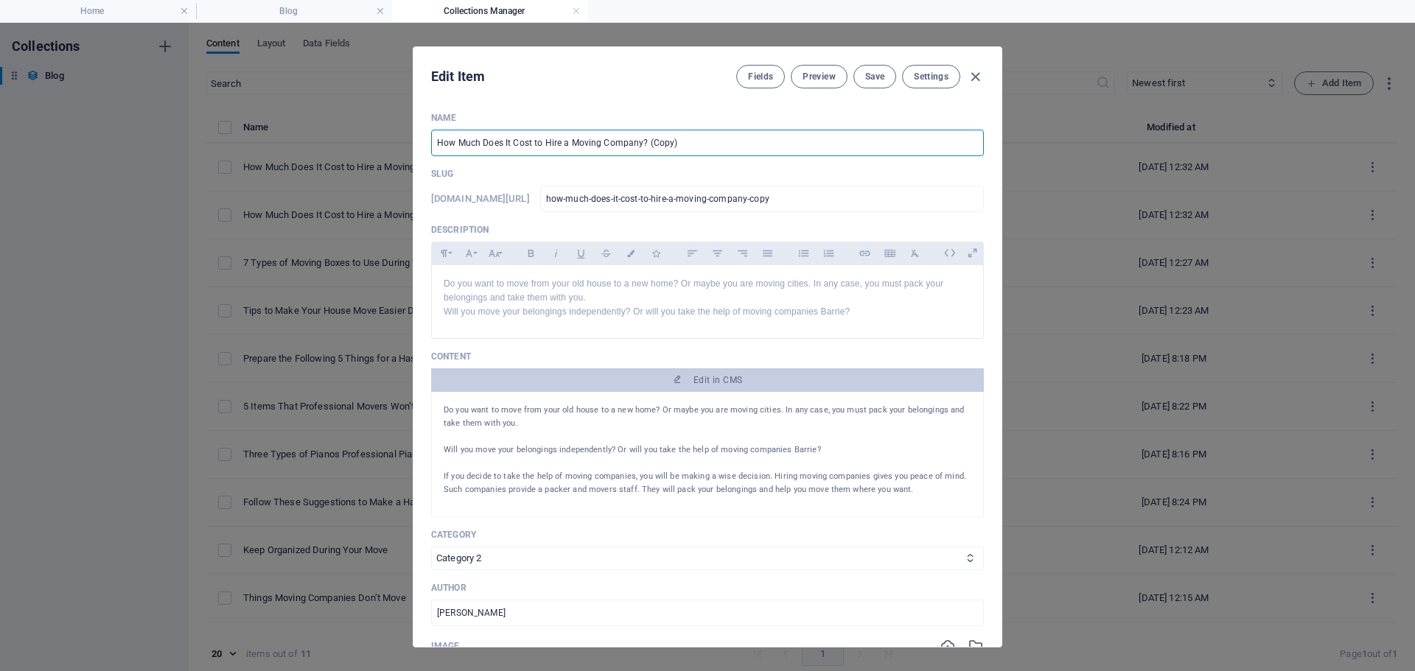
drag, startPoint x: 707, startPoint y: 138, endPoint x: 349, endPoint y: 153, distance: 357.6
click at [349, 153] on div "Edit Item Fields Preview Save Settings Name How Much Does It Cost to Hire a Mov…" at bounding box center [707, 347] width 1415 height 648
paste input "4 Tips to Streamline Downsizing Process and Move"
type input "4 Tips to Streamline Downsizing Process and Move"
type input "4-tips-to-streamline-downsizing-process-and-move"
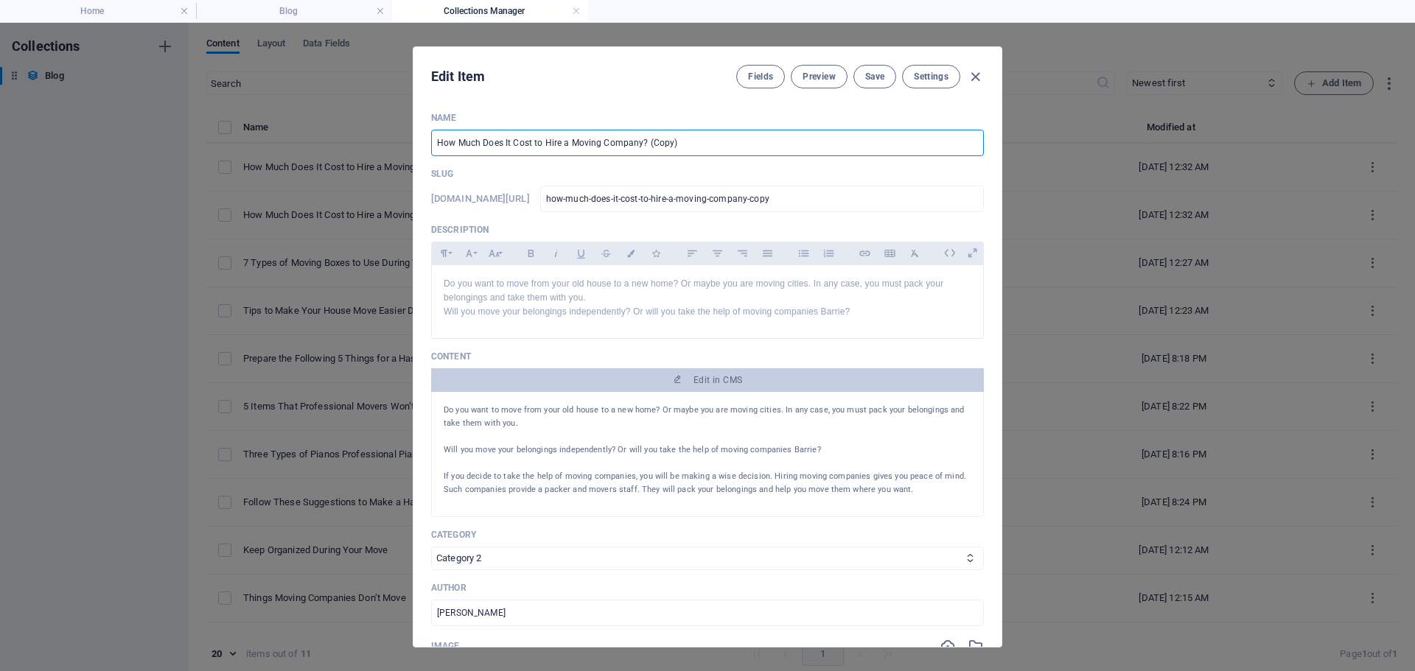
type input "4-tips-to-streamline-downsizing-process-and-move"
type input "4 Tips to Streamline Downsizing Process and Move"
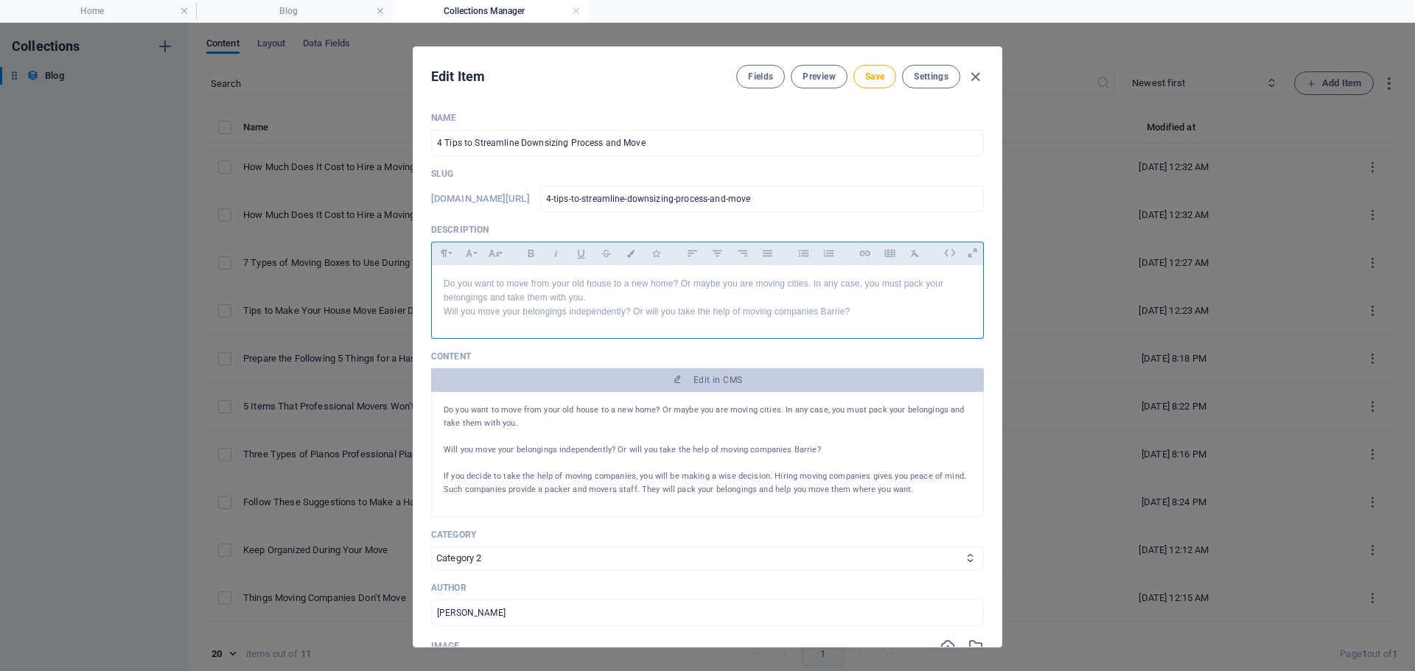
click at [580, 317] on p "Will you move your belongings independently? Or will you take the help of movin…" at bounding box center [708, 312] width 528 height 14
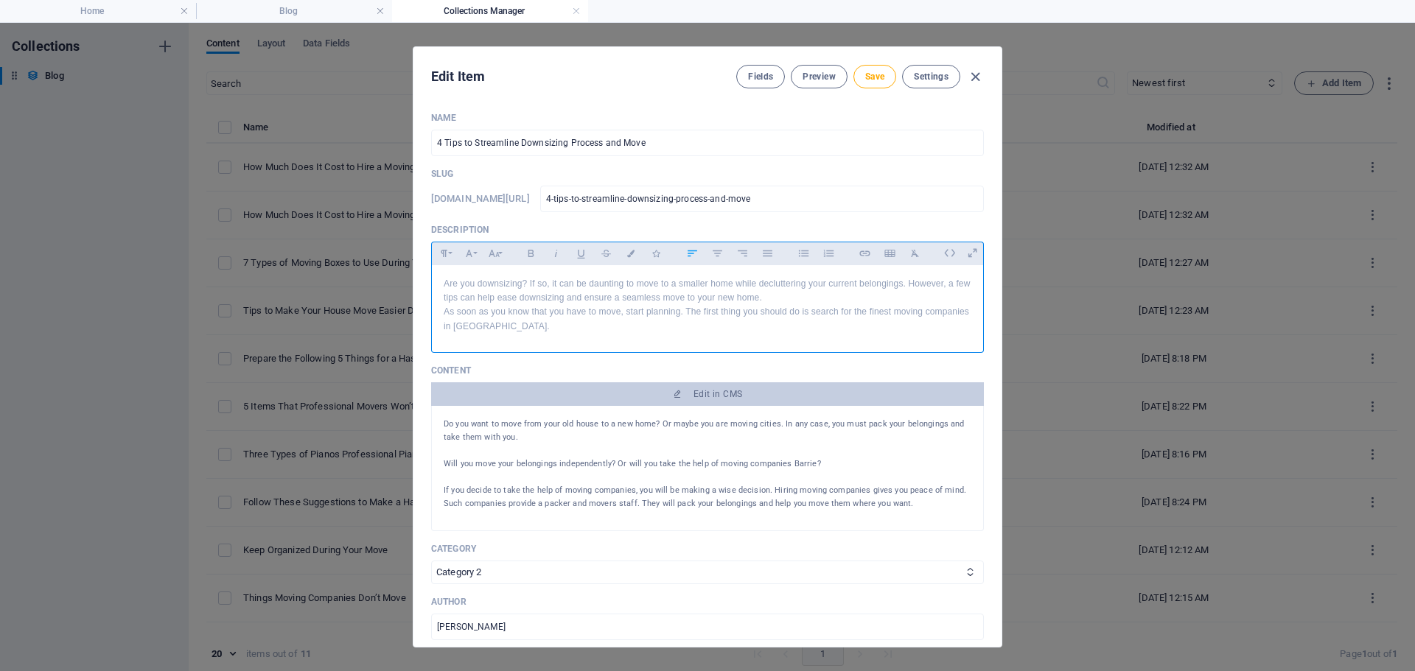
scroll to position [3244, 1]
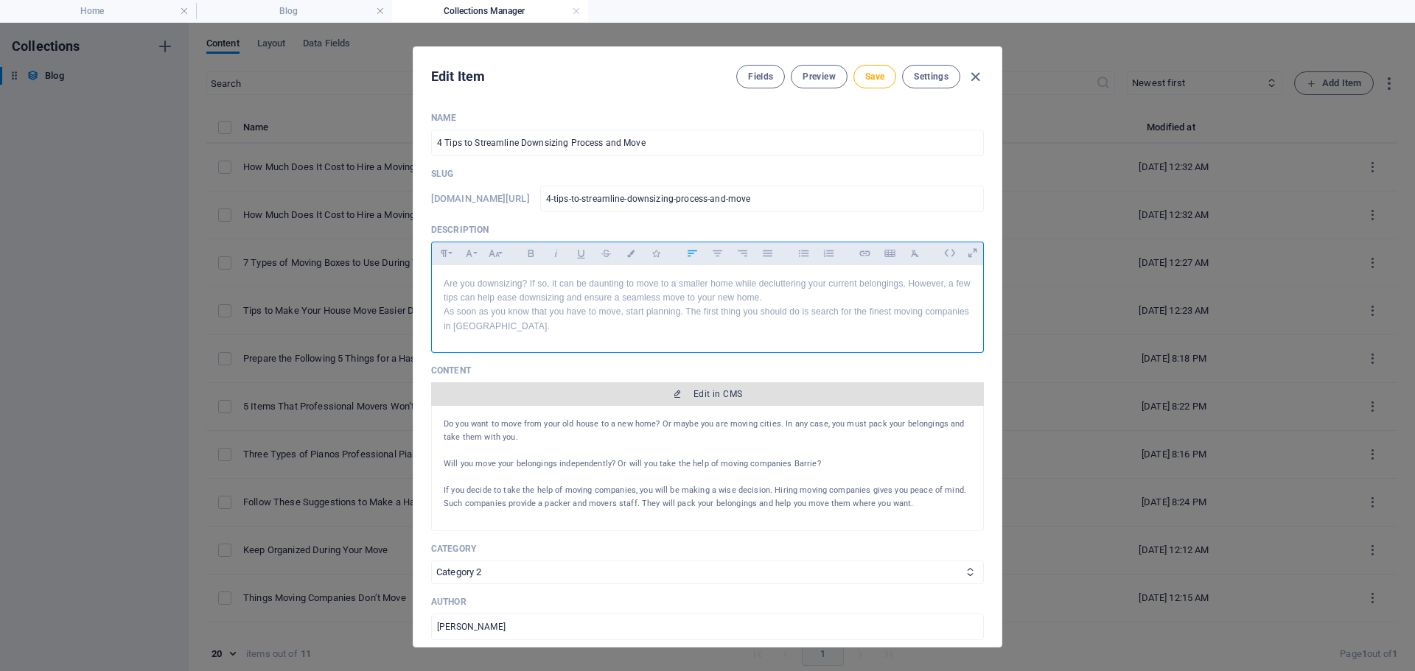
click at [676, 393] on icon "button" at bounding box center [677, 394] width 9 height 9
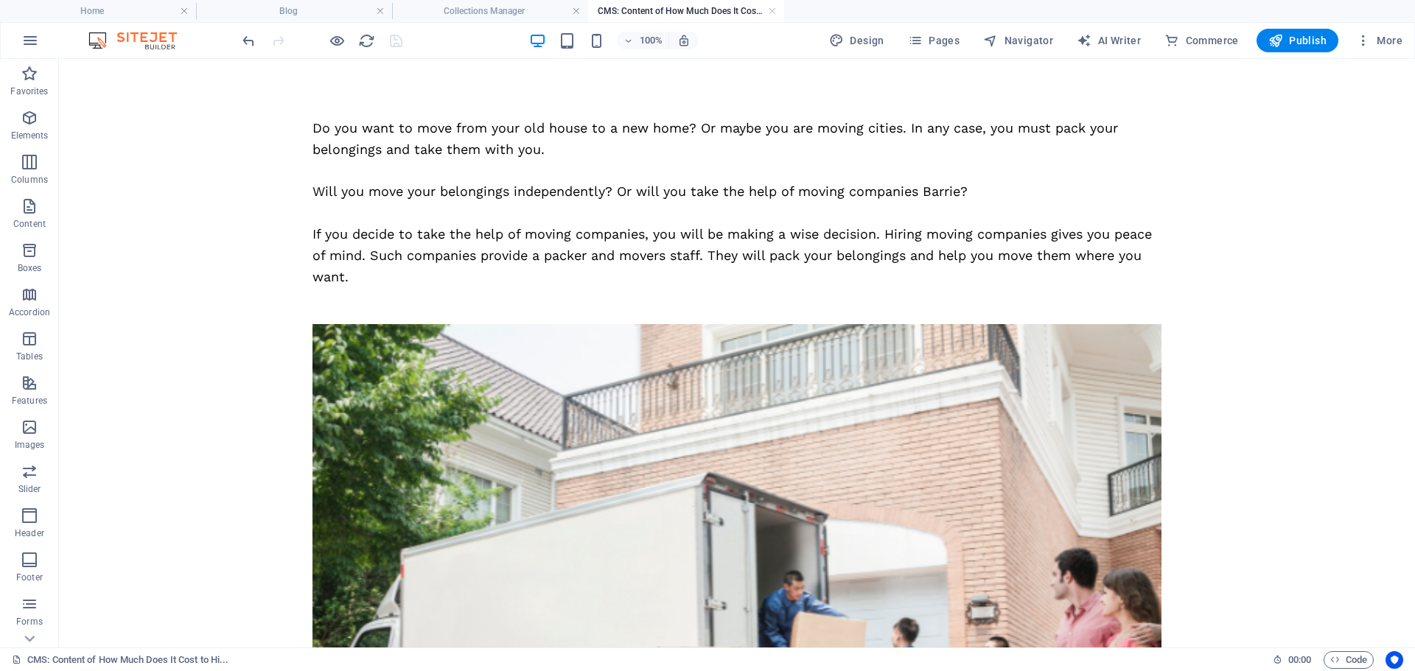
scroll to position [0, 0]
click at [549, 197] on div "Do you want to move from your old house to a new home? Or maybe you are moving …" at bounding box center [736, 202] width 849 height 169
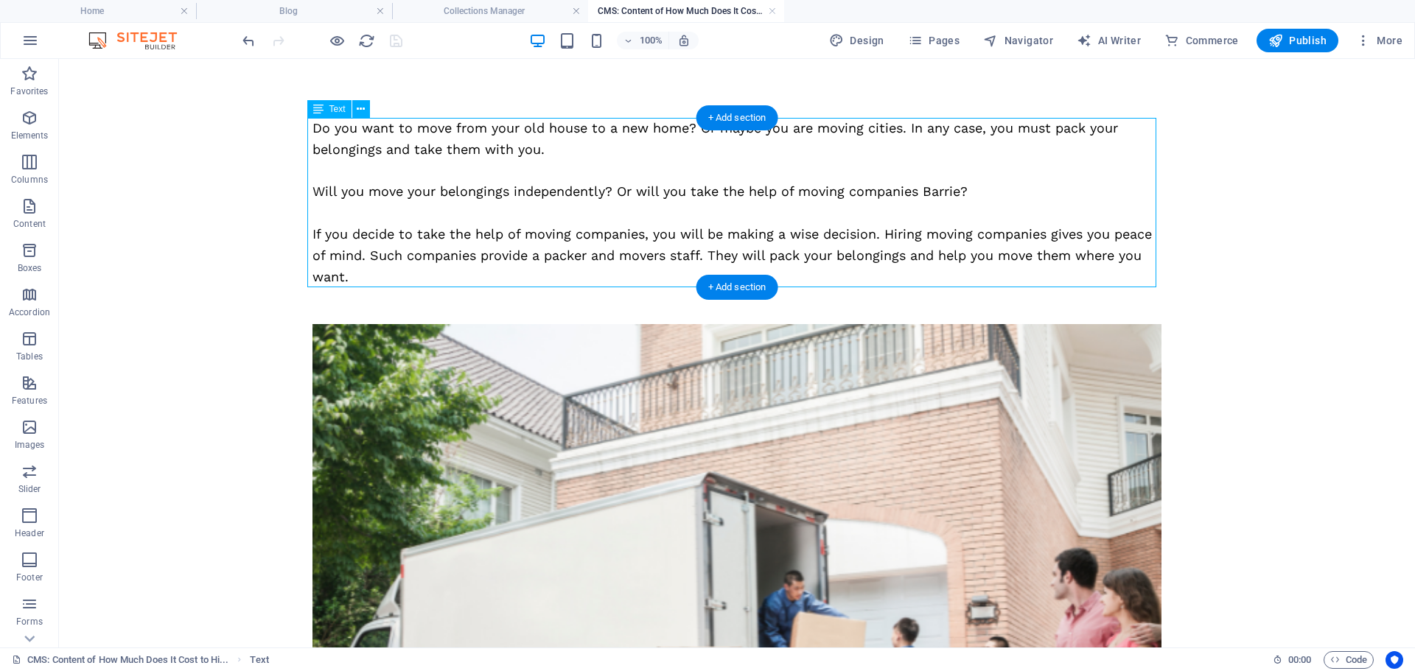
click at [549, 197] on div "Do you want to move from your old house to a new home? Or maybe you are moving …" at bounding box center [736, 202] width 849 height 169
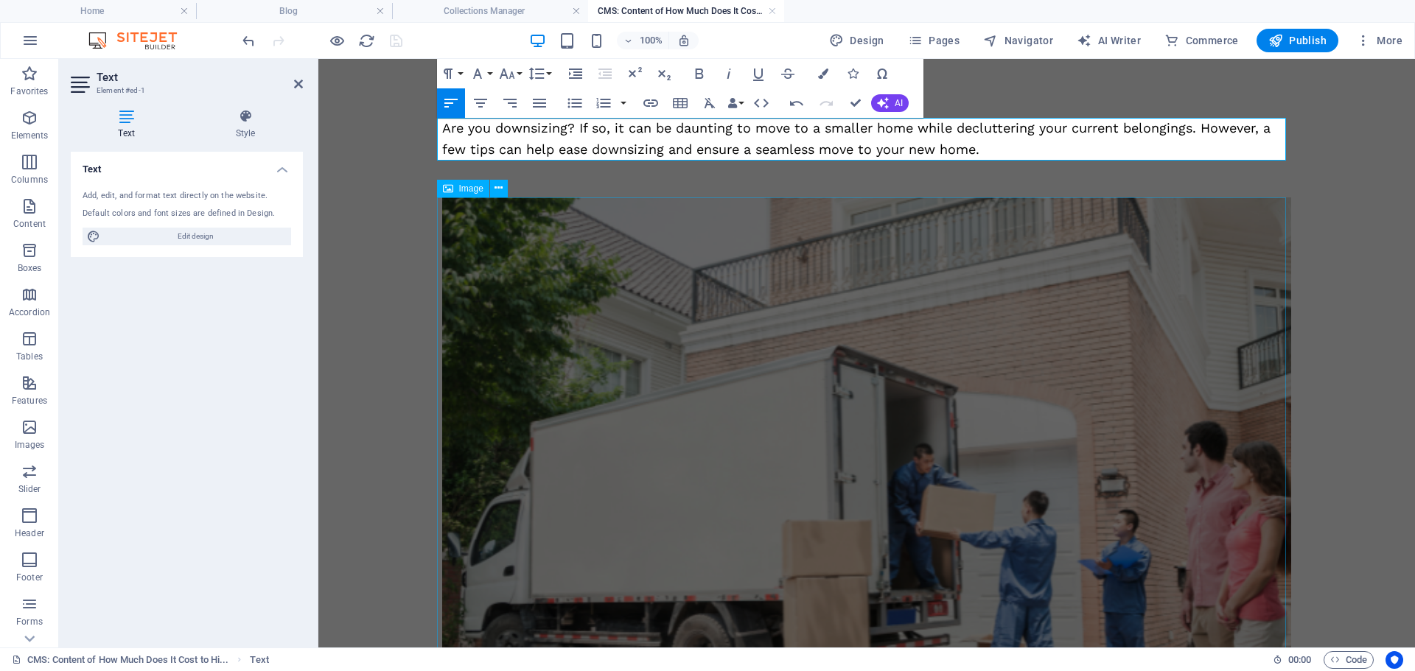
scroll to position [2567, 4]
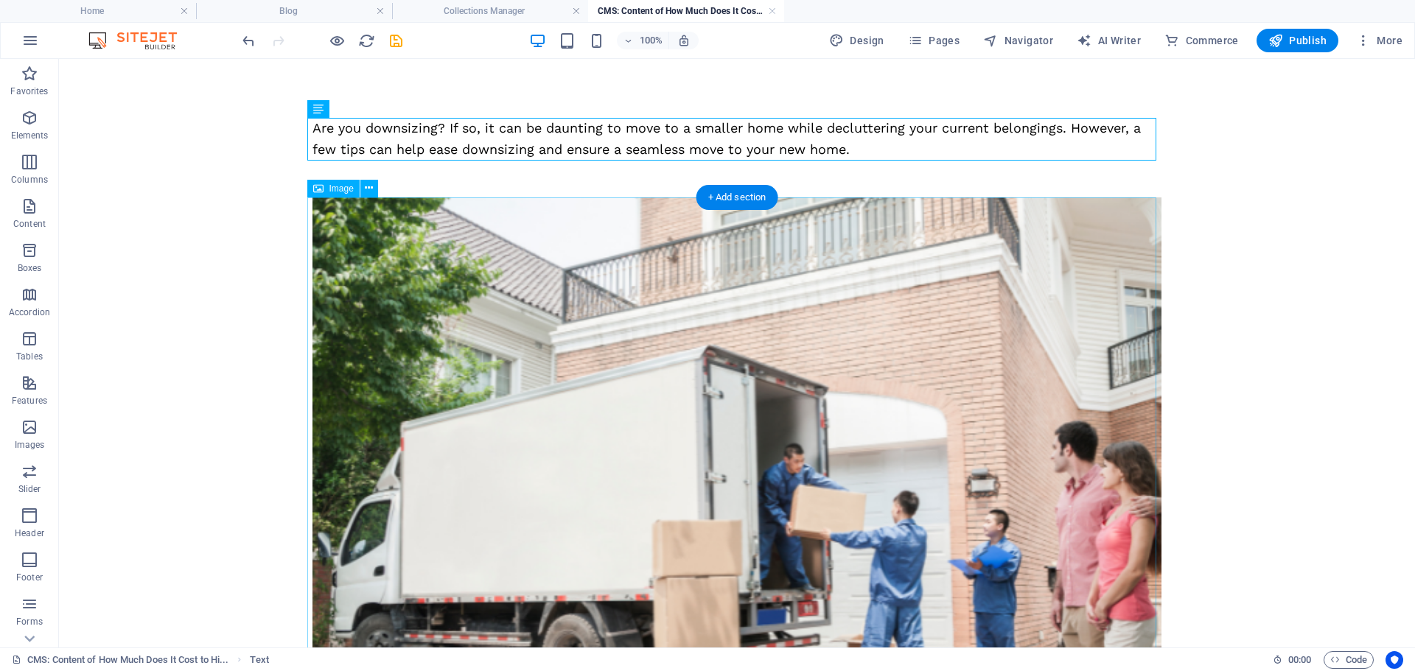
click at [526, 331] on figure at bounding box center [736, 517] width 849 height 641
click at [526, 330] on figure at bounding box center [736, 517] width 849 height 641
select select "%"
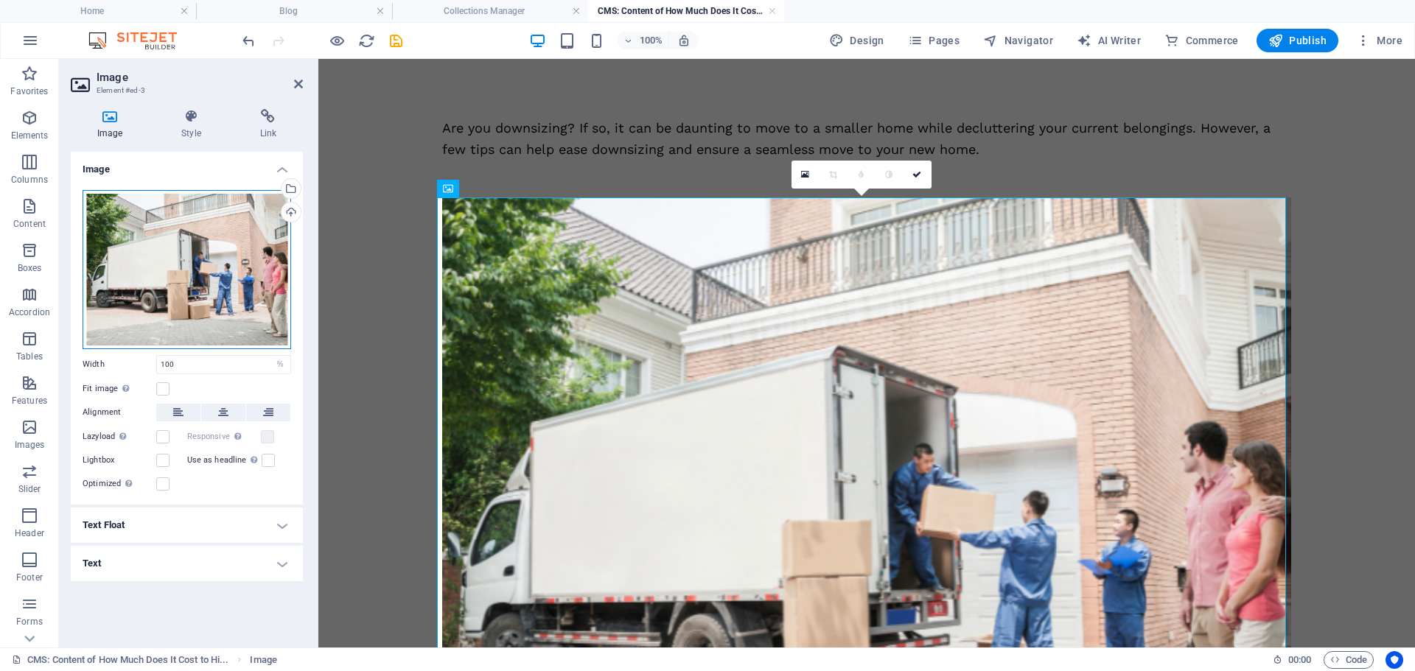
drag, startPoint x: 192, startPoint y: 239, endPoint x: 559, endPoint y: 200, distance: 368.9
click at [192, 239] on div "Drag files here, click to choose files or select files from Files or our free s…" at bounding box center [187, 269] width 209 height 159
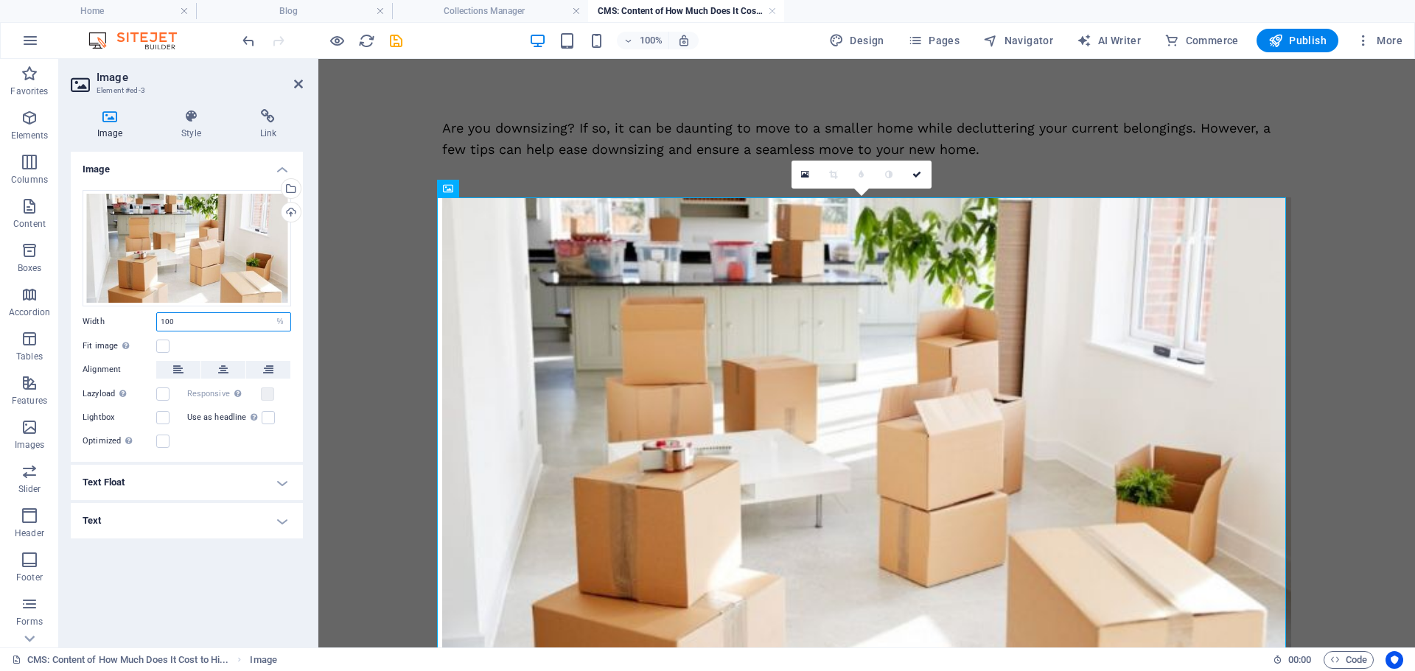
drag, startPoint x: 143, startPoint y: 333, endPoint x: 132, endPoint y: 335, distance: 11.3
click at [132, 335] on div "Drag files here, click to choose files or select files from Files or our free s…" at bounding box center [187, 320] width 232 height 284
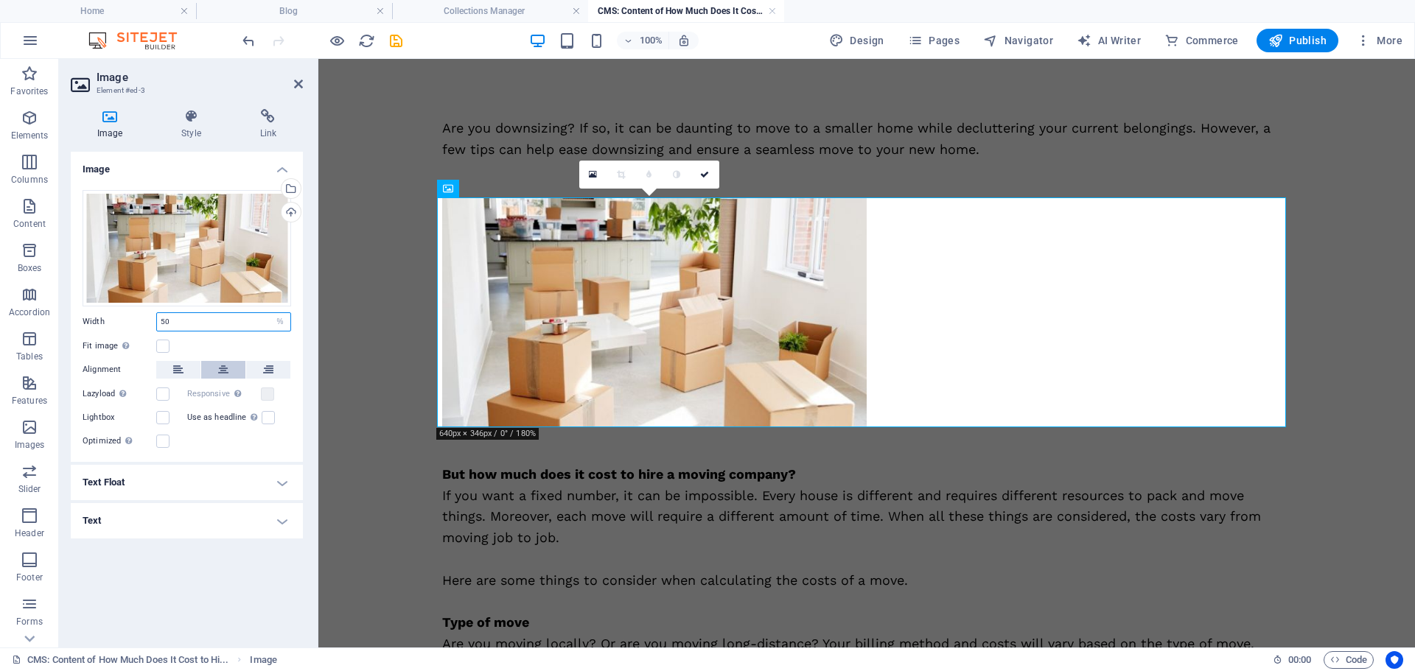
type input "50"
click at [219, 368] on icon at bounding box center [223, 370] width 10 height 18
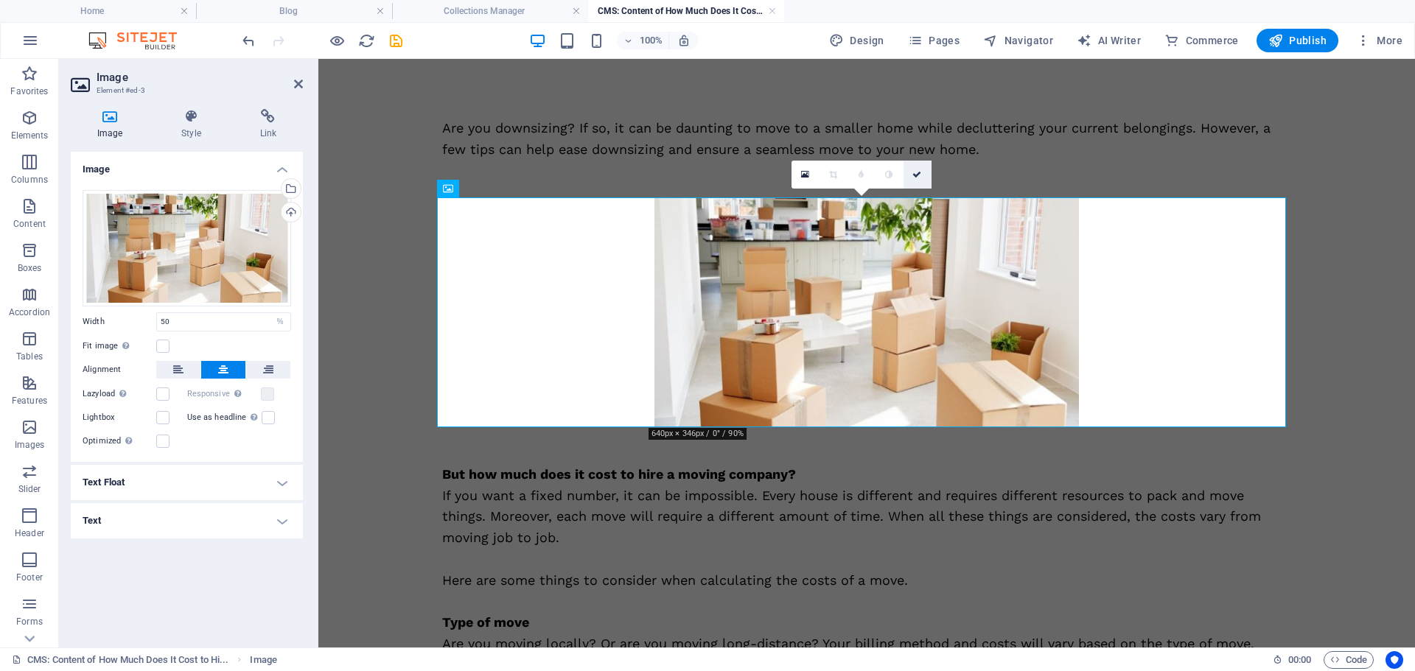
click at [914, 175] on icon at bounding box center [916, 174] width 9 height 9
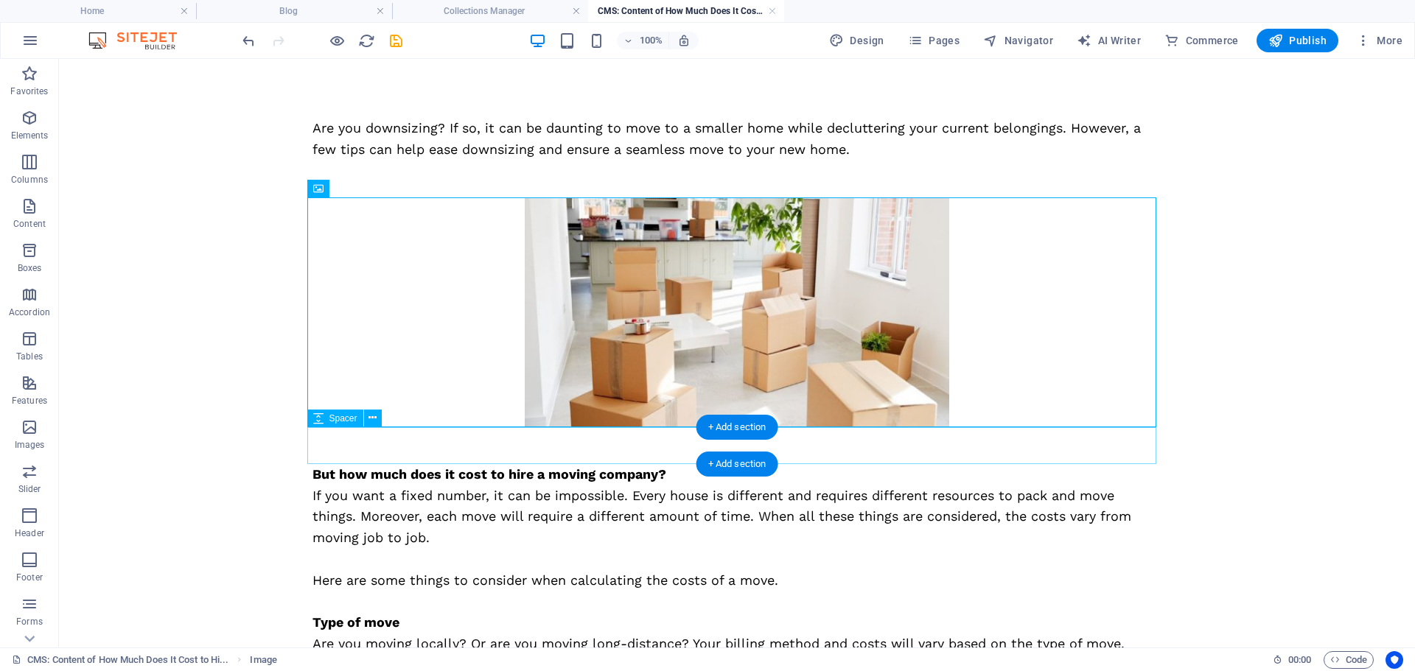
scroll to position [221, 0]
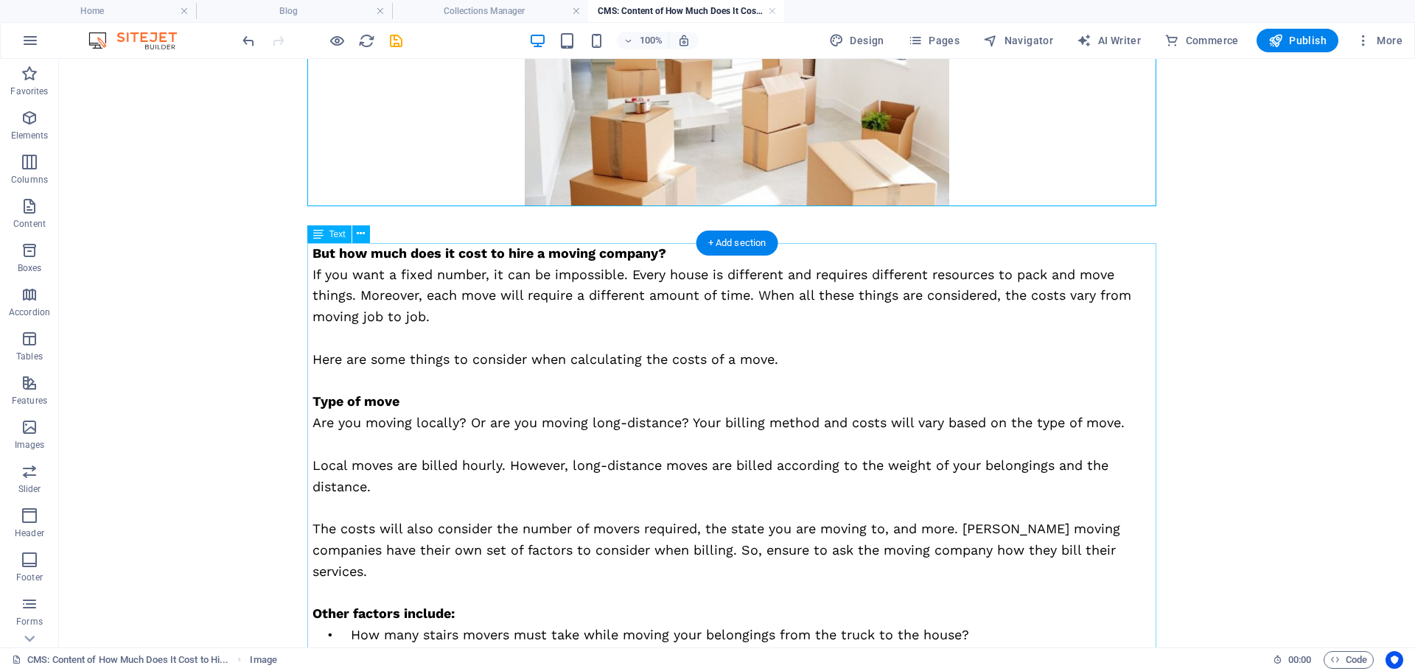
click at [452, 286] on div "But how much does it cost to hire a moving company? If you want a fixed number,…" at bounding box center [736, 572] width 849 height 658
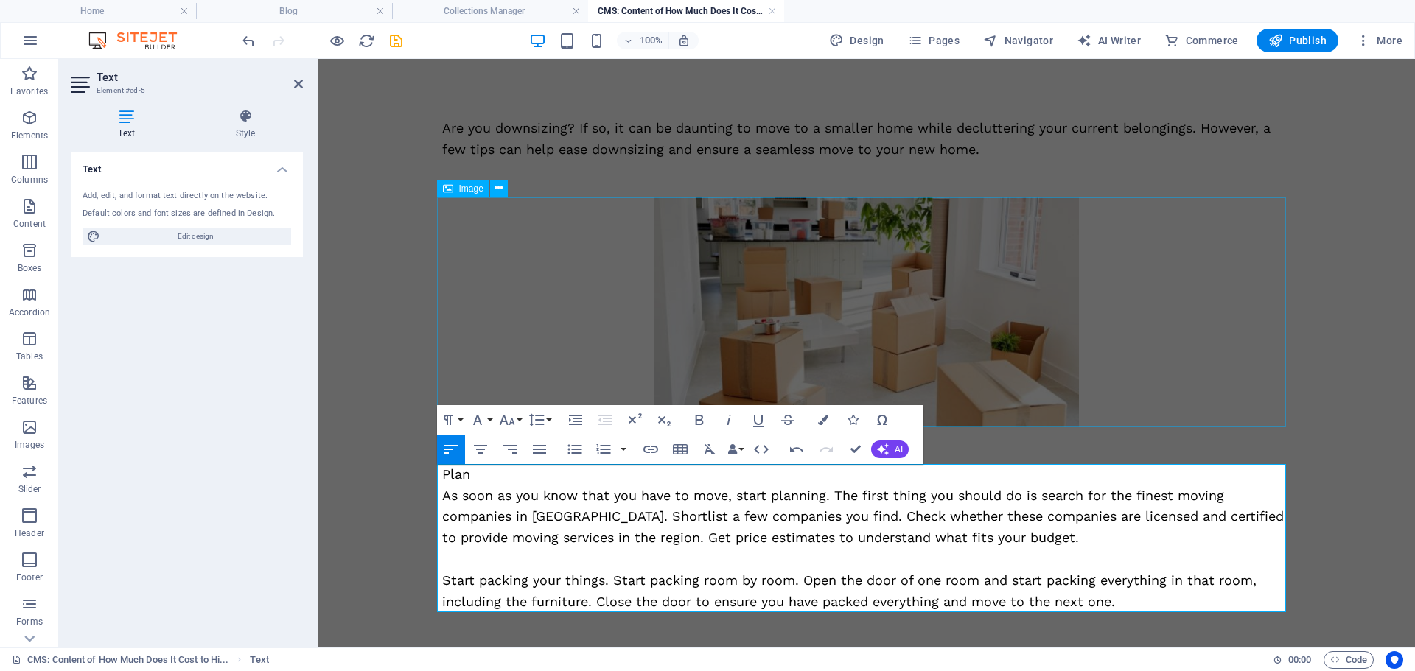
scroll to position [8286, 4]
drag, startPoint x: 486, startPoint y: 477, endPoint x: 380, endPoint y: 483, distance: 106.3
click at [380, 483] on body "Skip to main content Are you downsizing? If so, it can be daunting to move to a…" at bounding box center [866, 365] width 1096 height 612
click at [695, 421] on icon "button" at bounding box center [699, 420] width 18 height 18
click at [1124, 607] on p "Start packing your things. Start packing room by room. Open the door of one roo…" at bounding box center [866, 591] width 849 height 43
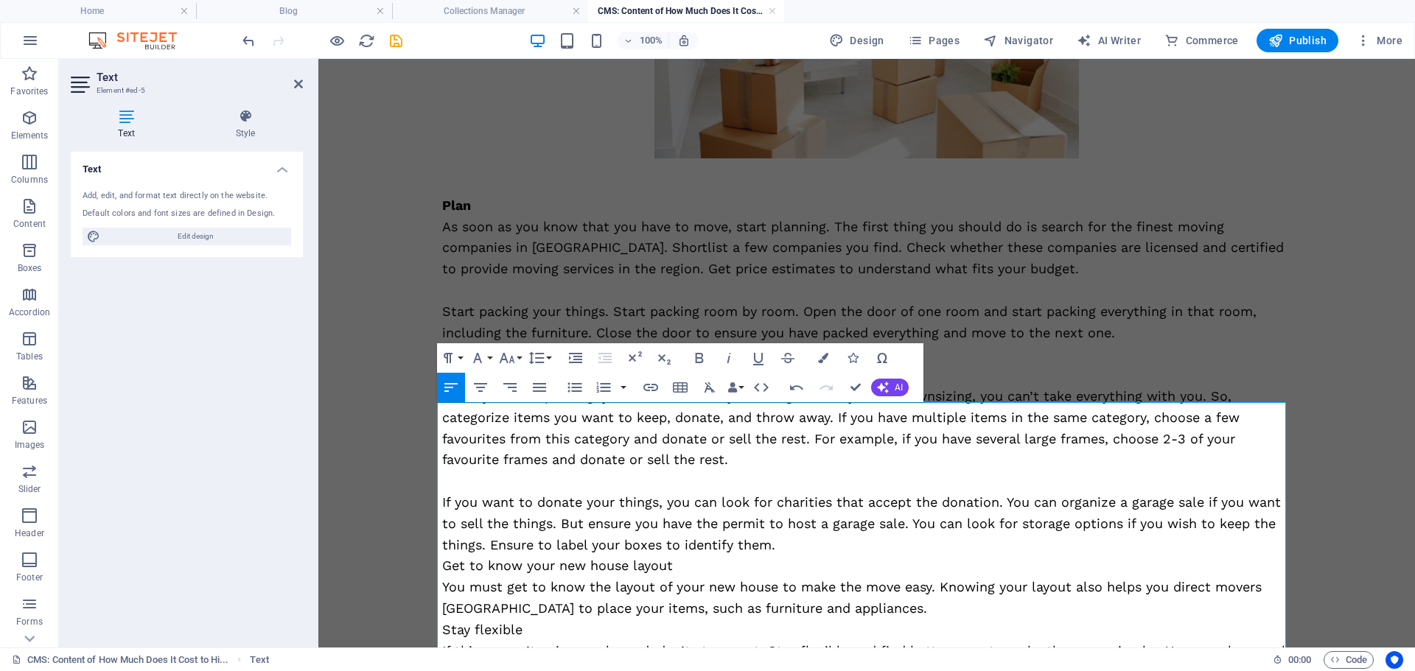
scroll to position [295, 0]
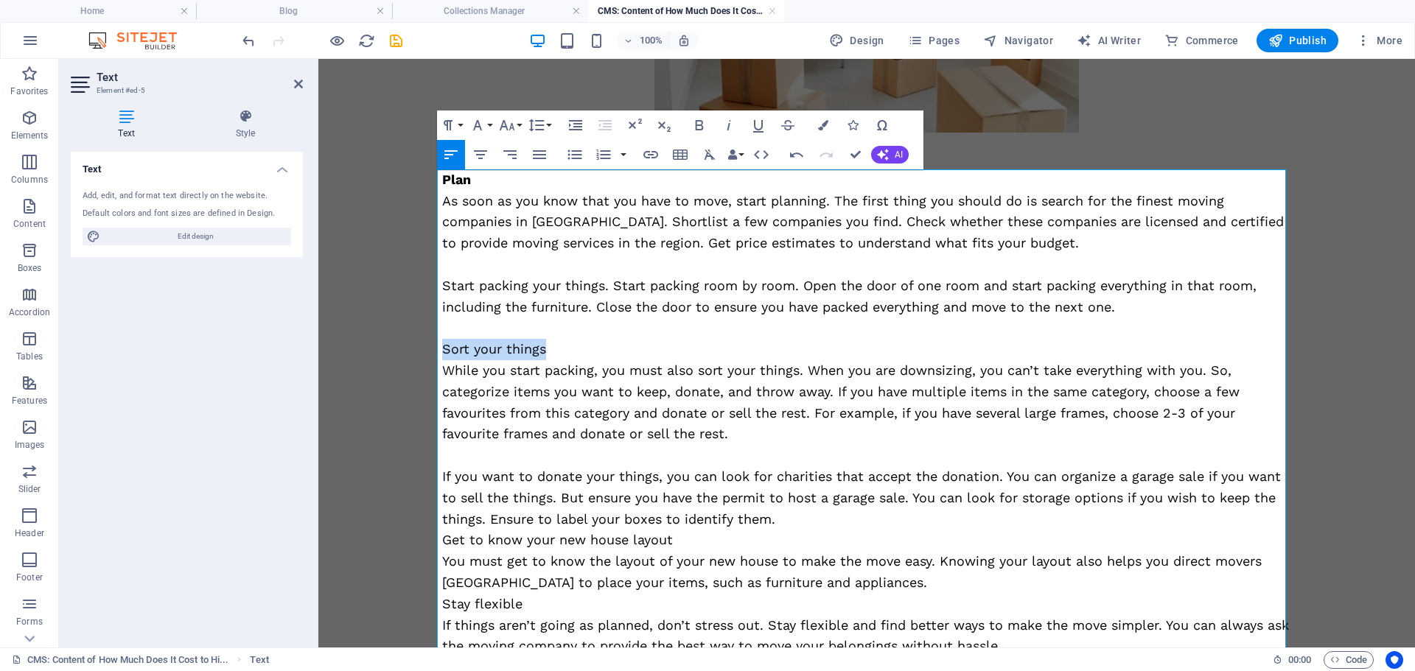
drag, startPoint x: 559, startPoint y: 354, endPoint x: 413, endPoint y: 357, distance: 146.7
click at [413, 357] on body "Skip to main content Are you downsizing? If so, it can be daunting to move to a…" at bounding box center [866, 303] width 1096 height 1079
click at [701, 125] on icon "button" at bounding box center [699, 125] width 8 height 10
click at [802, 519] on p "If you want to donate your things, you can look for charities that accept the d…" at bounding box center [866, 497] width 849 height 63
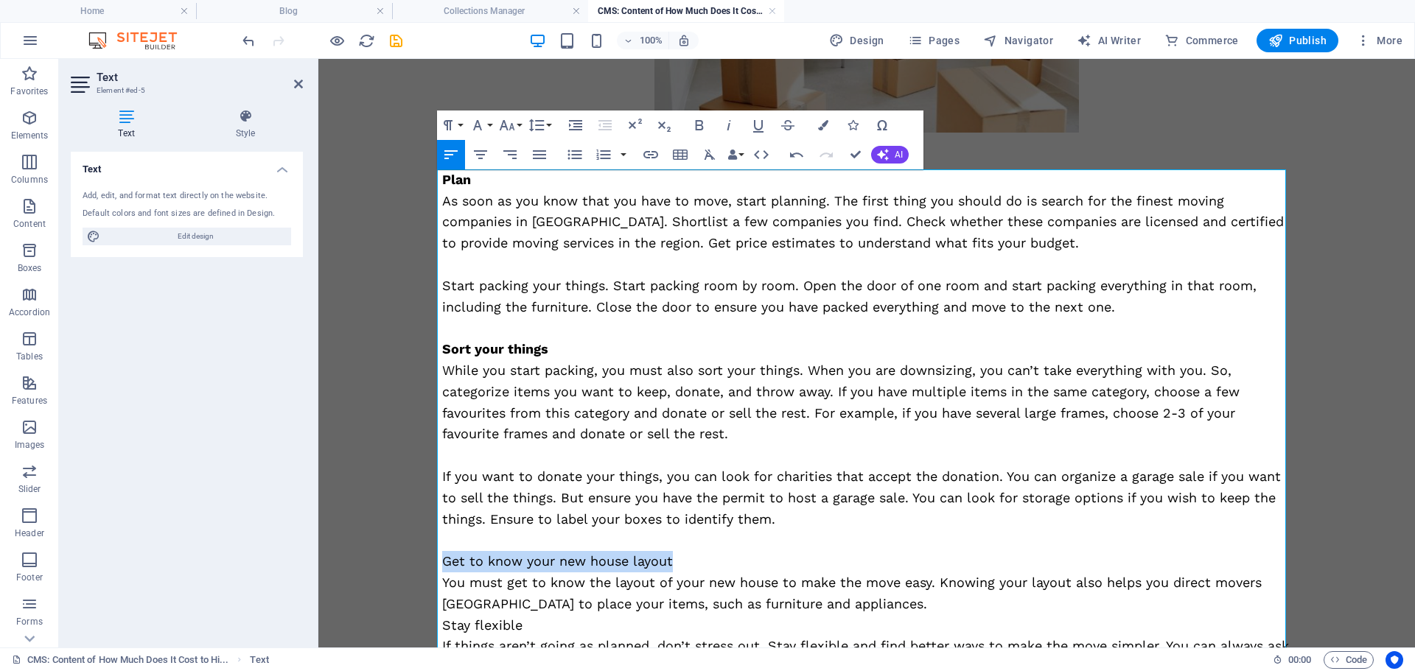
drag, startPoint x: 673, startPoint y: 570, endPoint x: 441, endPoint y: 564, distance: 232.1
click at [442, 564] on p "Get to know your new house layout" at bounding box center [866, 561] width 849 height 21
click at [700, 125] on icon "button" at bounding box center [699, 125] width 8 height 10
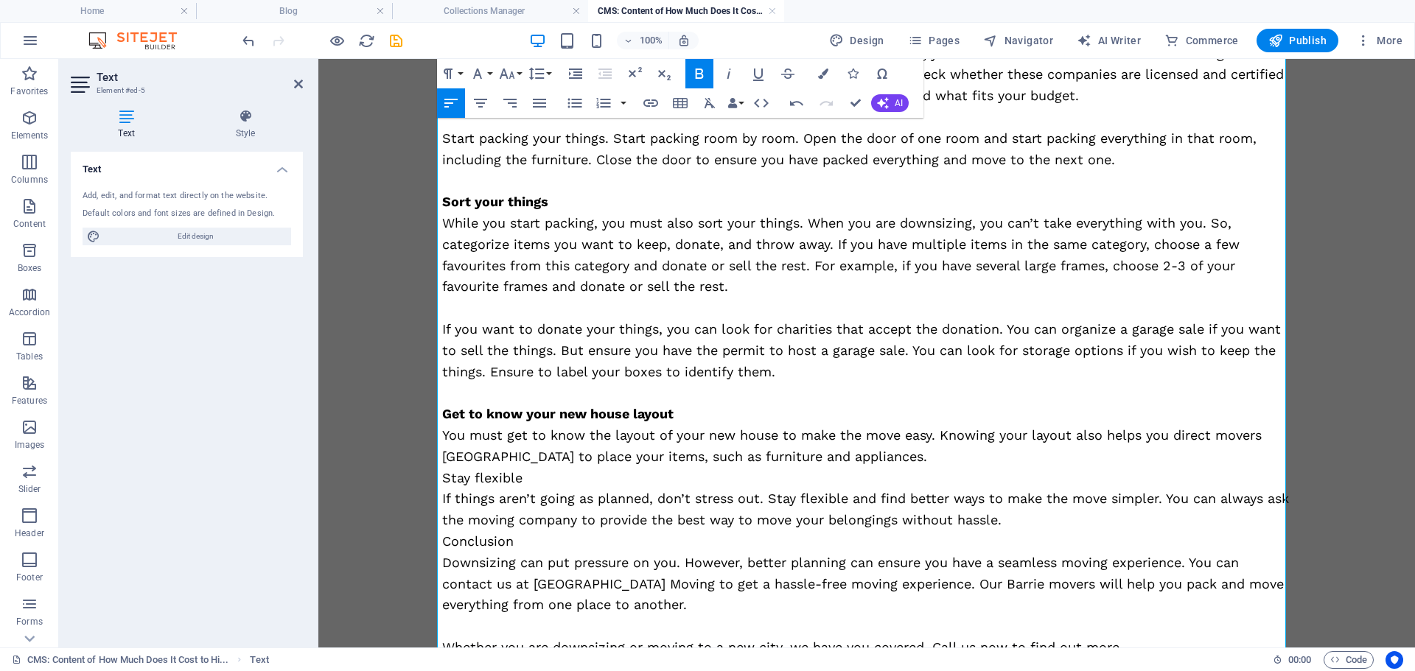
click at [906, 462] on p "You must get to know the layout of your new house to make the move easy. Knowin…" at bounding box center [866, 446] width 849 height 43
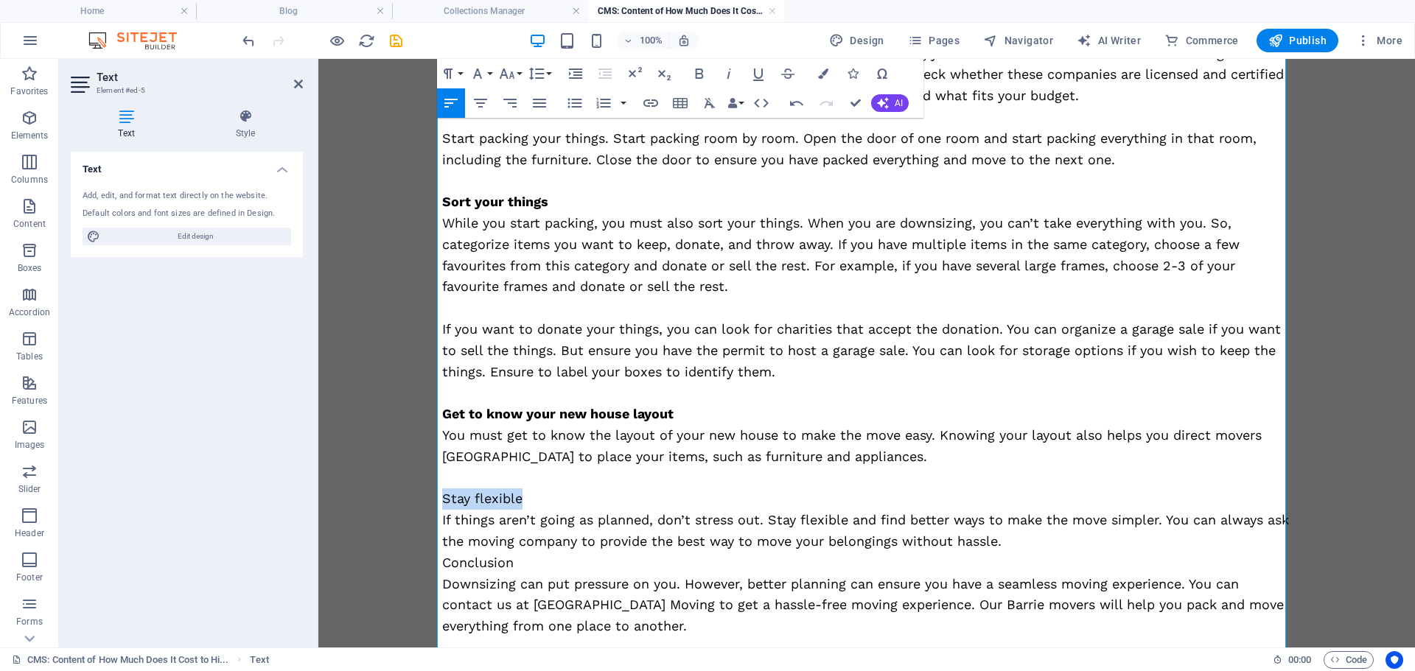
drag, startPoint x: 502, startPoint y: 499, endPoint x: 425, endPoint y: 499, distance: 77.4
click at [425, 499] on div "Are you downsizing? If so, it can be daunting to move to a smaller home while d…" at bounding box center [866, 178] width 884 height 1122
click at [704, 77] on icon "button" at bounding box center [699, 74] width 18 height 18
click at [1026, 541] on p "If things aren’t going as planned, don’t stress out. Stay flexible and find bet…" at bounding box center [866, 531] width 849 height 43
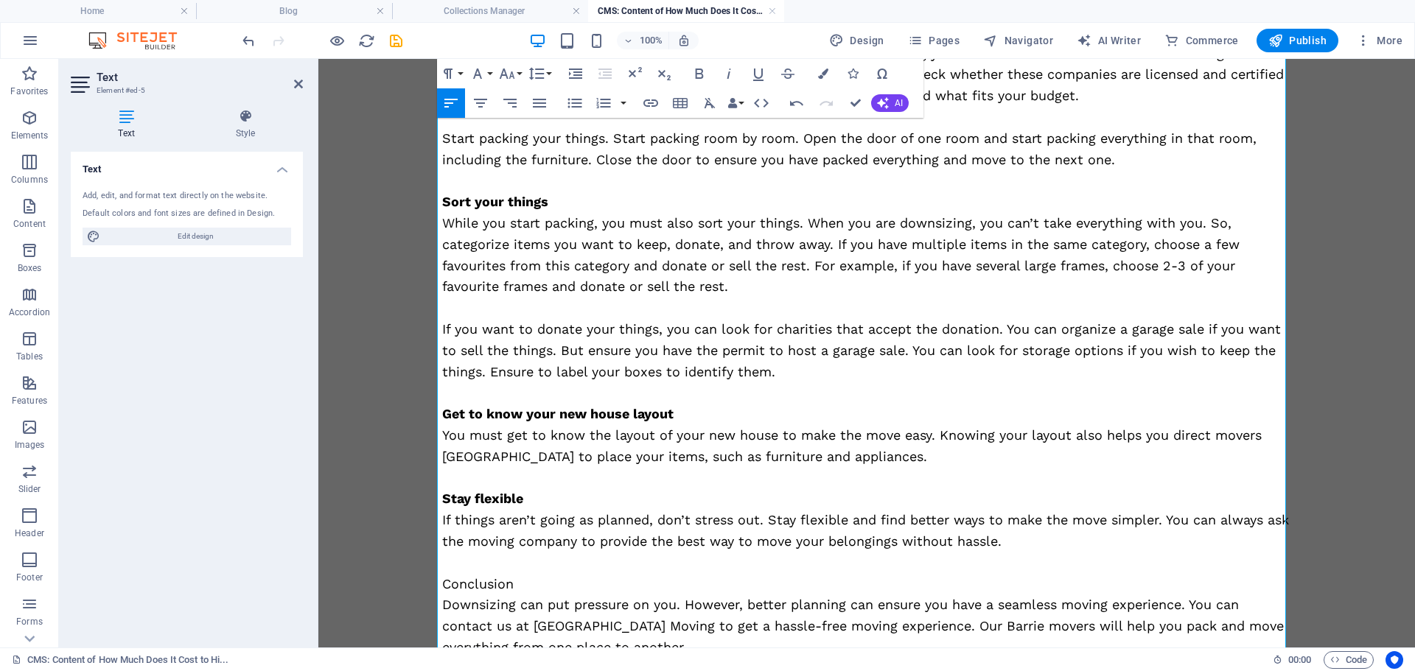
click at [486, 578] on p "Conclusion" at bounding box center [866, 584] width 849 height 21
click at [486, 577] on p "Conclusion" at bounding box center [866, 584] width 849 height 21
drag, startPoint x: 694, startPoint y: 74, endPoint x: 409, endPoint y: 183, distance: 305.0
click at [694, 74] on icon "button" at bounding box center [699, 74] width 18 height 18
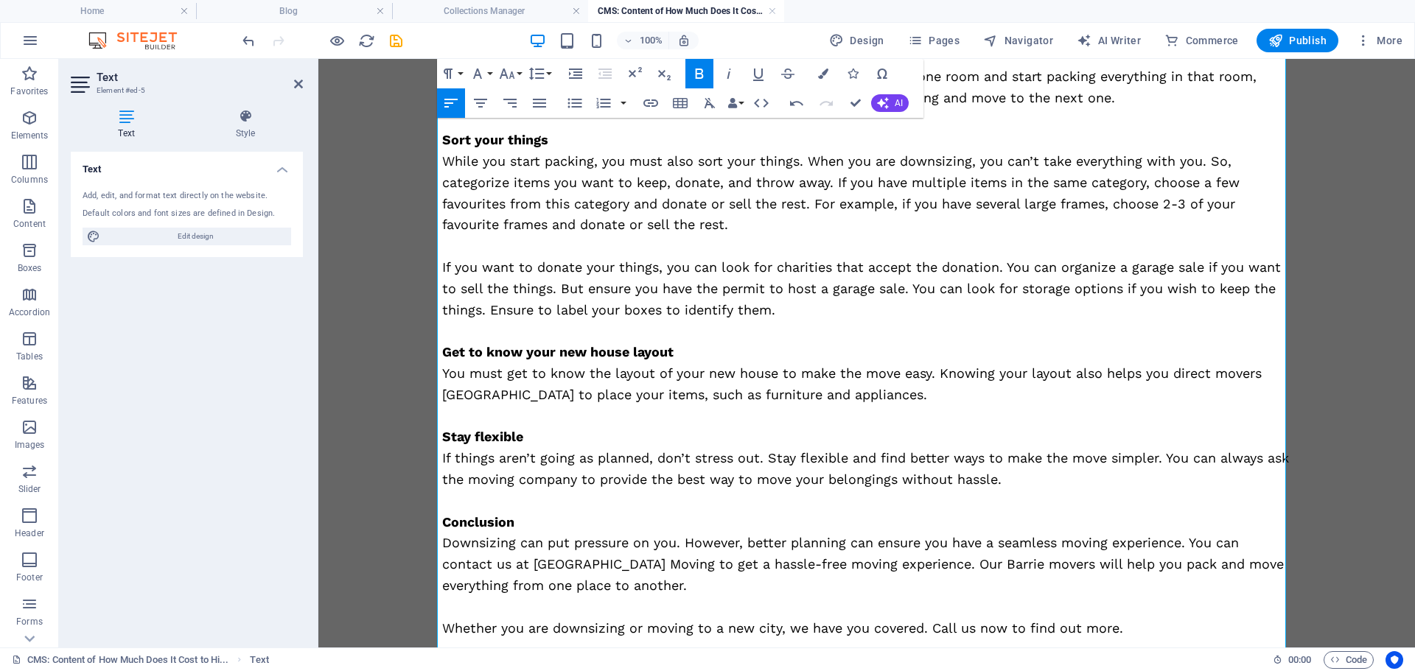
scroll to position [554, 0]
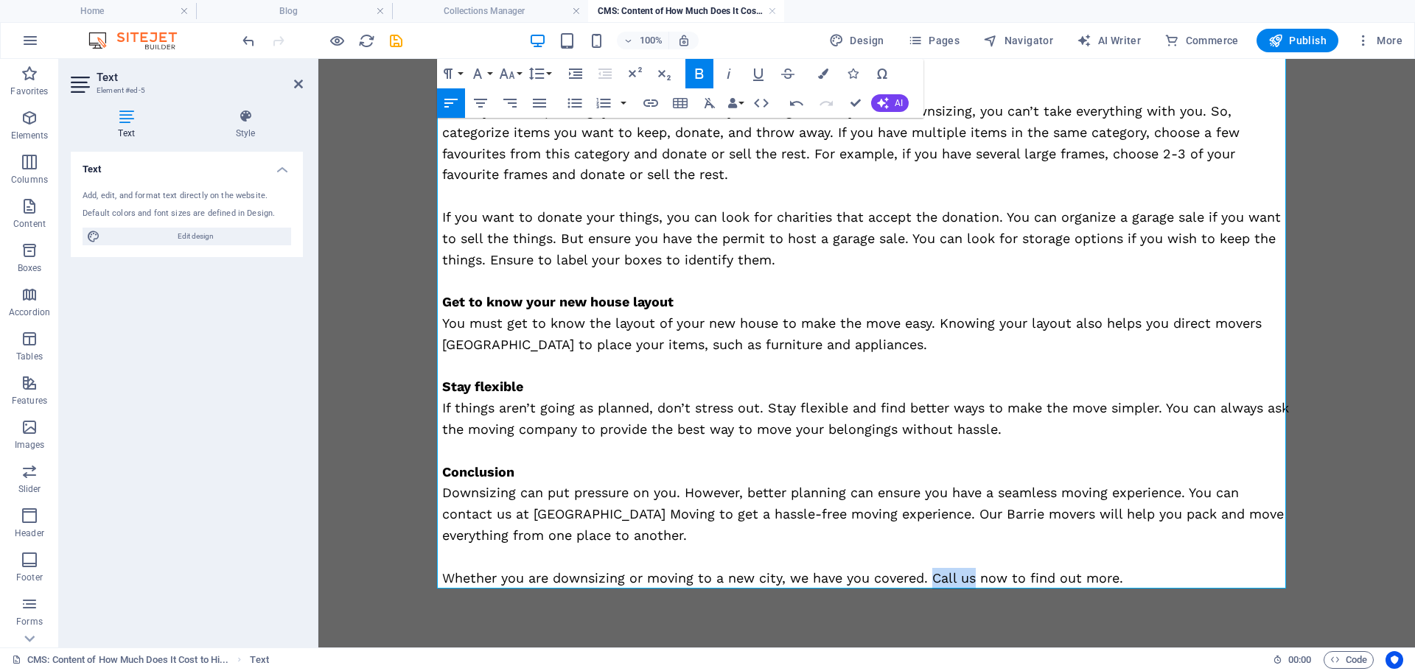
drag, startPoint x: 926, startPoint y: 578, endPoint x: 973, endPoint y: 581, distance: 47.2
click at [973, 581] on p "Whether you are downsizing or moving to a new city, we have you covered. Call u…" at bounding box center [866, 578] width 849 height 21
click at [645, 99] on icon "button" at bounding box center [651, 103] width 18 height 18
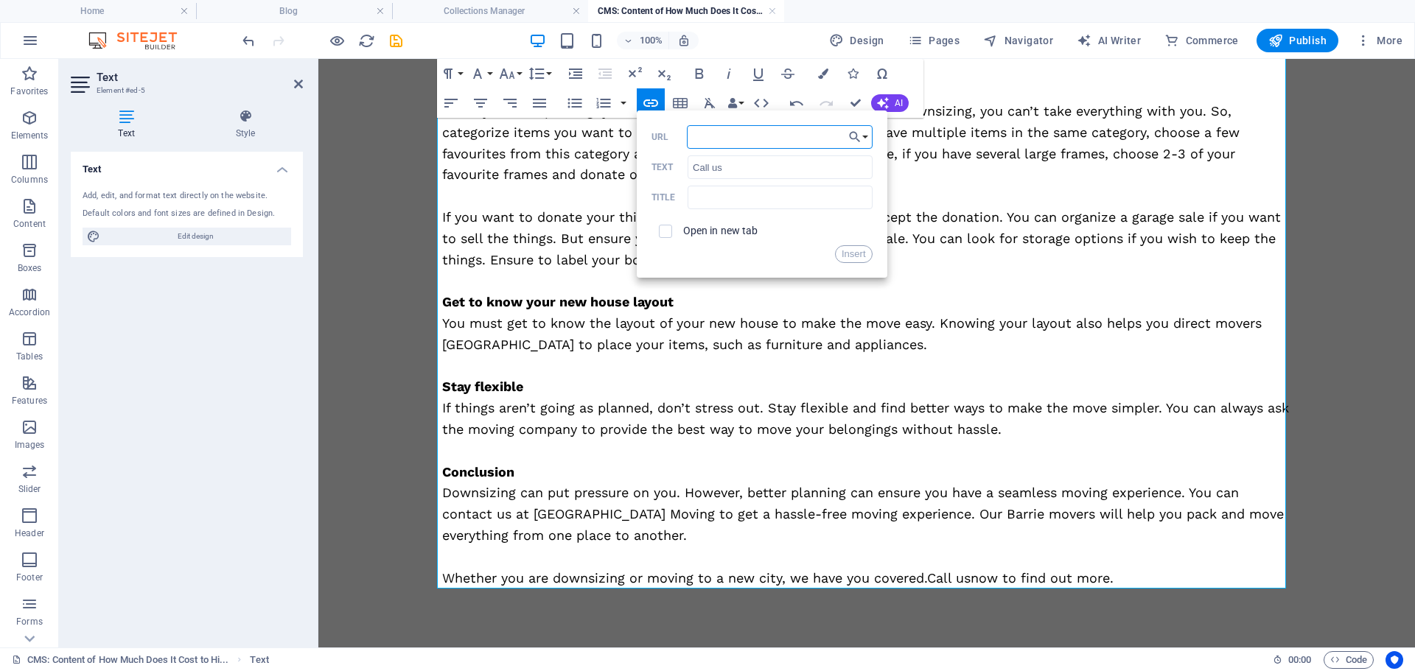
paste input "https://dev.barriemoving.ca/contact/"
type input "https://dev.barriemoving.ca/contact/"
drag, startPoint x: 860, startPoint y: 253, endPoint x: 542, endPoint y: 194, distance: 323.8
click at [860, 253] on button "Insert" at bounding box center [854, 254] width 38 height 18
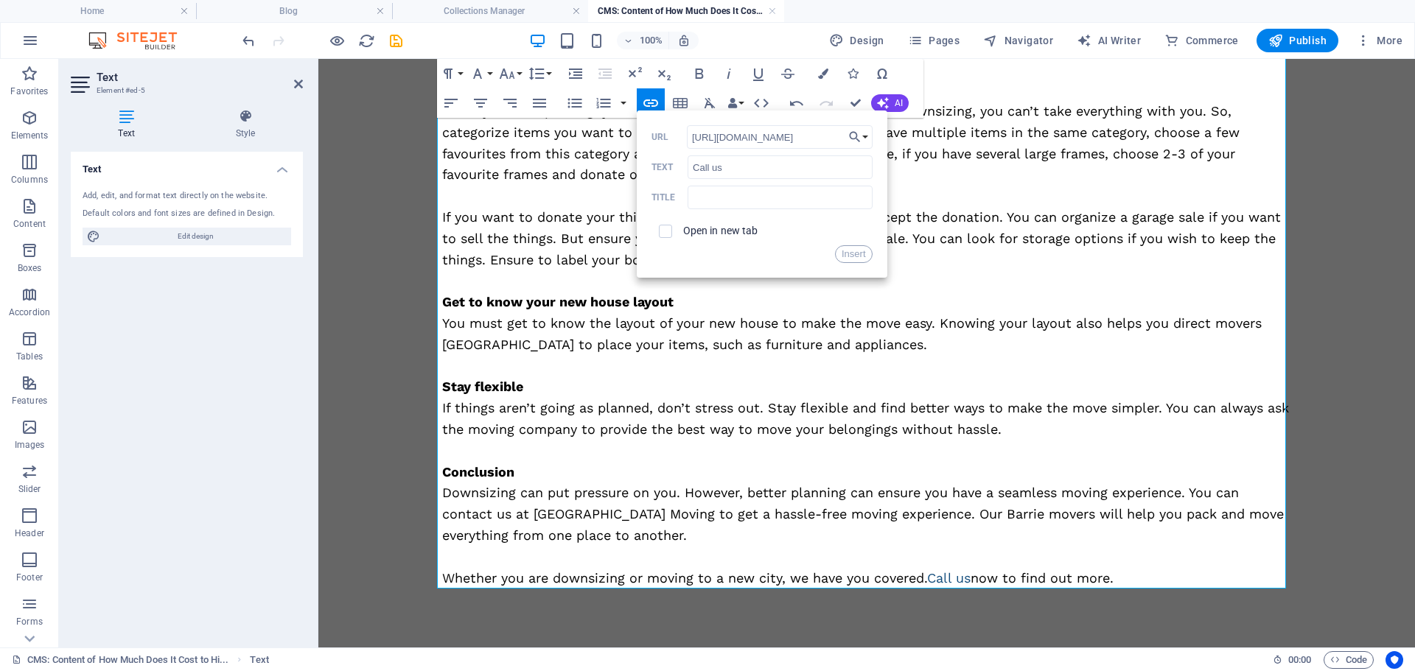
scroll to position [0, 0]
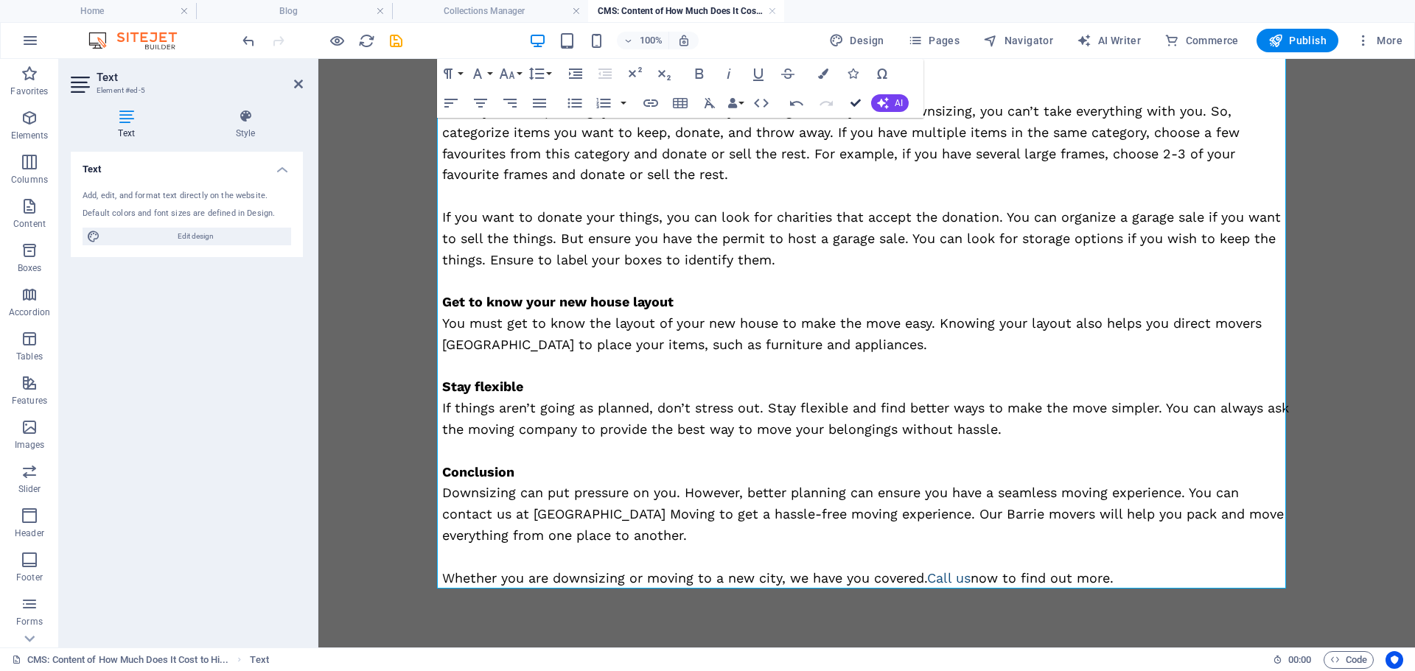
drag, startPoint x: 861, startPoint y: 104, endPoint x: 802, endPoint y: 46, distance: 83.4
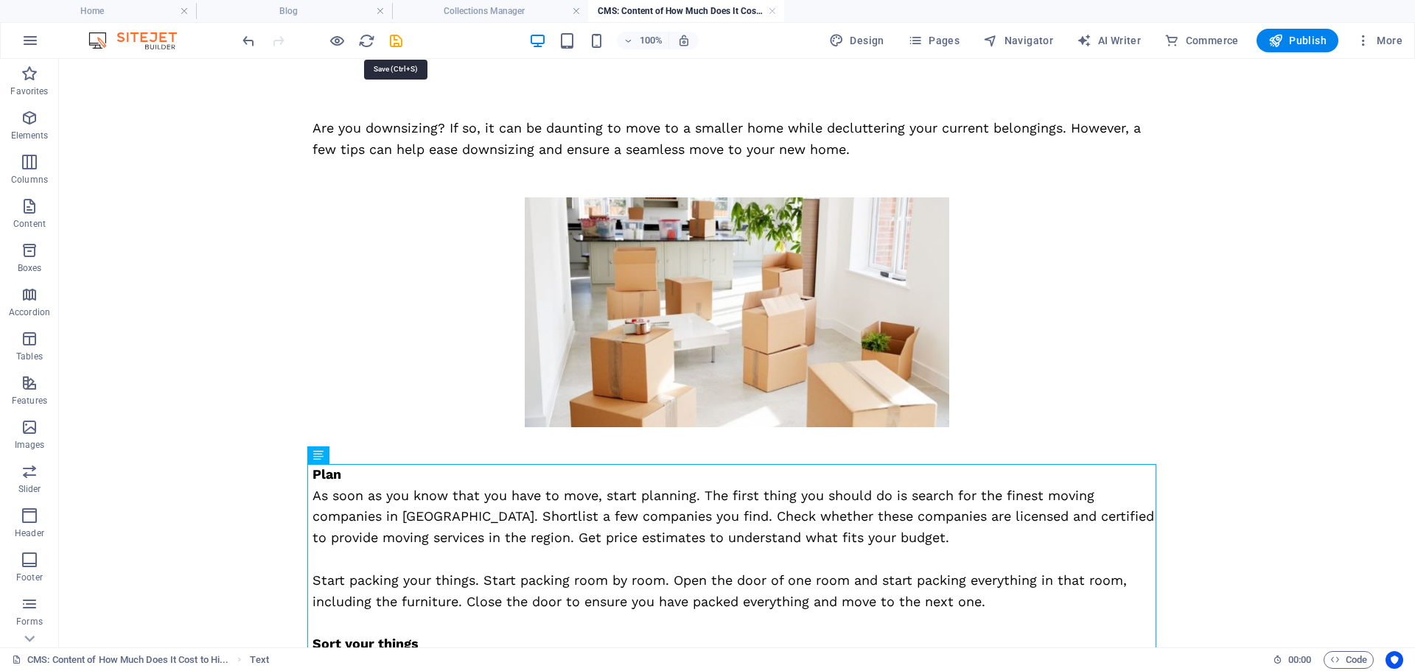
click at [397, 43] on icon "save" at bounding box center [396, 40] width 17 height 17
click at [777, 9] on h4 "CMS: Content of How Much Does It Cost to Hi..." at bounding box center [686, 11] width 196 height 16
click at [765, 9] on h4 "CMS: Content of How Much Does It Cost to Hi..." at bounding box center [686, 11] width 196 height 16
click at [721, 10] on h4 "CMS: Content of How Much Does It Cost to Hi..." at bounding box center [686, 11] width 196 height 16
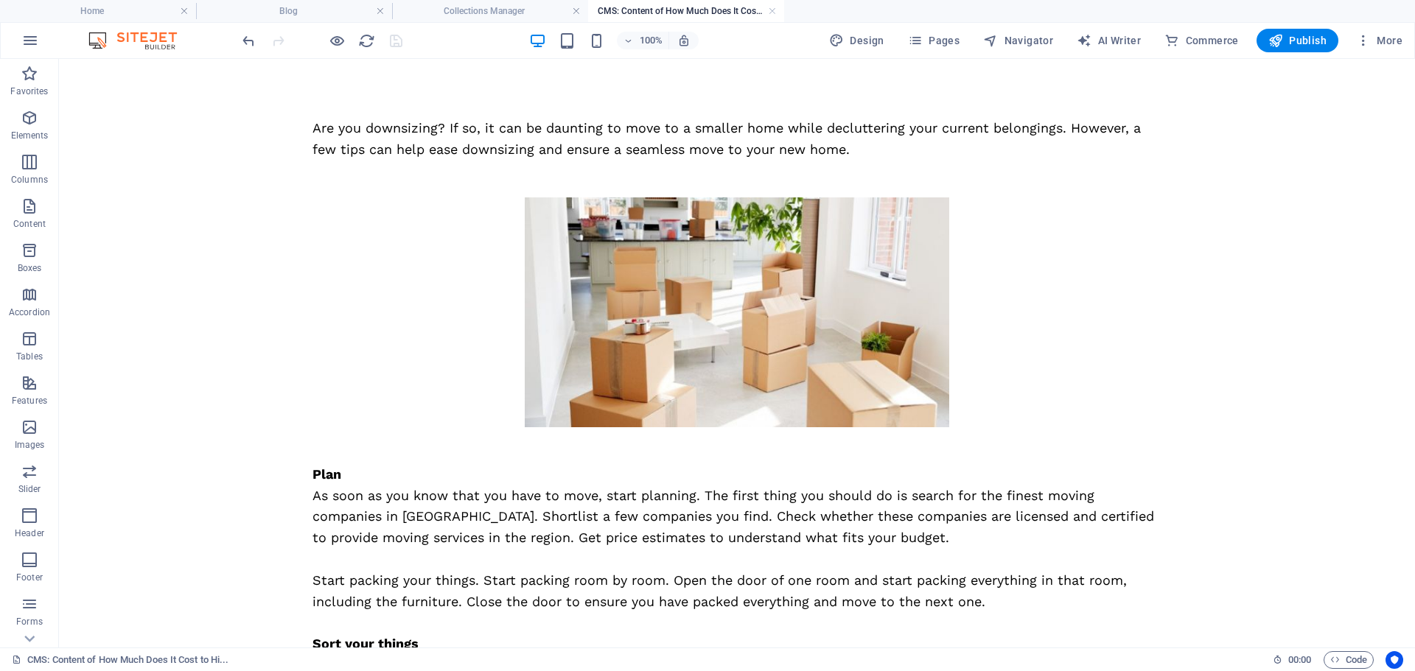
click at [398, 31] on div at bounding box center [321, 41] width 165 height 24
click at [771, 7] on link at bounding box center [772, 11] width 9 height 14
click at [771, 7] on ul "Home Blog Collections Manager CMS: Content of How Much Does It Cost to Hi..." at bounding box center [707, 11] width 1415 height 22
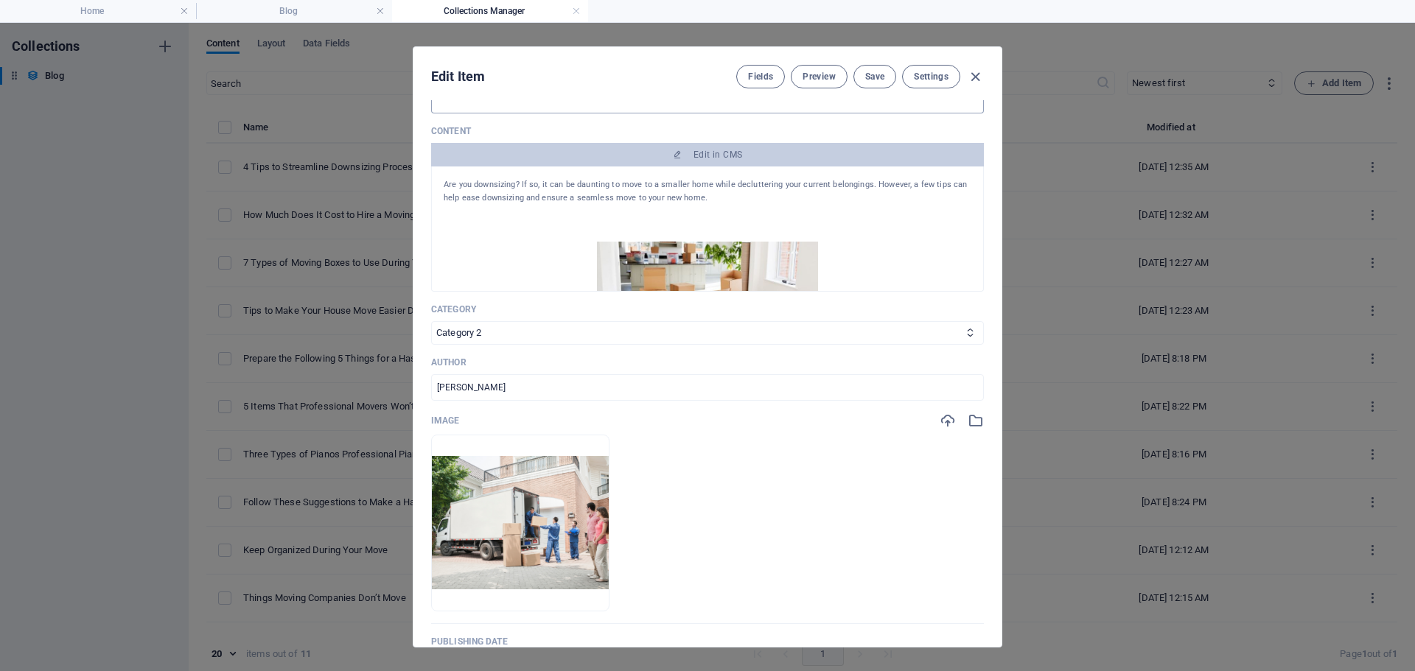
scroll to position [295, 0]
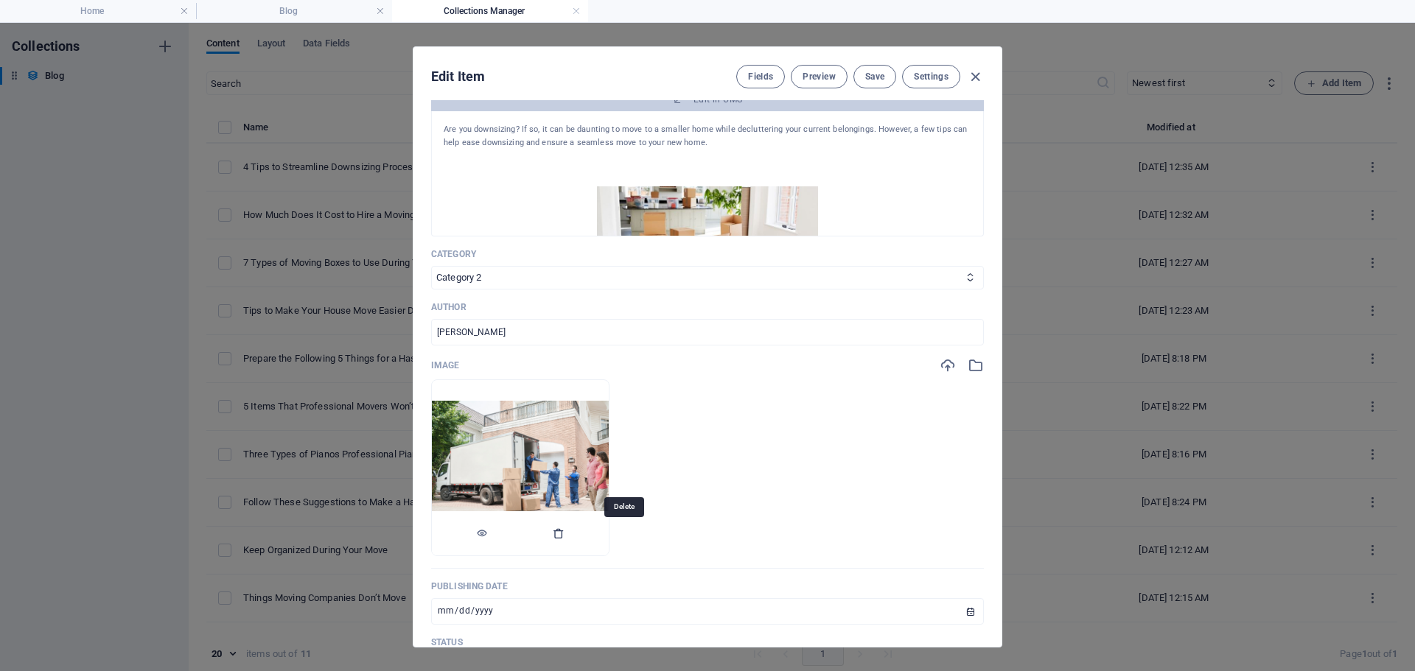
click at [564, 528] on icon "button" at bounding box center [559, 534] width 12 height 12
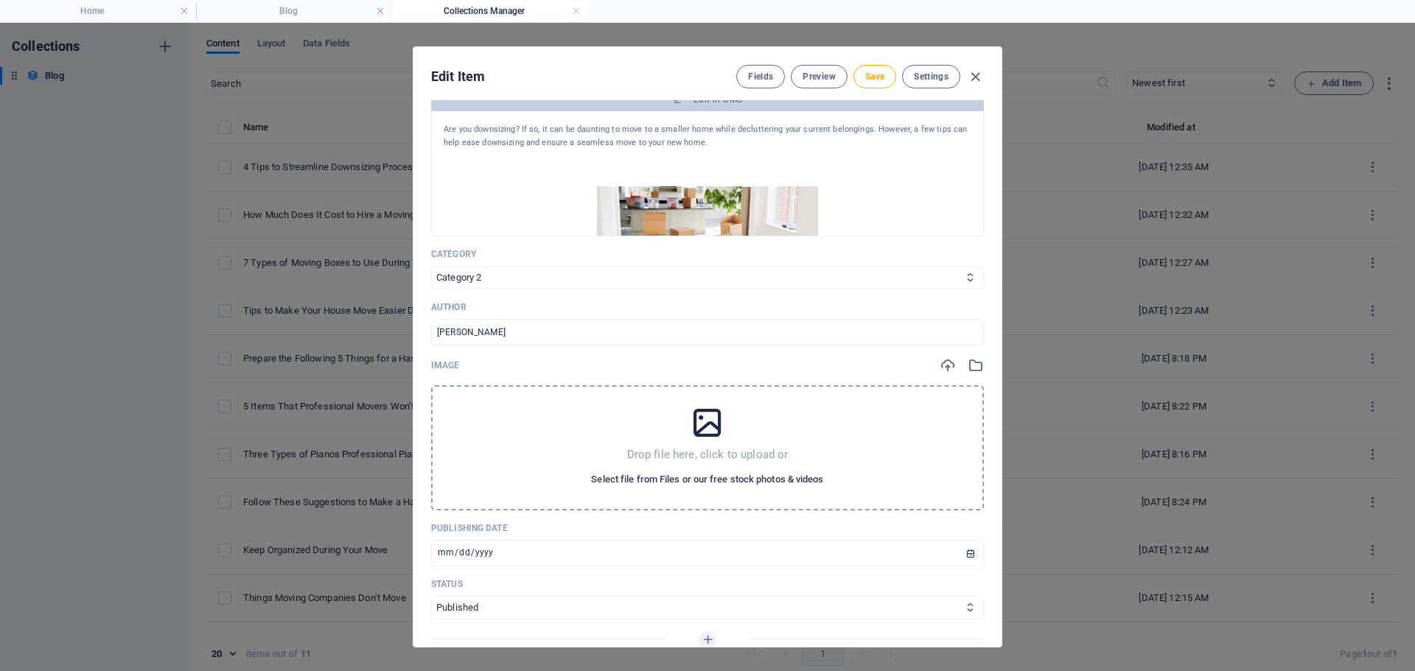
click at [654, 484] on span "Select file from Files or our free stock photos & videos" at bounding box center [707, 480] width 232 height 18
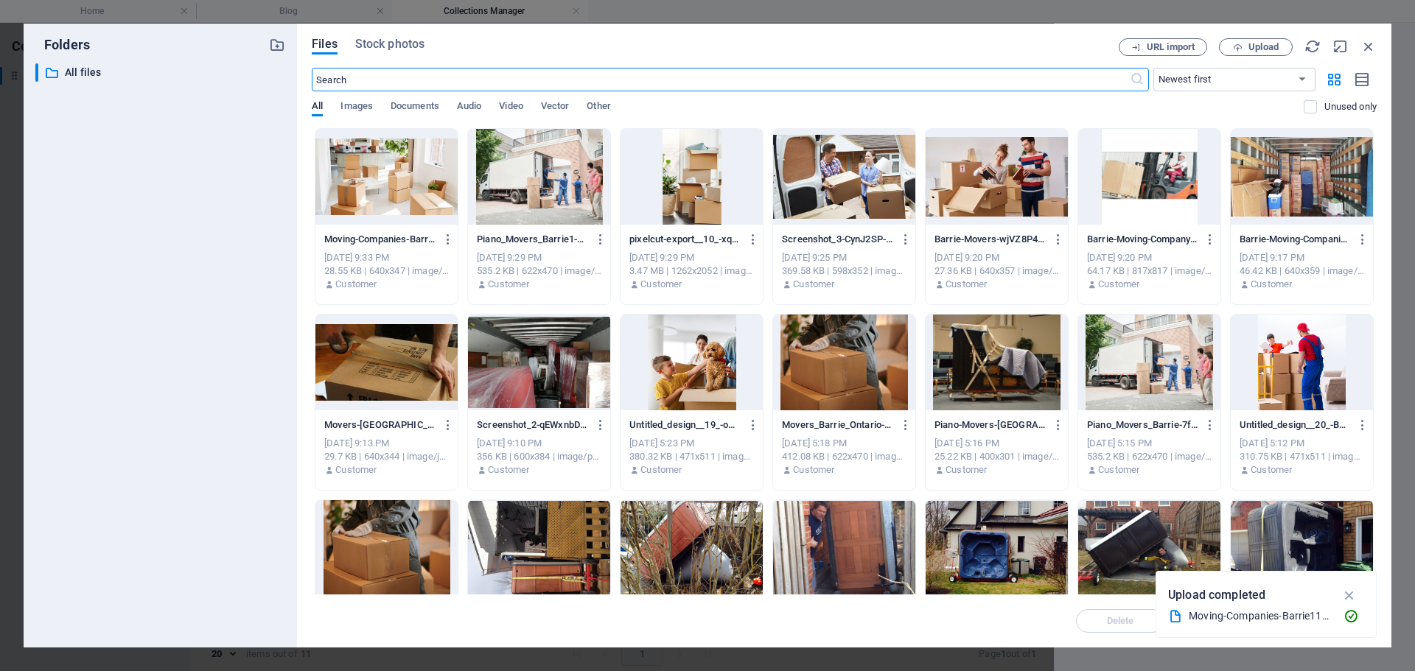
click at [348, 203] on div at bounding box center [386, 177] width 142 height 96
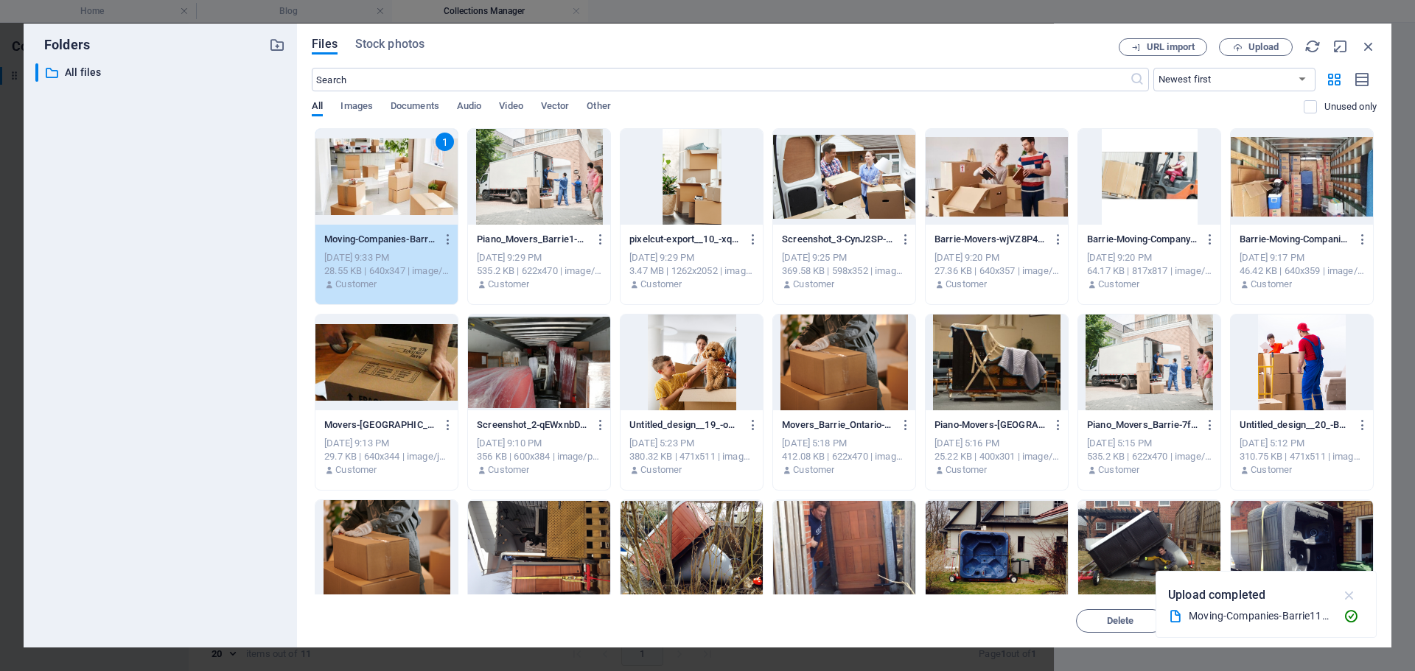
click at [1355, 595] on icon "button" at bounding box center [1349, 595] width 17 height 16
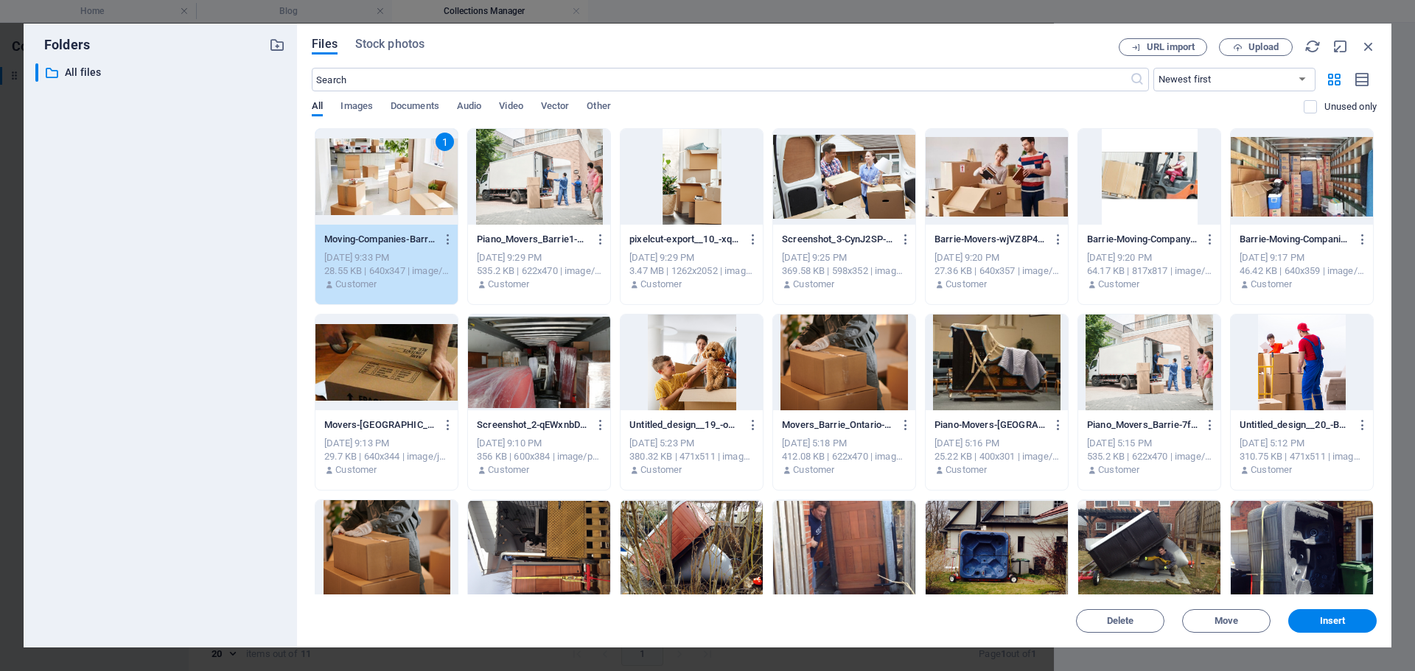
click at [1341, 627] on button "Insert" at bounding box center [1332, 621] width 88 height 24
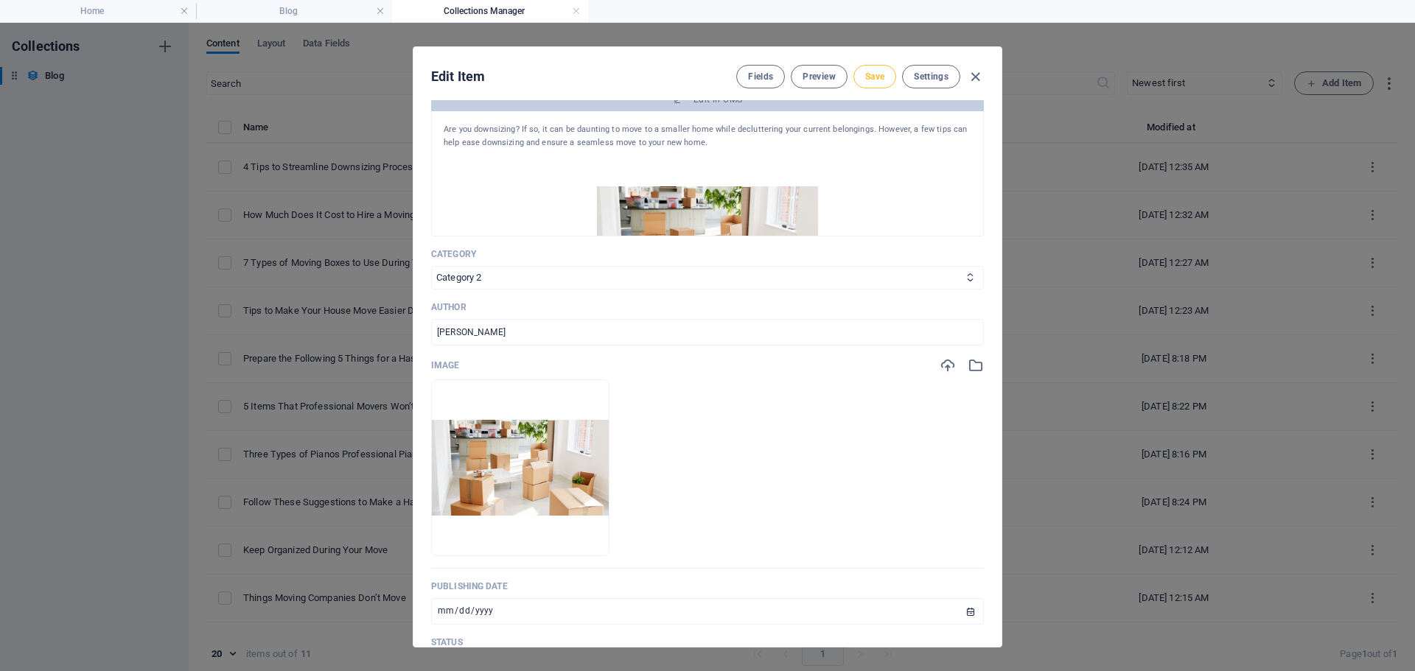
click at [872, 67] on button "Save" at bounding box center [874, 77] width 43 height 24
click at [970, 78] on icon "button" at bounding box center [975, 77] width 17 height 17
type input "2025-10-07"
type input "4-tips-to-streamline-downsizing-process-and-move"
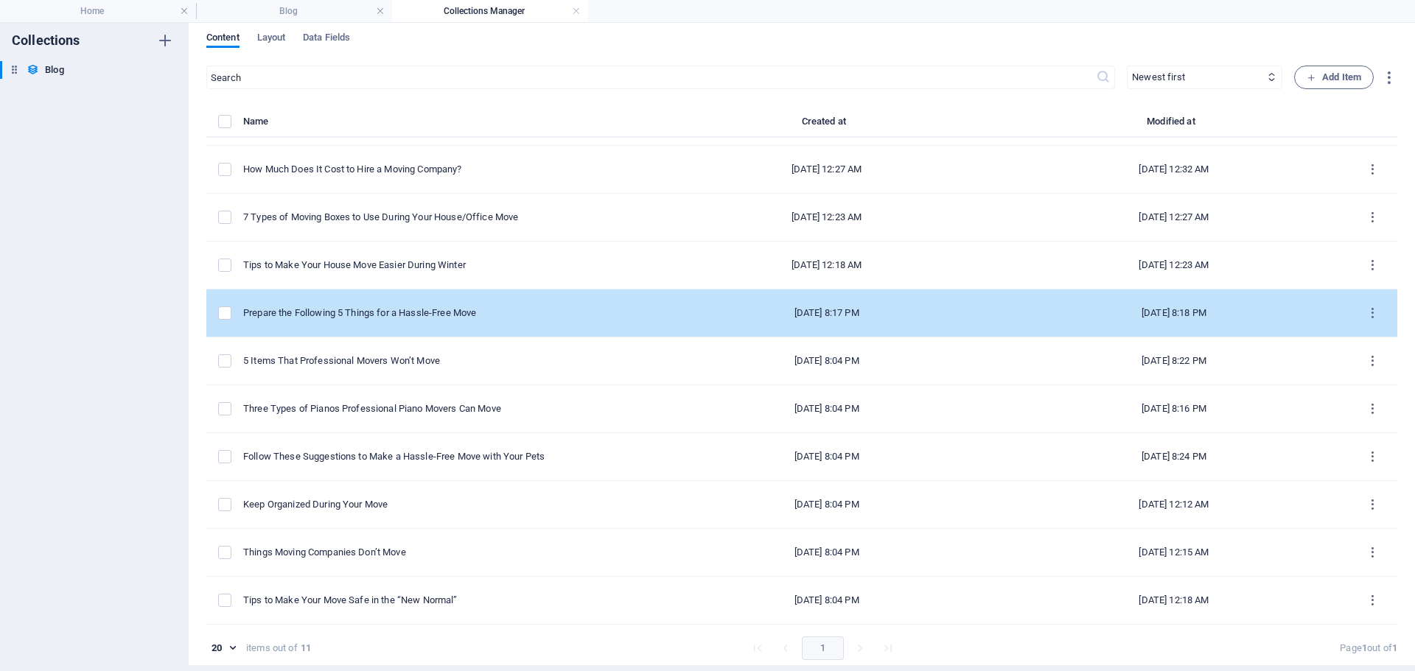
scroll to position [7, 0]
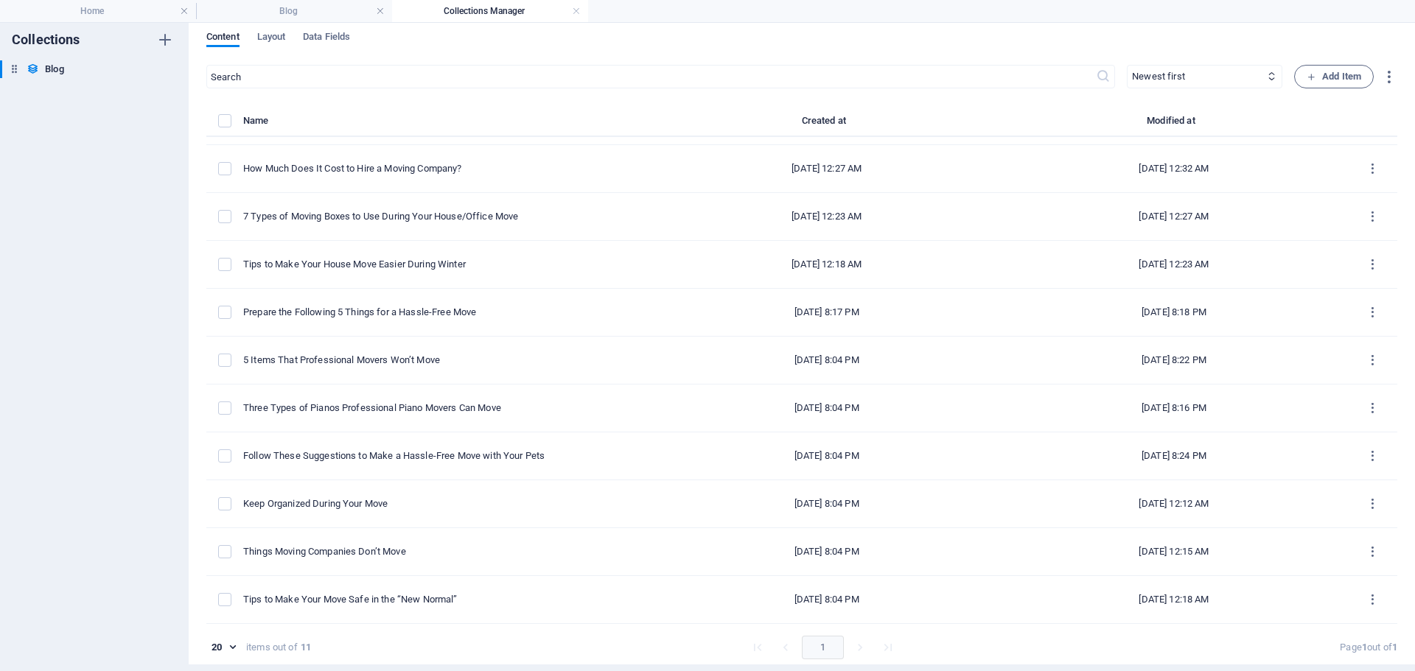
click at [852, 646] on li "pagination navigation" at bounding box center [860, 648] width 28 height 24
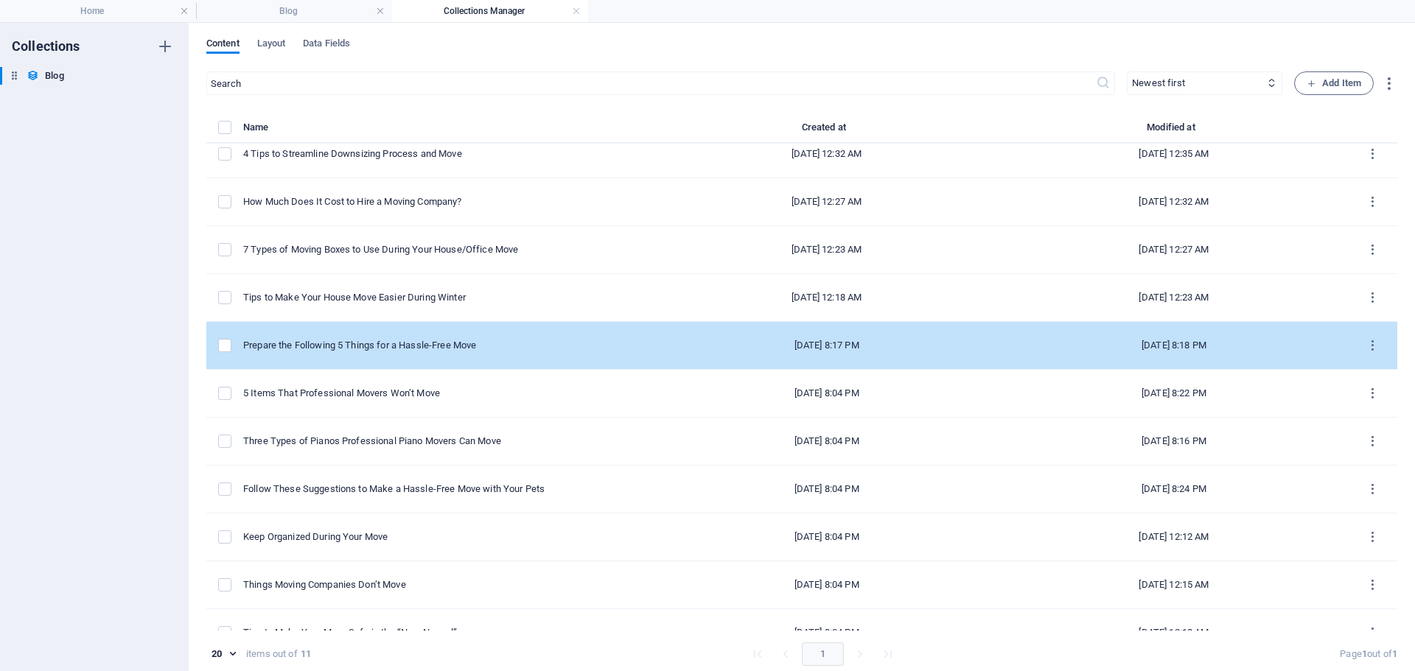
scroll to position [0, 0]
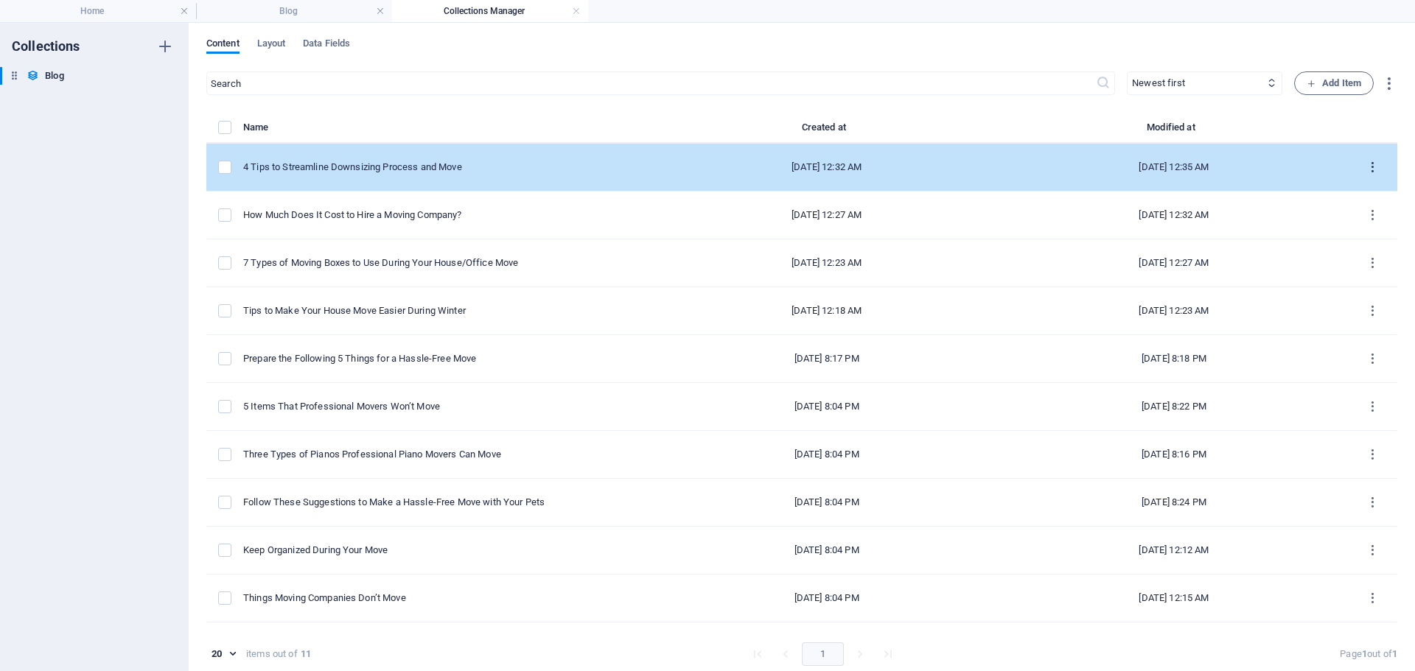
click at [1364, 174] on button "items list" at bounding box center [1372, 167] width 26 height 24
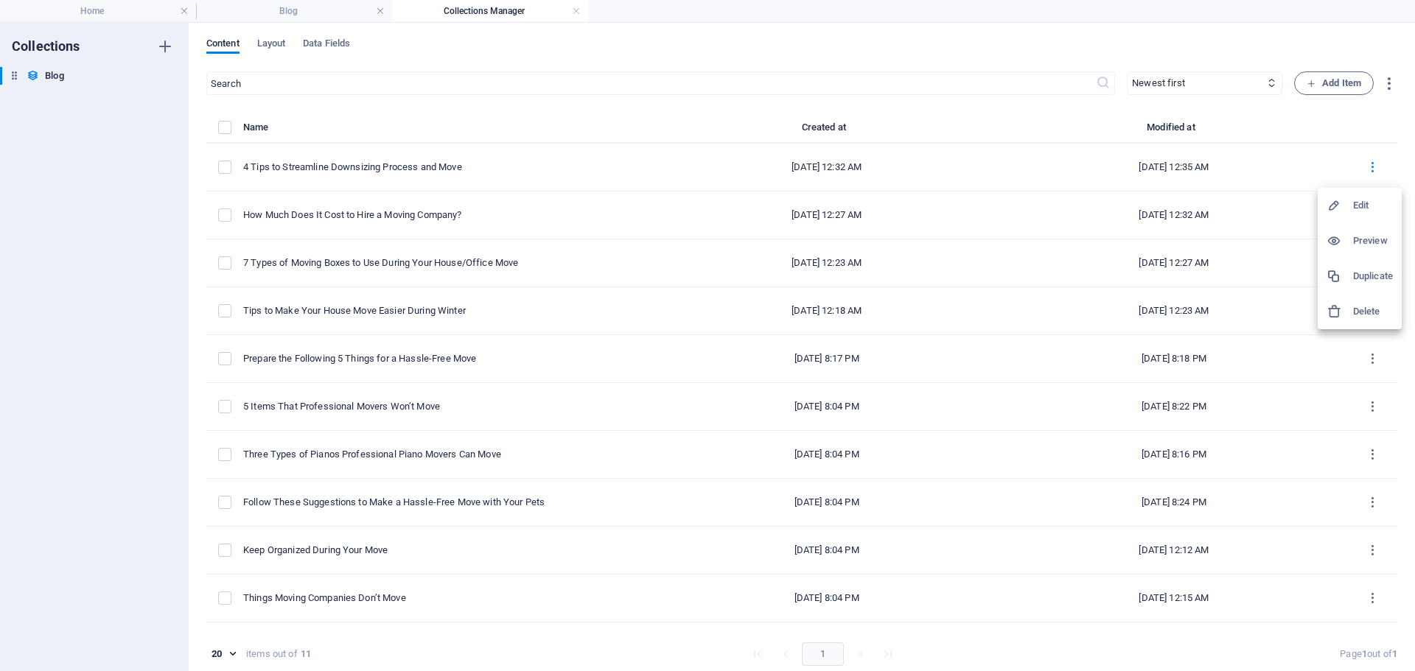
click at [1359, 280] on h6 "Duplicate" at bounding box center [1373, 276] width 40 height 18
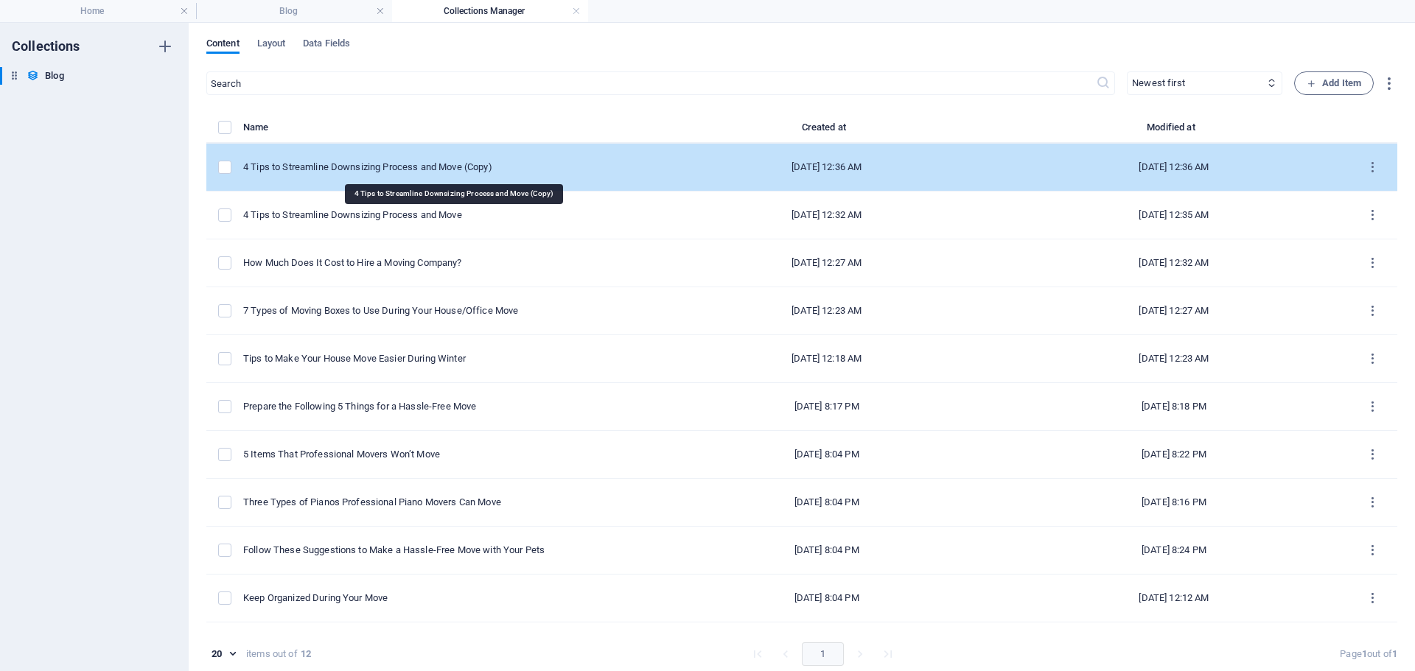
click at [438, 168] on div "4 Tips to Streamline Downsizing Process and Move (Copy)" at bounding box center [442, 167] width 398 height 13
select select "Category 2"
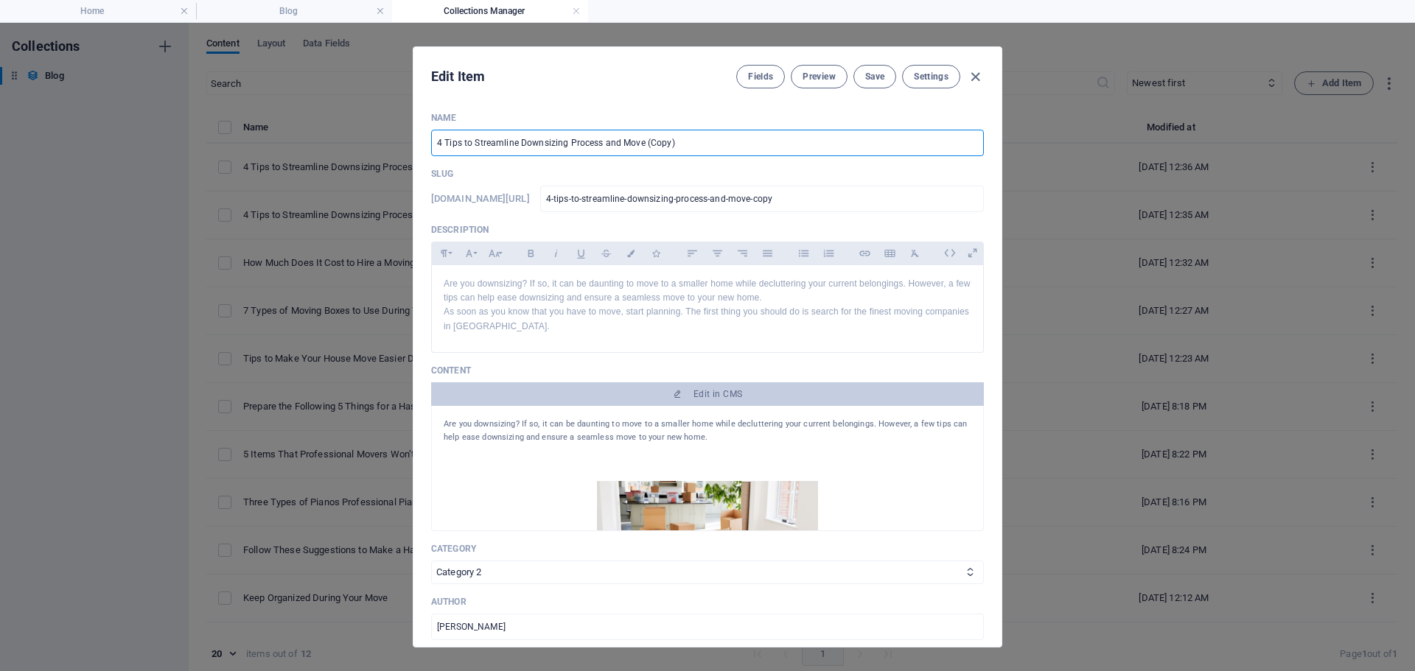
drag, startPoint x: 636, startPoint y: 150, endPoint x: 343, endPoint y: 167, distance: 293.7
click at [343, 167] on div "Edit Item Fields Preview Save Settings Name 4 Tips to Streamline Downsizing Pro…" at bounding box center [707, 347] width 1415 height 648
paste input "Follow These Suggestions to Make a Hassle-Free Move with Your Pets"
type input "Follow These Suggestions to Make a Hassle-Free Move with Your Pets"
type input "follow-these-suggestions-to-make-a-hassle-free-move-with-your-pets"
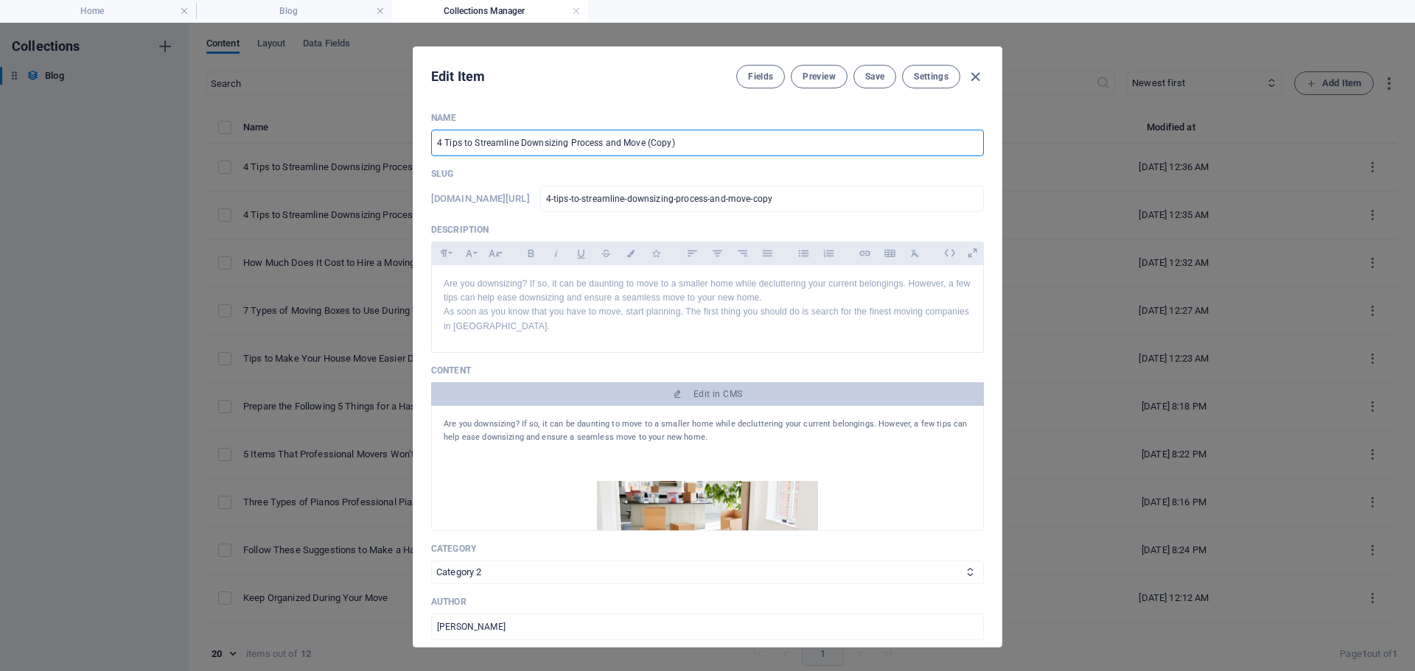
type input "follow-these-suggestions-to-make-a-hassle-free-move-with-your-pets"
type input "Follow These Suggestions to Make a Hassle-Free Move with Your Pets"
click at [603, 316] on p "As soon as you know that you have to move, start planning. The first thing you …" at bounding box center [708, 319] width 528 height 28
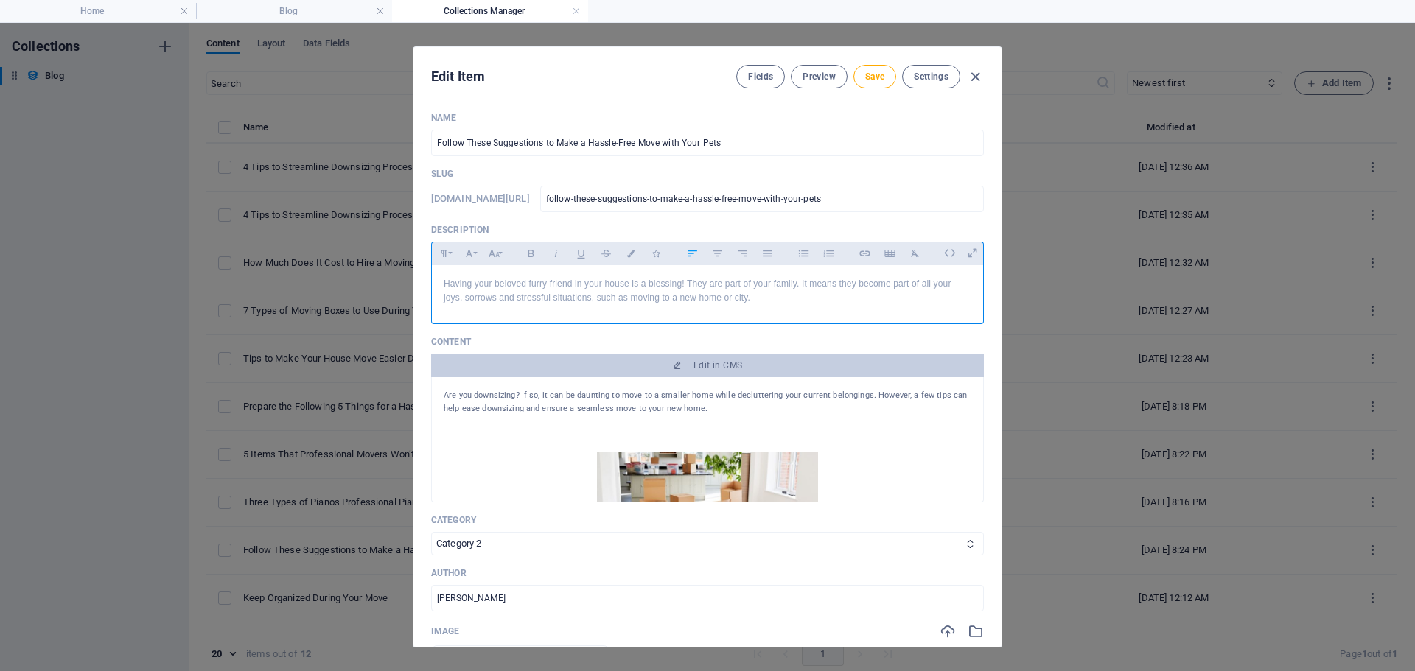
scroll to position [1608, 1]
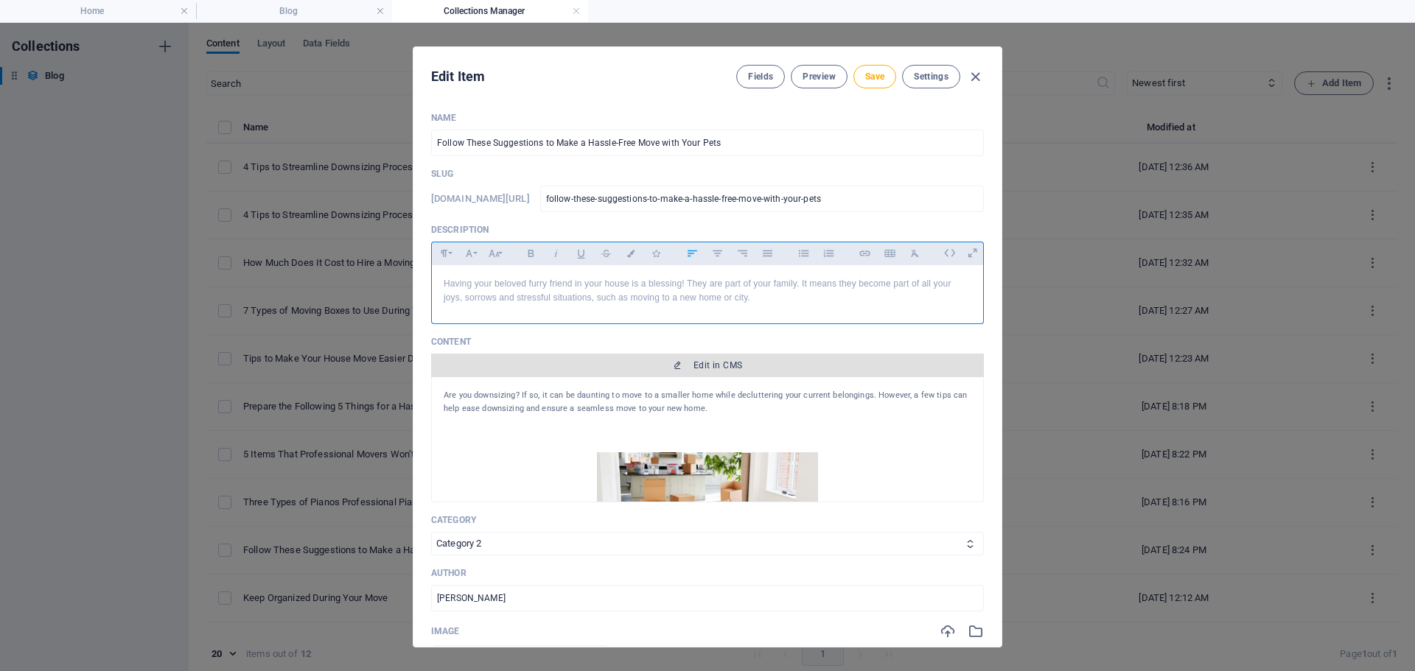
click at [679, 370] on icon "button" at bounding box center [677, 365] width 9 height 9
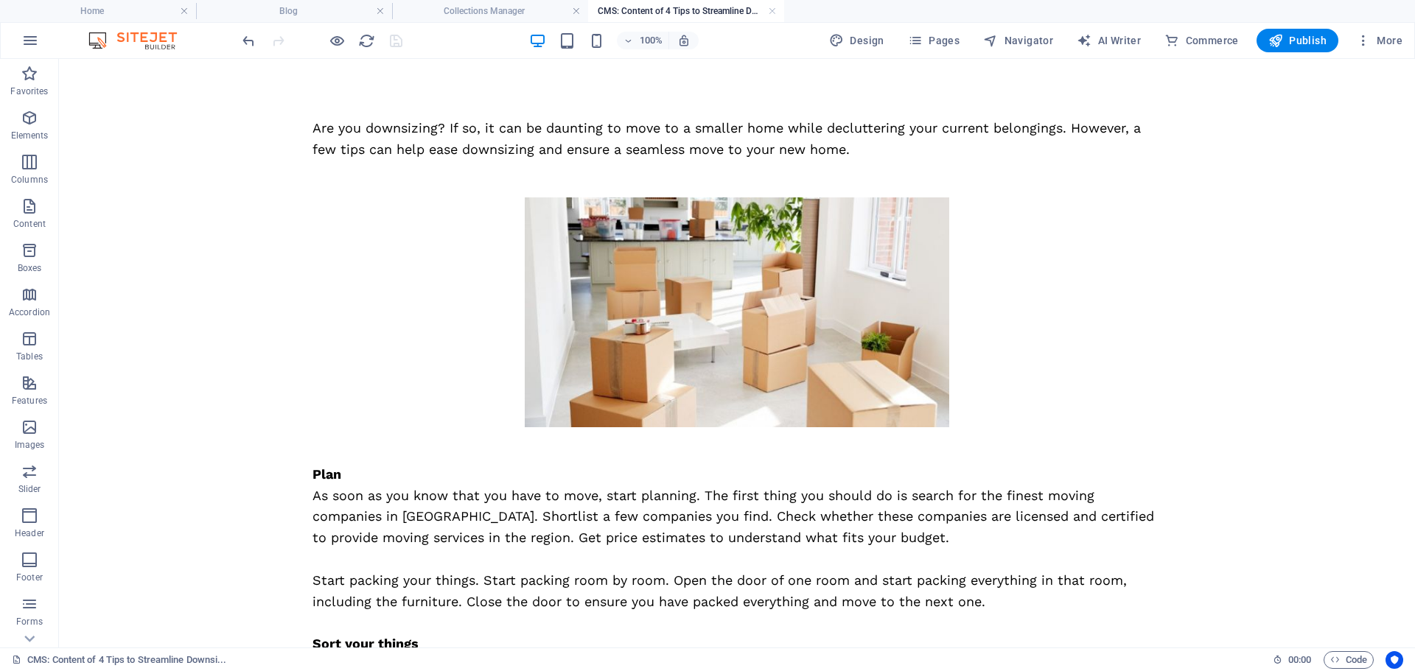
scroll to position [0, 0]
click at [539, 136] on div "Are you downsizing? If so, it can be daunting to move to a smaller home while d…" at bounding box center [736, 139] width 849 height 43
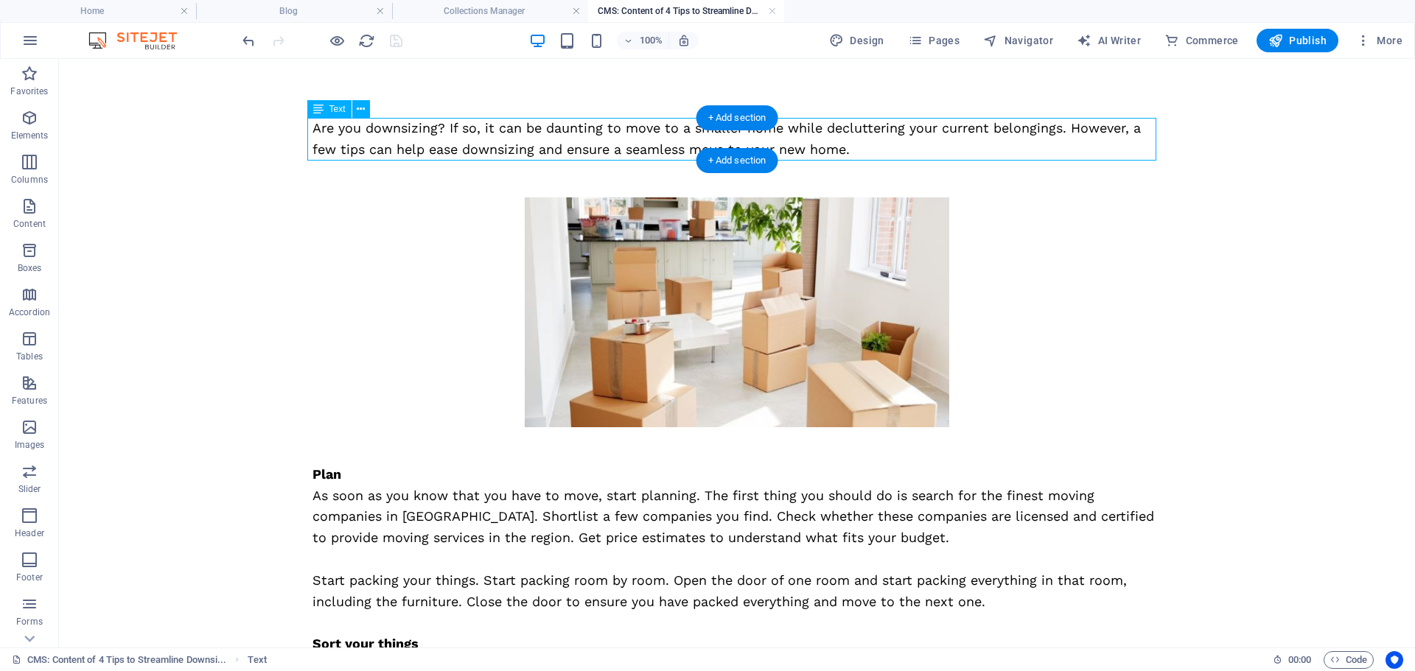
click at [539, 136] on div "Are you downsizing? If so, it can be daunting to move to a smaller home while d…" at bounding box center [736, 139] width 849 height 43
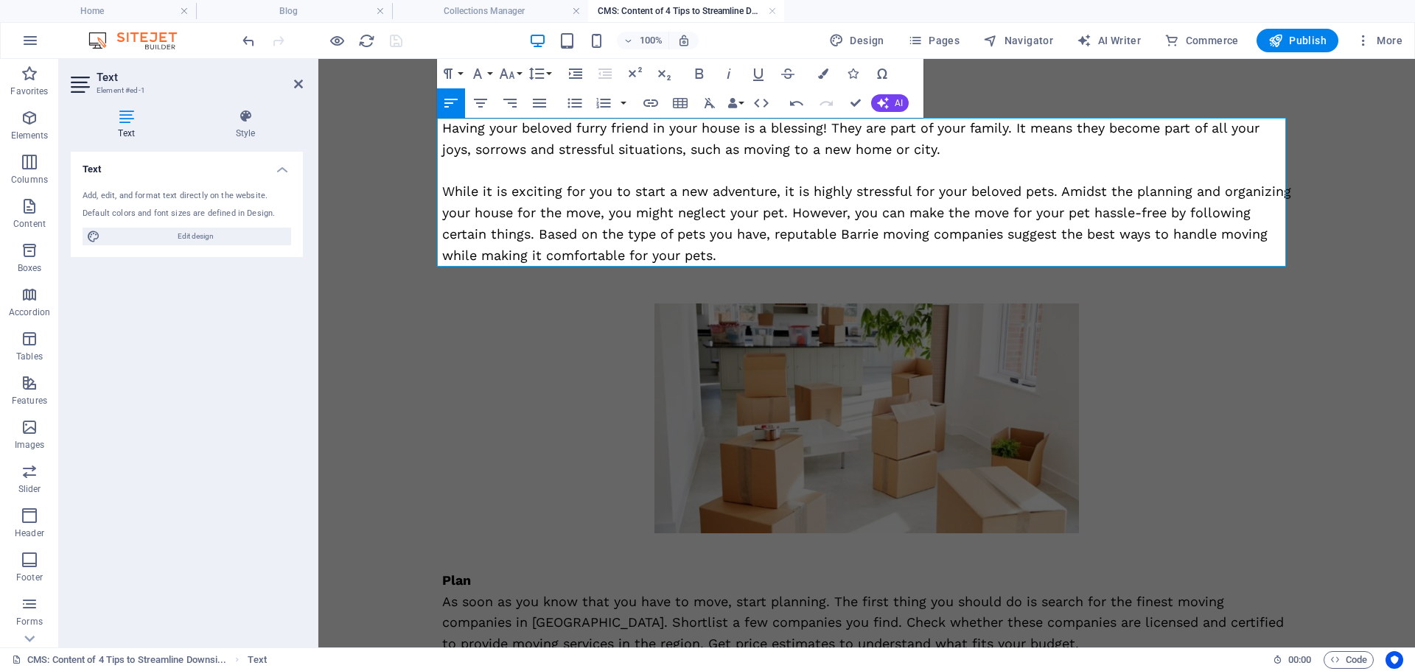
scroll to position [9140, 4]
drag, startPoint x: 855, startPoint y: 105, endPoint x: 822, endPoint y: 11, distance: 99.0
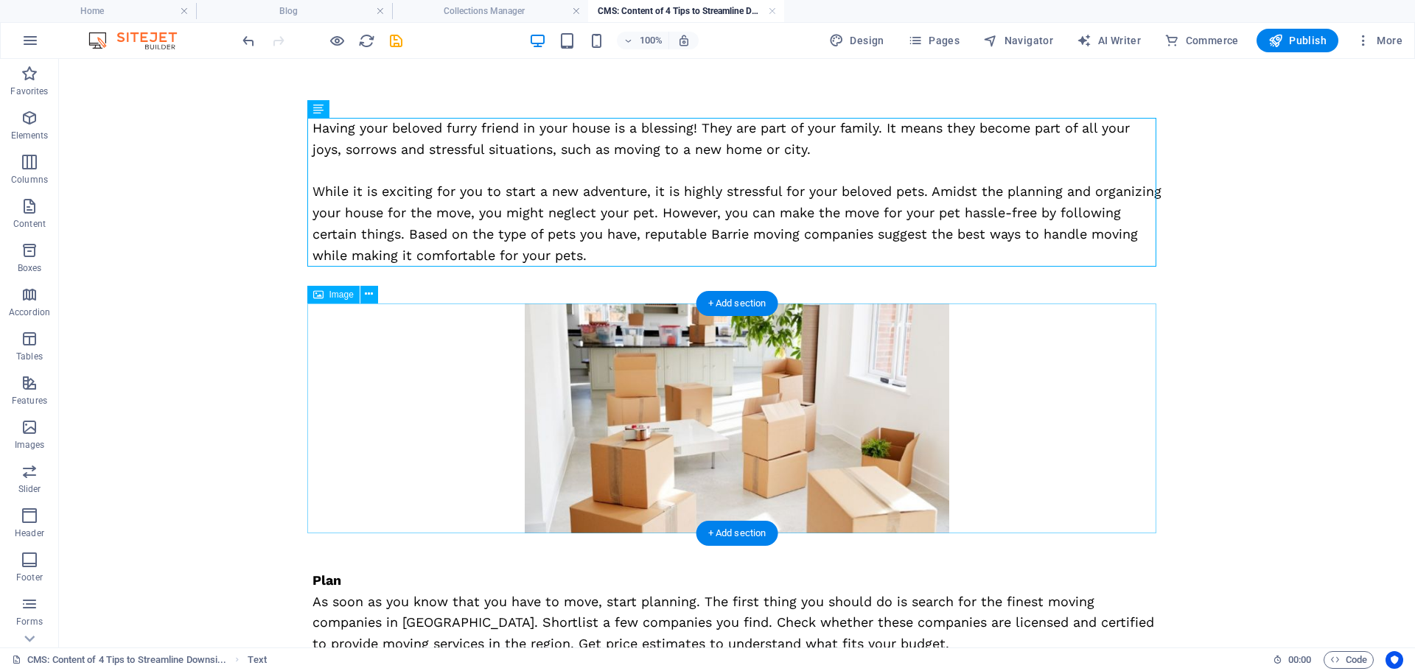
click at [695, 346] on figure at bounding box center [736, 419] width 849 height 230
select select "%"
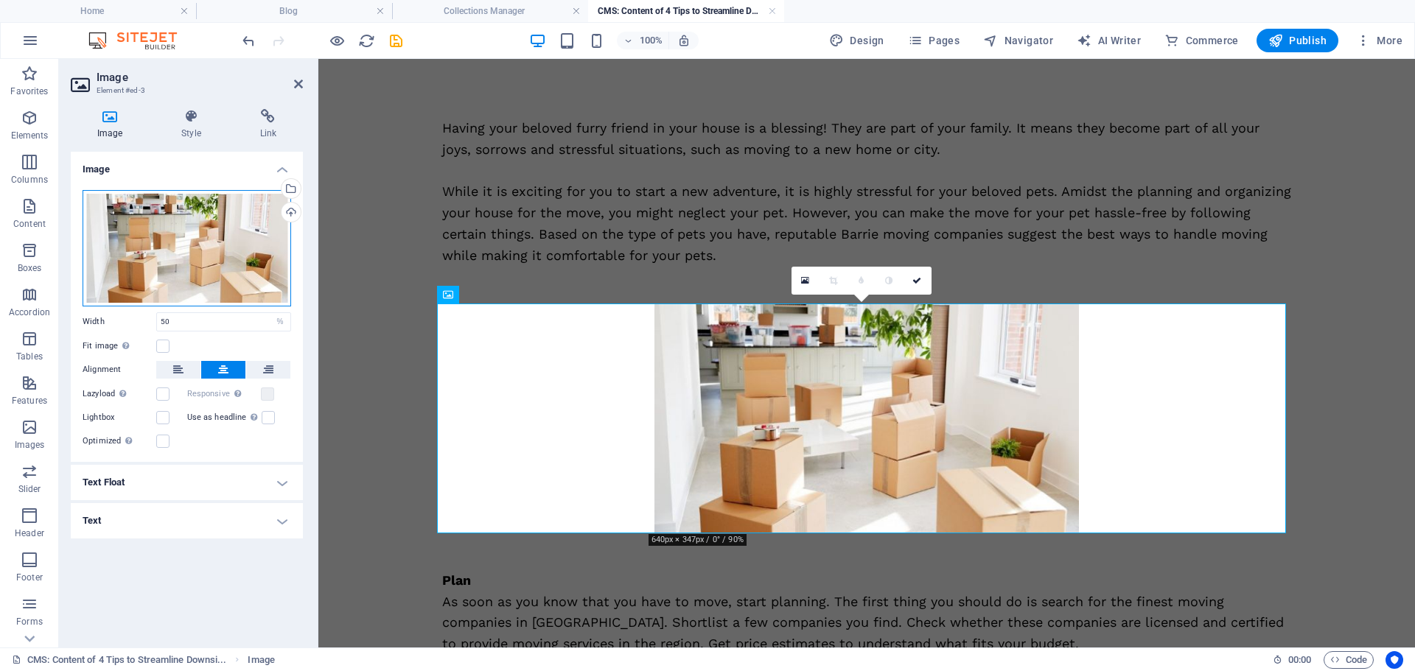
click at [167, 251] on div "Drag files here, click to choose files or select files from Files or our free s…" at bounding box center [187, 248] width 209 height 116
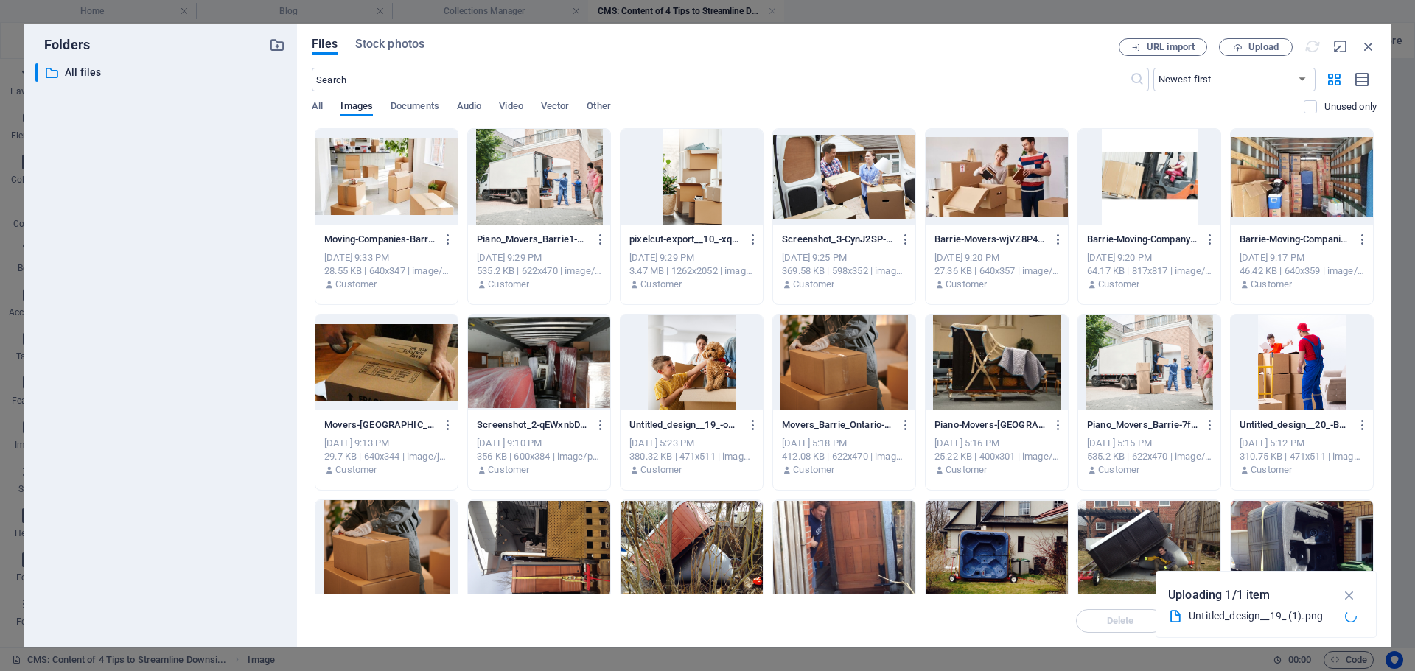
click at [682, 365] on figure at bounding box center [686, 419] width 700 height 190
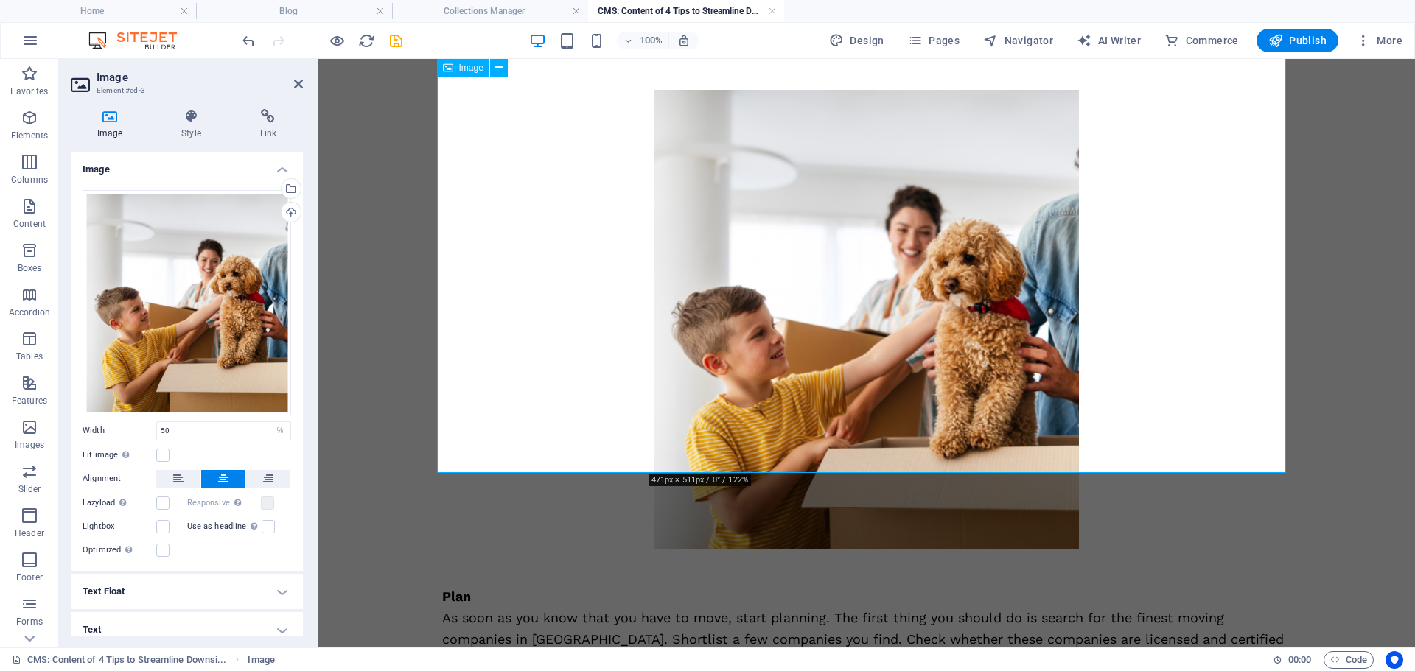
scroll to position [147, 0]
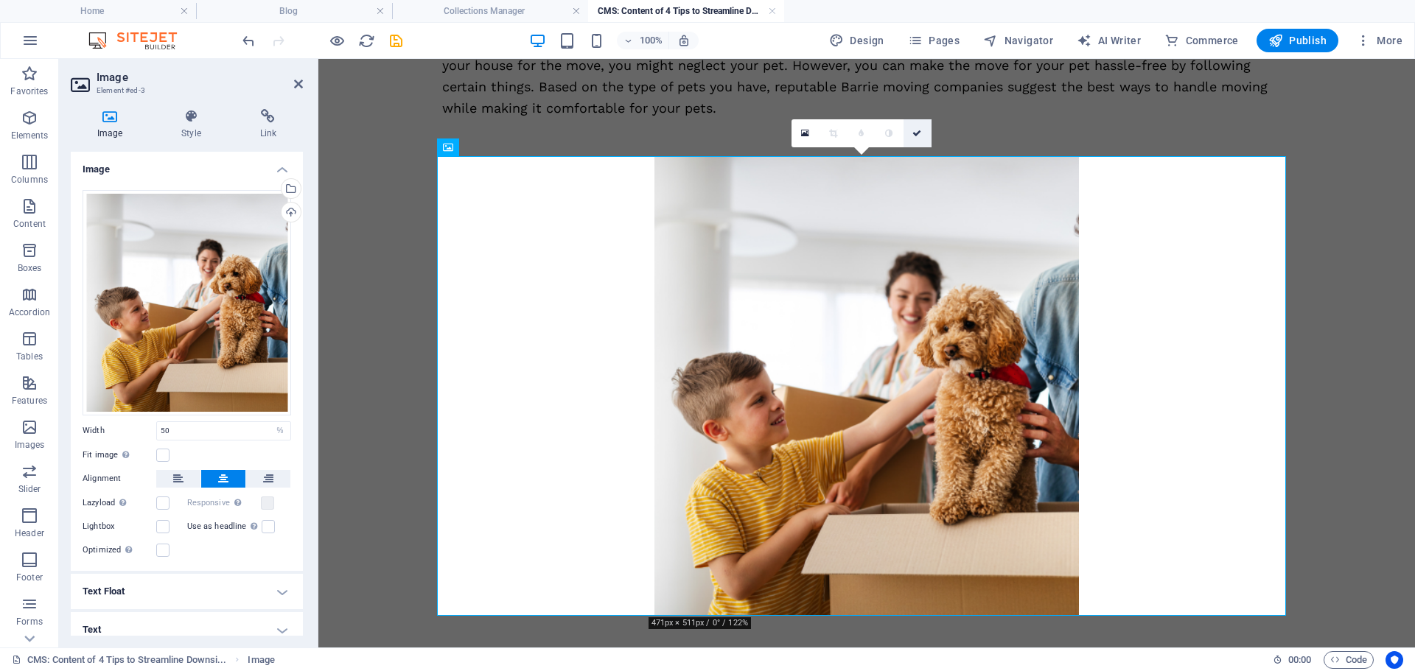
click at [911, 132] on link at bounding box center [917, 133] width 28 height 28
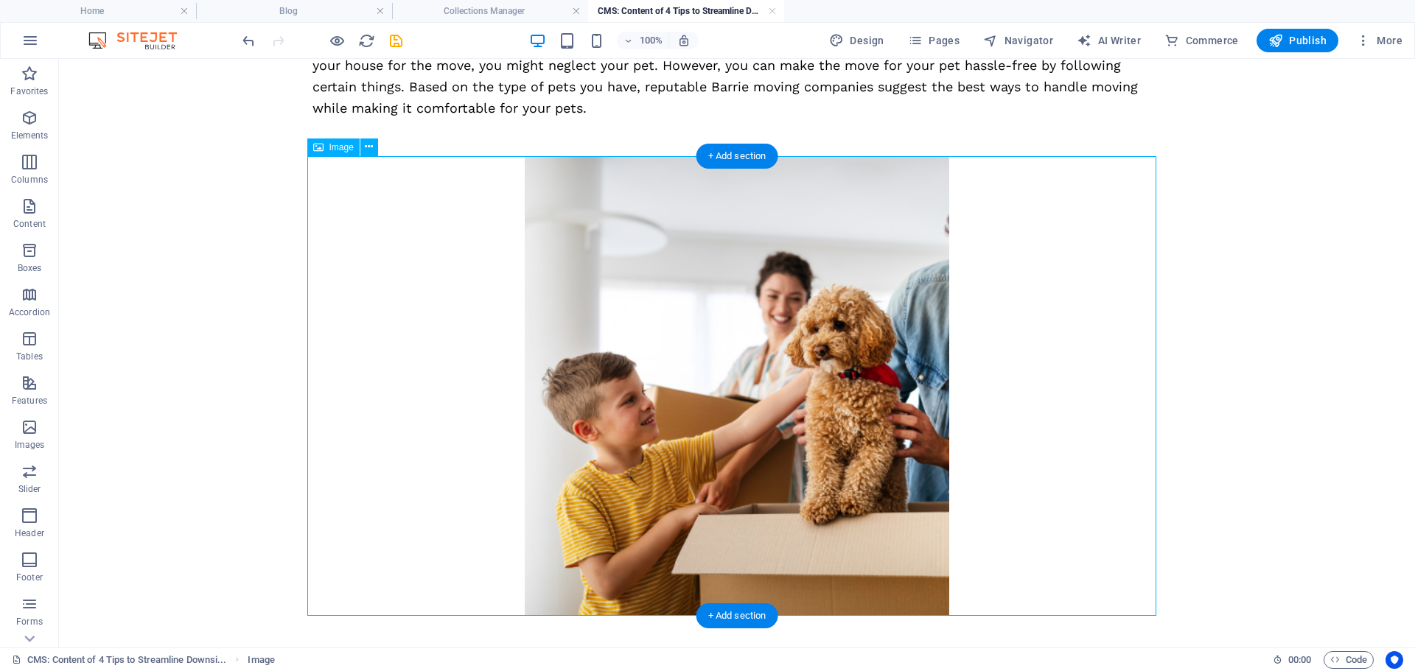
scroll to position [442, 0]
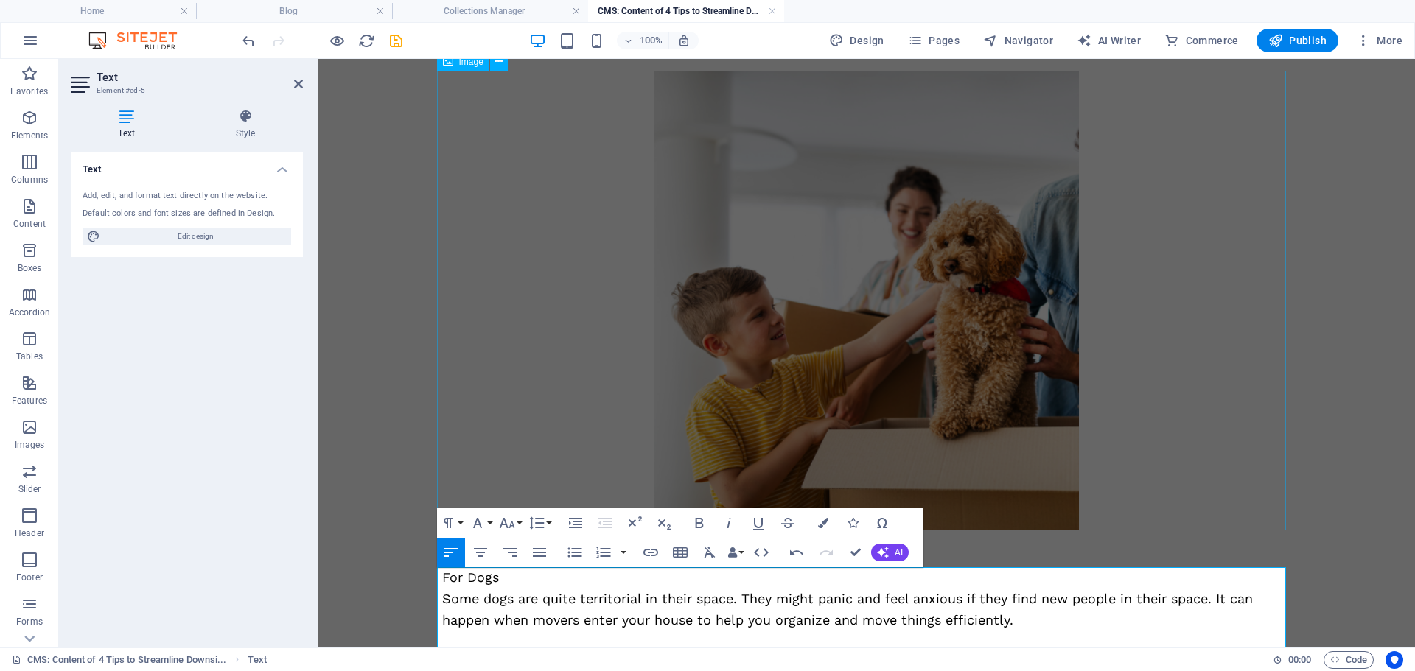
scroll to position [7636, 4]
drag, startPoint x: 494, startPoint y: 575, endPoint x: 438, endPoint y: 571, distance: 55.4
click at [432, 574] on div "Having your beloved furry friend in your house is a blessing! They are part of …" at bounding box center [866, 300] width 884 height 949
click at [704, 524] on icon "button" at bounding box center [699, 523] width 18 height 18
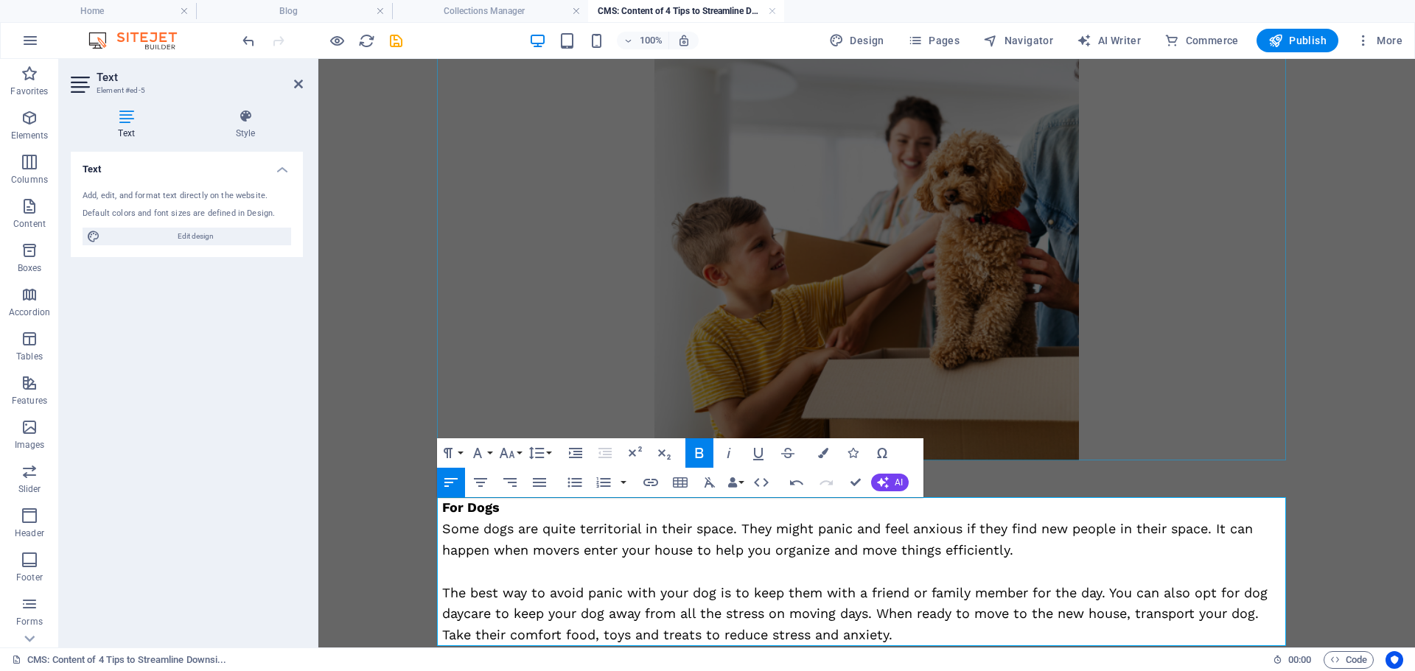
scroll to position [360, 0]
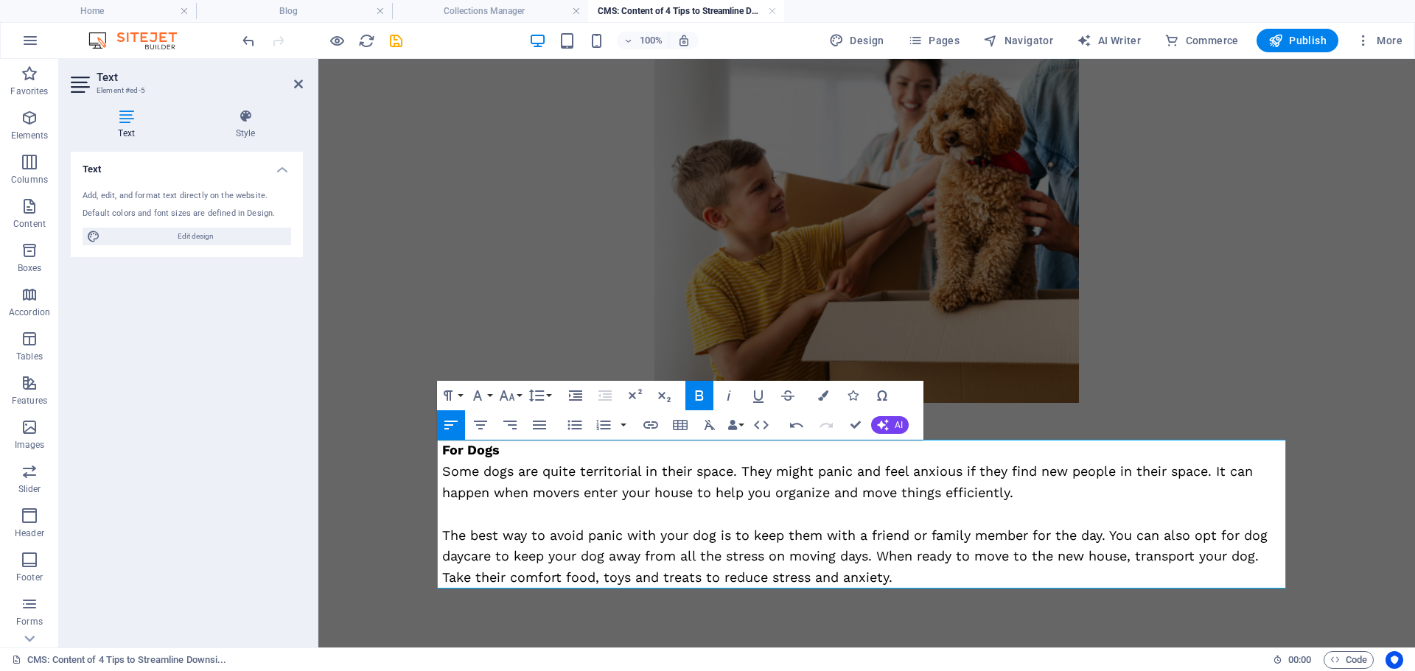
click at [914, 585] on p "The best way to avoid panic with your dog is to keep them with a friend or fami…" at bounding box center [866, 556] width 849 height 63
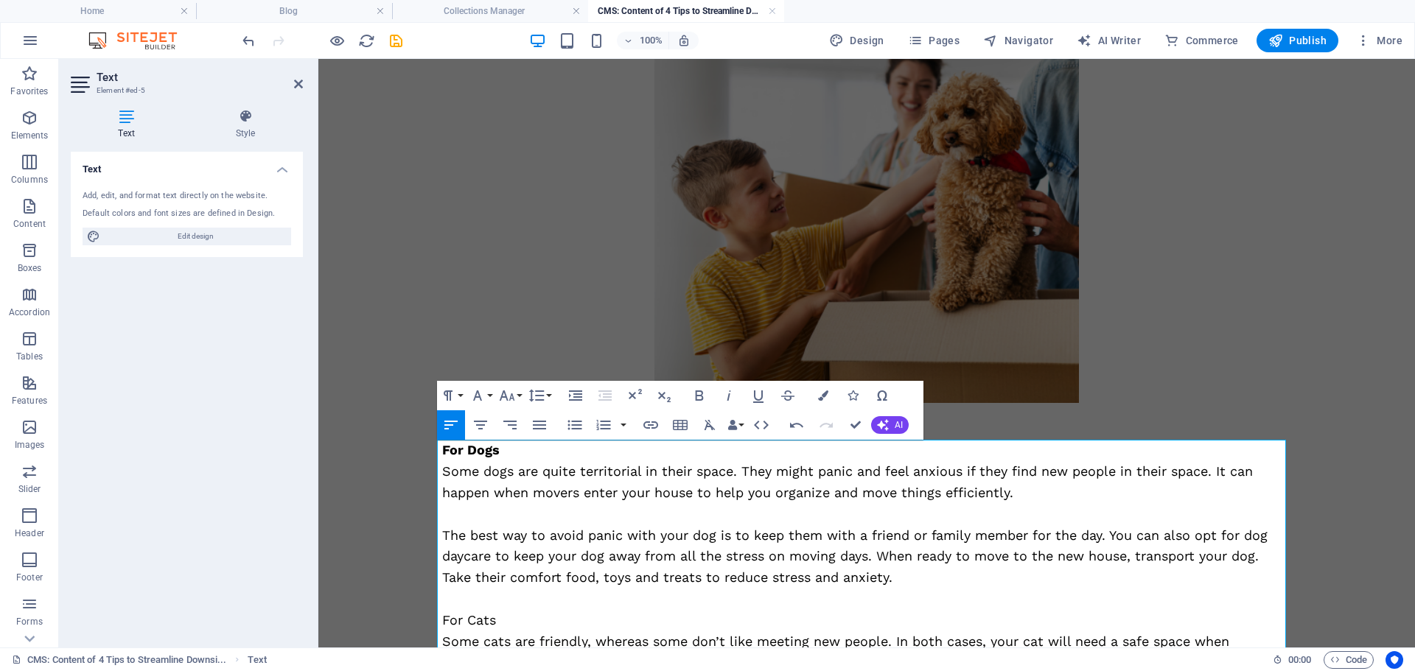
scroll to position [729, 0]
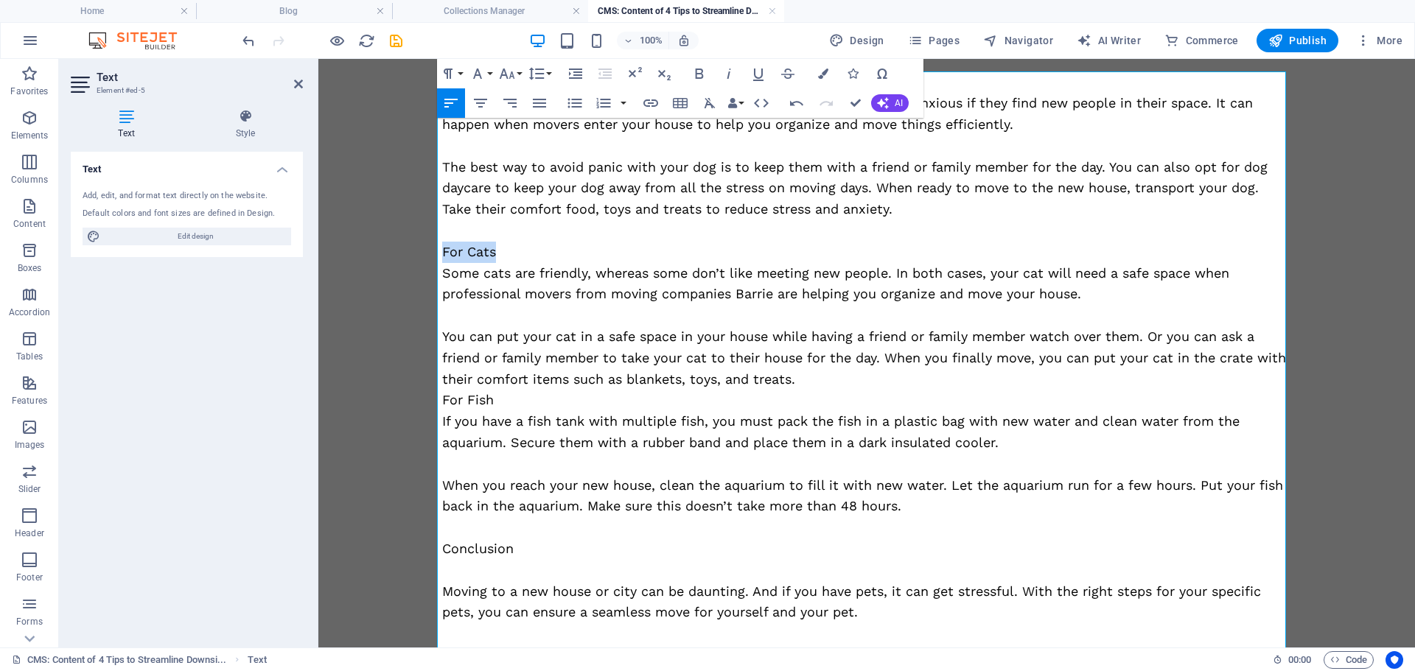
drag, startPoint x: 492, startPoint y: 250, endPoint x: 432, endPoint y: 249, distance: 60.4
click at [432, 249] on div "Having your beloved furry friend in your house is a blessing! They are part of …" at bounding box center [866, 59] width 884 height 1458
click at [695, 74] on icon "button" at bounding box center [699, 74] width 18 height 18
click at [813, 378] on p "You can put your cat in a safe space in your house while having a friend or fam…" at bounding box center [866, 357] width 849 height 63
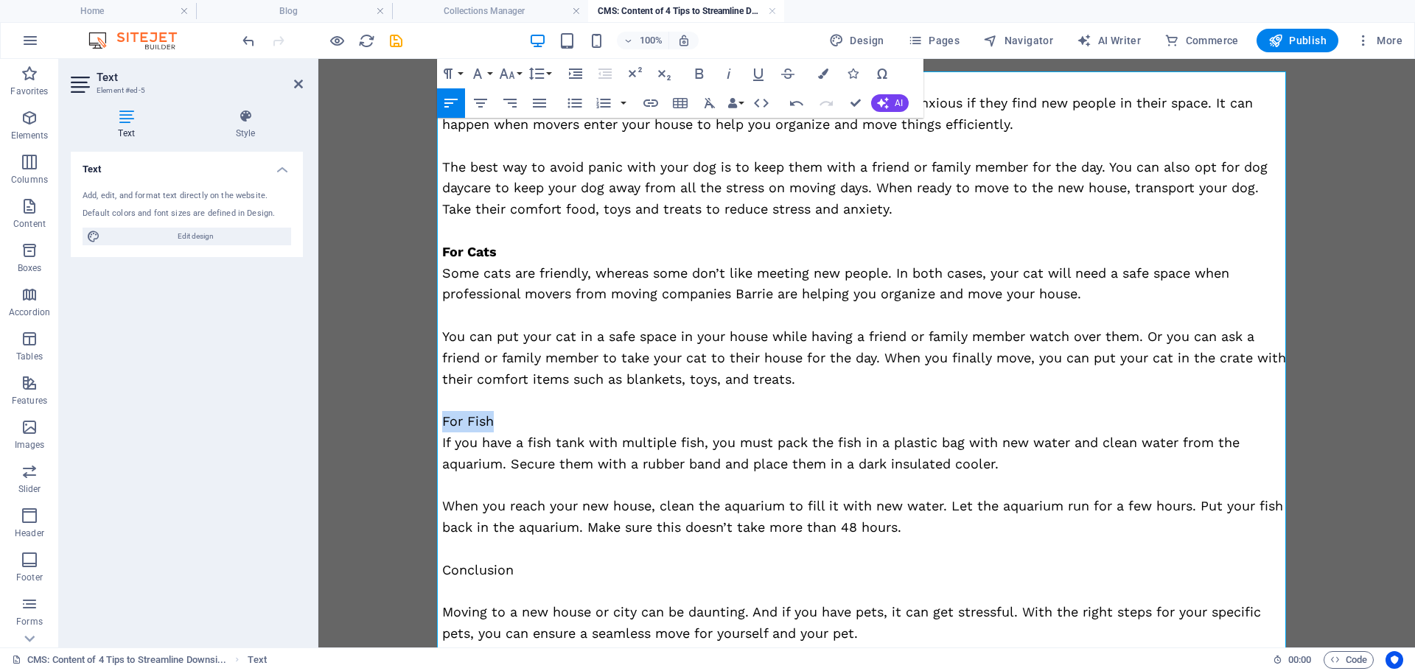
drag, startPoint x: 488, startPoint y: 428, endPoint x: 438, endPoint y: 424, distance: 49.5
click at [442, 424] on p "For Fish" at bounding box center [866, 421] width 849 height 21
click at [700, 71] on icon "button" at bounding box center [699, 74] width 18 height 18
click at [461, 570] on p "Conclusion" at bounding box center [866, 570] width 849 height 21
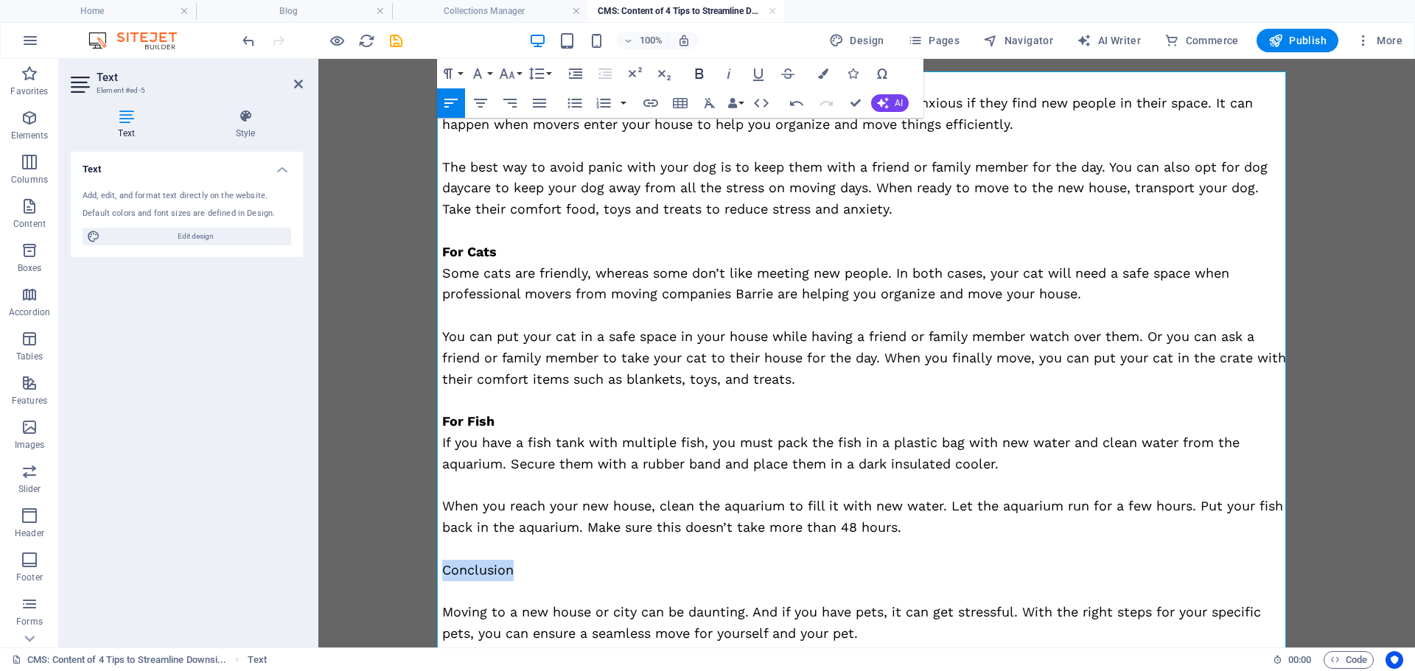
click at [703, 71] on icon "button" at bounding box center [699, 74] width 18 height 18
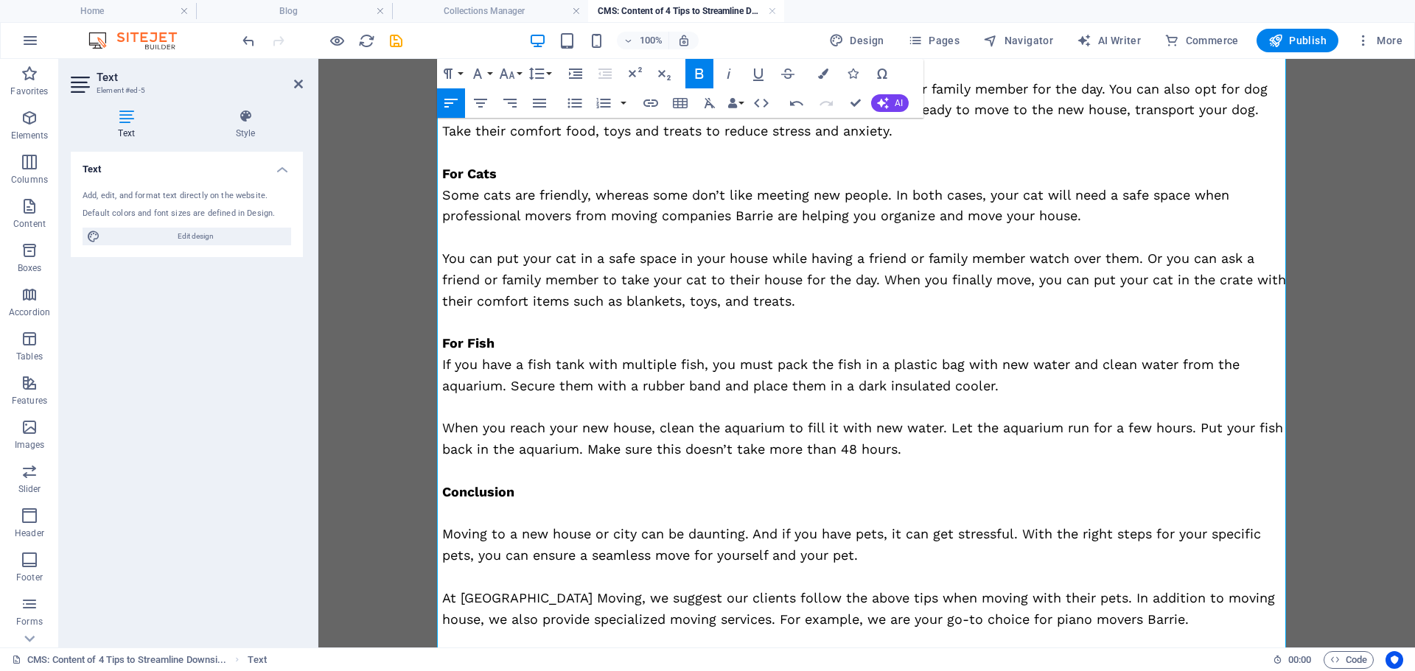
scroll to position [891, 0]
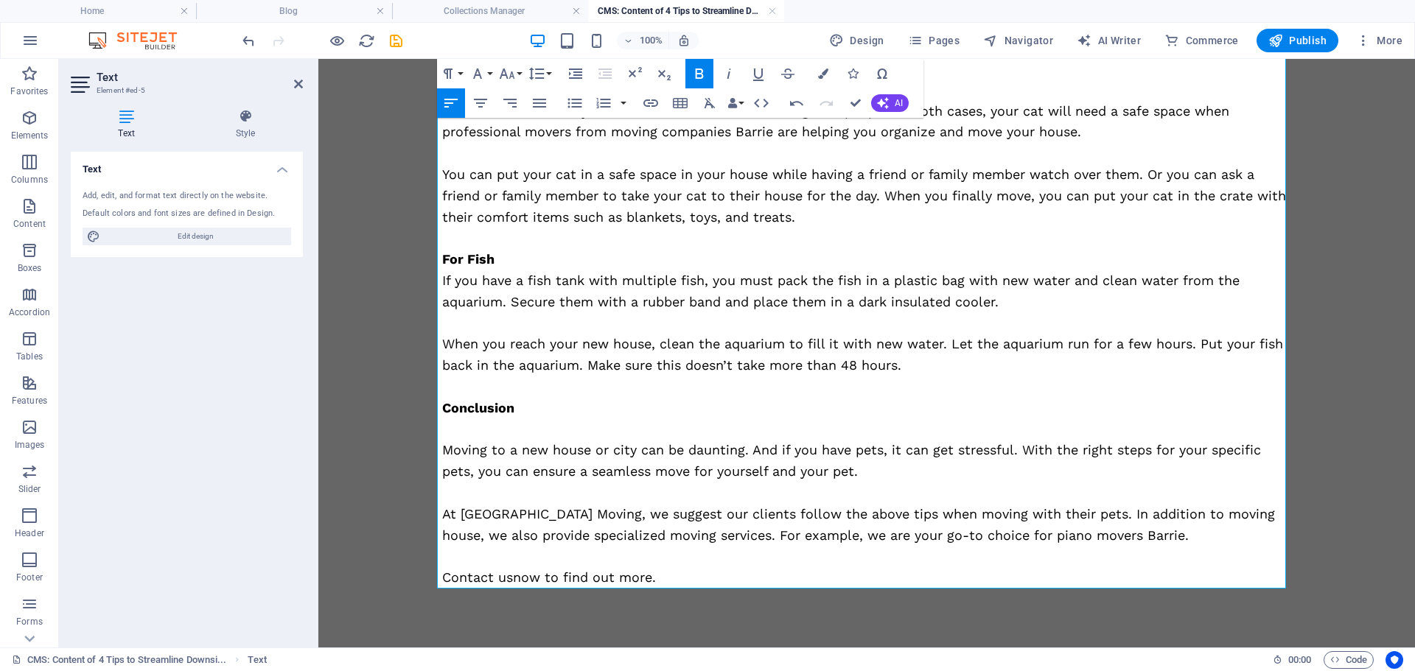
click at [509, 583] on p "Contact usnow to find out more." at bounding box center [866, 577] width 849 height 21
drag, startPoint x: 539, startPoint y: 582, endPoint x: 436, endPoint y: 584, distance: 103.2
click at [442, 584] on p "Contact us now to find out more." at bounding box center [866, 577] width 849 height 21
click at [654, 101] on icon "button" at bounding box center [650, 102] width 15 height 7
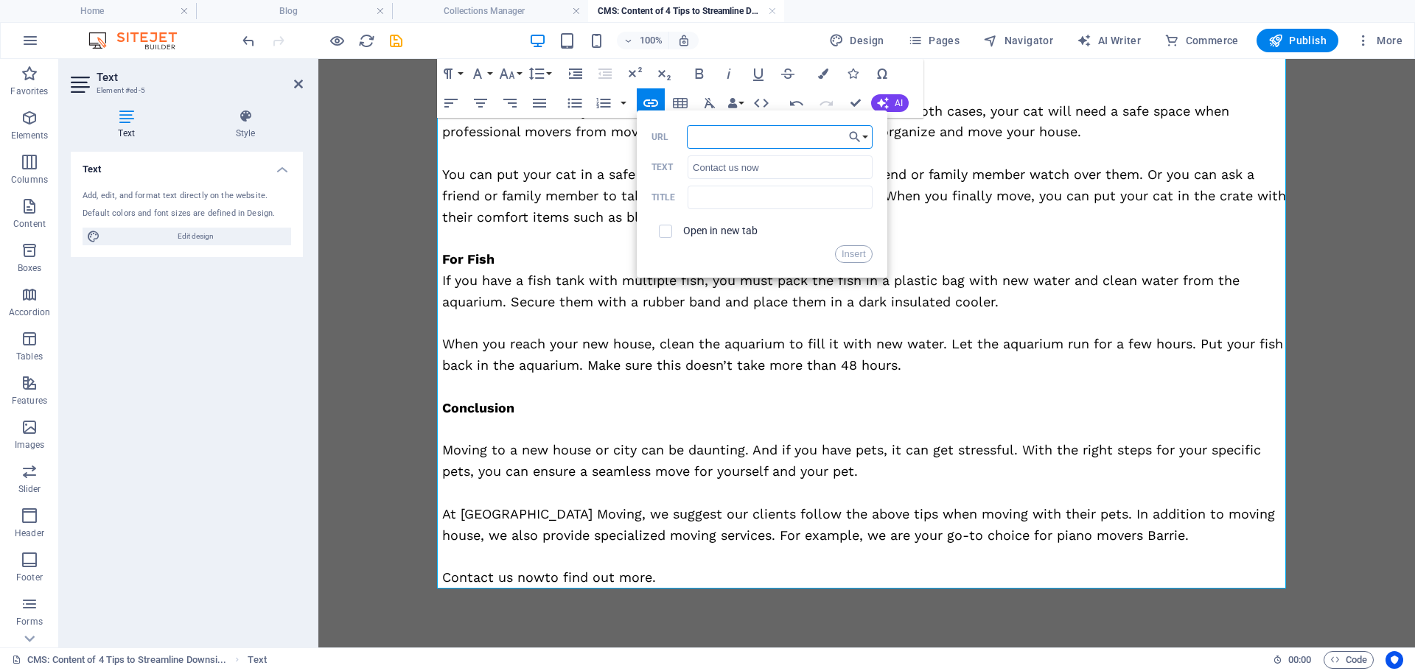
click at [747, 139] on input "URL" at bounding box center [780, 137] width 186 height 24
paste input "https://dev.barriemoving.ca/contact/"
type input "https://dev.barriemoving.ca/contact/"
drag, startPoint x: 852, startPoint y: 251, endPoint x: 572, endPoint y: 76, distance: 330.3
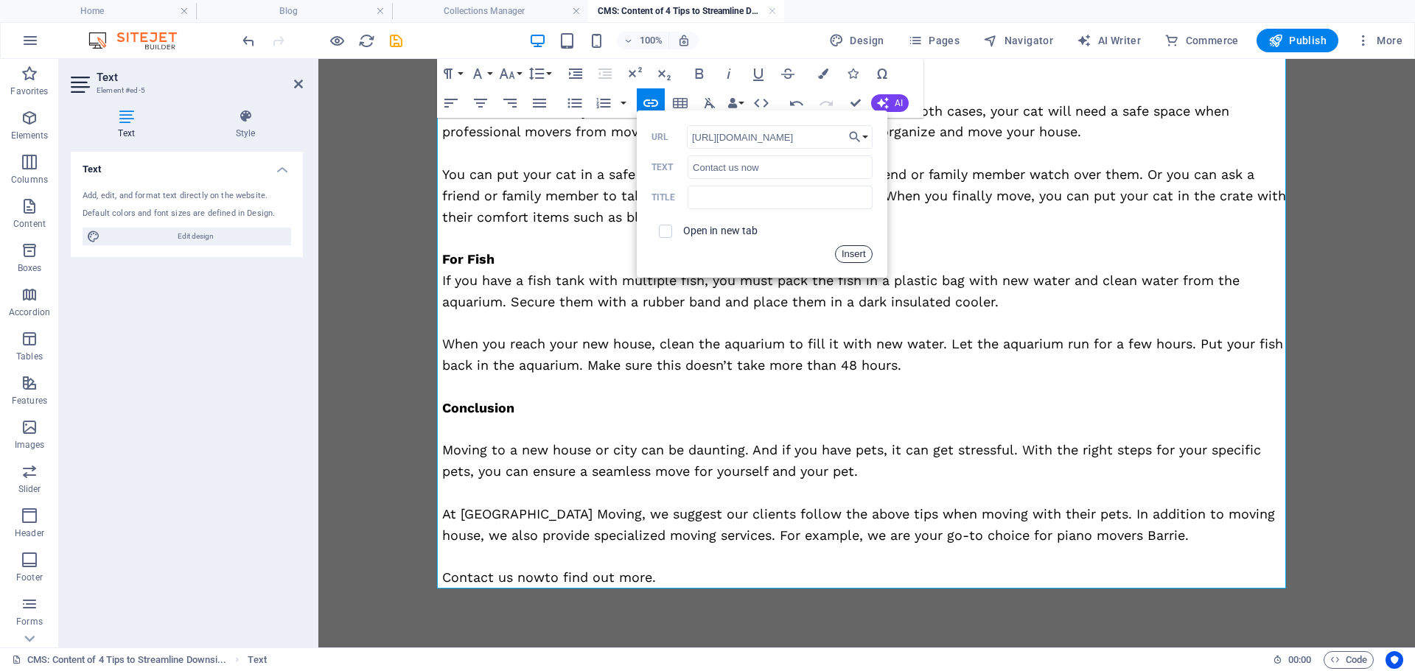
click at [852, 251] on button "Insert" at bounding box center [854, 254] width 38 height 18
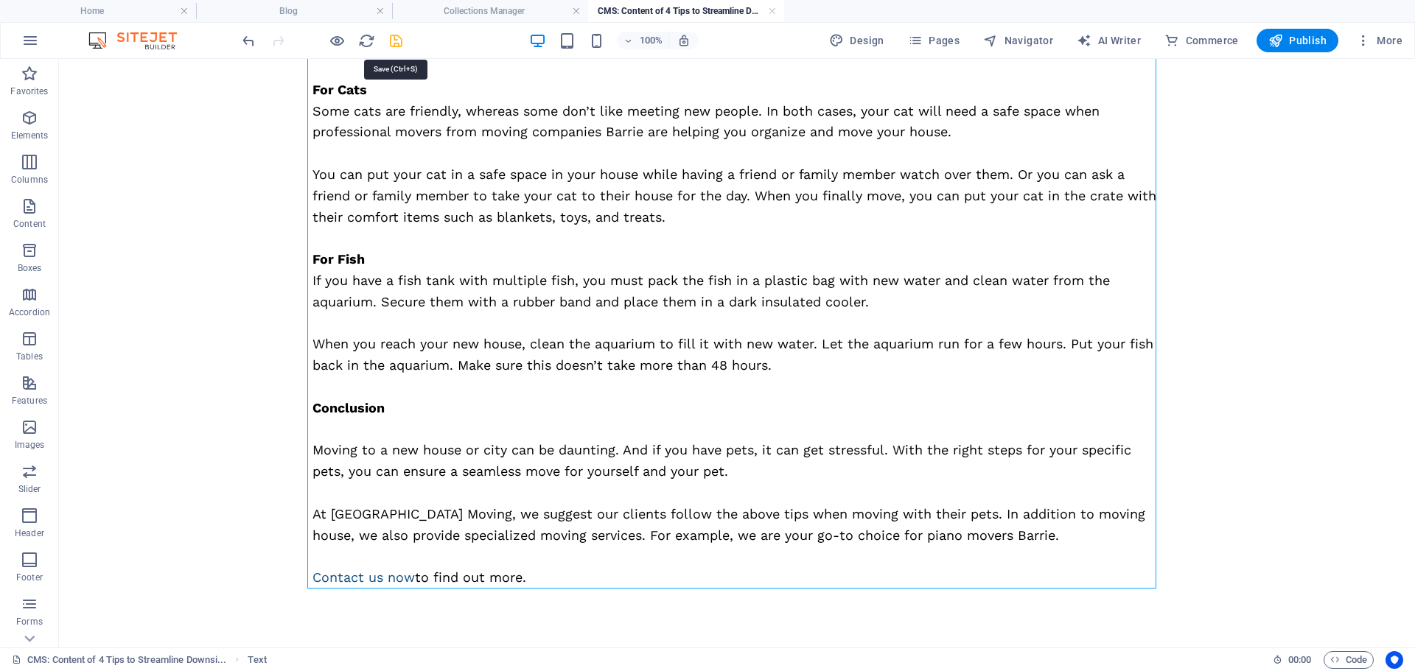
click at [401, 37] on icon "save" at bounding box center [396, 40] width 17 height 17
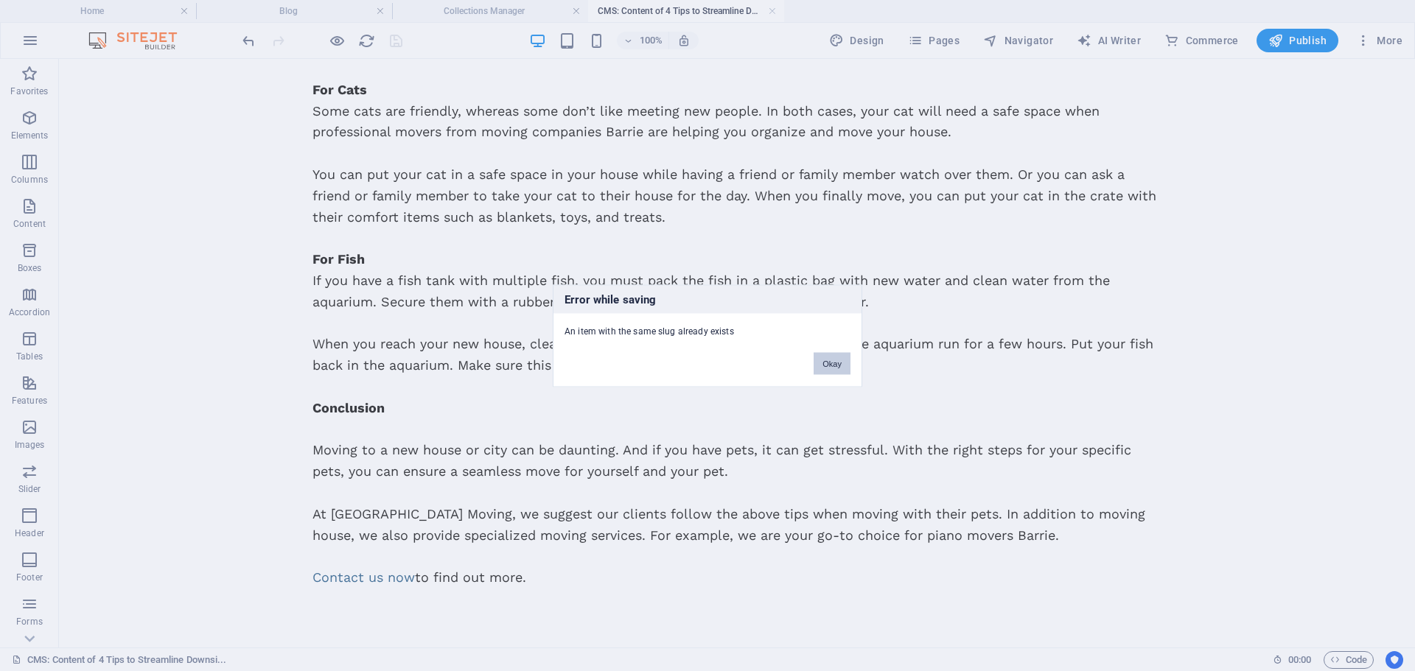
scroll to position [522, 0]
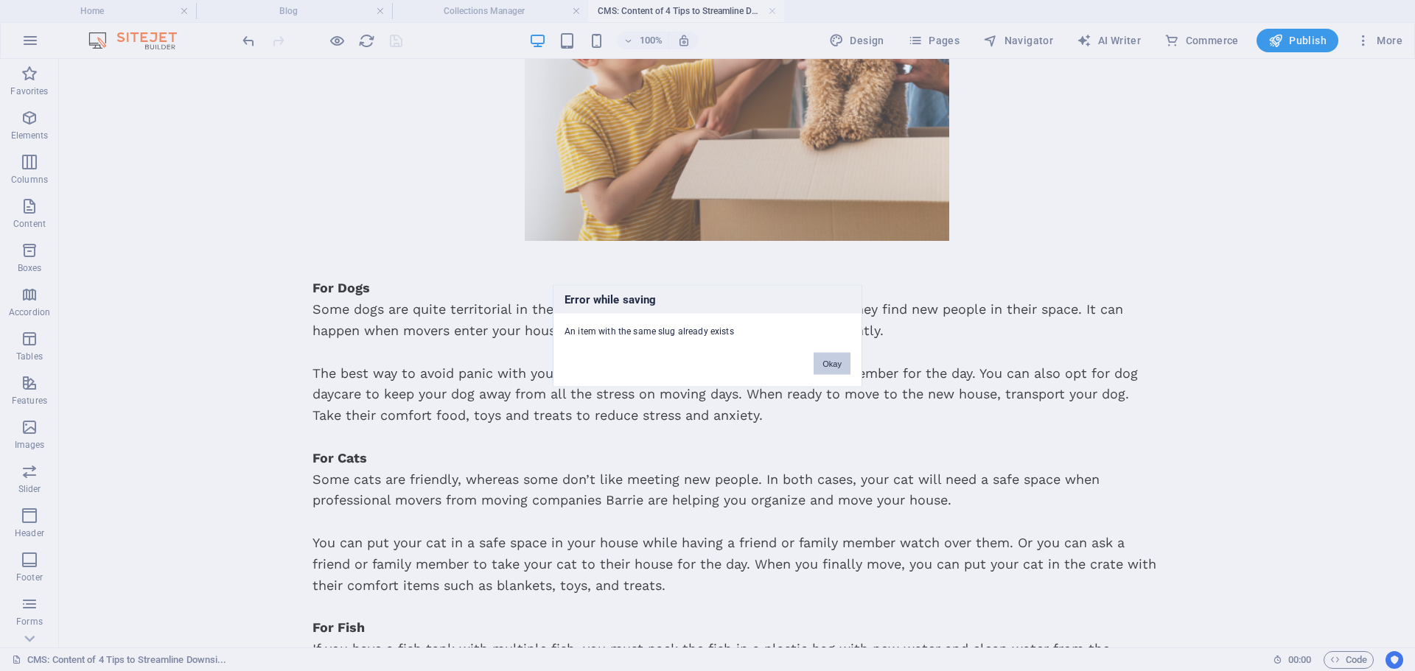
drag, startPoint x: 825, startPoint y: 365, endPoint x: 567, endPoint y: 298, distance: 266.6
click at [825, 365] on button "Okay" at bounding box center [831, 363] width 37 height 22
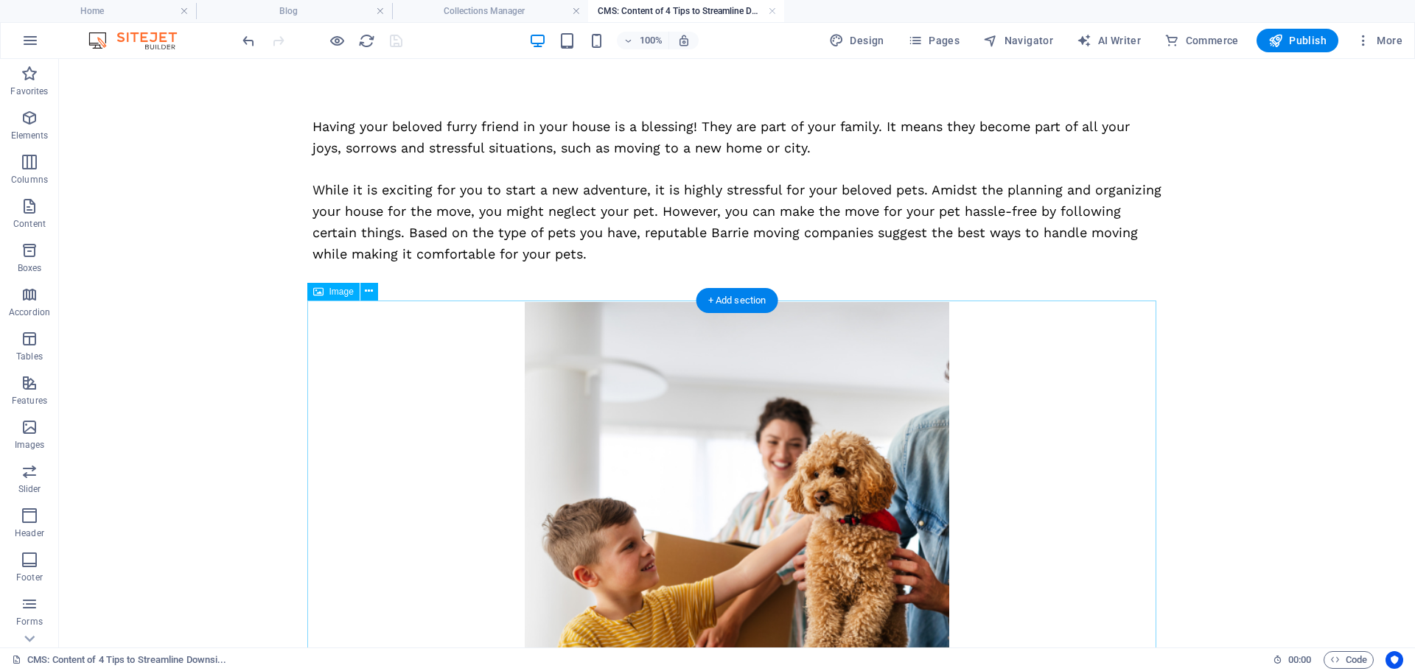
scroll to position [0, 0]
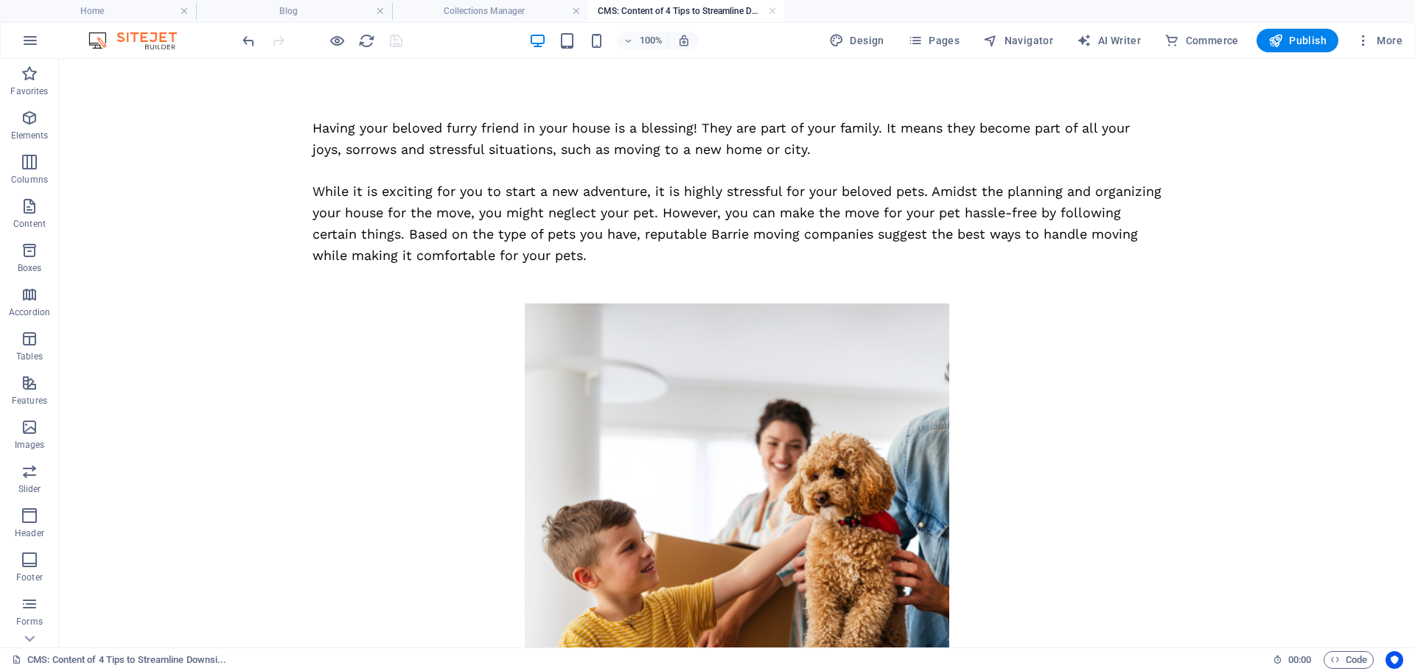
click at [687, 8] on h4 "CMS: Content of 4 Tips to Streamline Downsi..." at bounding box center [686, 11] width 196 height 16
click at [542, 8] on h4 "Collections Manager" at bounding box center [490, 11] width 196 height 16
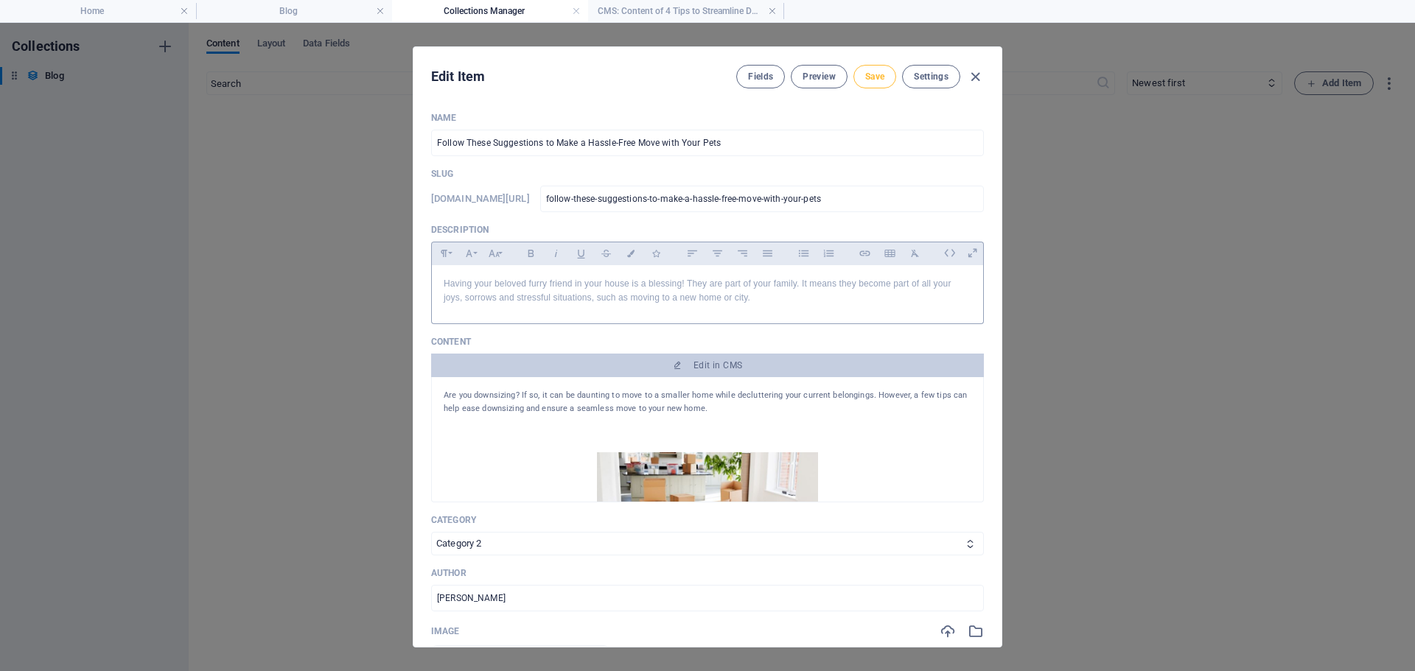
click at [874, 69] on button "Save" at bounding box center [874, 77] width 43 height 24
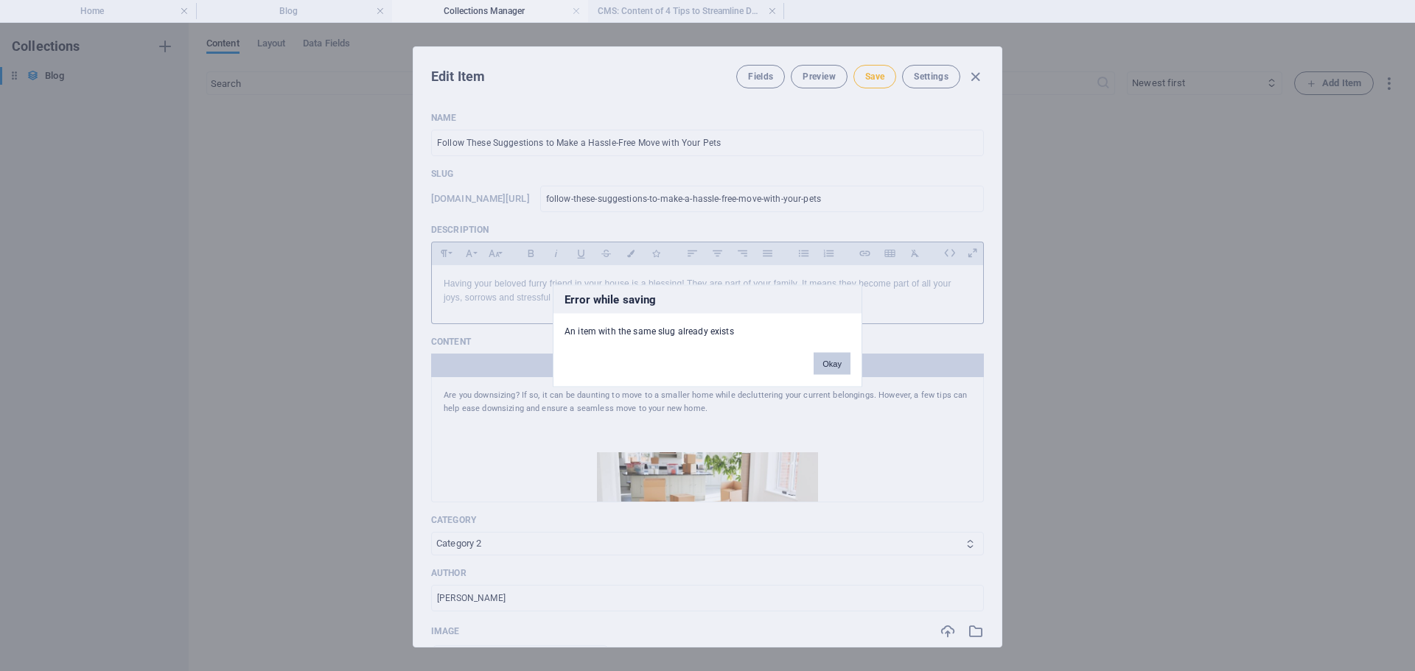
click at [832, 360] on button "Okay" at bounding box center [831, 363] width 37 height 22
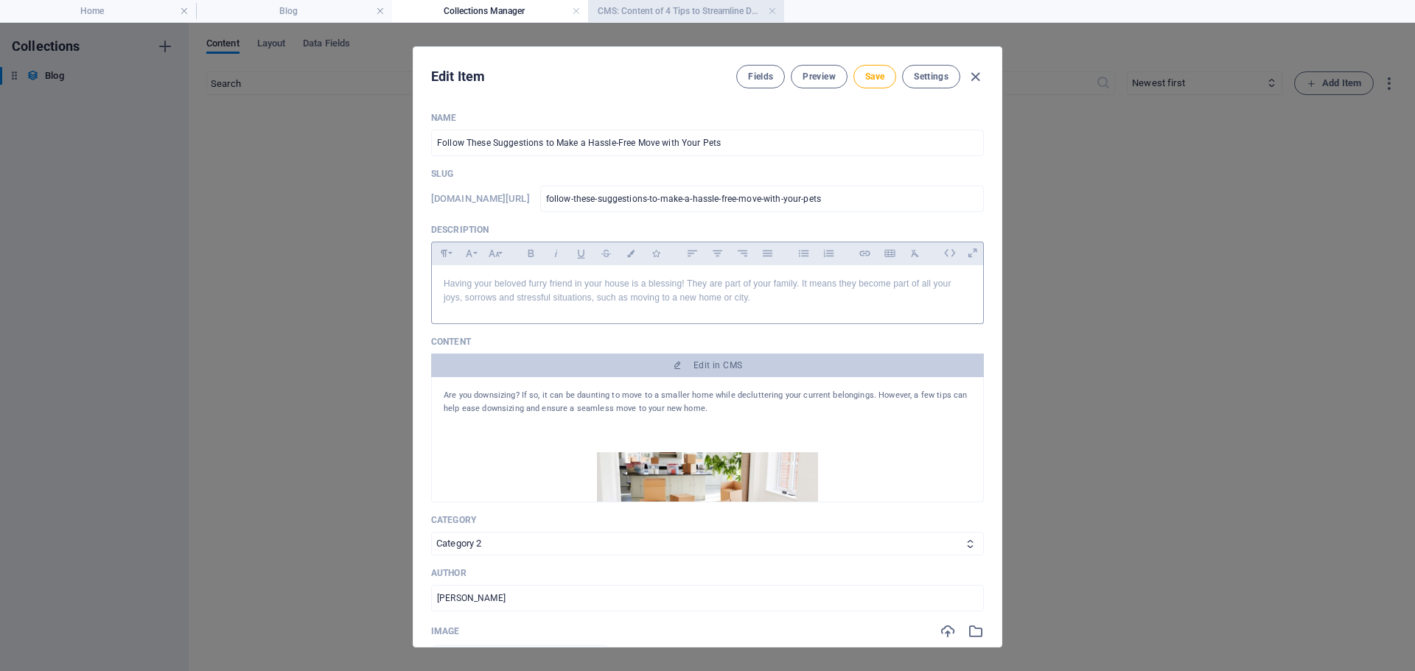
click at [665, 15] on h4 "CMS: Content of 4 Tips to Streamline Downsi..." at bounding box center [686, 11] width 196 height 16
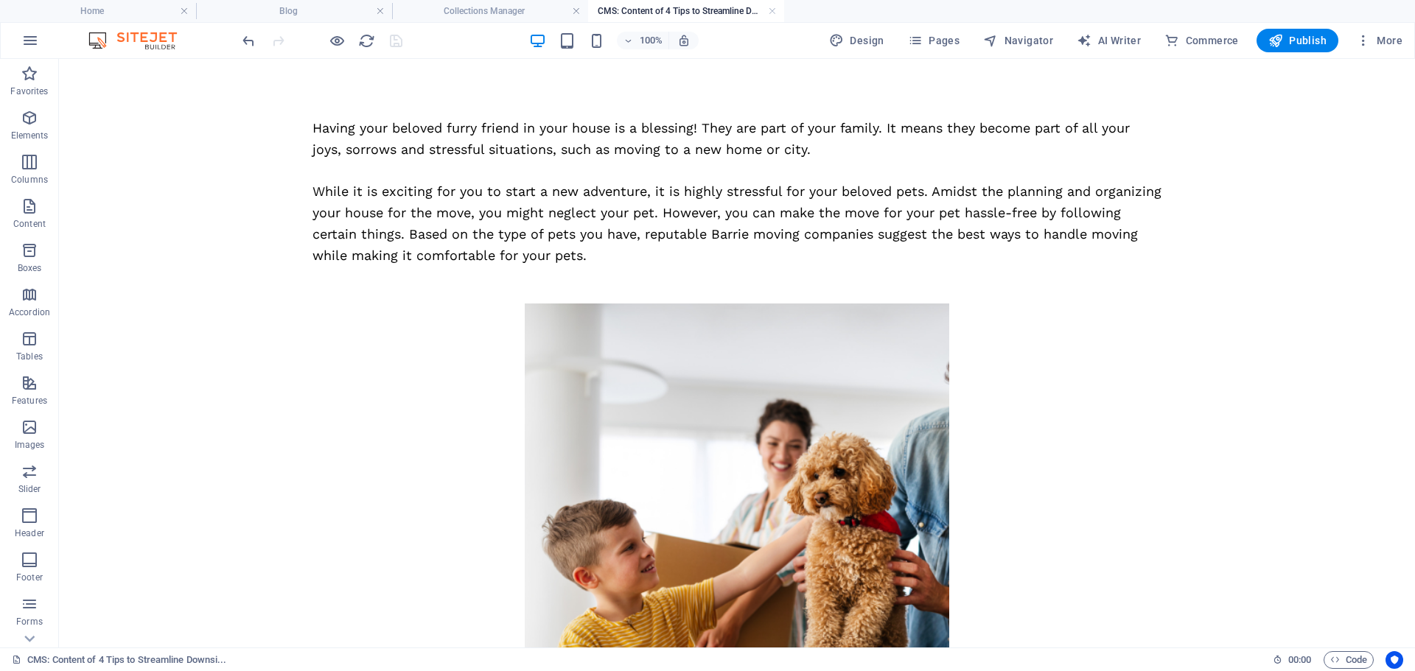
click at [777, 4] on h4 "CMS: Content of 4 Tips to Streamline Downsi..." at bounding box center [686, 11] width 196 height 16
click at [773, 13] on link at bounding box center [772, 11] width 9 height 14
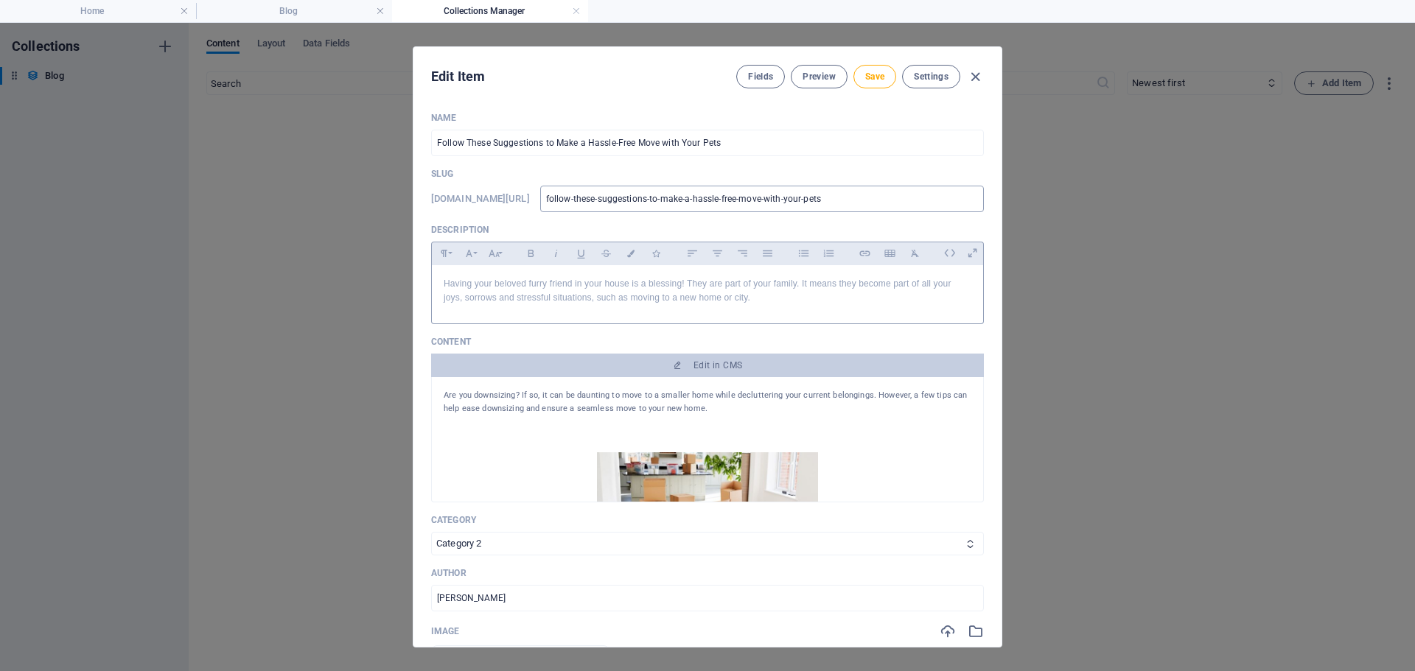
click at [858, 196] on input "follow-these-suggestions-to-make-a-hassle-free-move-with-your-pets" at bounding box center [762, 199] width 444 height 27
click at [920, 78] on span "Settings" at bounding box center [931, 77] width 35 height 12
click at [865, 73] on span "Save" at bounding box center [874, 77] width 19 height 12
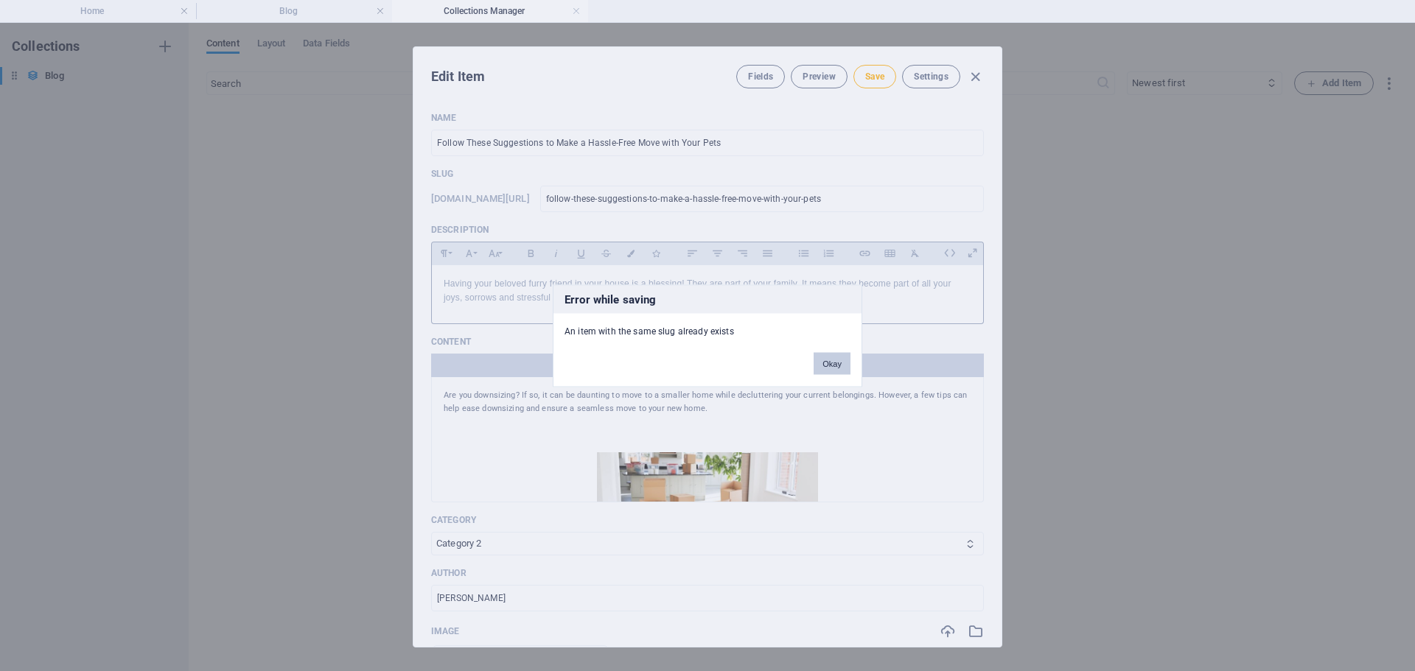
click at [832, 362] on button "Okay" at bounding box center [831, 363] width 37 height 22
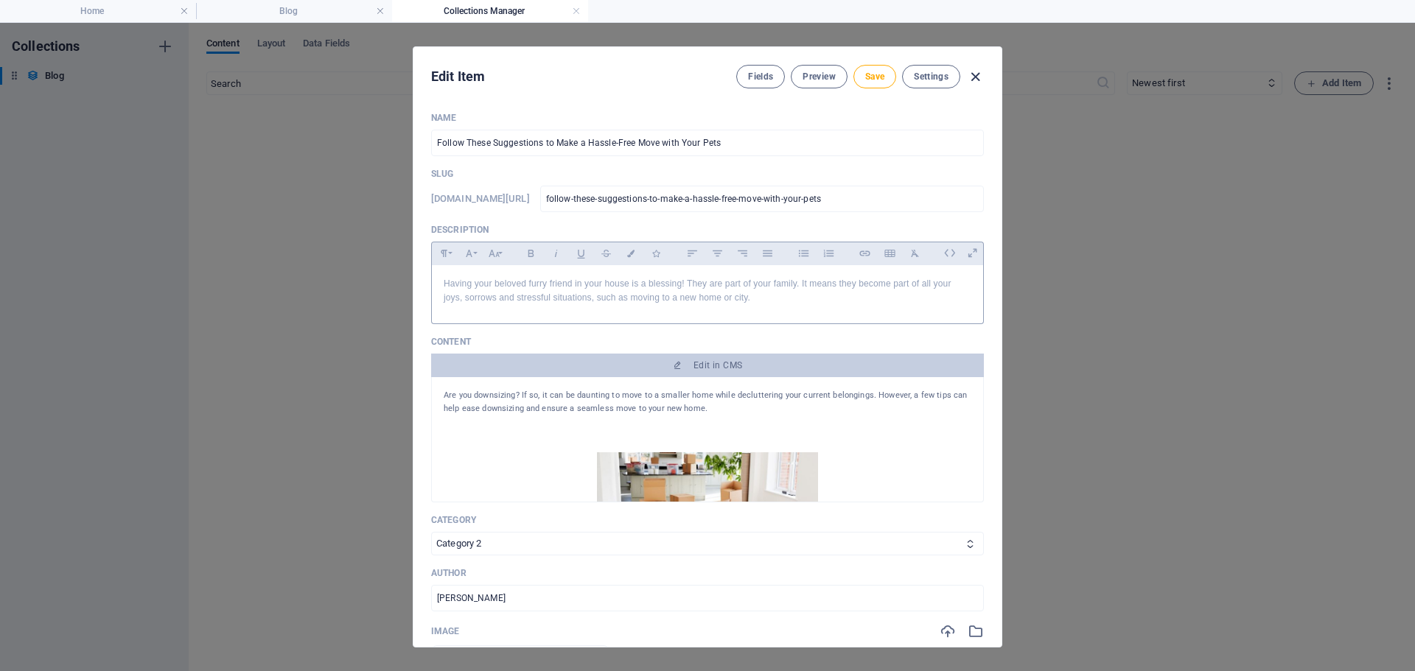
click at [973, 80] on icon "button" at bounding box center [975, 77] width 17 height 17
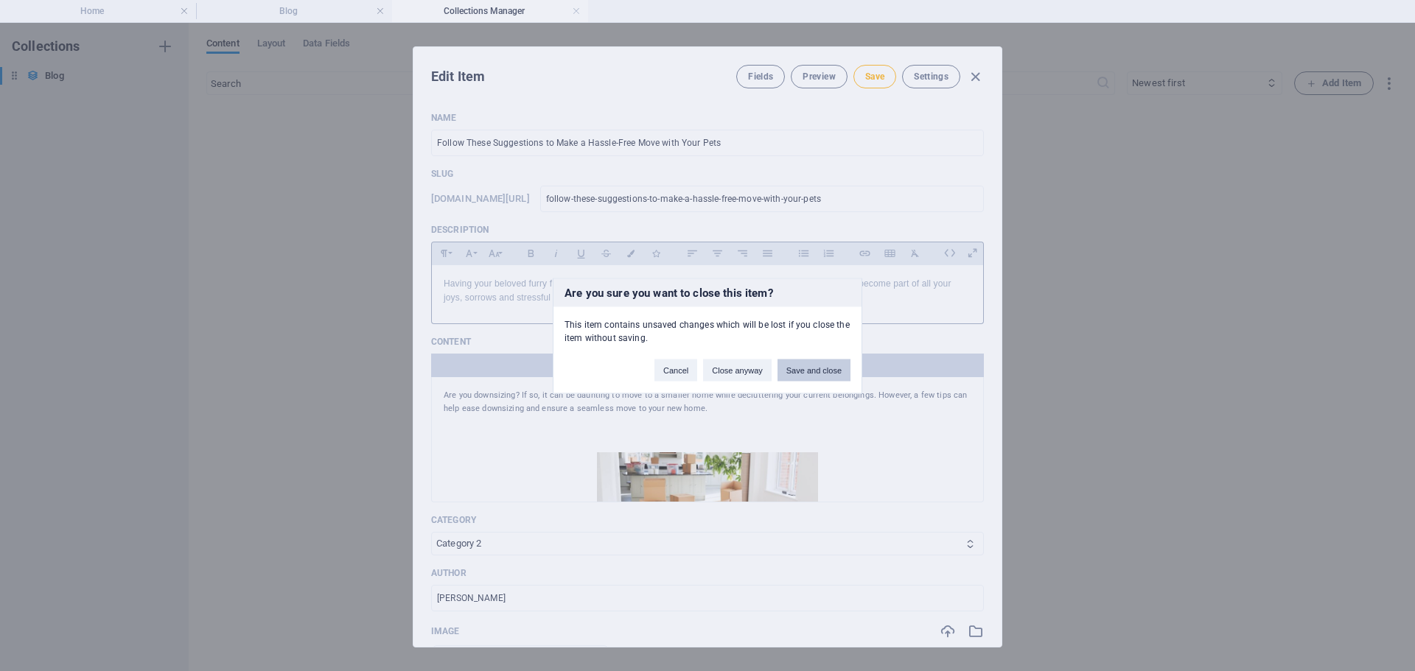
click at [805, 367] on button "Save and close" at bounding box center [813, 370] width 73 height 22
click at [832, 365] on button "Okay" at bounding box center [831, 363] width 37 height 22
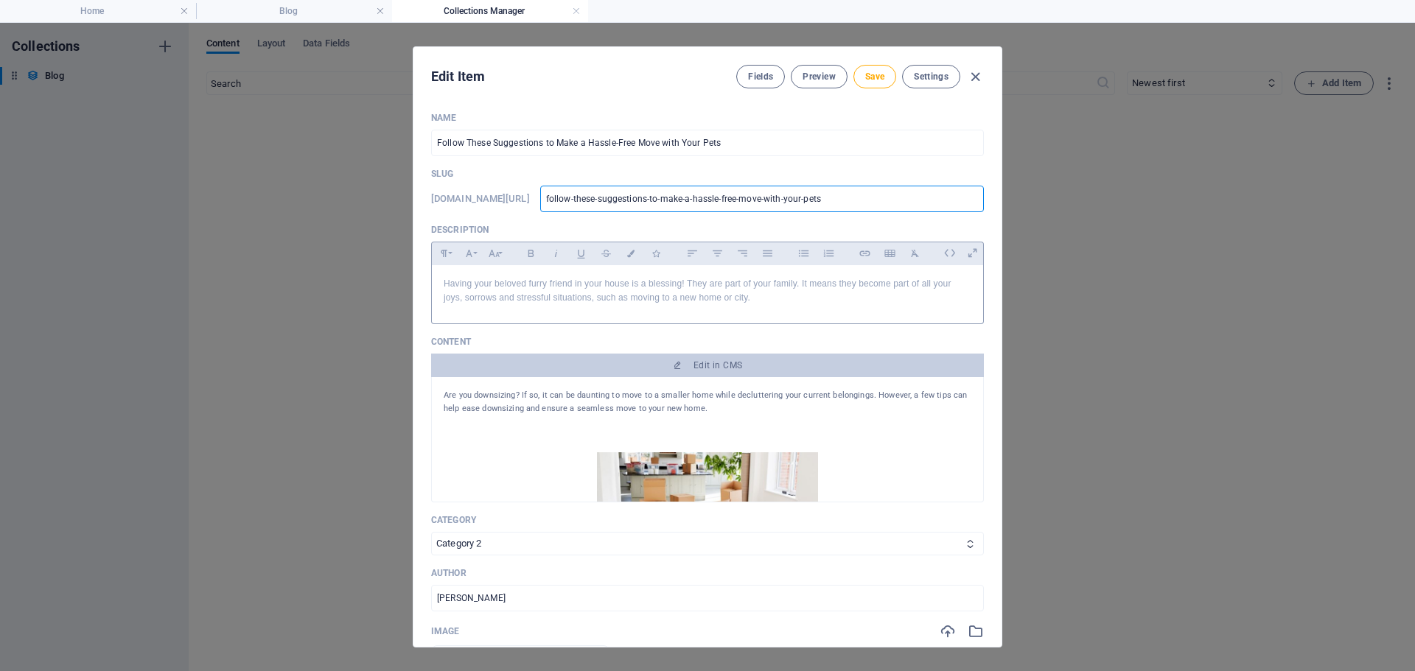
click at [866, 204] on input "follow-these-suggestions-to-make-a-hassle-free-move-with-your-pets" at bounding box center [762, 199] width 444 height 27
type input "follow-these-suggestions-to-make-a-hassle-free-move-with-your-pets-"
type input "follow-these-suggestions-to-make-a-hassle-free-move-with-your-pets-2"
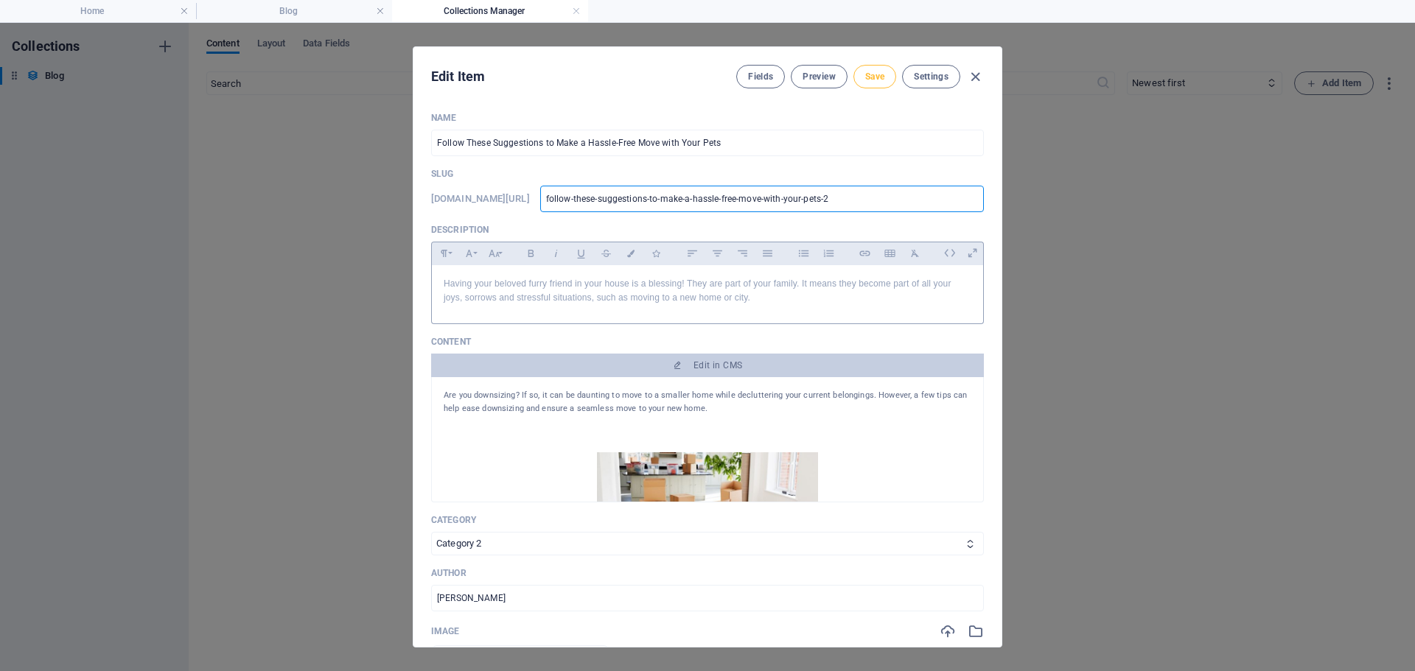
type input "follow-these-suggestions-to-make-a-hassle-free-move-with-your-pets-2"
click at [866, 79] on span "Save" at bounding box center [874, 77] width 19 height 12
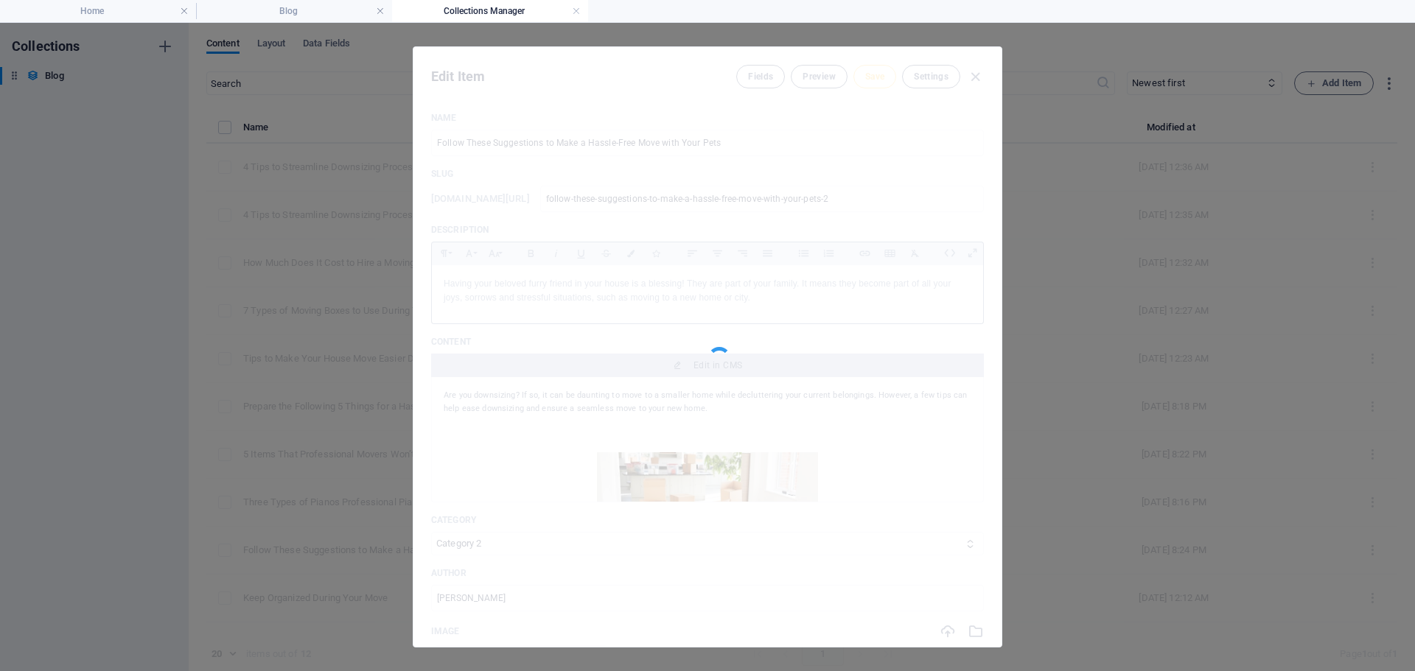
type input "follow-these-suggestions-to-make-a-hassle-free-move-with-your-pets-2"
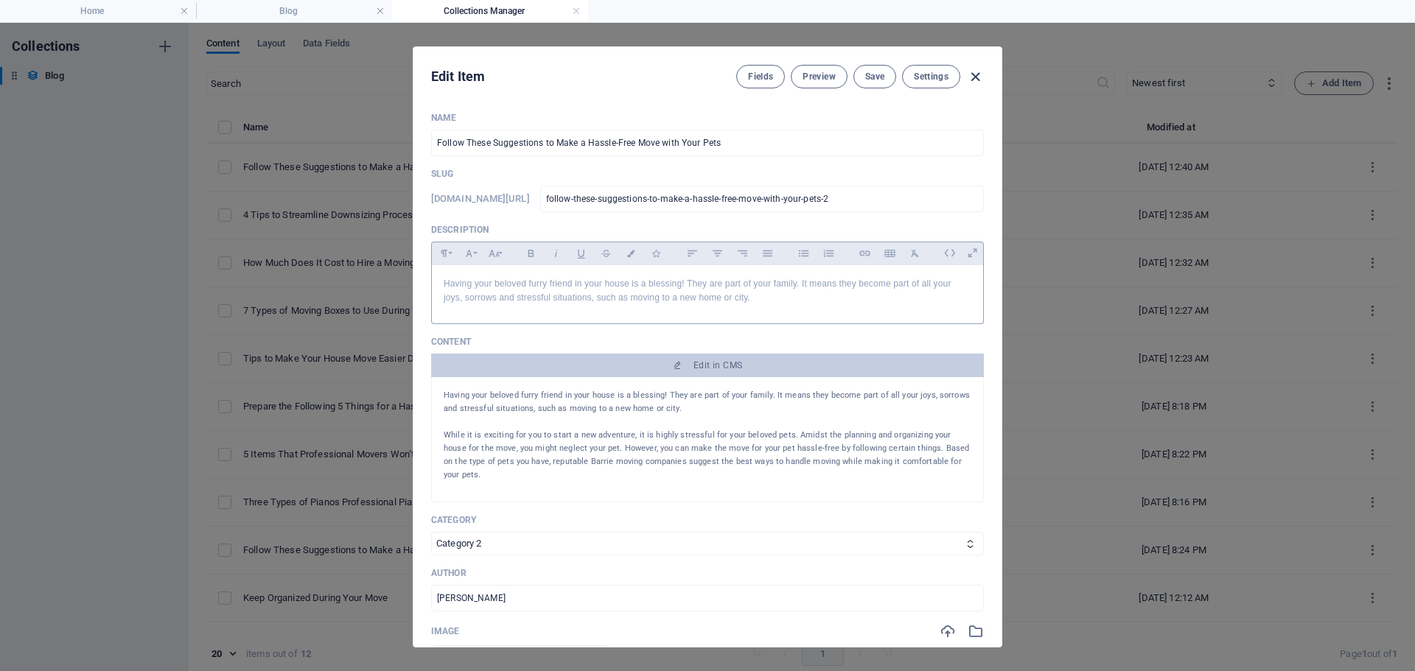
click at [972, 78] on icon "button" at bounding box center [975, 77] width 17 height 17
type input "follow-these-suggestions-to-make-a-hassle-free-move-with-your-pets"
type input "2025-10-07"
type input "follow-these-suggestions-to-make-a-hassle-free-move-with-your-pets"
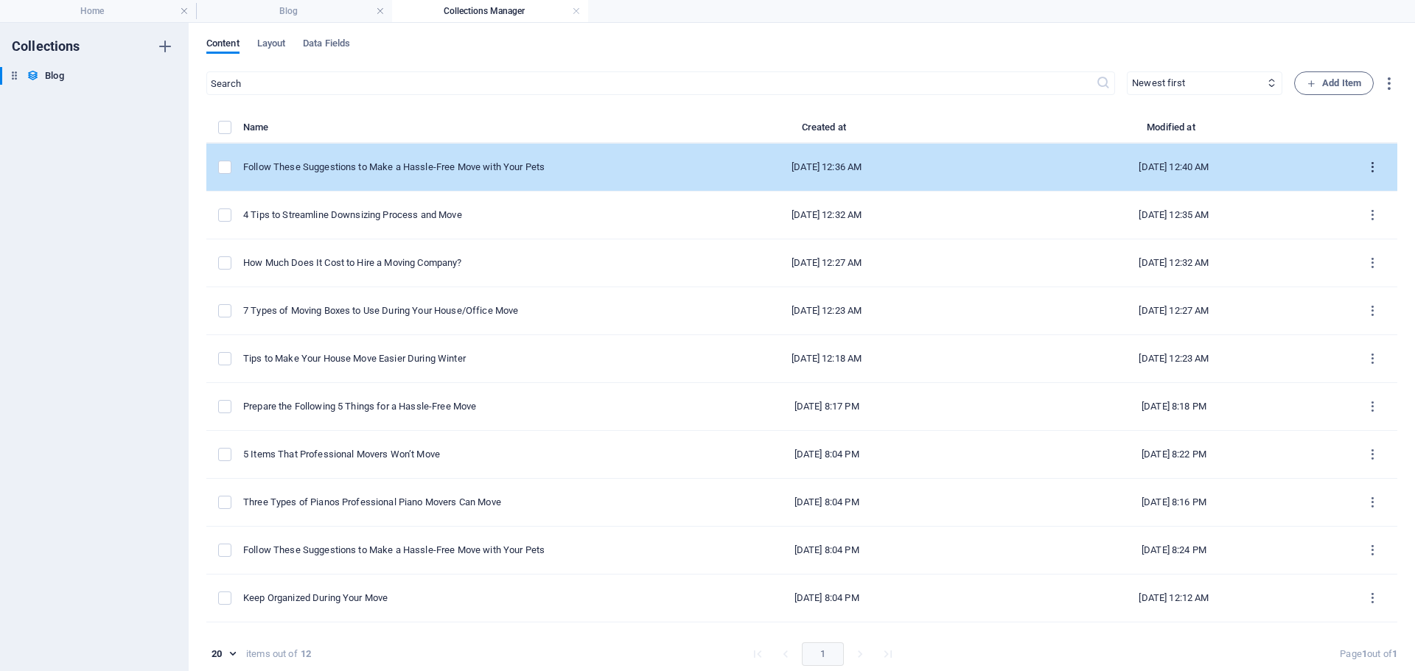
click at [1368, 158] on button "items list" at bounding box center [1372, 167] width 26 height 24
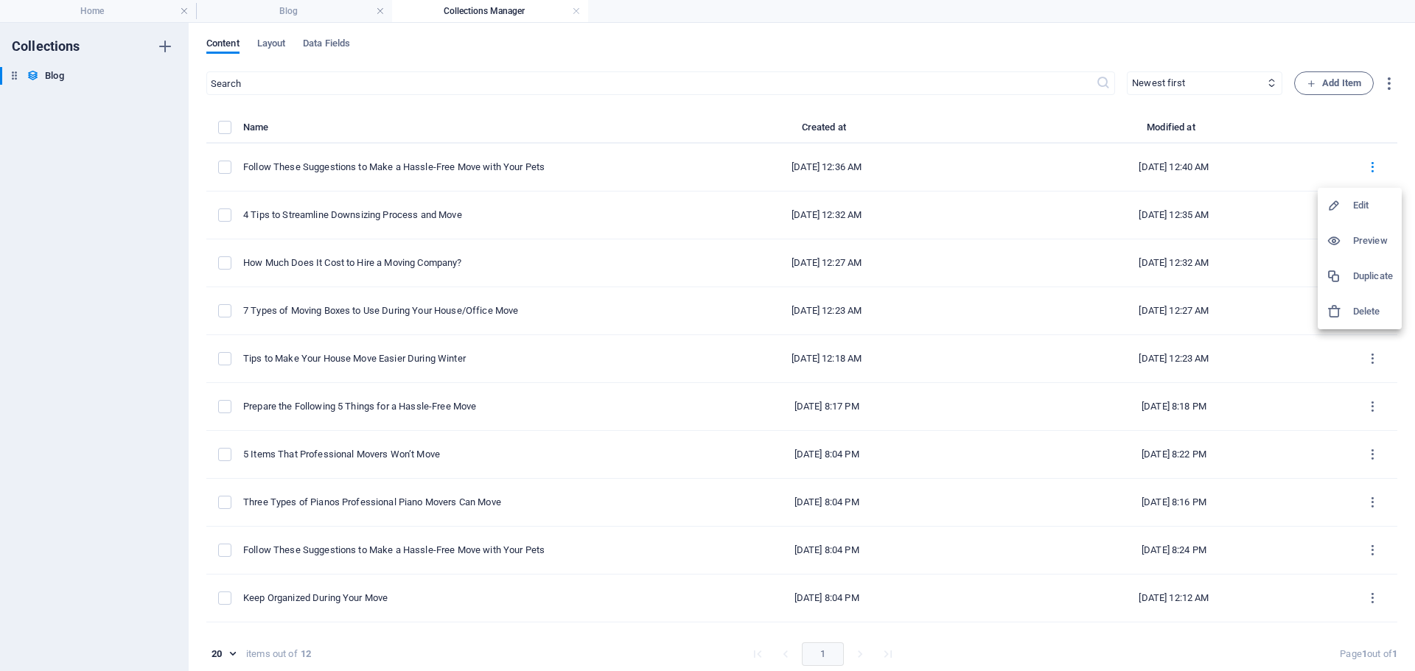
click at [1362, 312] on h6 "Delete" at bounding box center [1373, 312] width 40 height 18
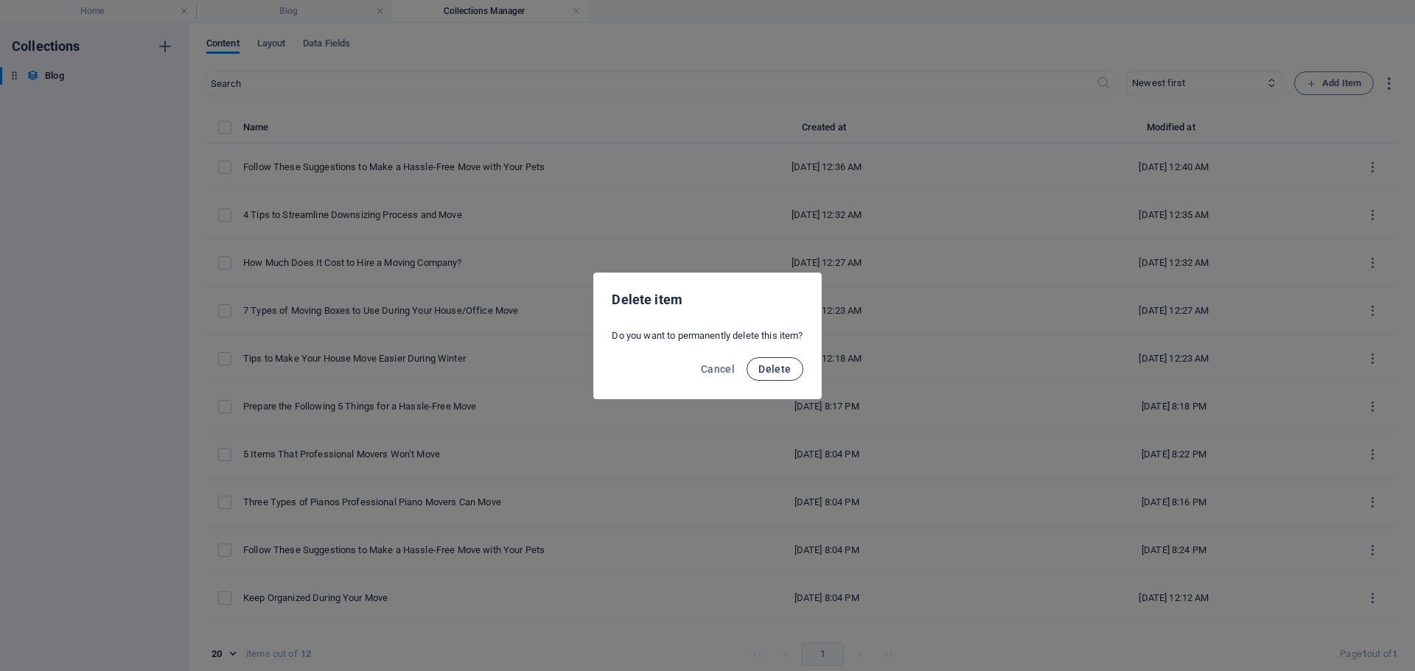
click at [791, 363] on span "Delete" at bounding box center [774, 369] width 32 height 12
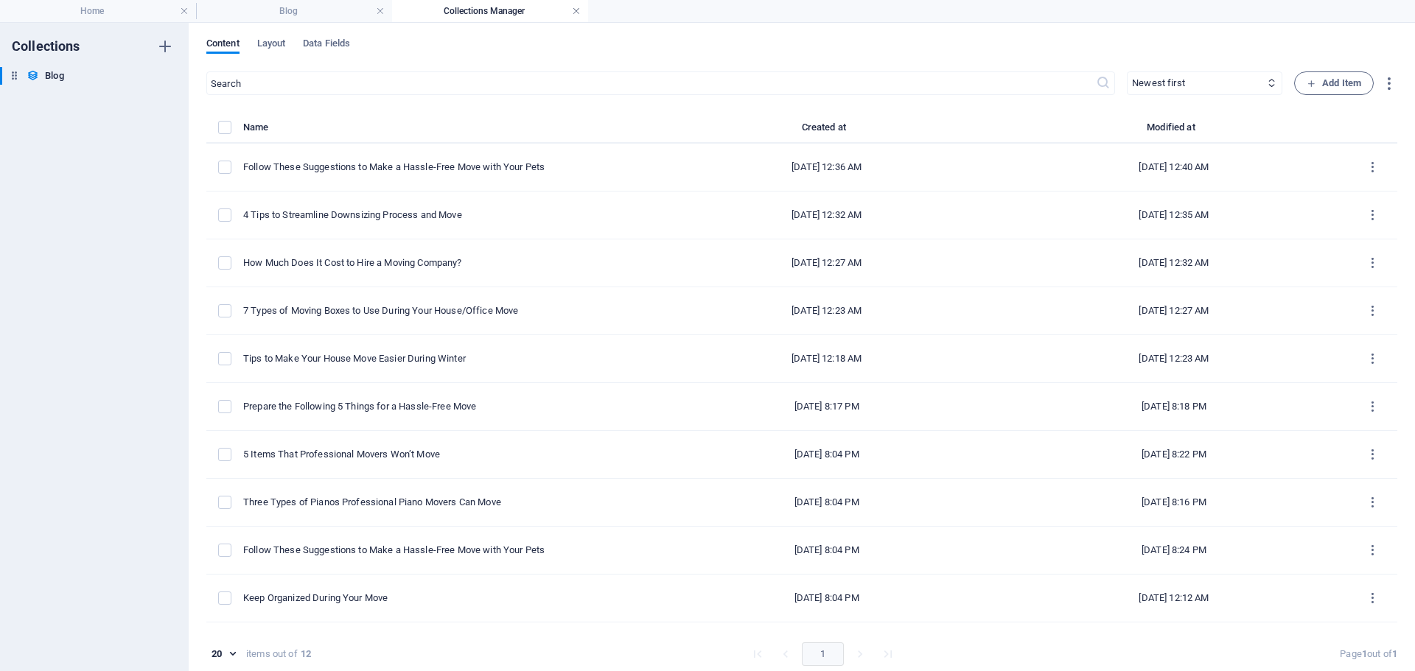
click at [575, 14] on link at bounding box center [576, 11] width 9 height 14
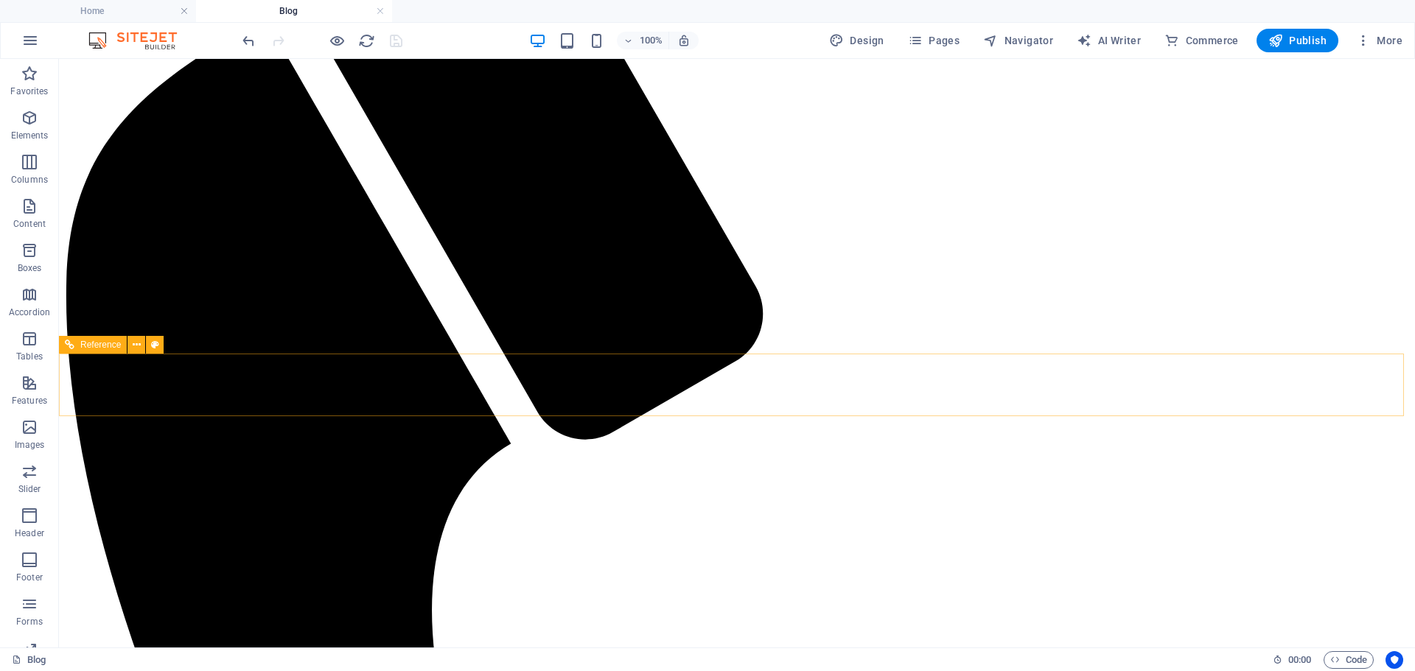
scroll to position [221, 0]
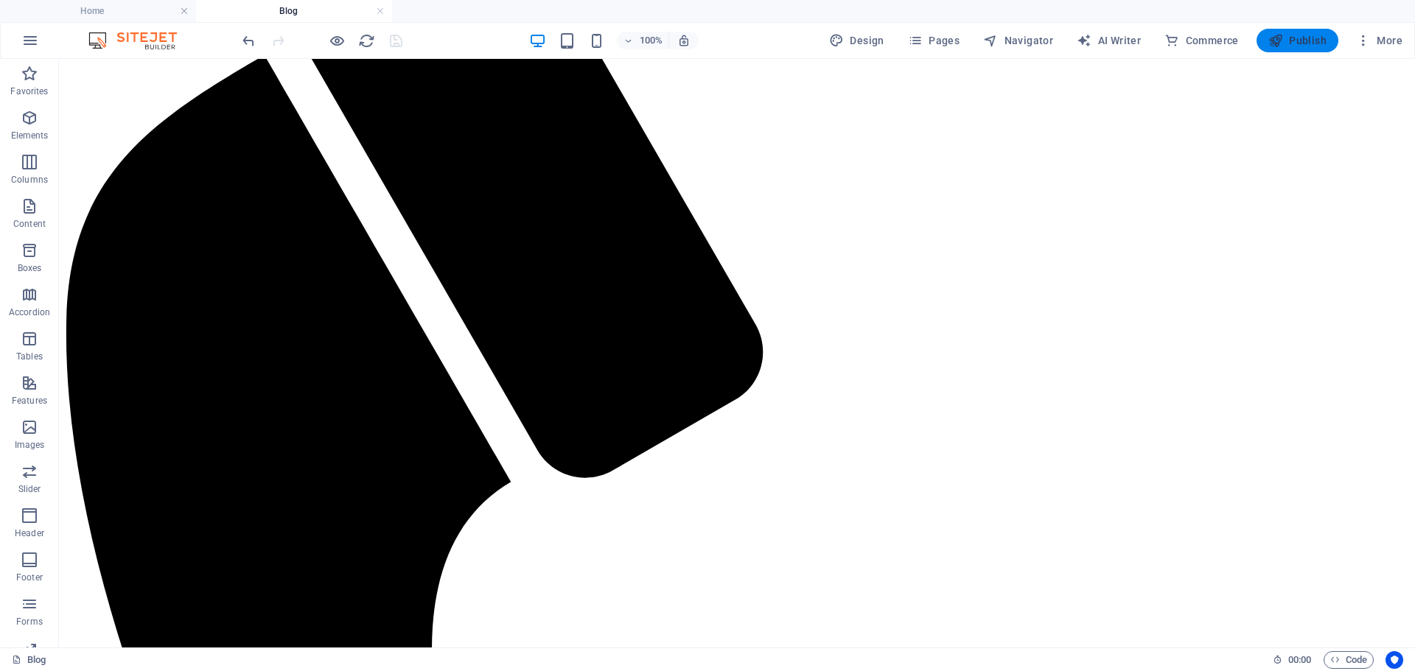
click at [1297, 36] on span "Publish" at bounding box center [1297, 40] width 58 height 15
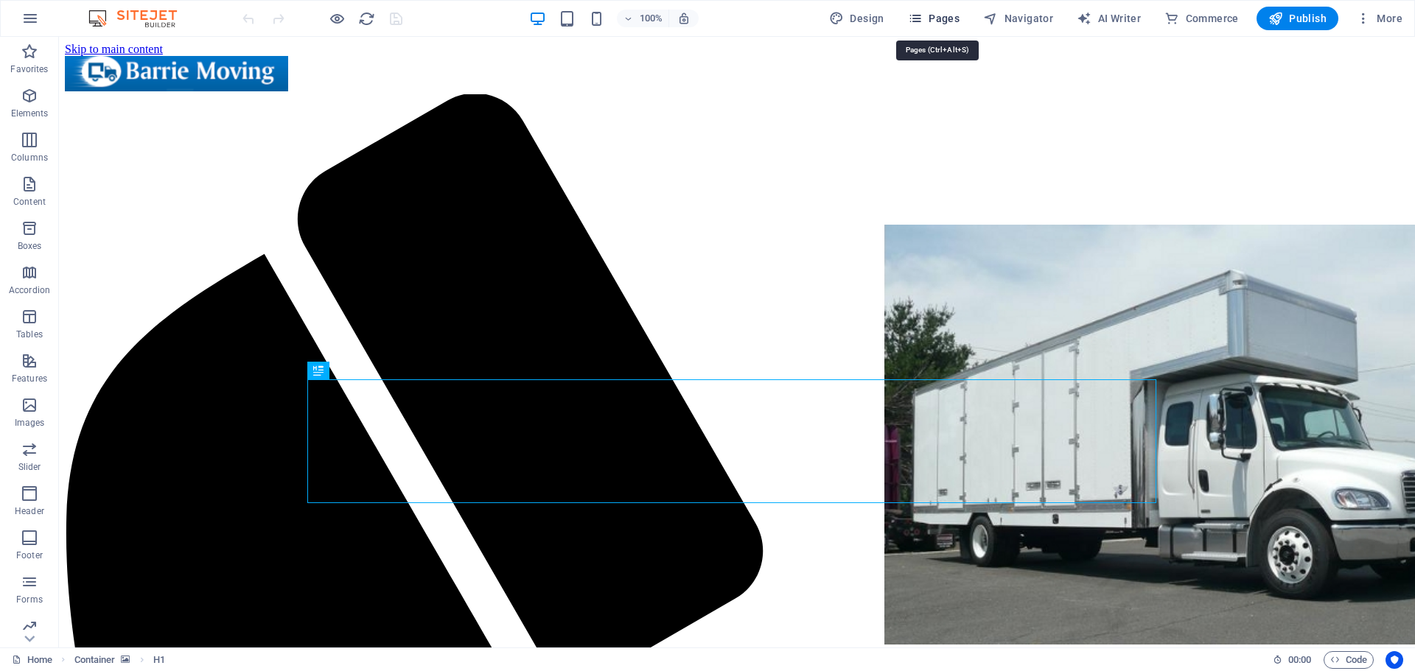
click at [948, 13] on span "Pages" at bounding box center [934, 18] width 52 height 15
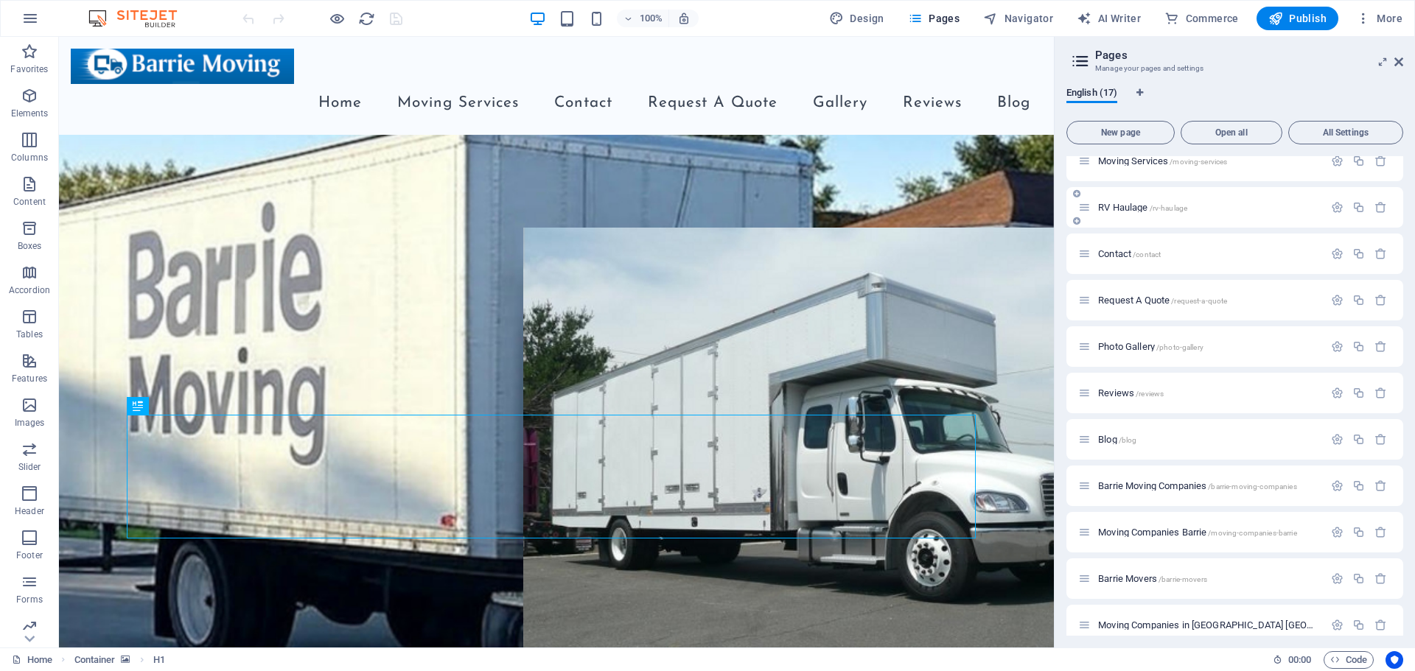
scroll to position [221, 0]
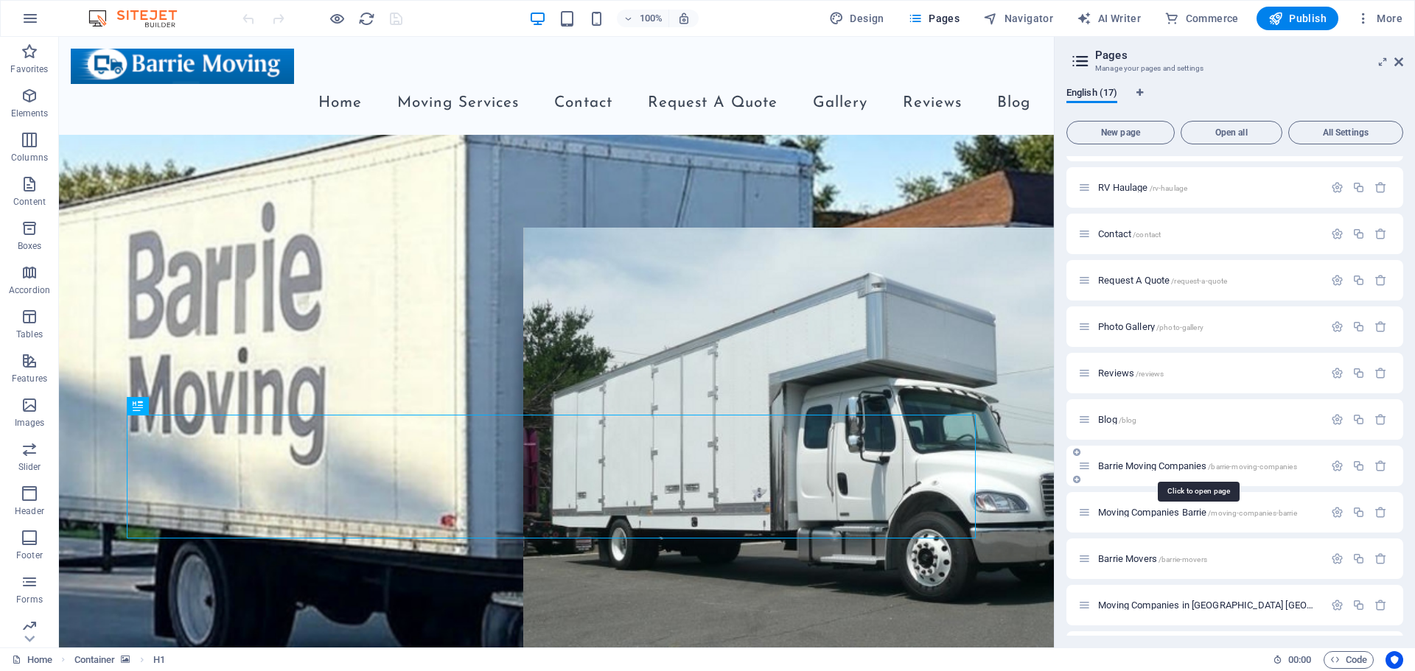
click at [1249, 466] on span "/barrie-moving-companies" at bounding box center [1252, 467] width 88 height 8
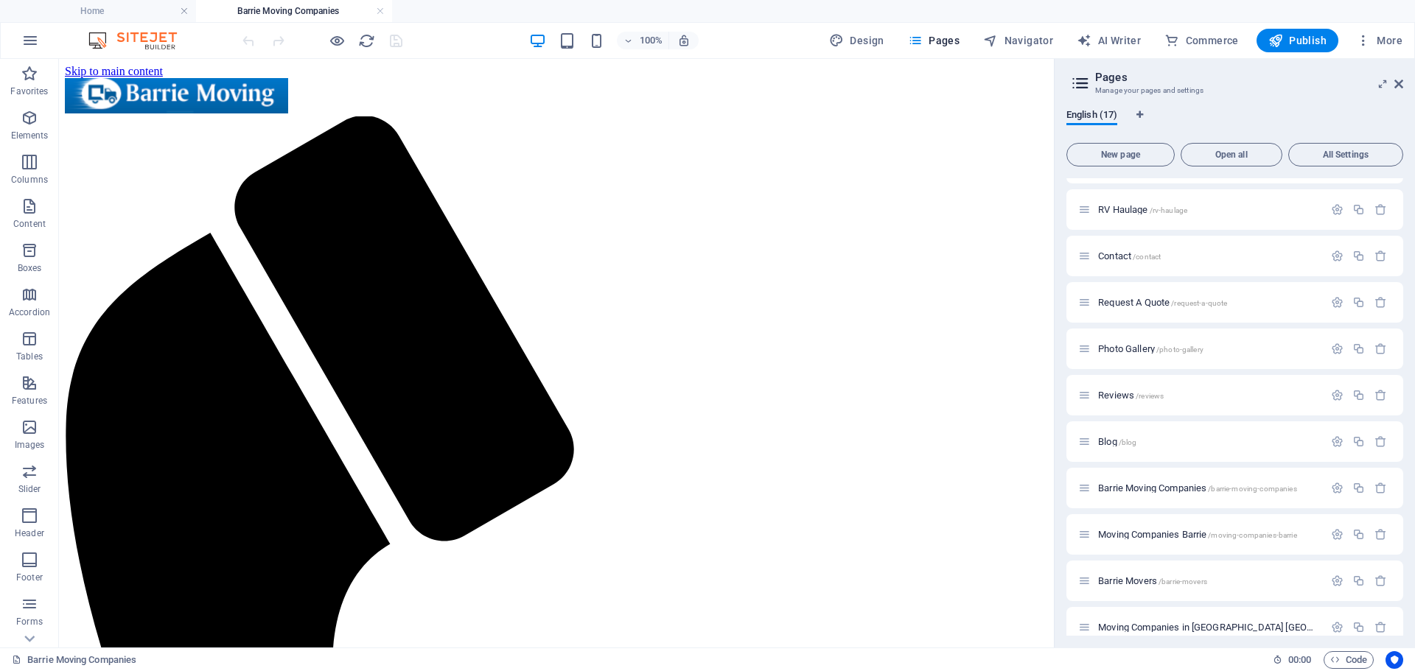
scroll to position [0, 0]
click at [111, 7] on h4 "Home" at bounding box center [98, 11] width 196 height 16
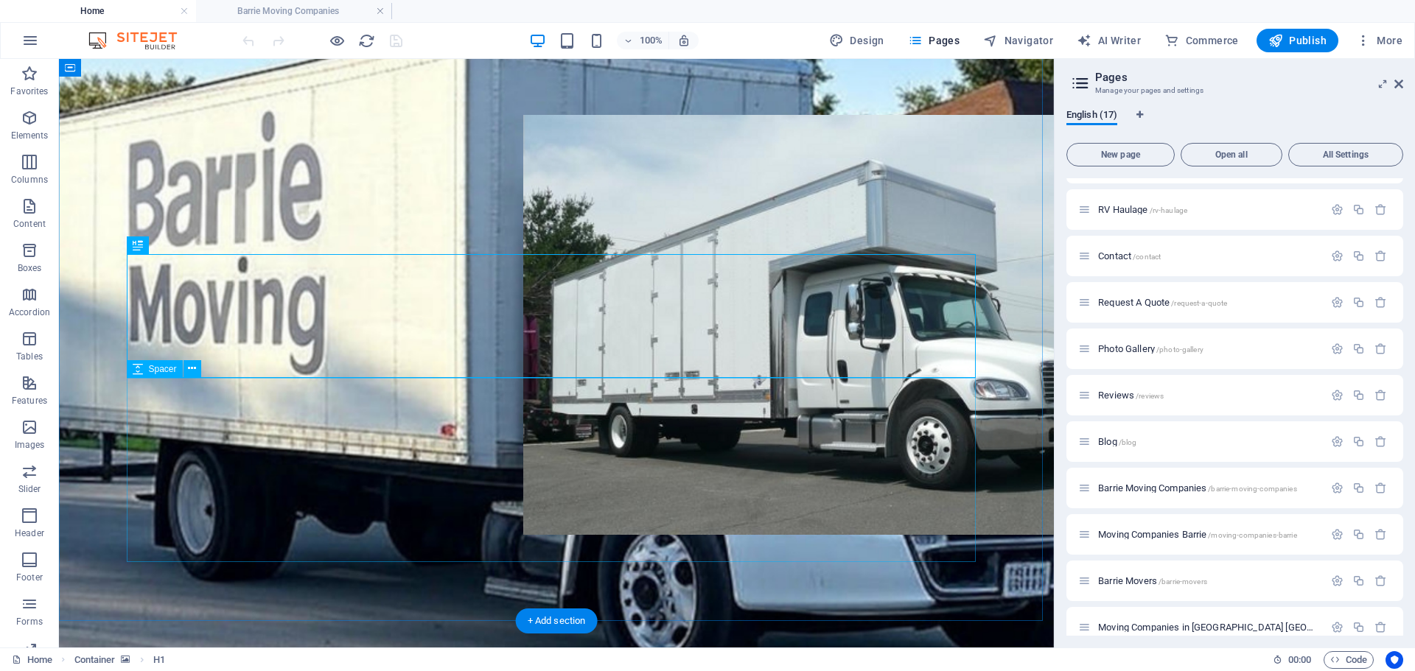
scroll to position [295, 0]
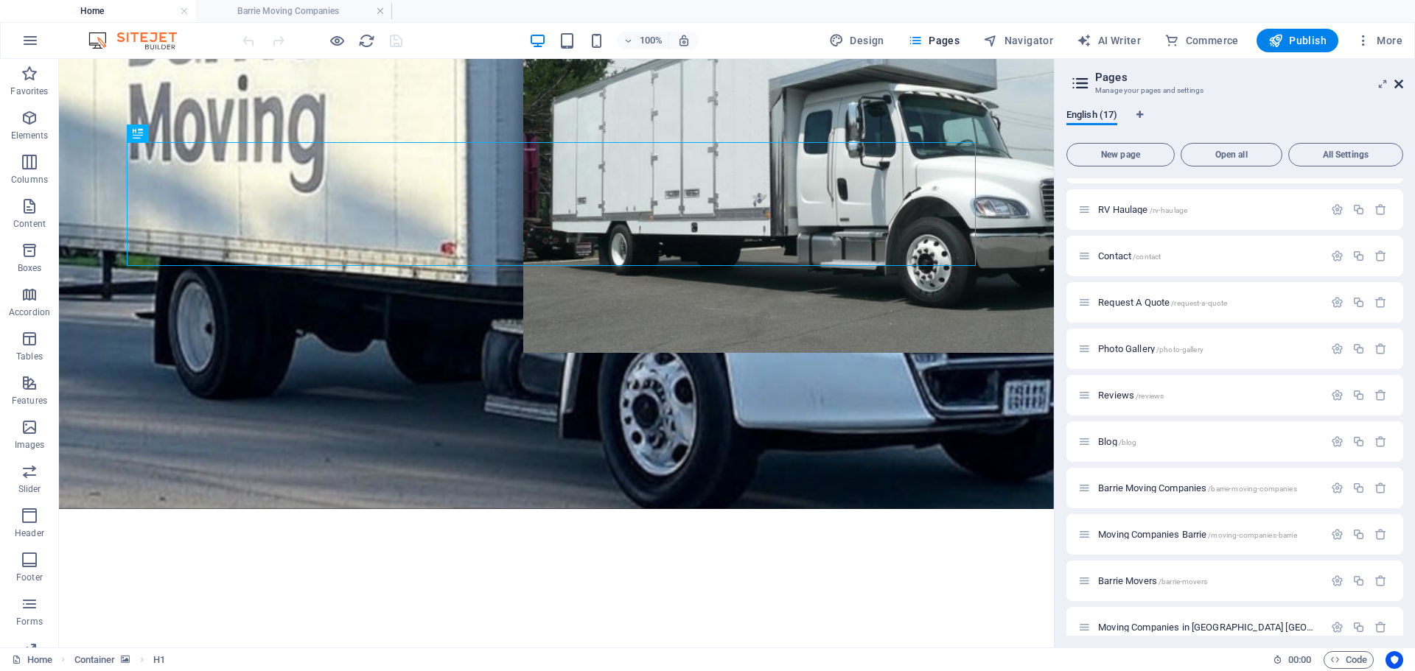
click at [1398, 82] on icon at bounding box center [1398, 84] width 9 height 12
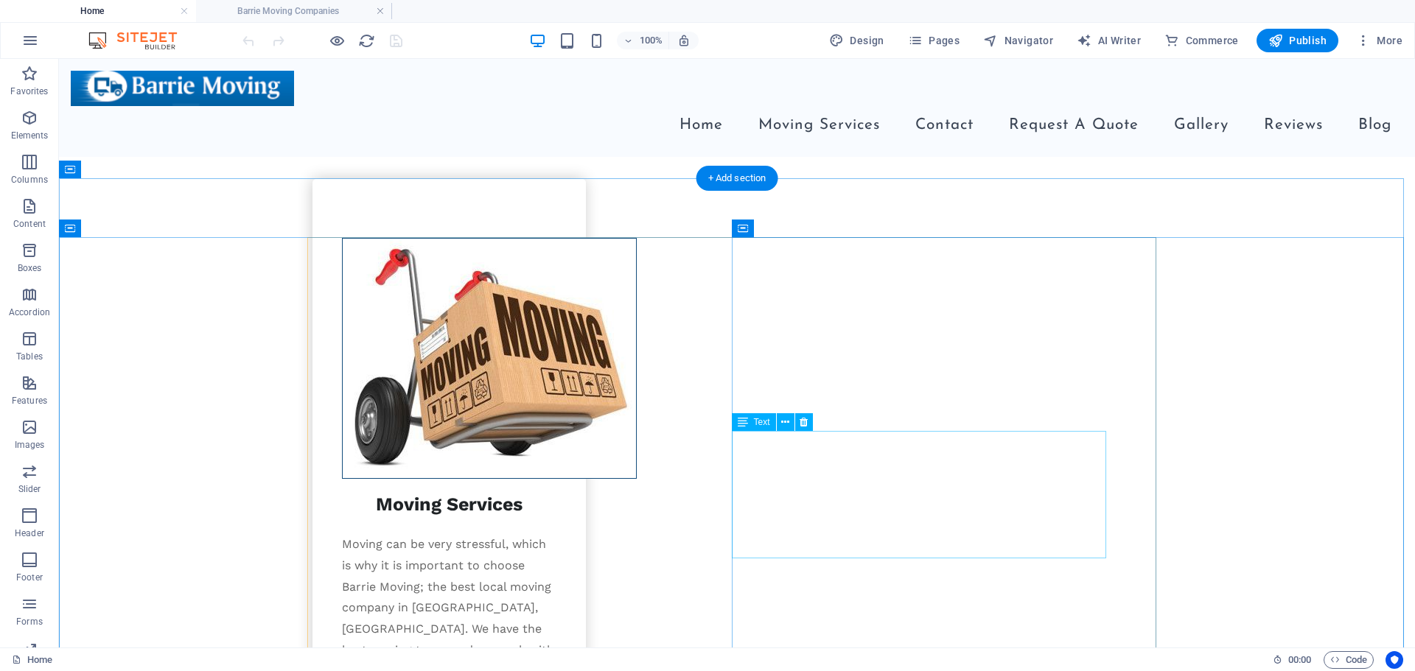
scroll to position [1916, 0]
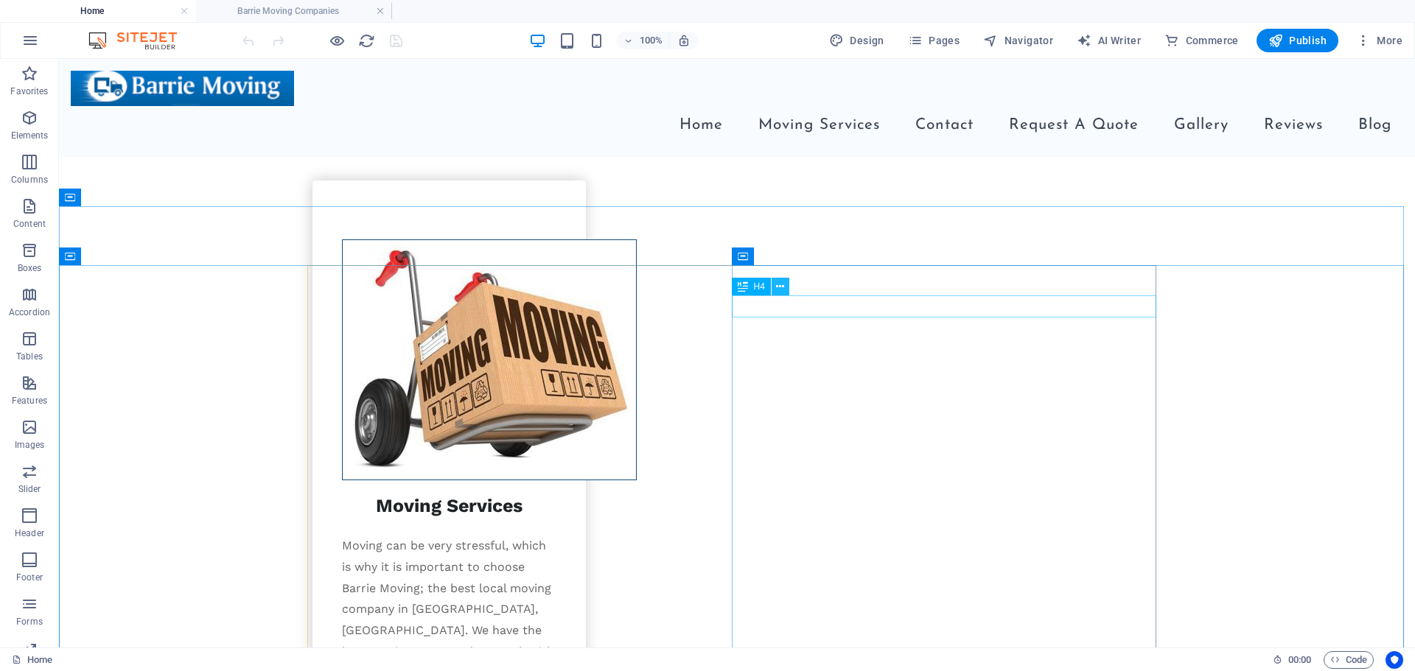
click at [780, 283] on icon at bounding box center [780, 286] width 8 height 15
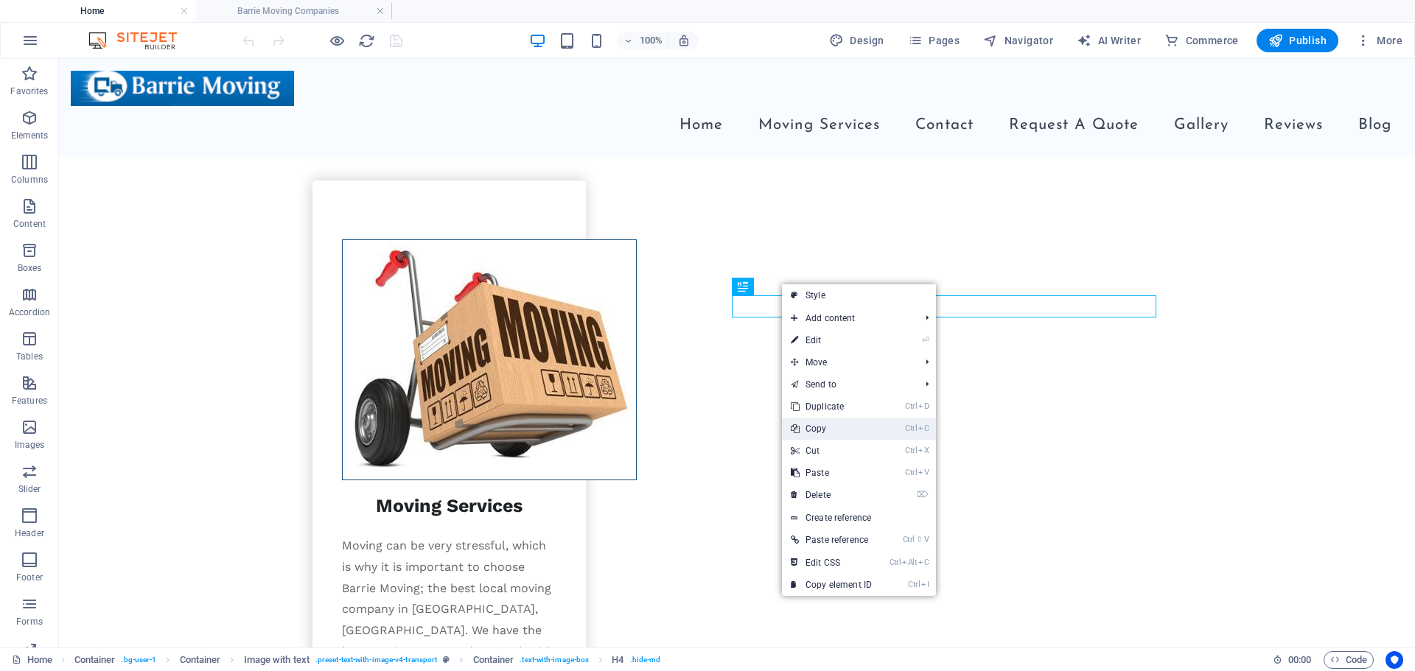
click at [821, 428] on link "Ctrl C Copy" at bounding box center [831, 429] width 99 height 22
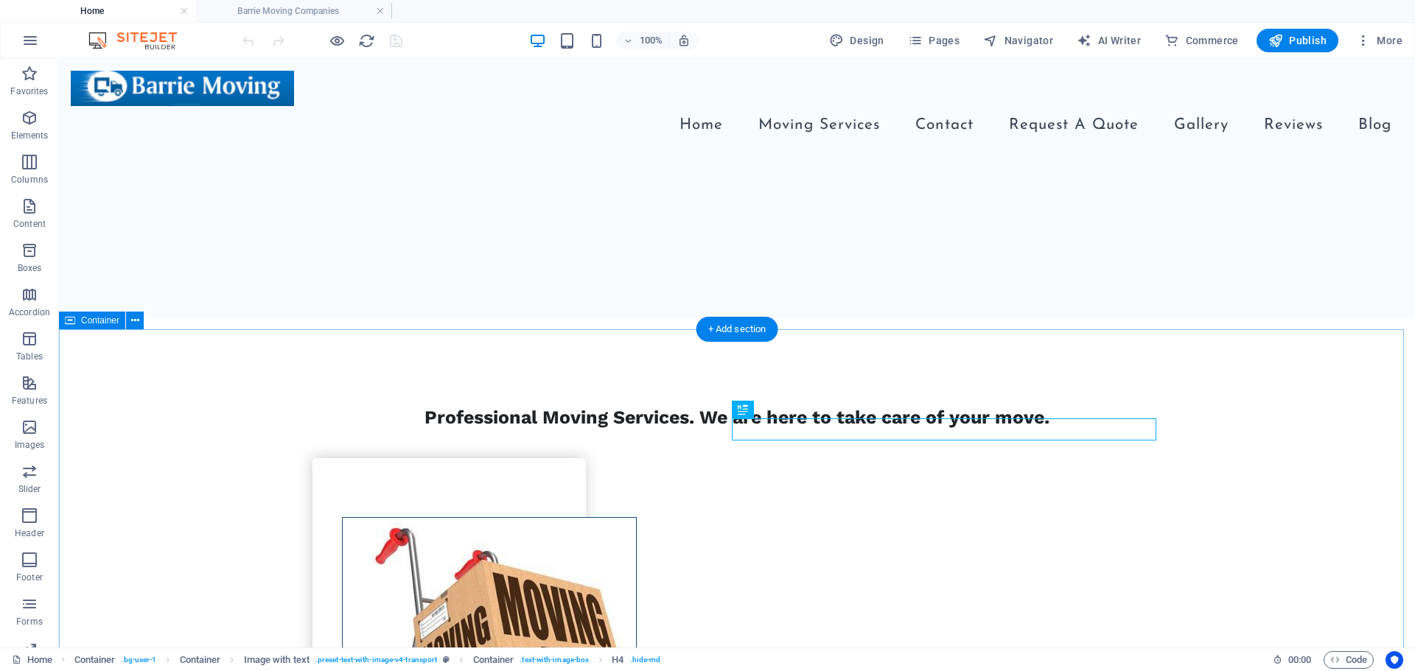
scroll to position [1621, 0]
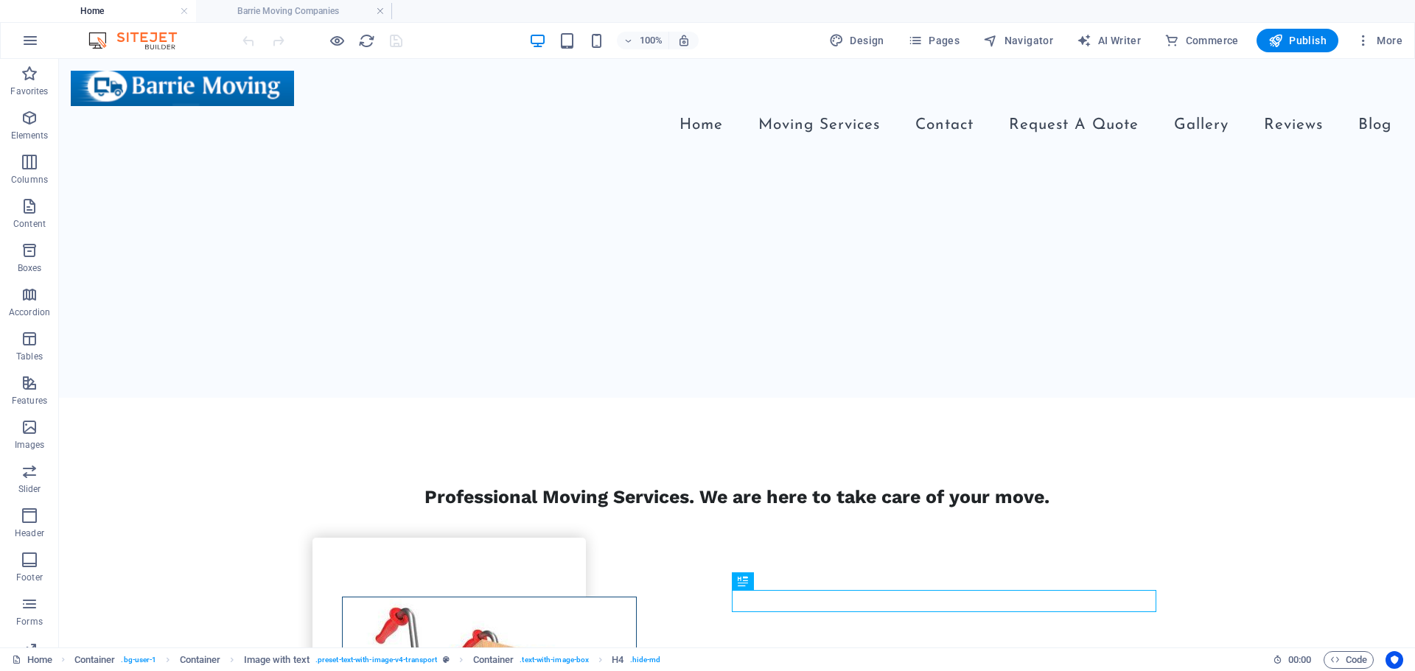
click at [287, 5] on h4 "Barrie Moving Companies" at bounding box center [294, 11] width 196 height 16
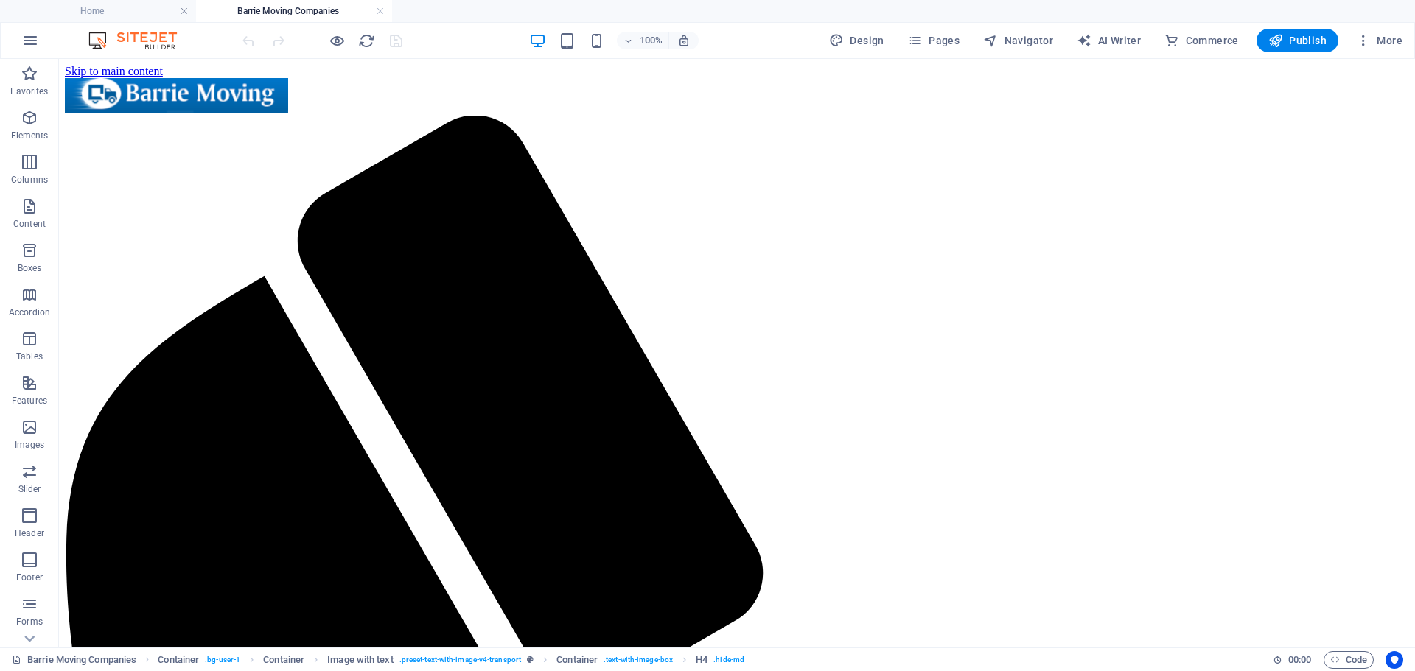
scroll to position [0, 0]
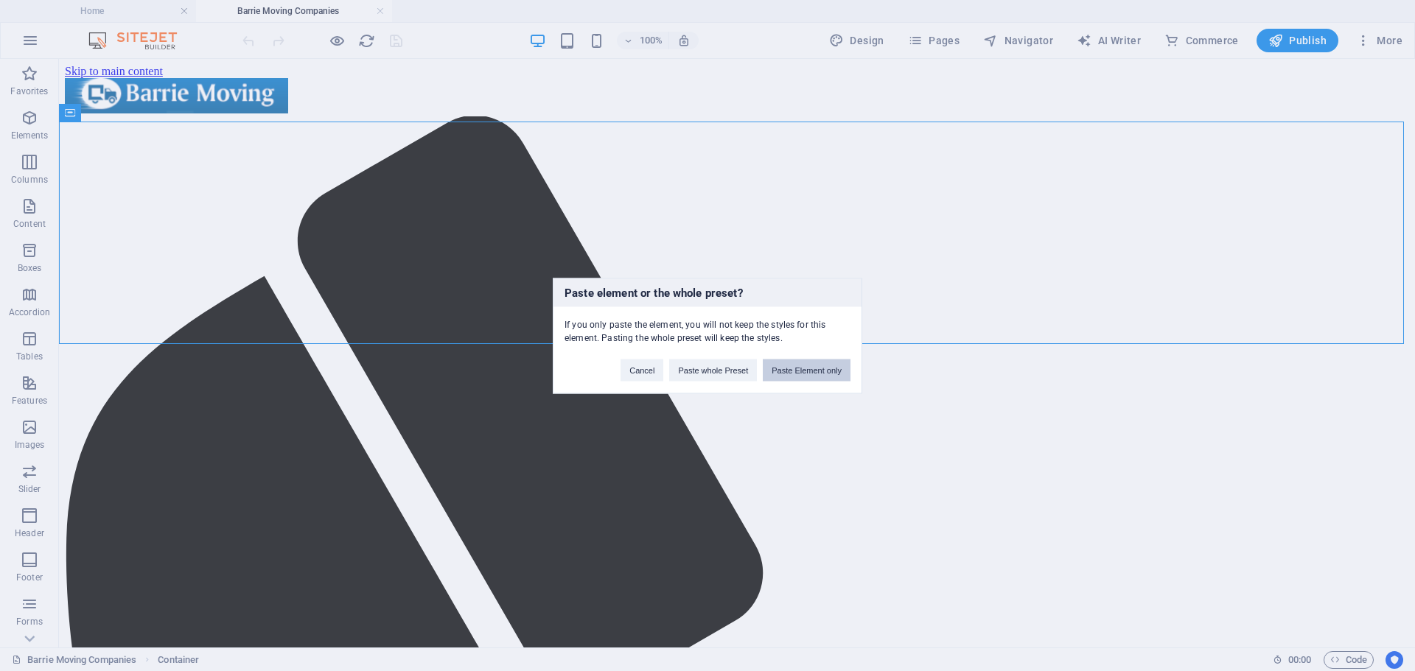
click at [795, 374] on button "Paste Element only" at bounding box center [807, 370] width 88 height 22
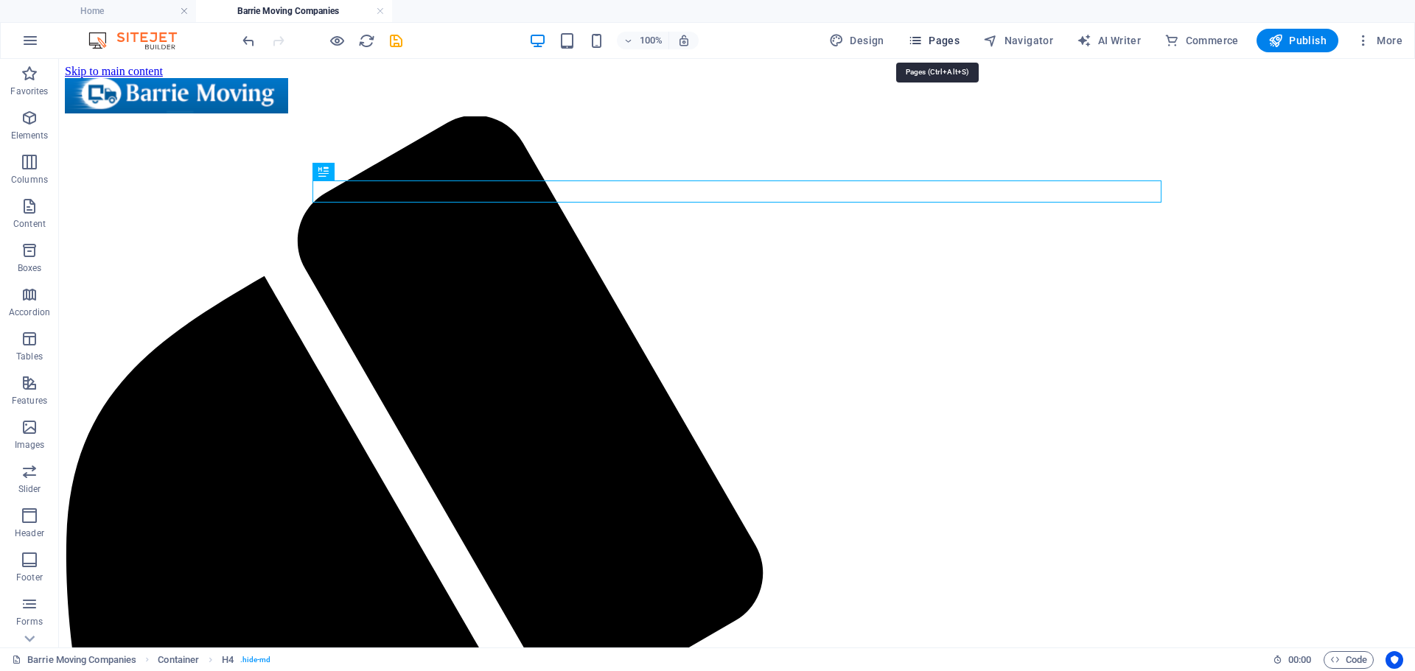
click at [936, 36] on span "Pages" at bounding box center [934, 40] width 52 height 15
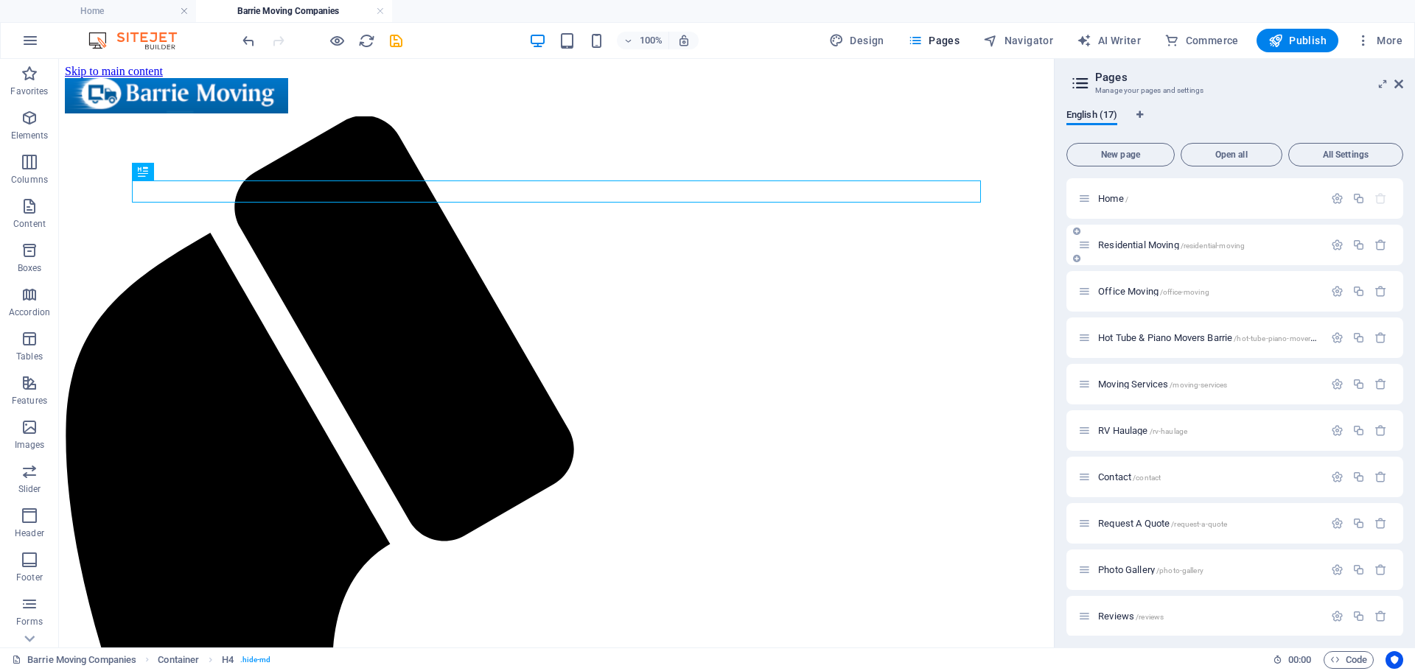
click at [1266, 242] on p "Residential Moving /residential-moving" at bounding box center [1208, 245] width 221 height 10
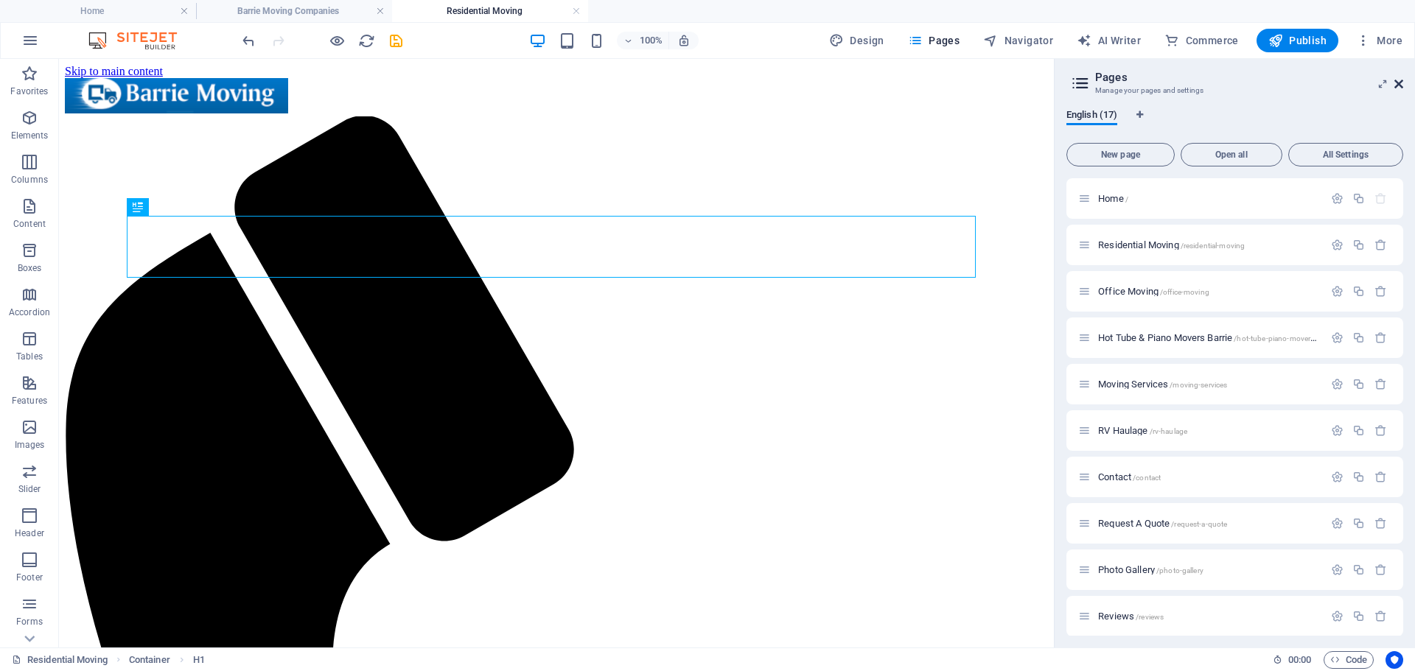
click at [1399, 89] on icon at bounding box center [1398, 84] width 9 height 12
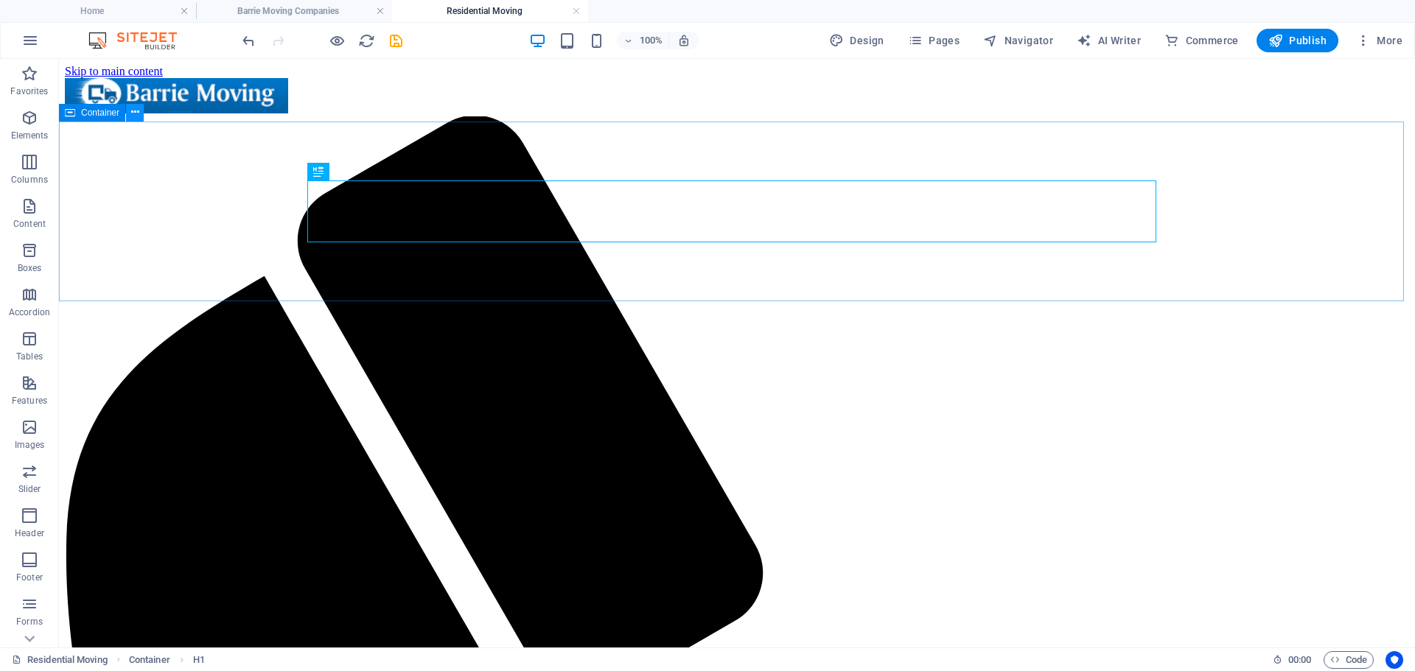
click at [133, 111] on icon at bounding box center [135, 112] width 8 height 15
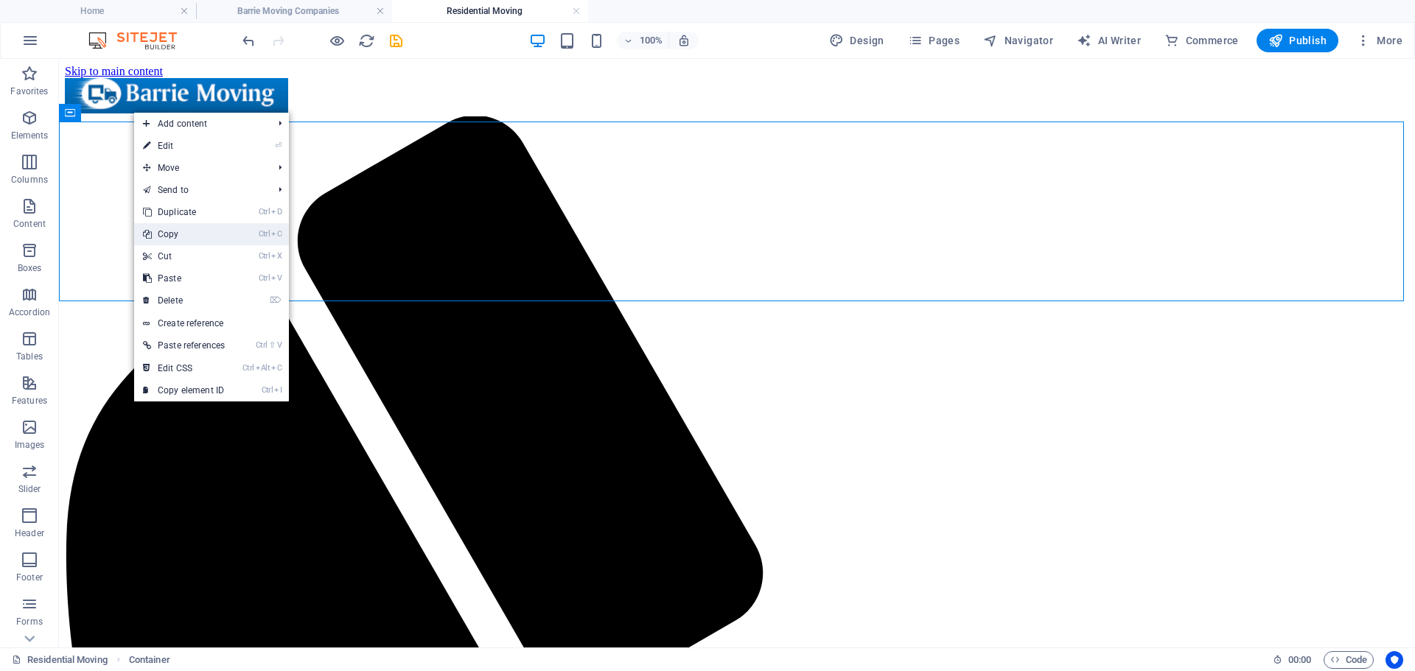
click at [173, 231] on link "Ctrl C Copy" at bounding box center [183, 234] width 99 height 22
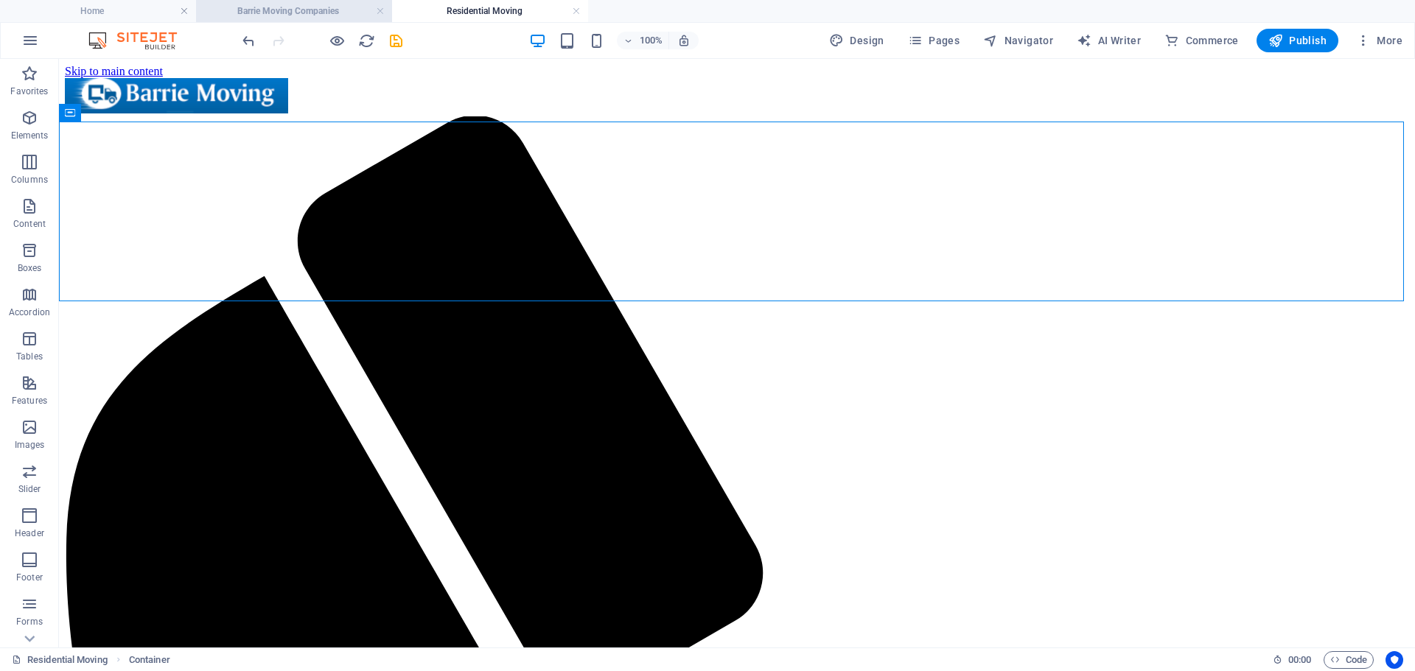
click at [320, 13] on h4 "Barrie Moving Companies" at bounding box center [294, 11] width 196 height 16
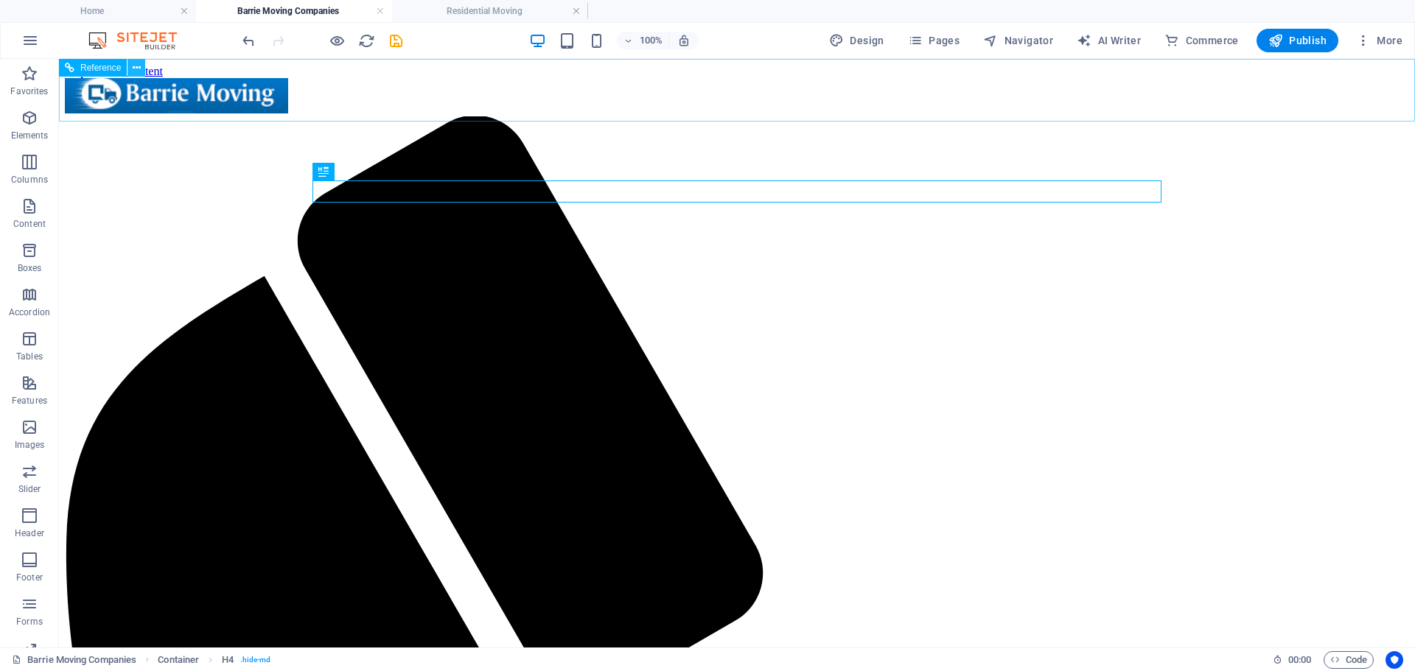
click at [139, 65] on icon at bounding box center [137, 67] width 8 height 15
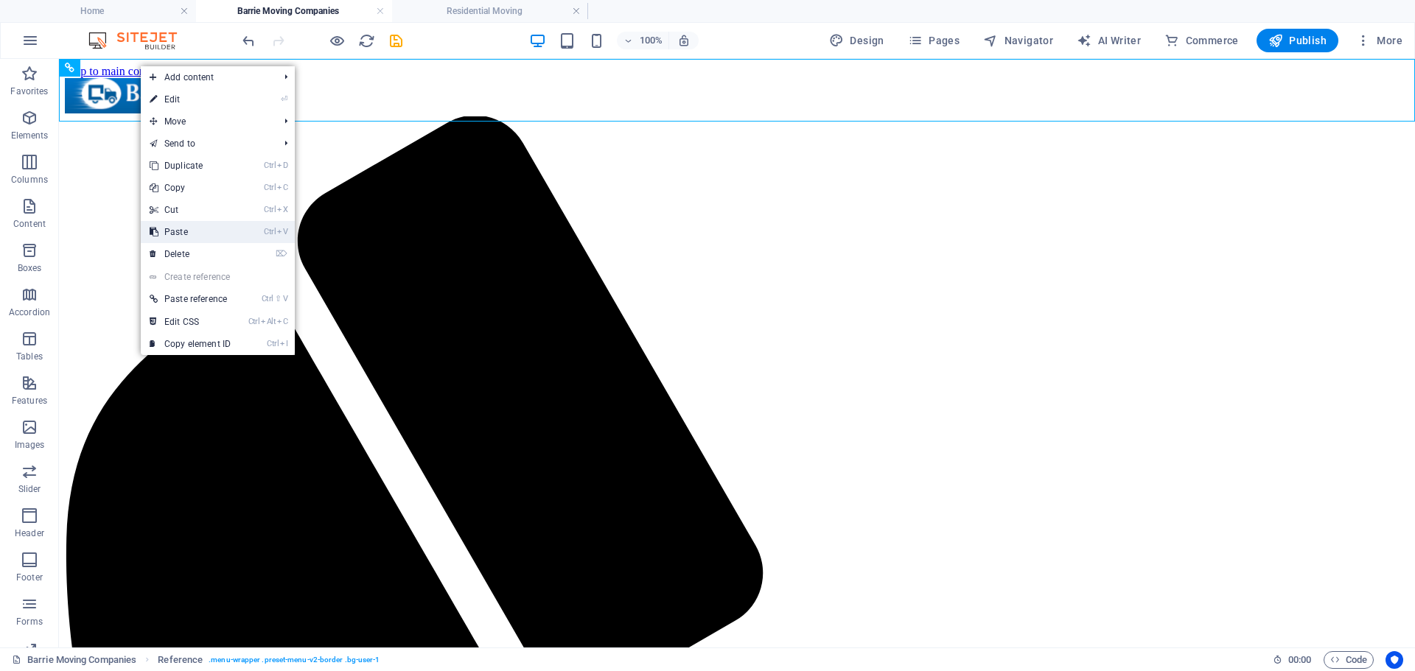
click at [210, 234] on link "Ctrl V Paste" at bounding box center [190, 232] width 99 height 22
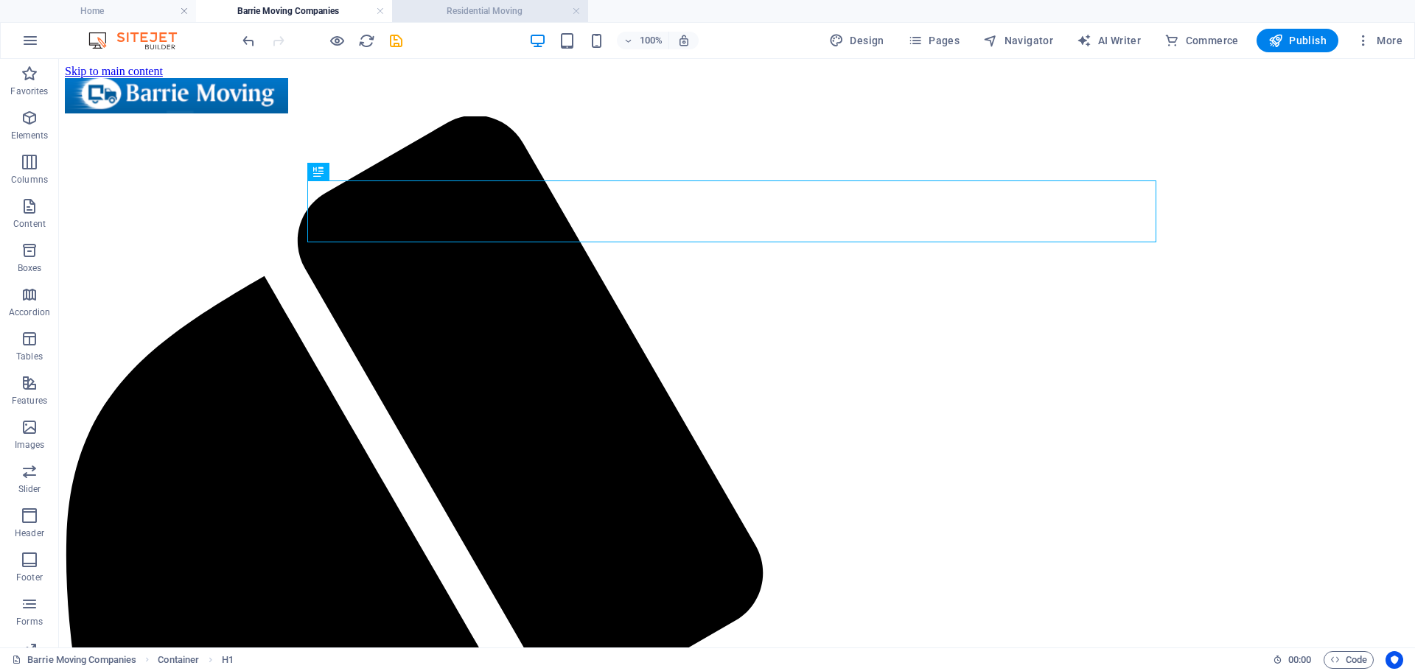
click at [504, 10] on h4 "Residential Moving" at bounding box center [490, 11] width 196 height 16
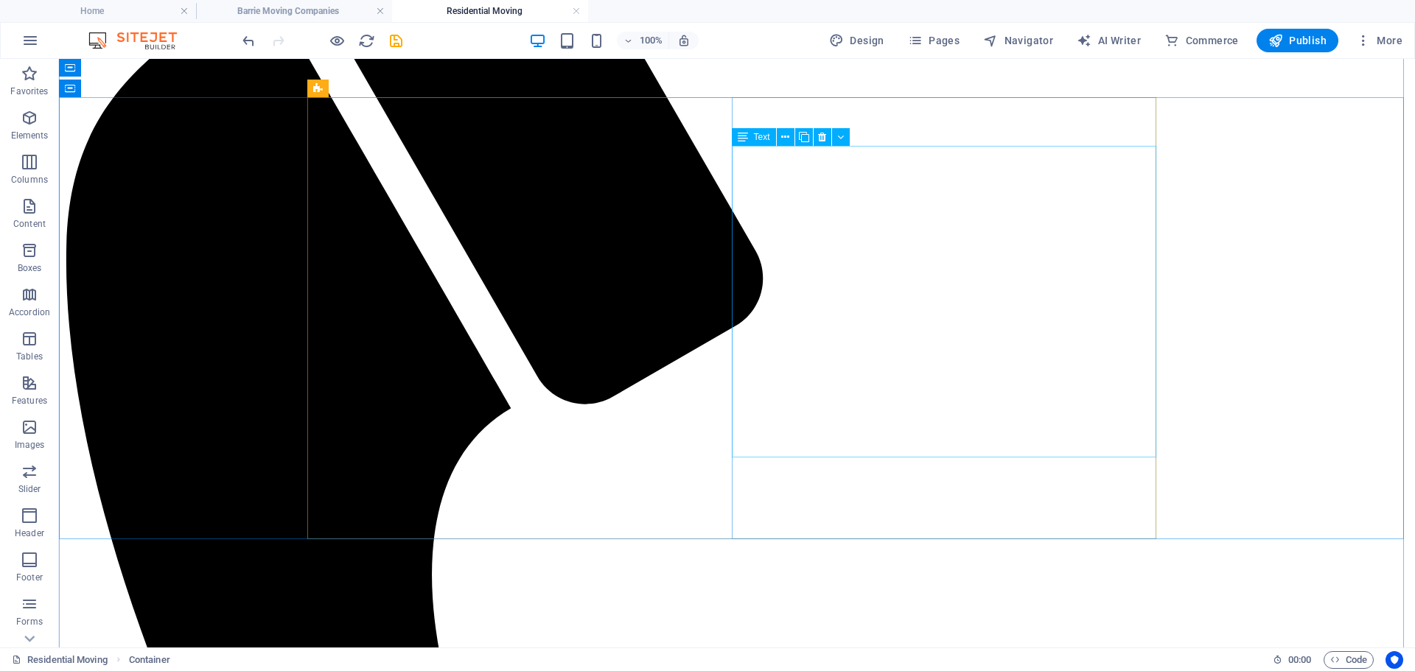
scroll to position [147, 0]
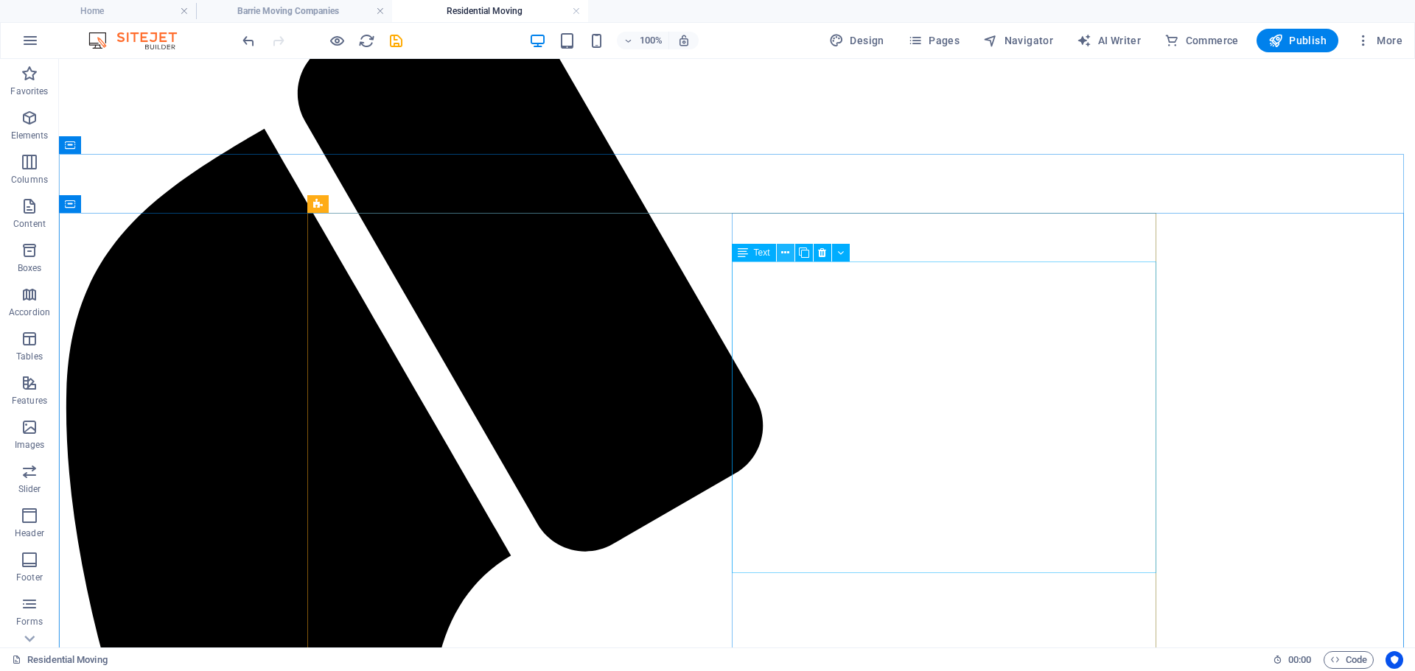
click at [787, 252] on icon at bounding box center [785, 252] width 8 height 15
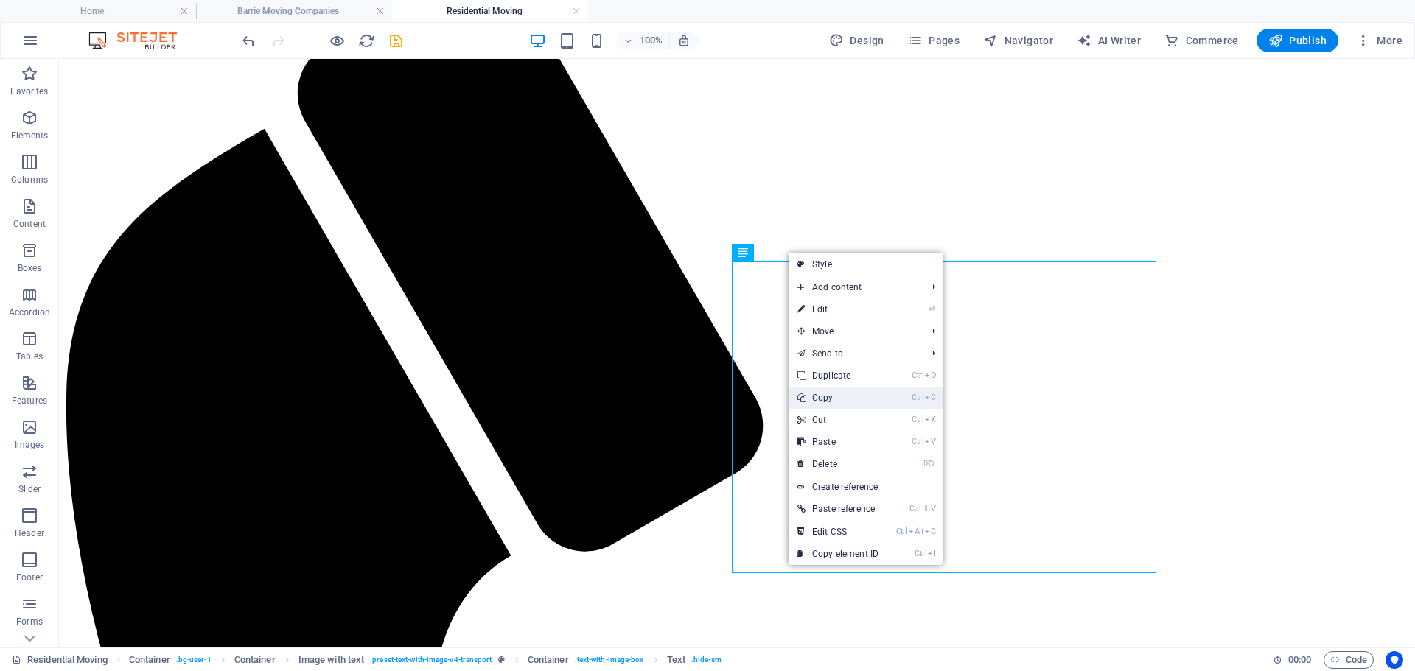
click at [836, 402] on link "Ctrl C Copy" at bounding box center [837, 398] width 99 height 22
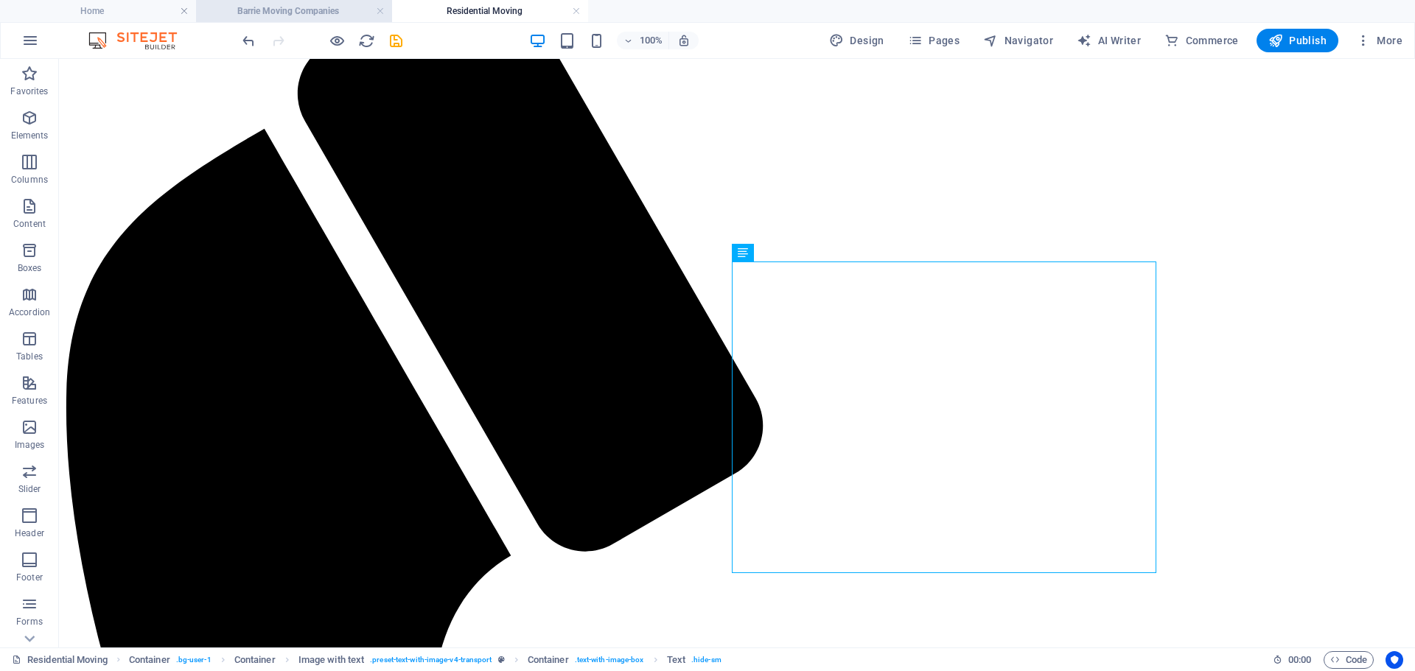
click at [321, 10] on h4 "Barrie Moving Companies" at bounding box center [294, 11] width 196 height 16
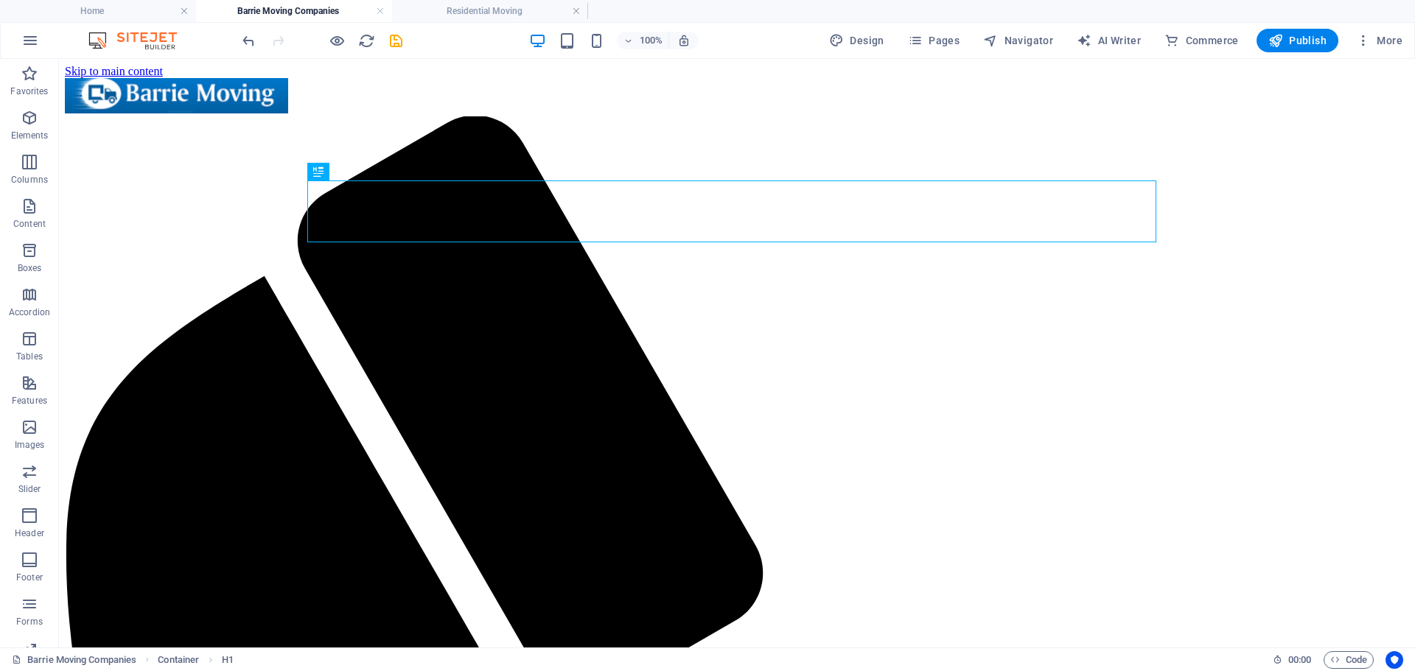
scroll to position [0, 0]
click at [357, 355] on icon at bounding box center [355, 350] width 8 height 15
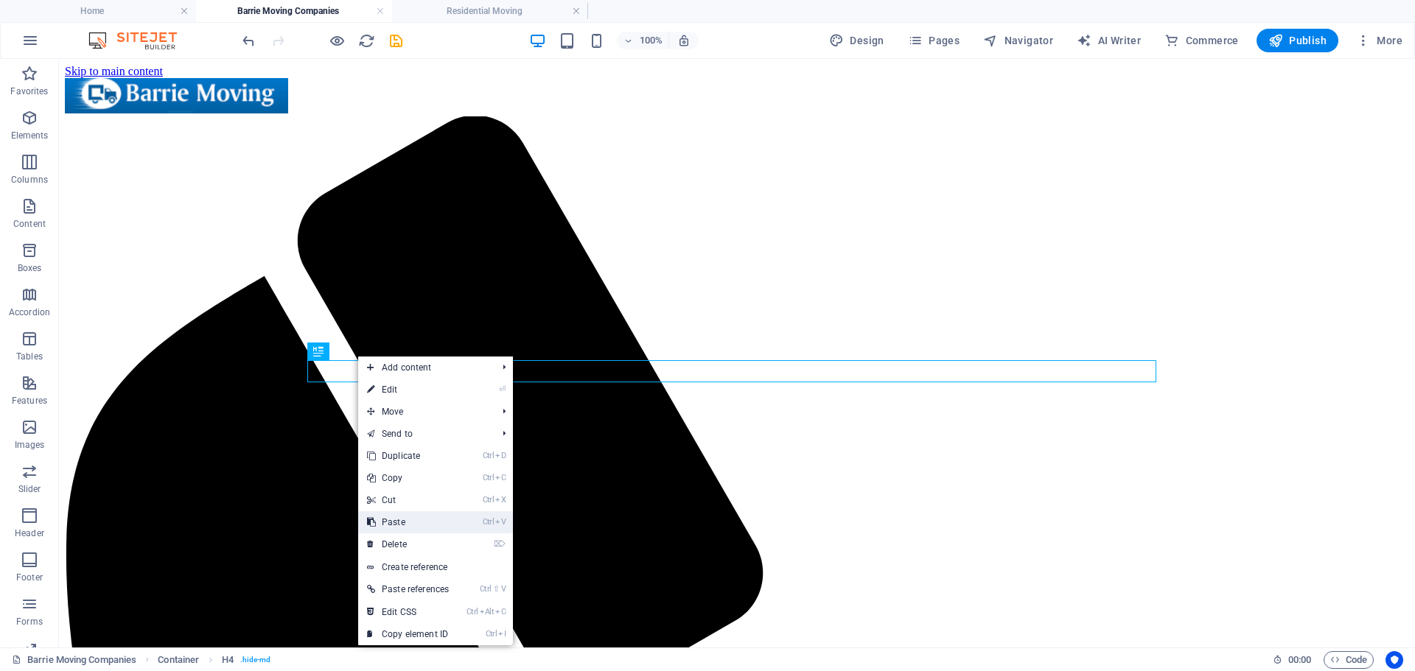
click at [411, 520] on link "Ctrl V Paste" at bounding box center [407, 522] width 99 height 22
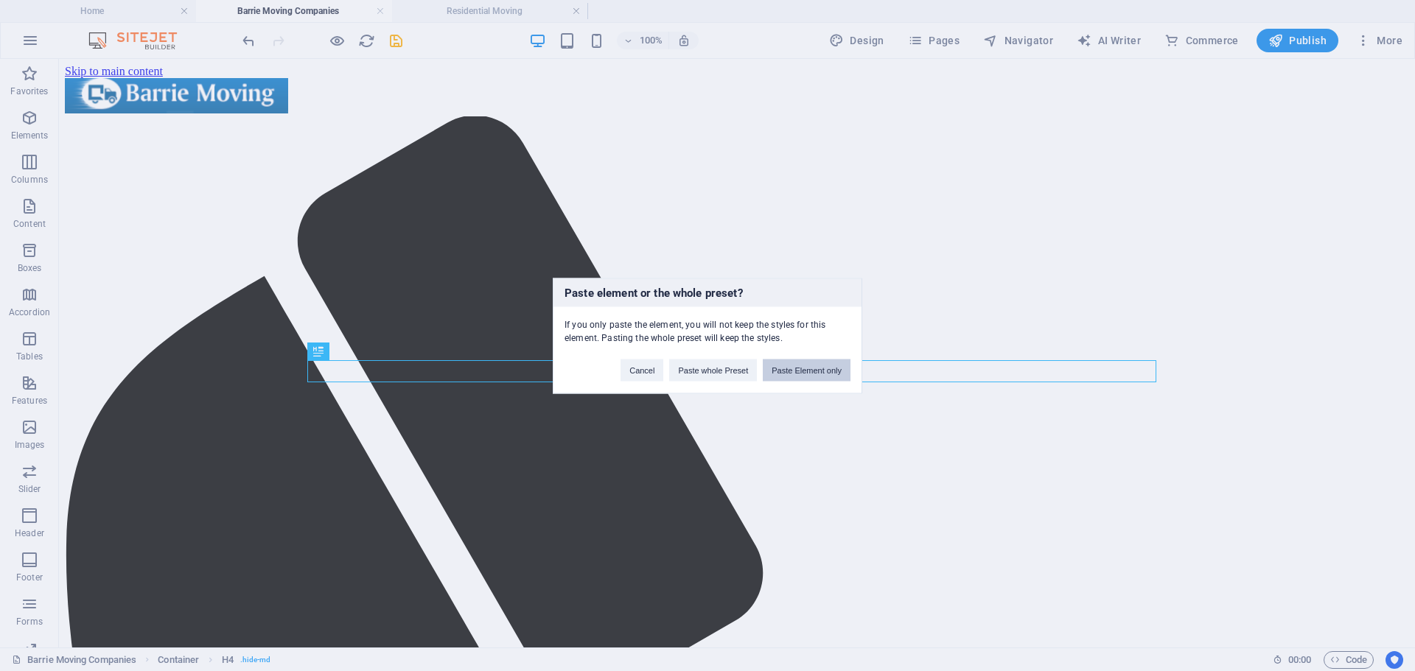
drag, startPoint x: 795, startPoint y: 386, endPoint x: 805, endPoint y: 377, distance: 13.6
click at [797, 383] on div "Paste element or the whole preset? If you only paste the element, you will not …" at bounding box center [707, 336] width 309 height 116
click at [805, 376] on button "Paste Element only" at bounding box center [807, 370] width 88 height 22
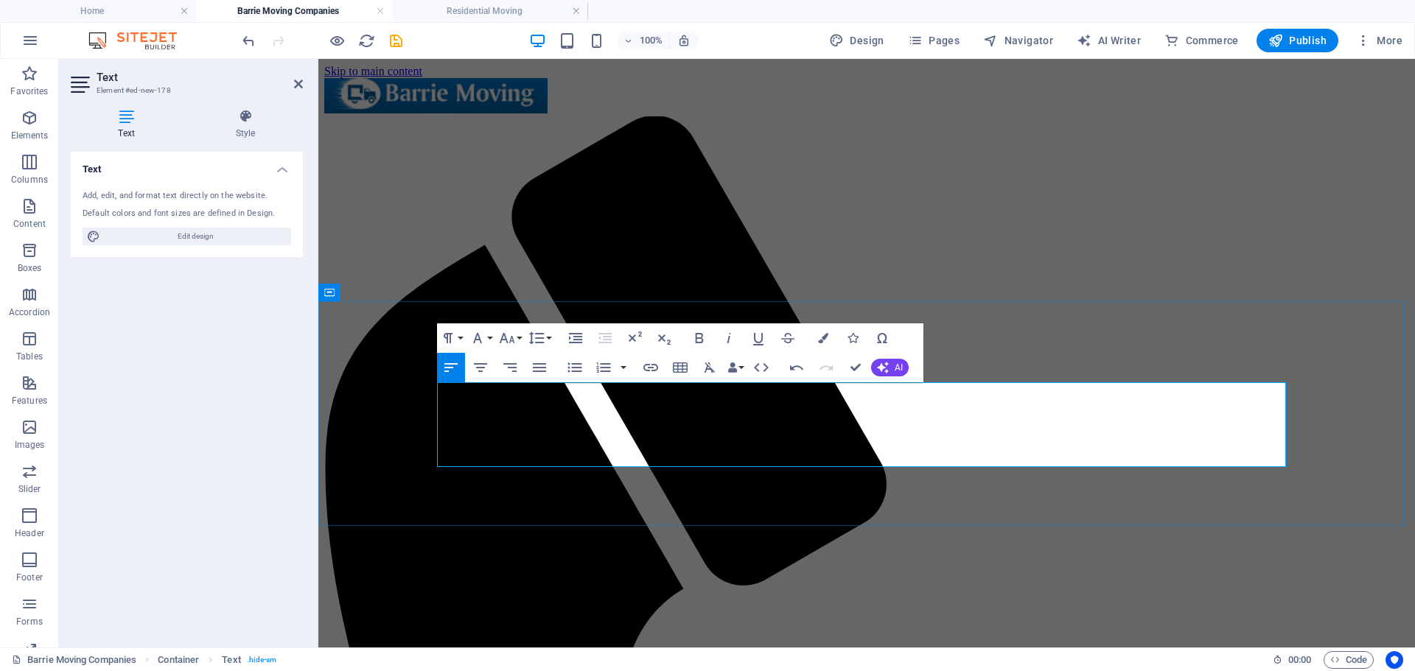
scroll to position [6243, 2]
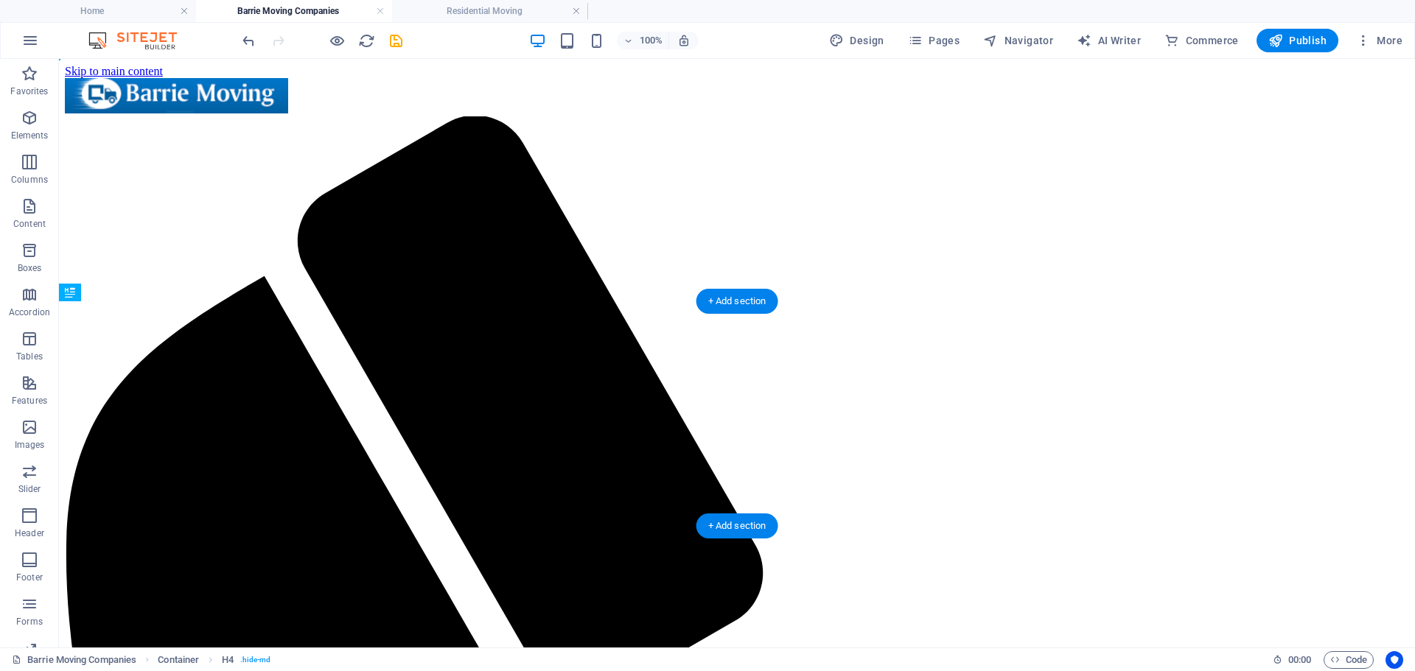
drag, startPoint x: 388, startPoint y: 411, endPoint x: 389, endPoint y: 447, distance: 36.1
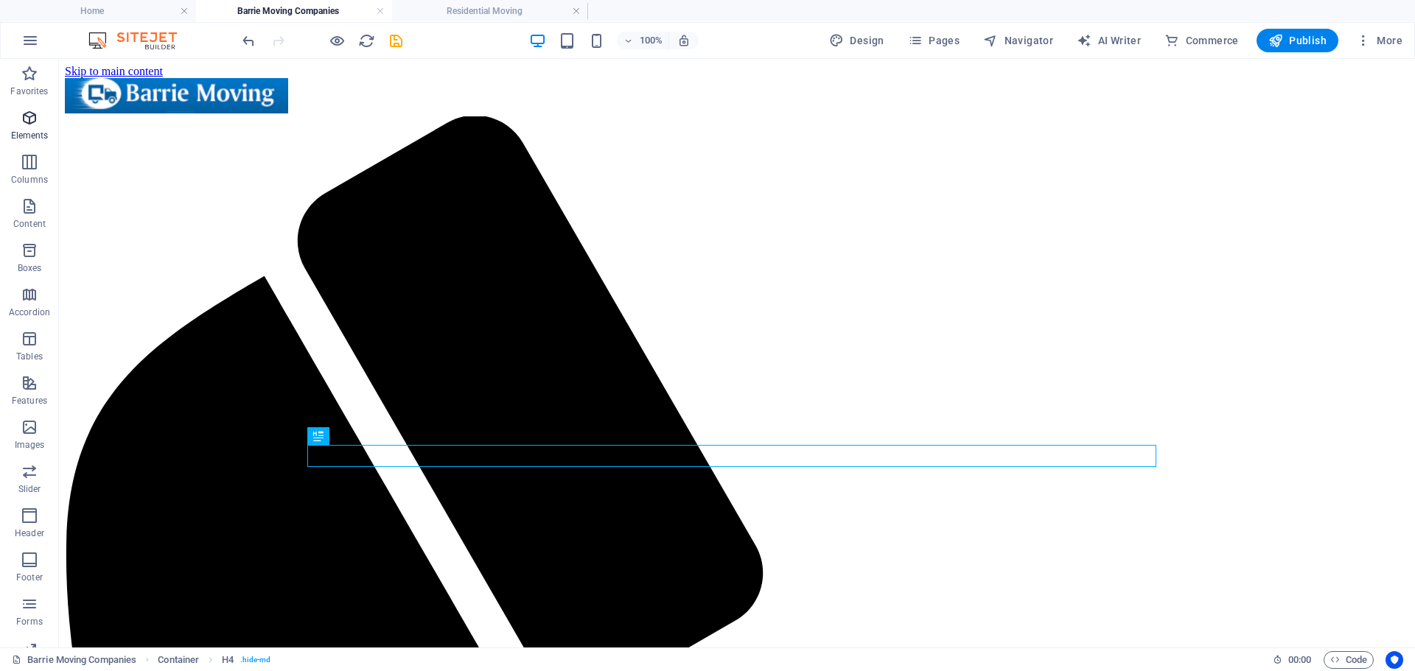
click at [39, 111] on span "Elements" at bounding box center [29, 126] width 59 height 35
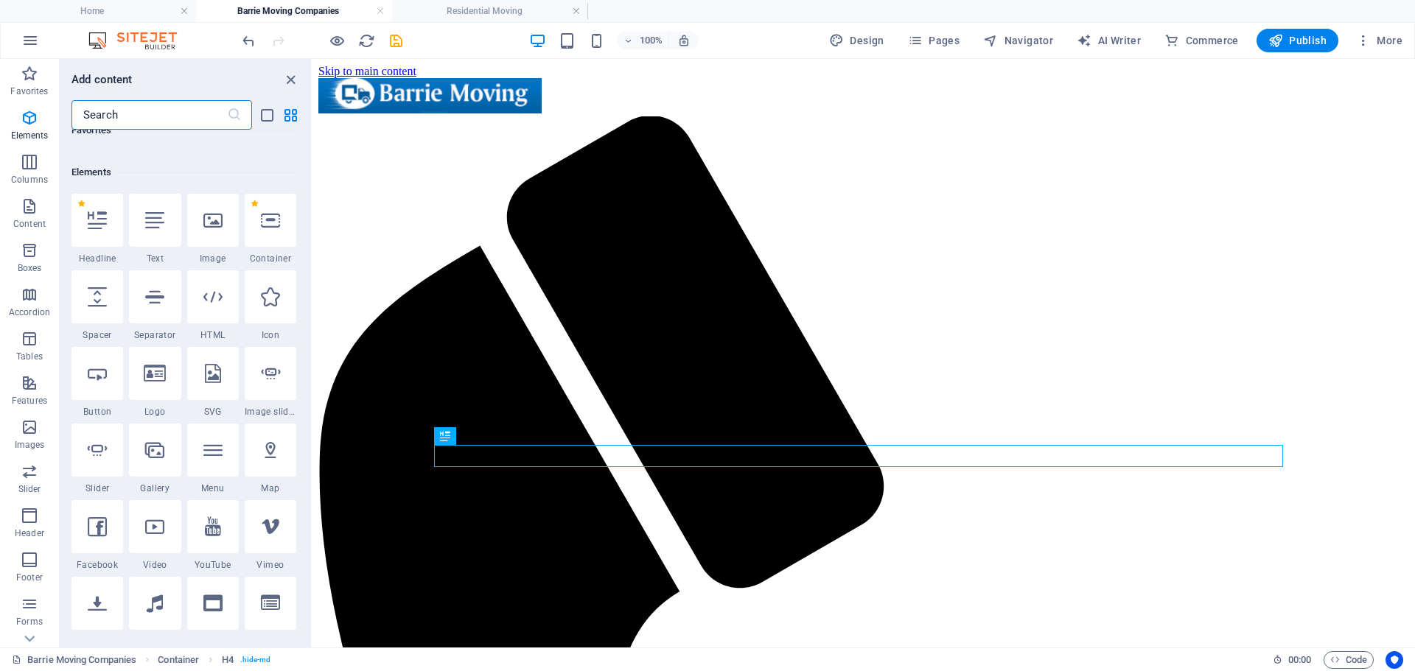
scroll to position [157, 0]
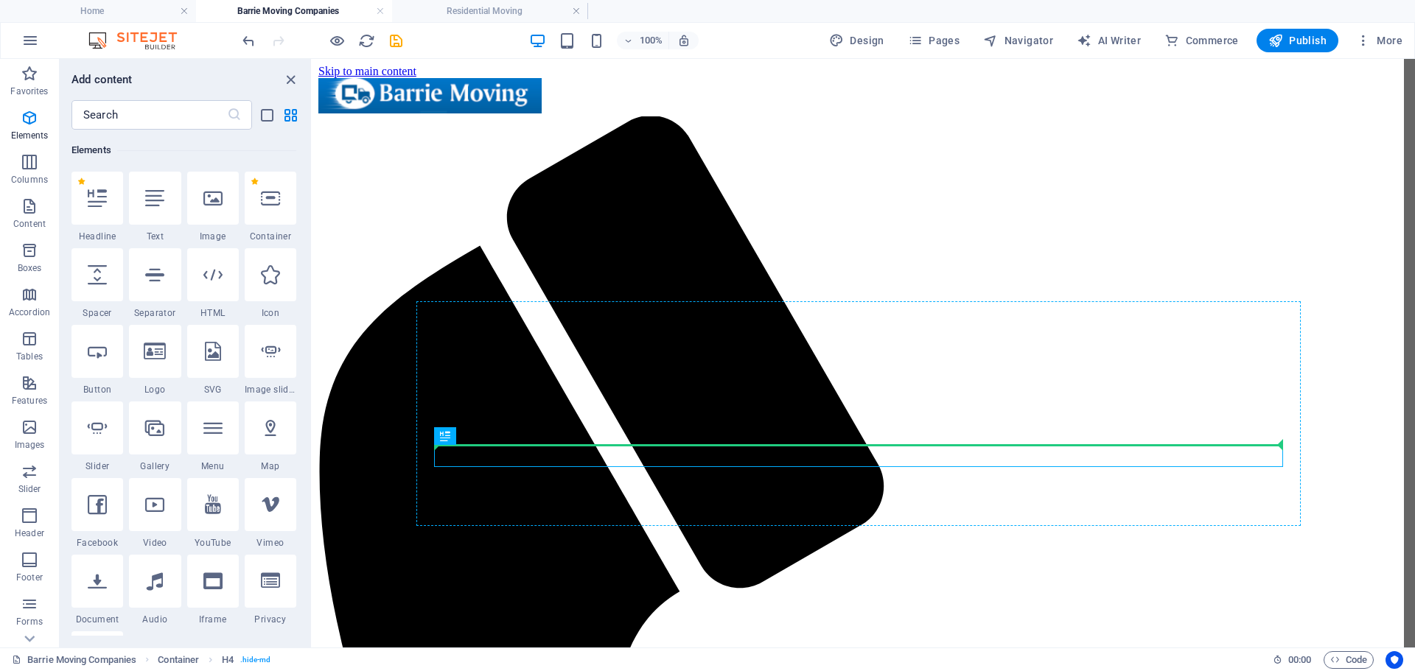
select select "px"
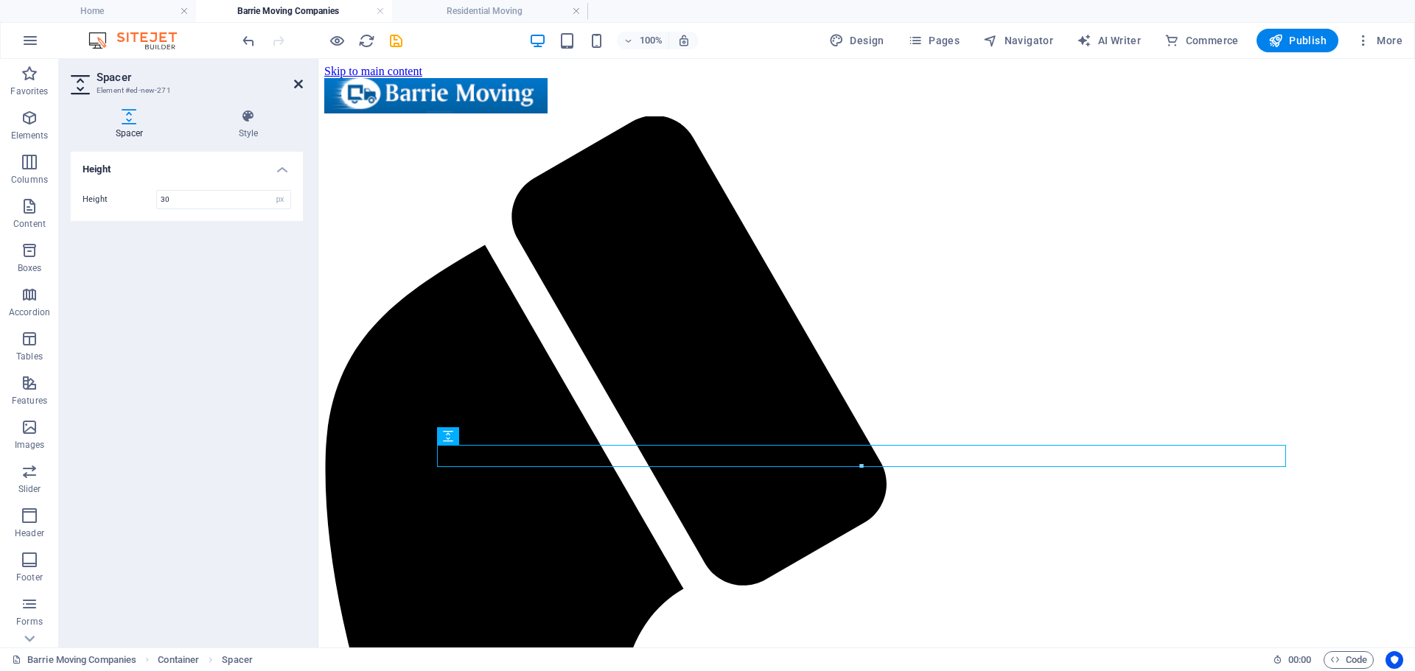
type input "30"
click at [295, 81] on icon at bounding box center [298, 84] width 9 height 12
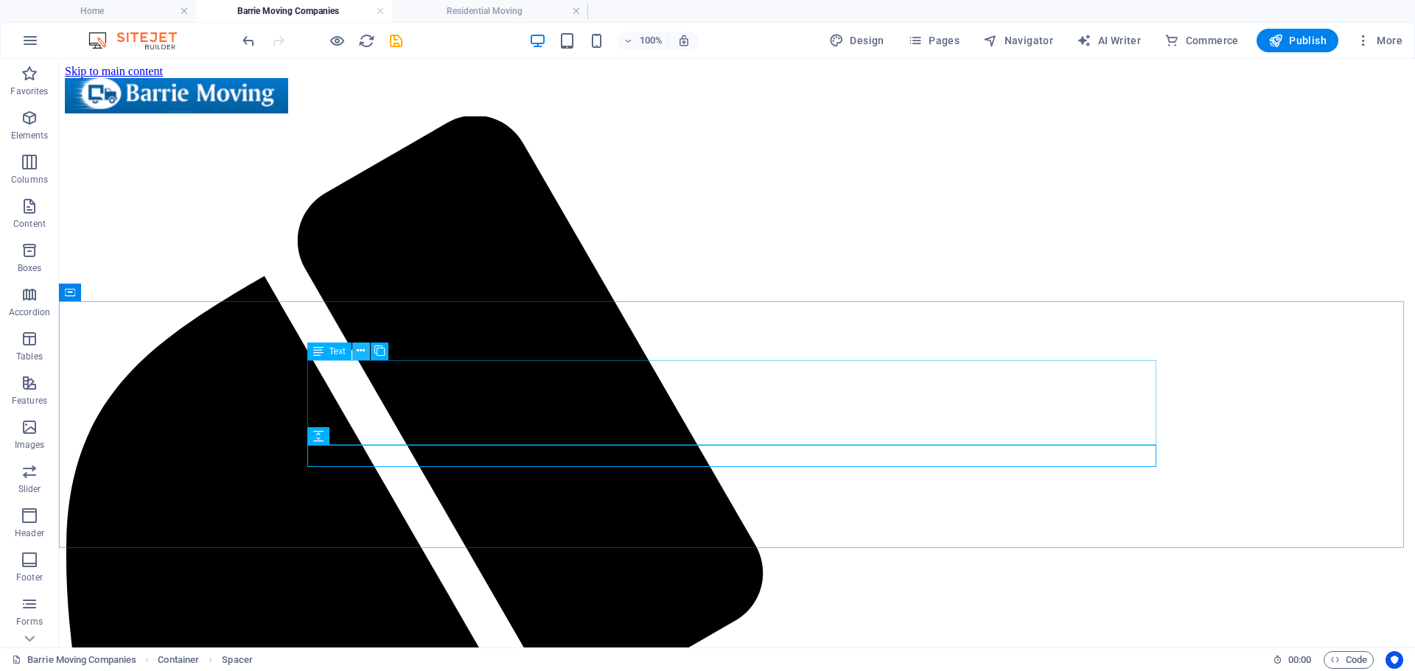
click at [364, 351] on icon at bounding box center [361, 350] width 8 height 15
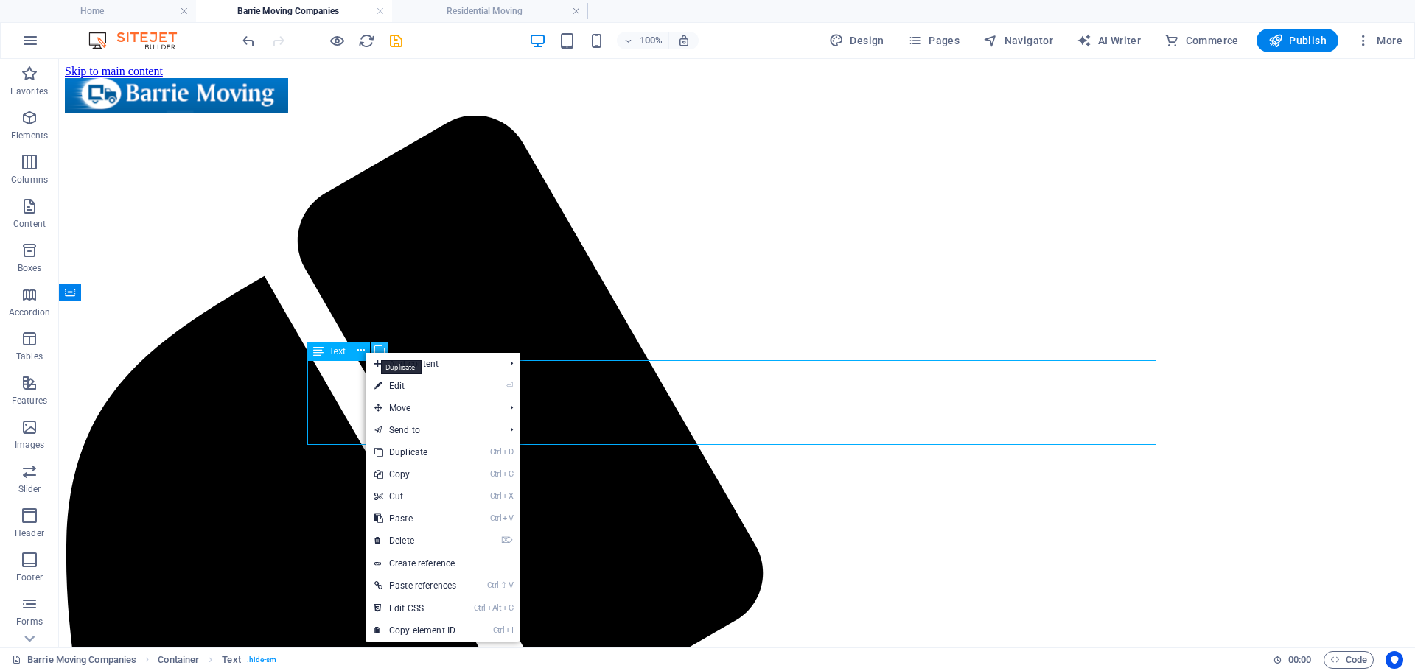
click at [379, 346] on icon at bounding box center [379, 350] width 10 height 15
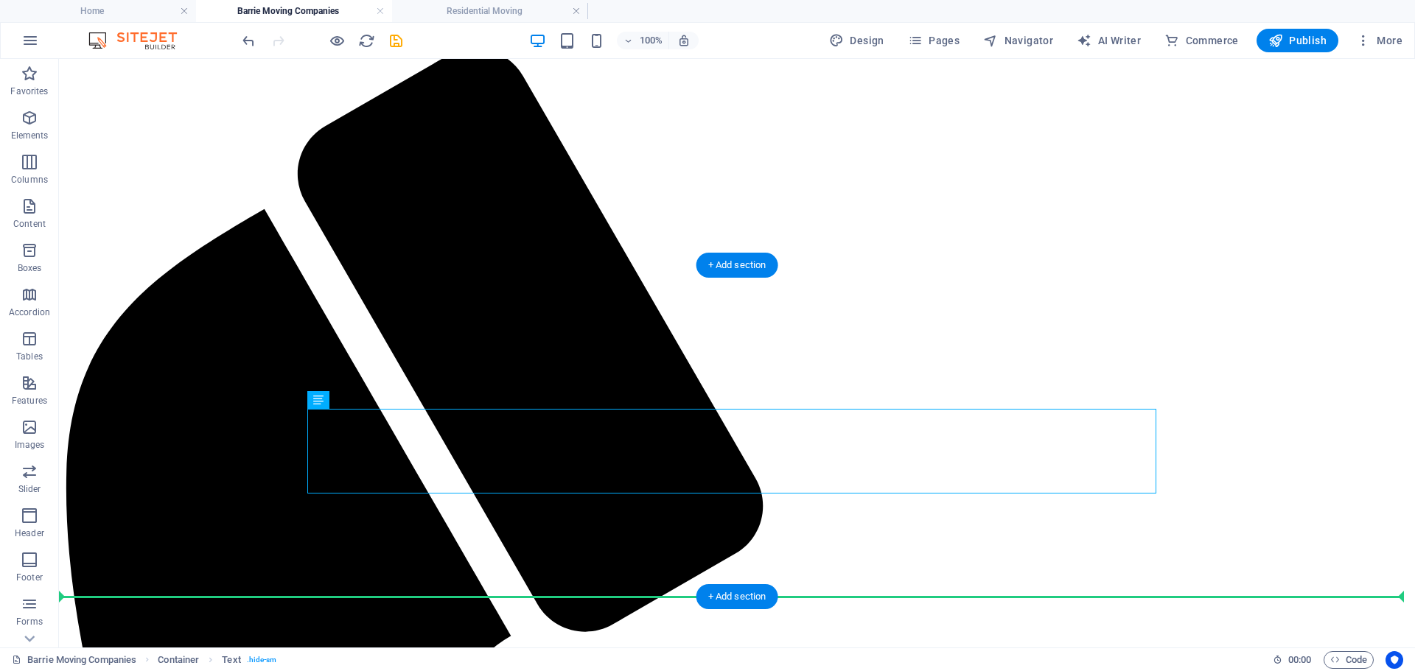
scroll to position [83, 0]
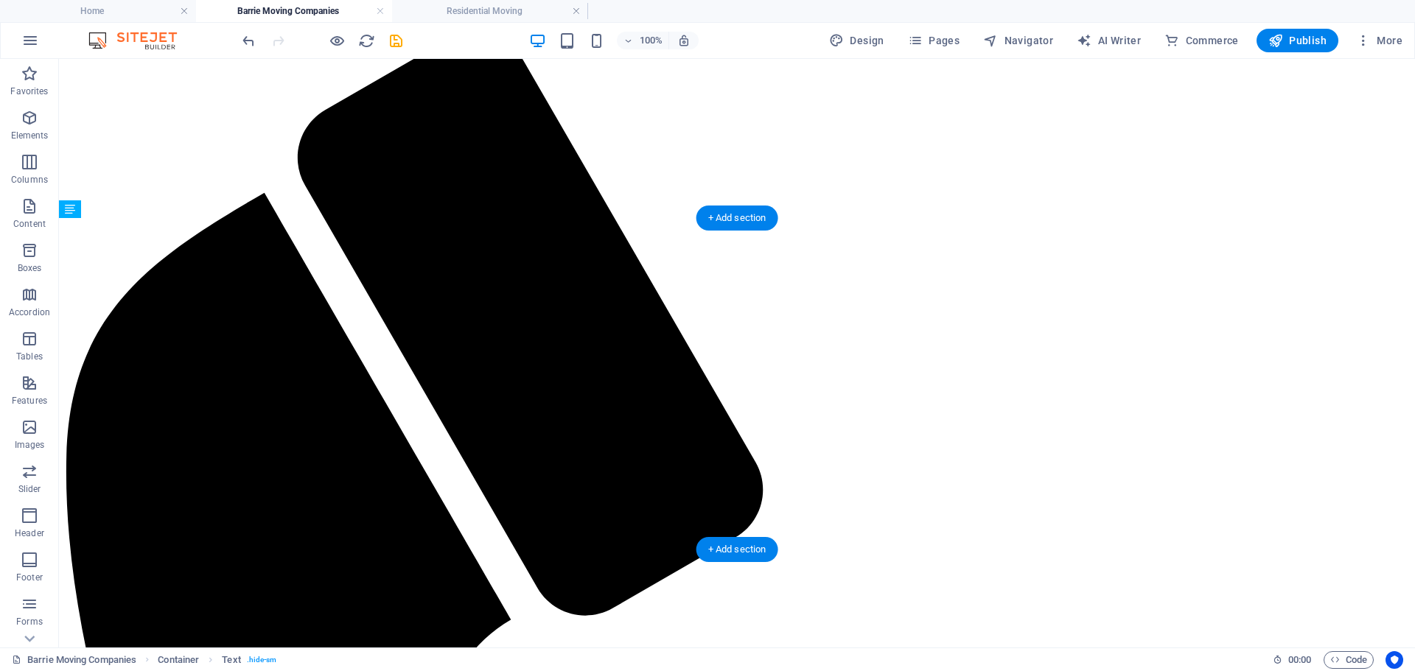
drag, startPoint x: 400, startPoint y: 495, endPoint x: 388, endPoint y: 467, distance: 30.7
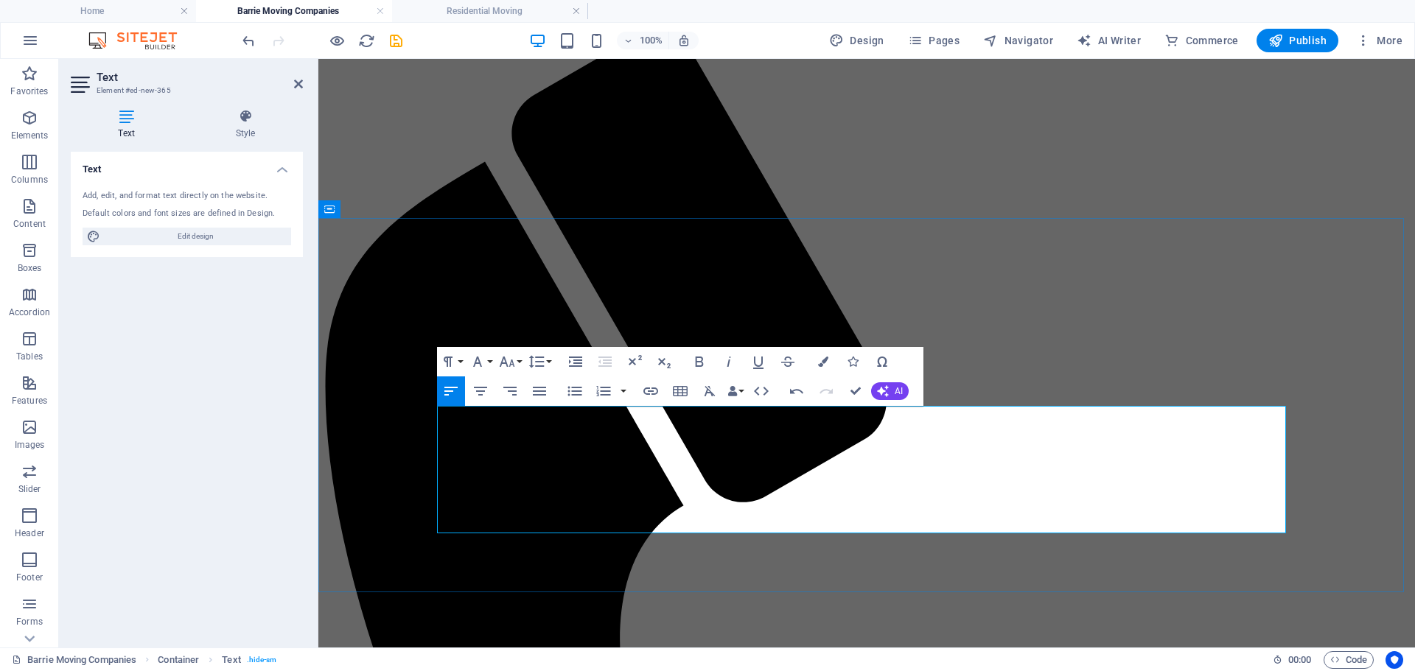
scroll to position [10496, 2]
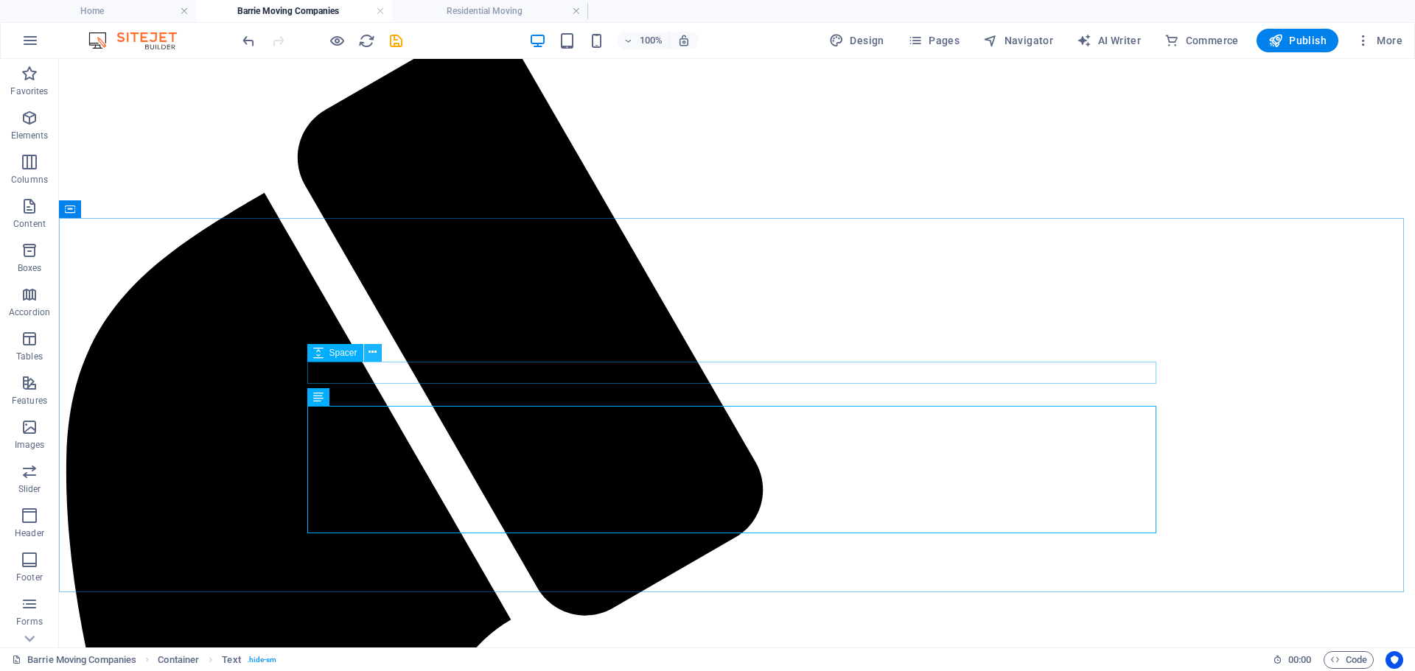
click at [374, 355] on icon at bounding box center [372, 352] width 8 height 15
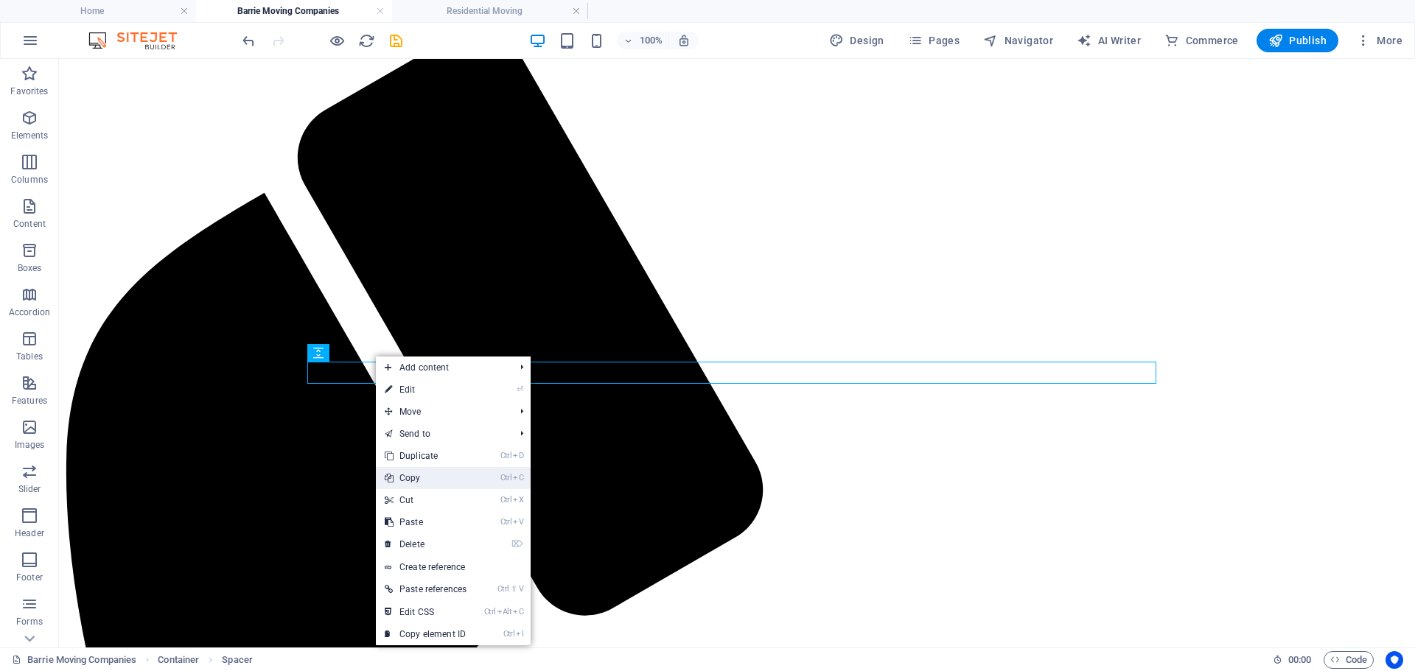
click at [416, 479] on link "Ctrl C Copy" at bounding box center [425, 478] width 99 height 22
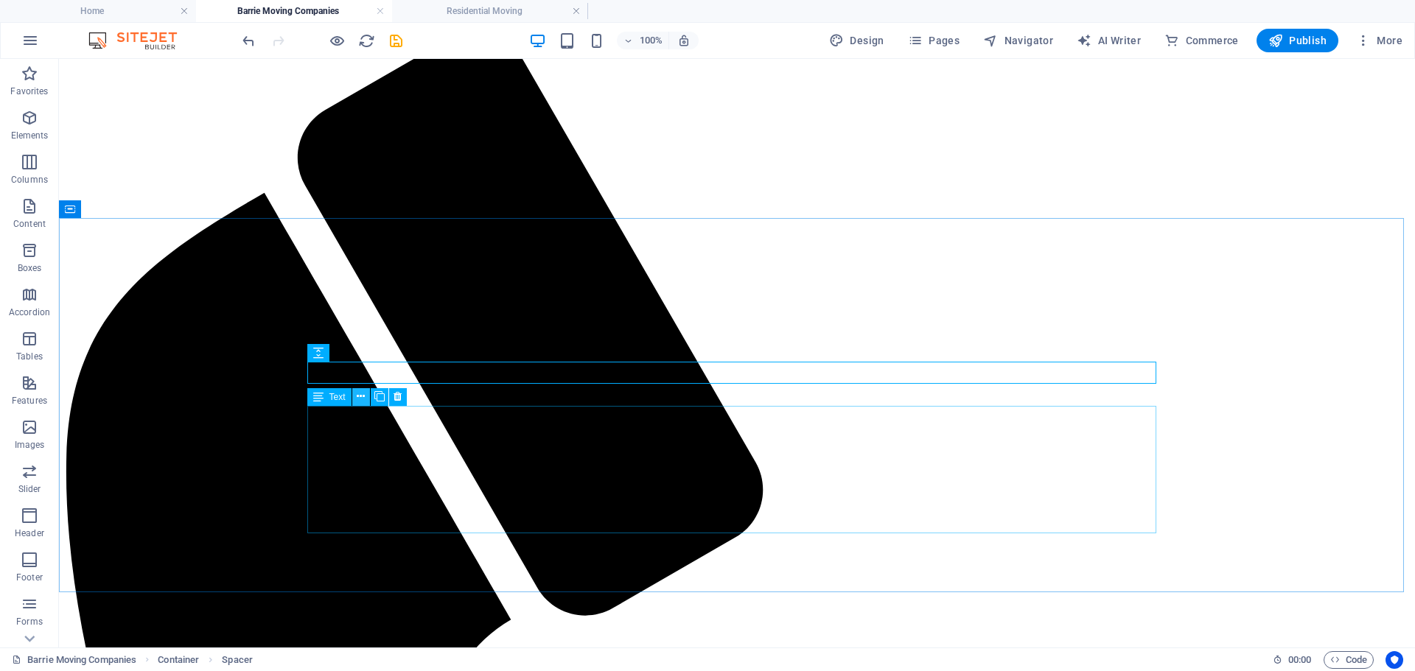
click at [368, 399] on button at bounding box center [361, 397] width 18 height 18
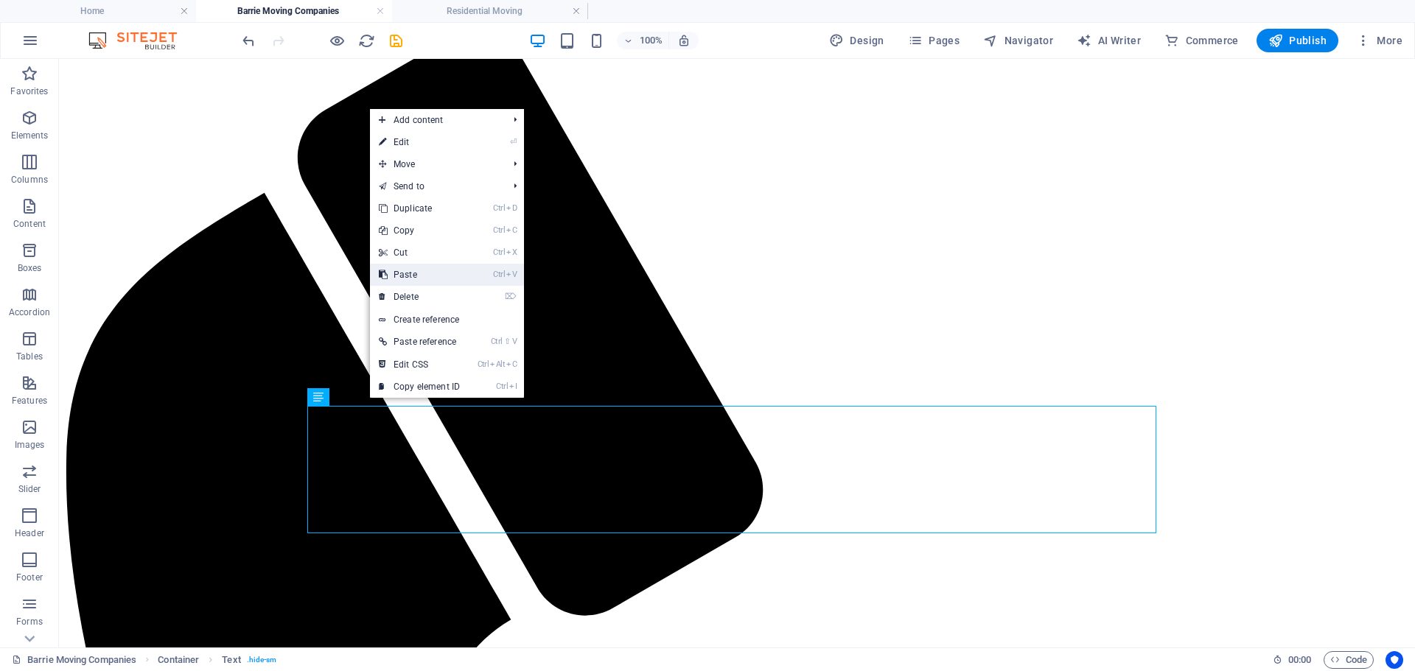
click at [409, 272] on link "Ctrl V Paste" at bounding box center [419, 275] width 99 height 22
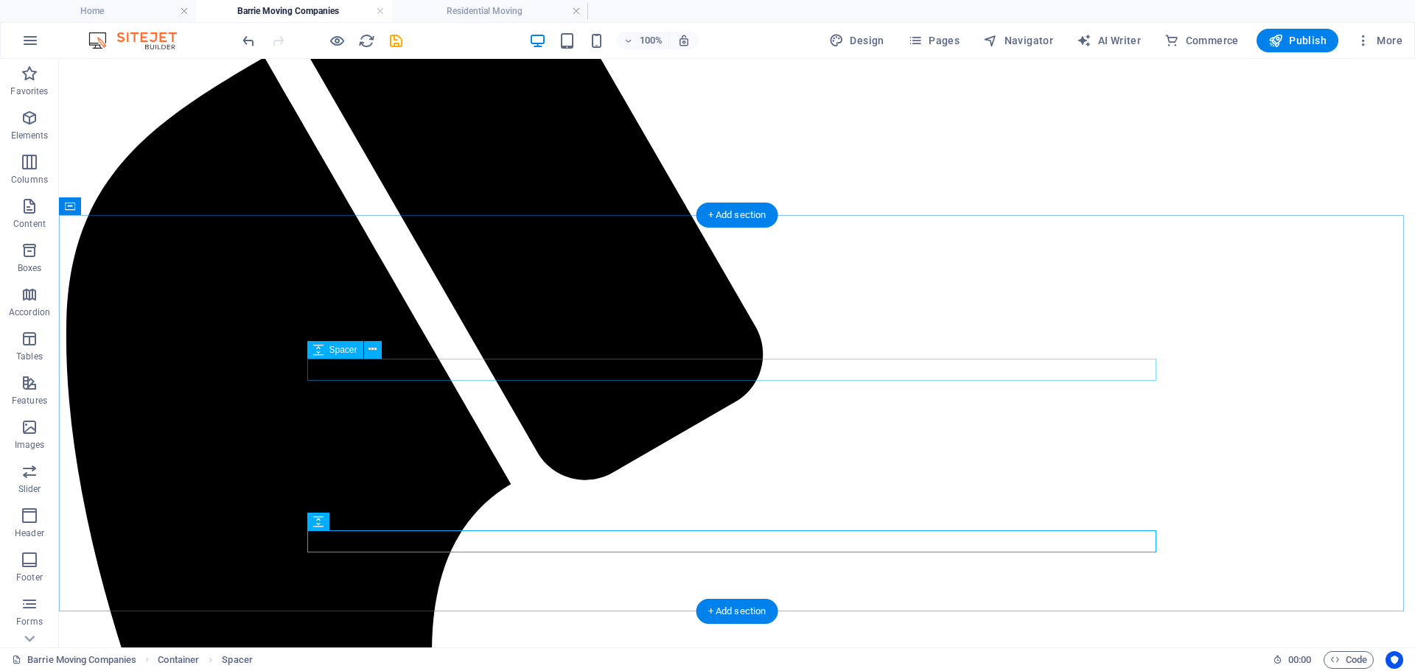
scroll to position [358, 0]
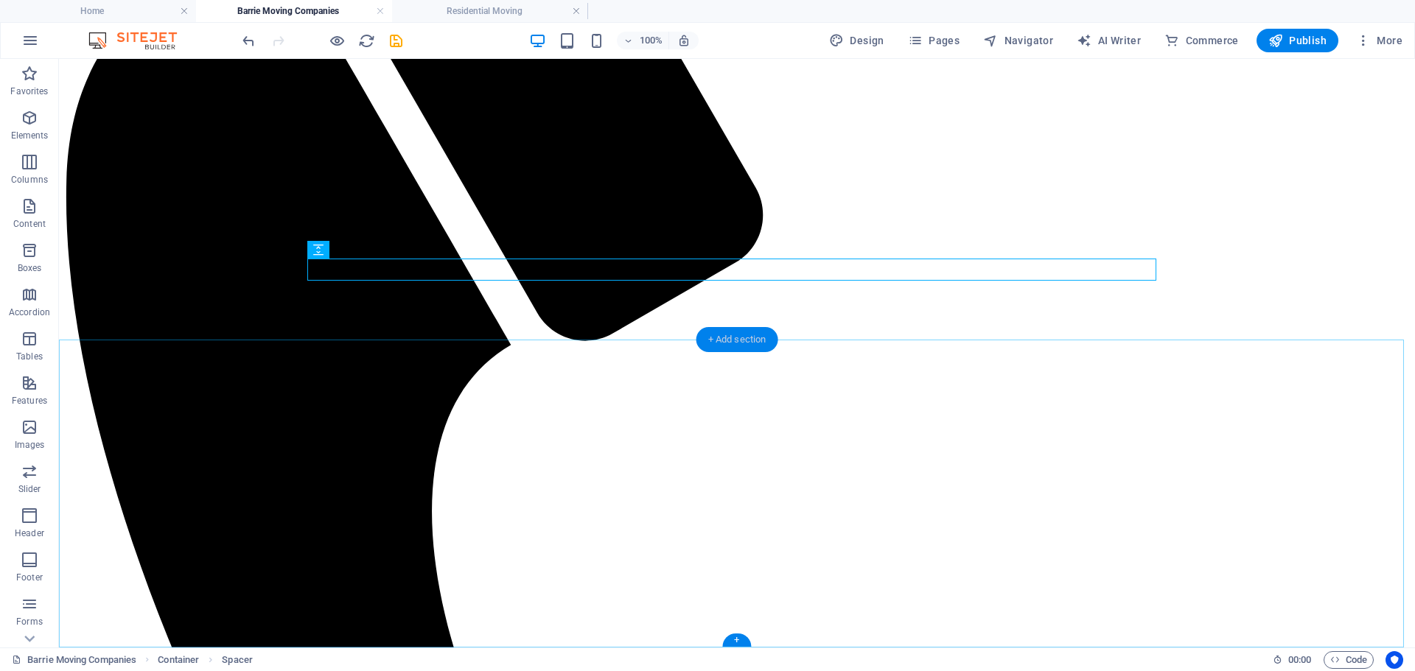
click at [715, 338] on div "+ Add section" at bounding box center [737, 339] width 82 height 25
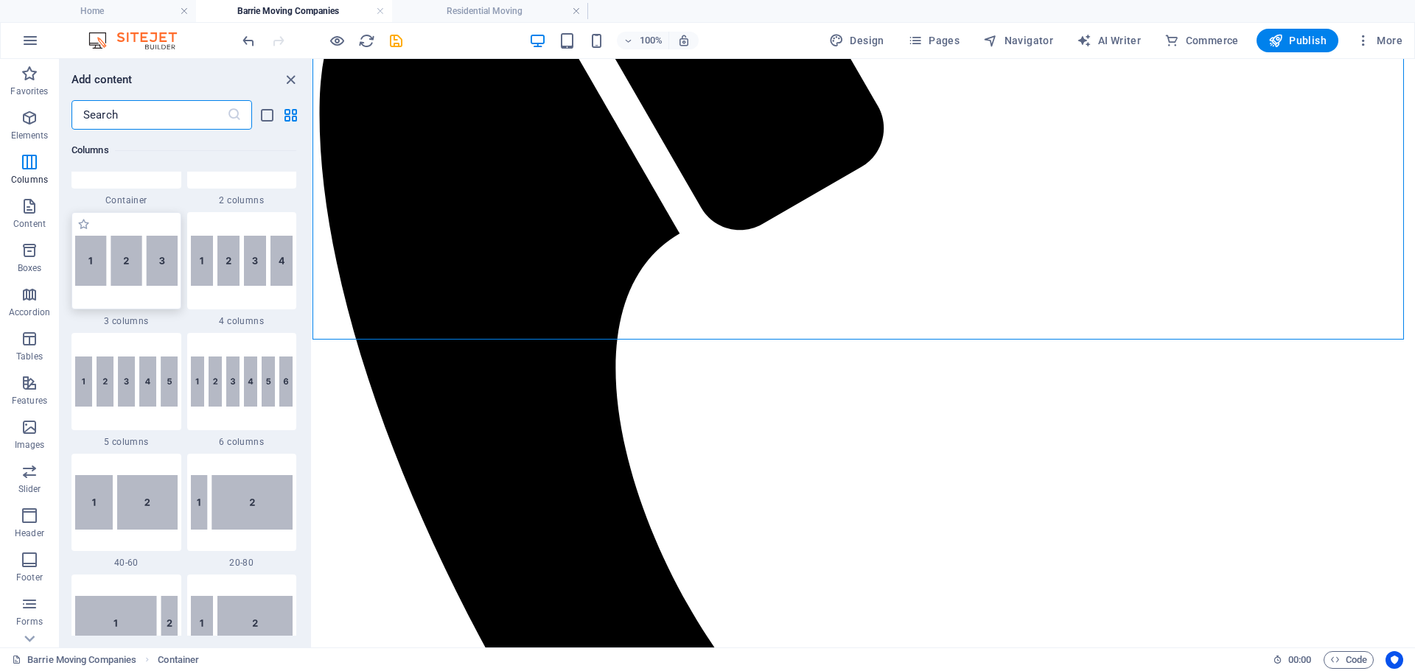
scroll to position [515, 0]
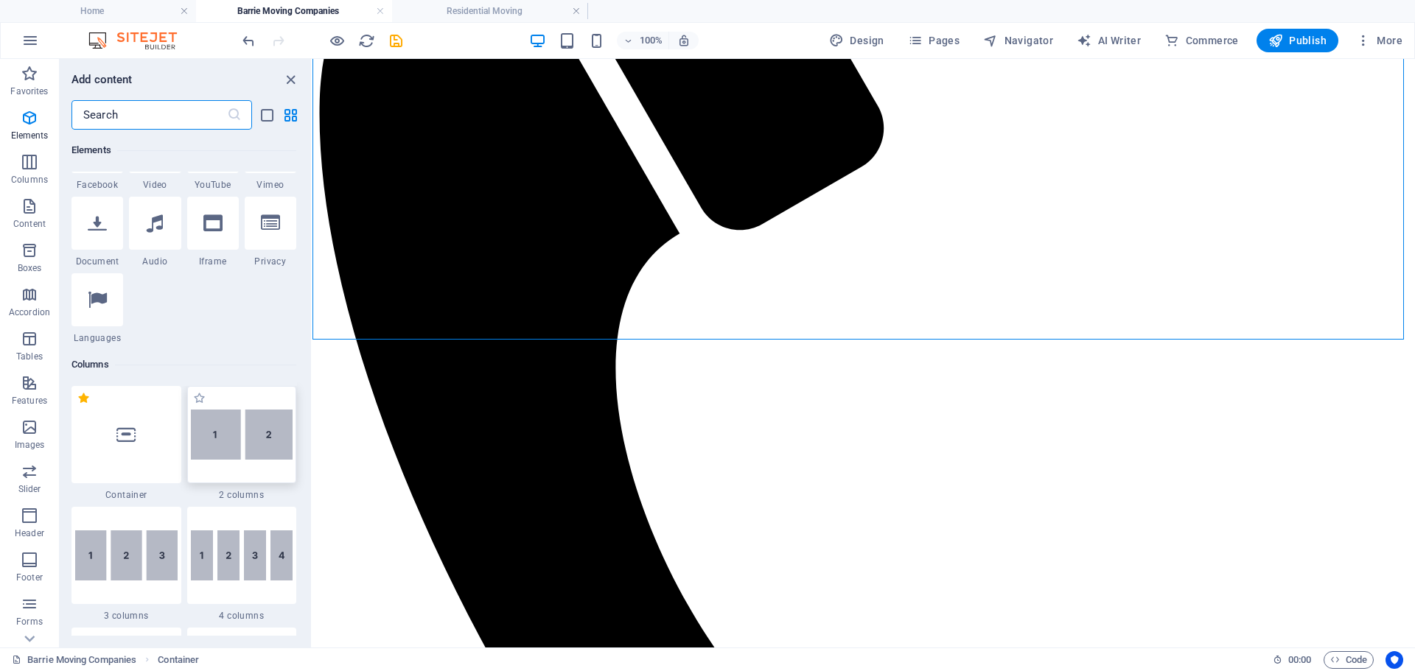
click at [245, 432] on img at bounding box center [242, 435] width 102 height 50
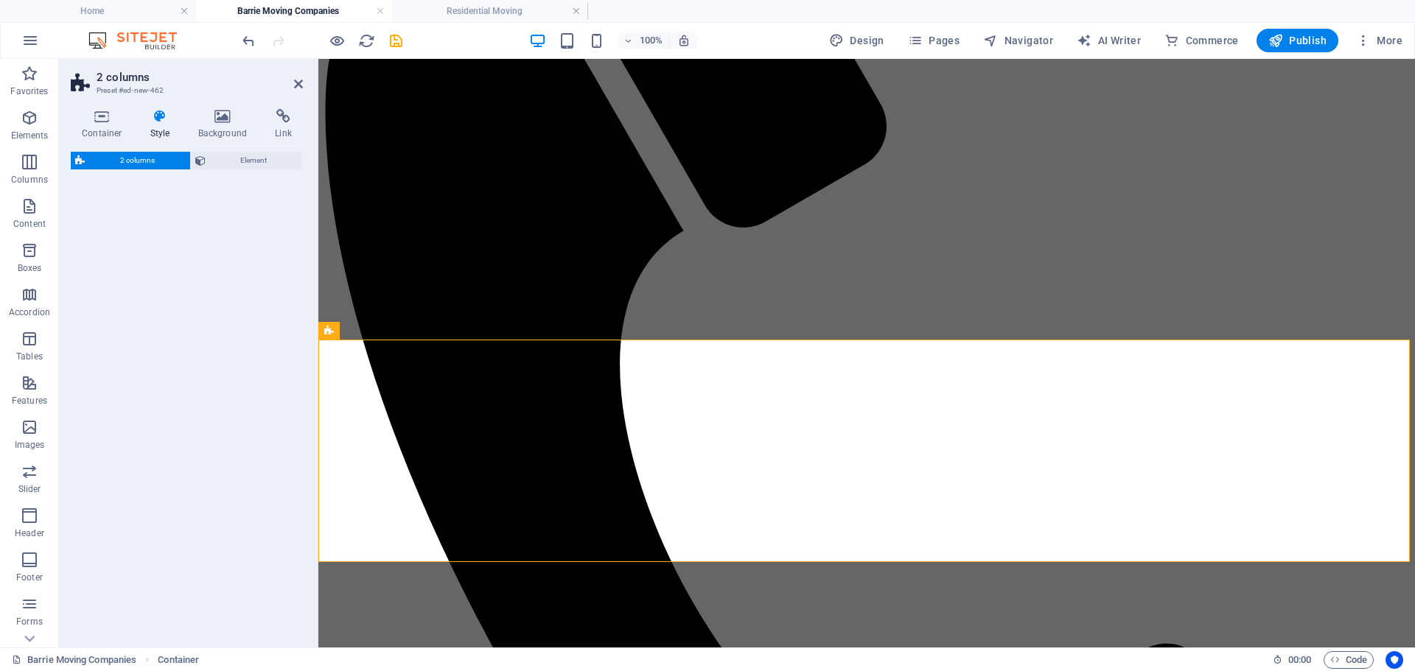
select select "rem"
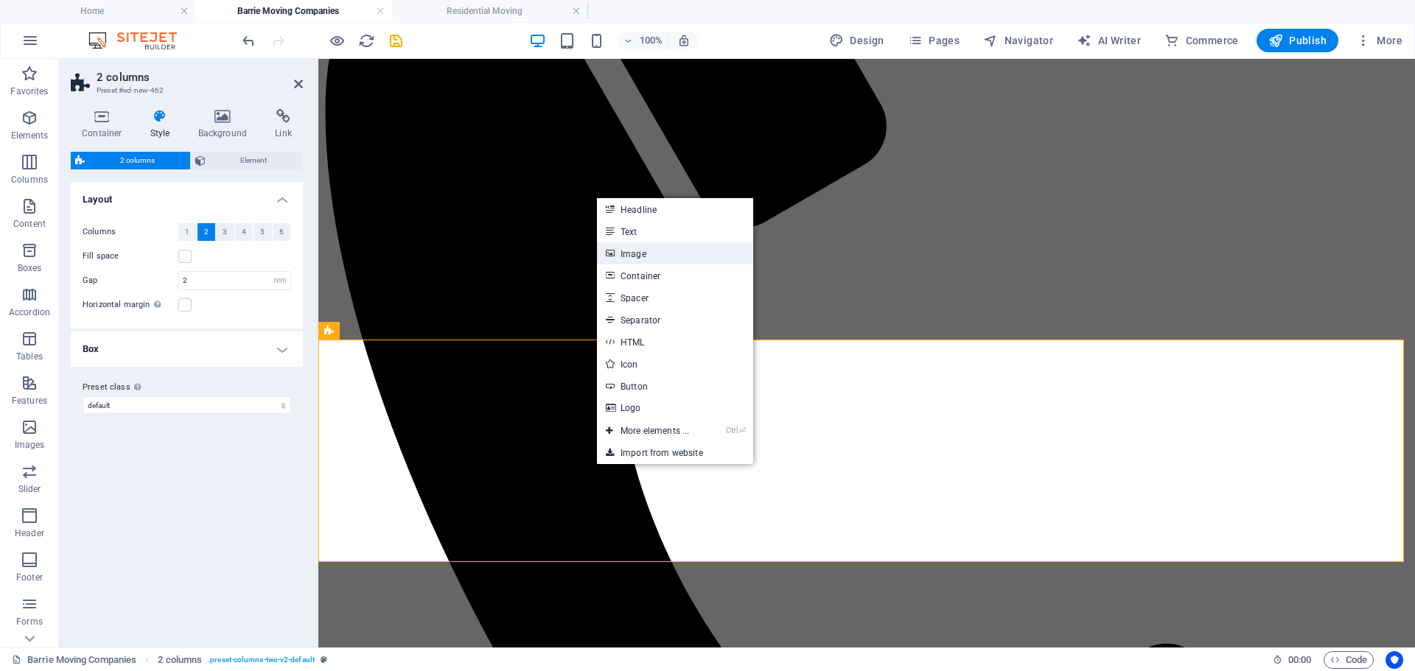
click at [654, 242] on link "Image" at bounding box center [675, 253] width 156 height 22
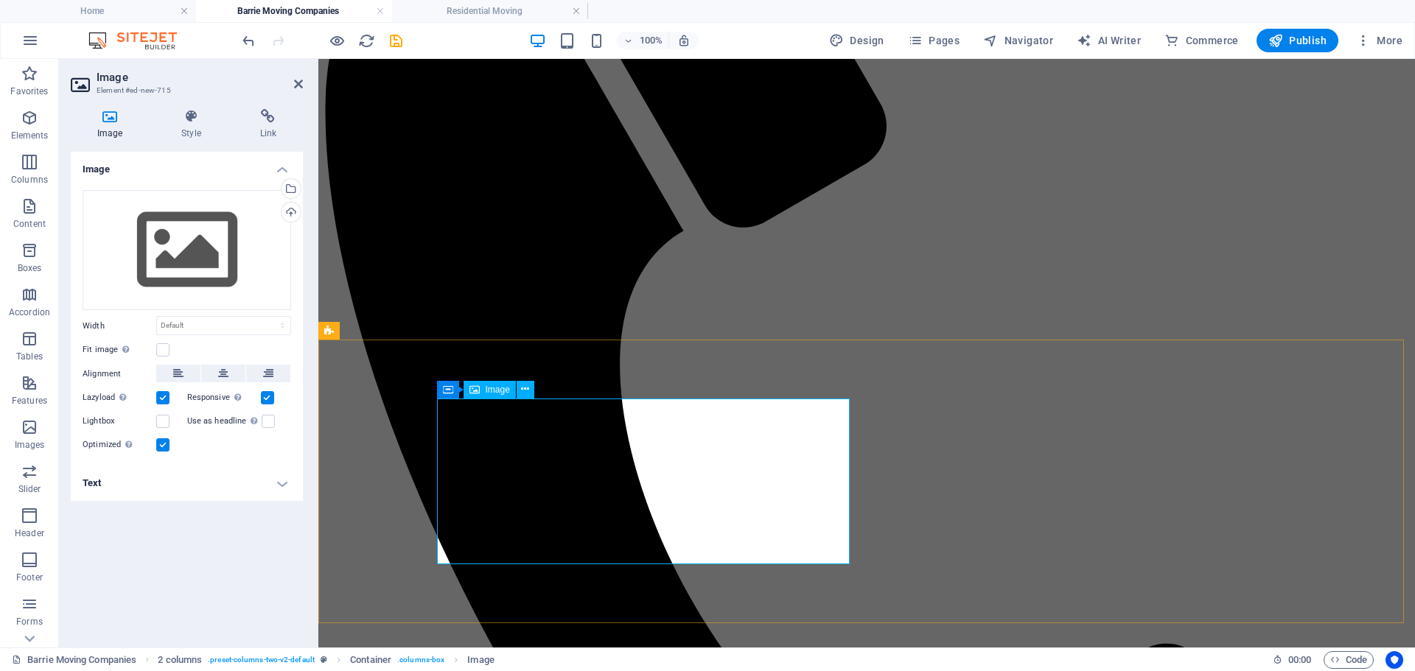
click at [199, 250] on div "Drag files here, click to choose files or select files from Files or our free s…" at bounding box center [187, 250] width 209 height 121
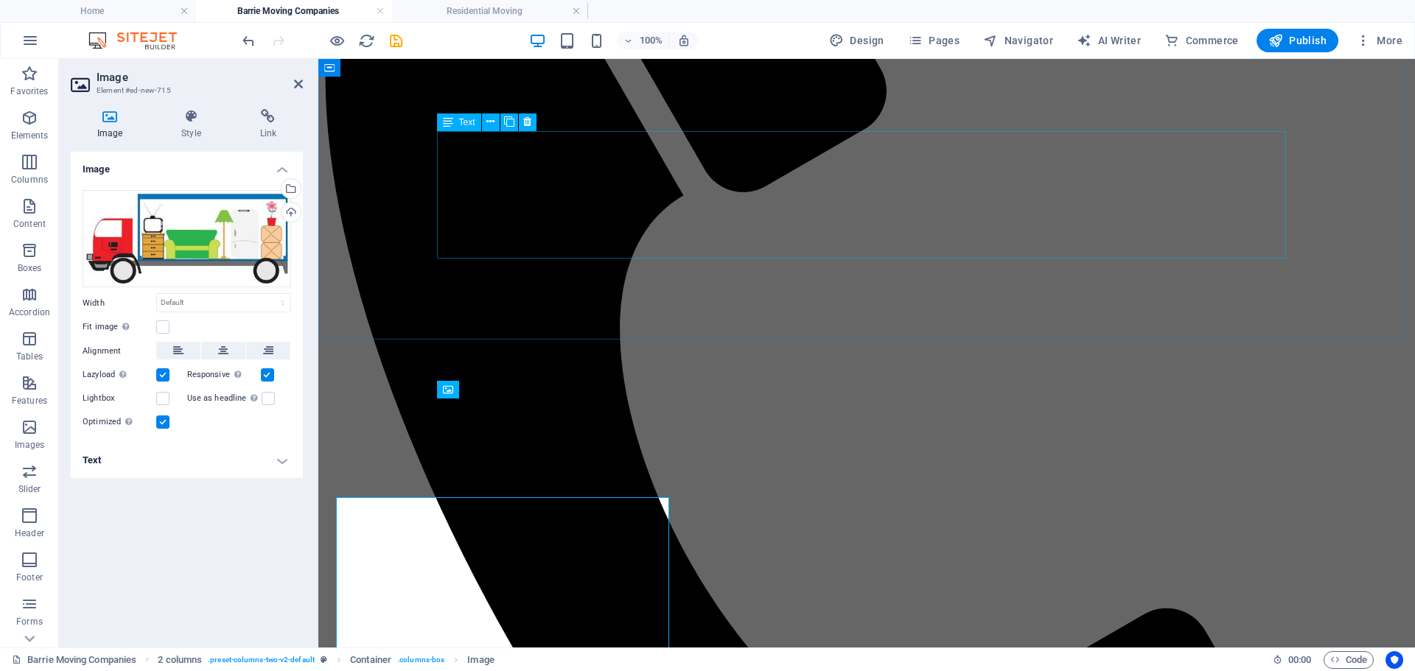
scroll to position [358, 0]
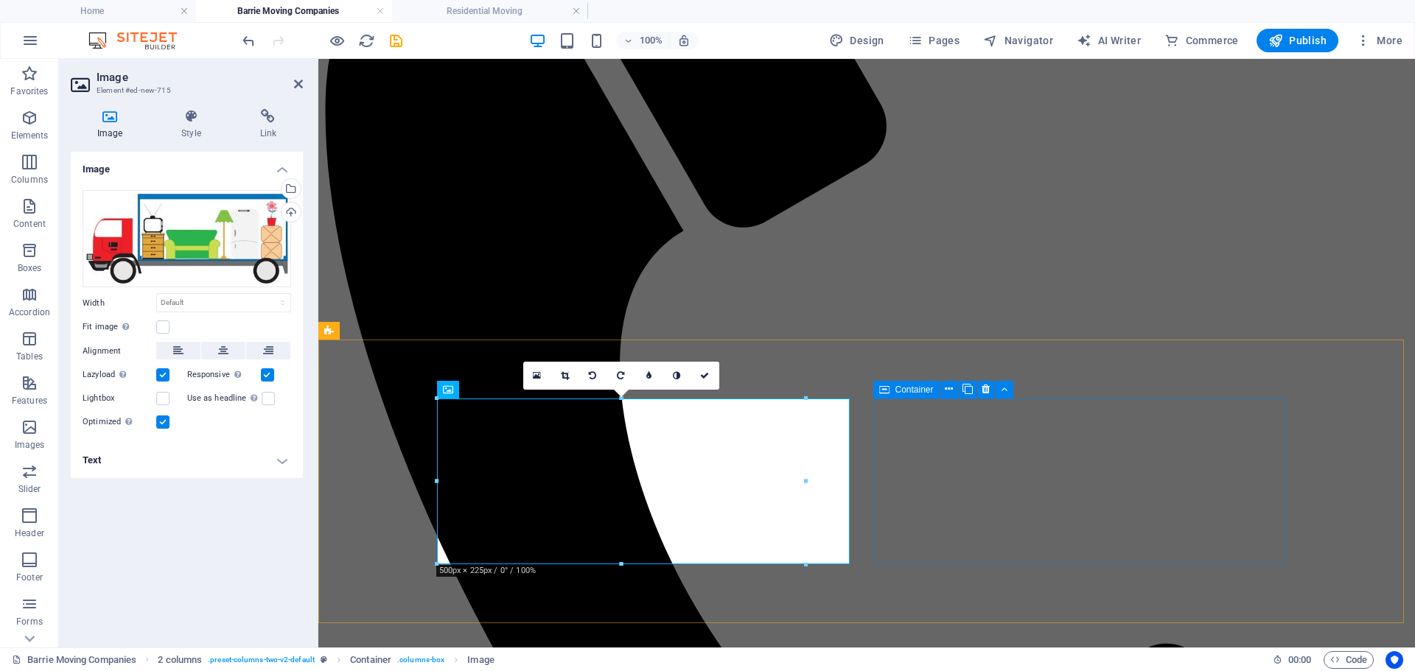
click at [701, 372] on icon at bounding box center [704, 375] width 9 height 9
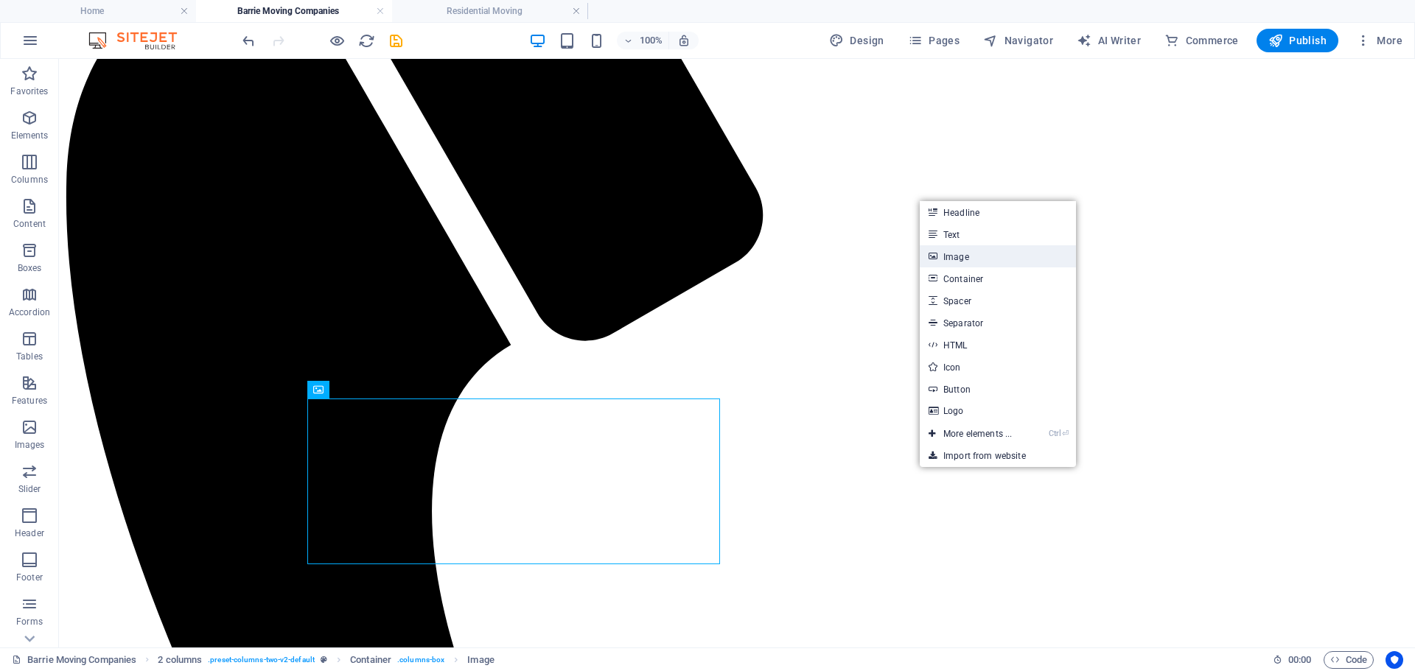
click at [975, 256] on link "Image" at bounding box center [997, 256] width 156 height 22
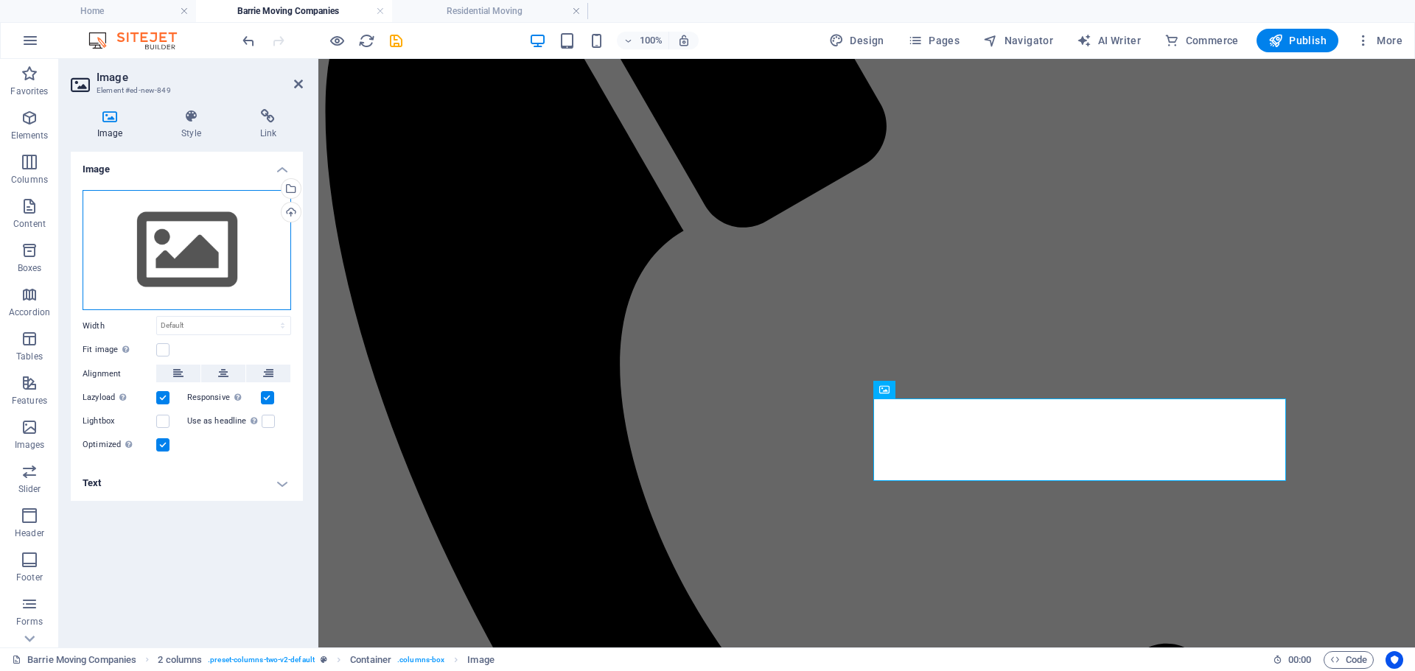
click at [214, 256] on div "Drag files here, click to choose files or select files from Files or our free s…" at bounding box center [187, 250] width 209 height 121
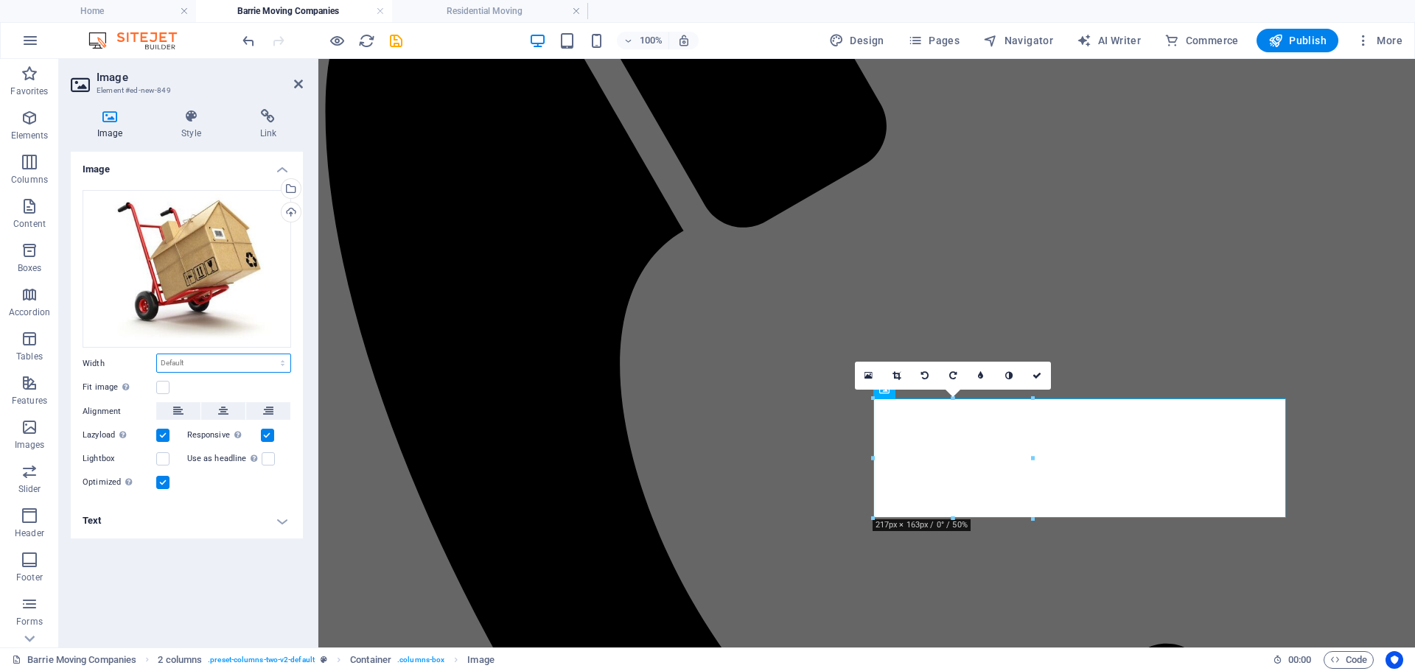
click at [209, 364] on select "Default auto px rem % em vh vw" at bounding box center [223, 363] width 133 height 18
select select "%"
click at [270, 354] on select "Default auto px rem % em vh vw" at bounding box center [223, 363] width 133 height 18
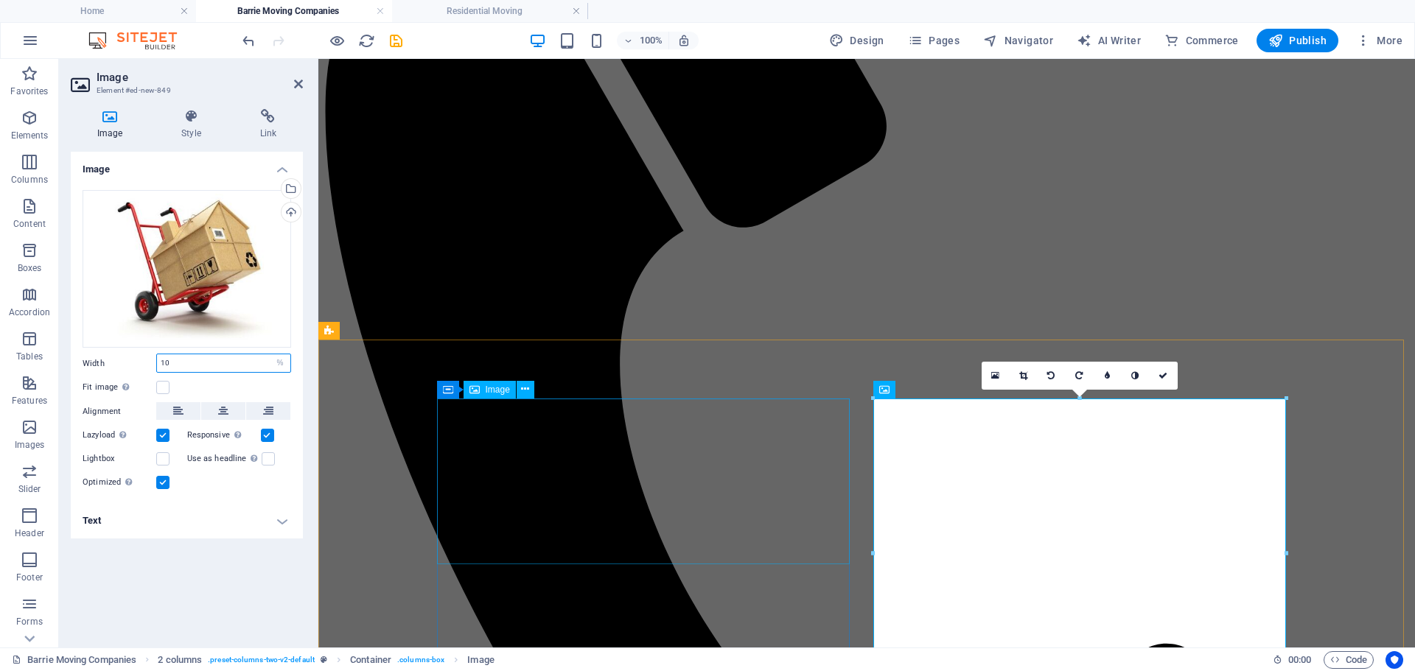
type input "1"
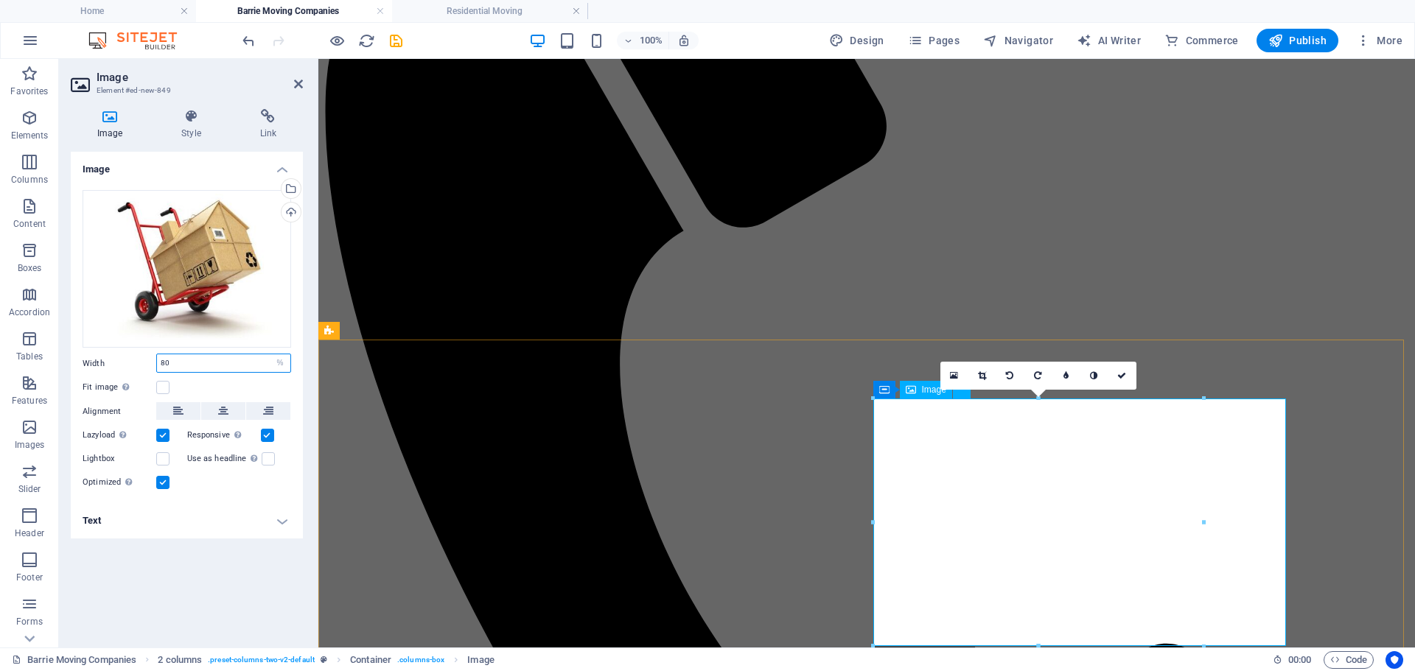
type input "80"
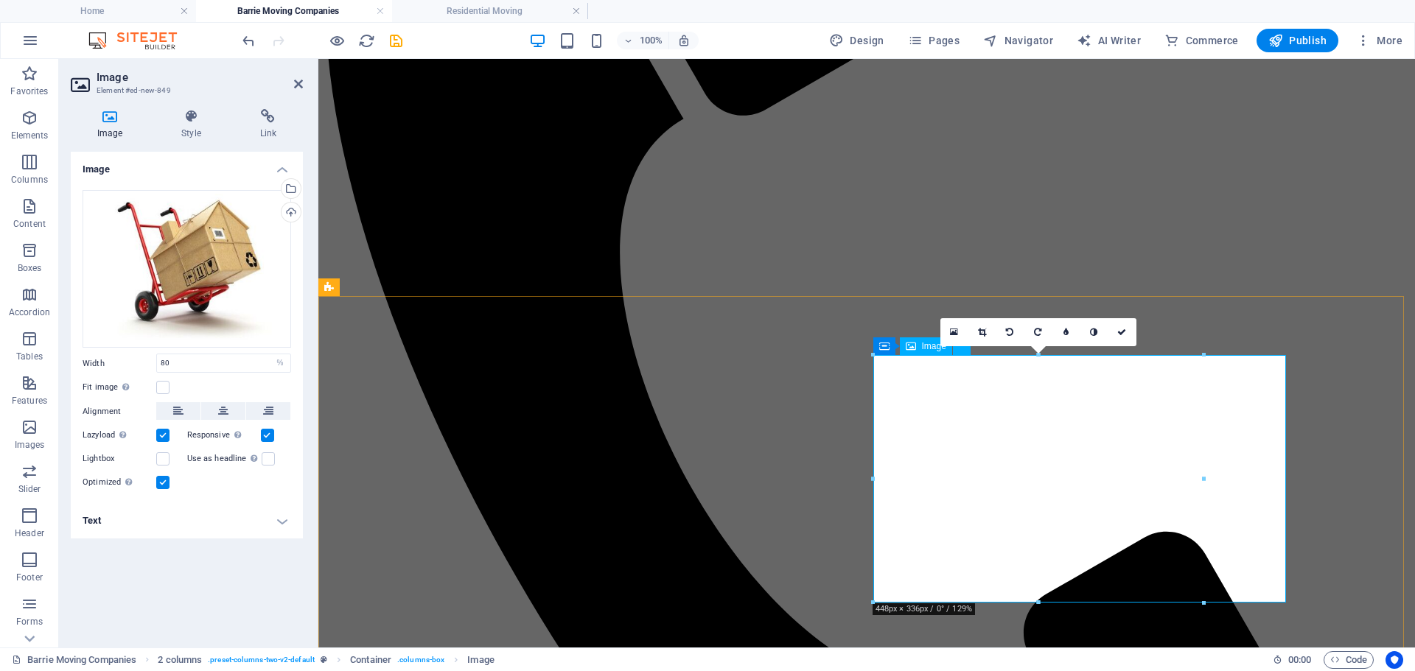
scroll to position [505, 0]
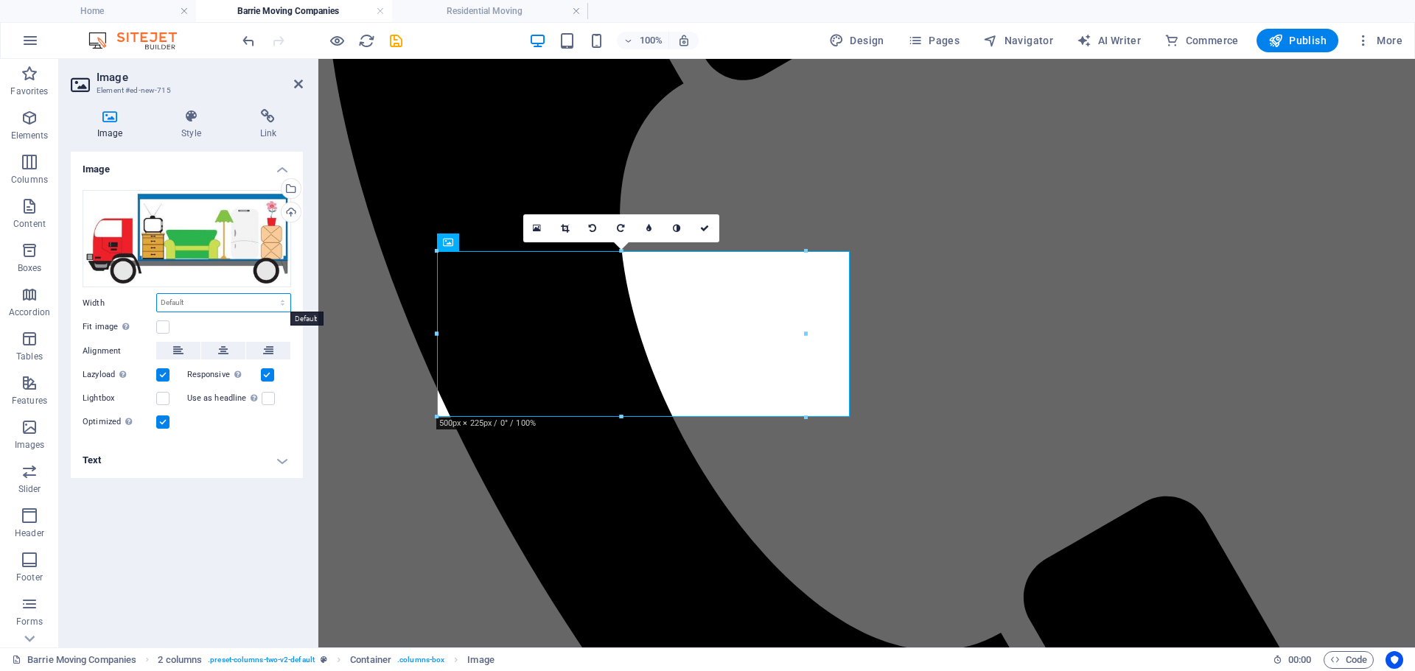
click at [265, 298] on select "Default auto px rem % em vh vw" at bounding box center [223, 303] width 133 height 18
select select "%"
click at [270, 294] on select "Default auto px rem % em vh vw" at bounding box center [223, 303] width 133 height 18
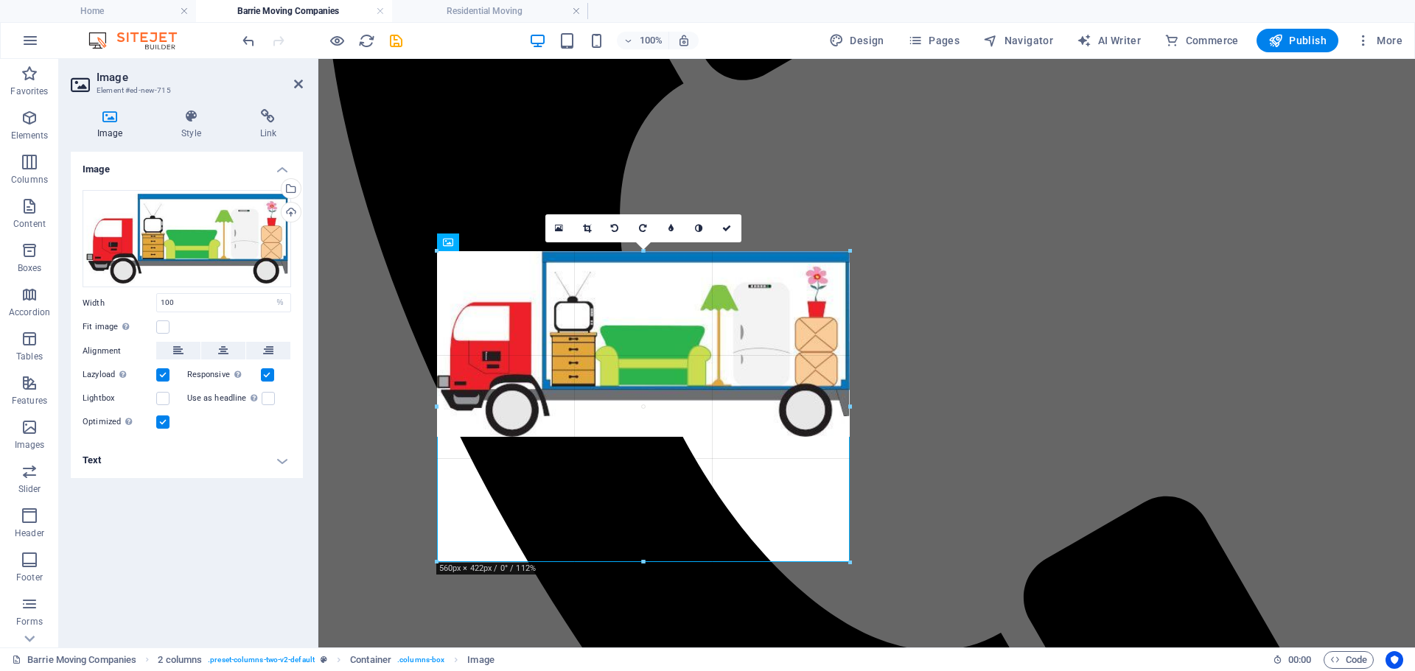
drag, startPoint x: 851, startPoint y: 435, endPoint x: 861, endPoint y: 466, distance: 31.9
click at [861, 466] on div "Drag here to replace the existing content. Press “Ctrl” if you want to create a…" at bounding box center [866, 101] width 1096 height 1094
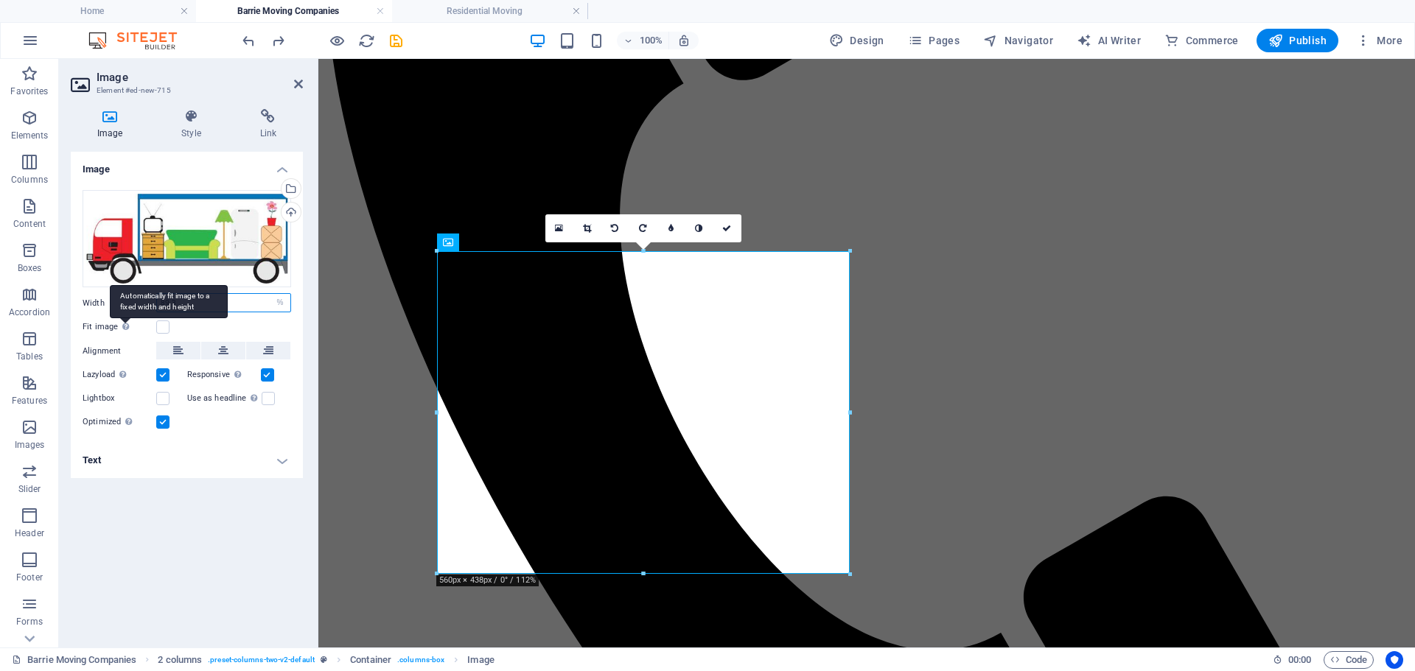
drag, startPoint x: 193, startPoint y: 306, endPoint x: 119, endPoint y: 326, distance: 76.8
click at [119, 326] on div "Drag files here, click to choose files or select files from Files or our free s…" at bounding box center [187, 310] width 232 height 265
type input "100"
click at [729, 236] on link at bounding box center [727, 228] width 28 height 28
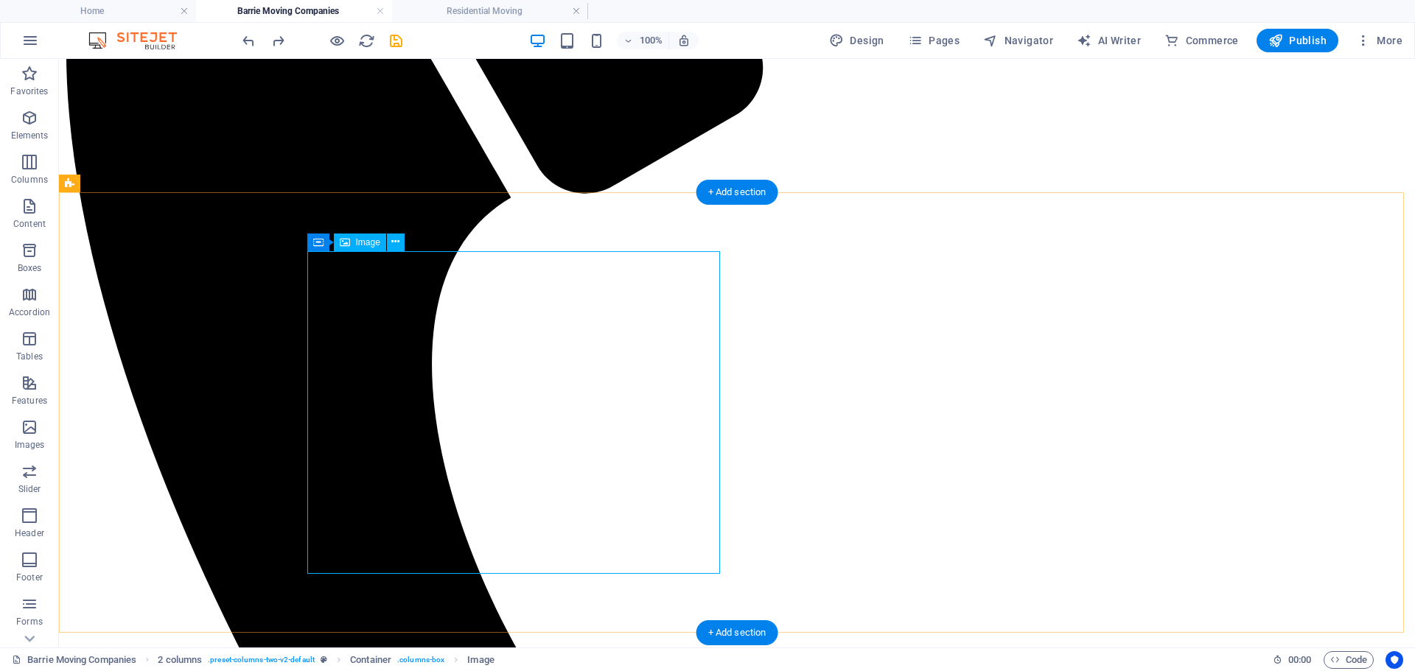
select select "%"
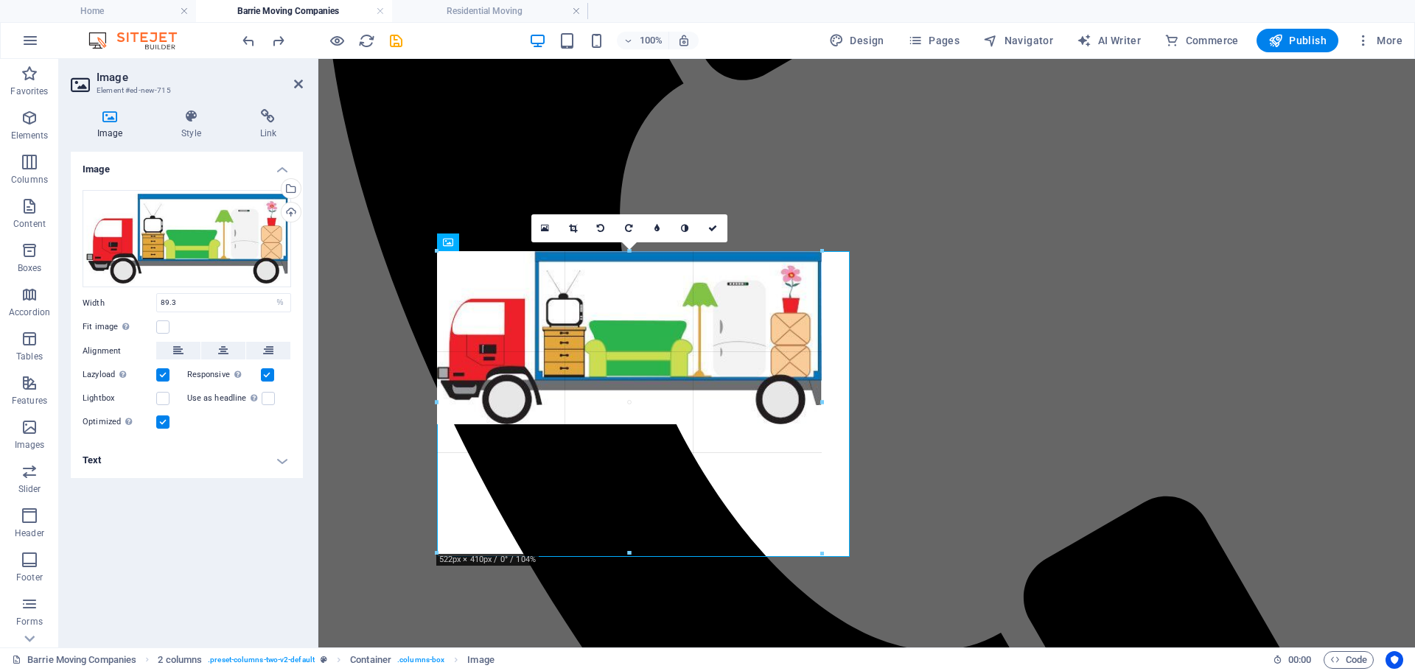
drag, startPoint x: 850, startPoint y: 571, endPoint x: 820, endPoint y: 432, distance: 141.8
type input "522"
select select "px"
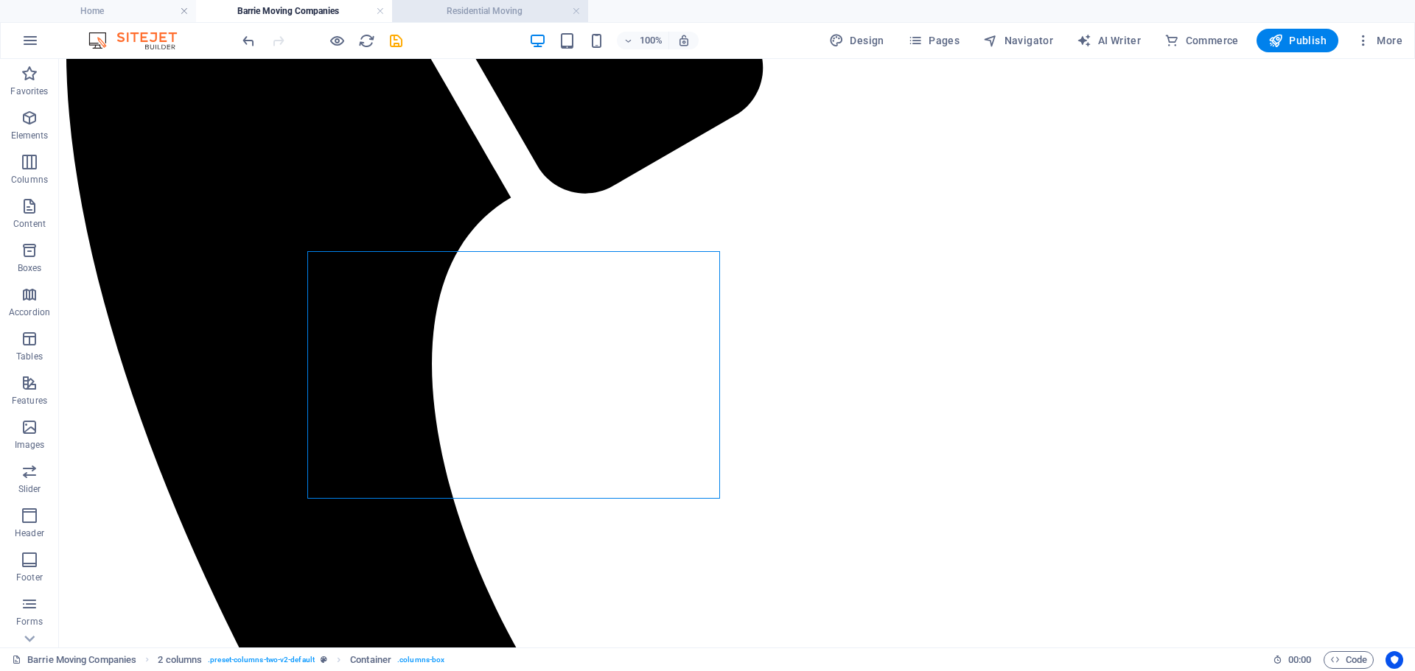
click at [455, 4] on h4 "Residential Moving" at bounding box center [490, 11] width 196 height 16
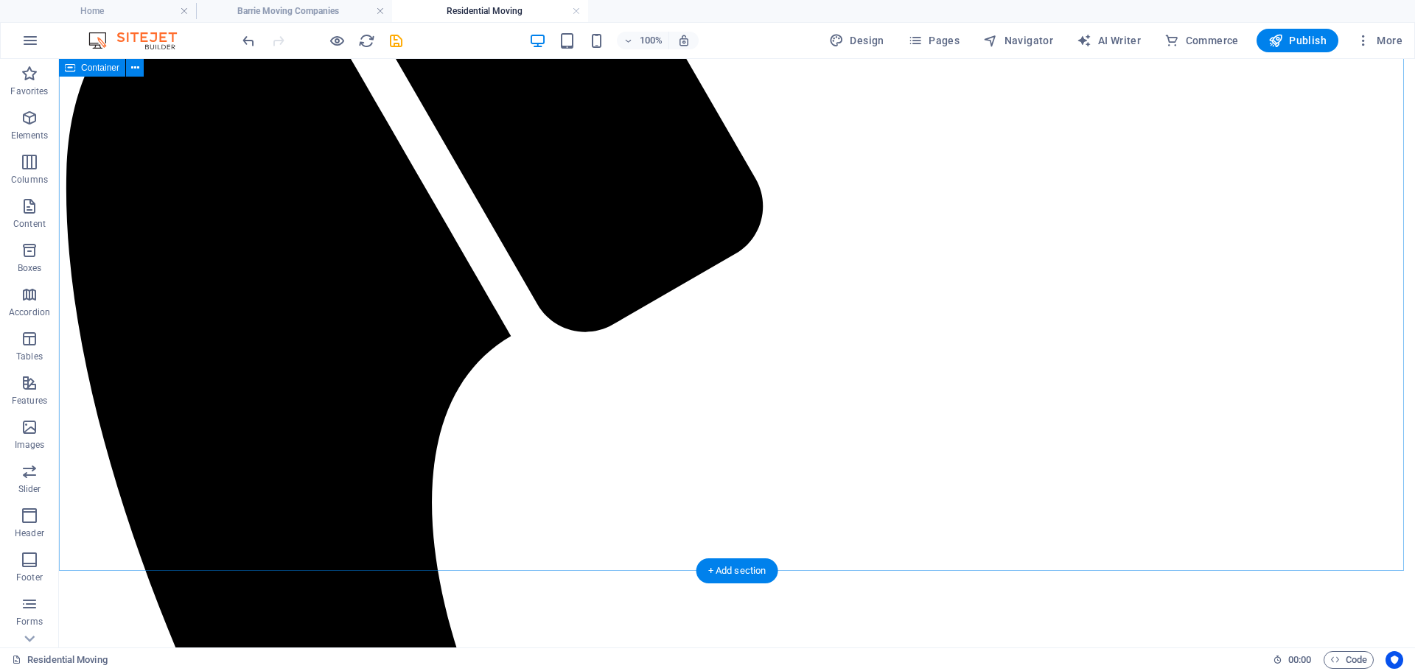
scroll to position [368, 0]
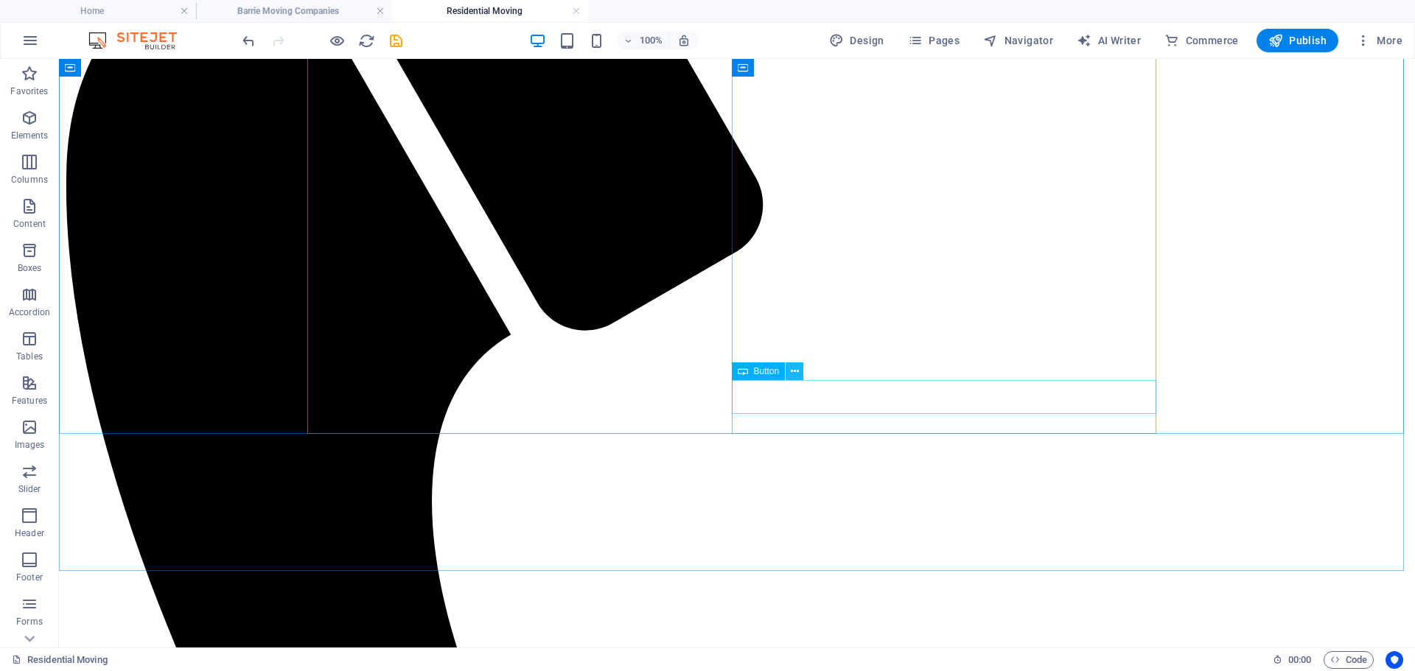
click at [800, 374] on button at bounding box center [794, 371] width 18 height 18
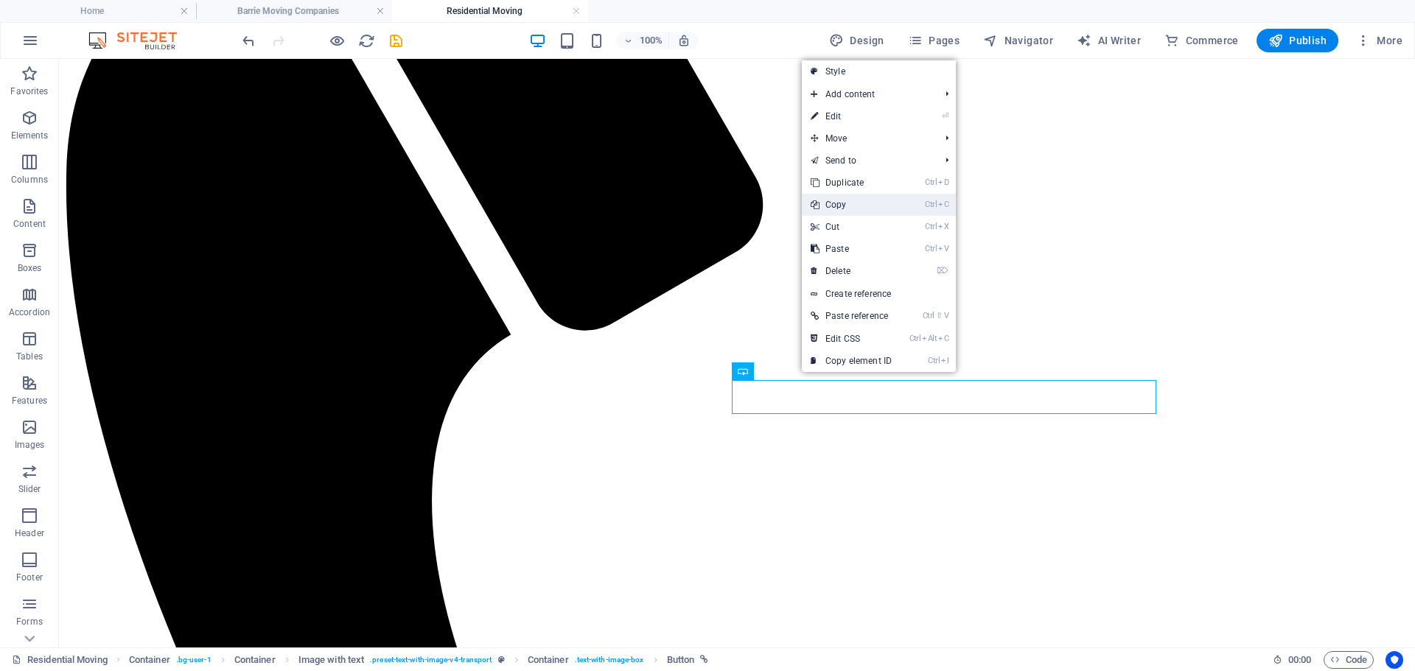
click at [837, 204] on link "Ctrl C Copy" at bounding box center [851, 205] width 99 height 22
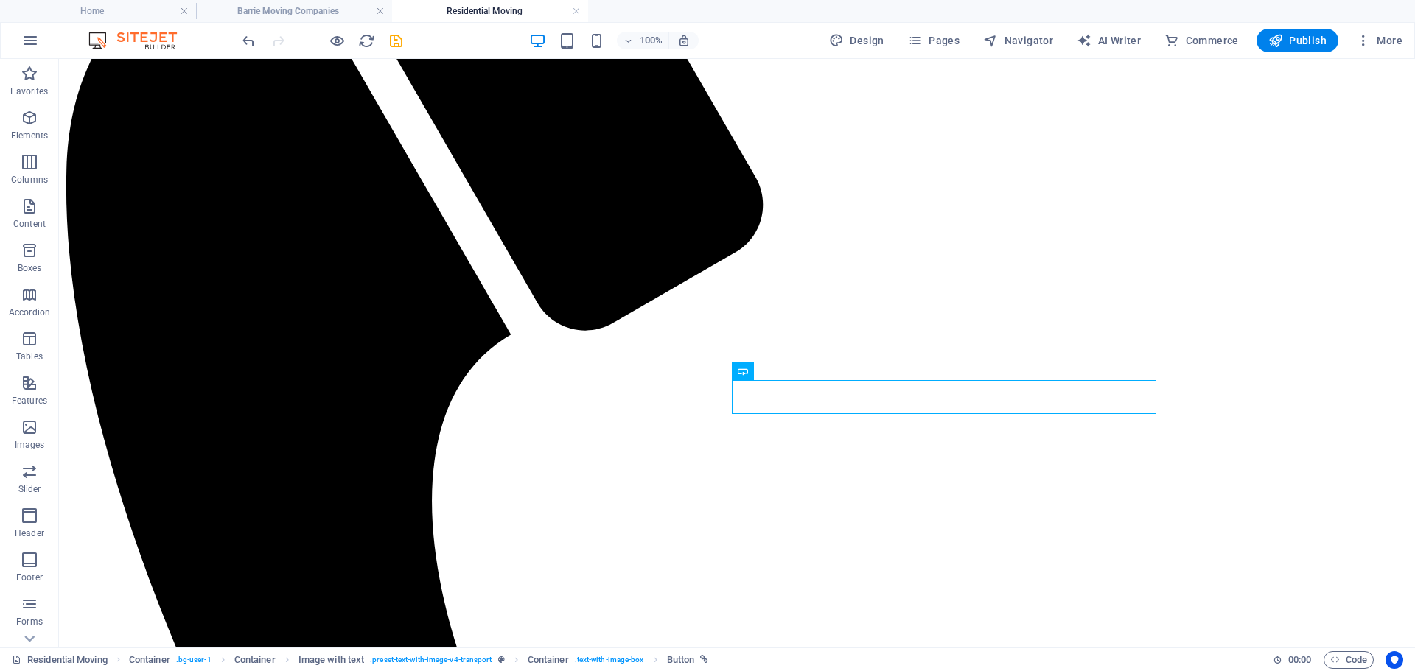
click at [272, 12] on h4 "Barrie Moving Companies" at bounding box center [294, 11] width 196 height 16
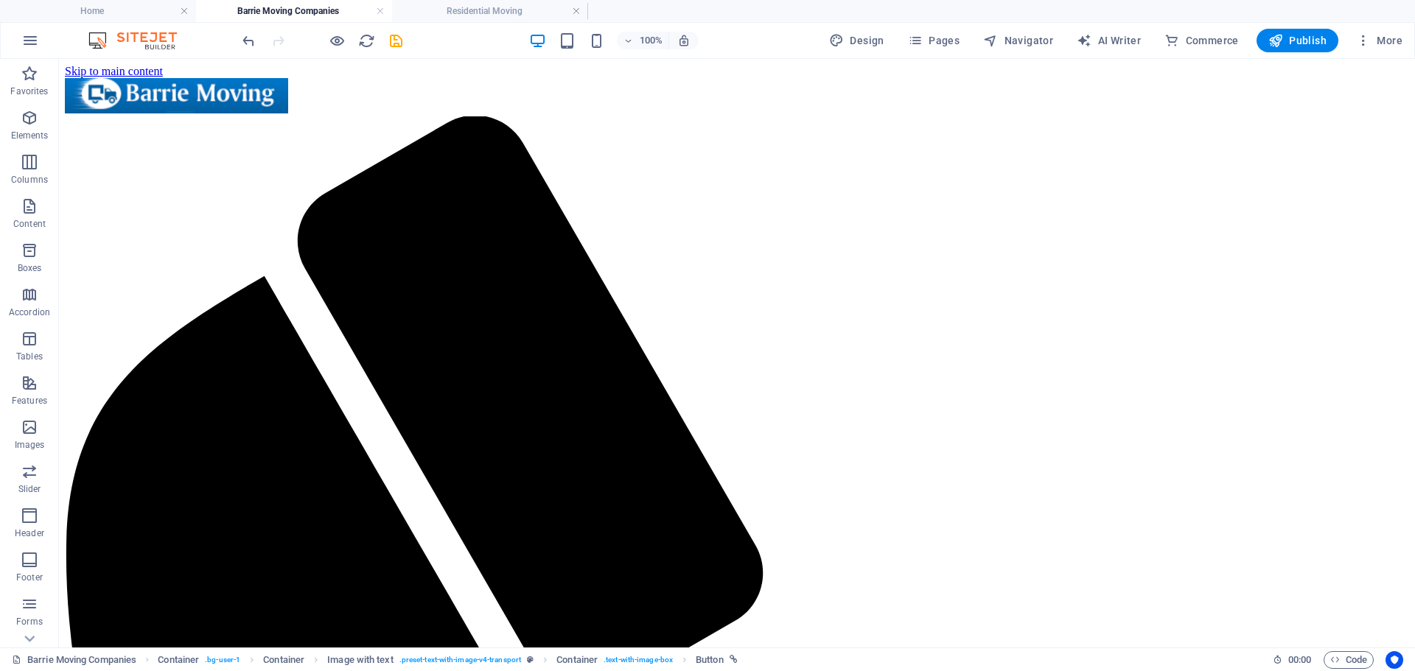
scroll to position [505, 0]
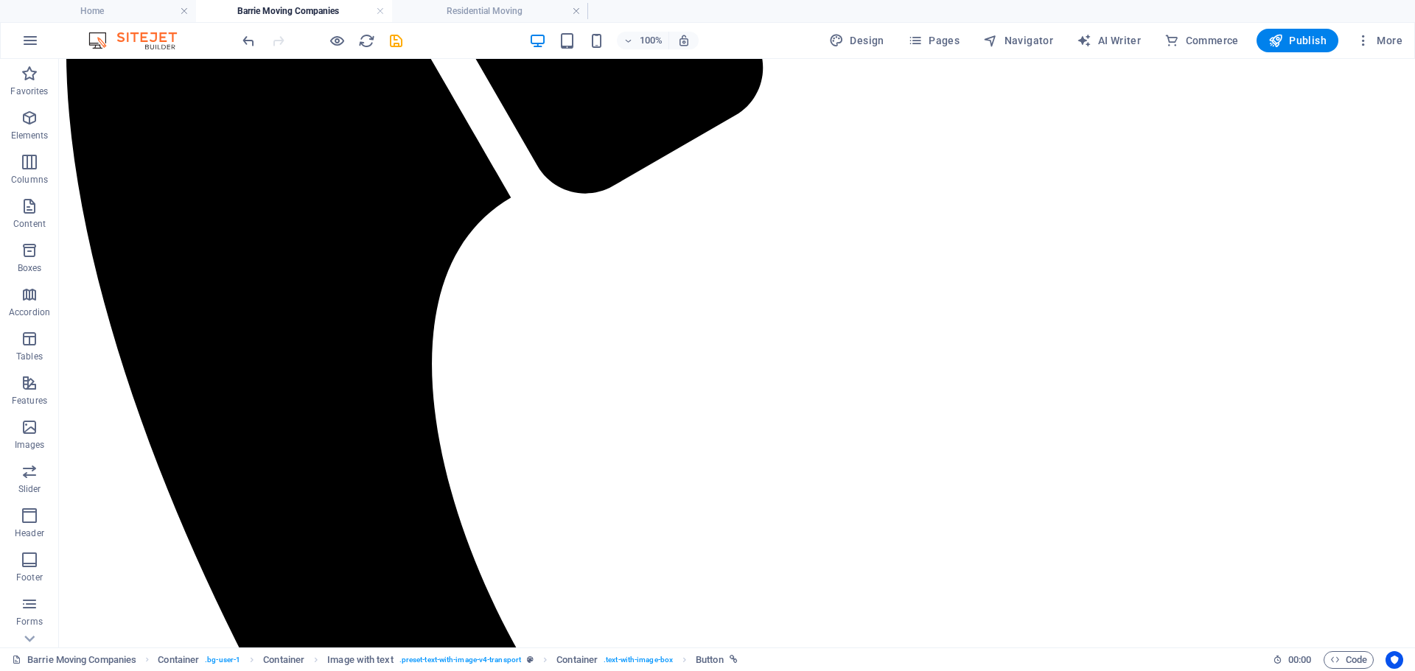
click at [272, 12] on h4 "Barrie Moving Companies" at bounding box center [294, 11] width 196 height 16
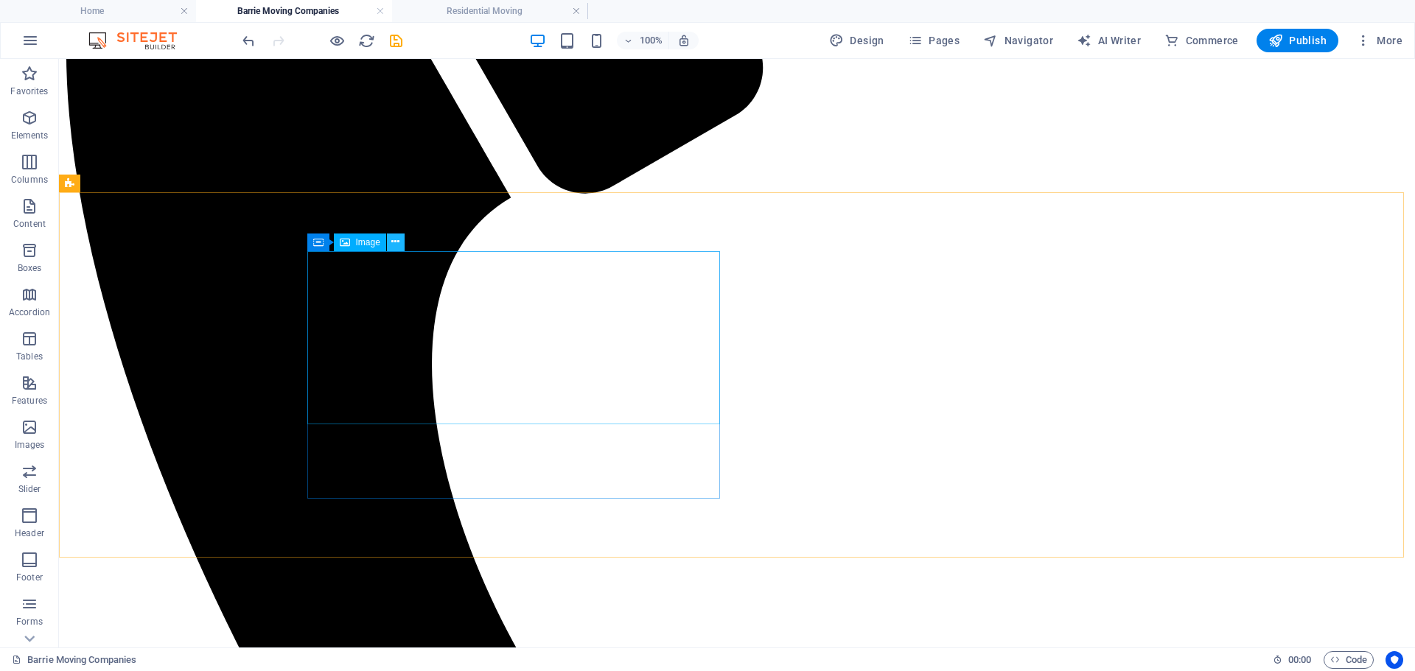
click at [395, 239] on icon at bounding box center [395, 241] width 8 height 15
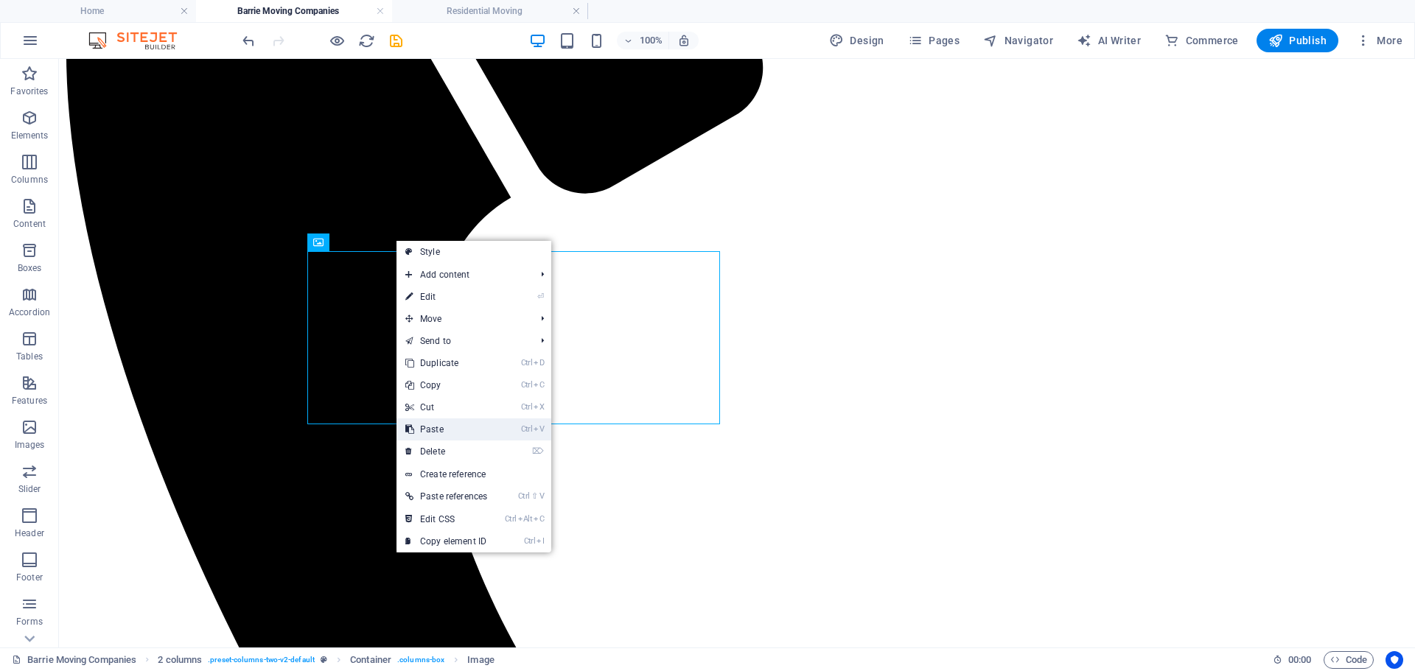
click at [486, 437] on link "Ctrl V Paste" at bounding box center [445, 429] width 99 height 22
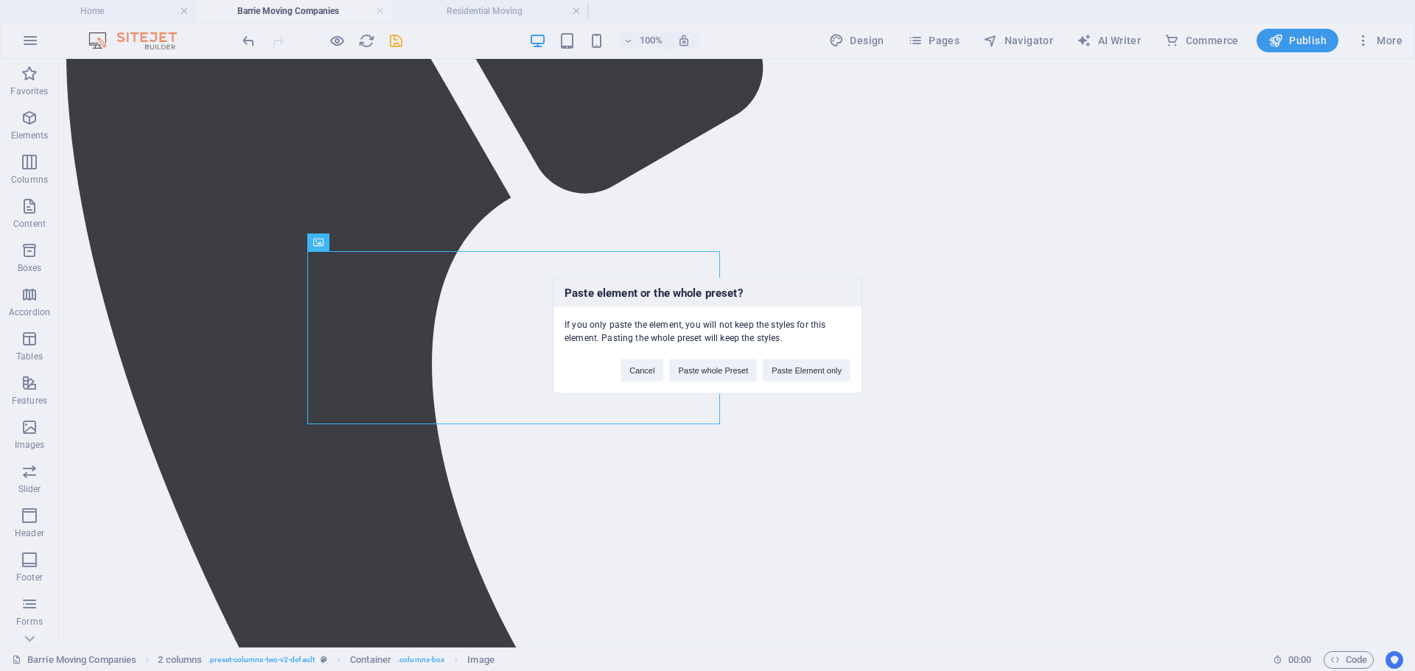
click at [806, 353] on div "Cancel Paste whole Preset Paste Element only" at bounding box center [735, 363] width 252 height 38
click at [804, 365] on button "Paste Element only" at bounding box center [807, 370] width 88 height 22
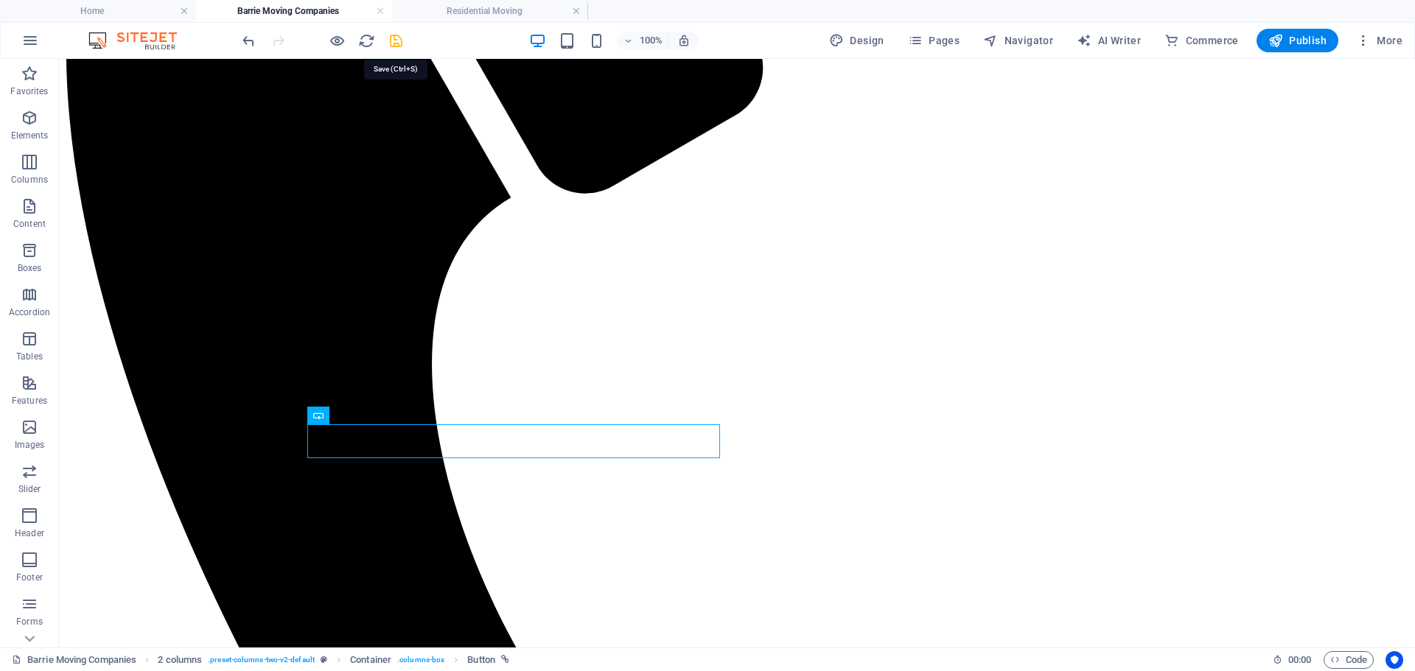
click at [392, 41] on icon "save" at bounding box center [396, 40] width 17 height 17
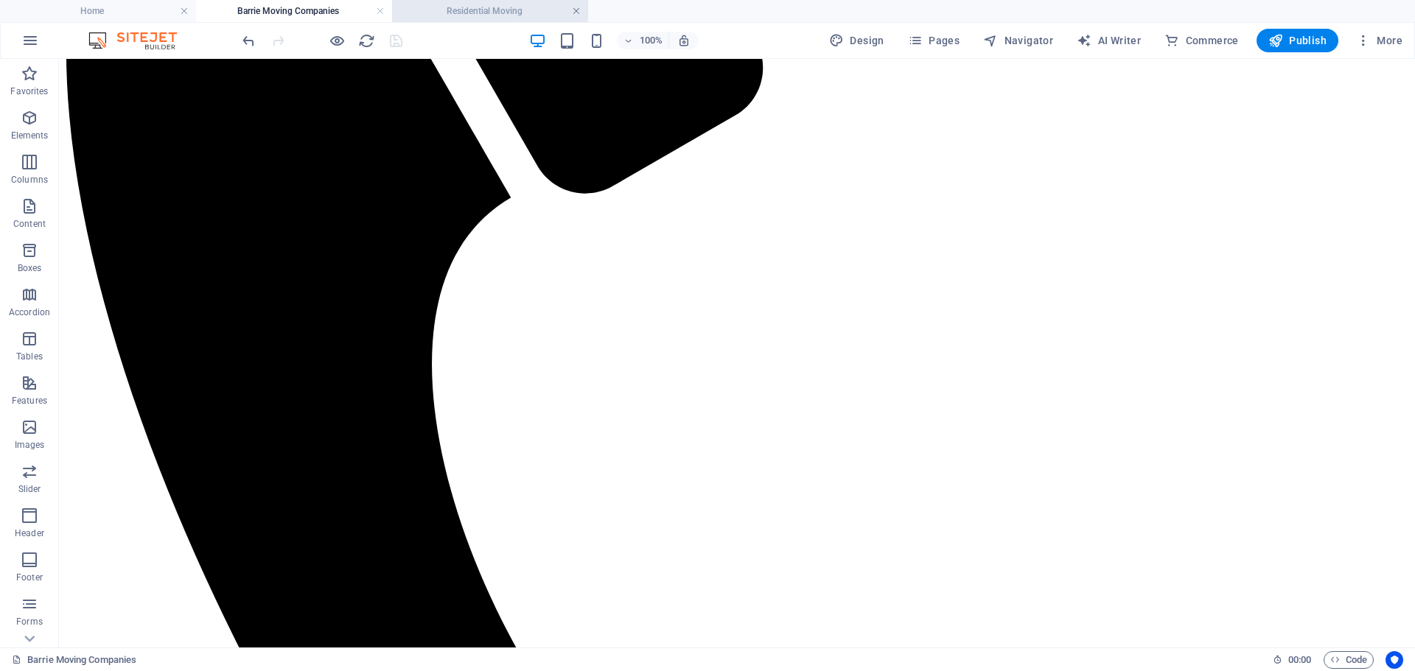
click at [575, 12] on link at bounding box center [576, 11] width 9 height 14
click at [575, 12] on ul "Home Barrie Moving Companies" at bounding box center [707, 11] width 1415 height 22
click at [1275, 35] on icon "button" at bounding box center [1275, 40] width 15 height 15
